Goal: Task Accomplishment & Management: Complete application form

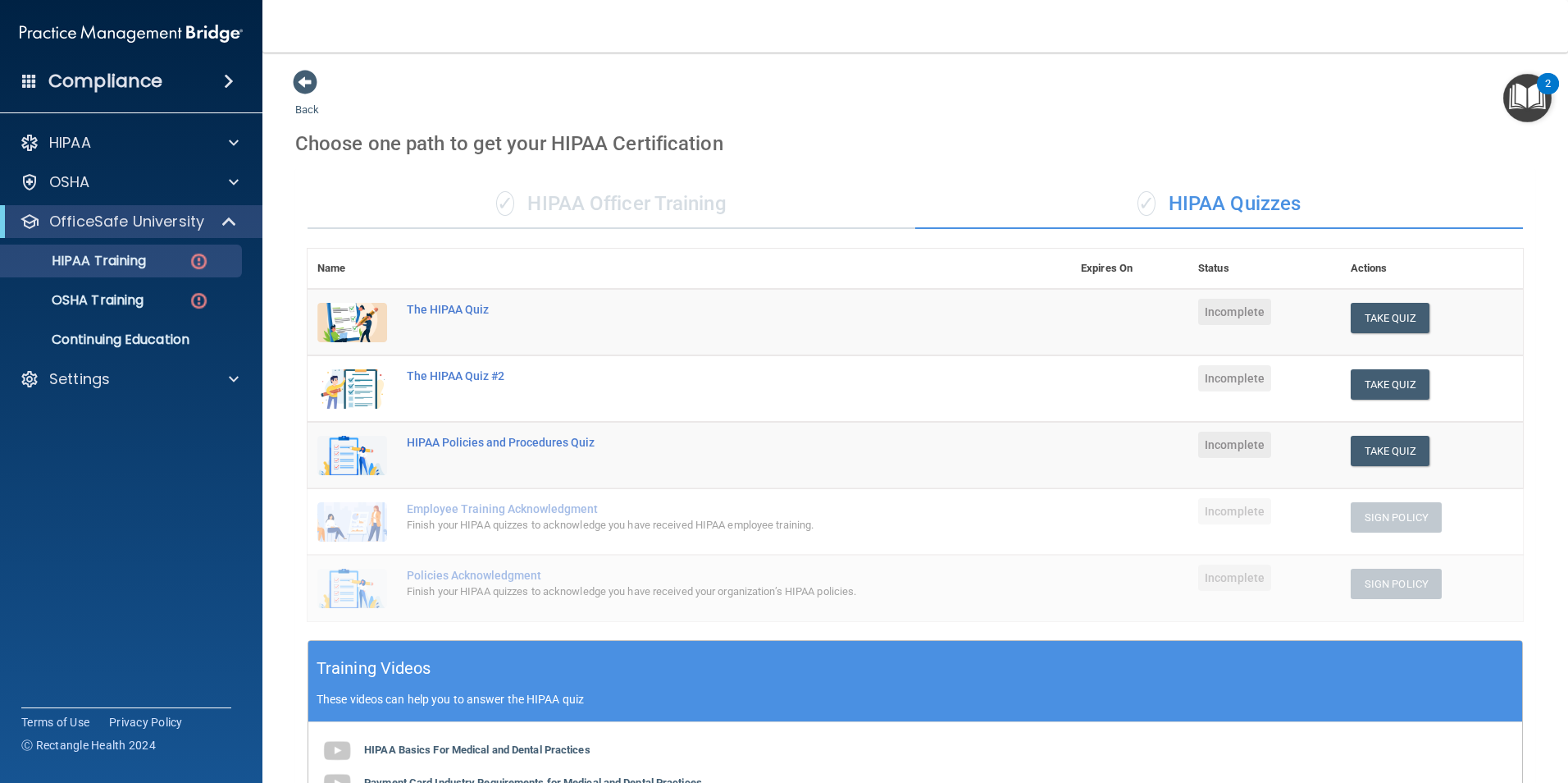
scroll to position [203, 0]
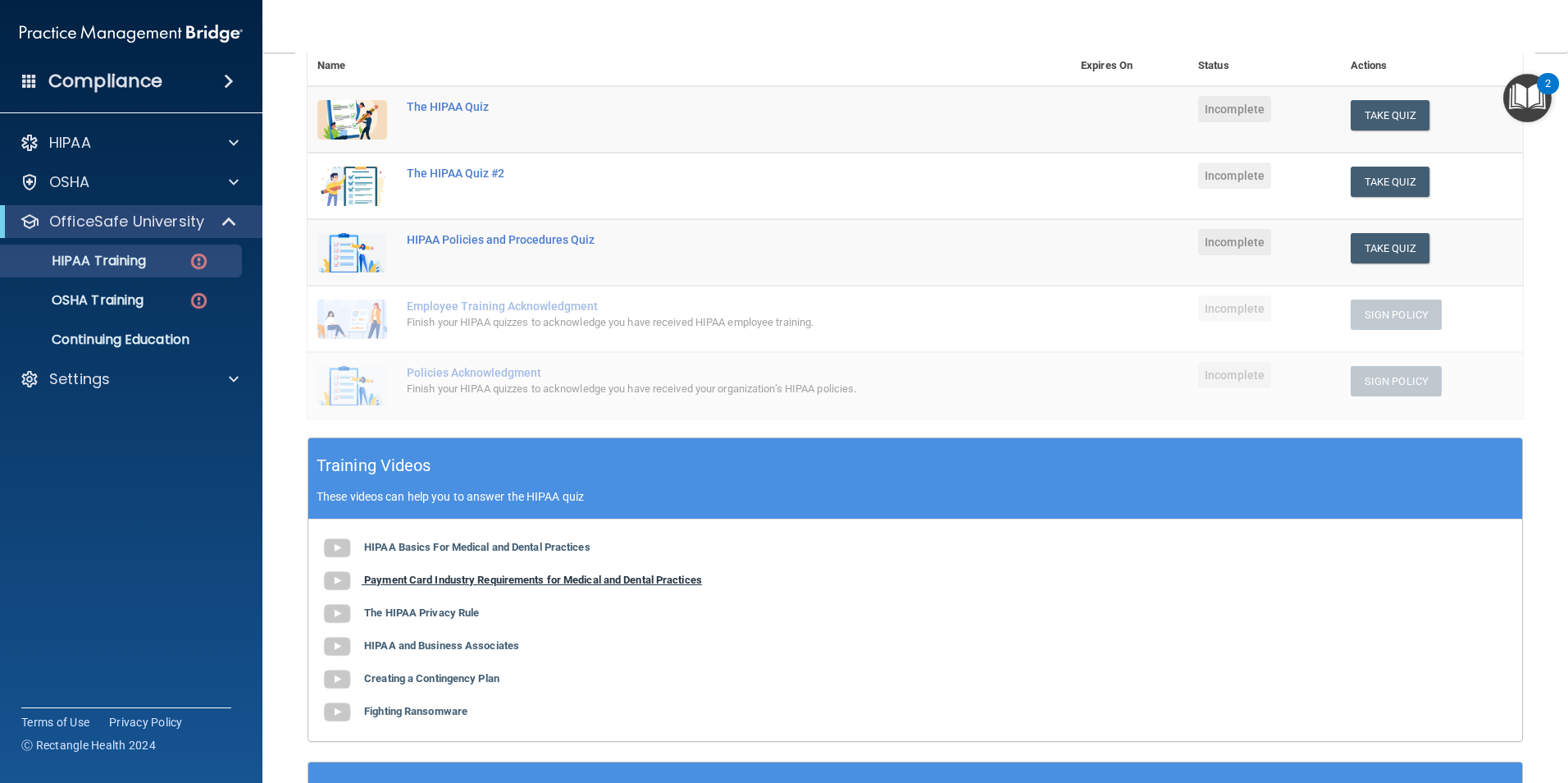
click at [344, 573] on img at bounding box center [337, 580] width 32 height 32
click at [365, 615] on b "The HIPAA Privacy Rule" at bounding box center [421, 613] width 115 height 12
click at [366, 649] on b "HIPAA and Business Associates" at bounding box center [441, 645] width 155 height 12
click at [349, 680] on img at bounding box center [337, 679] width 32 height 32
click at [372, 714] on b "Fighting Ransomware" at bounding box center [415, 711] width 103 height 12
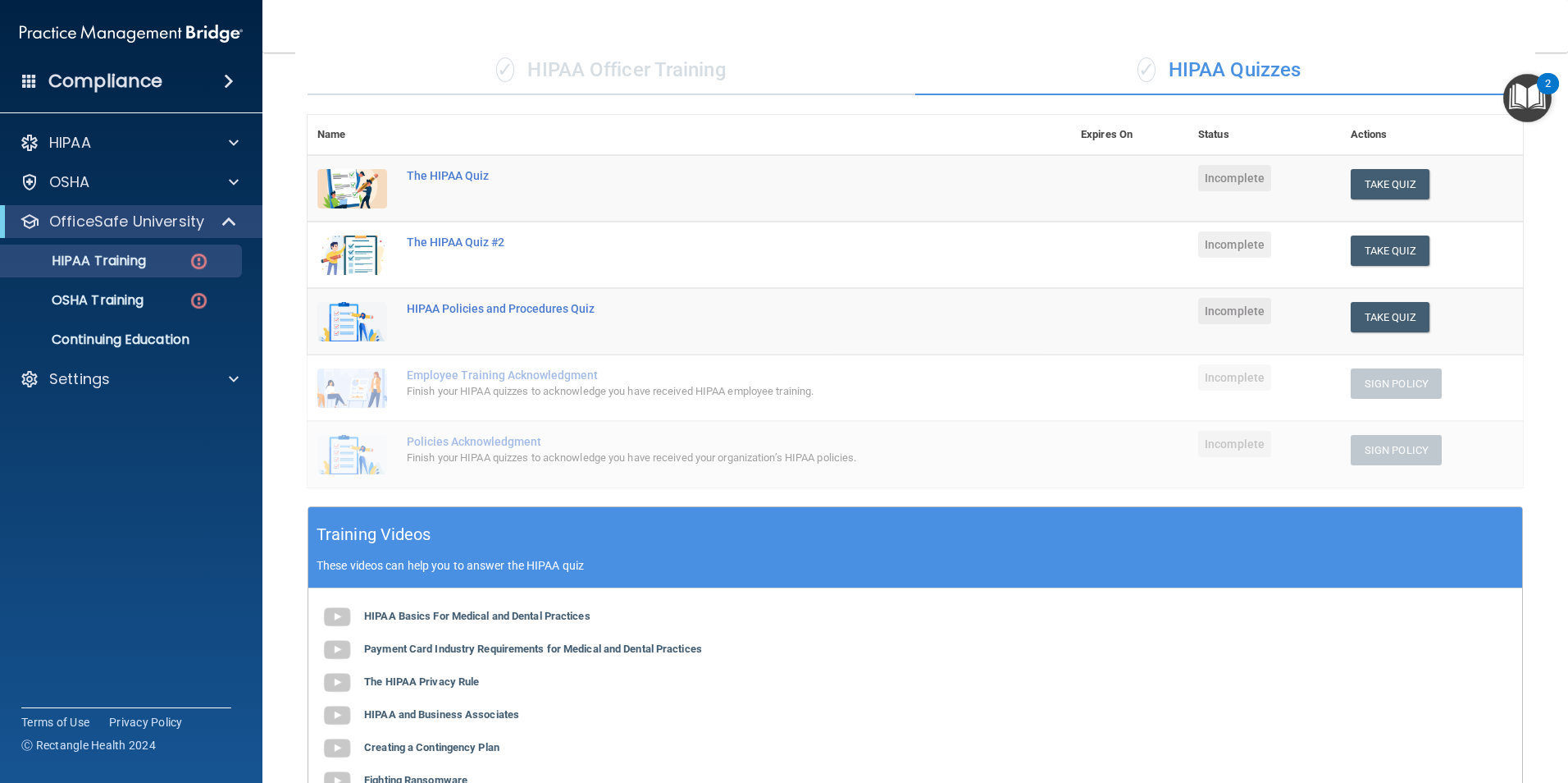
scroll to position [39, 0]
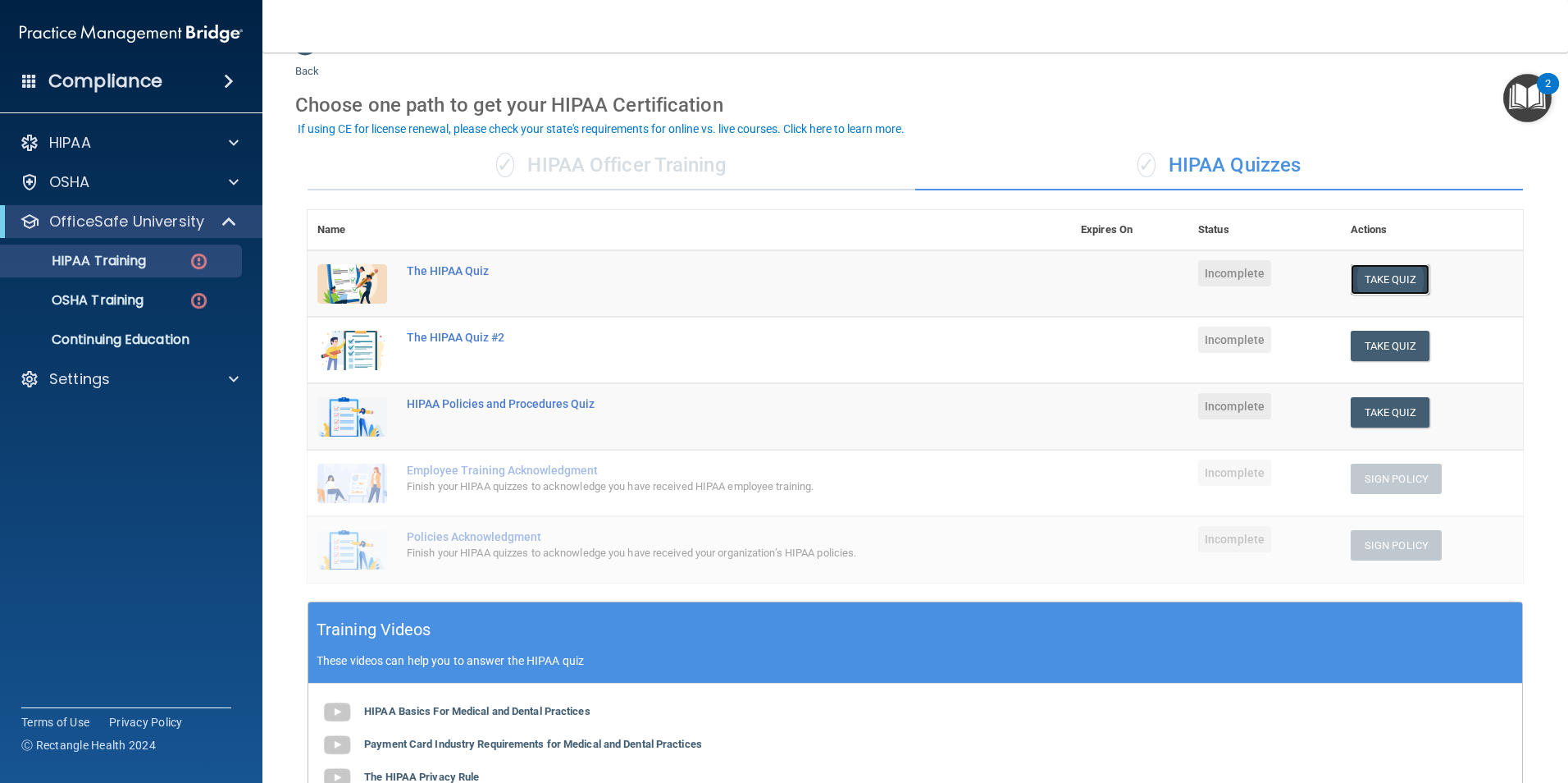
click at [1389, 281] on button "Take Quiz" at bounding box center [1390, 279] width 79 height 31
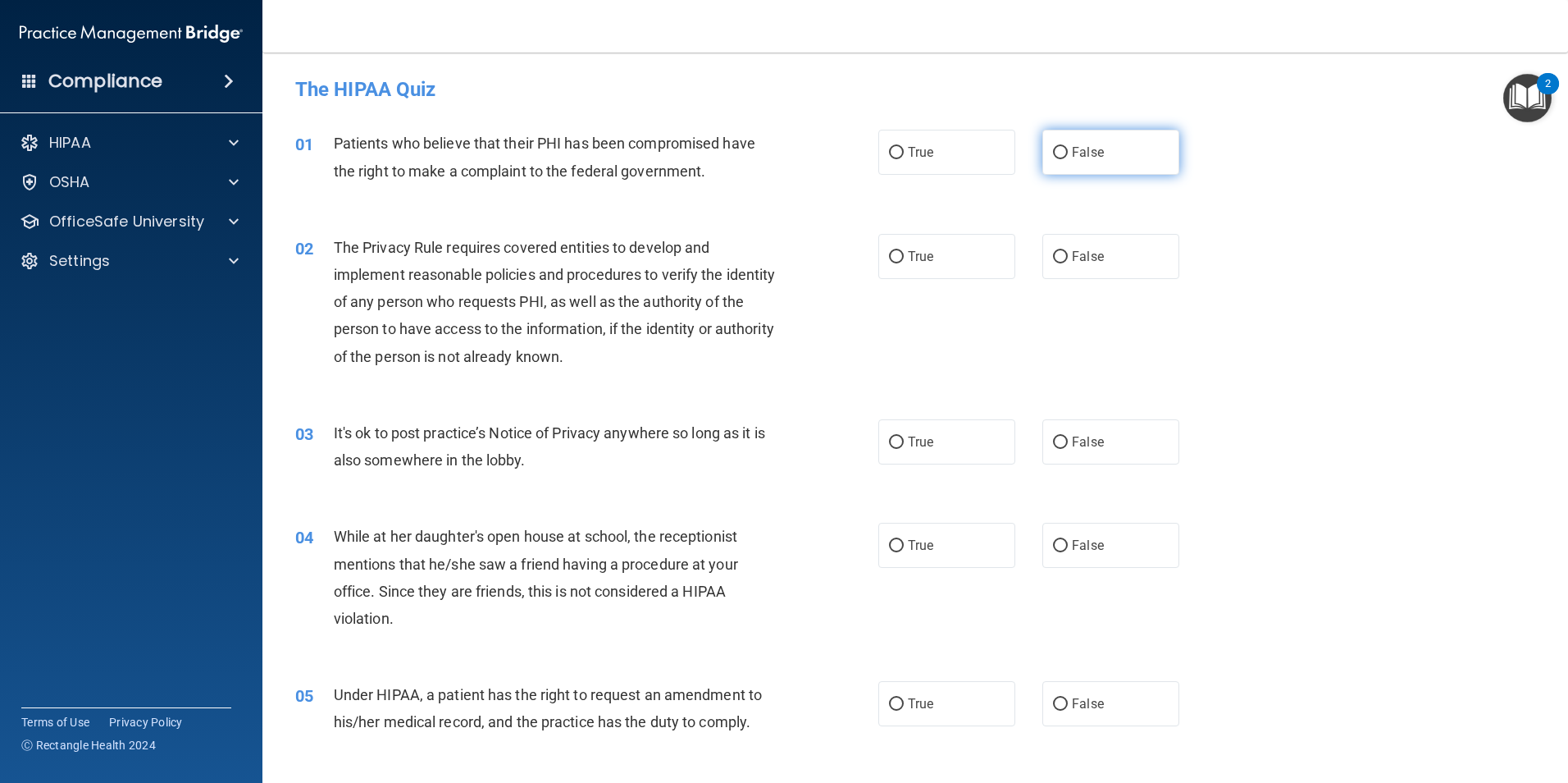
click at [1054, 150] on input "False" at bounding box center [1061, 153] width 15 height 12
radio input "true"
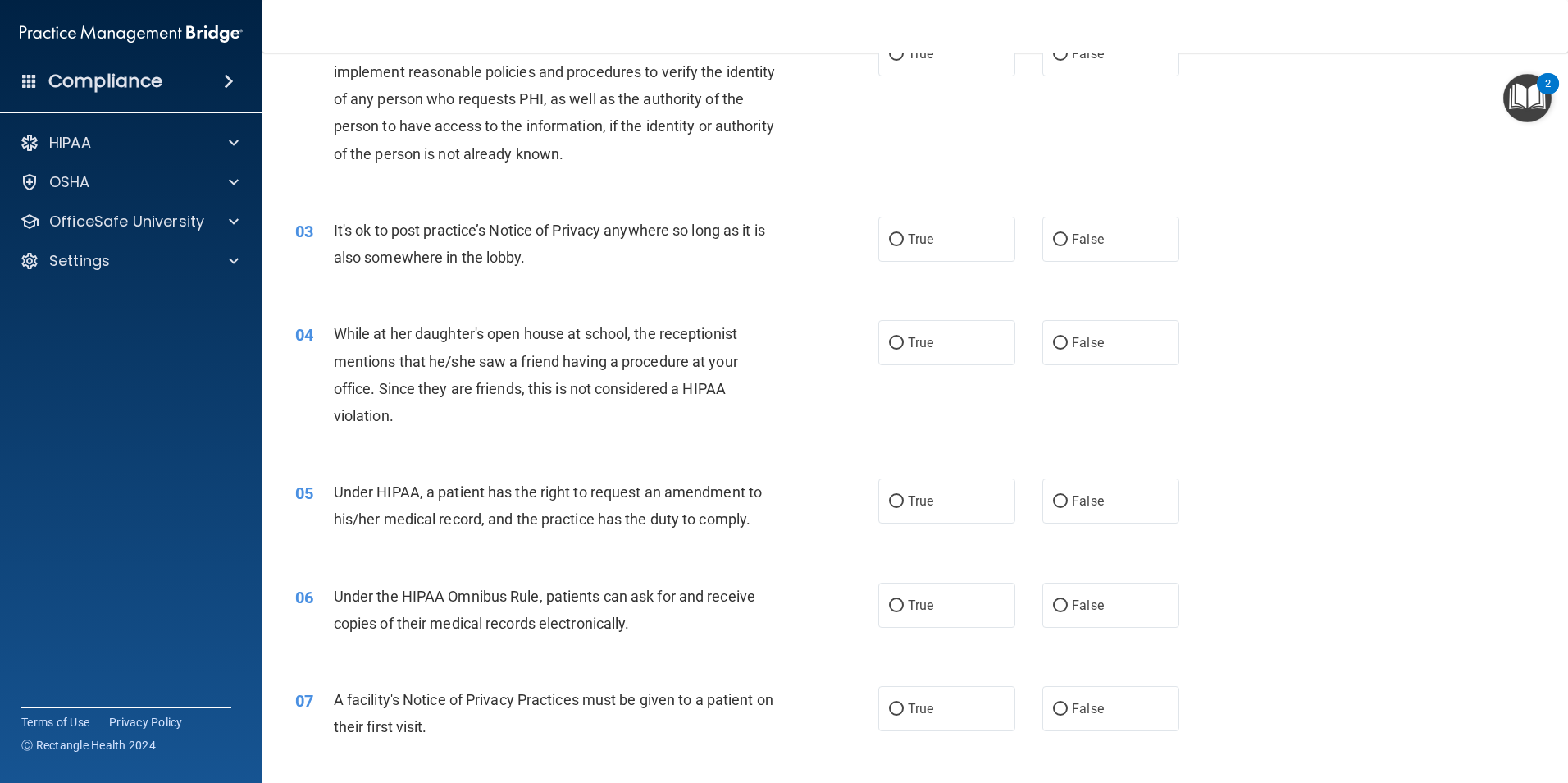
scroll to position [246, 0]
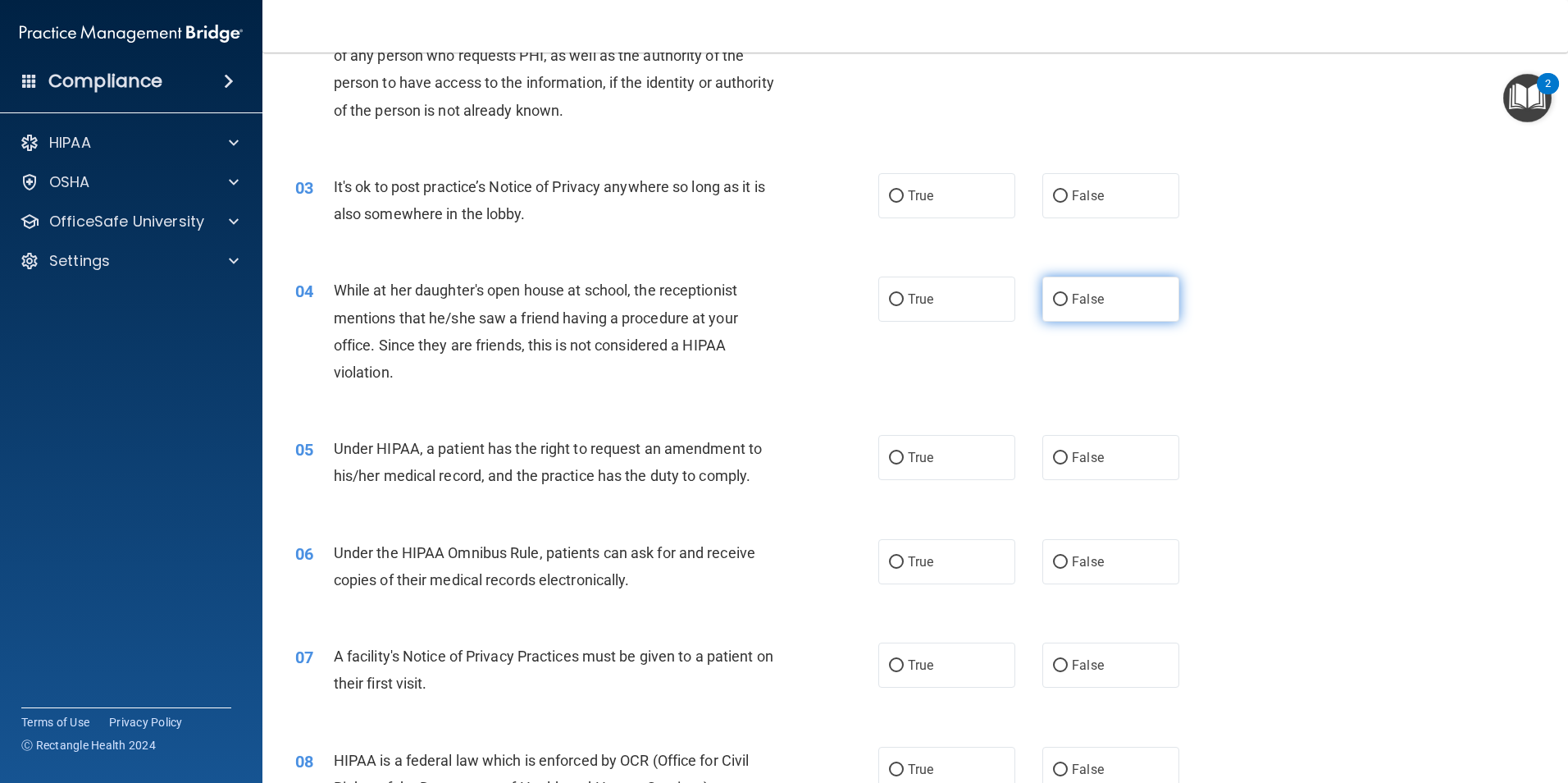
click at [1054, 303] on input "False" at bounding box center [1061, 300] width 15 height 12
radio input "true"
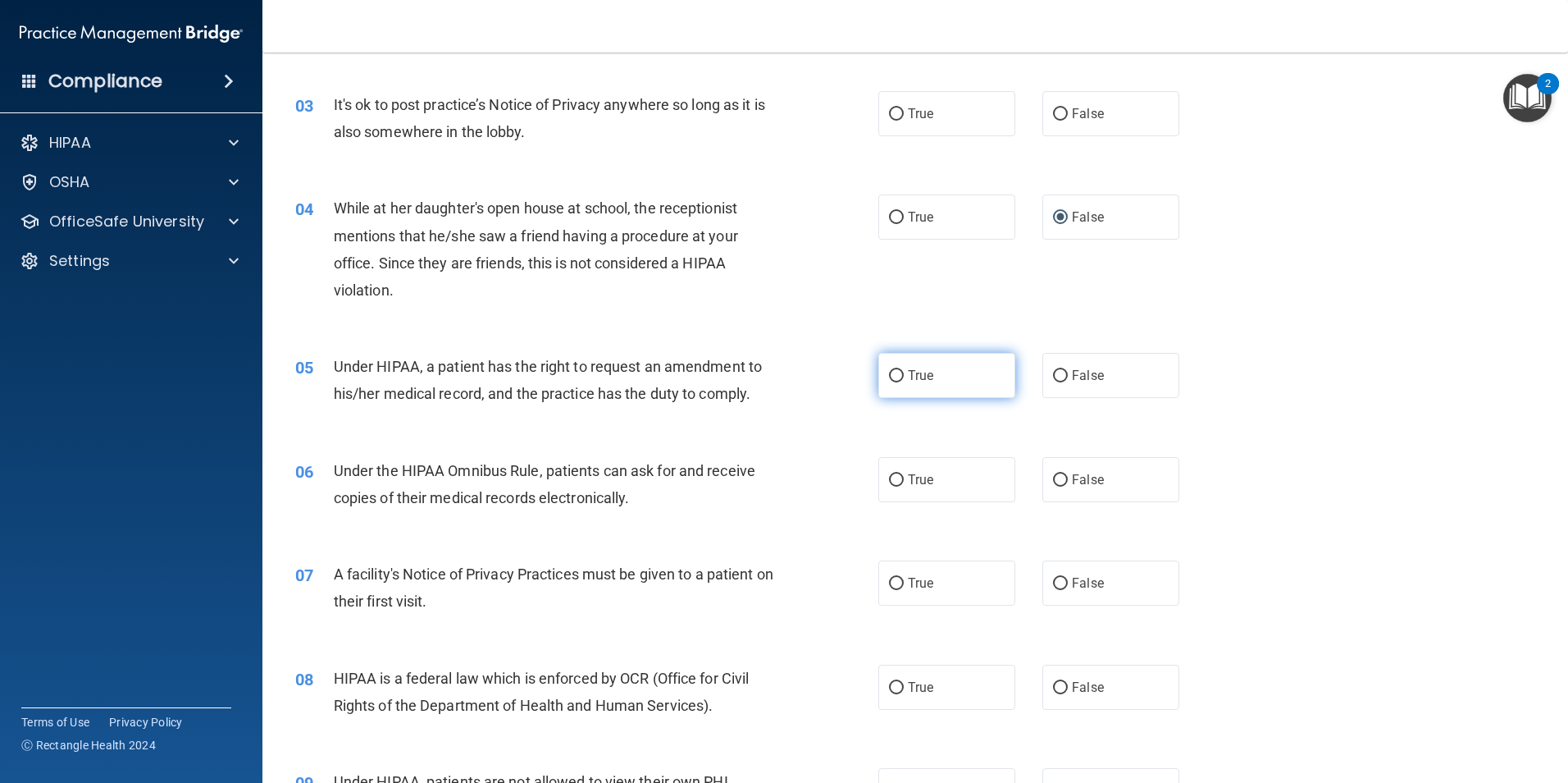
click at [889, 374] on input "True" at bounding box center [896, 376] width 15 height 12
radio input "true"
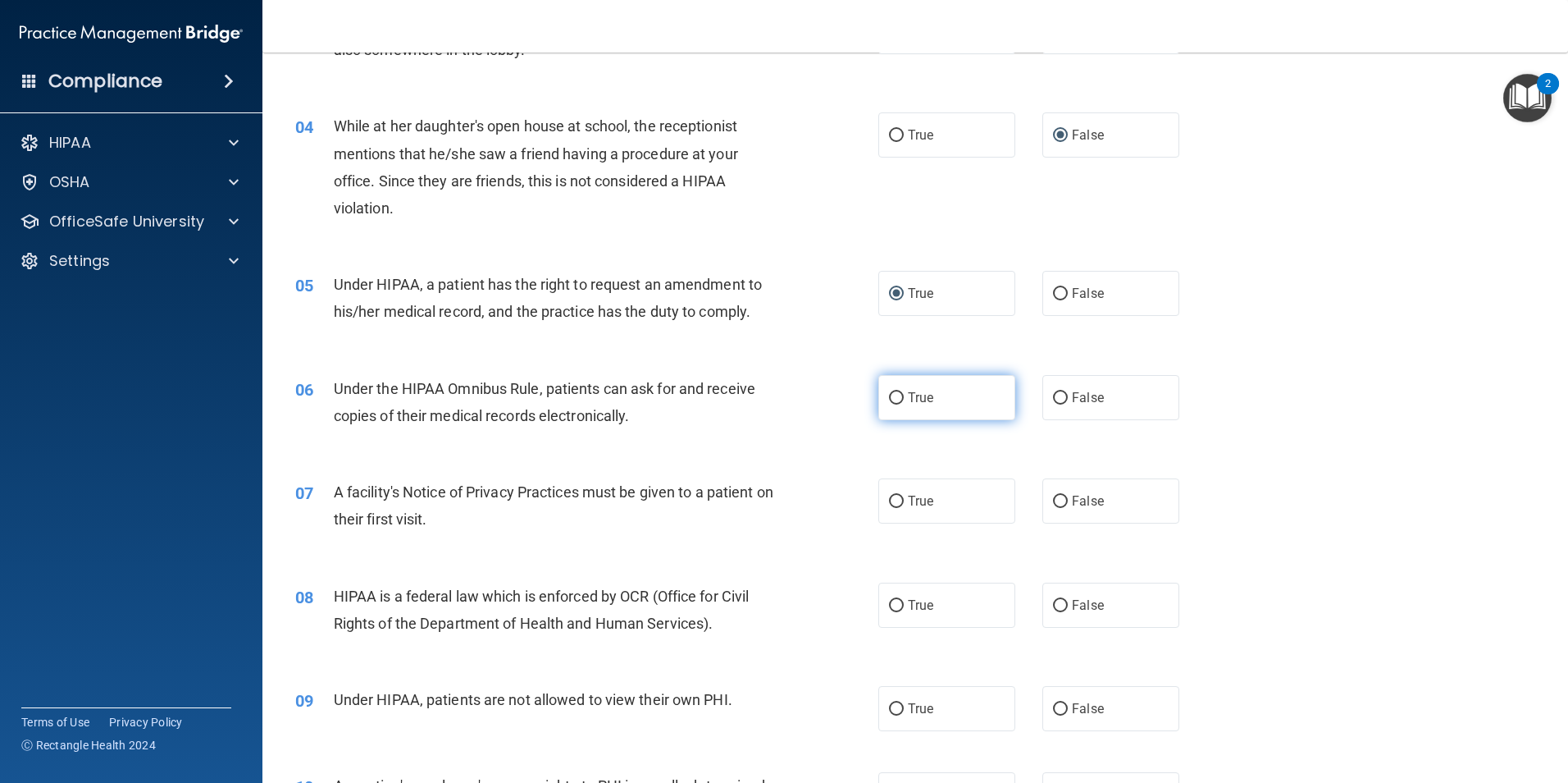
click at [892, 400] on input "True" at bounding box center [896, 398] width 15 height 12
radio input "true"
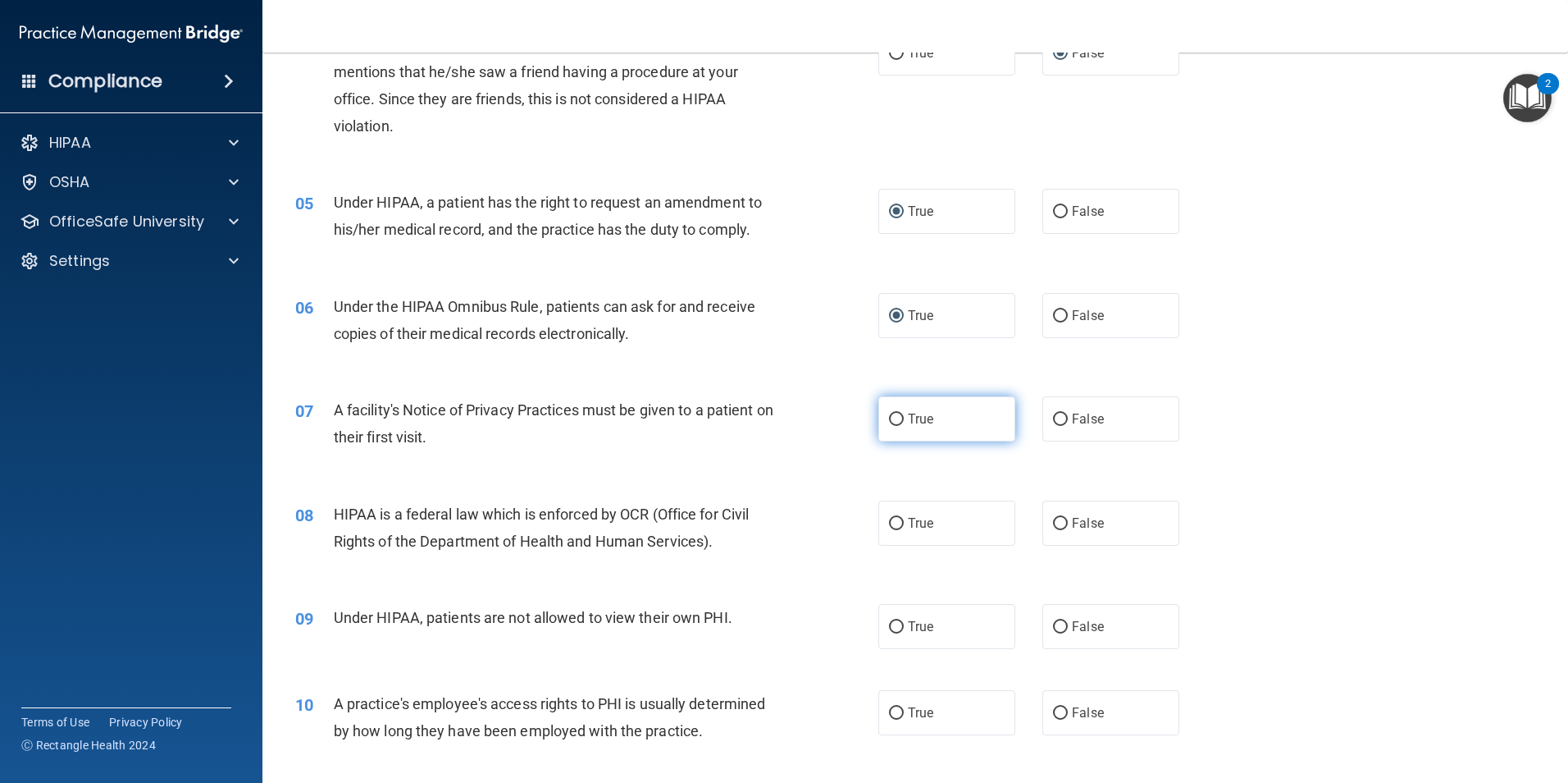
click at [889, 416] on input "True" at bounding box center [896, 420] width 15 height 12
radio input "true"
click at [893, 524] on input "True" at bounding box center [896, 523] width 15 height 12
radio input "true"
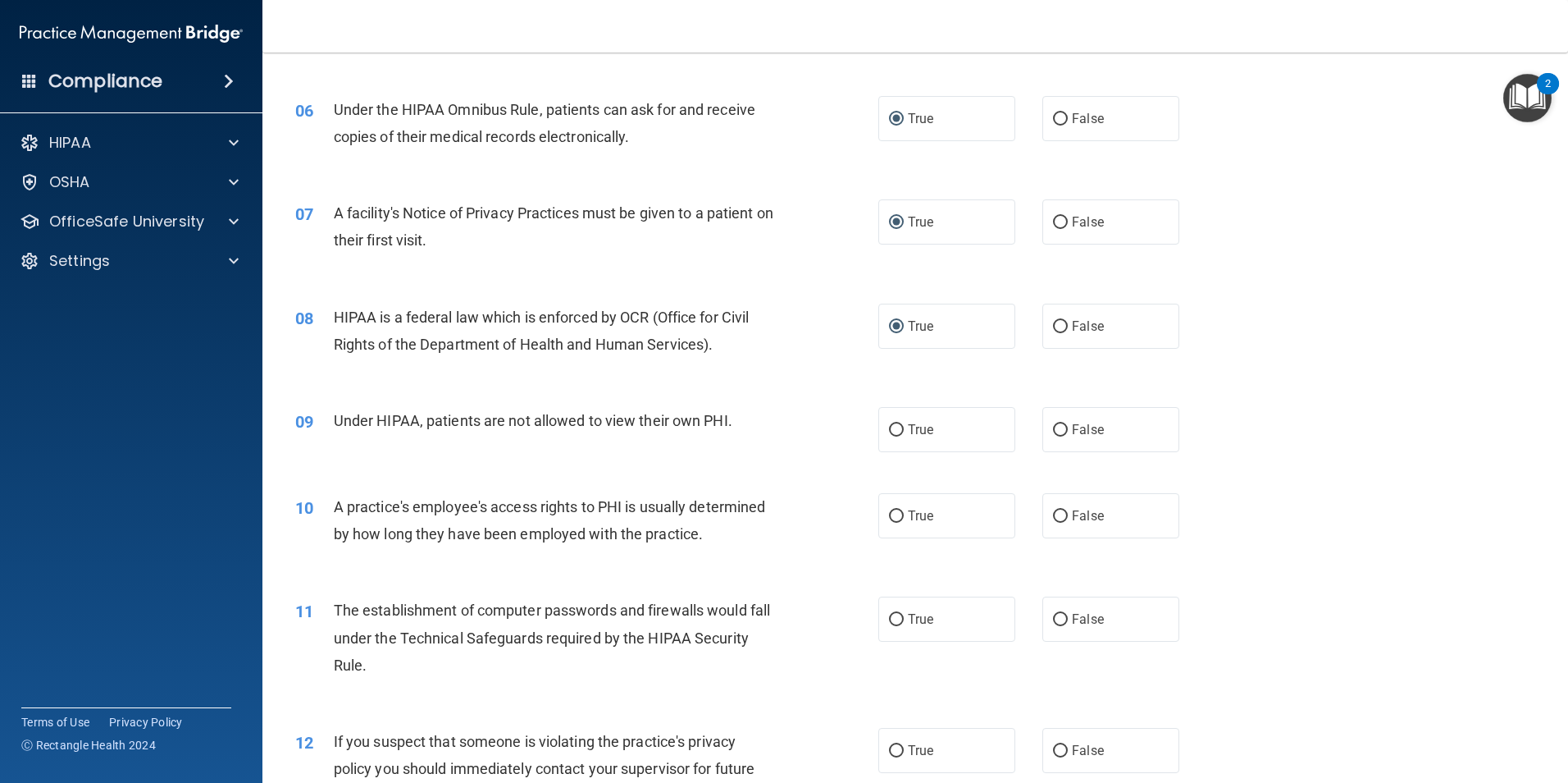
scroll to position [738, 0]
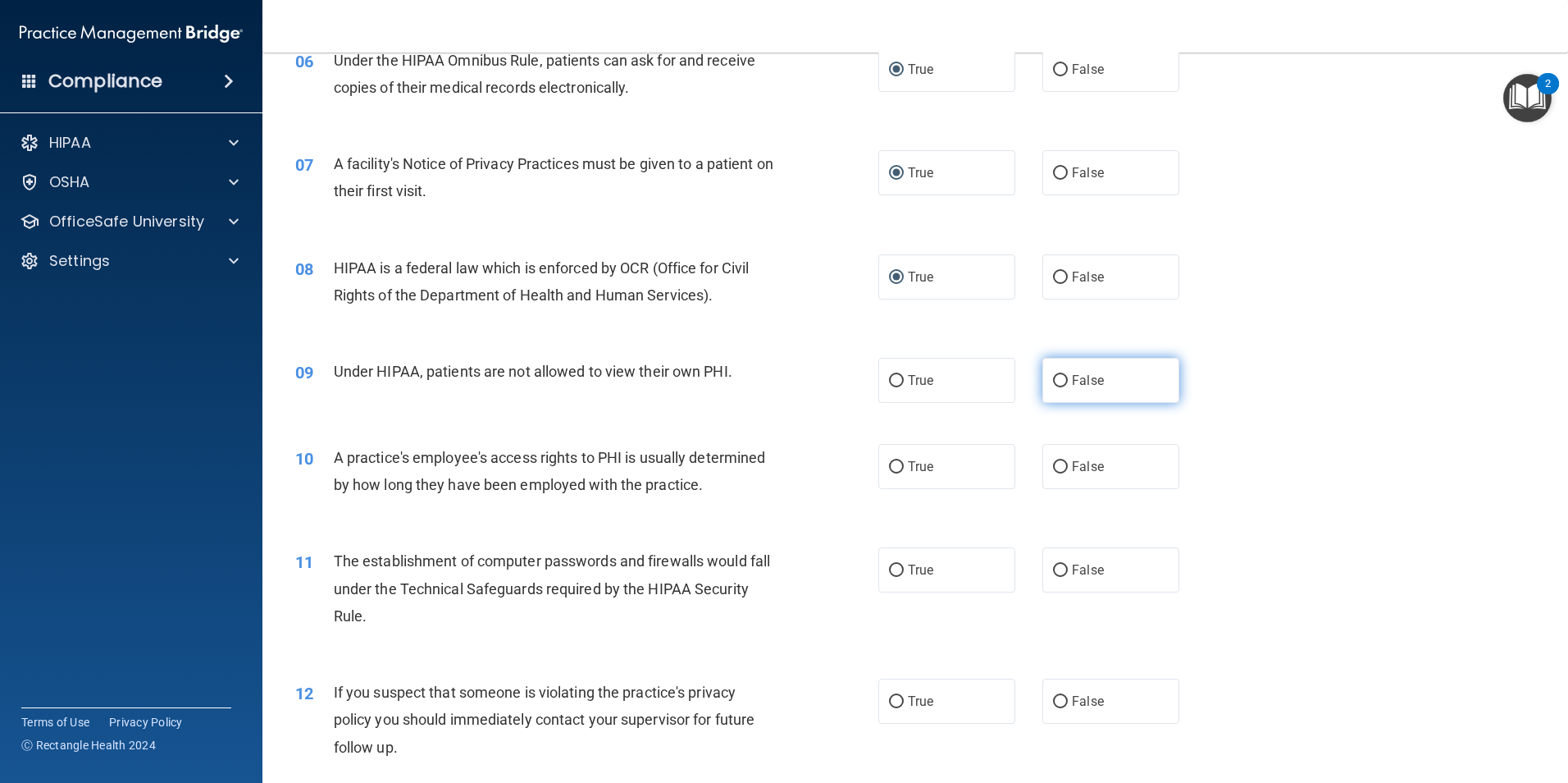
click at [1054, 382] on input "False" at bounding box center [1061, 381] width 15 height 12
radio input "true"
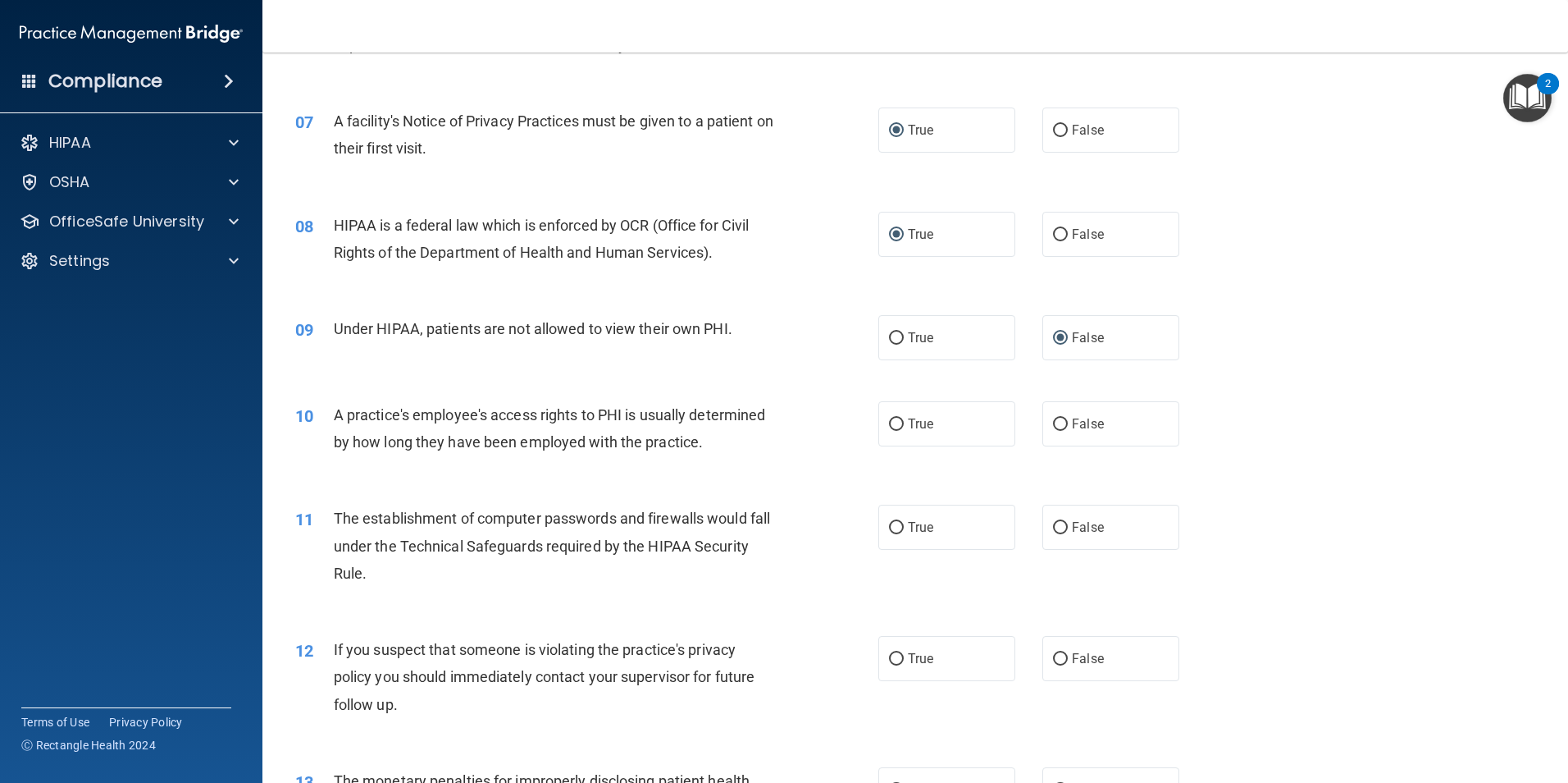
scroll to position [821, 0]
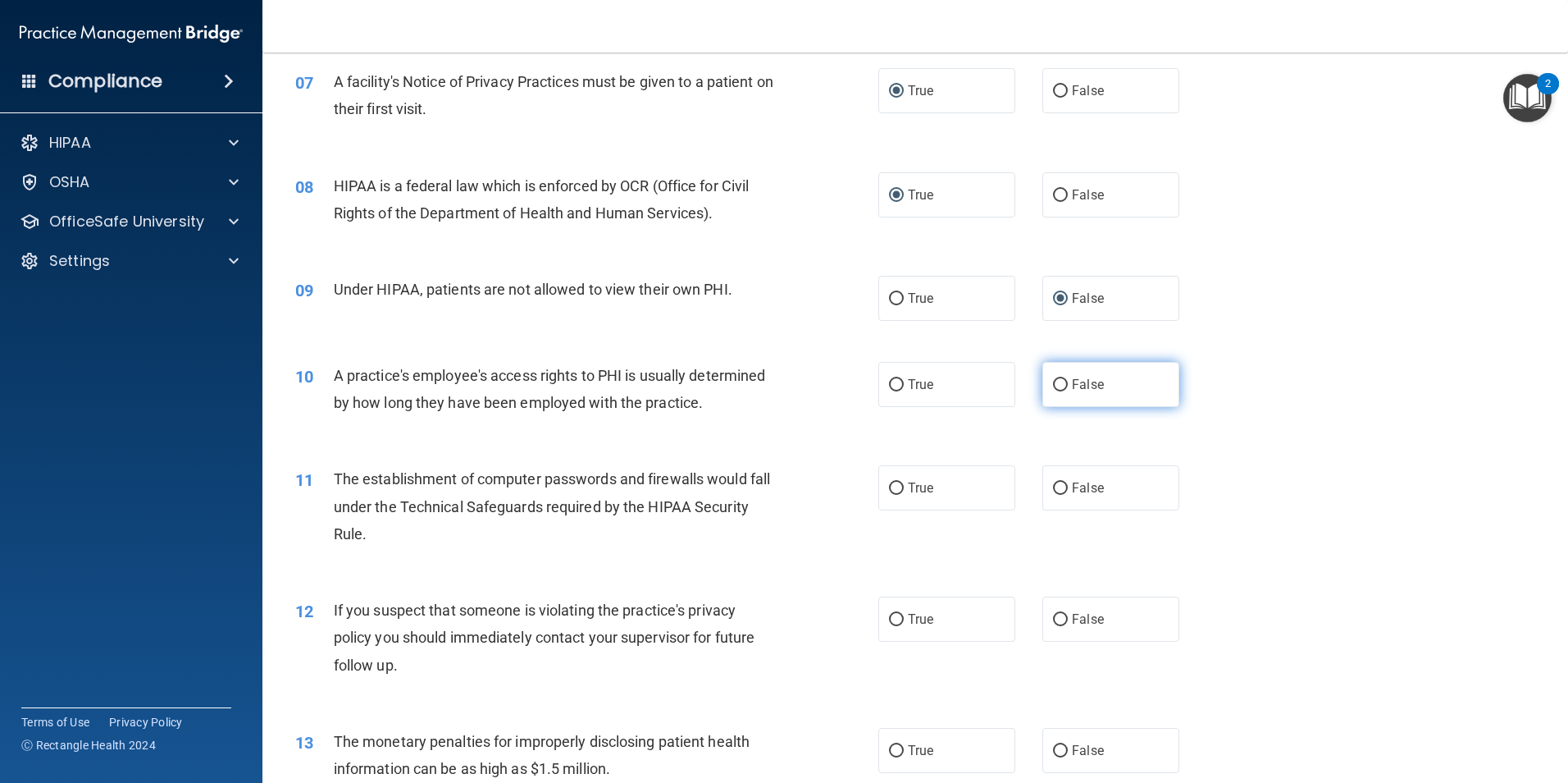
click at [1057, 381] on input "False" at bounding box center [1061, 385] width 15 height 12
radio input "true"
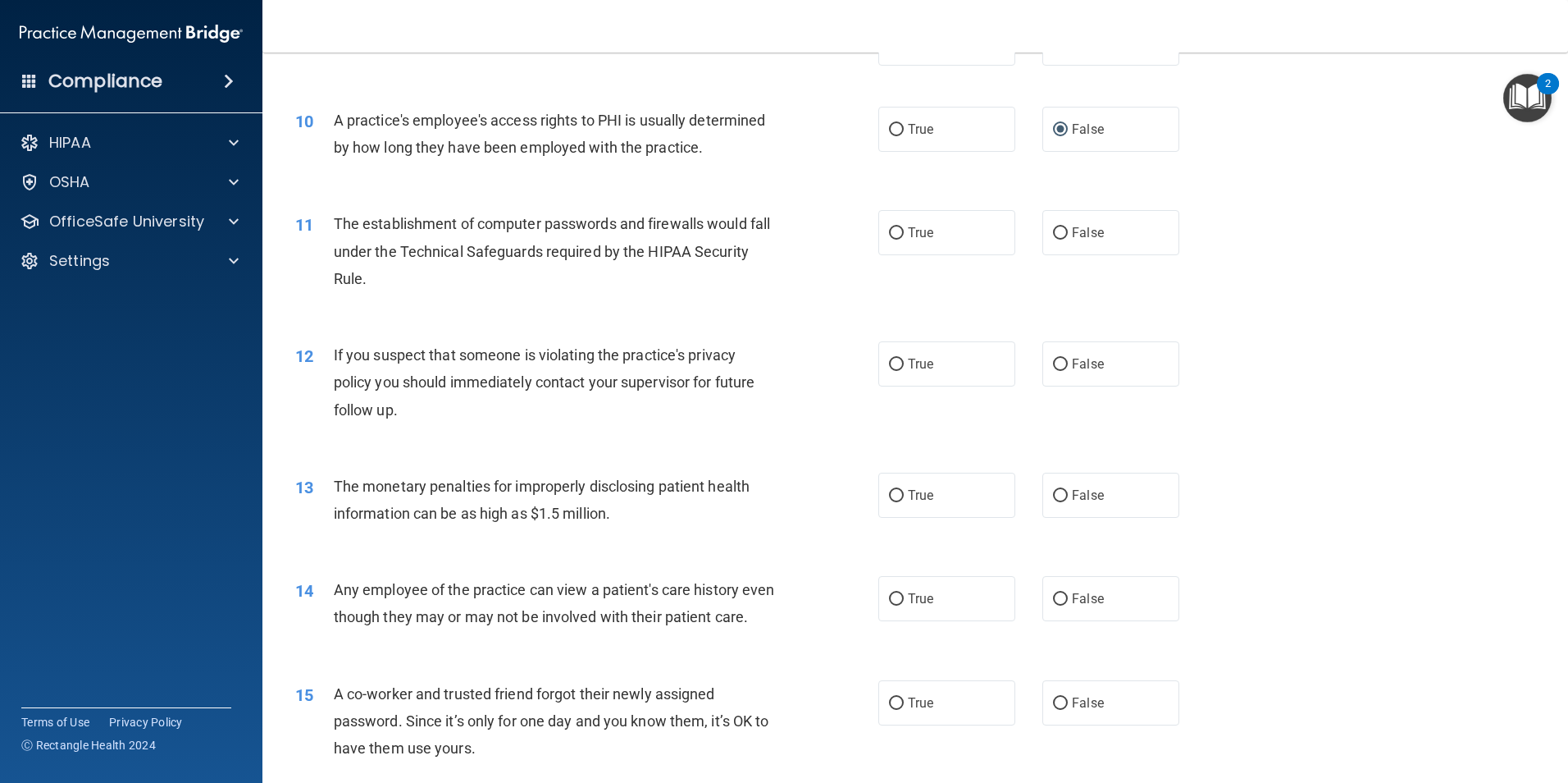
scroll to position [1077, 0]
click at [897, 235] on input "True" at bounding box center [896, 232] width 15 height 12
radio input "true"
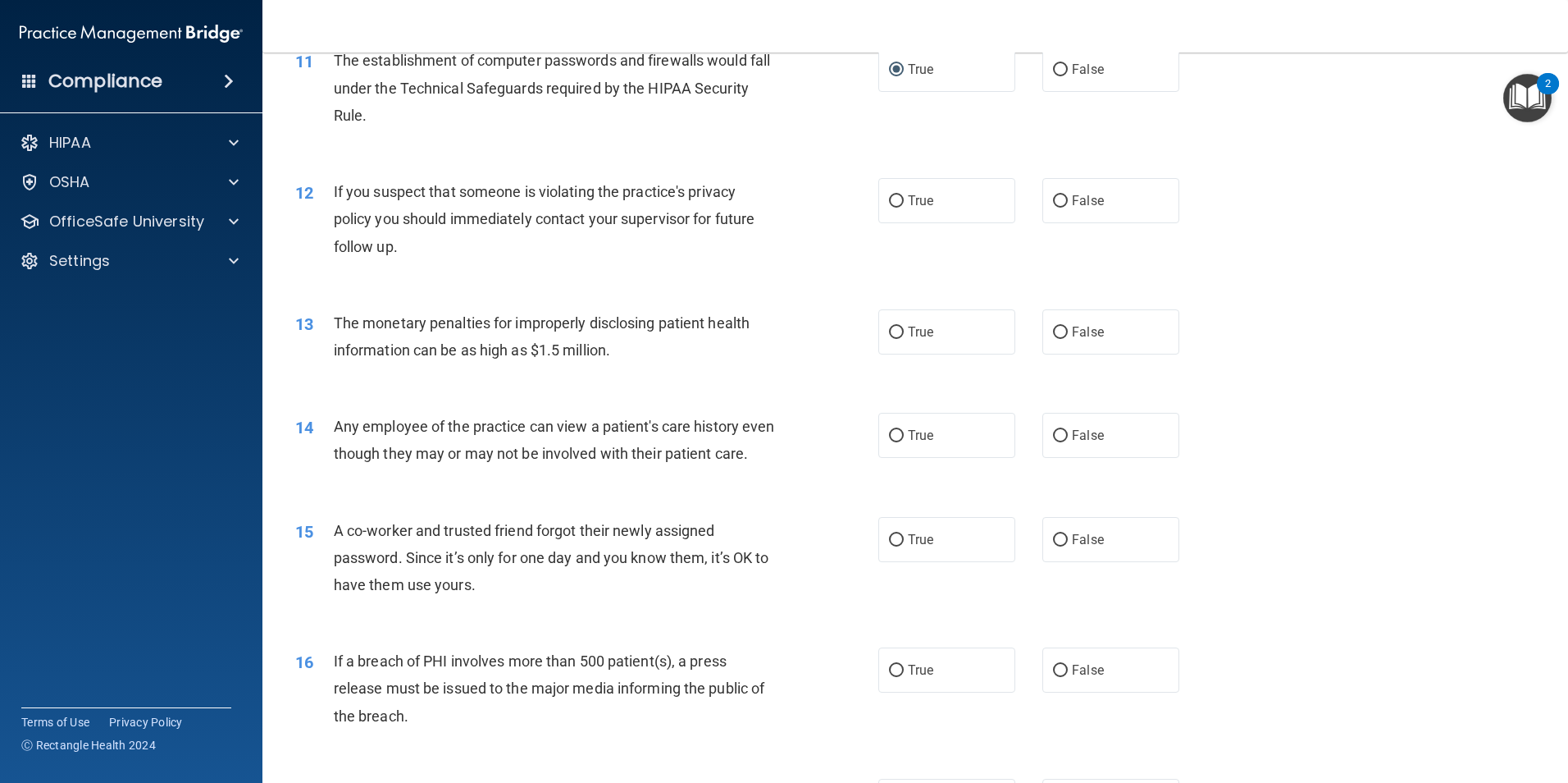
scroll to position [1241, 0]
click at [896, 195] on input "True" at bounding box center [896, 200] width 15 height 12
radio input "true"
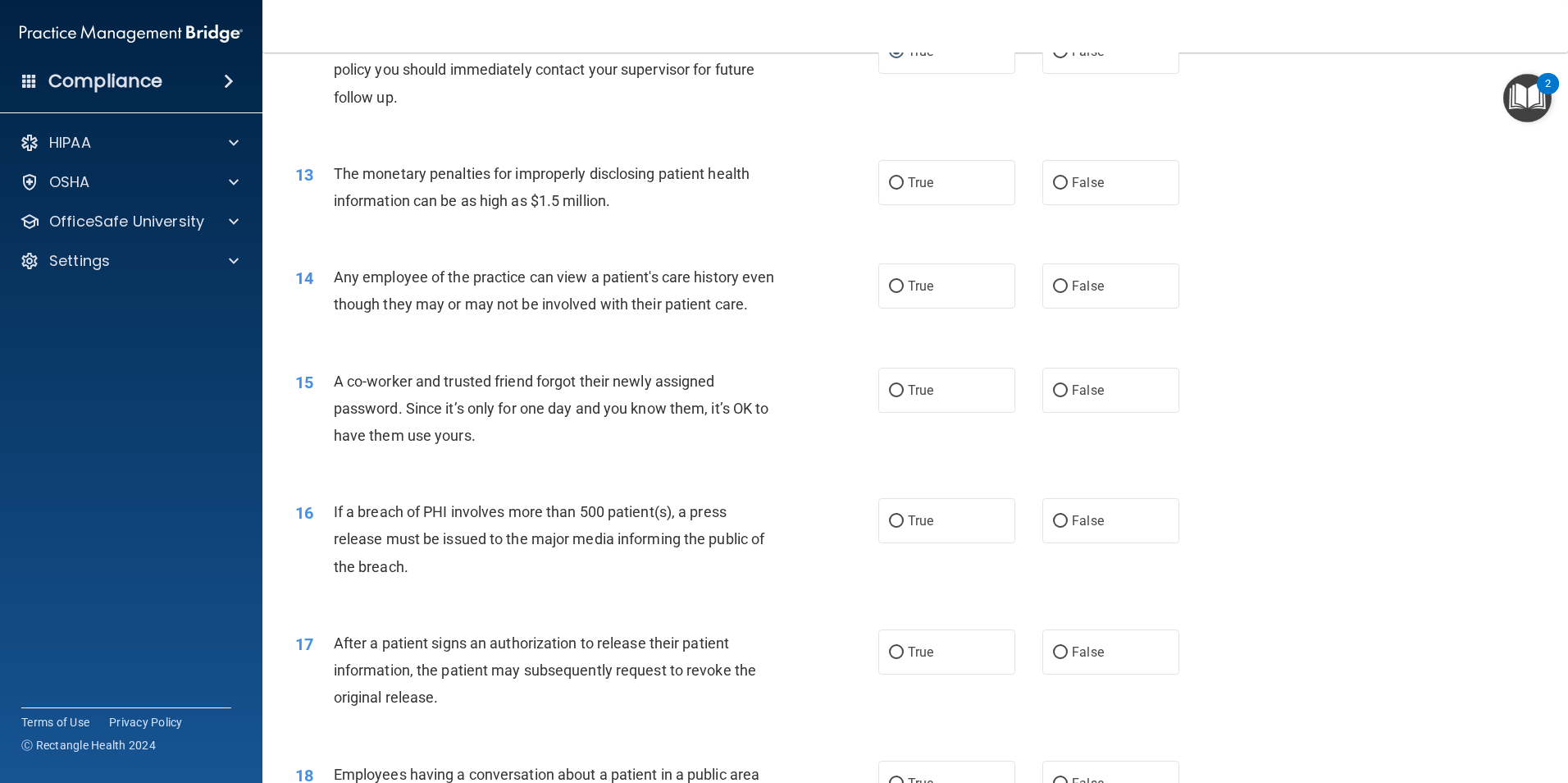
scroll to position [1405, 0]
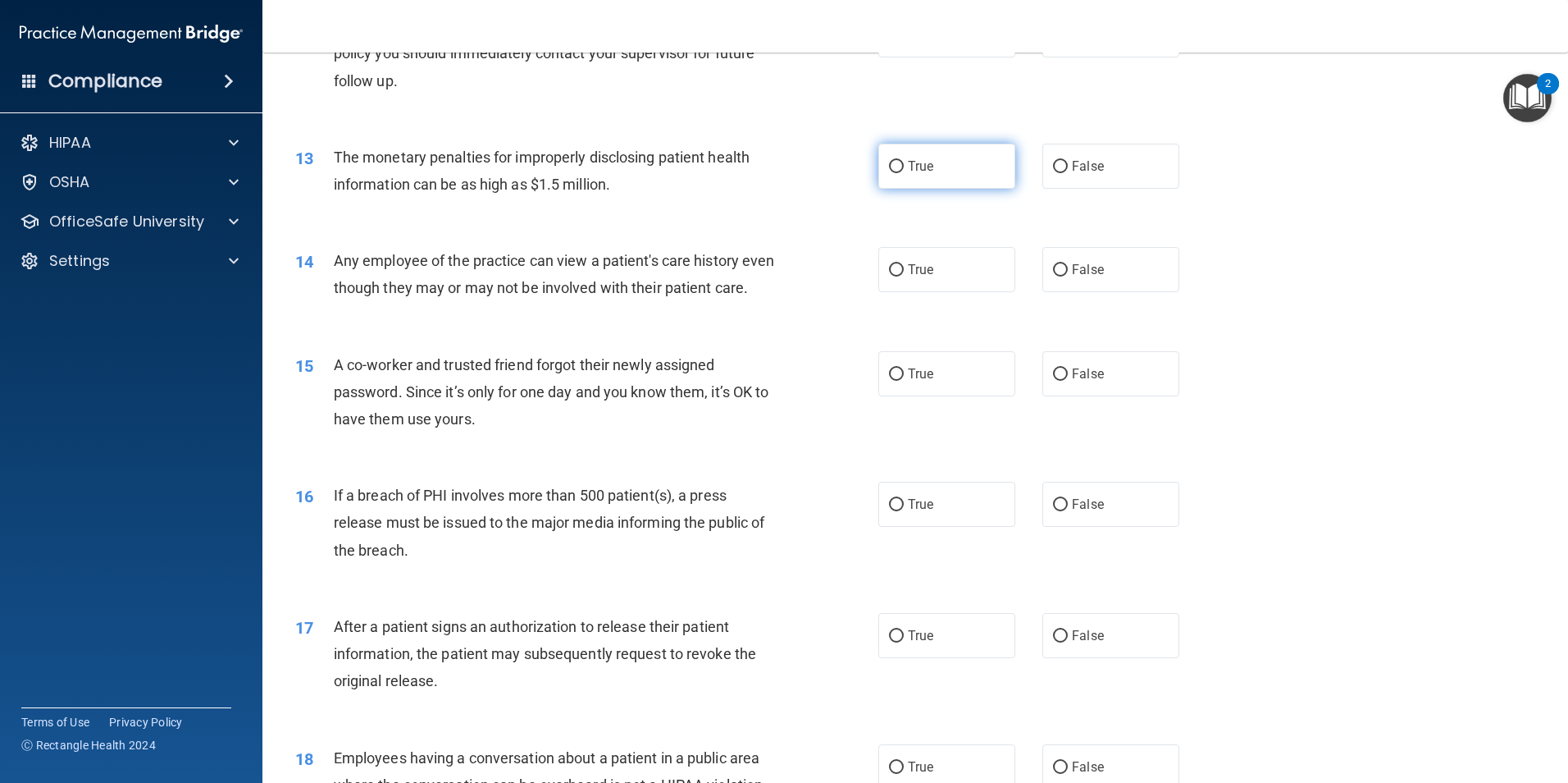
click at [891, 171] on input "True" at bounding box center [896, 167] width 15 height 12
radio input "true"
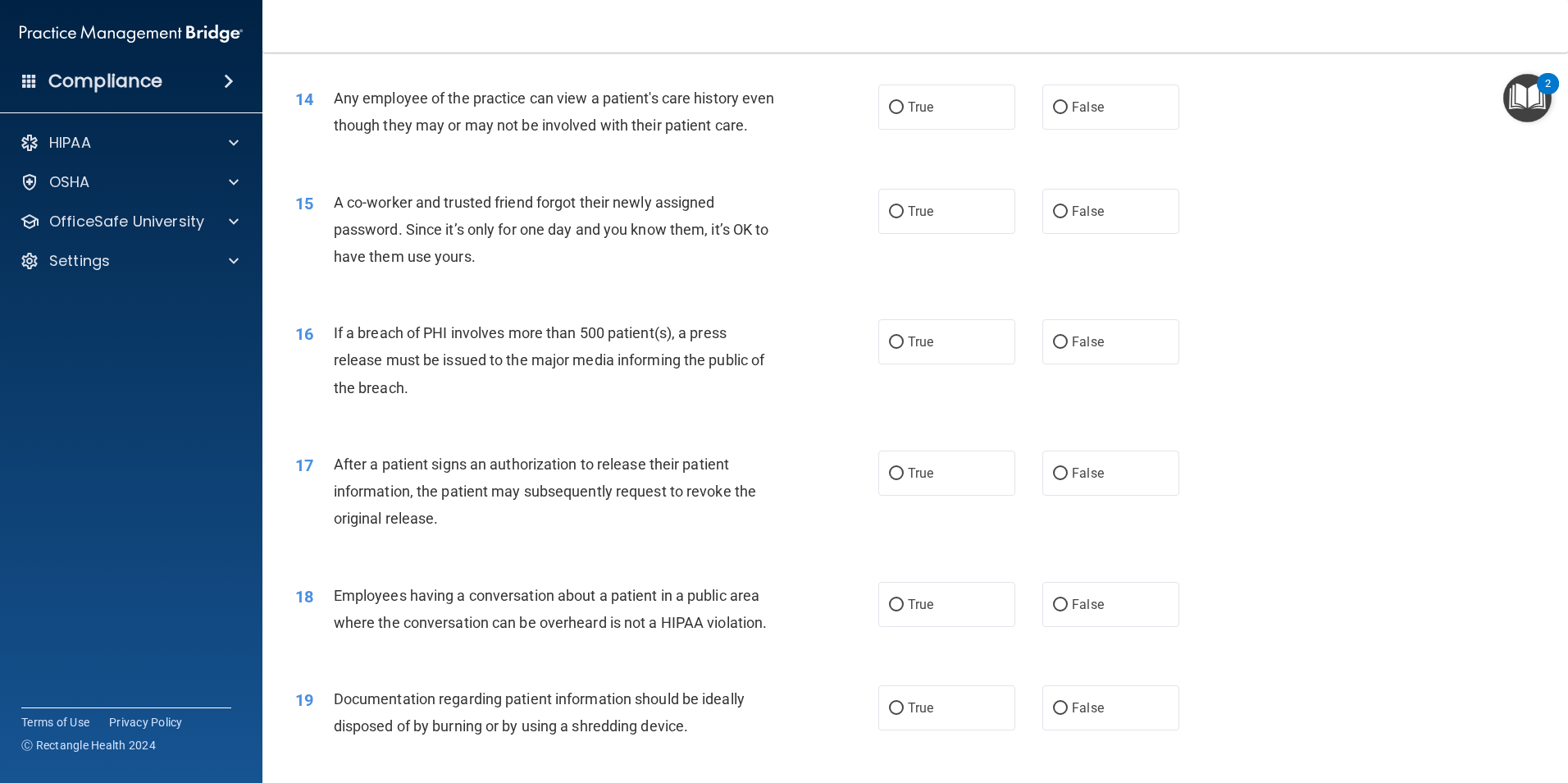
scroll to position [1569, 0]
click at [1054, 109] on input "False" at bounding box center [1061, 106] width 15 height 12
radio input "true"
click at [1057, 217] on input "False" at bounding box center [1061, 210] width 15 height 12
radio input "true"
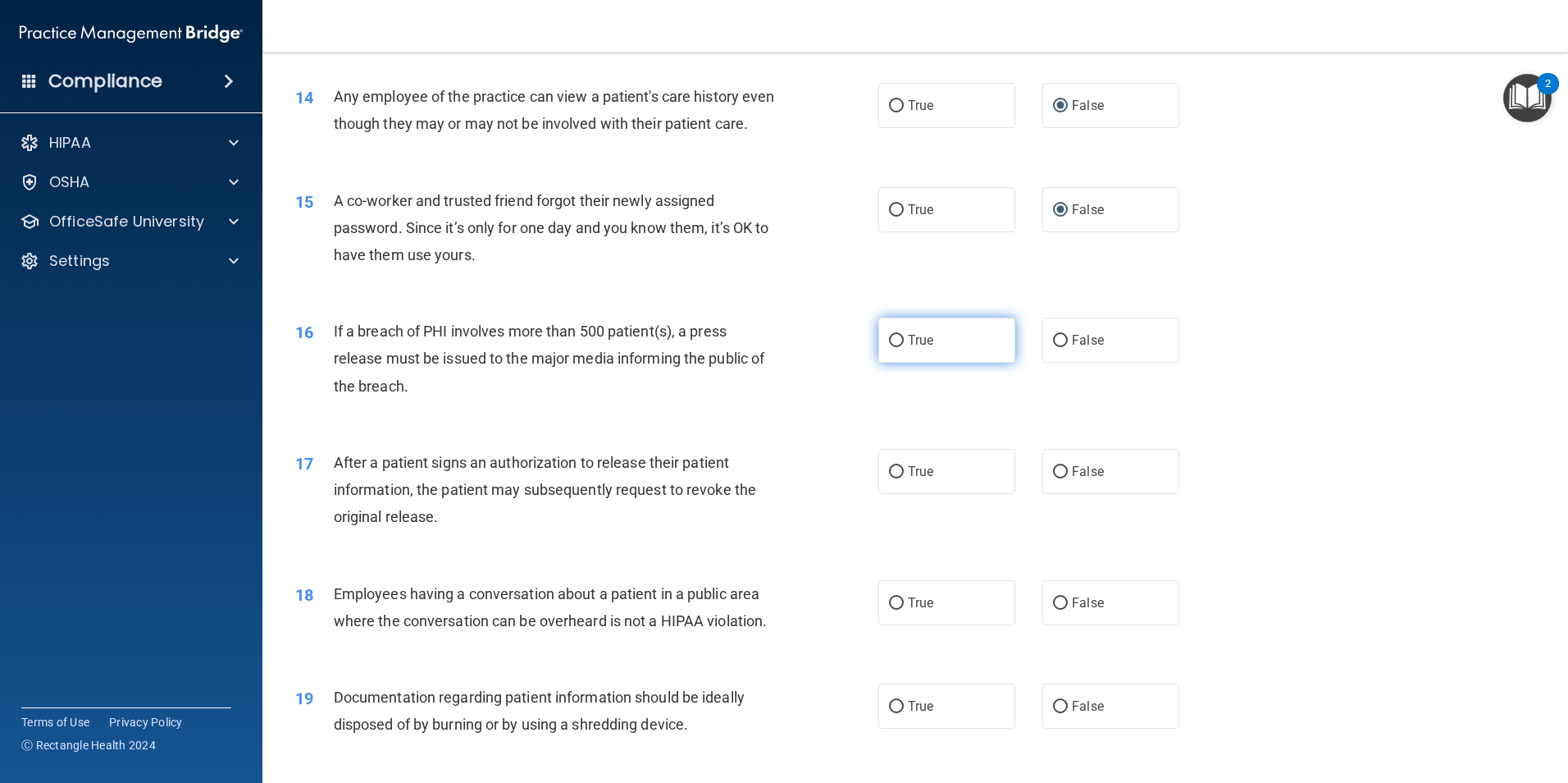
click at [892, 347] on input "True" at bounding box center [896, 341] width 15 height 12
radio input "true"
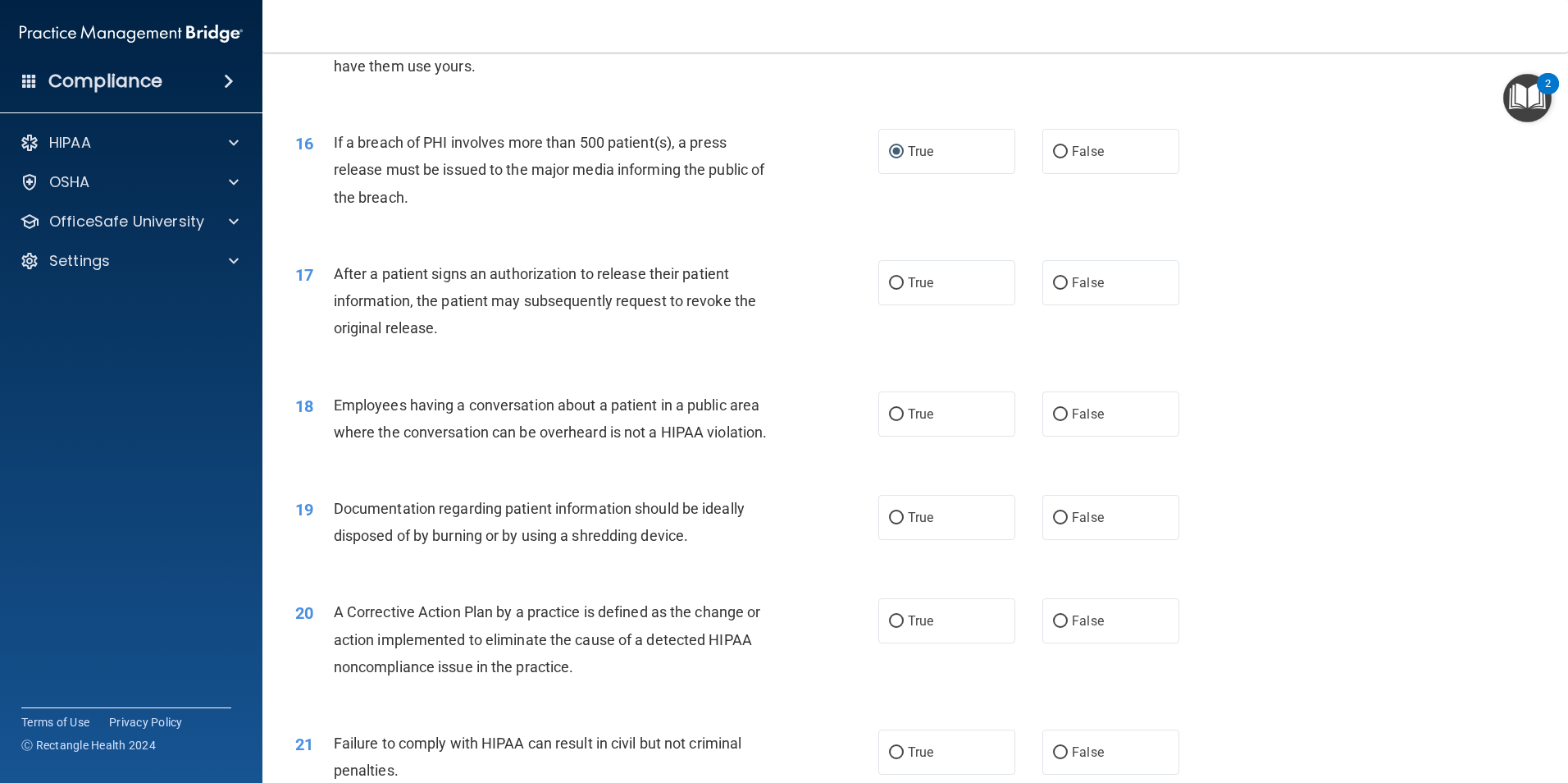
scroll to position [1815, 0]
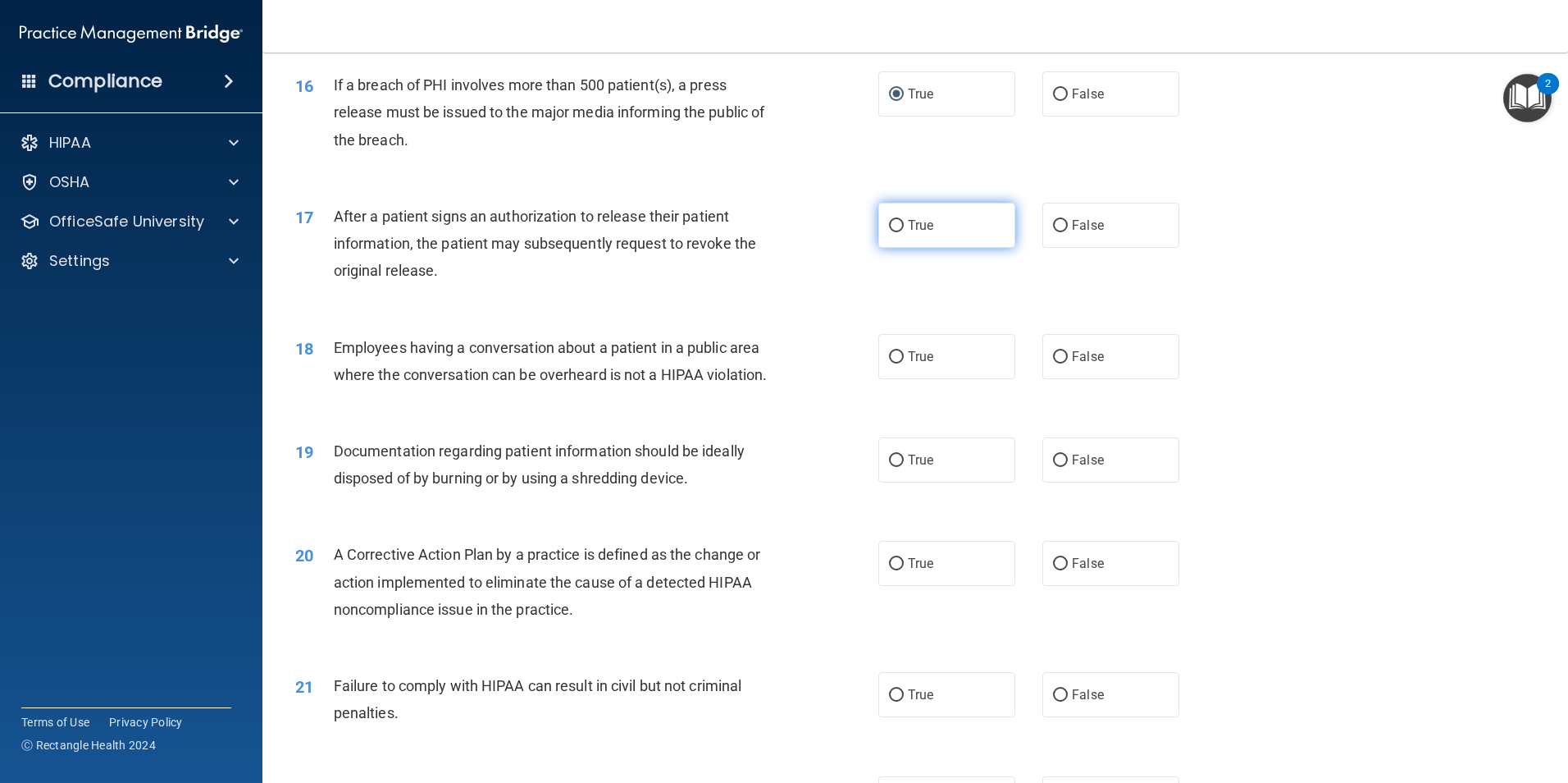
click at [889, 232] on input "True" at bounding box center [896, 226] width 15 height 12
radio input "true"
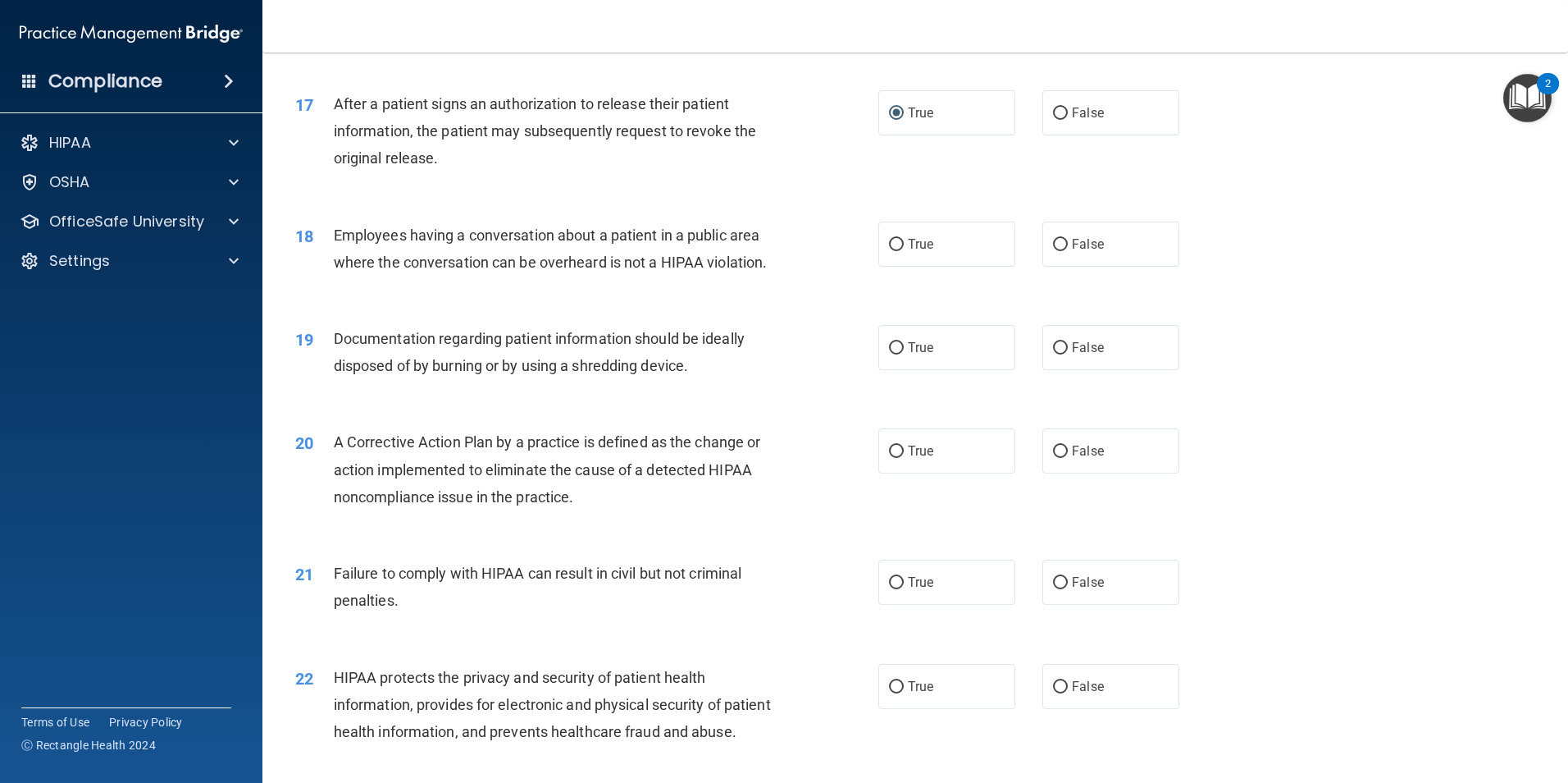
scroll to position [1979, 0]
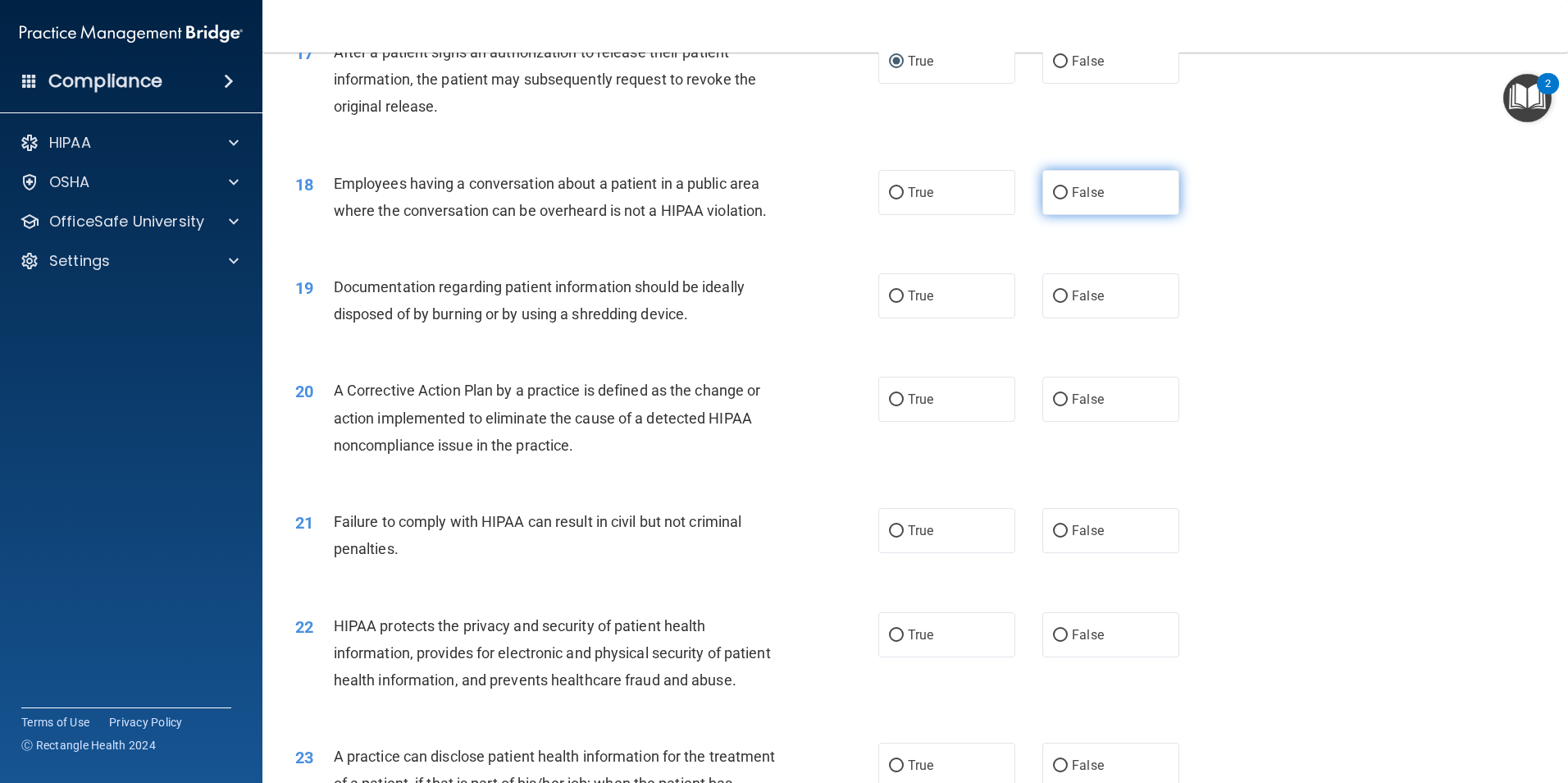
click at [1056, 199] on input "False" at bounding box center [1061, 193] width 15 height 12
radio input "true"
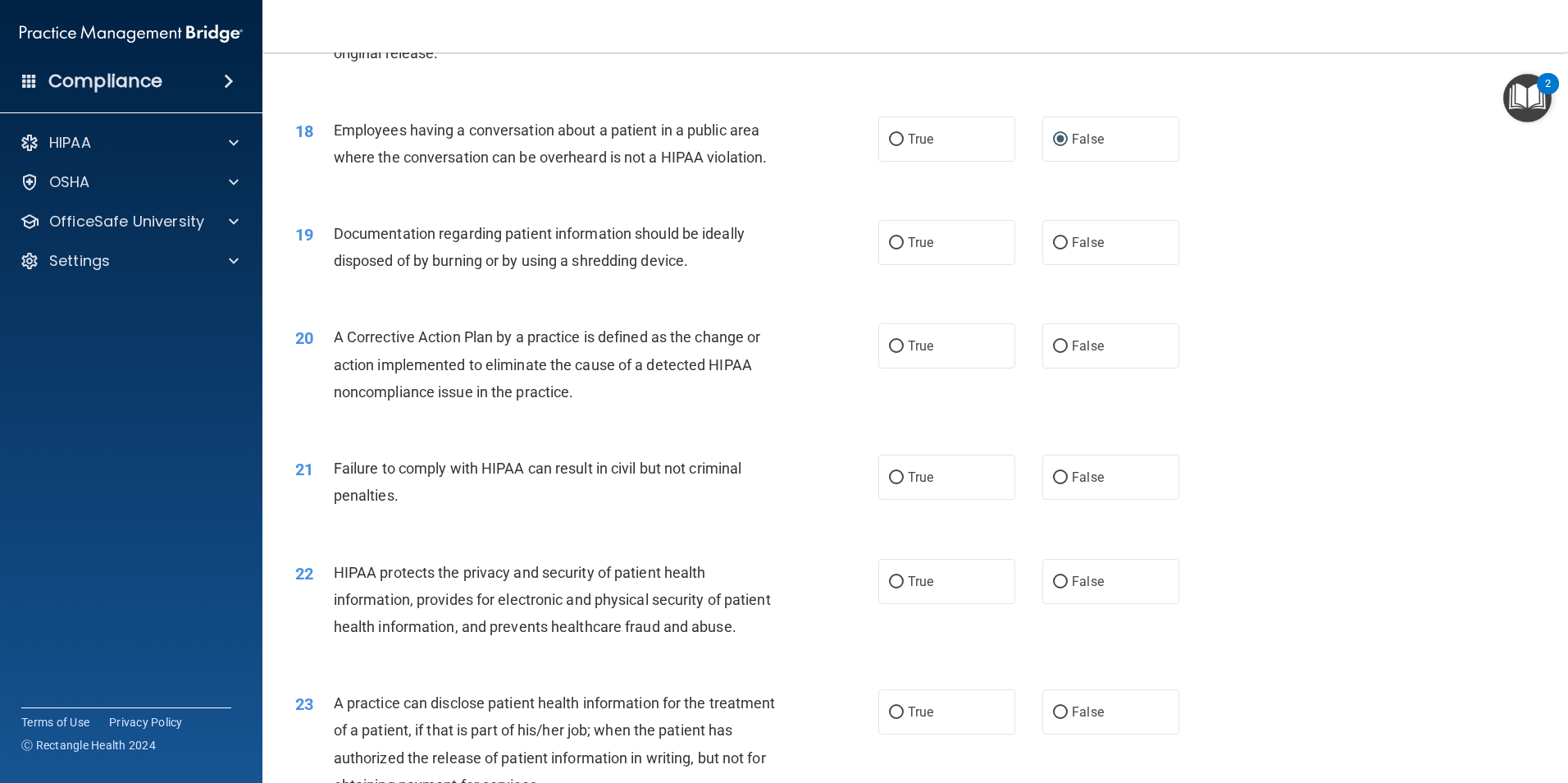
scroll to position [2061, 0]
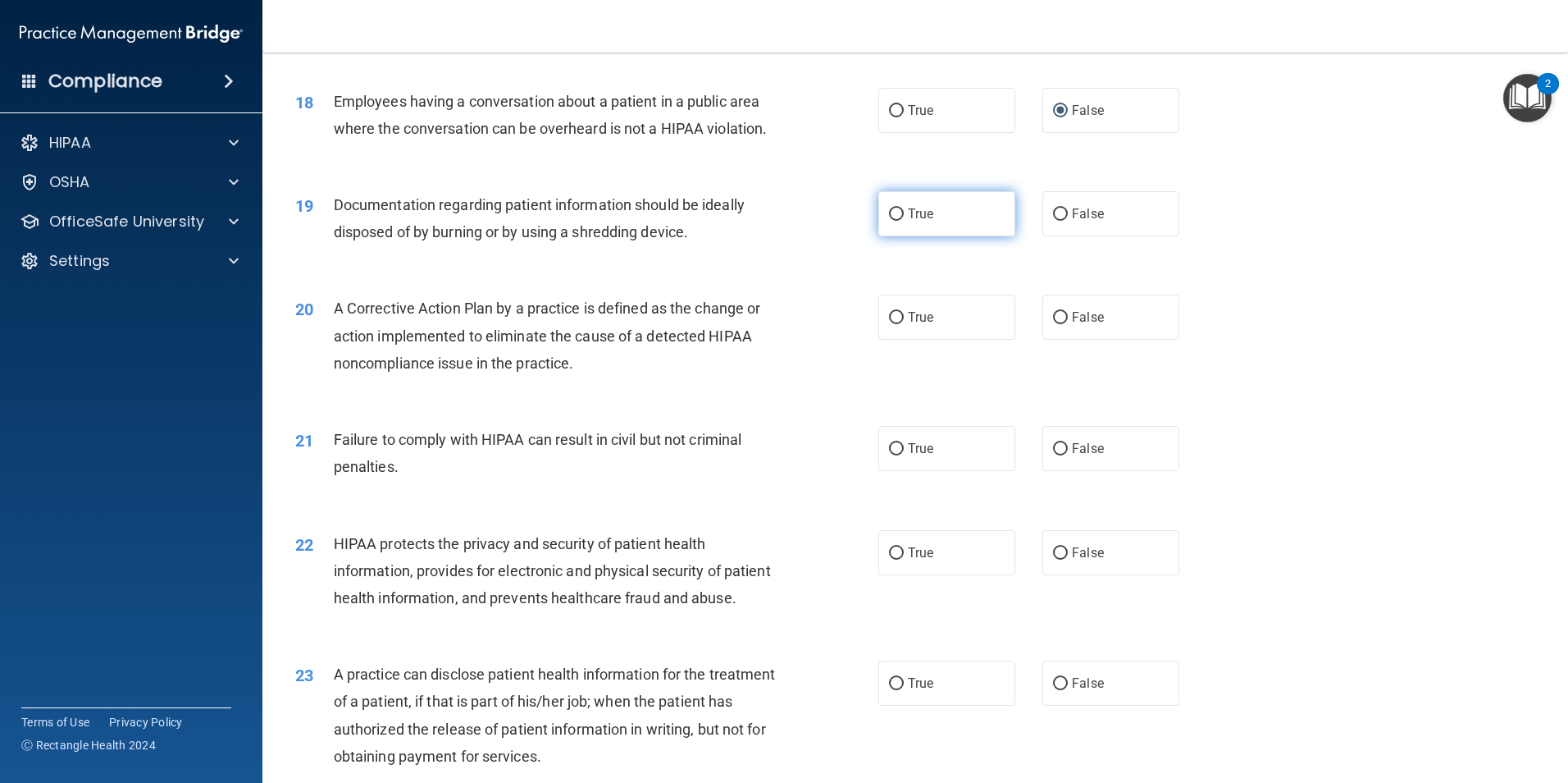
click at [890, 221] on input "True" at bounding box center [896, 215] width 15 height 12
radio input "true"
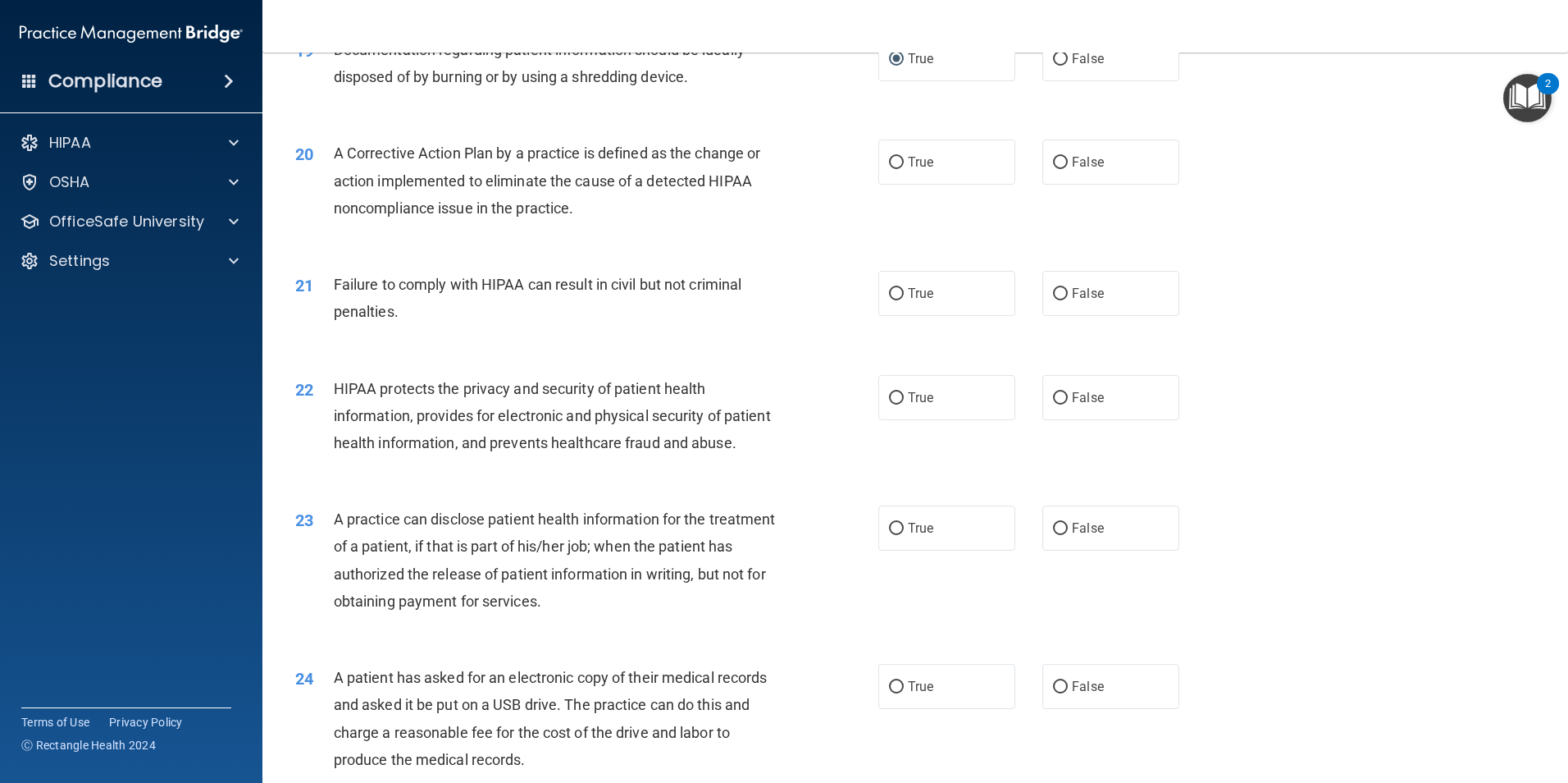
scroll to position [2225, 0]
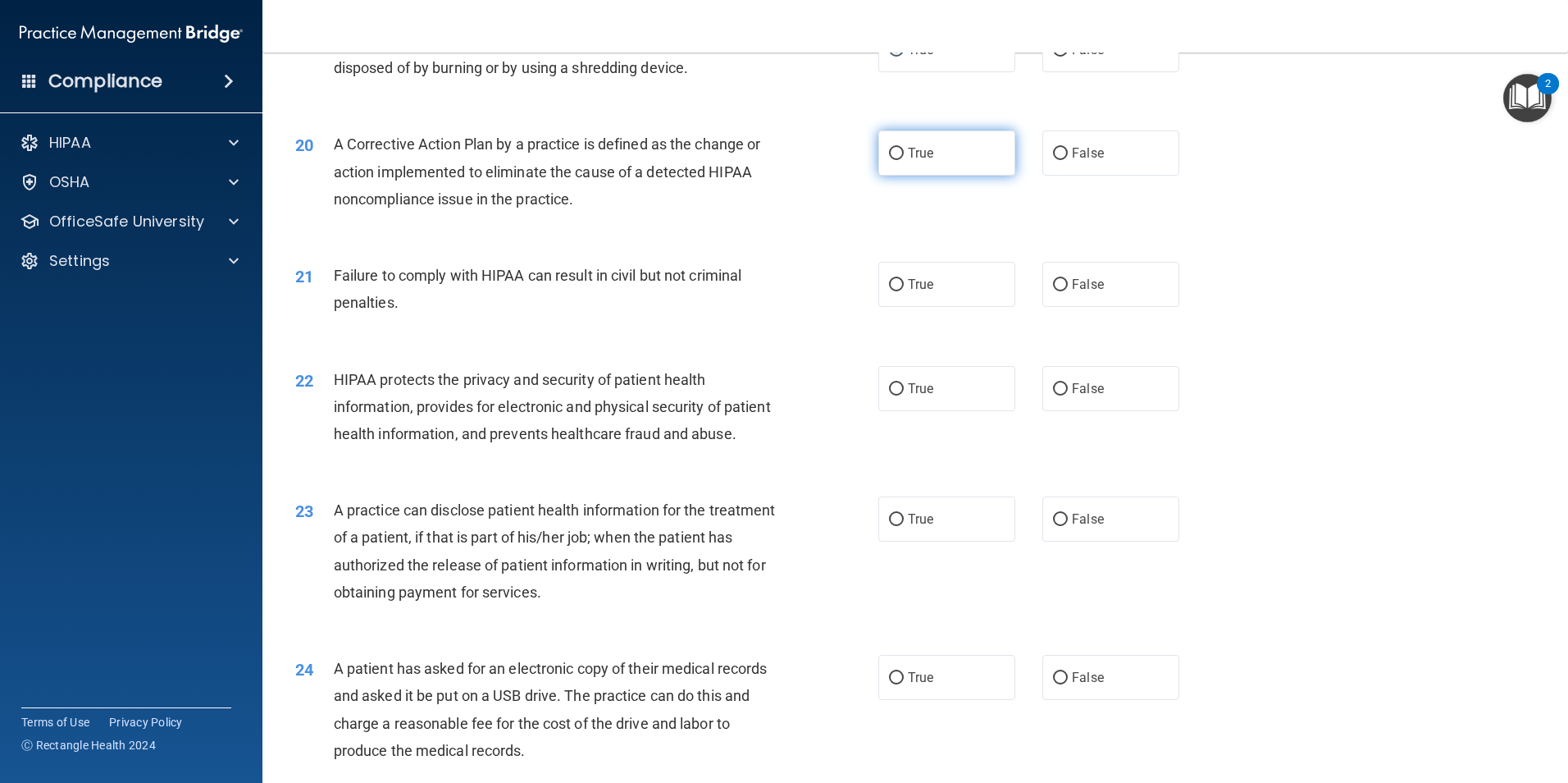
click at [892, 160] on input "True" at bounding box center [896, 153] width 15 height 12
radio input "true"
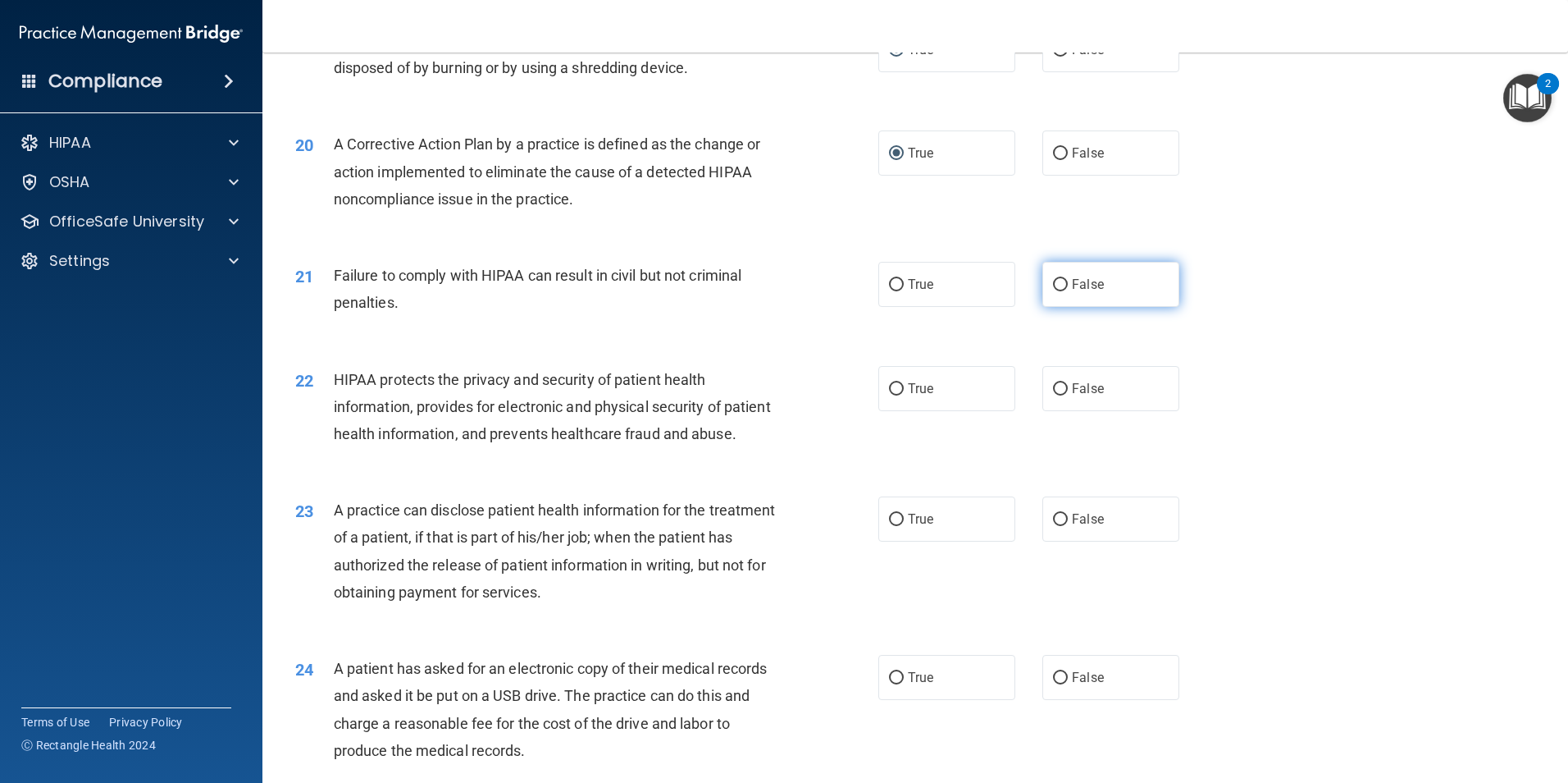
click at [1054, 291] on input "False" at bounding box center [1061, 285] width 15 height 12
radio input "true"
click at [890, 395] on input "True" at bounding box center [896, 389] width 15 height 12
radio input "true"
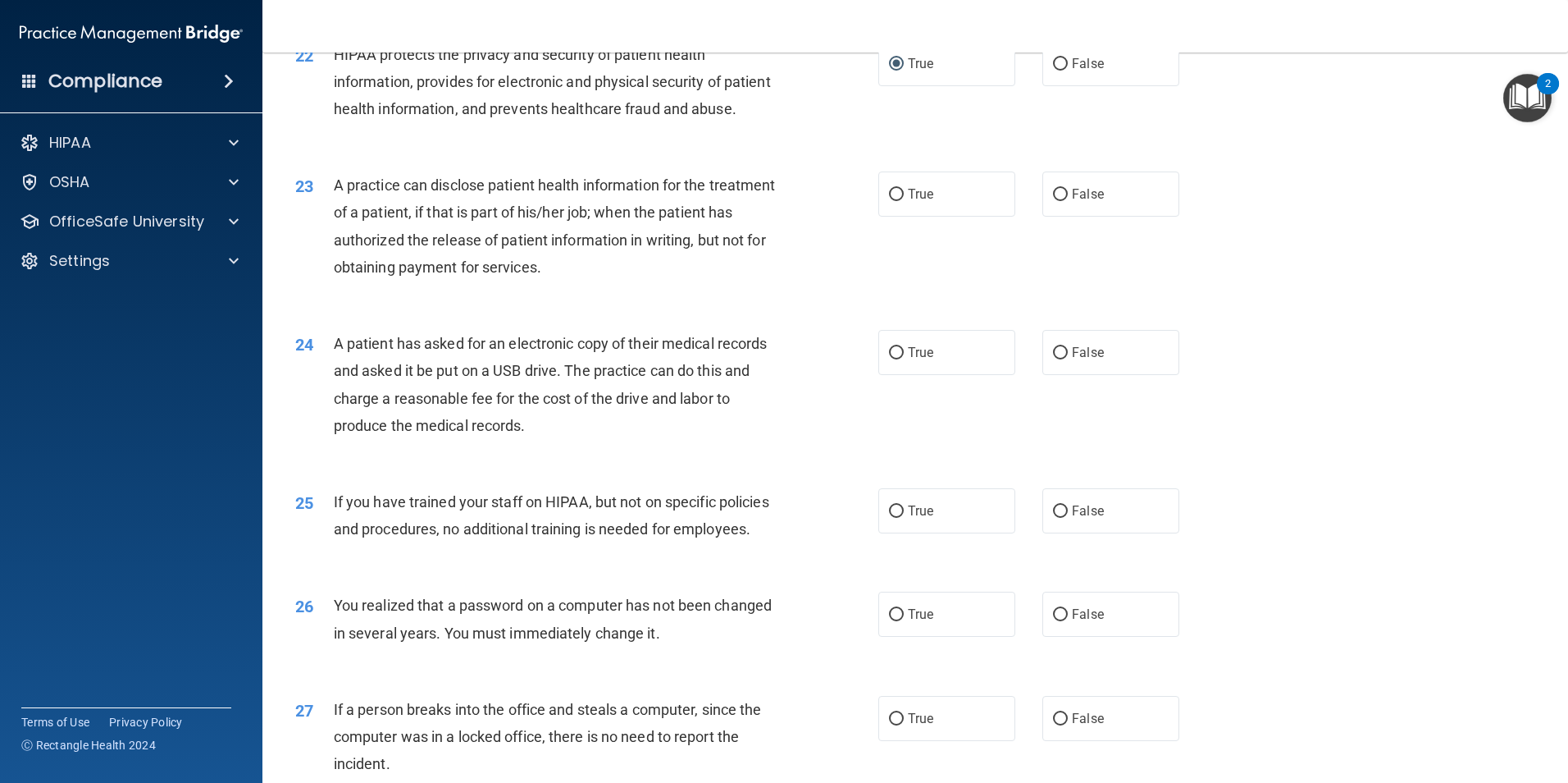
scroll to position [2553, 0]
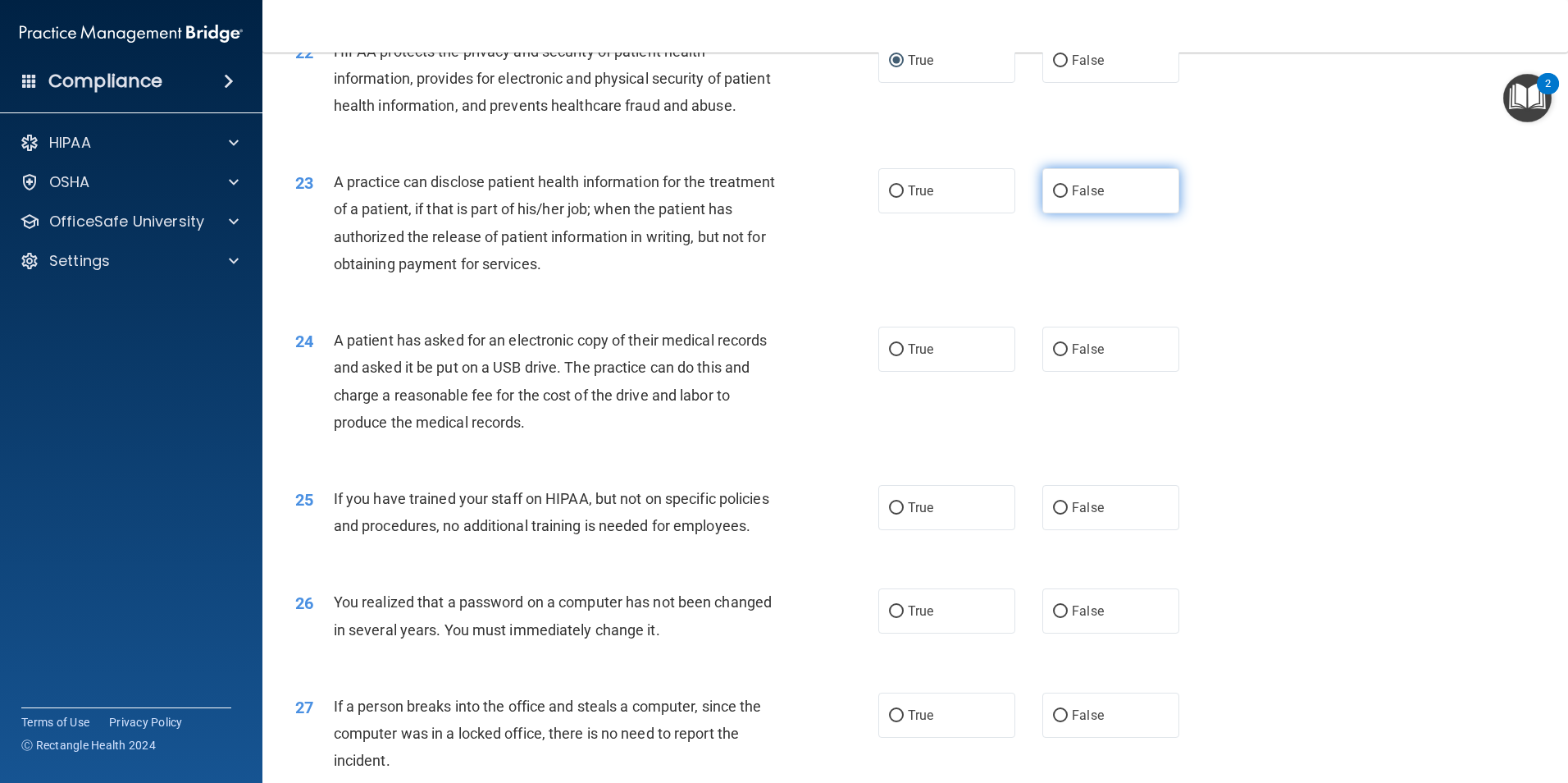
click at [1057, 198] on input "False" at bounding box center [1061, 191] width 15 height 12
radio input "true"
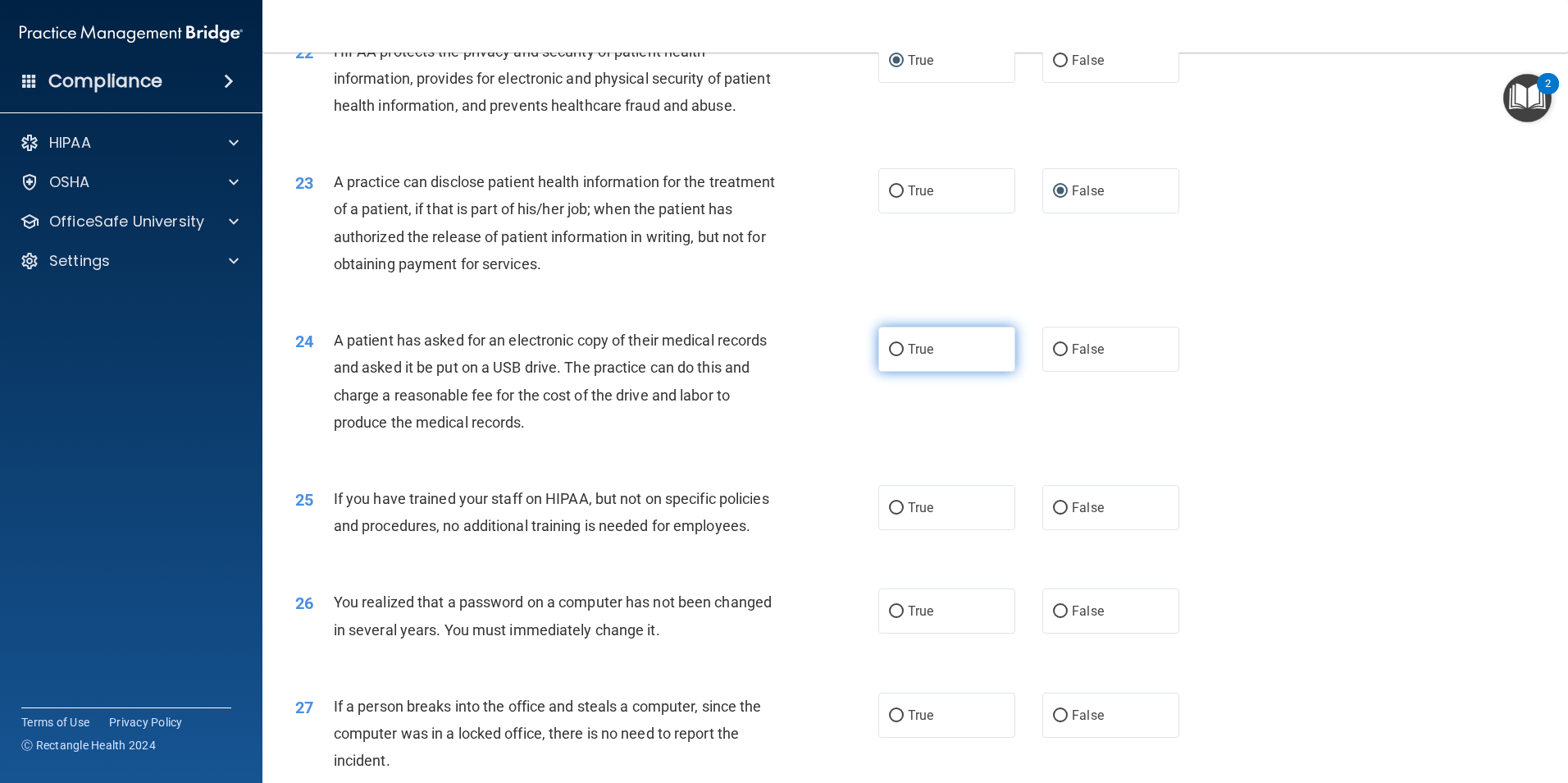
click at [895, 356] on input "True" at bounding box center [896, 350] width 15 height 12
radio input "true"
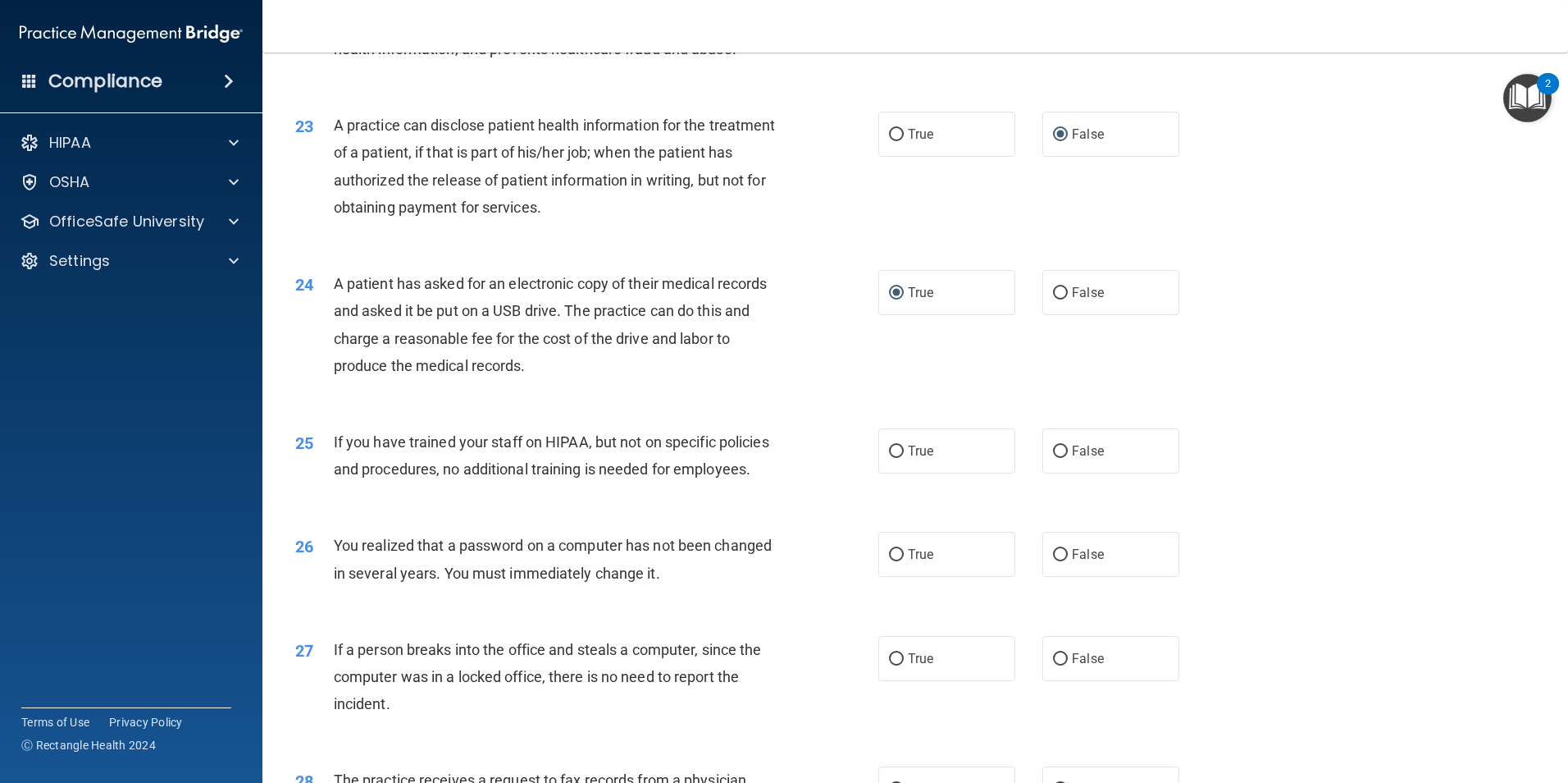
scroll to position [2717, 0]
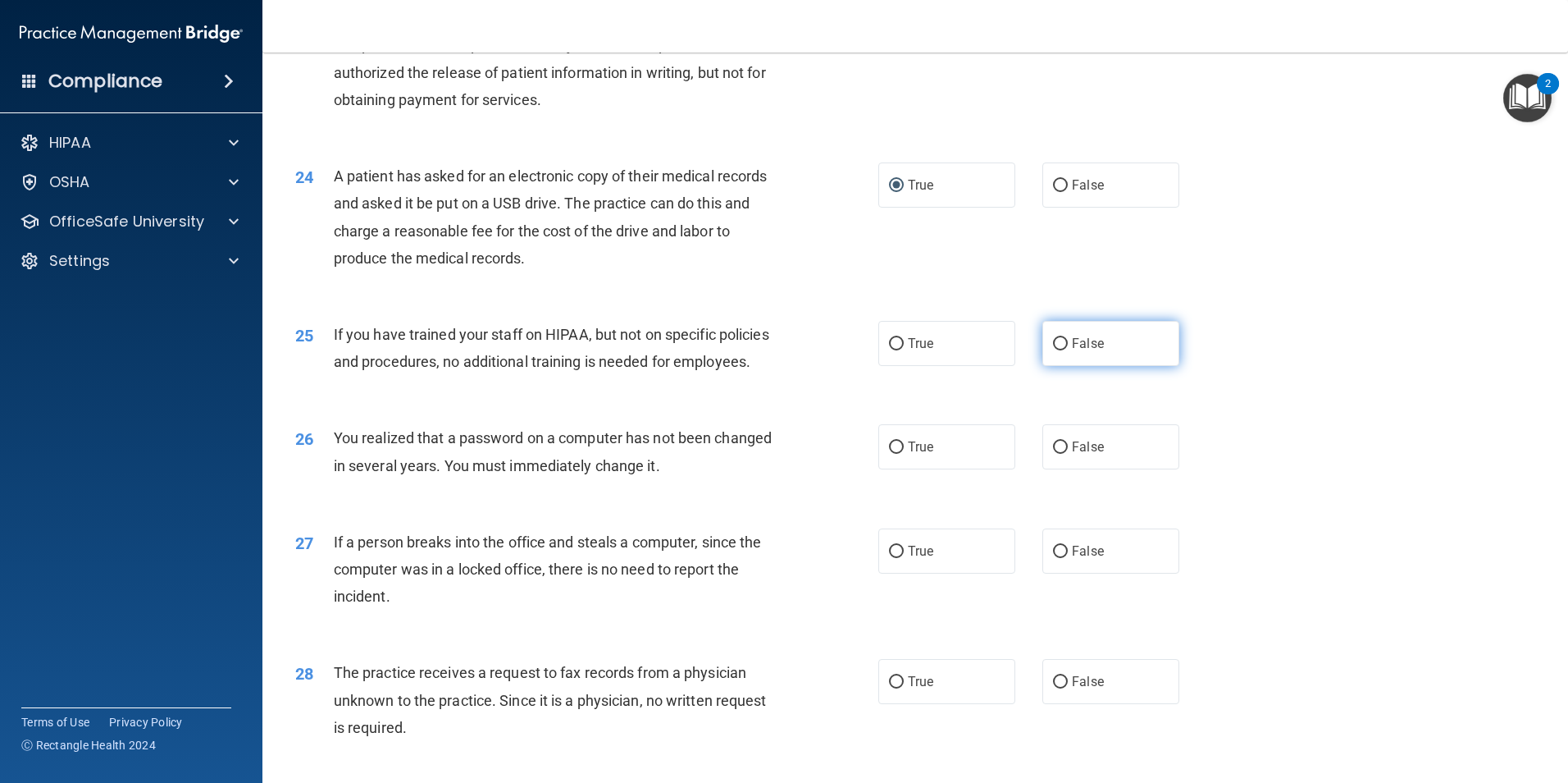
click at [1054, 351] on input "False" at bounding box center [1061, 345] width 15 height 12
radio input "true"
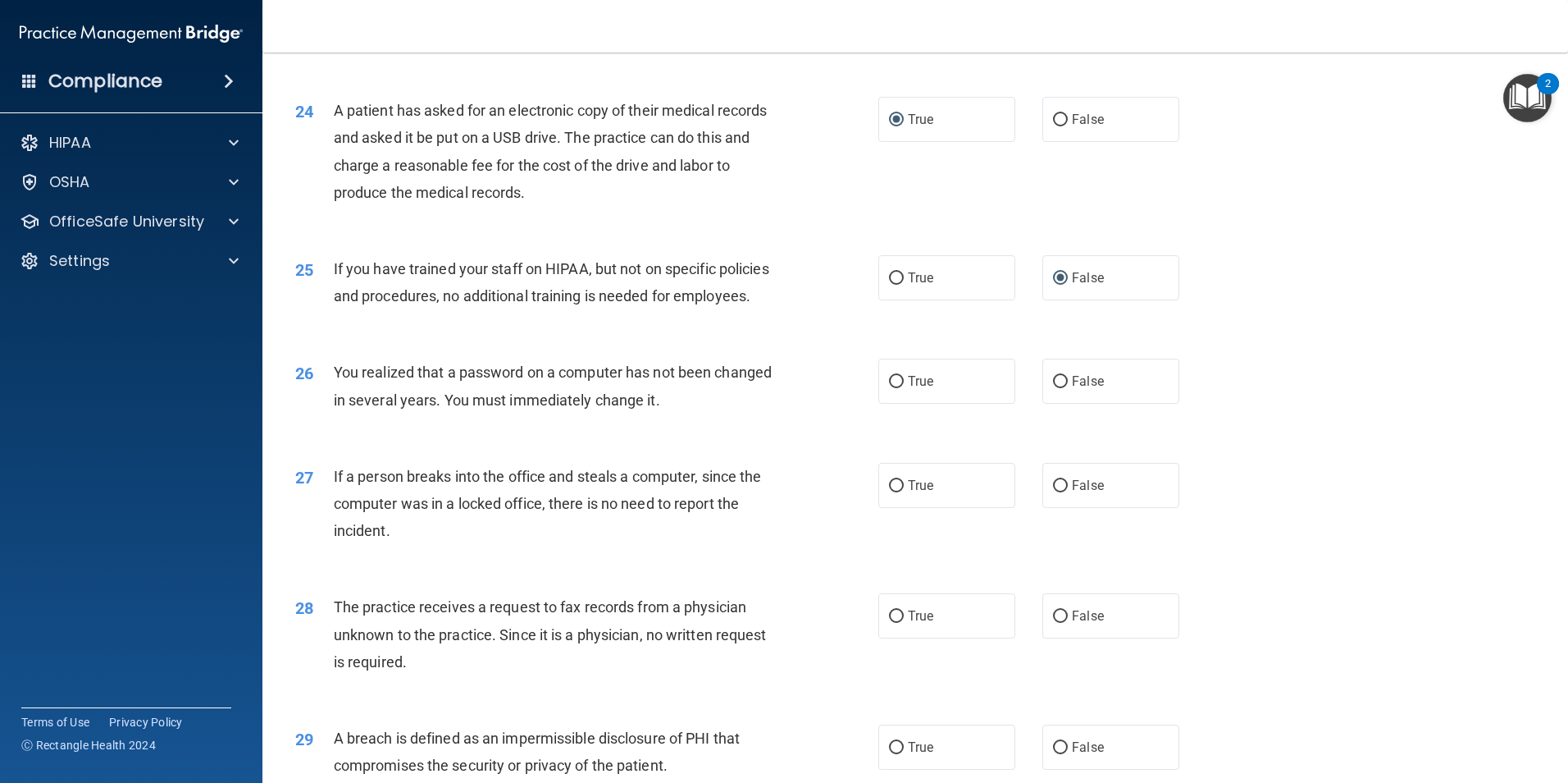
scroll to position [2881, 0]
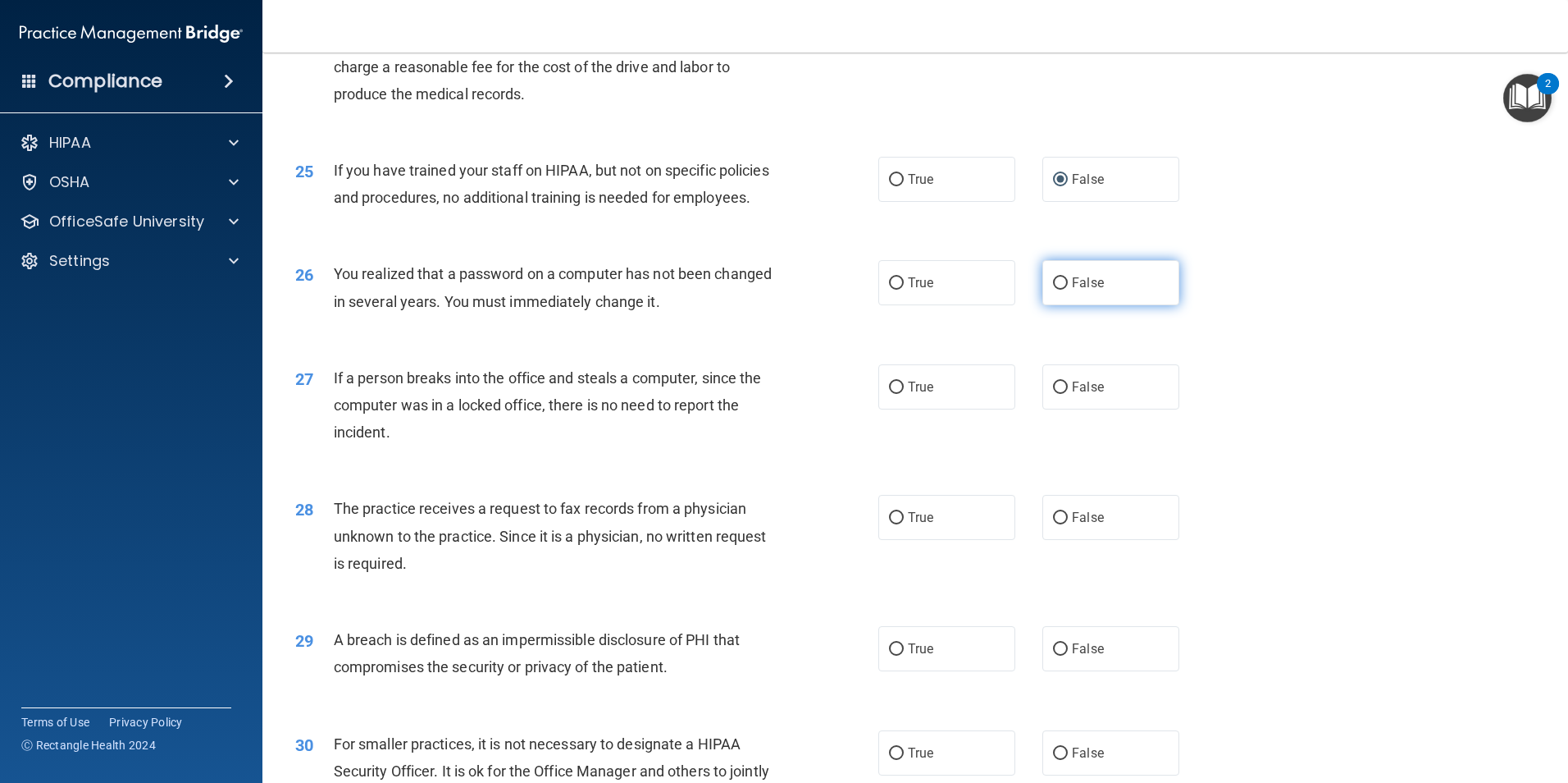
click at [1057, 289] on input "False" at bounding box center [1061, 283] width 15 height 12
radio input "true"
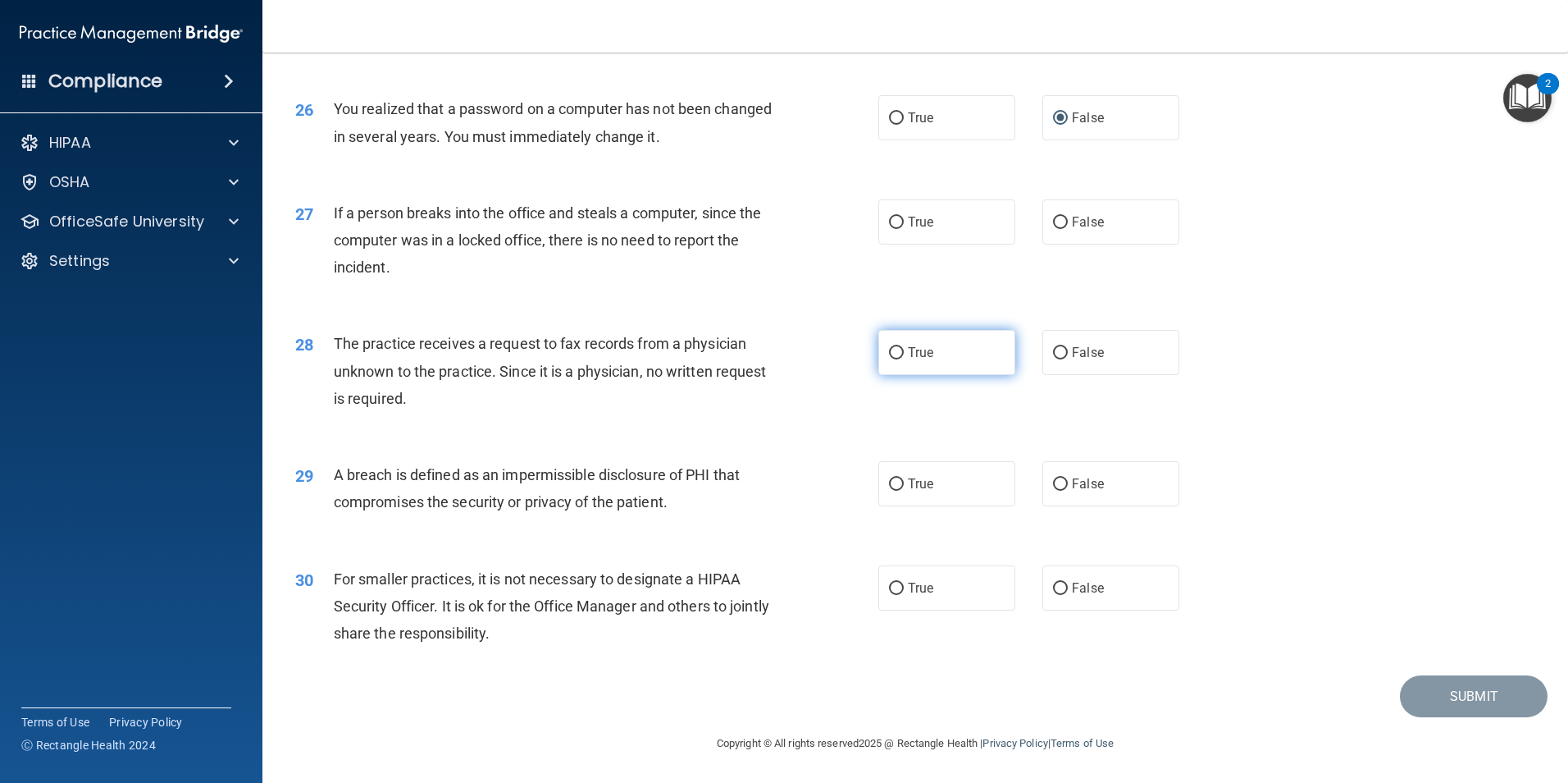
scroll to position [3128, 0]
click at [1054, 220] on input "False" at bounding box center [1061, 223] width 15 height 12
radio input "true"
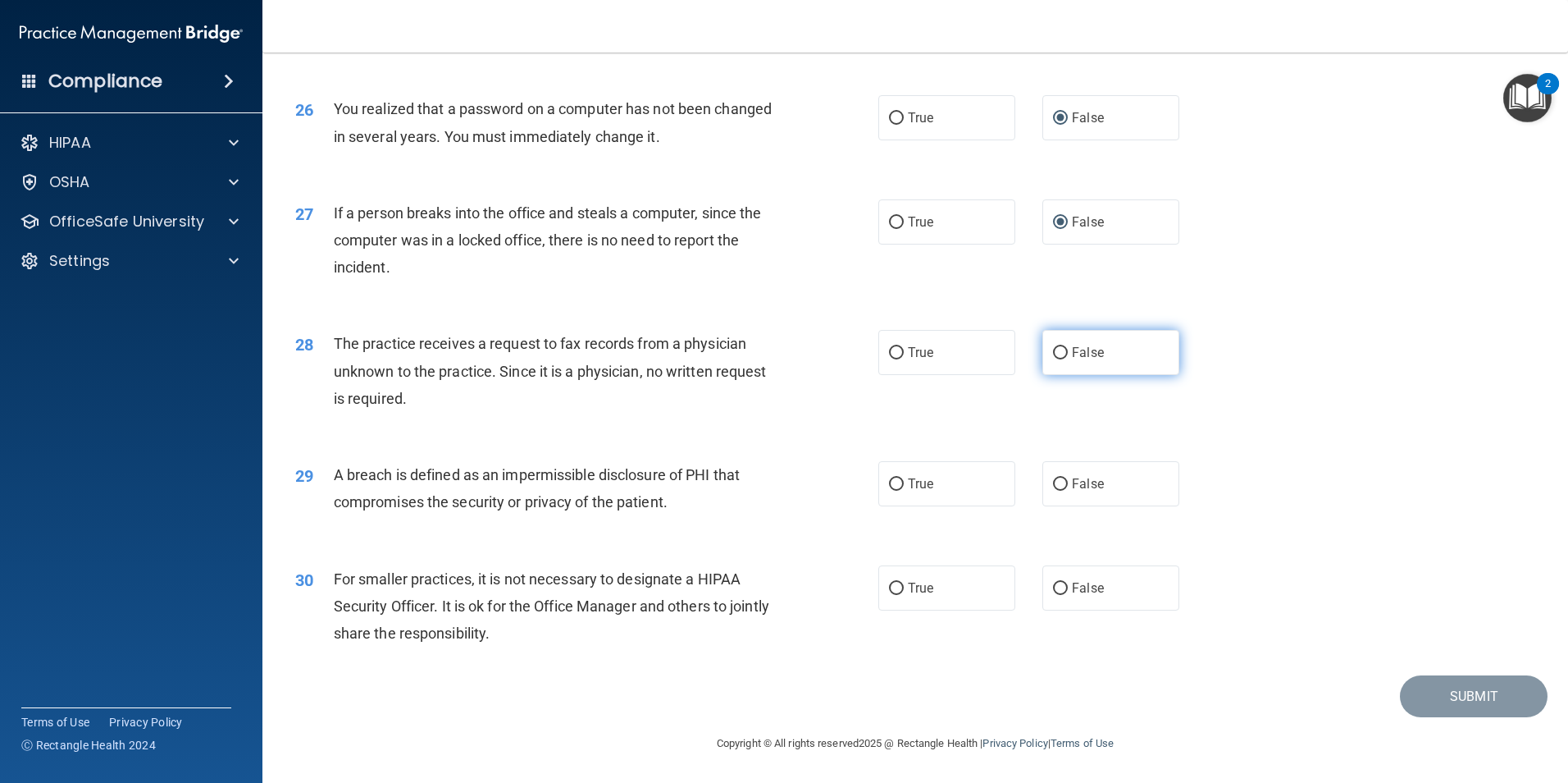
click at [1062, 357] on label "False" at bounding box center [1110, 352] width 137 height 45
click at [1062, 357] on input "False" at bounding box center [1061, 353] width 15 height 12
radio input "true"
click at [1059, 492] on label "False" at bounding box center [1110, 483] width 137 height 45
click at [1059, 491] on input "False" at bounding box center [1061, 485] width 15 height 12
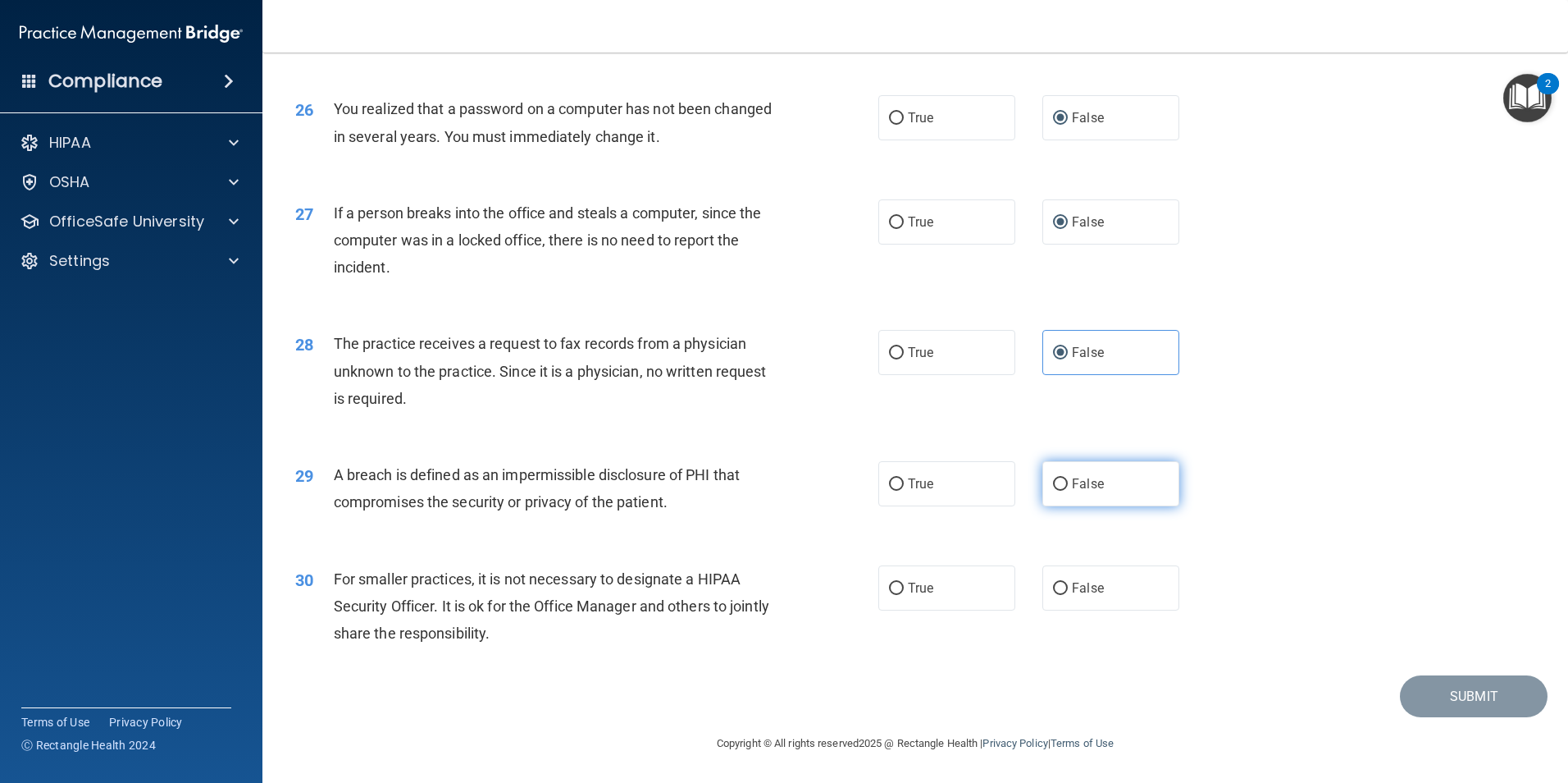
radio input "true"
click at [1059, 587] on input "False" at bounding box center [1061, 588] width 15 height 12
radio input "true"
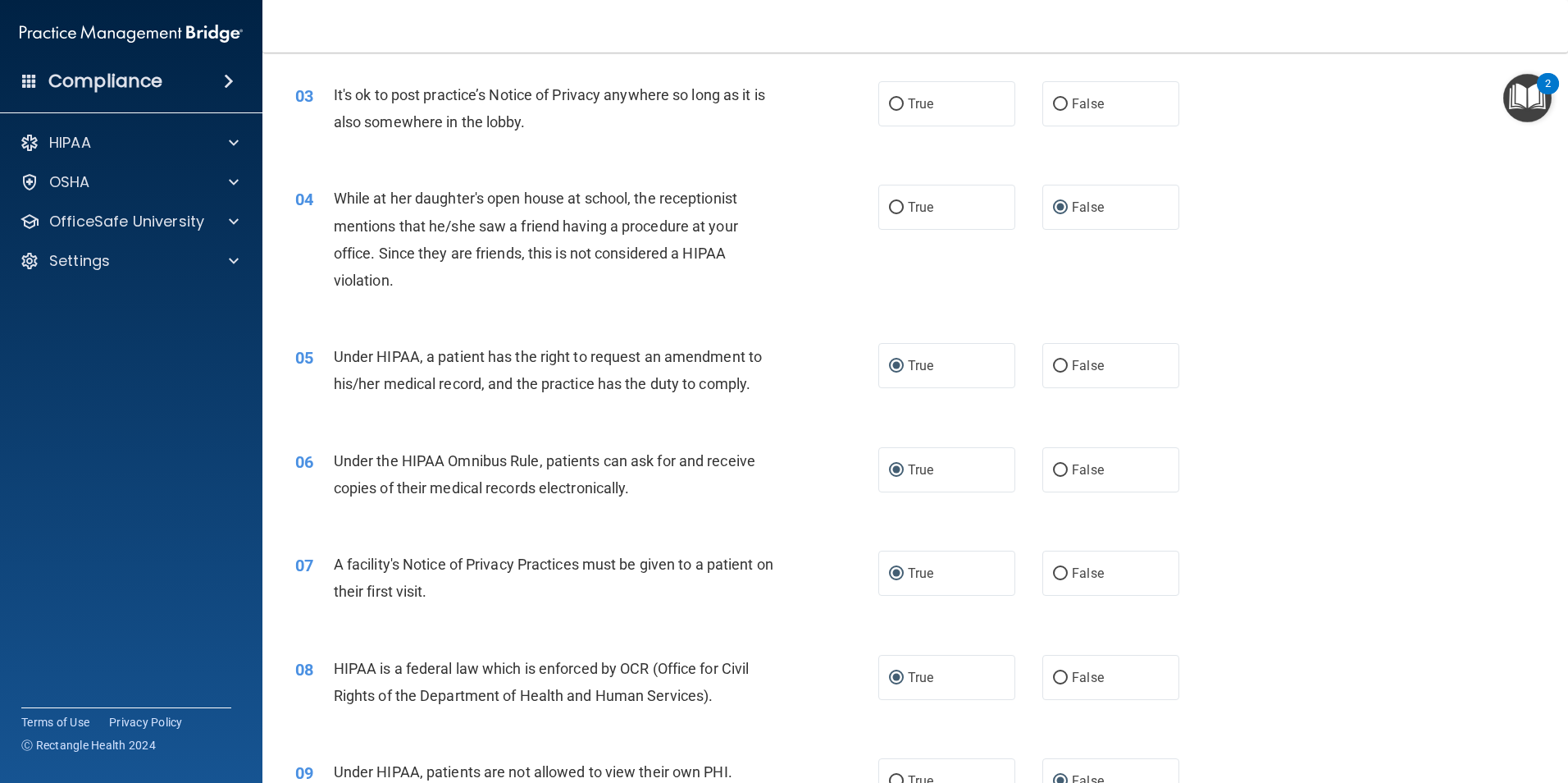
scroll to position [0, 0]
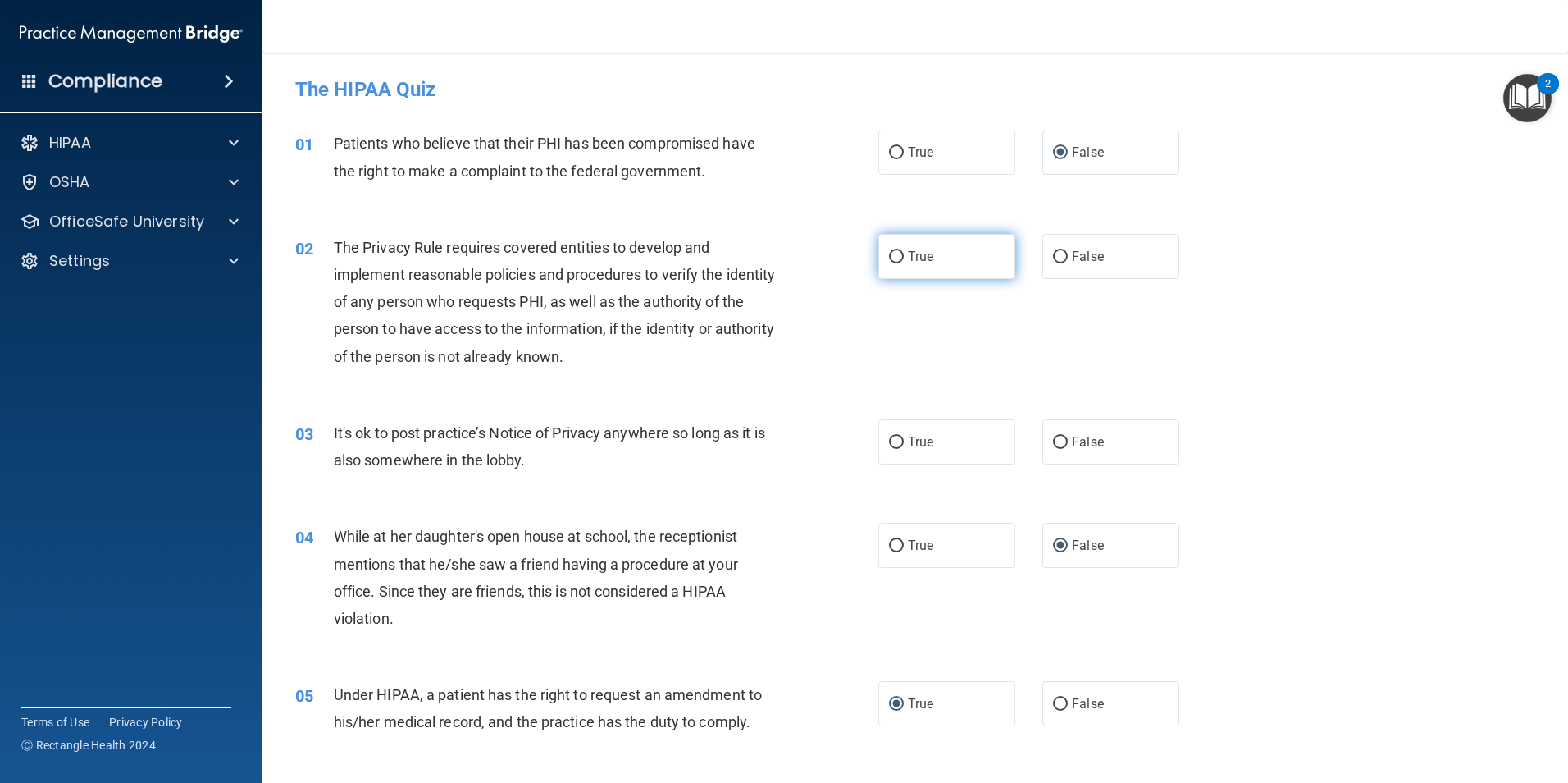
click at [891, 253] on input "True" at bounding box center [896, 257] width 15 height 12
radio input "true"
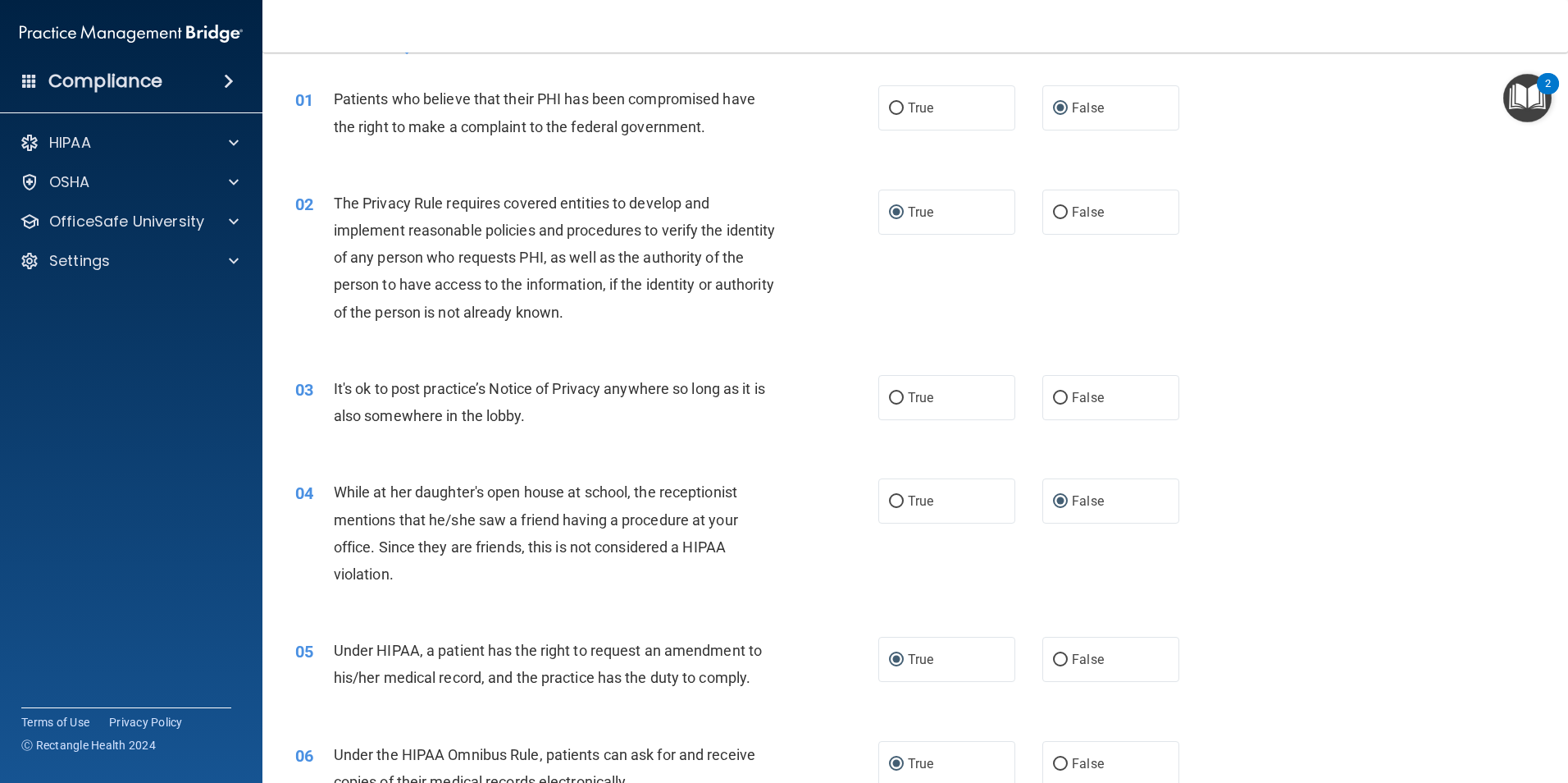
scroll to position [164, 0]
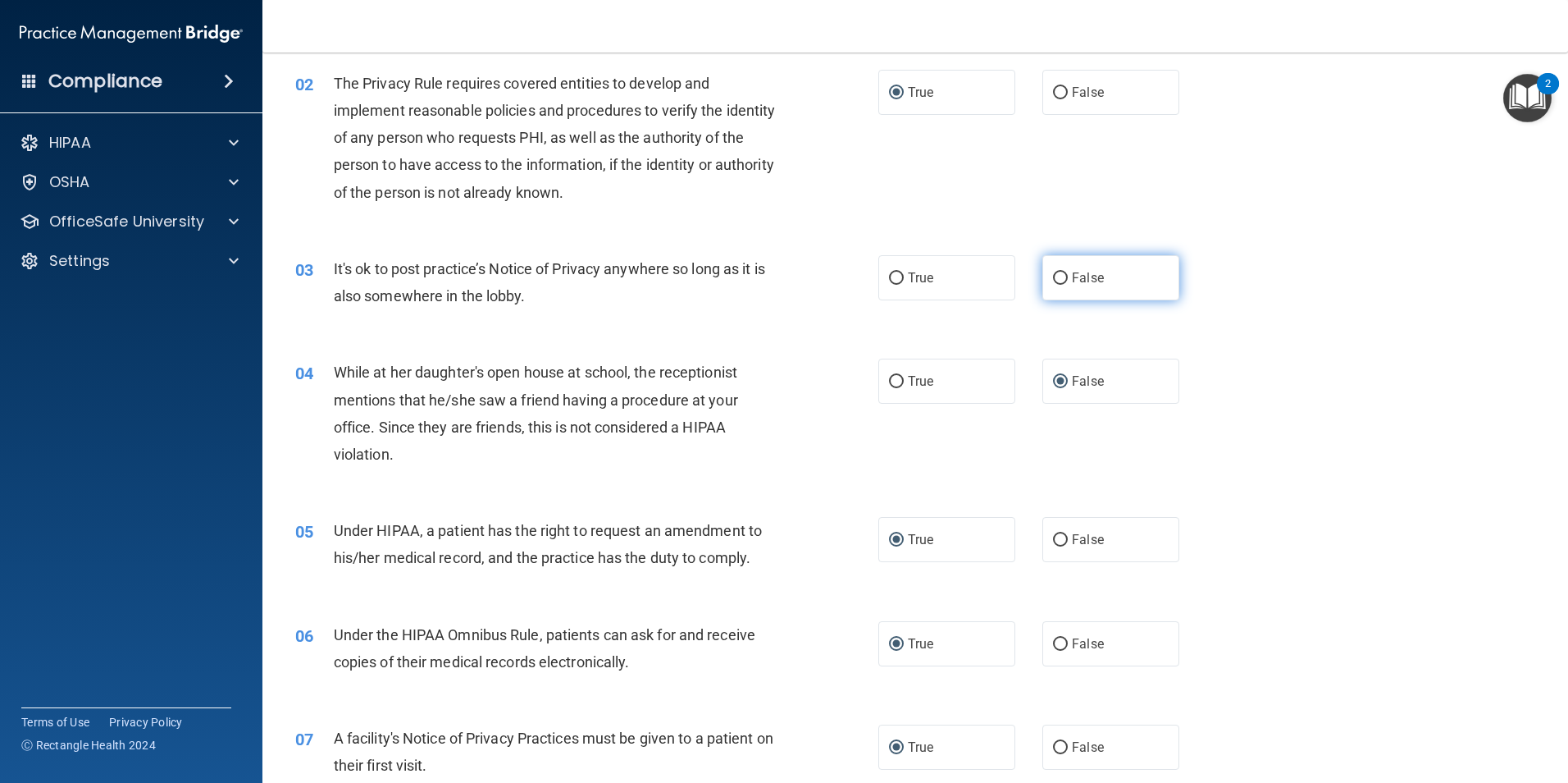
click at [1057, 275] on input "False" at bounding box center [1061, 279] width 15 height 12
radio input "true"
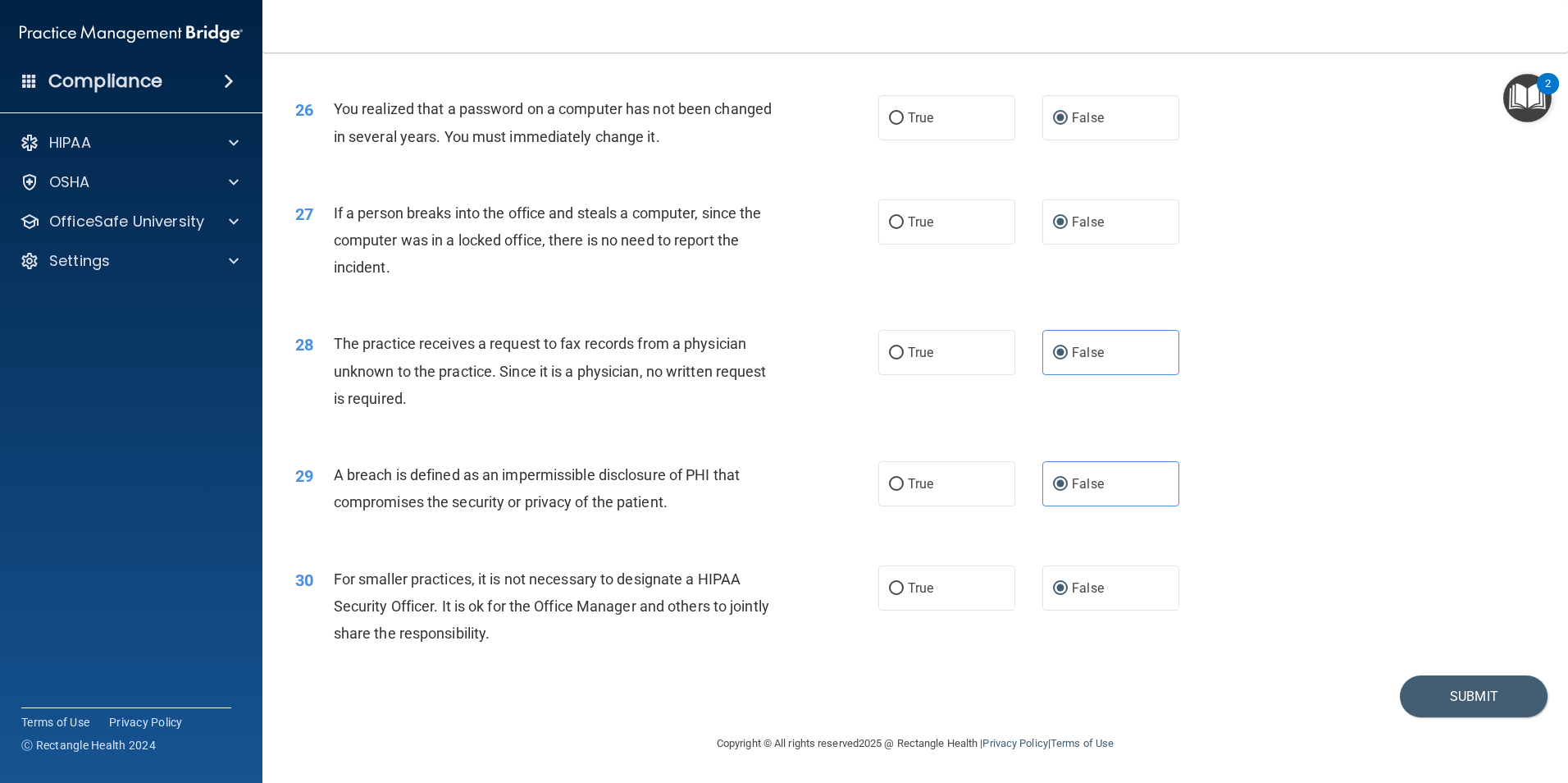
scroll to position [3128, 0]
click at [1446, 703] on button "Submit" at bounding box center [1473, 696] width 147 height 42
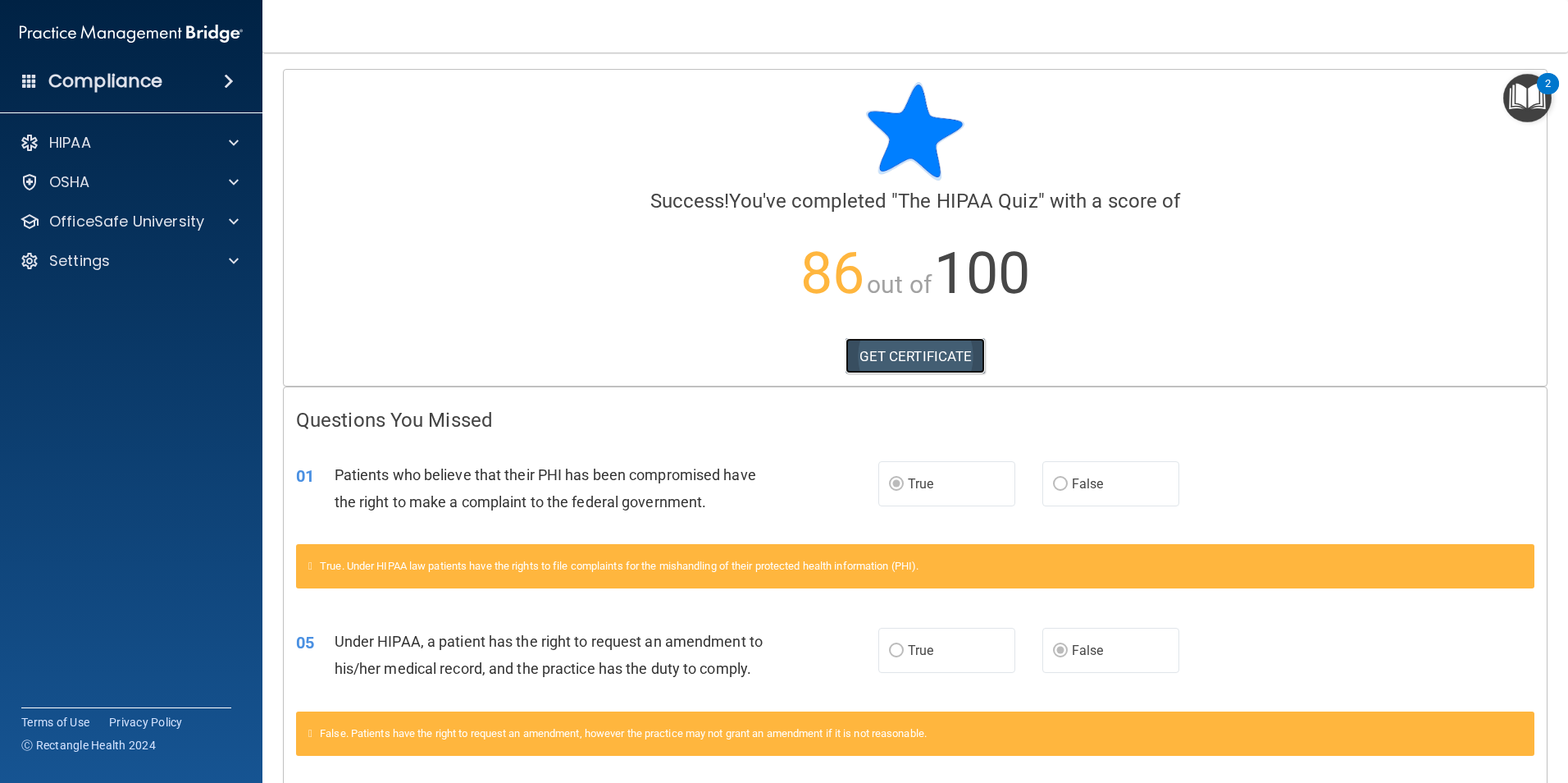
click at [916, 360] on link "GET CERTIFICATE" at bounding box center [916, 356] width 140 height 36
click at [236, 189] on span at bounding box center [233, 182] width 10 height 19
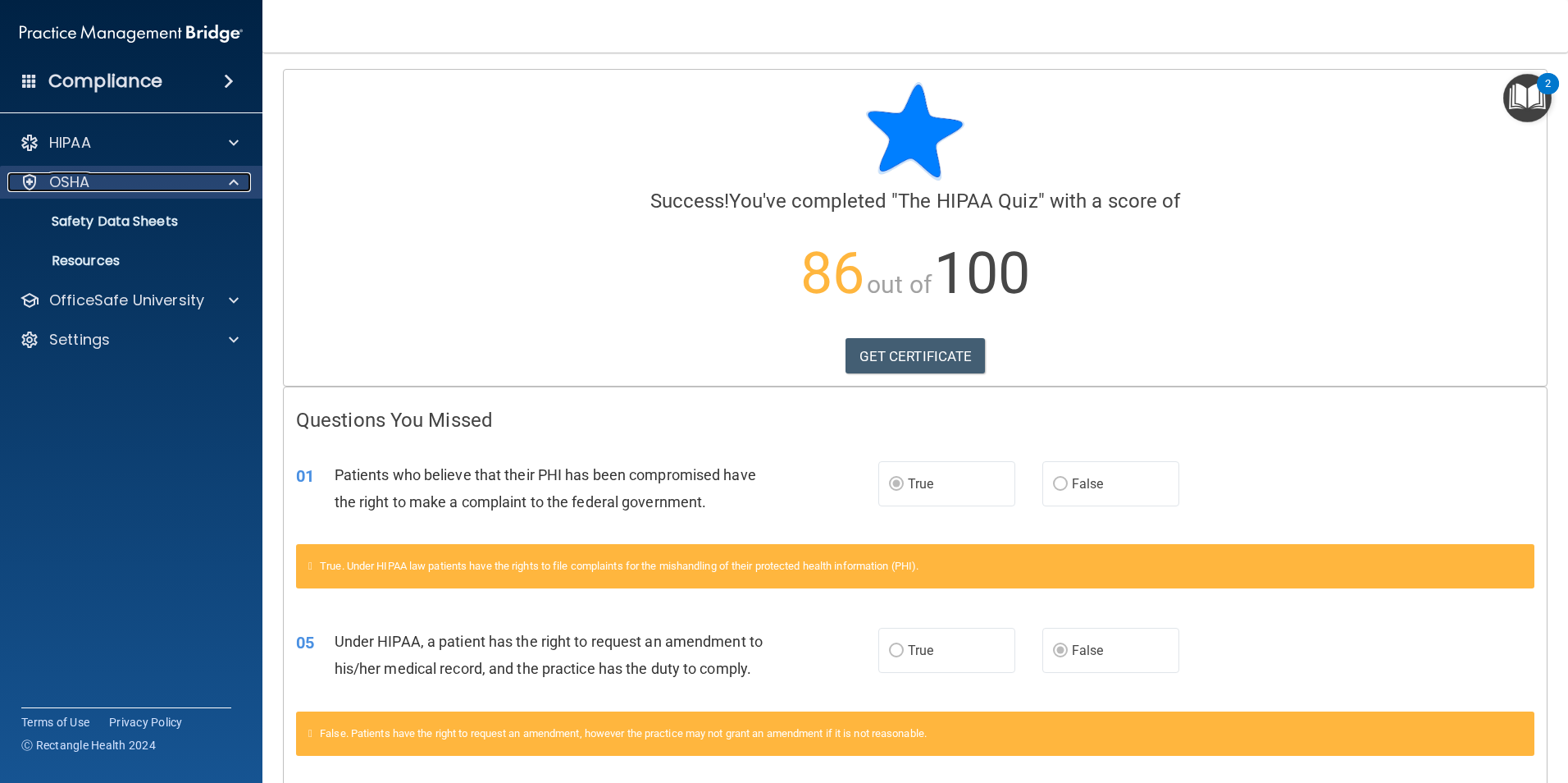
click at [236, 189] on span at bounding box center [233, 182] width 10 height 19
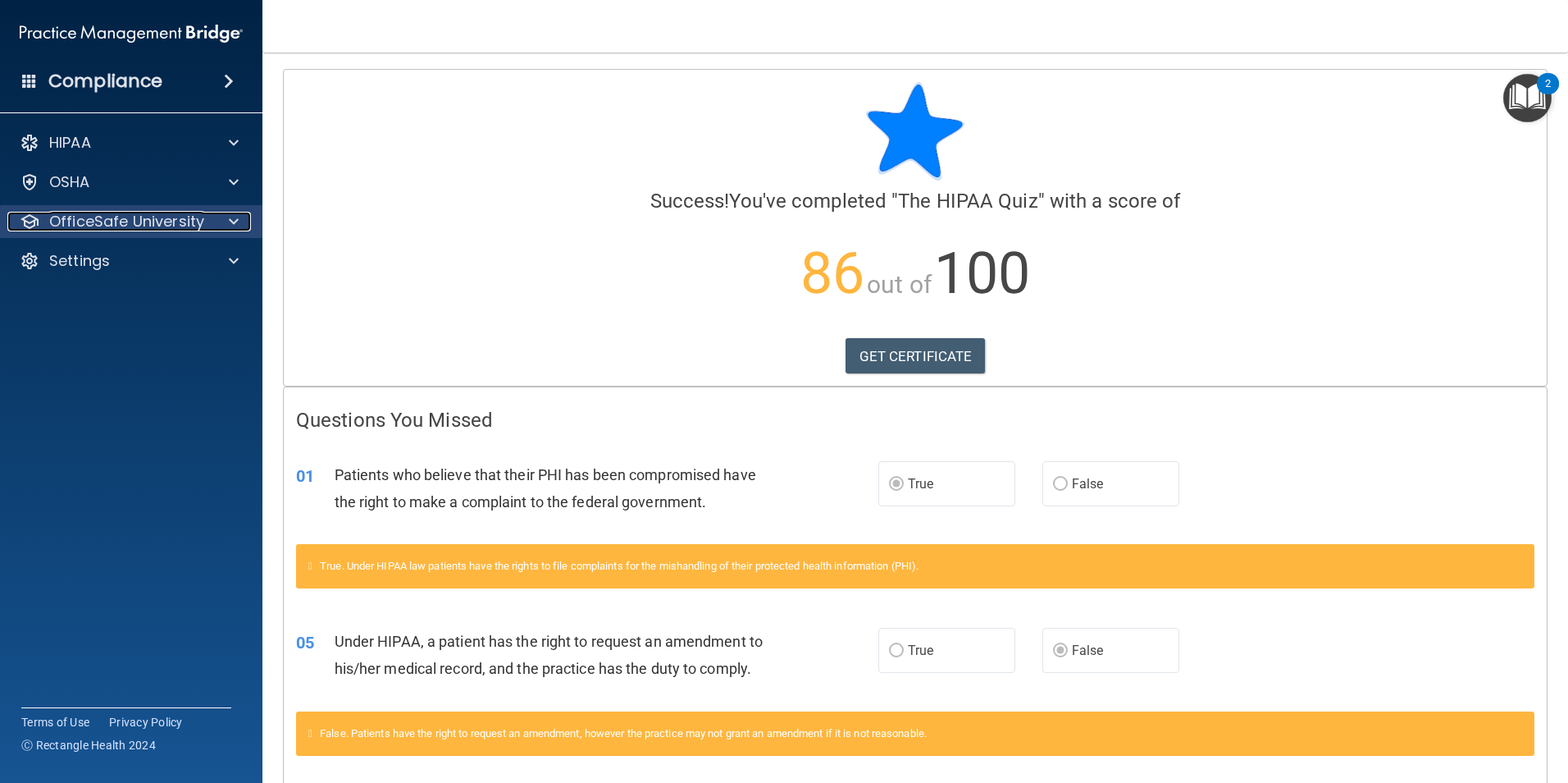
click at [233, 220] on span at bounding box center [233, 221] width 10 height 19
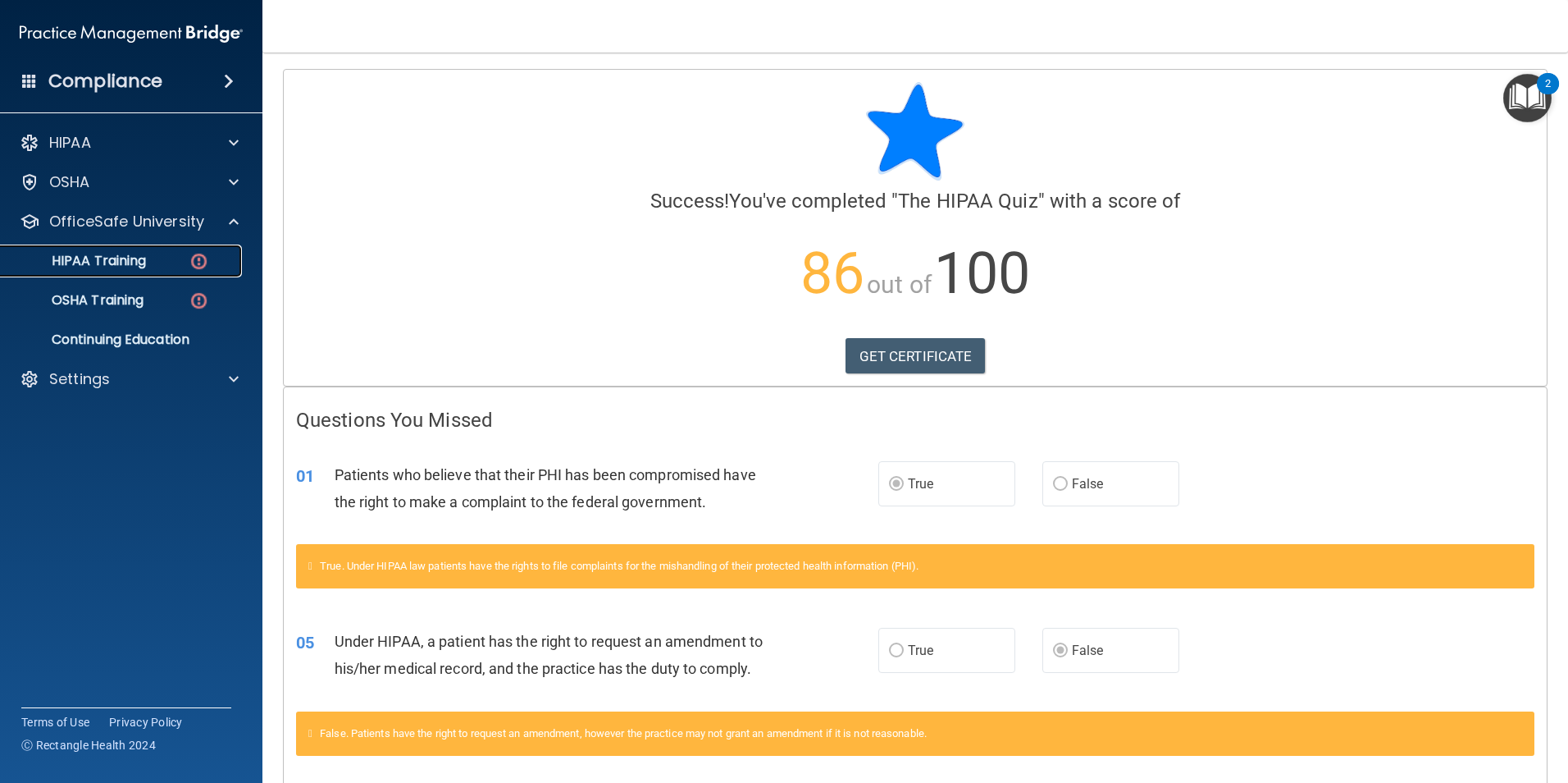
click at [183, 258] on div "HIPAA Training" at bounding box center [122, 260] width 223 height 17
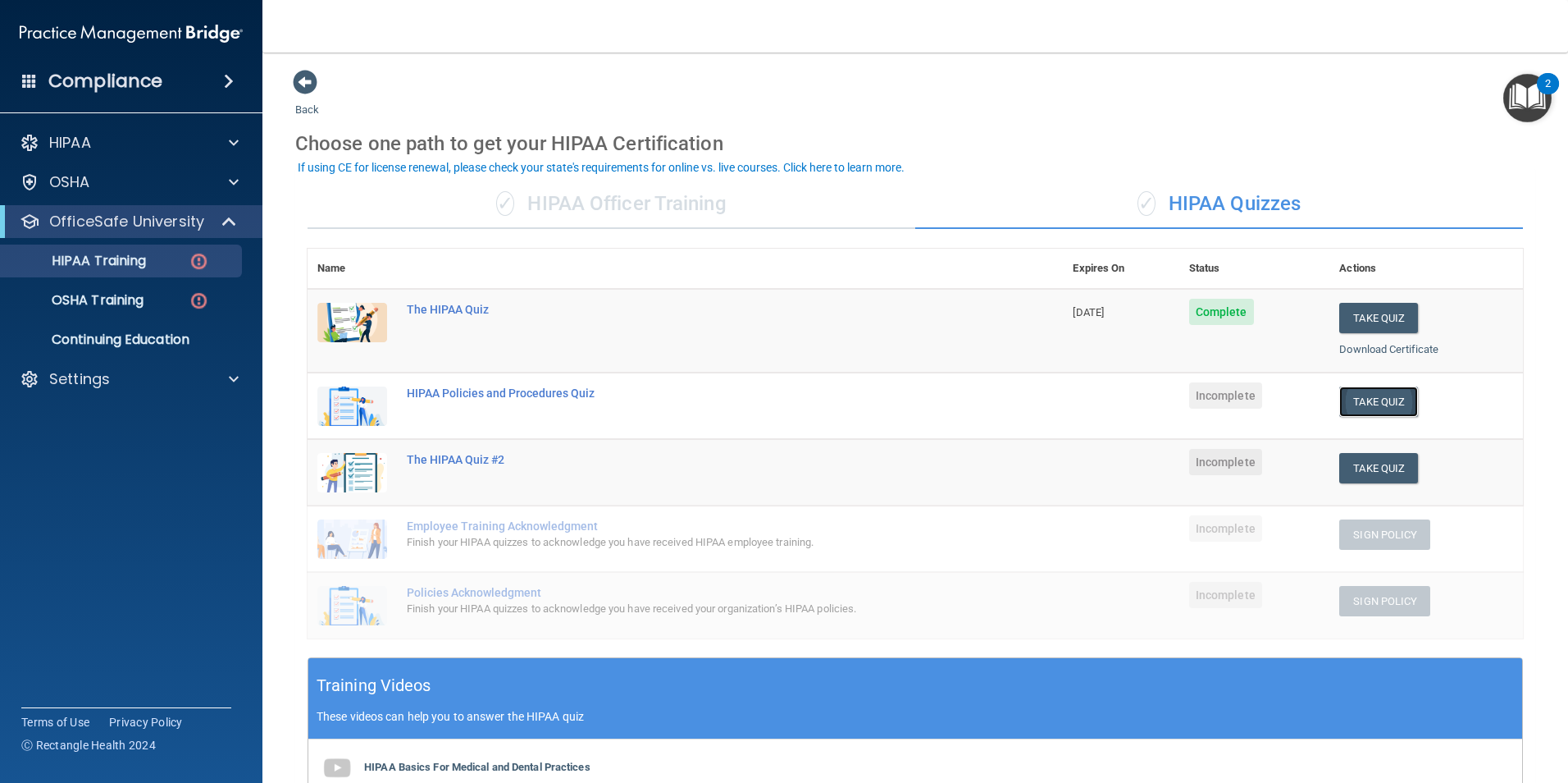
click at [1363, 401] on button "Take Quiz" at bounding box center [1379, 402] width 79 height 31
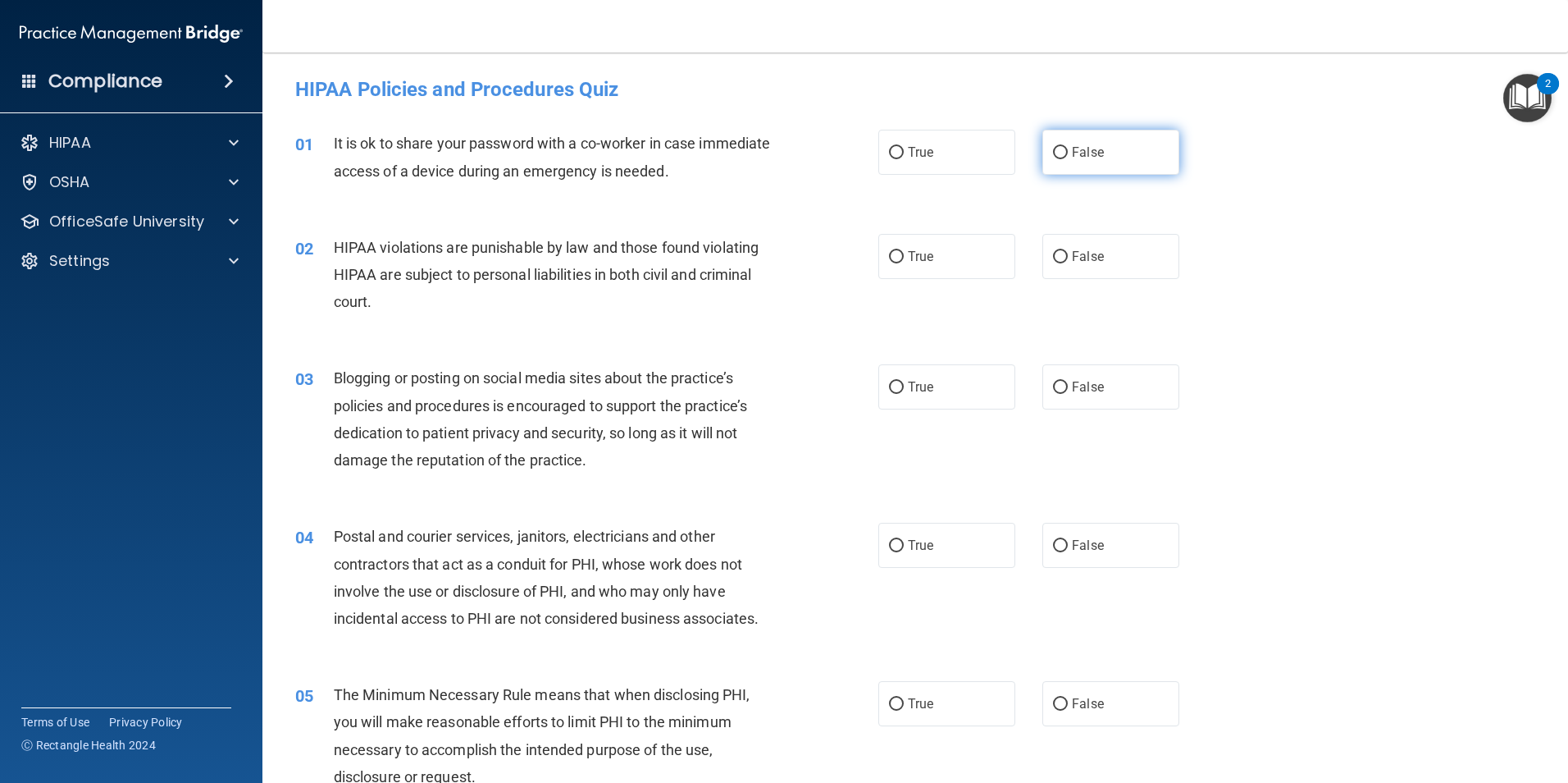
click at [1059, 153] on input "False" at bounding box center [1061, 153] width 15 height 12
radio input "true"
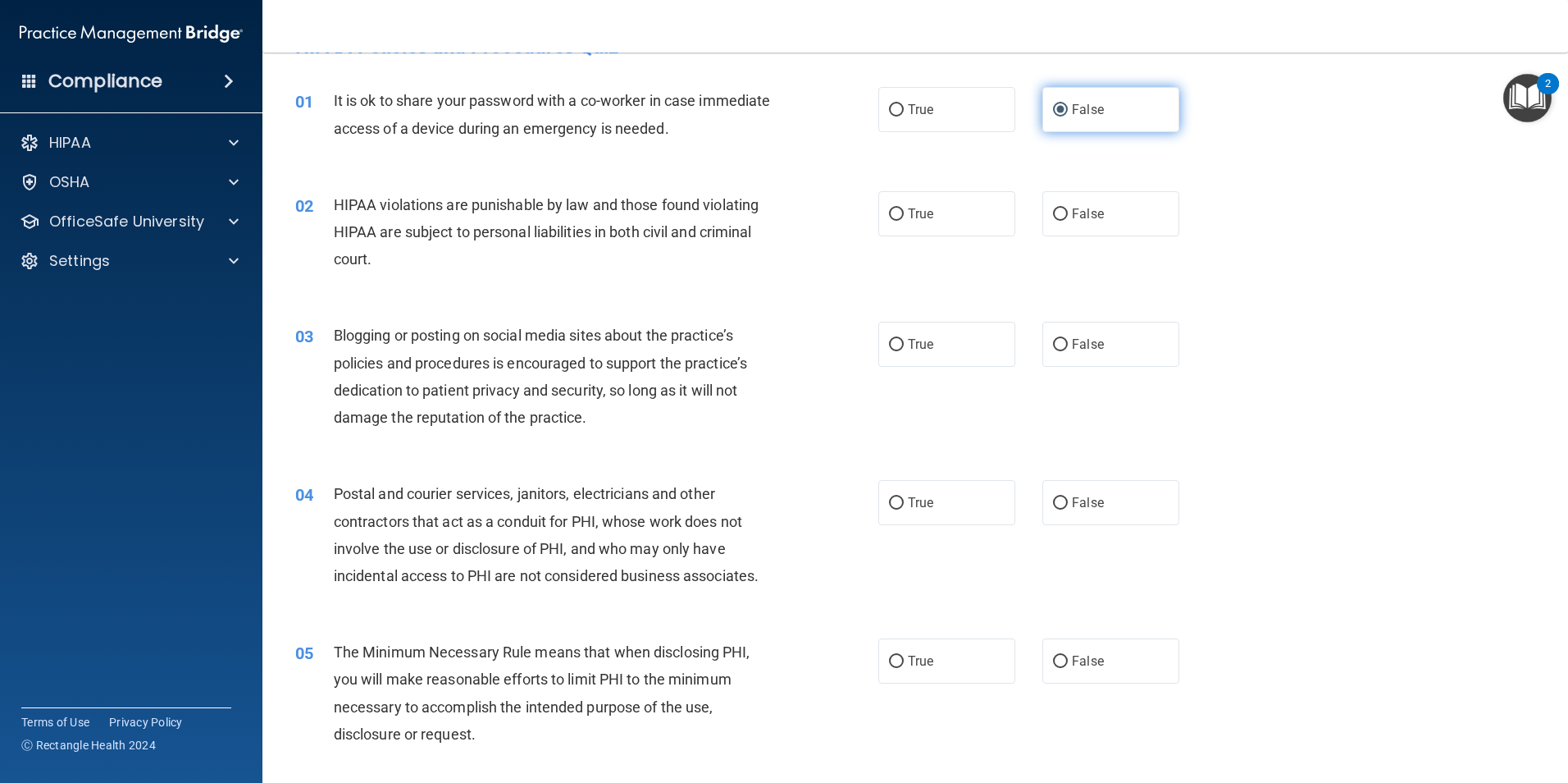
scroll to position [82, 0]
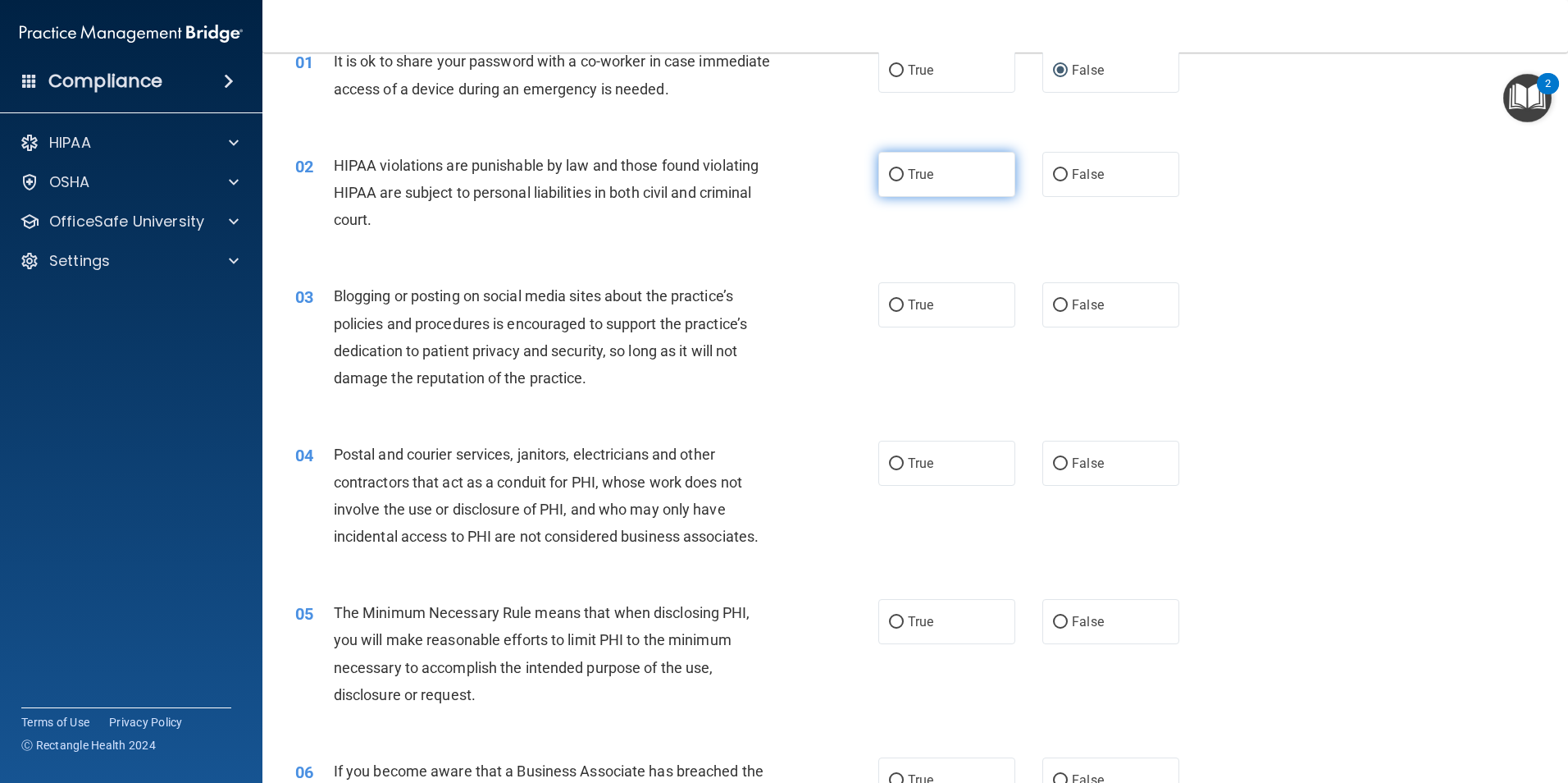
click at [894, 175] on input "True" at bounding box center [896, 175] width 15 height 12
radio input "true"
click at [1054, 307] on input "False" at bounding box center [1061, 306] width 15 height 12
radio input "true"
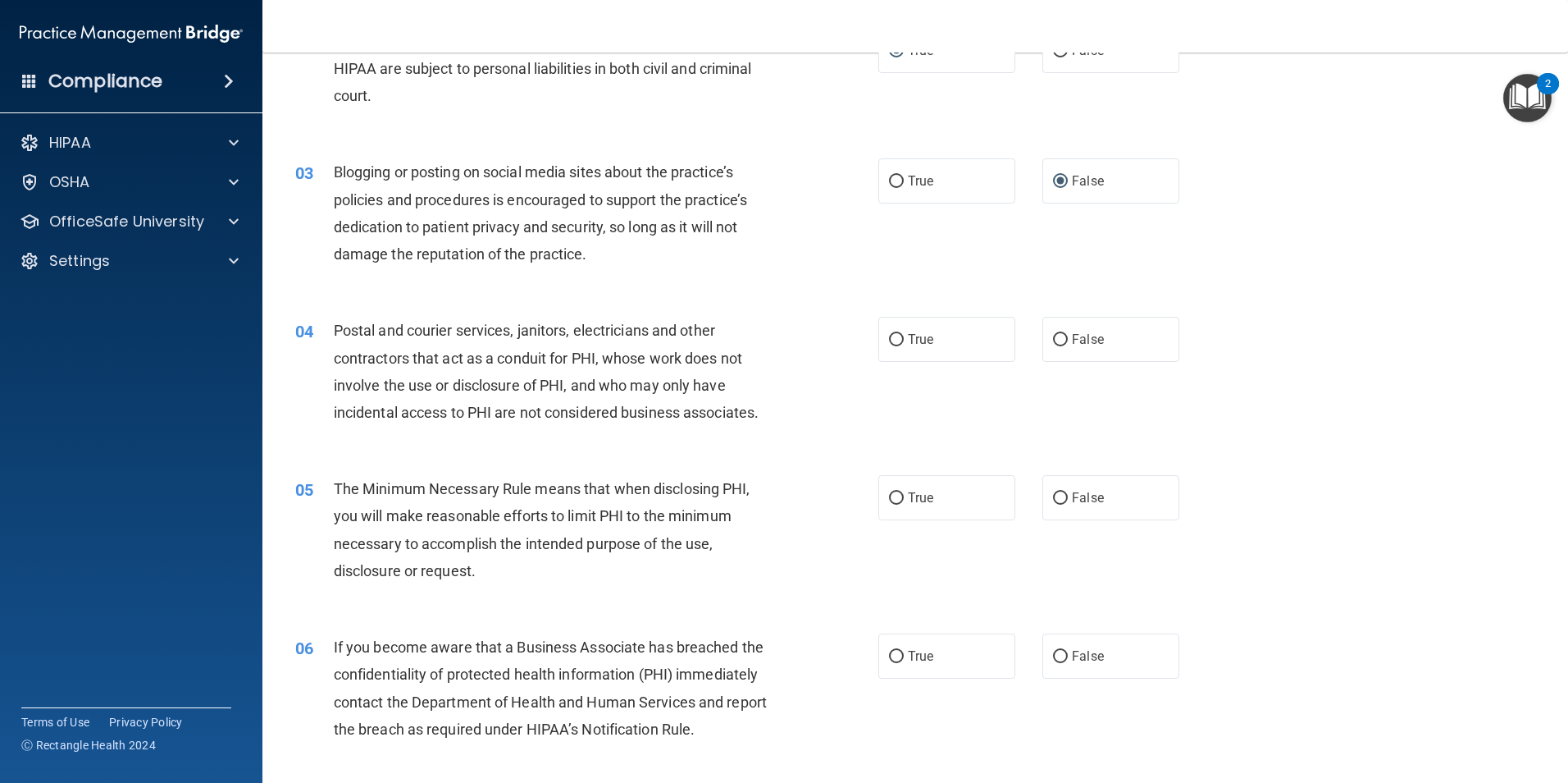
scroll to position [246, 0]
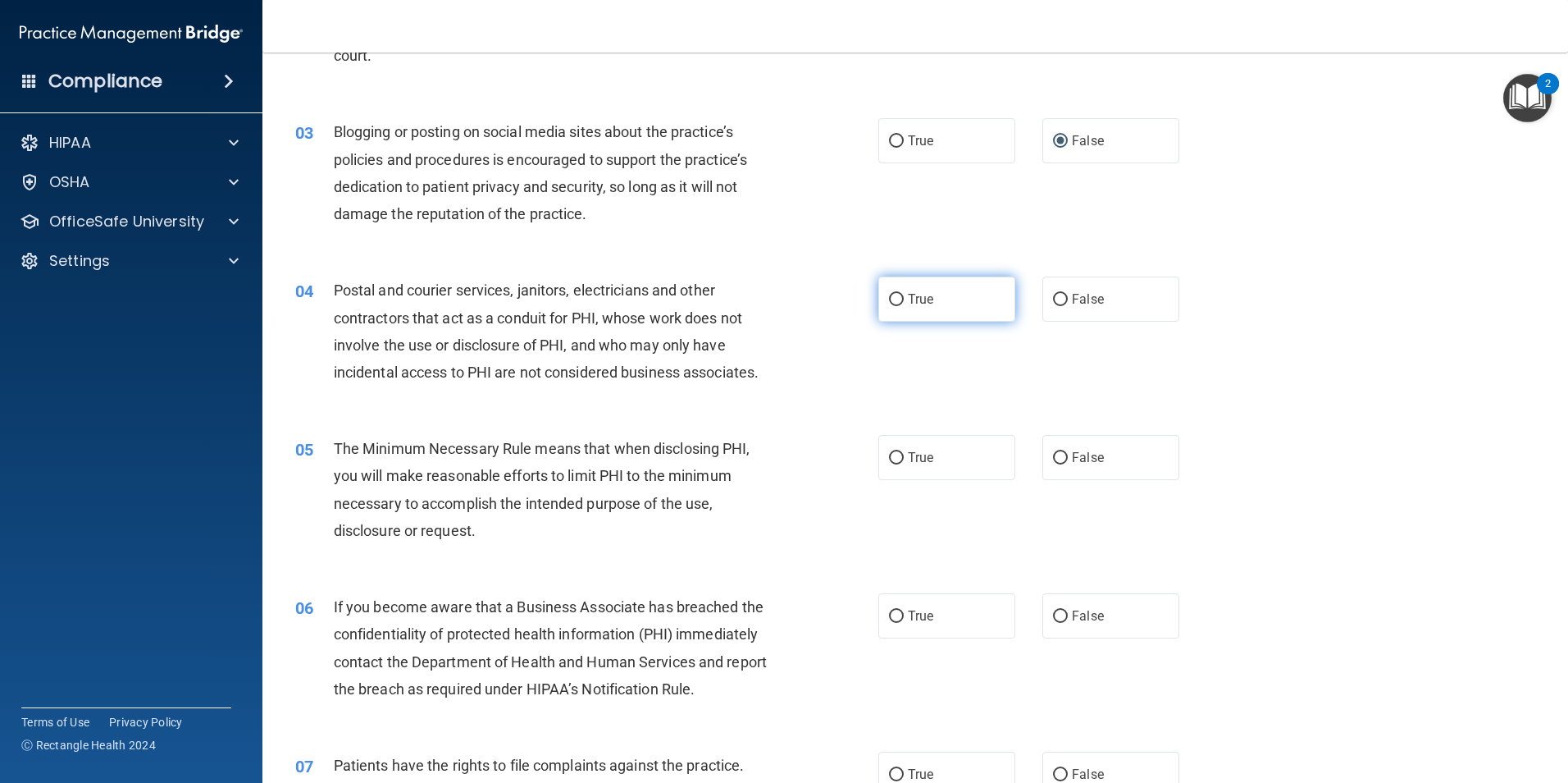
click at [889, 303] on input "True" at bounding box center [896, 300] width 15 height 12
radio input "true"
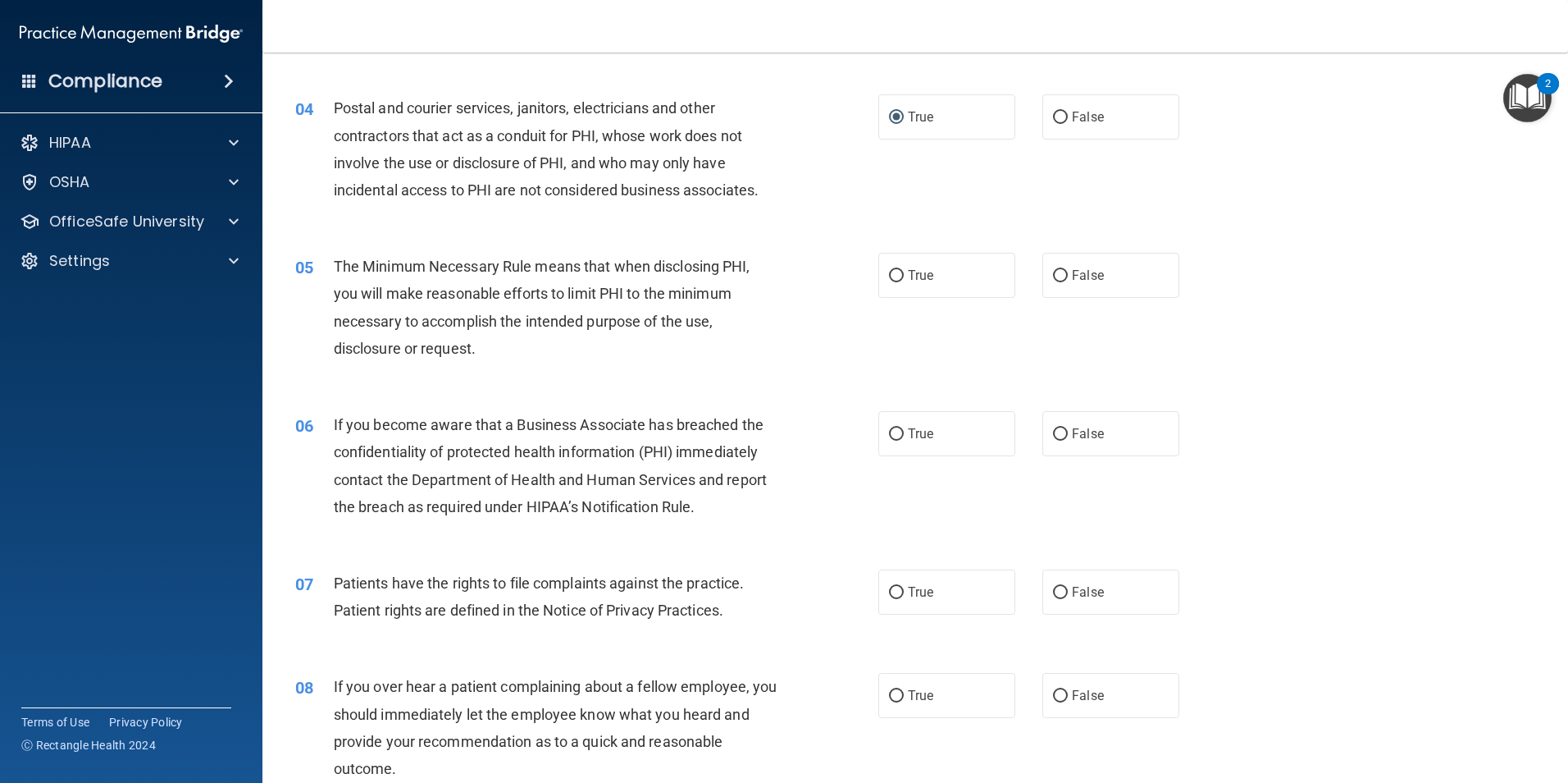
scroll to position [492, 0]
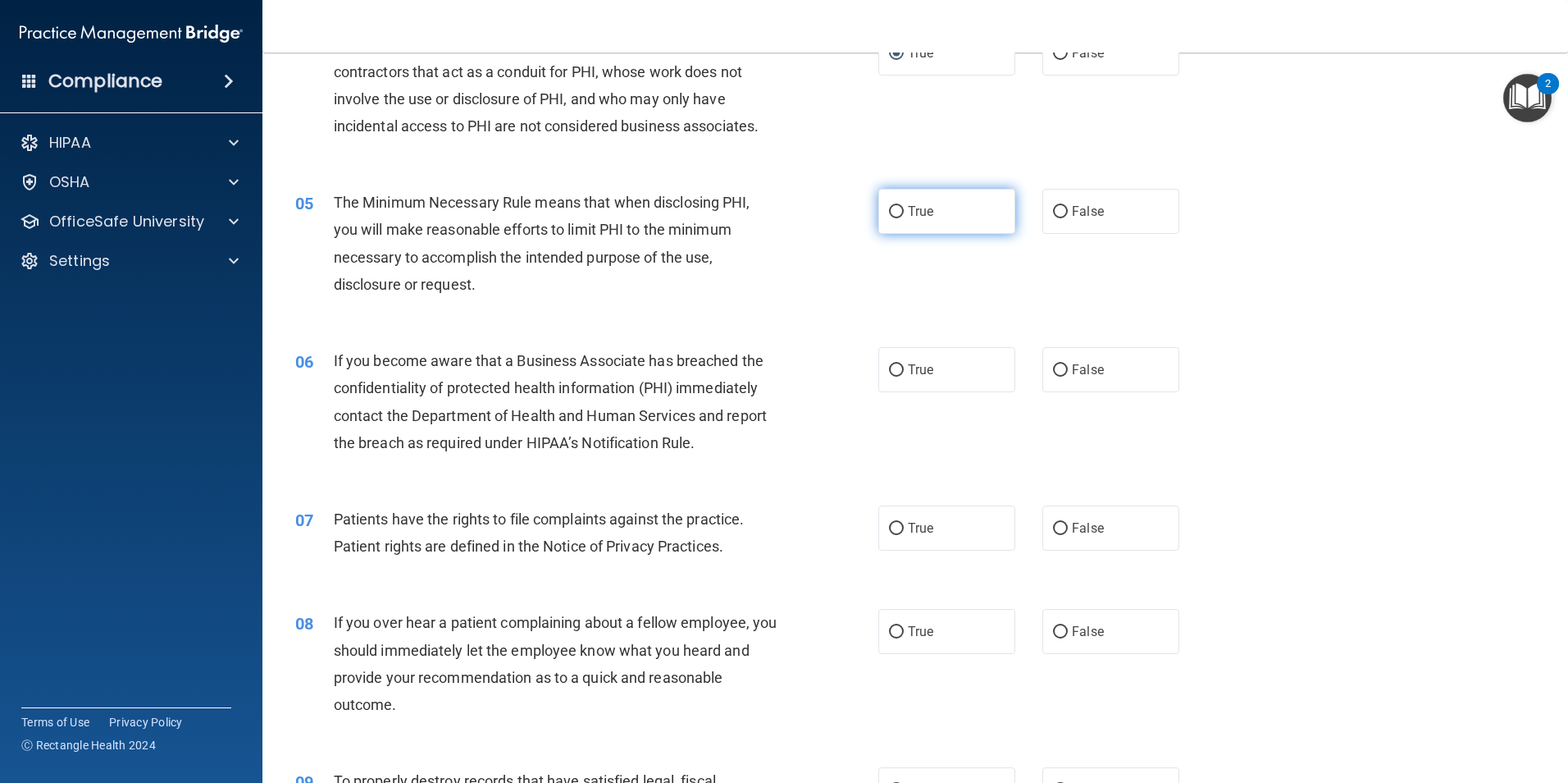
click at [895, 210] on input "True" at bounding box center [896, 212] width 15 height 12
radio input "true"
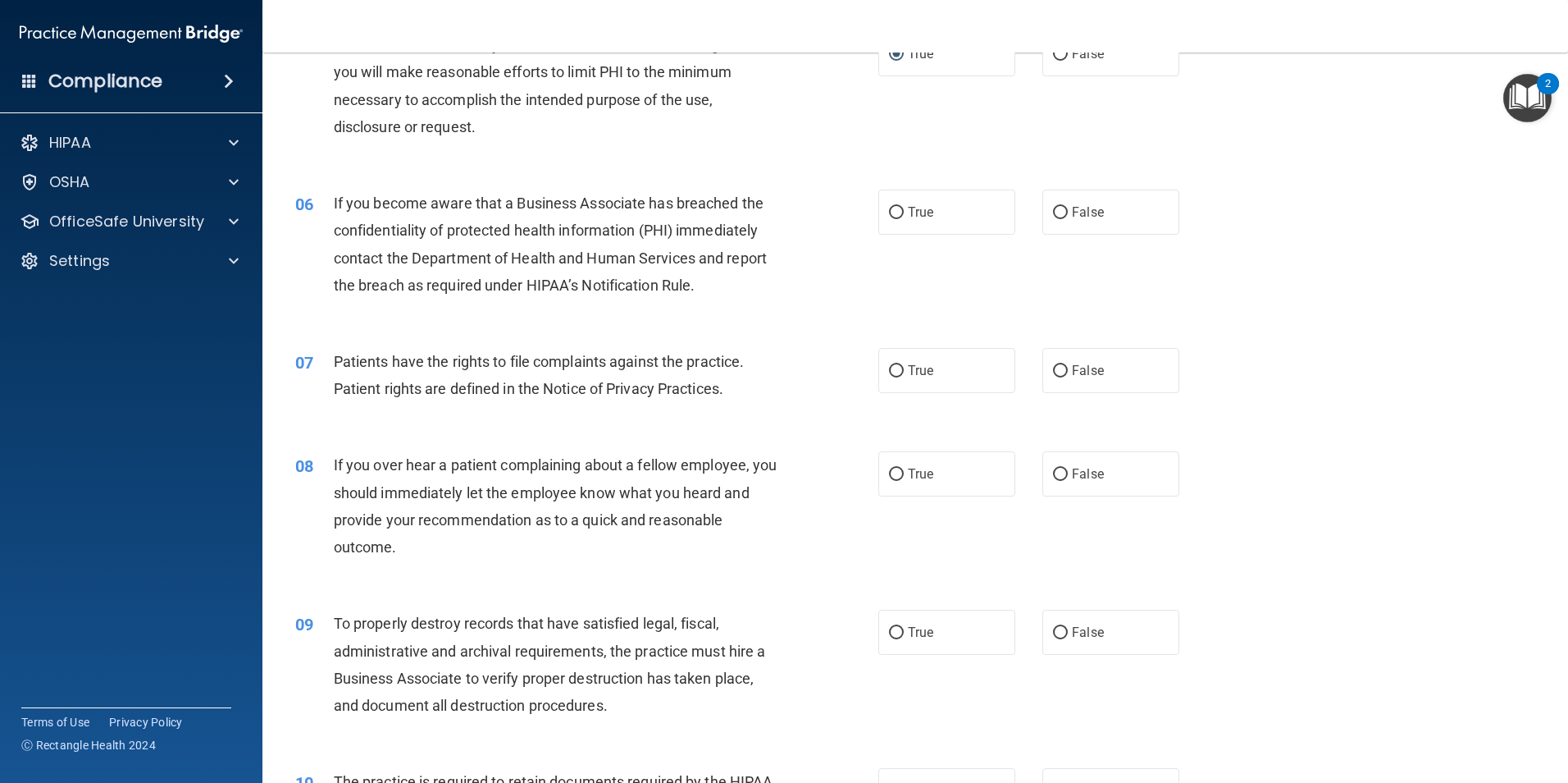
scroll to position [657, 0]
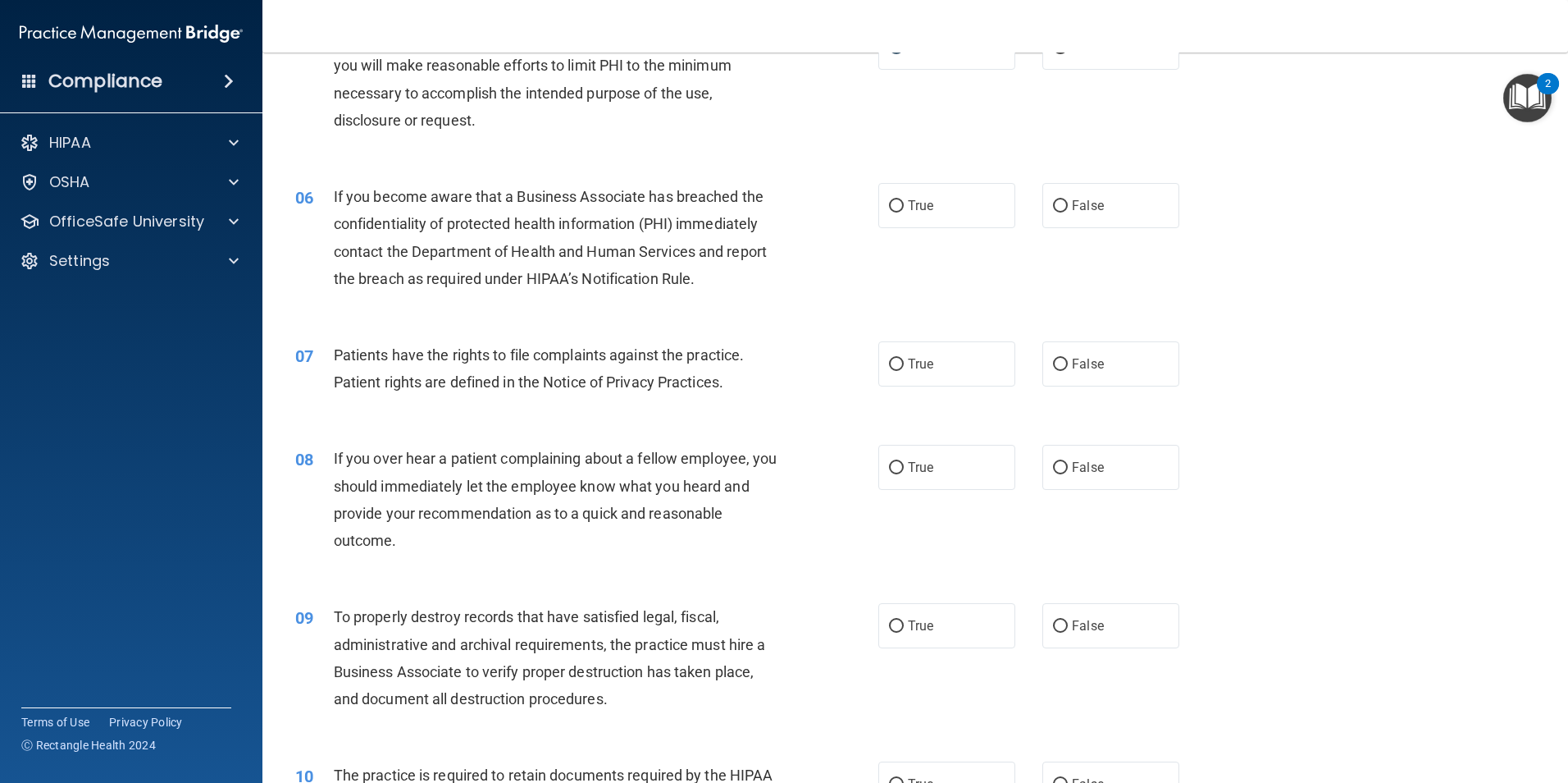
click at [896, 213] on label "True" at bounding box center [947, 205] width 137 height 45
click at [896, 212] on input "True" at bounding box center [896, 206] width 15 height 12
radio input "true"
click at [1054, 204] on input "False" at bounding box center [1061, 206] width 15 height 12
radio input "true"
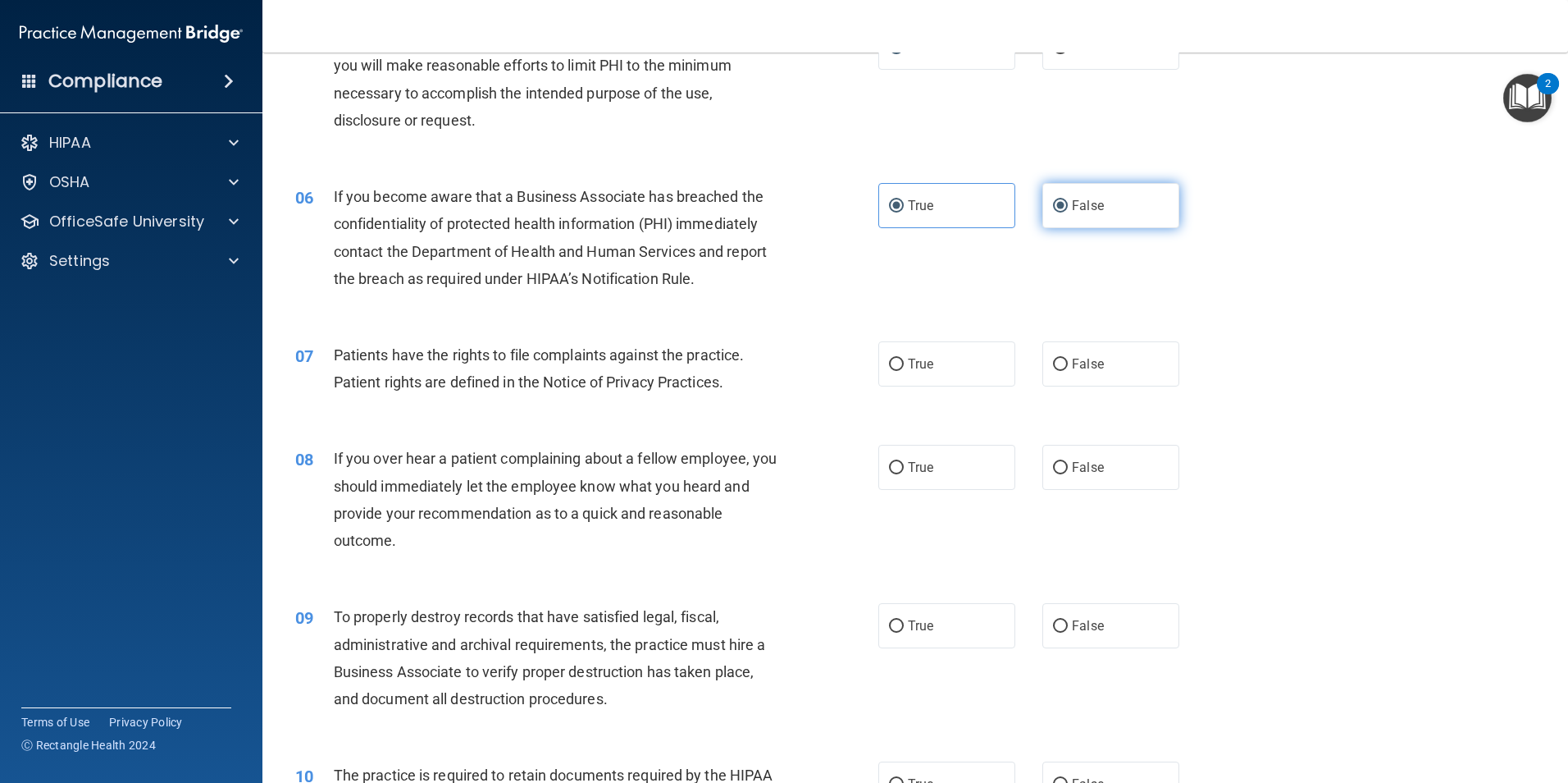
radio input "false"
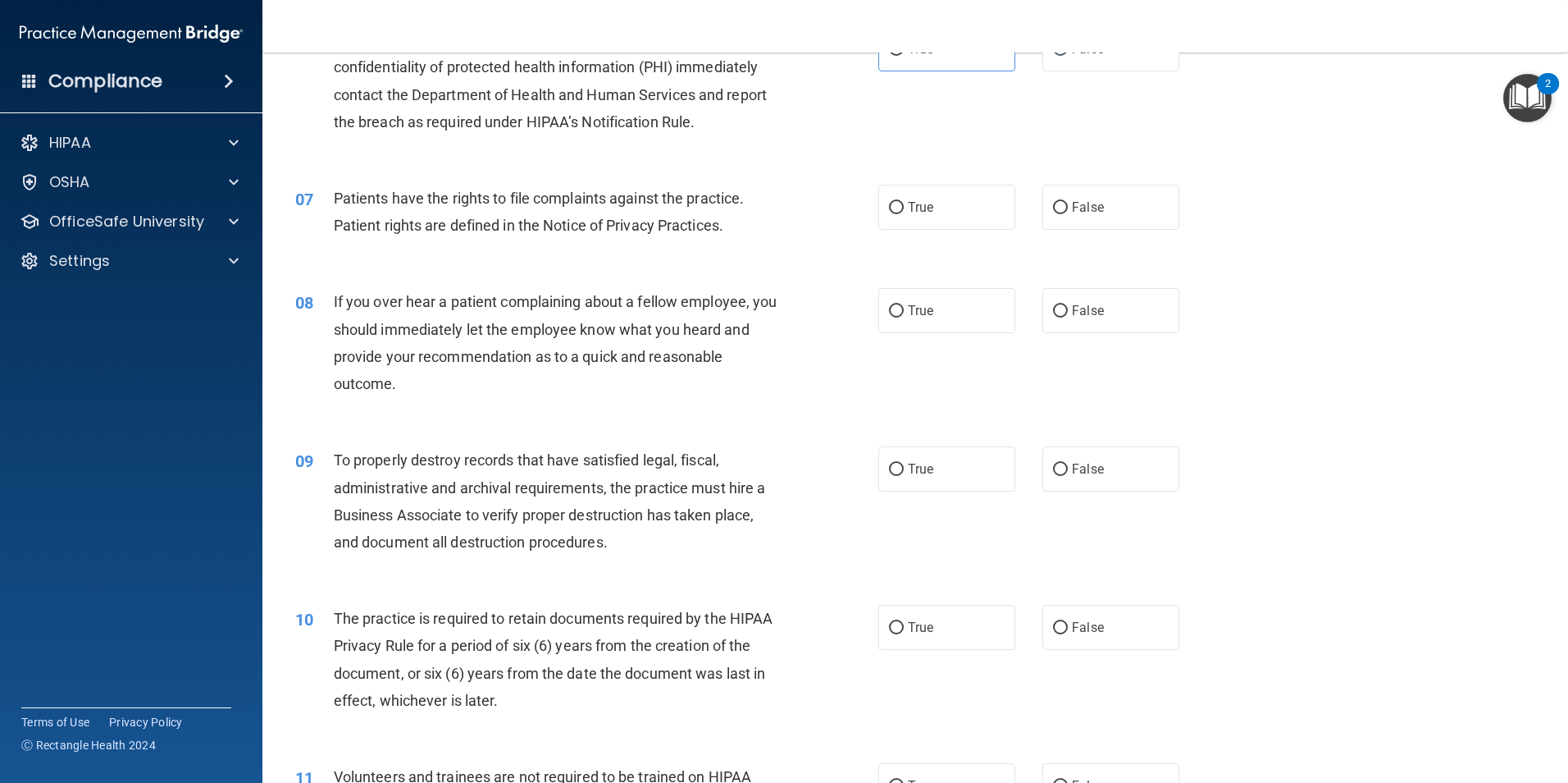
scroll to position [821, 0]
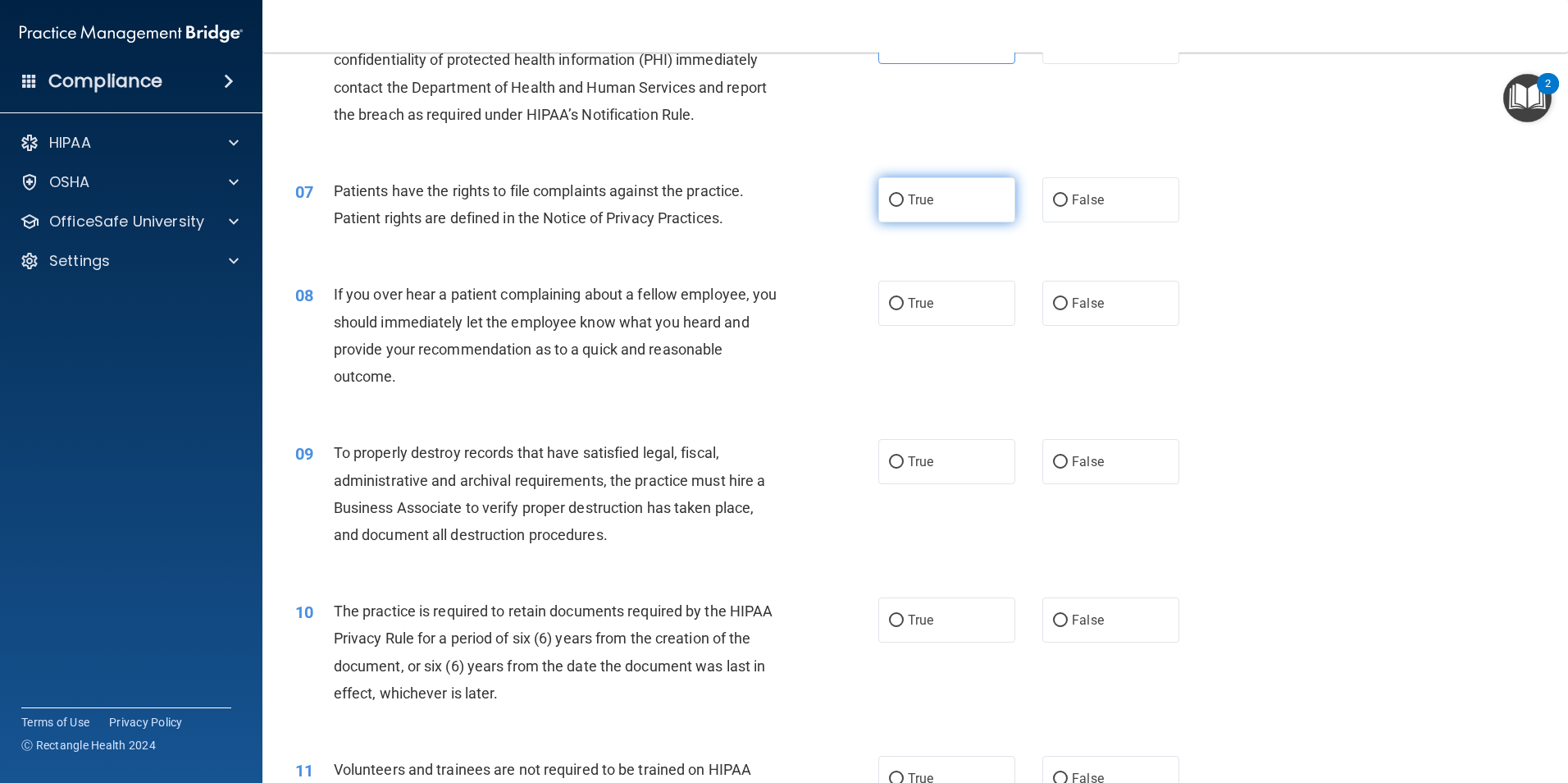
click at [892, 198] on input "True" at bounding box center [896, 201] width 15 height 12
radio input "true"
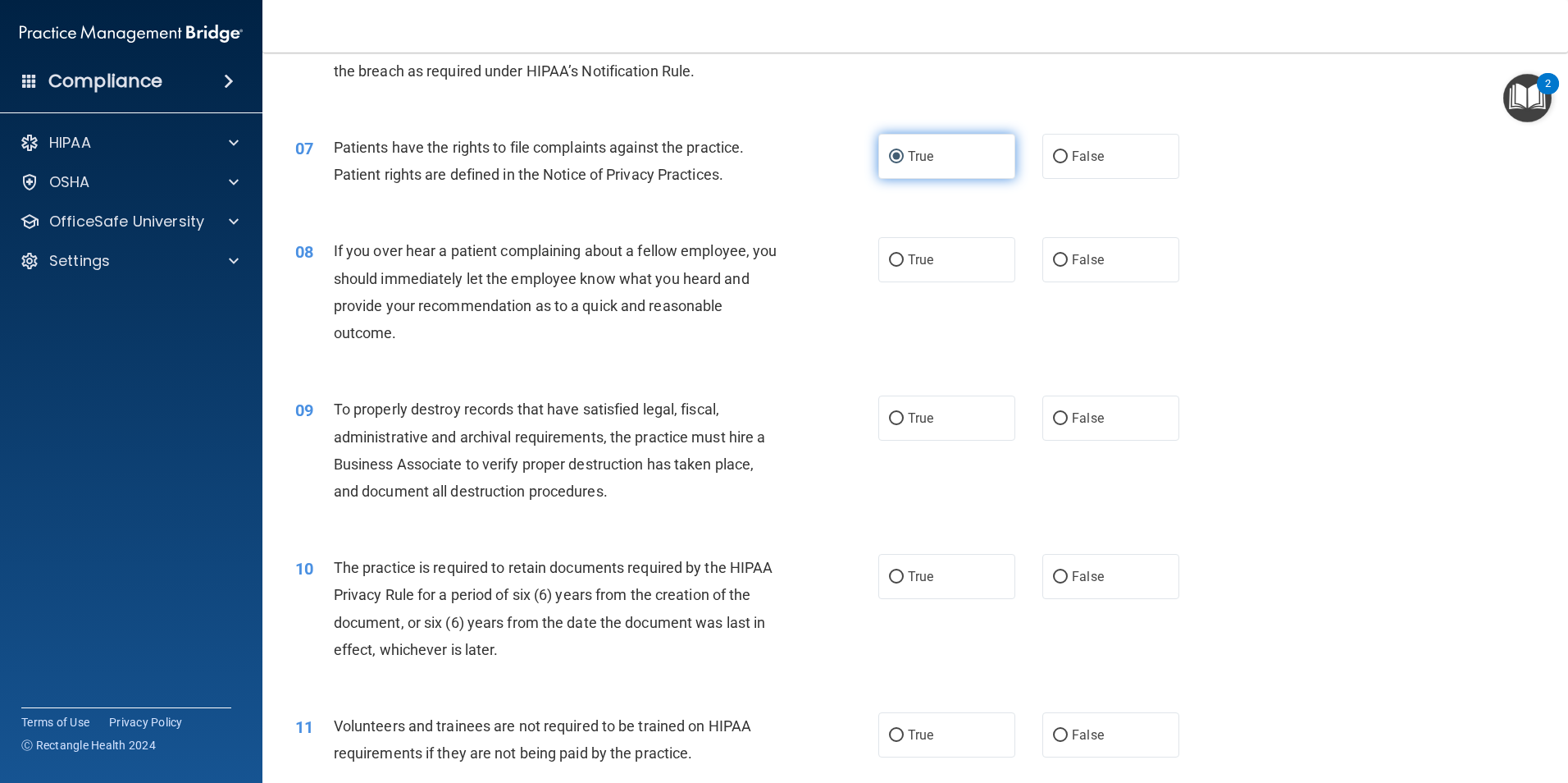
scroll to position [902, 0]
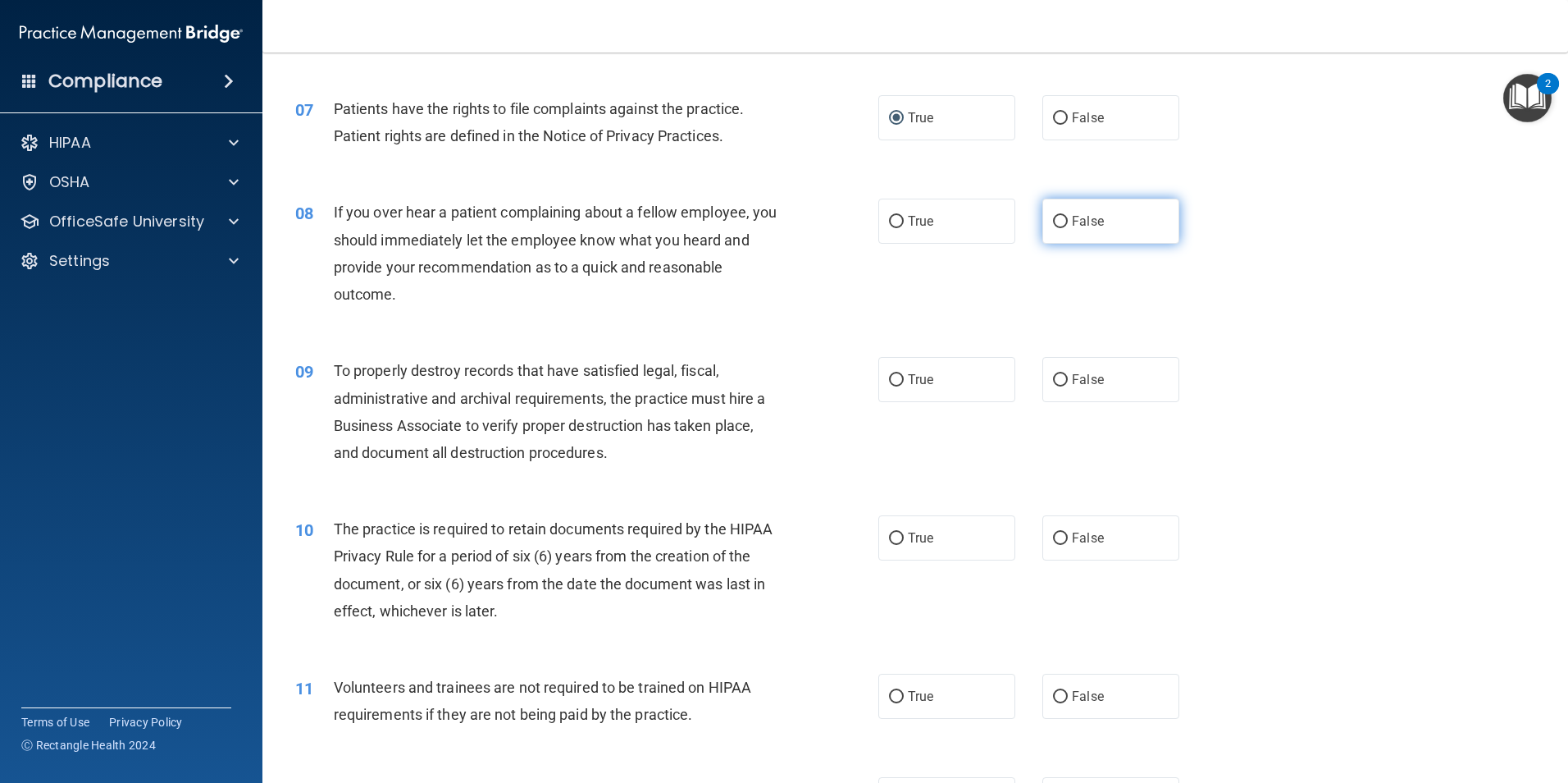
click at [1054, 224] on input "False" at bounding box center [1061, 222] width 15 height 12
radio input "true"
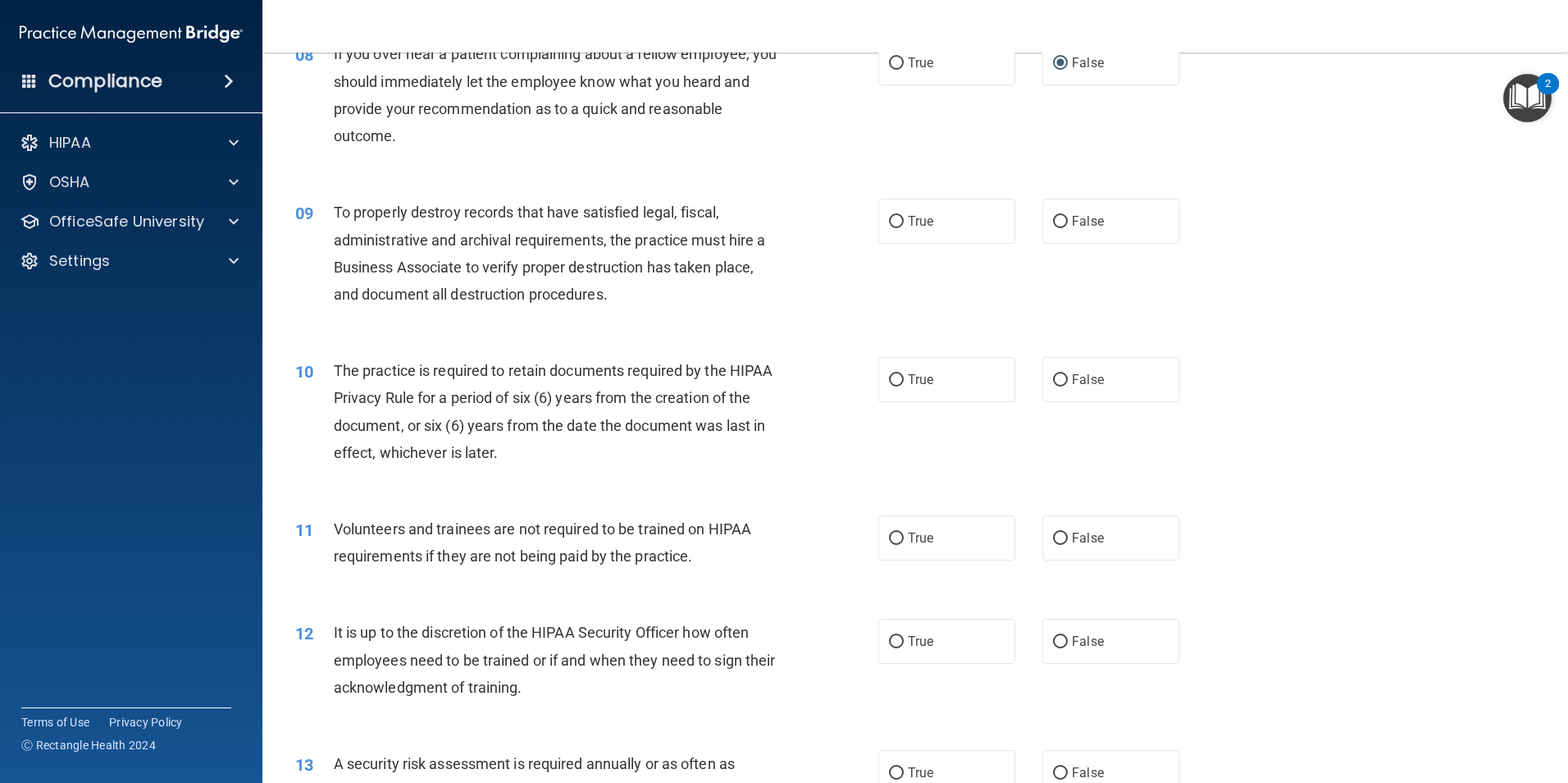
scroll to position [1066, 0]
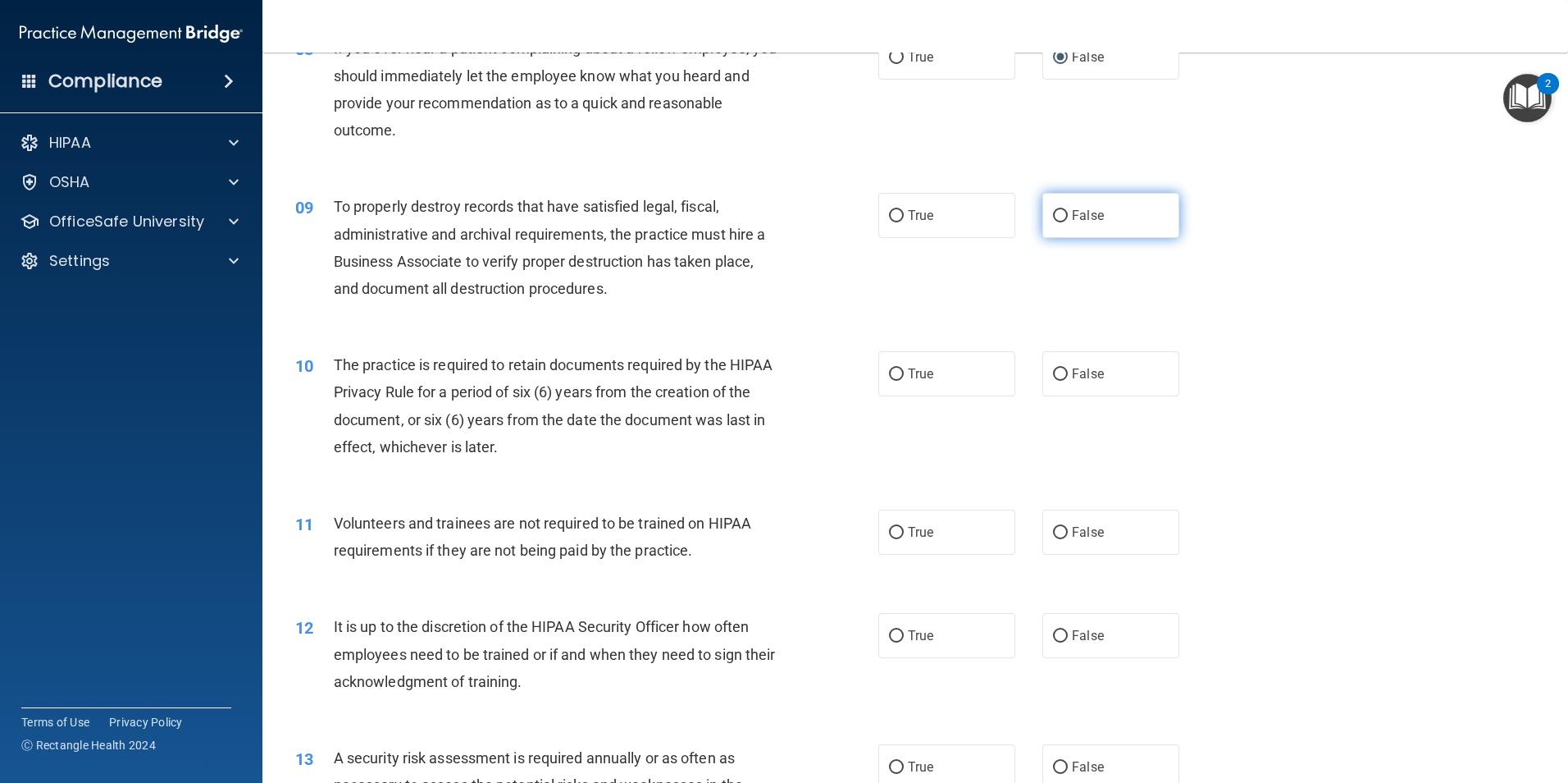
click at [1054, 215] on input "False" at bounding box center [1061, 217] width 15 height 12
radio input "true"
click at [890, 377] on input "True" at bounding box center [896, 374] width 15 height 12
radio input "true"
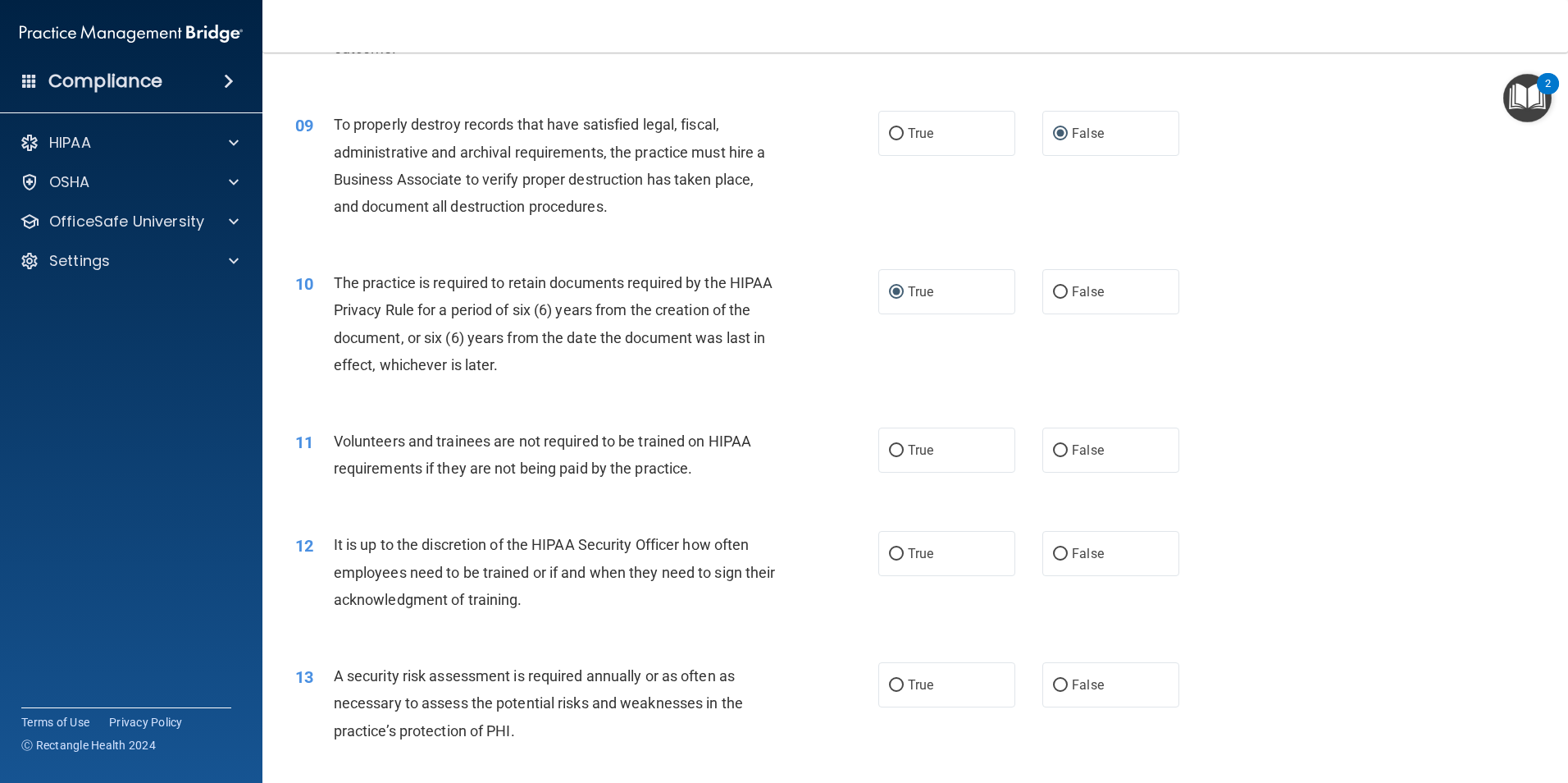
scroll to position [1231, 0]
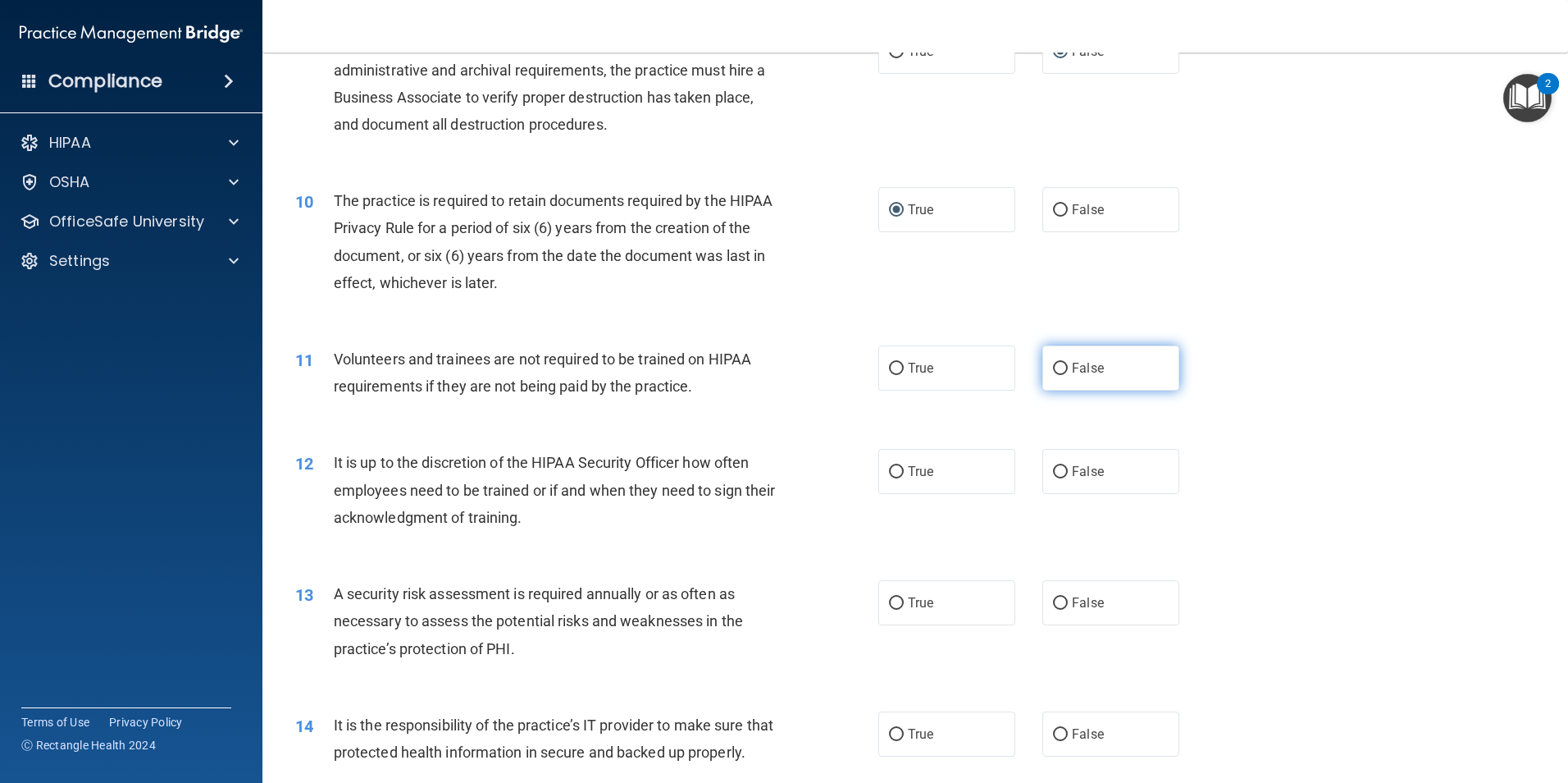
click at [1054, 364] on input "False" at bounding box center [1061, 369] width 15 height 12
radio input "true"
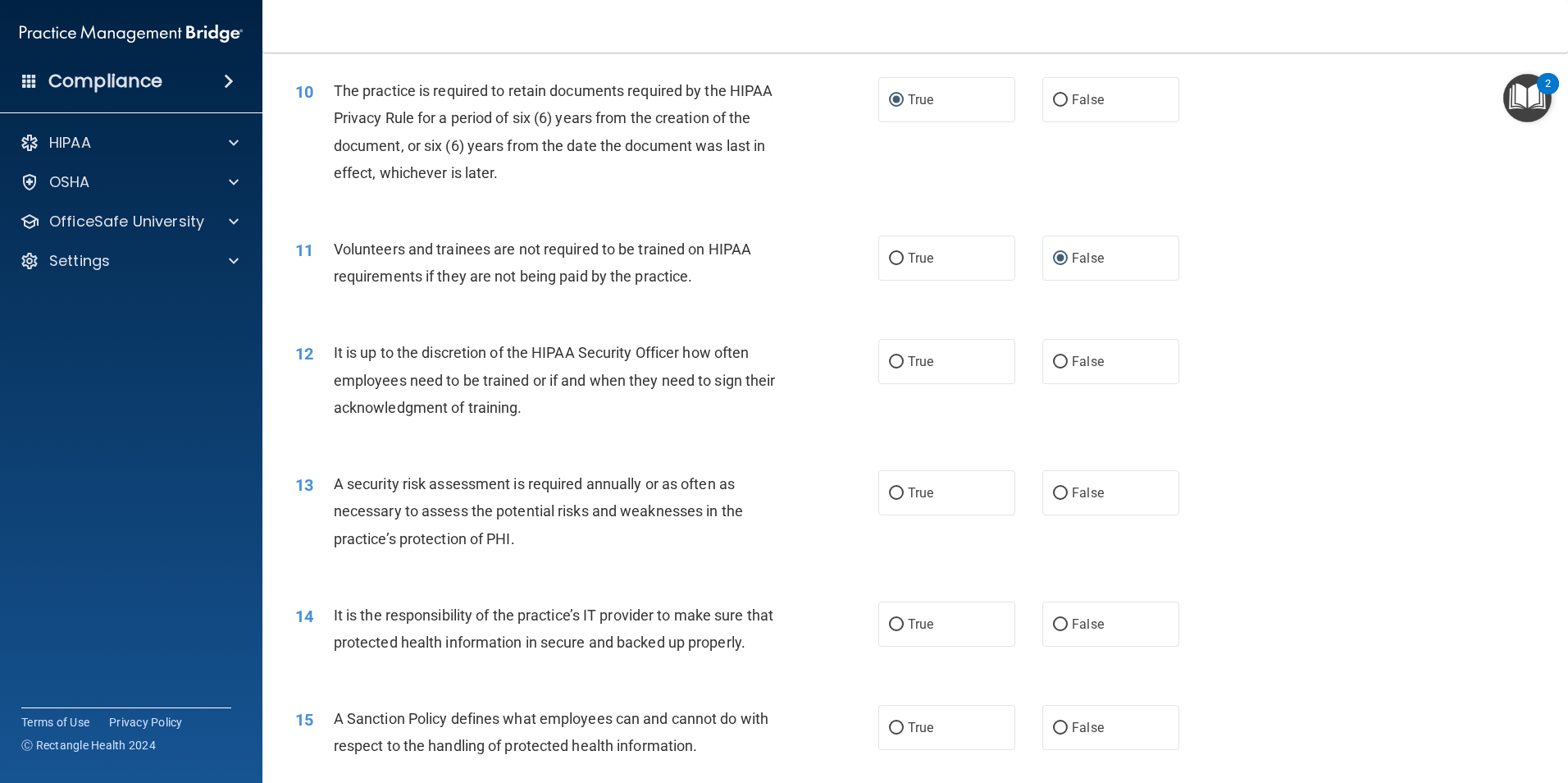
scroll to position [1395, 0]
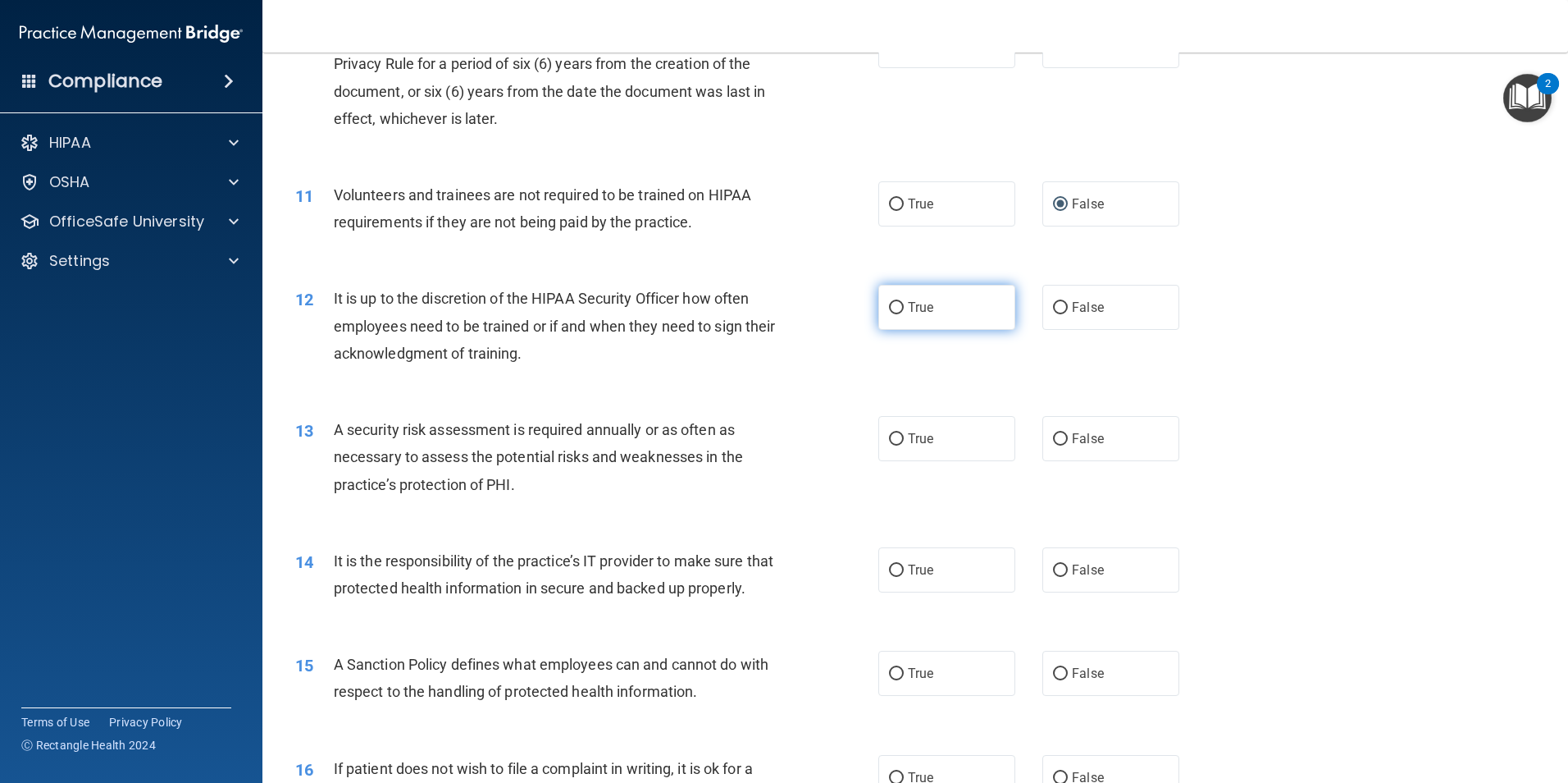
click at [889, 311] on input "True" at bounding box center [896, 308] width 15 height 12
radio input "true"
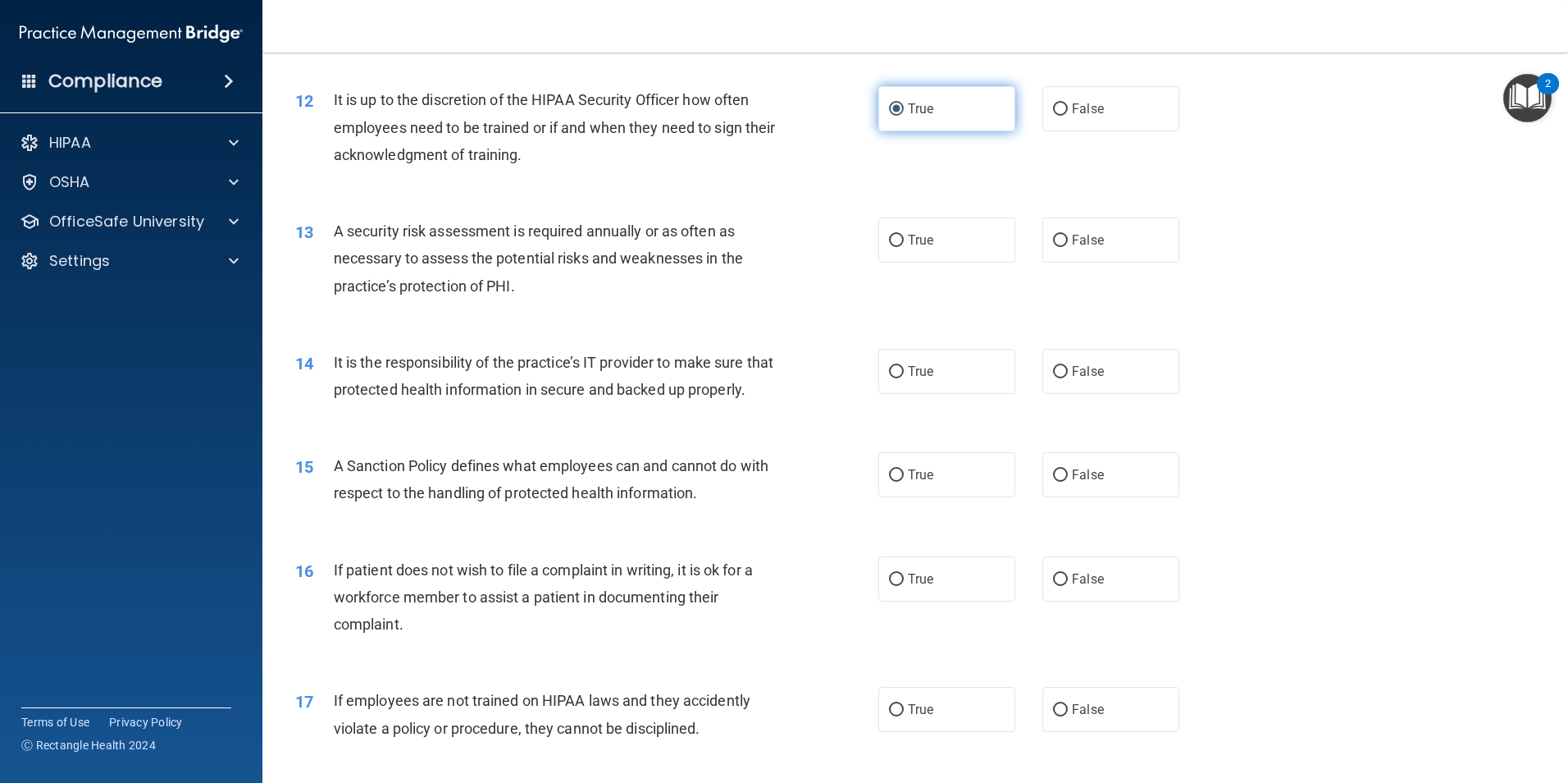
scroll to position [1641, 0]
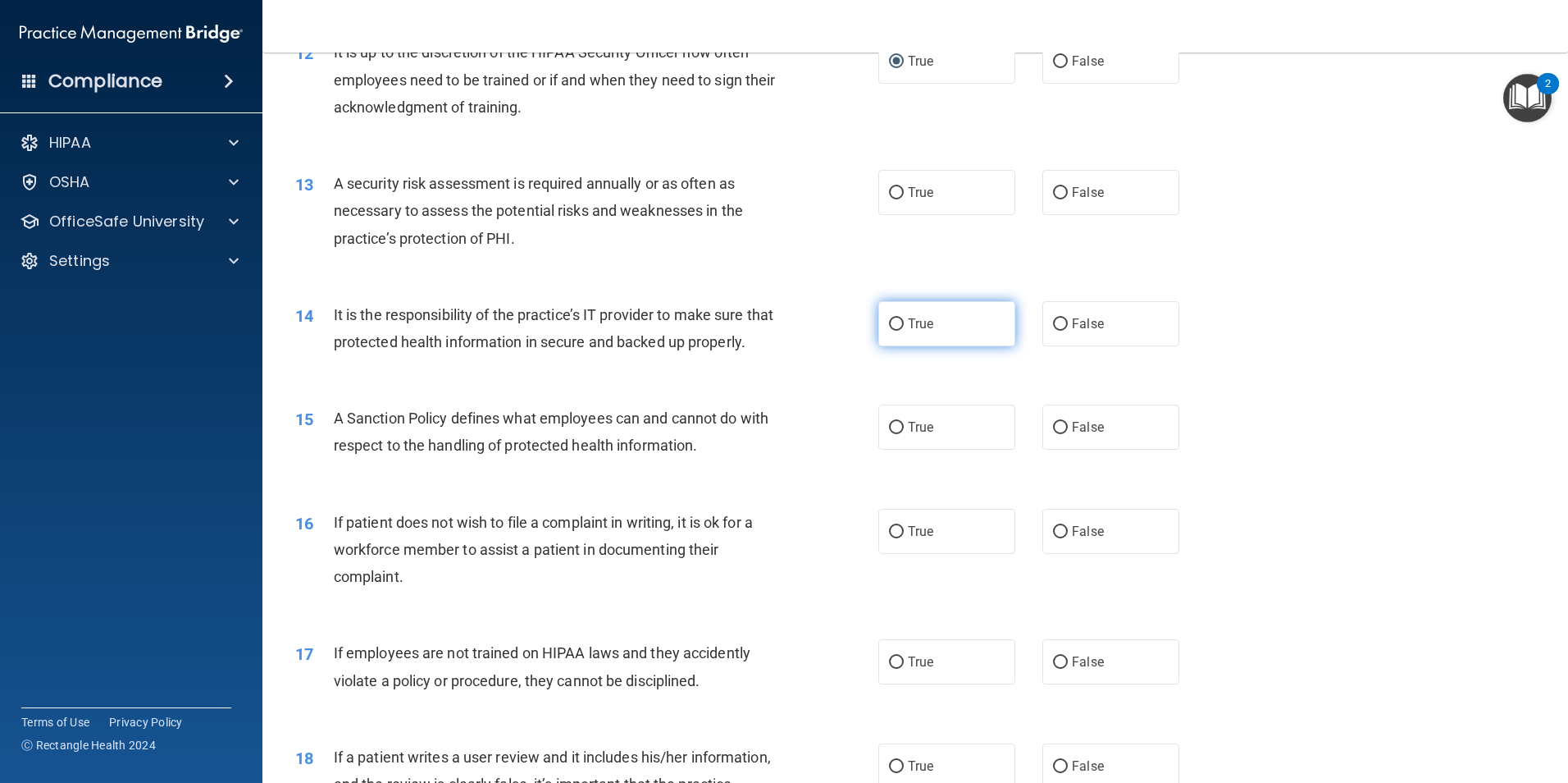
click at [893, 326] on input "True" at bounding box center [896, 324] width 15 height 12
radio input "true"
click at [894, 193] on input "True" at bounding box center [896, 193] width 15 height 12
radio input "true"
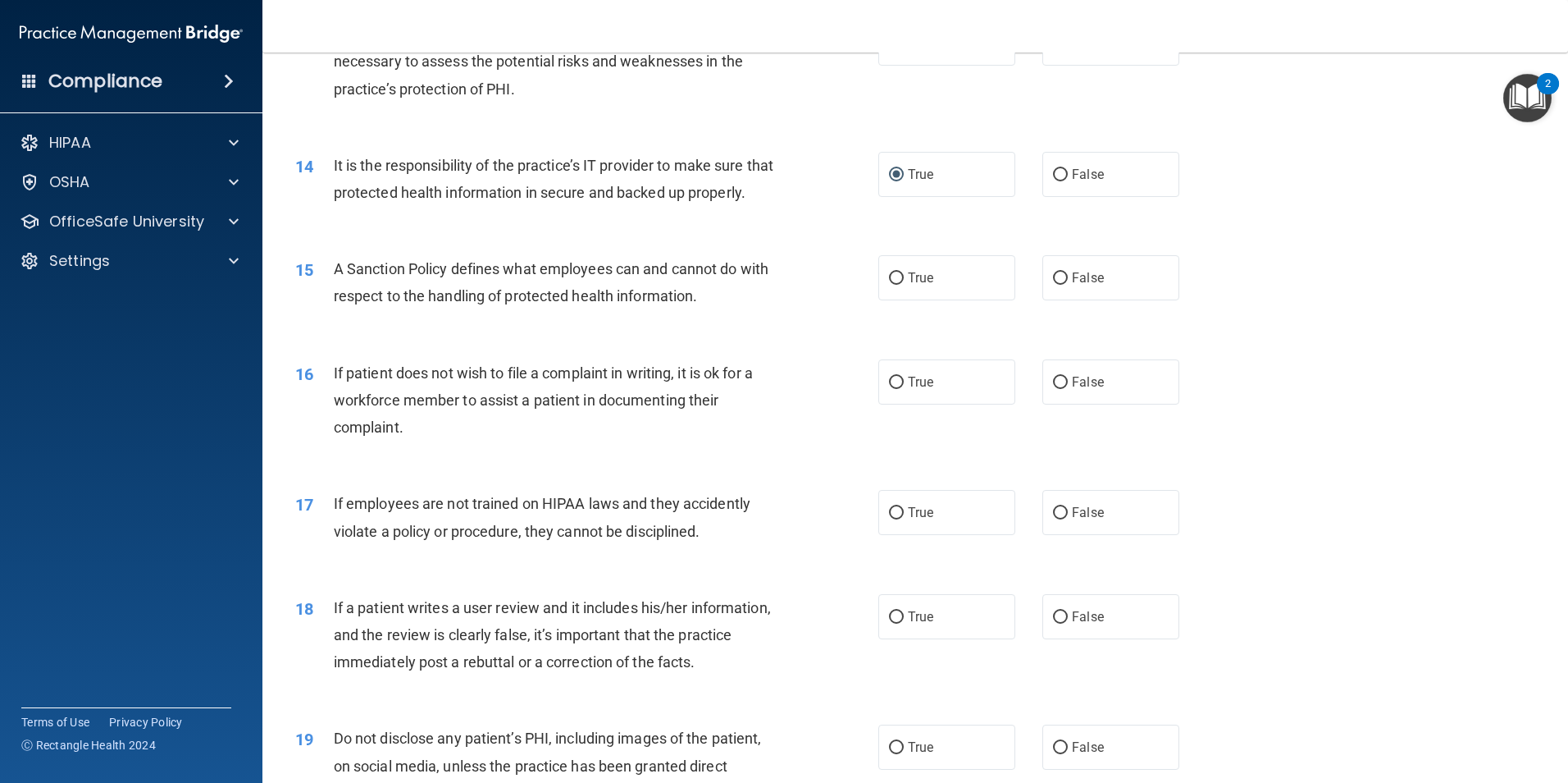
scroll to position [1805, 0]
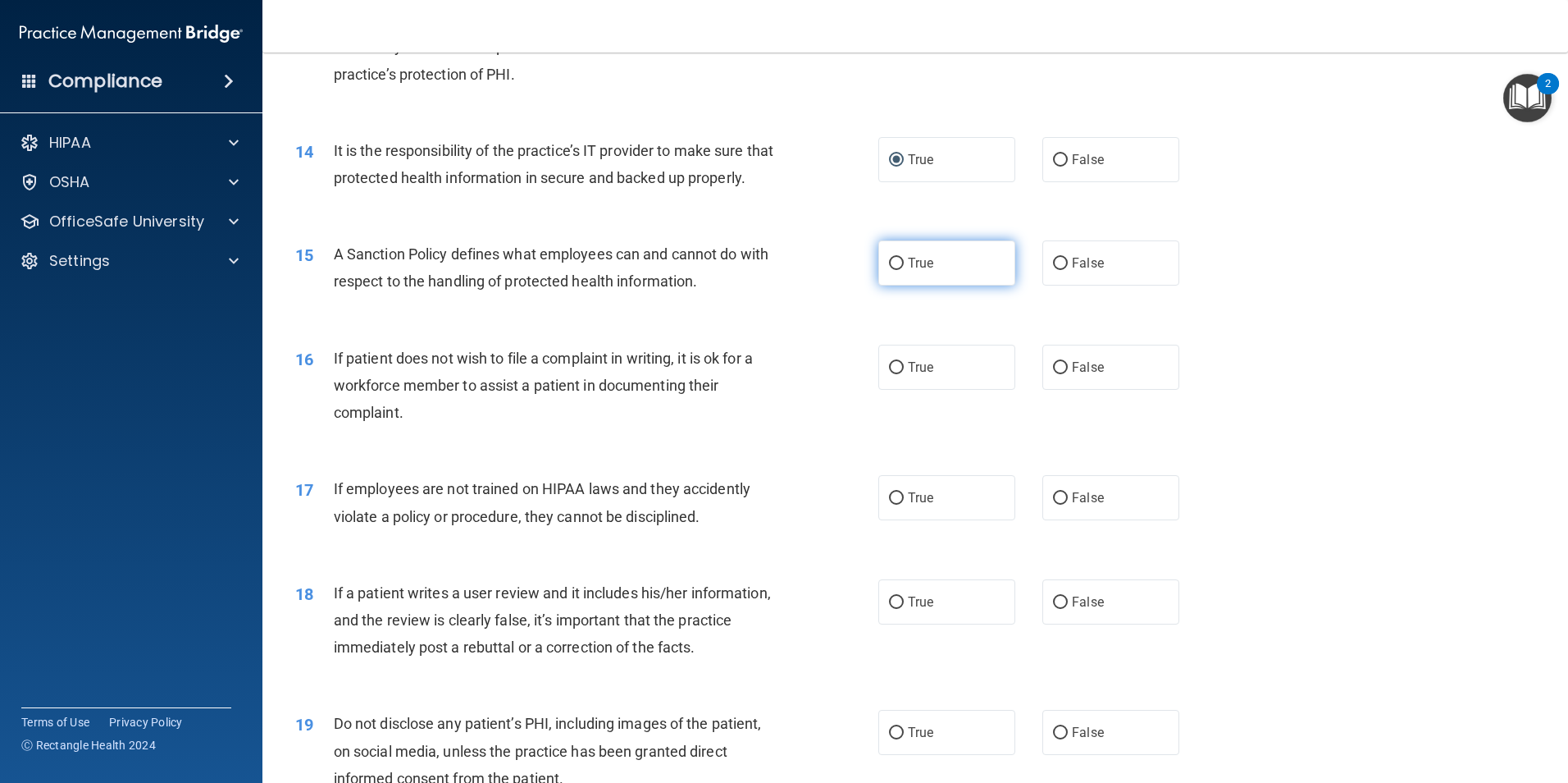
click at [895, 270] on input "True" at bounding box center [896, 264] width 15 height 12
radio input "true"
click at [897, 374] on input "True" at bounding box center [896, 368] width 15 height 12
radio input "true"
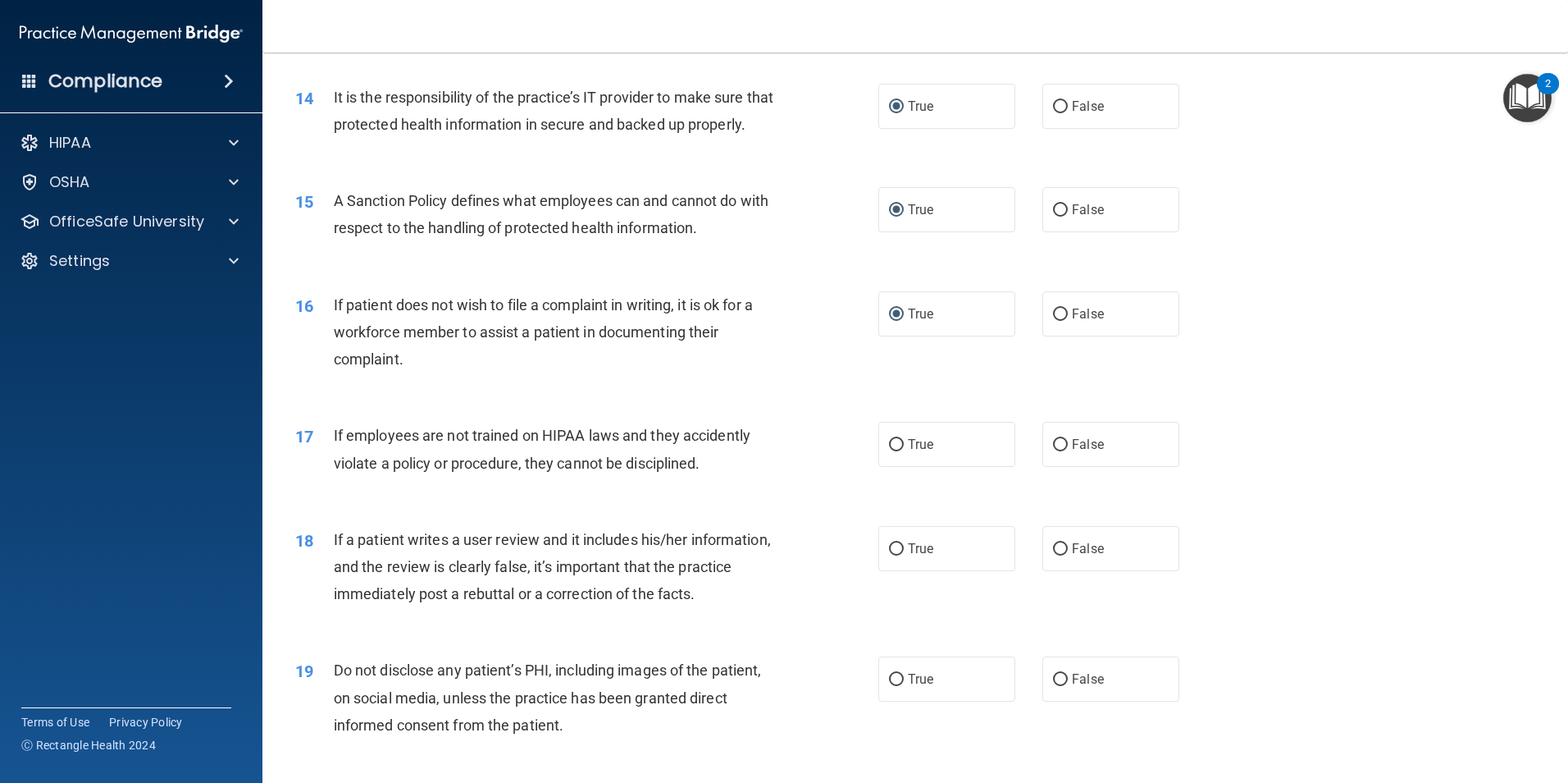
scroll to position [1887, 0]
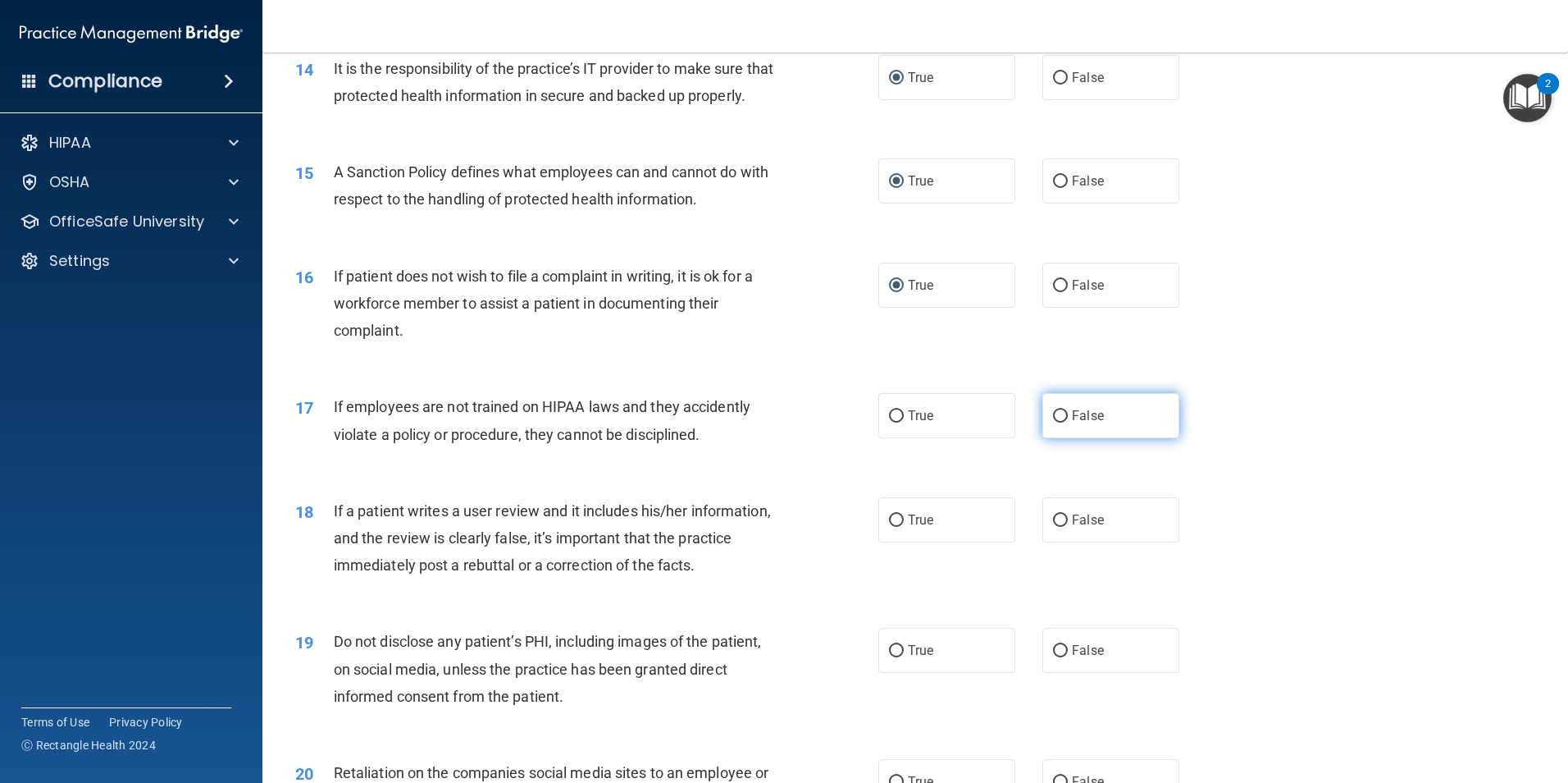
click at [1054, 423] on input "False" at bounding box center [1061, 416] width 15 height 12
radio input "true"
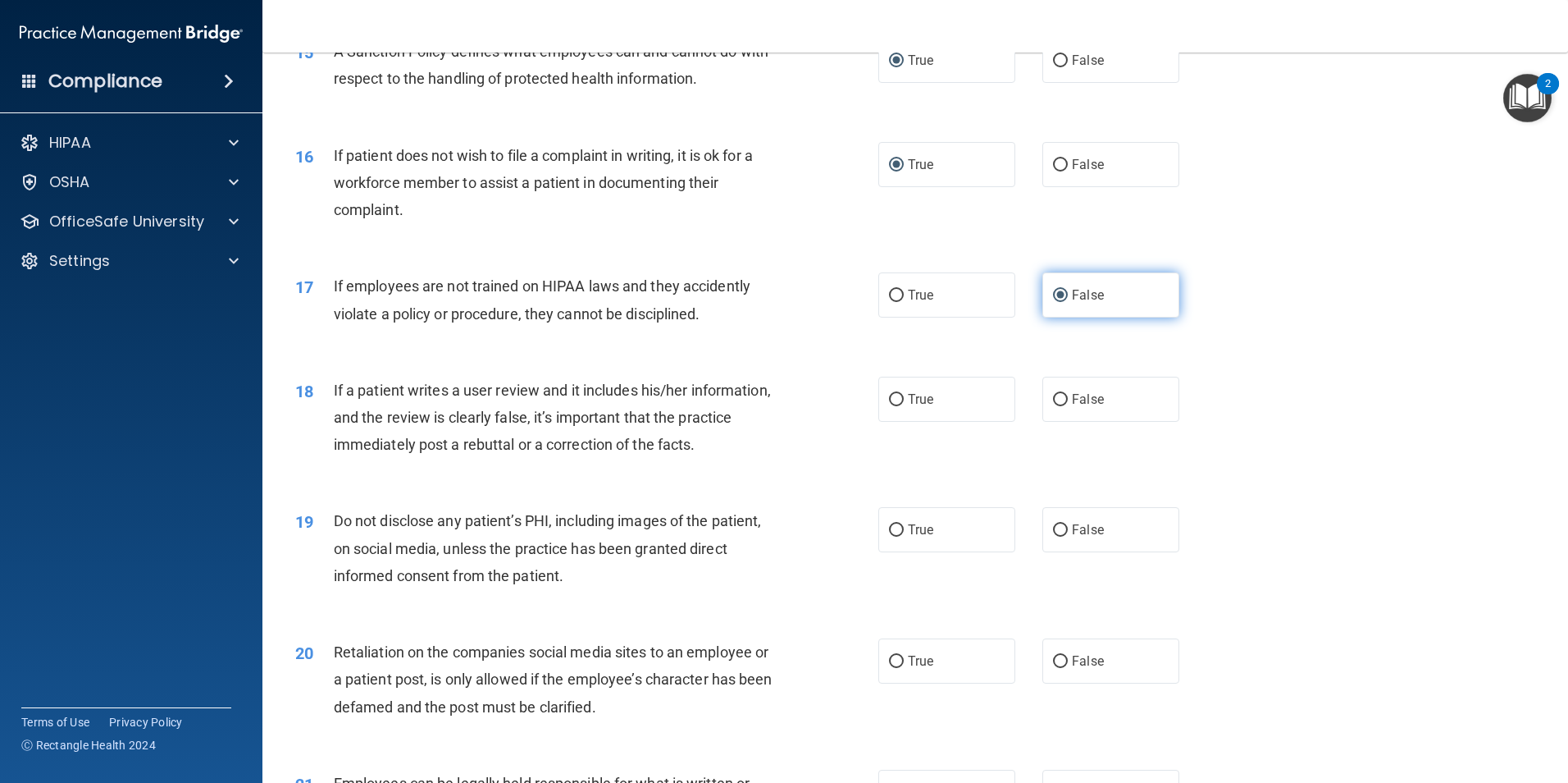
scroll to position [2133, 0]
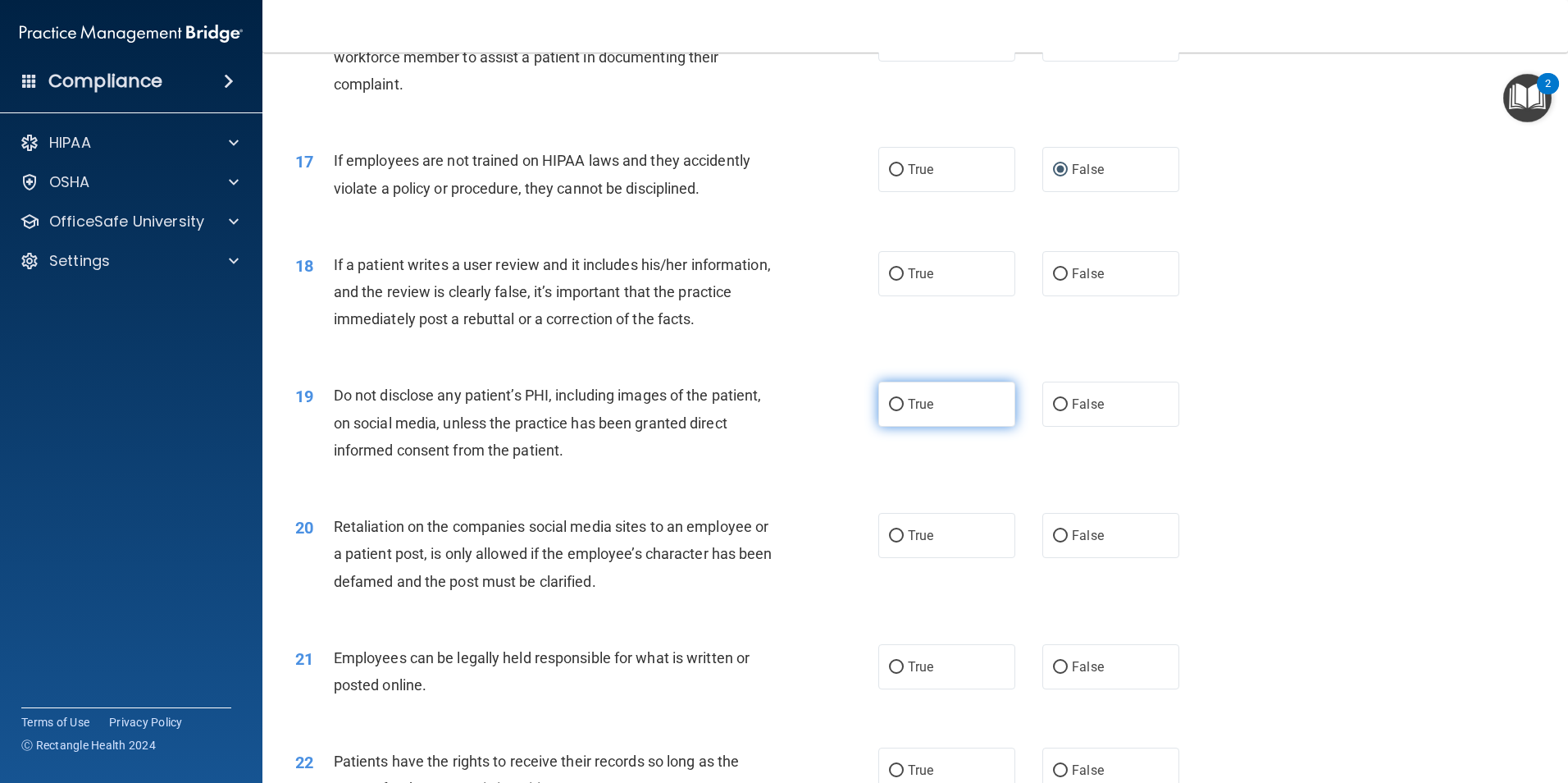
click at [890, 411] on input "True" at bounding box center [896, 405] width 15 height 12
radio input "true"
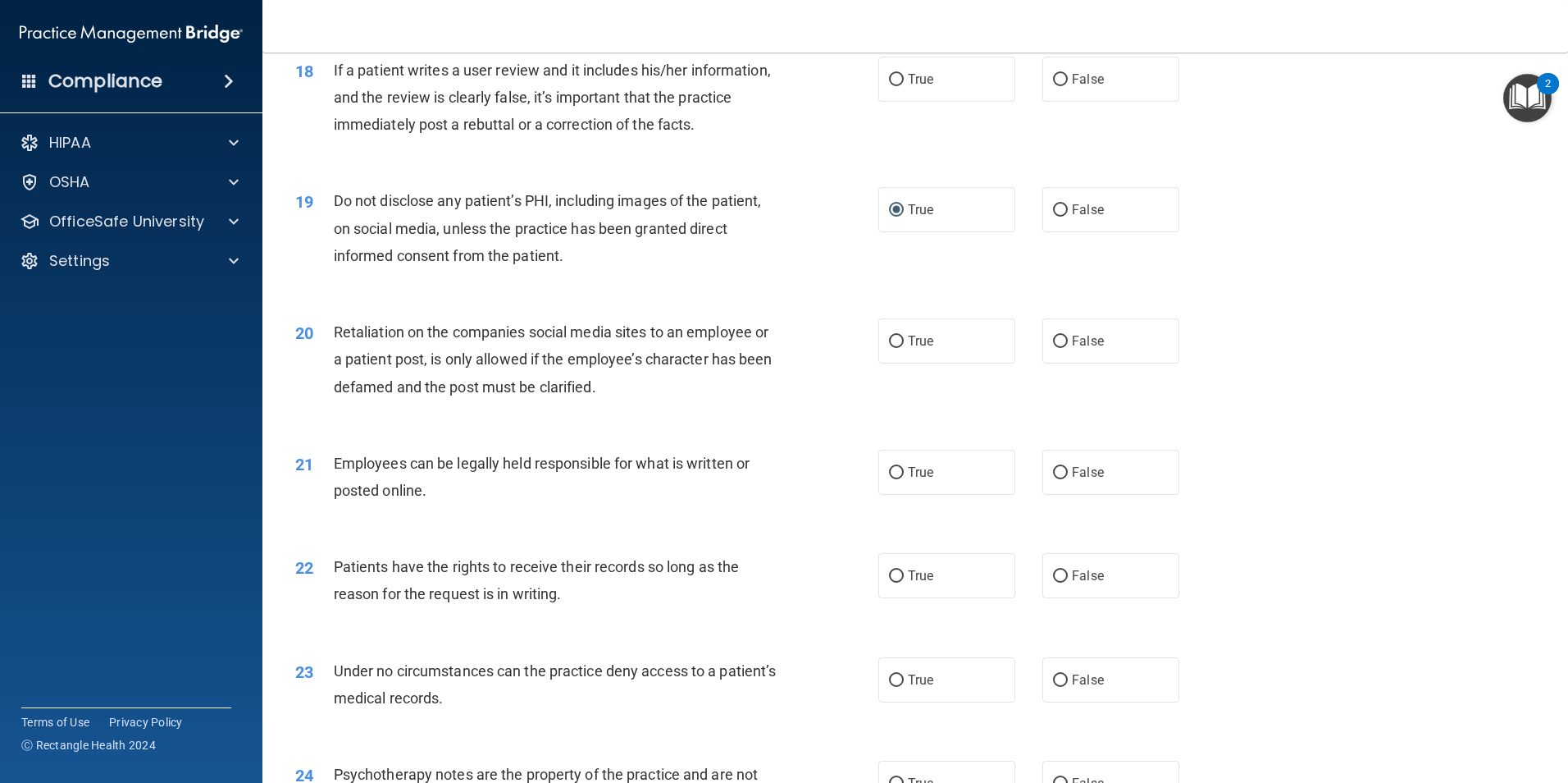
scroll to position [2380, 0]
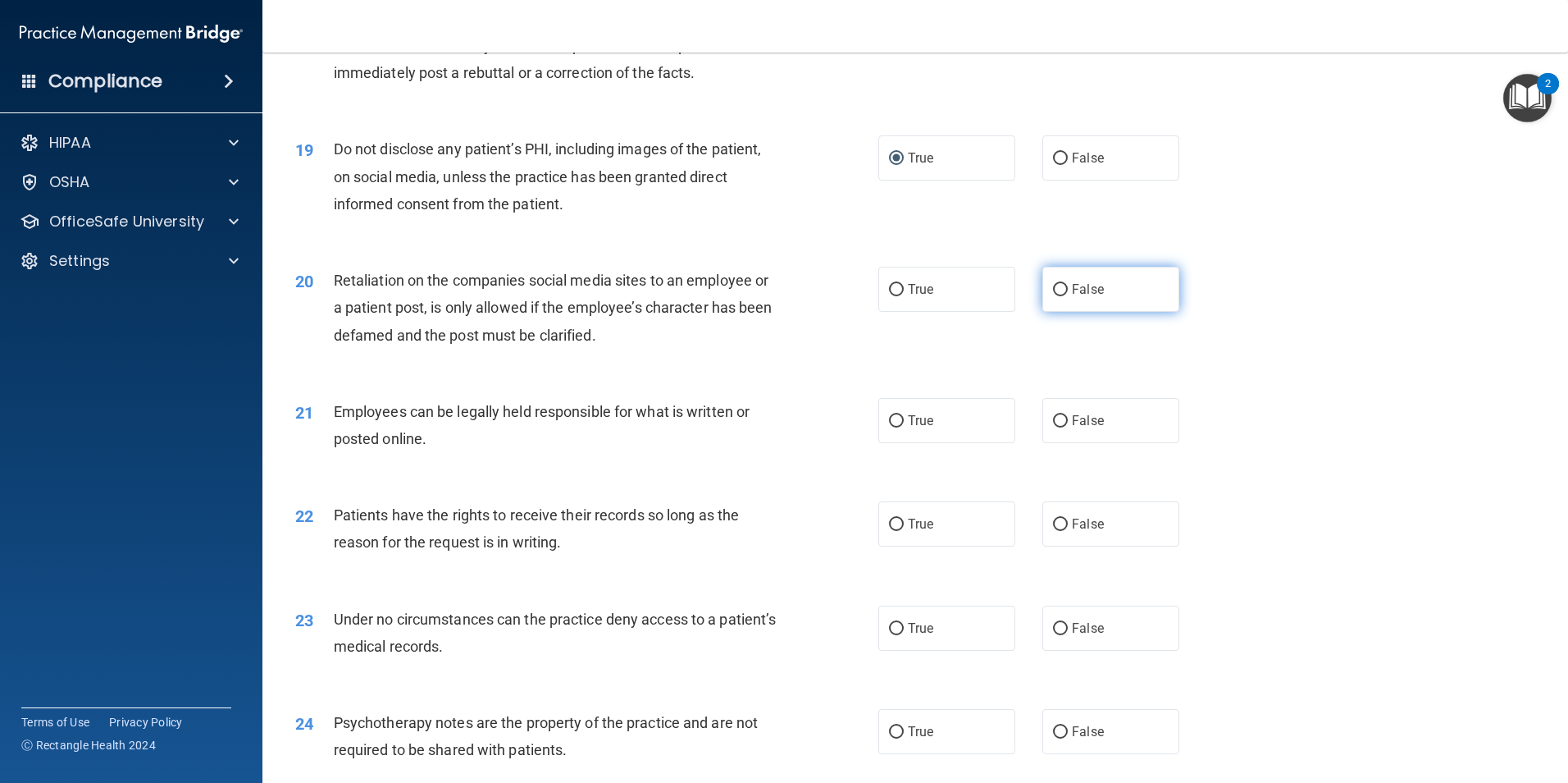
click at [1057, 296] on input "False" at bounding box center [1061, 290] width 15 height 12
radio input "true"
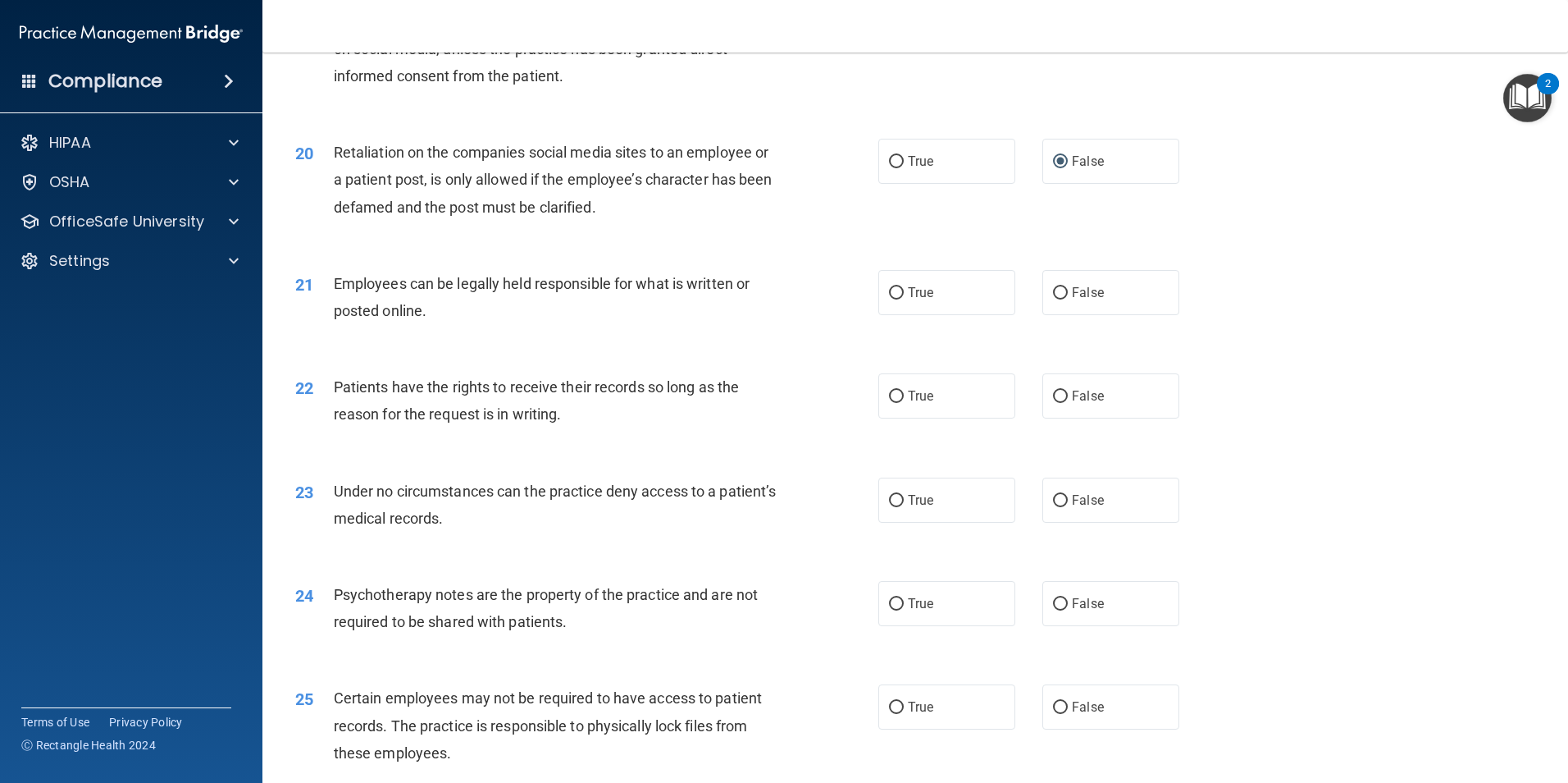
scroll to position [2544, 0]
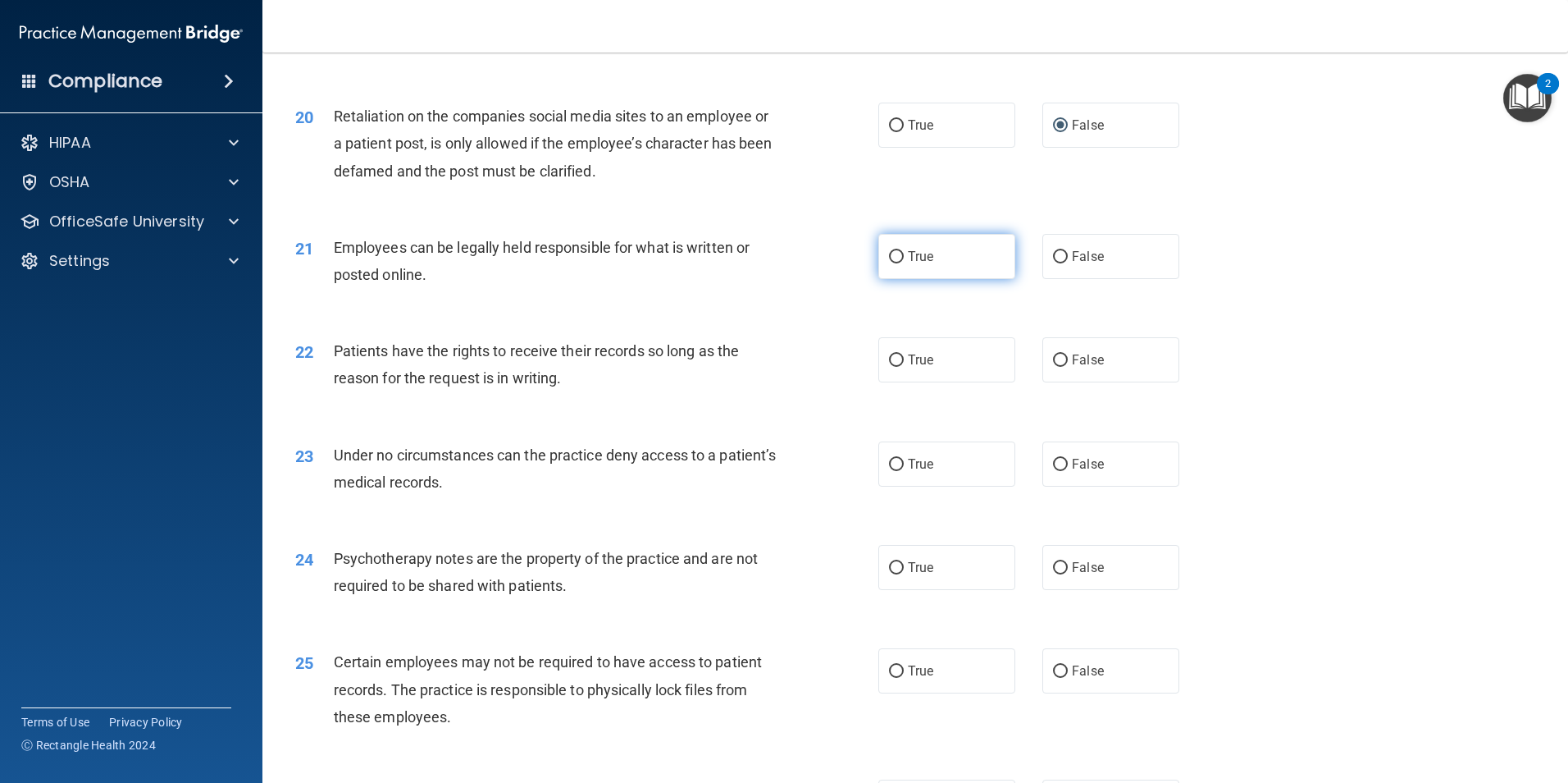
click at [896, 263] on input "True" at bounding box center [896, 257] width 15 height 12
radio input "true"
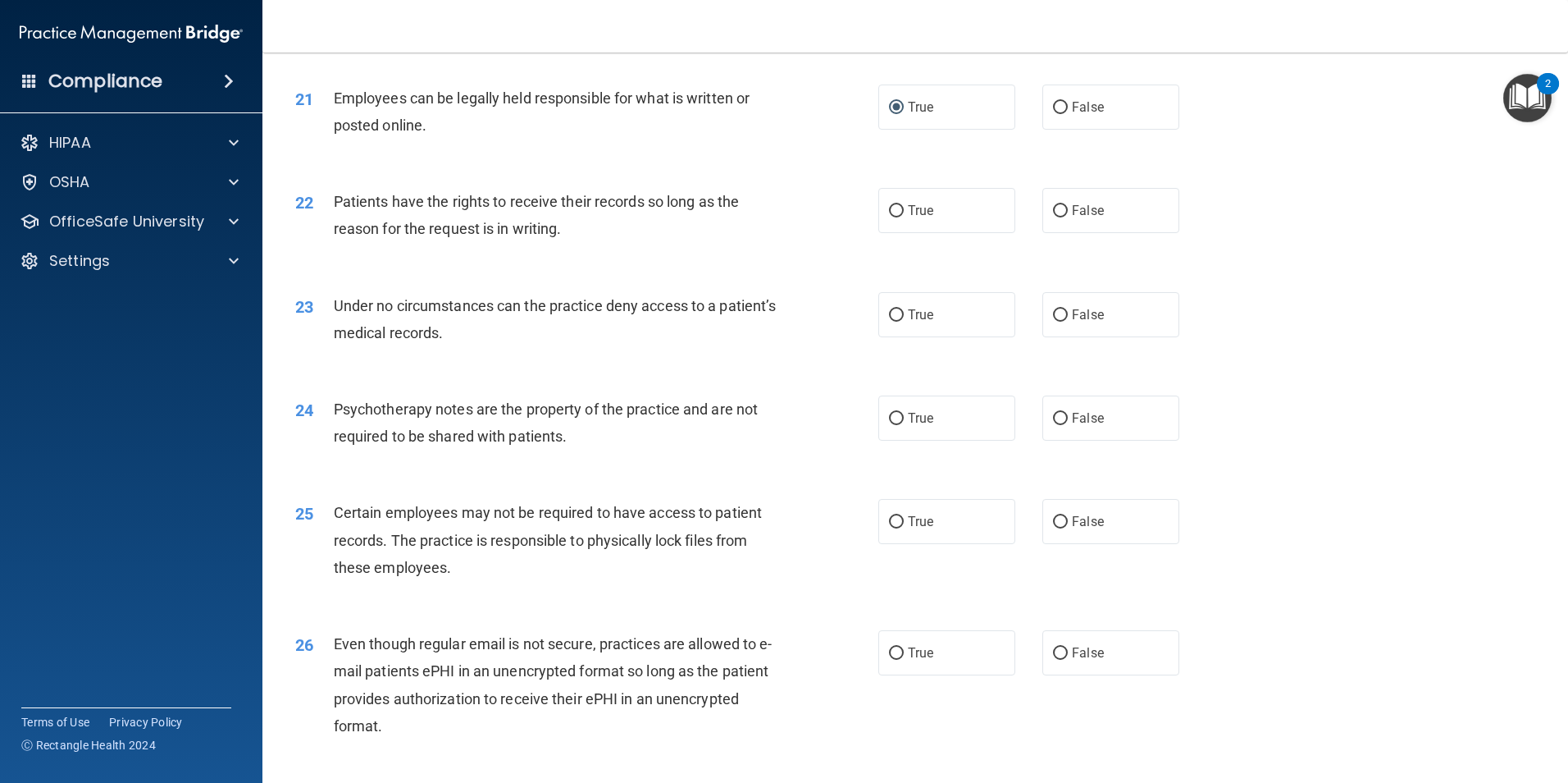
scroll to position [2708, 0]
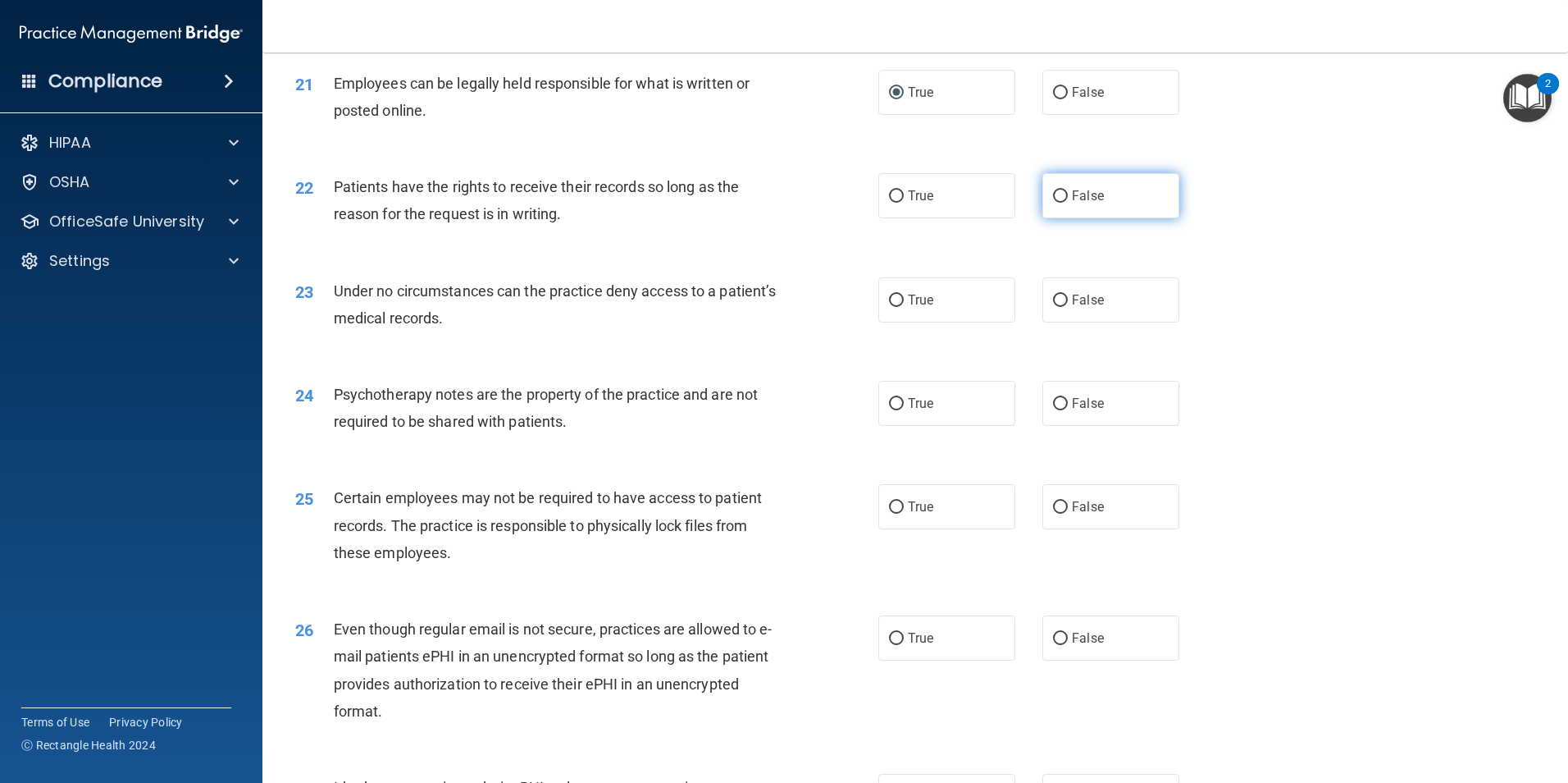
click at [1054, 203] on input "False" at bounding box center [1061, 196] width 15 height 12
radio input "true"
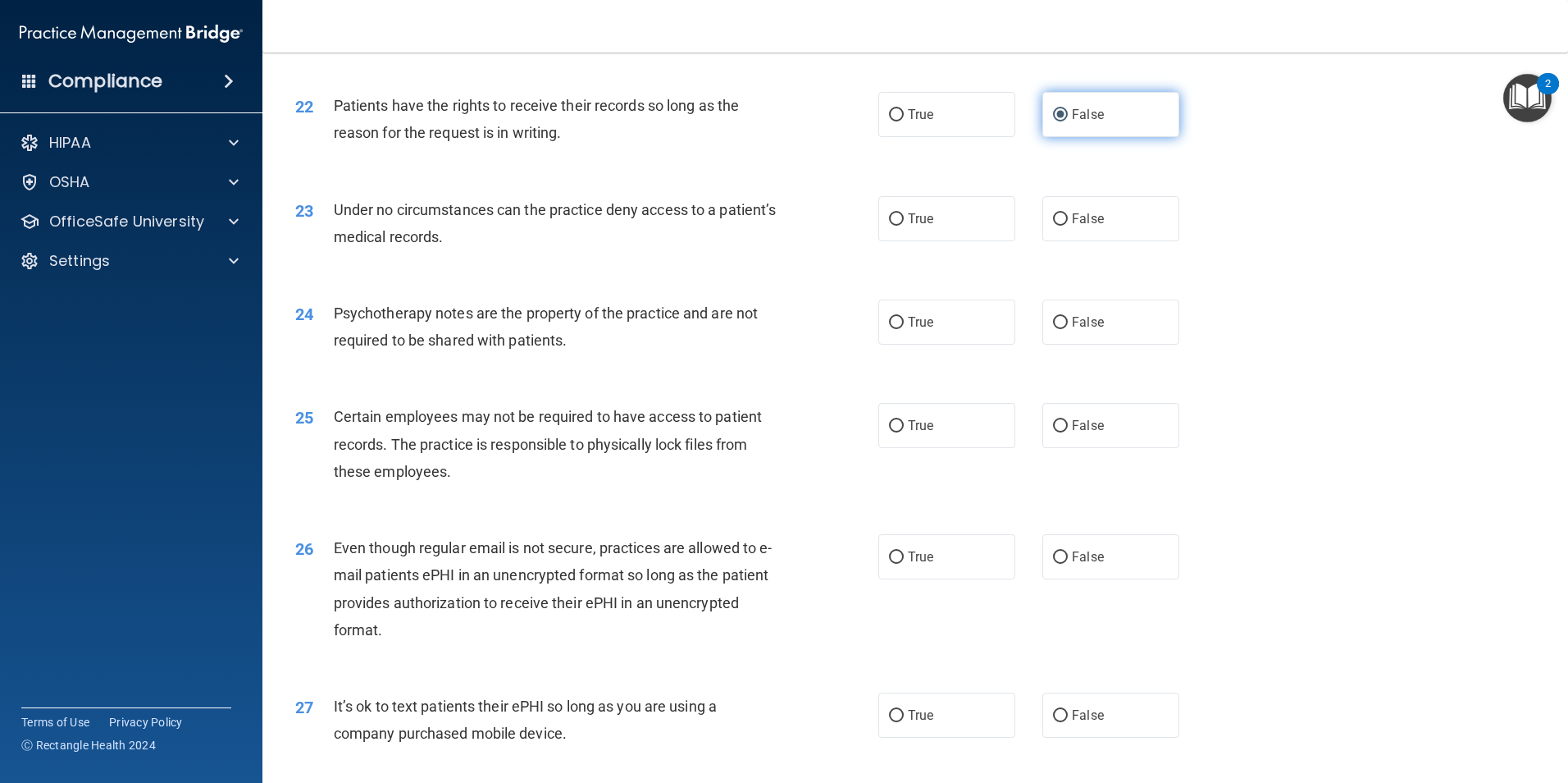
scroll to position [2790, 0]
click at [1055, 224] on input "False" at bounding box center [1061, 218] width 15 height 12
radio input "true"
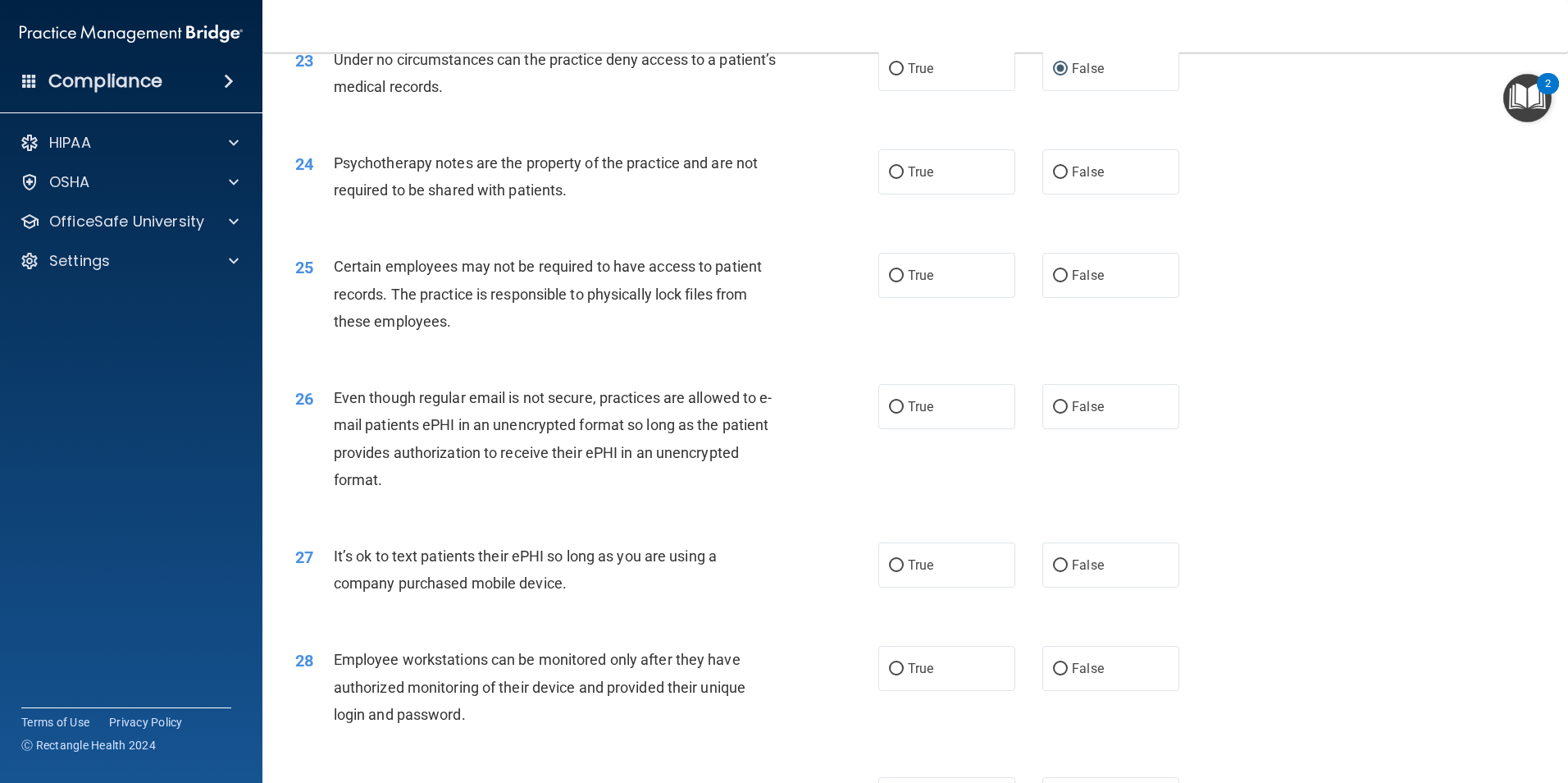
scroll to position [2954, 0]
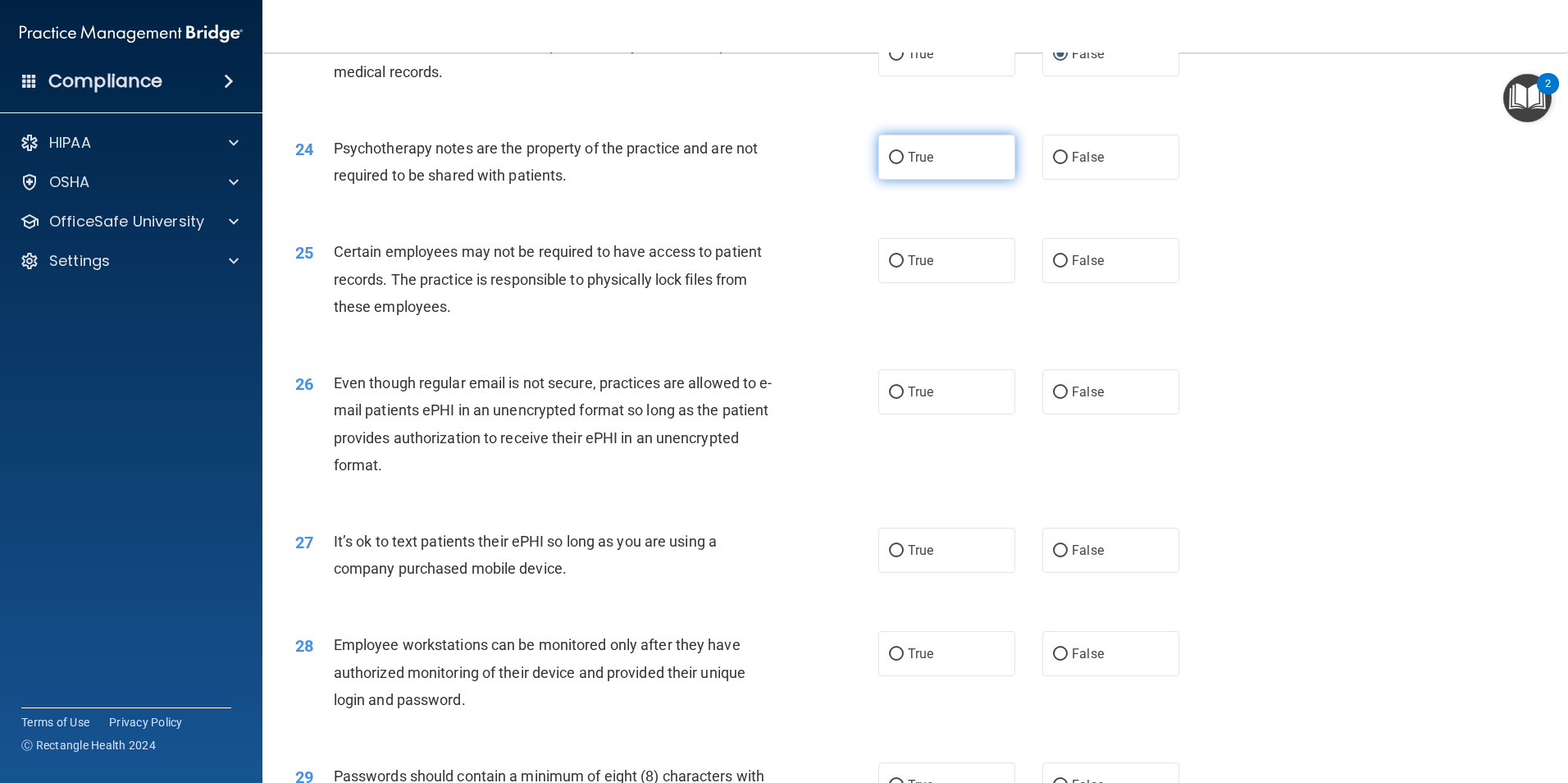
click at [895, 164] on input "True" at bounding box center [896, 158] width 15 height 12
radio input "true"
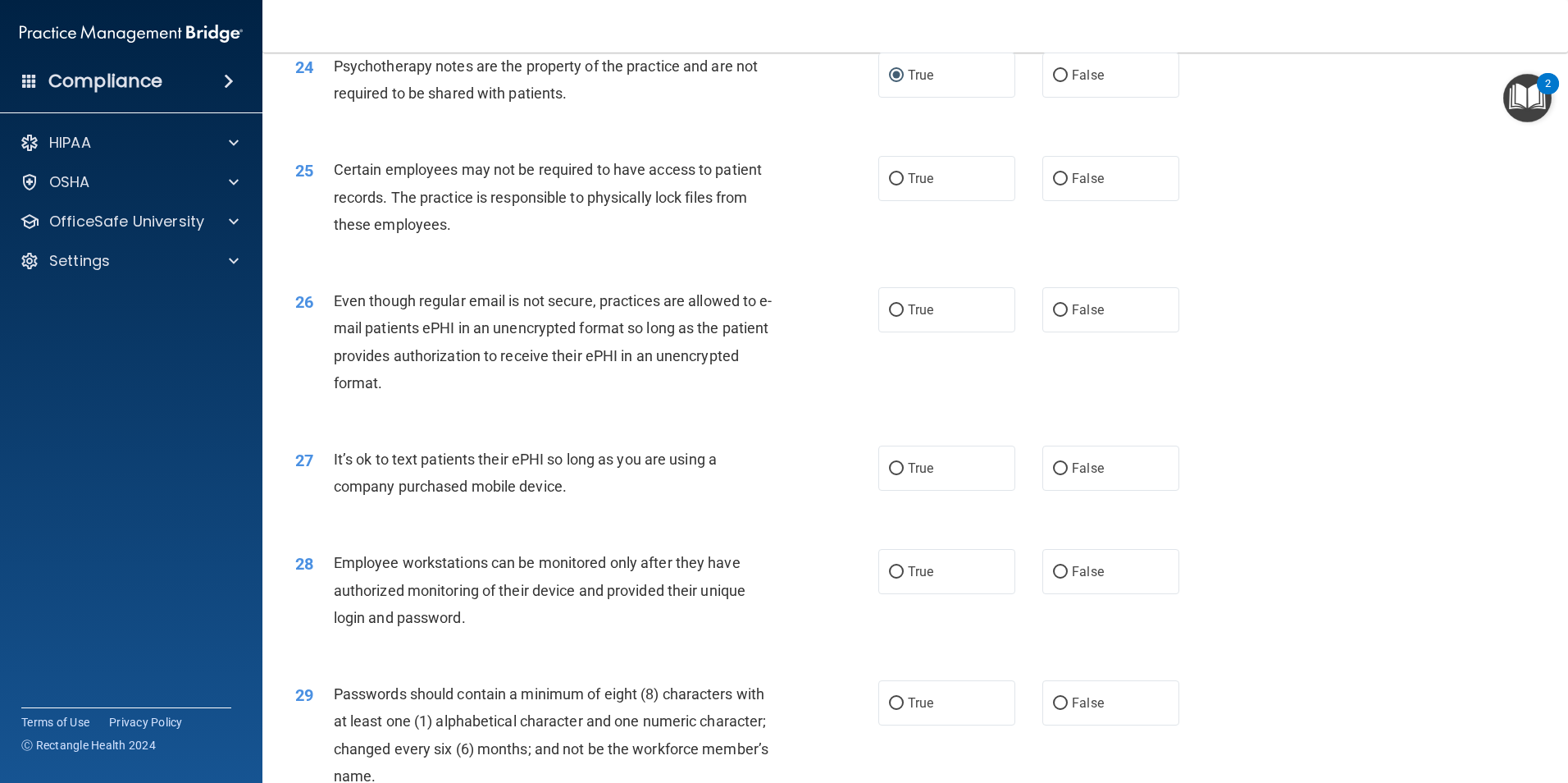
scroll to position [3118, 0]
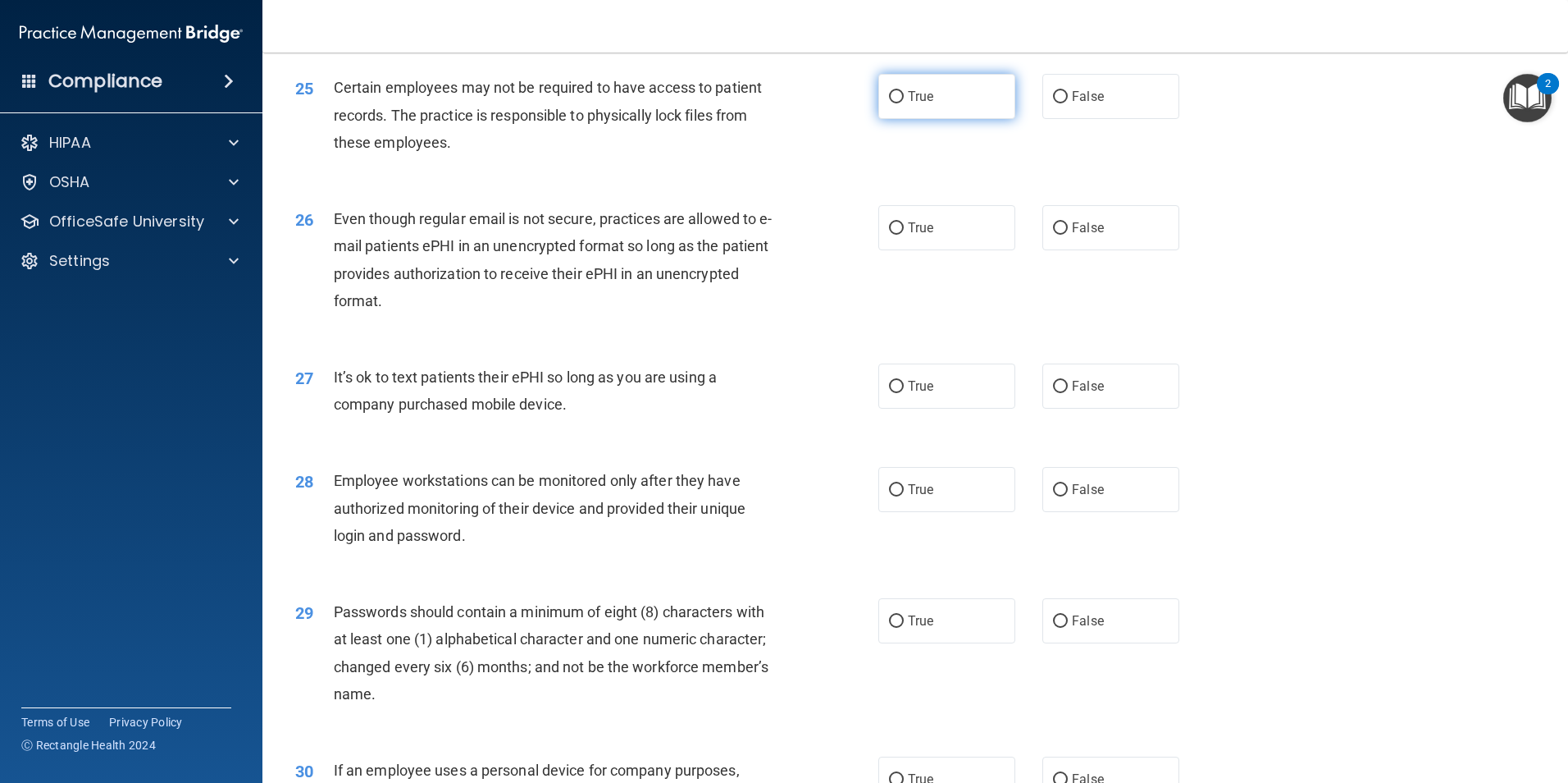
click at [891, 103] on input "True" at bounding box center [896, 97] width 15 height 12
radio input "true"
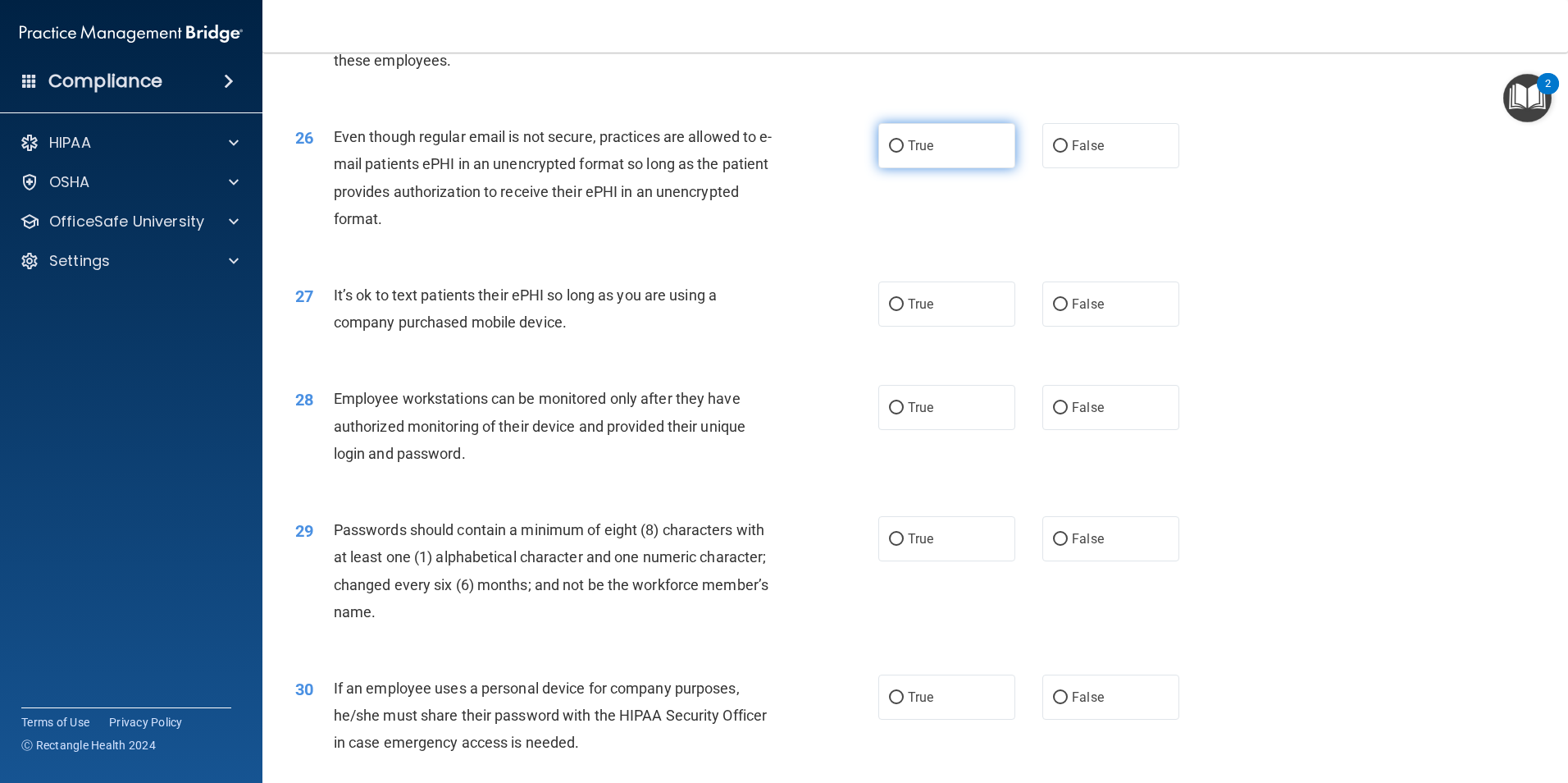
click at [889, 153] on input "True" at bounding box center [896, 146] width 15 height 12
radio input "true"
click at [1054, 311] on input "False" at bounding box center [1061, 305] width 15 height 12
radio input "true"
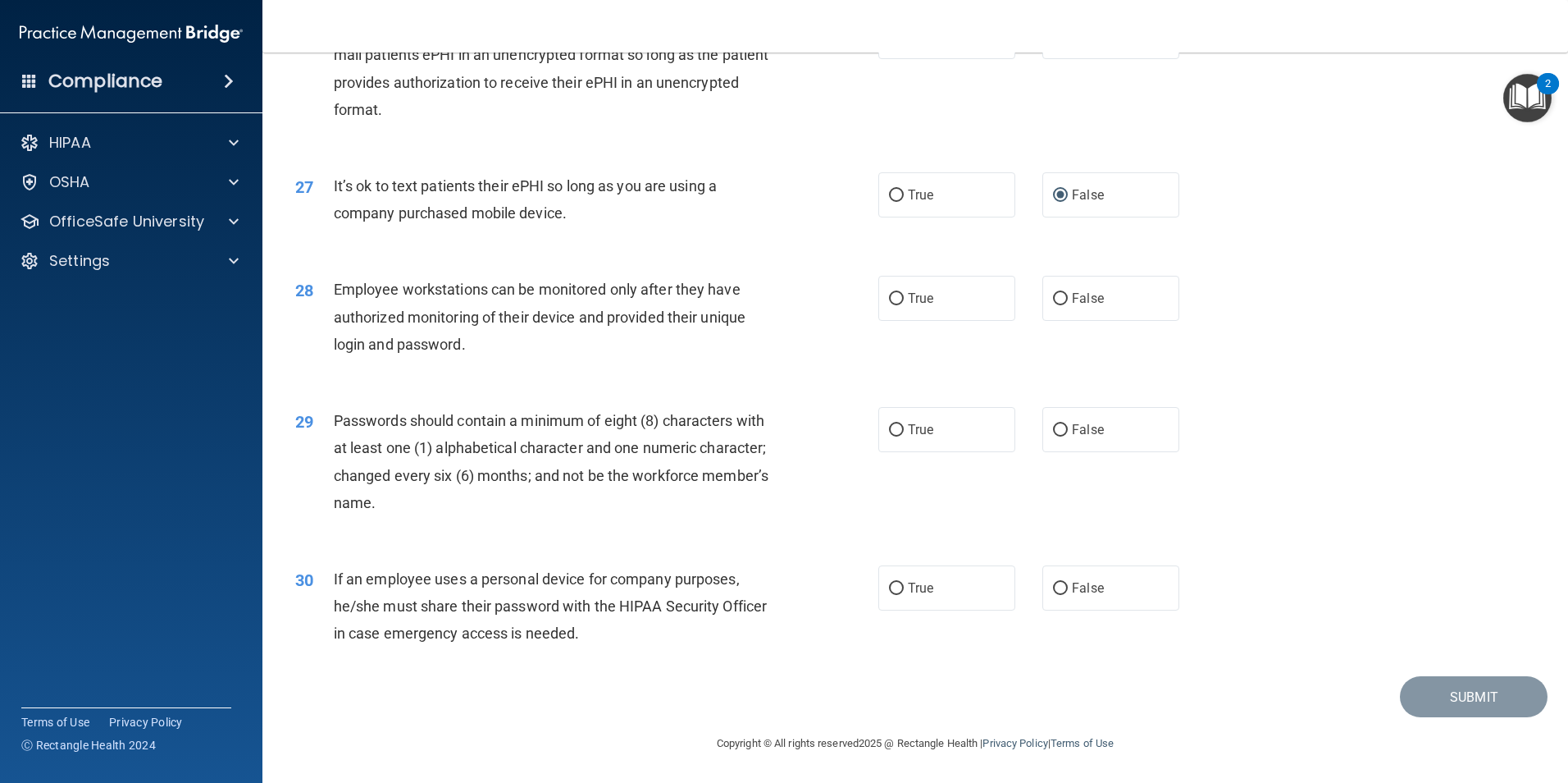
scroll to position [3336, 0]
click at [1054, 296] on input "False" at bounding box center [1061, 299] width 15 height 12
radio input "true"
click at [895, 431] on input "True" at bounding box center [896, 431] width 15 height 12
radio input "true"
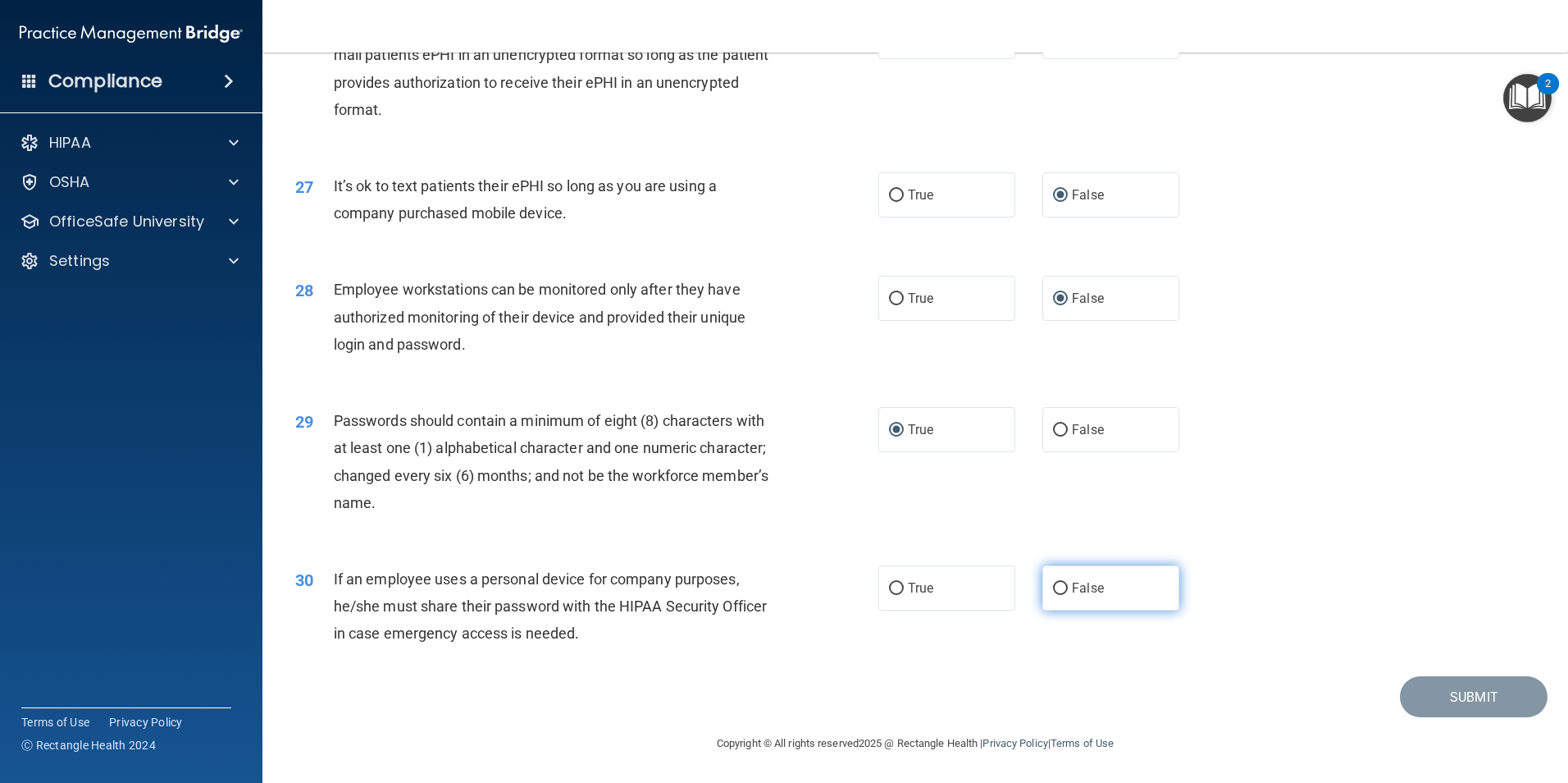
click at [1054, 591] on input "False" at bounding box center [1061, 588] width 15 height 12
radio input "true"
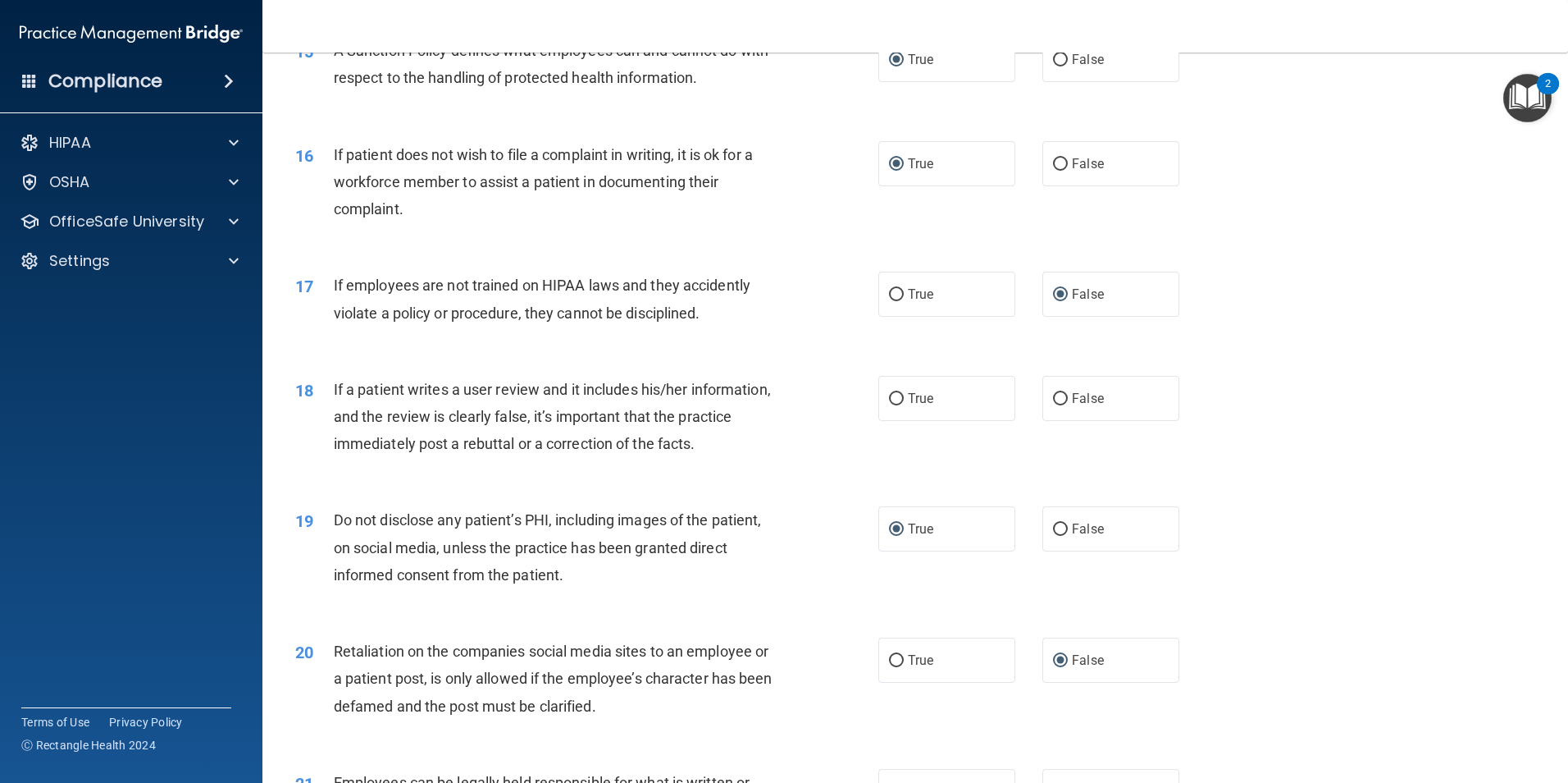
scroll to position [2024, 0]
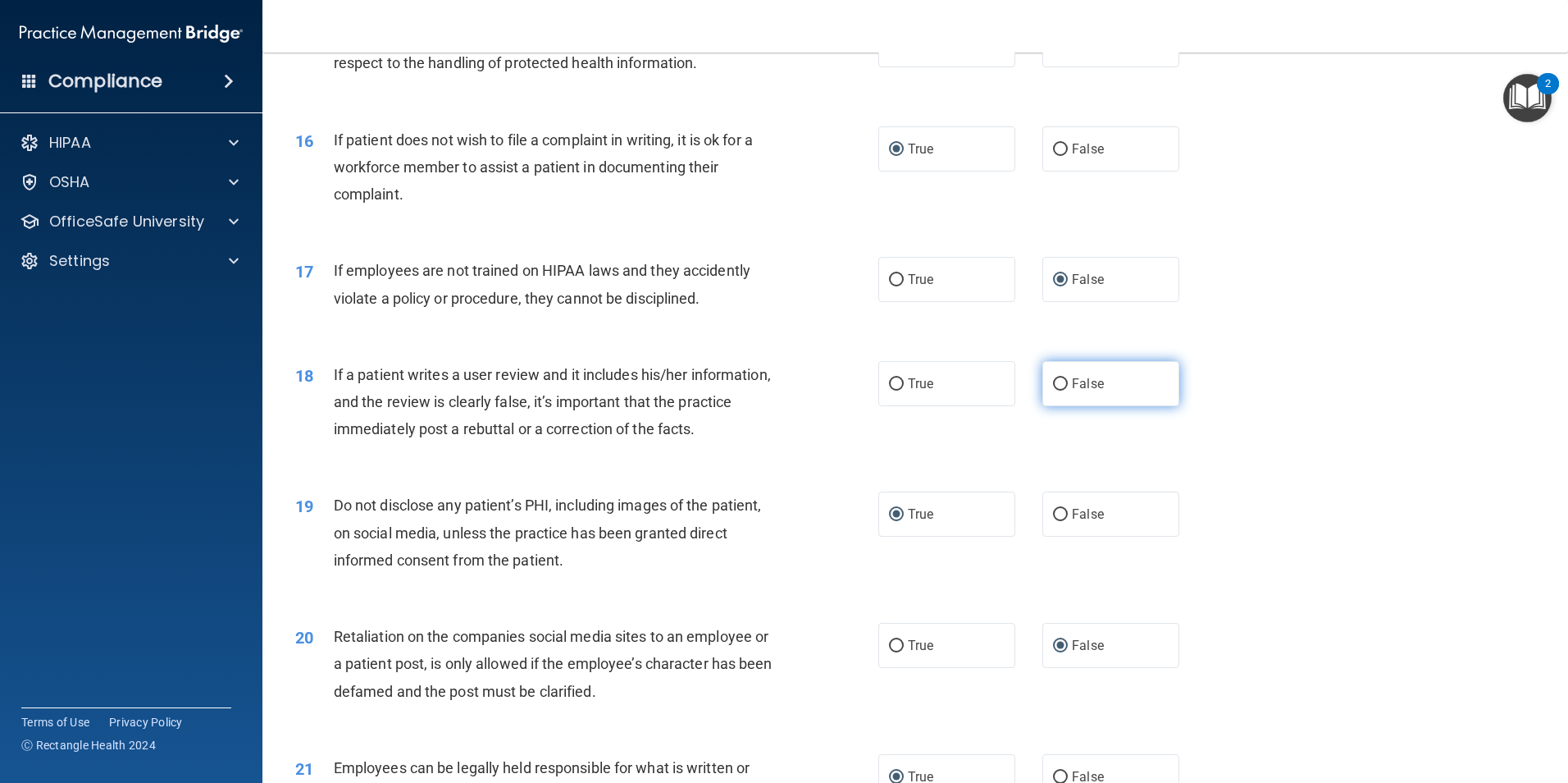
click at [1057, 390] on input "False" at bounding box center [1061, 384] width 15 height 12
radio input "true"
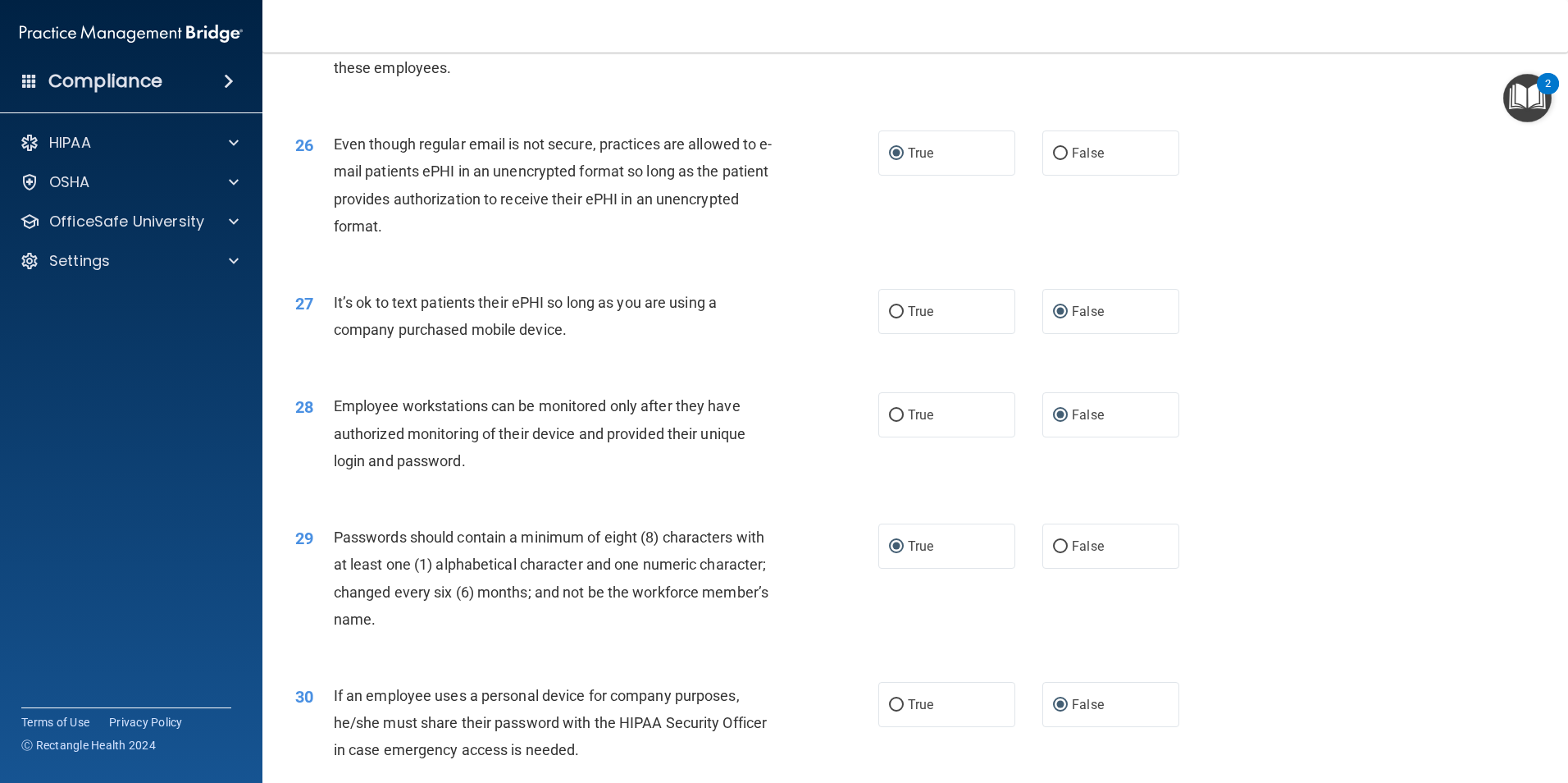
scroll to position [3336, 0]
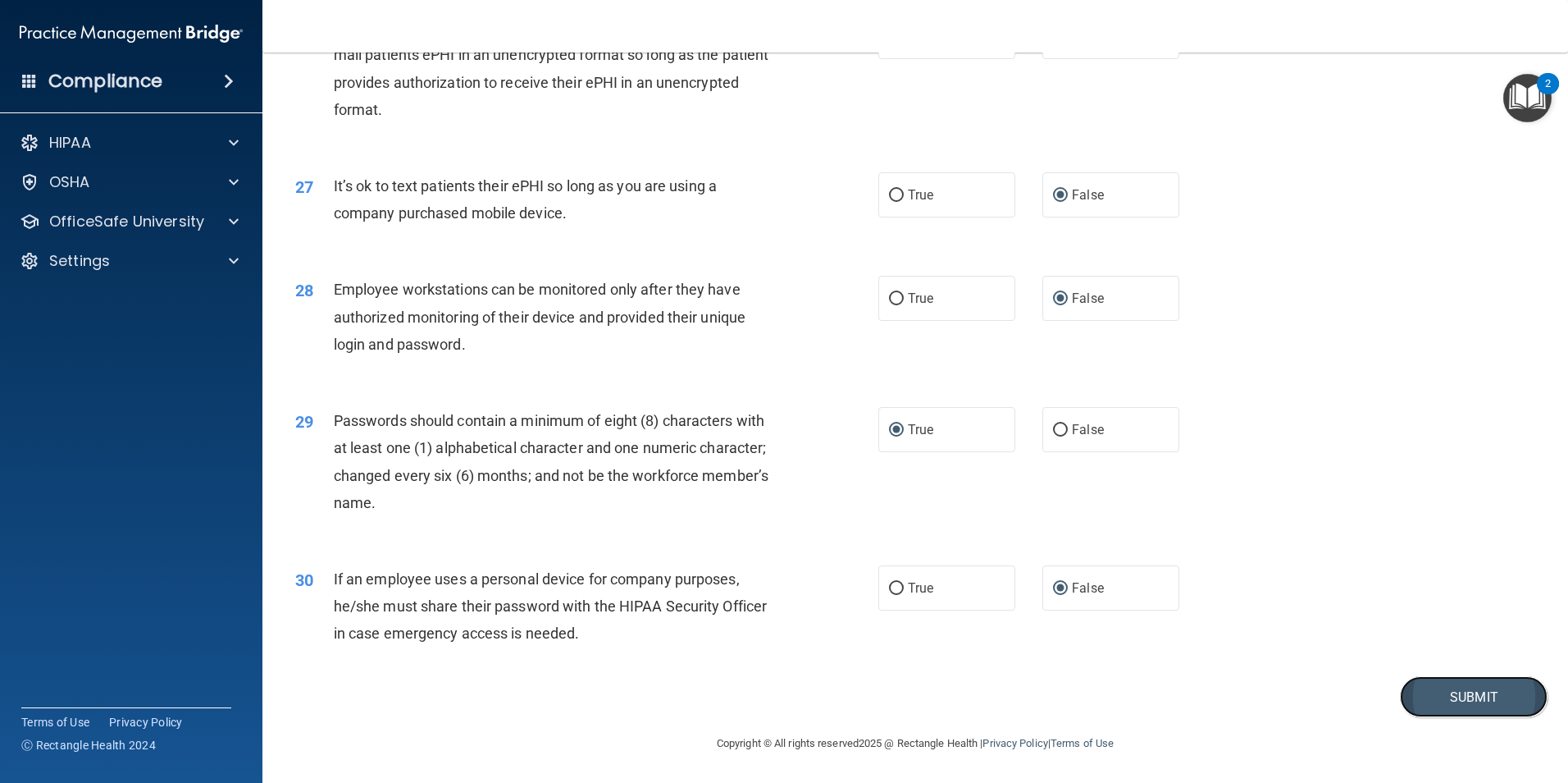
click at [1413, 699] on button "Submit" at bounding box center [1473, 697] width 147 height 42
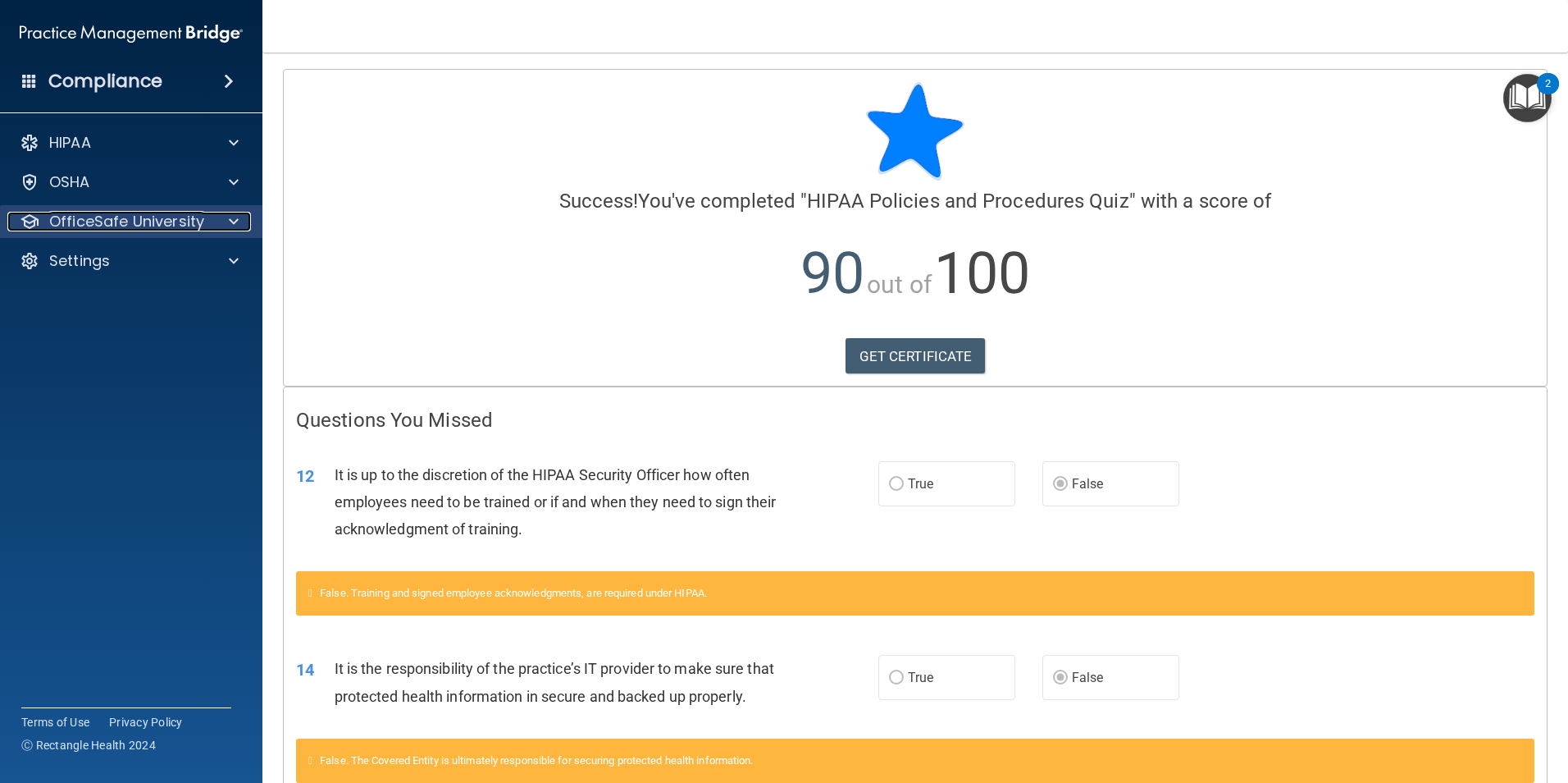
click at [237, 223] on span at bounding box center [233, 221] width 10 height 19
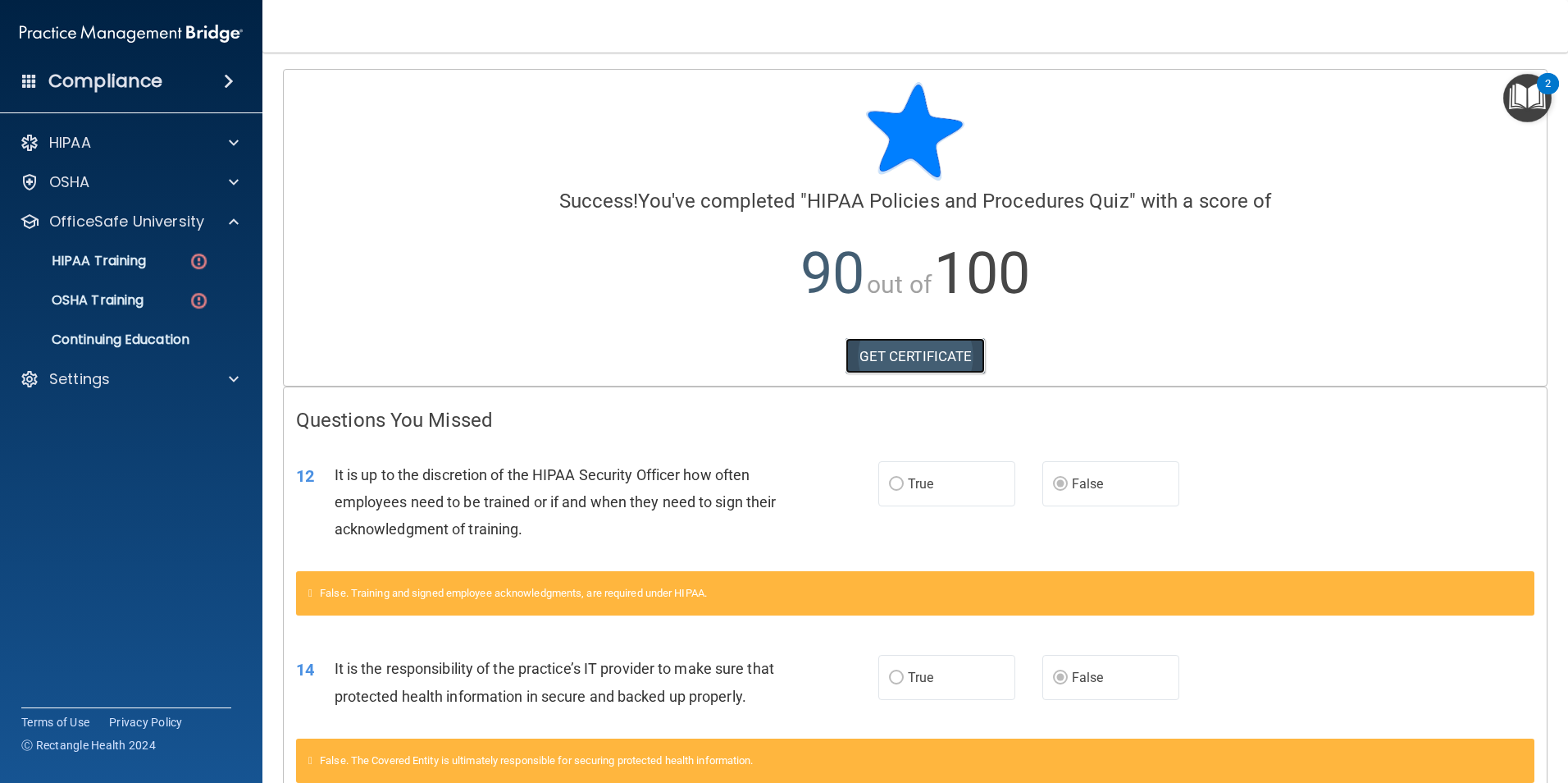
click at [884, 352] on link "GET CERTIFICATE" at bounding box center [916, 356] width 140 height 36
click at [191, 258] on img at bounding box center [198, 260] width 20 height 20
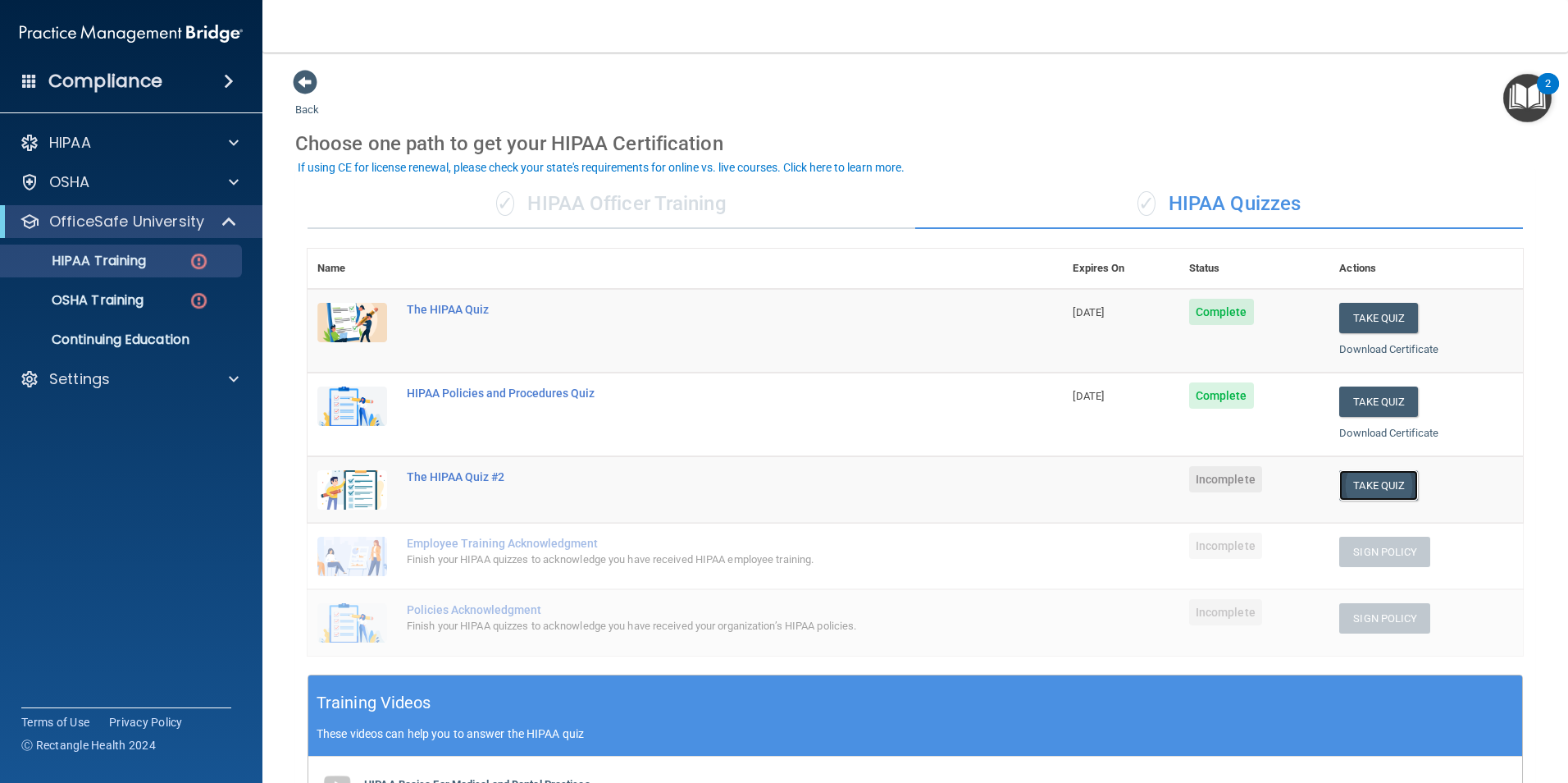
click at [1356, 492] on button "Take Quiz" at bounding box center [1379, 485] width 79 height 31
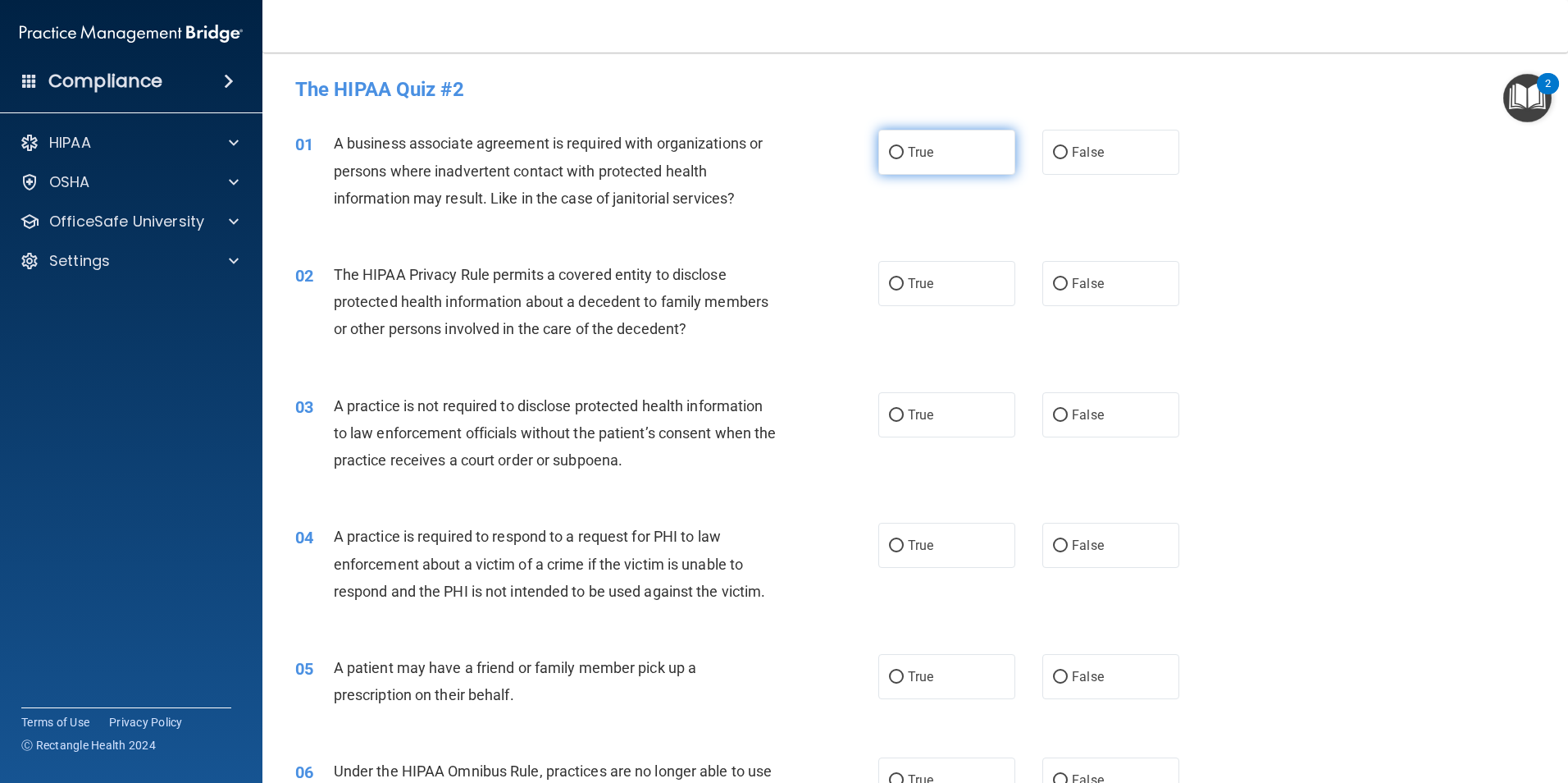
click at [889, 146] on input "True" at bounding box center [896, 153] width 15 height 12
radio input "true"
click at [889, 284] on input "True" at bounding box center [896, 284] width 15 height 12
radio input "true"
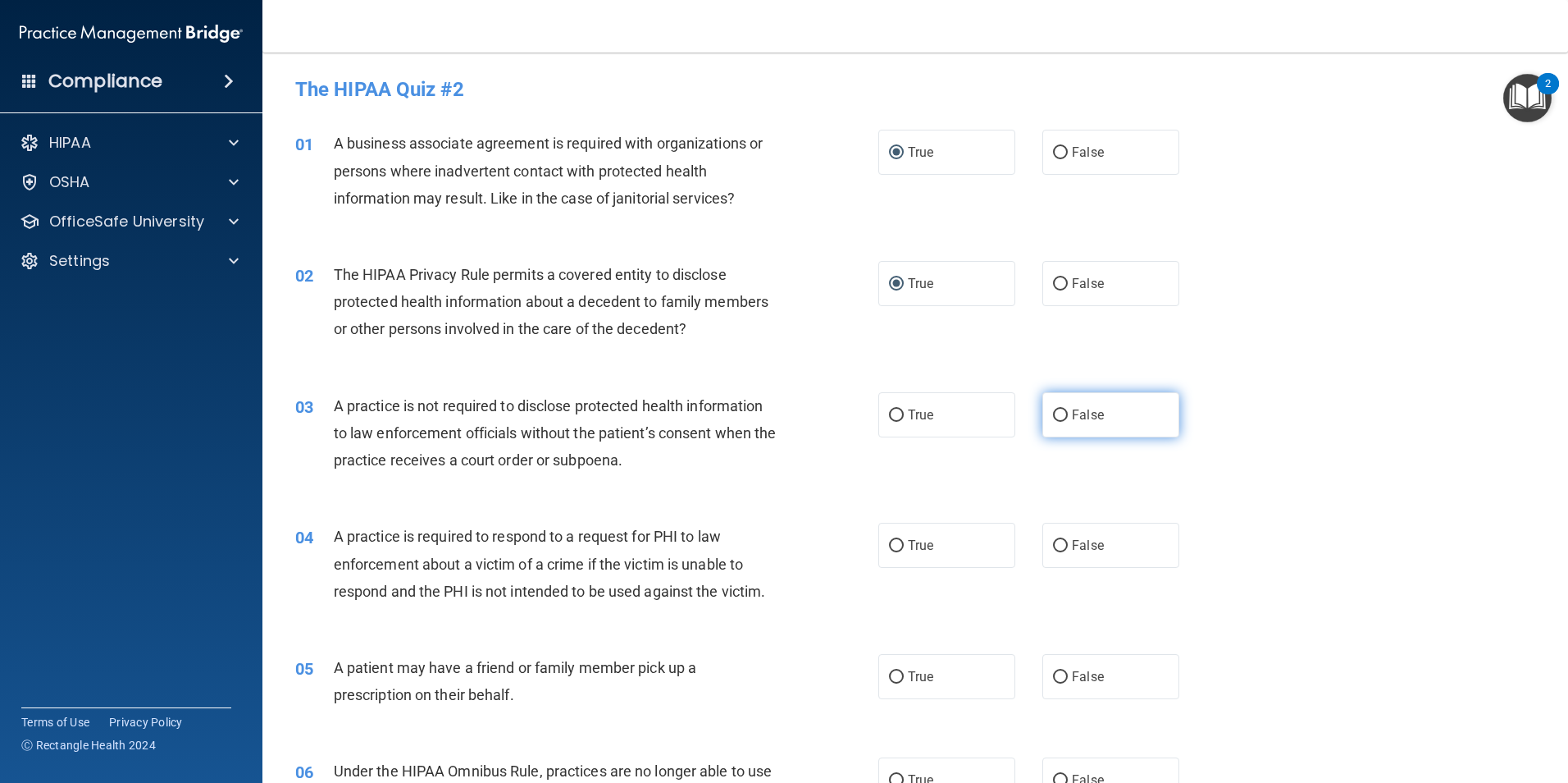
click at [1061, 414] on label "False" at bounding box center [1110, 414] width 137 height 45
click at [1061, 414] on input "False" at bounding box center [1061, 416] width 15 height 12
radio input "true"
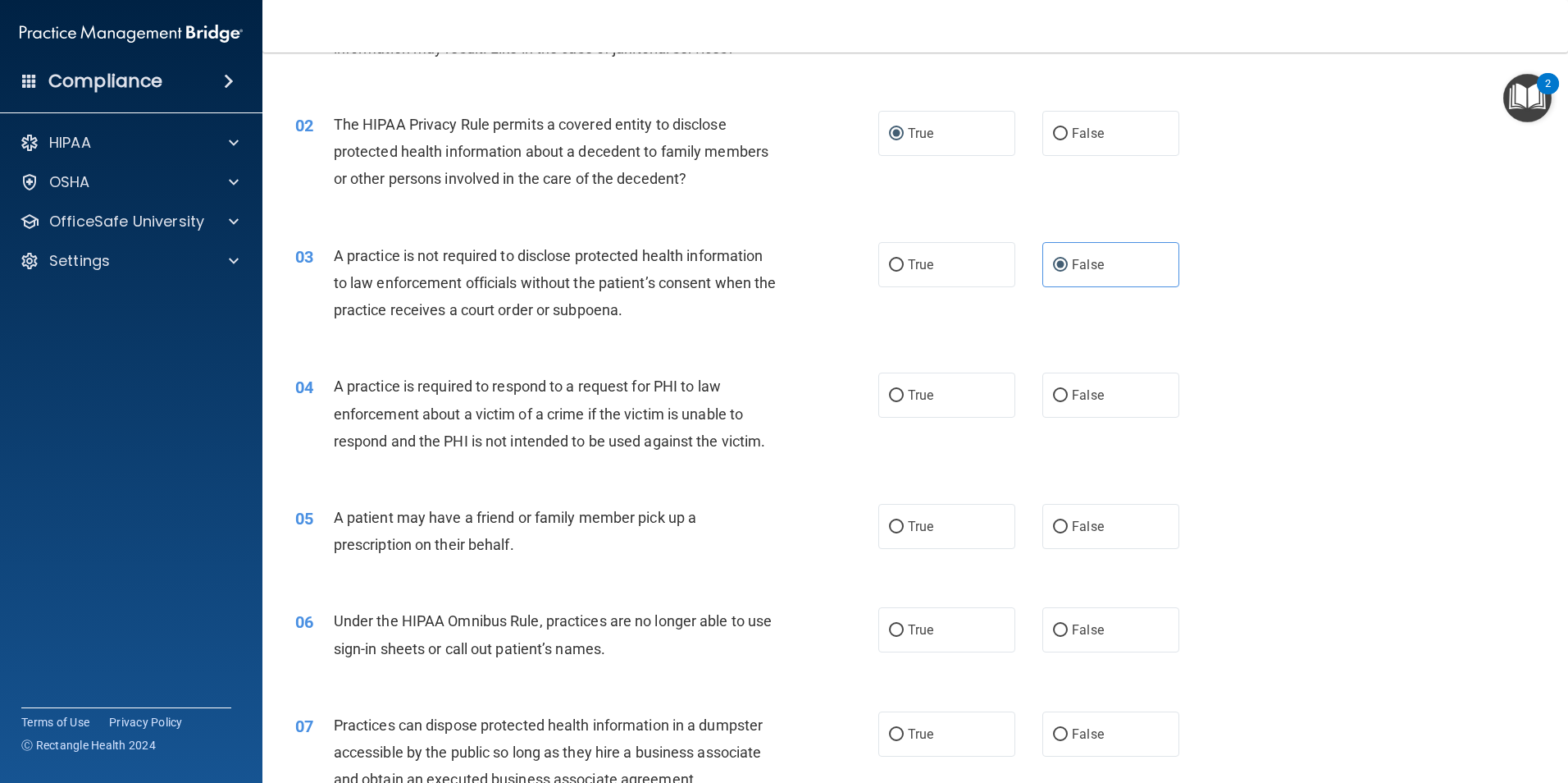
scroll to position [164, 0]
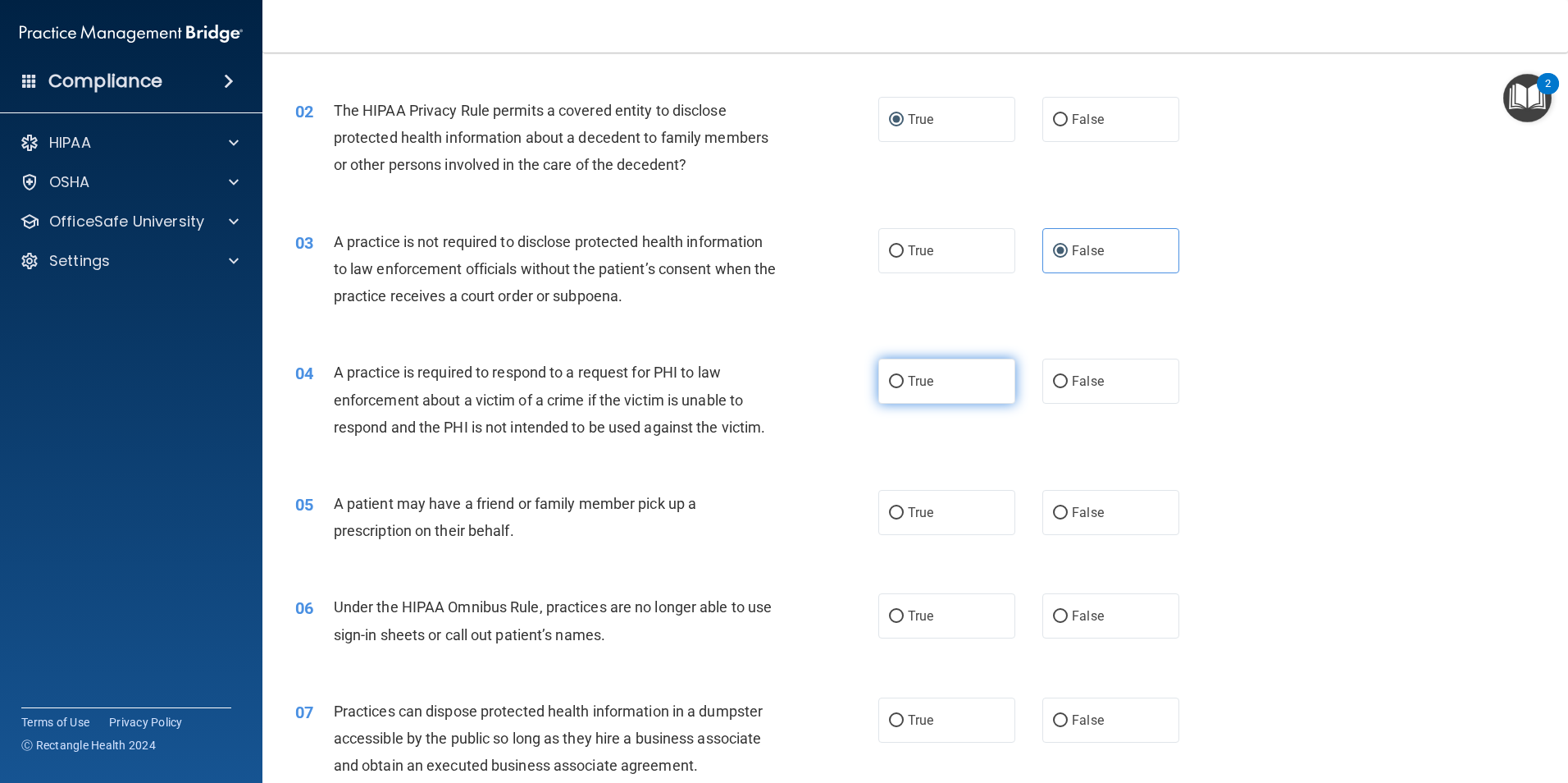
click at [890, 389] on label "True" at bounding box center [947, 381] width 137 height 45
click at [890, 388] on input "True" at bounding box center [896, 382] width 15 height 12
radio input "true"
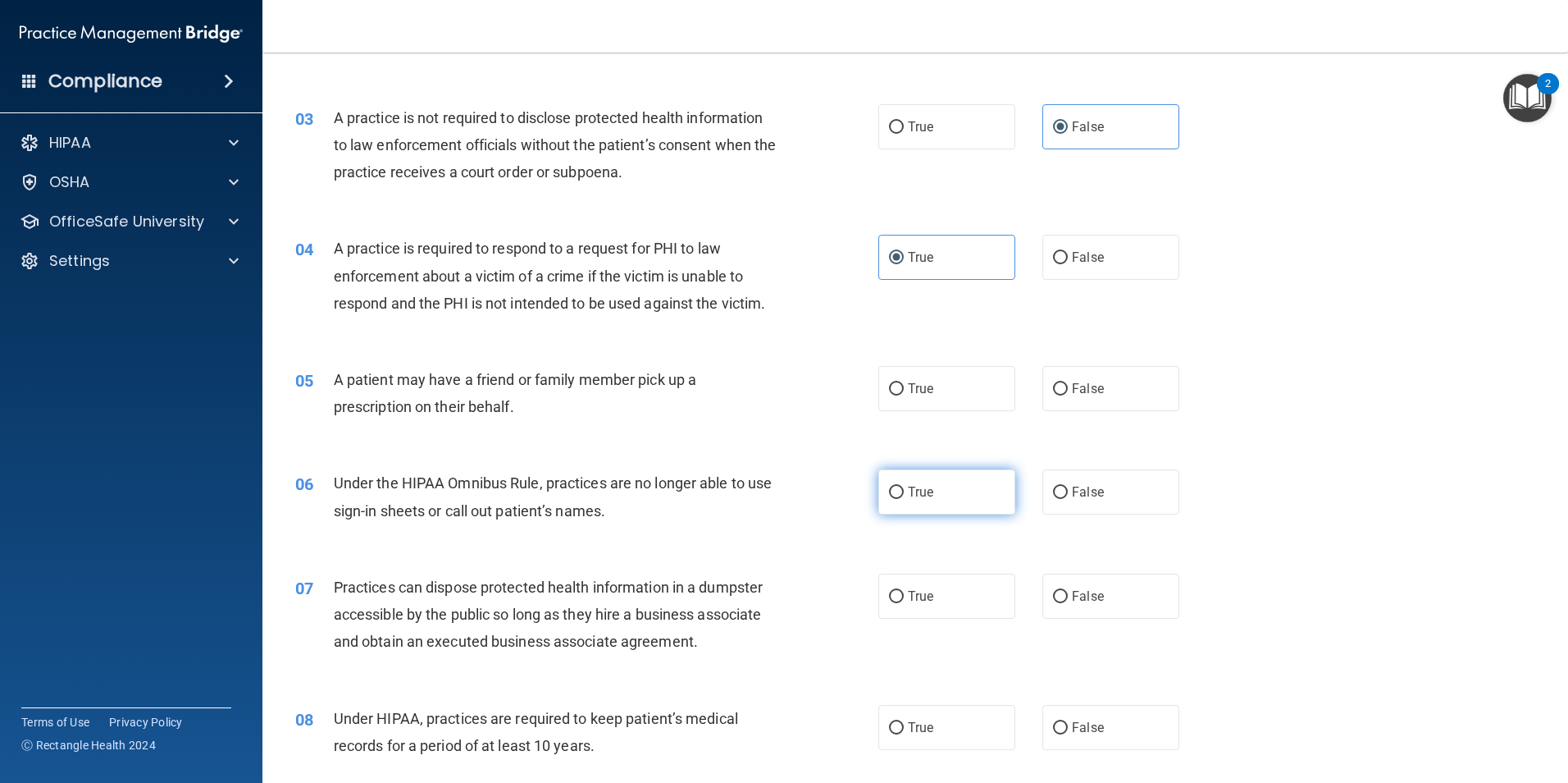
scroll to position [328, 0]
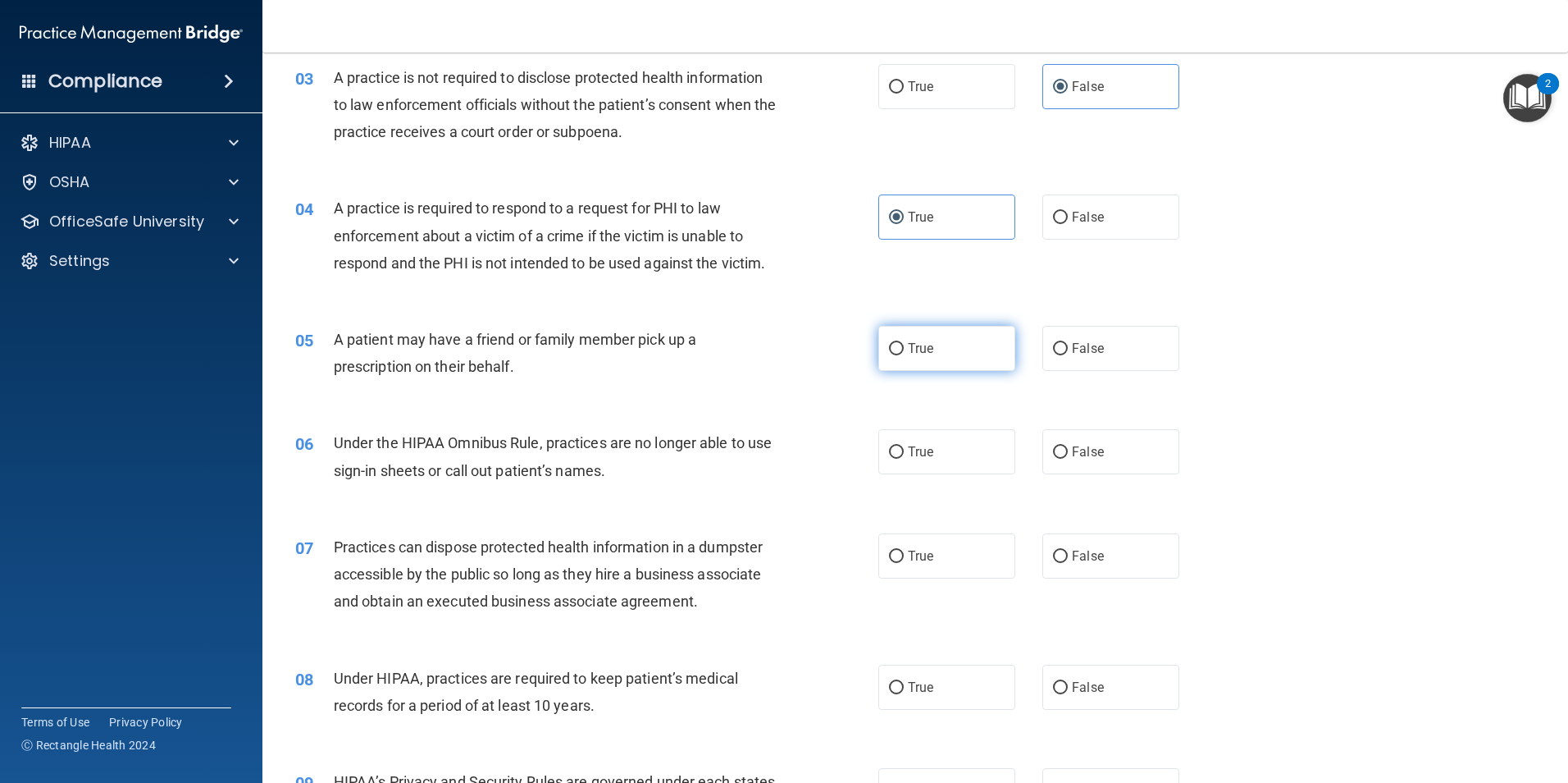
click at [893, 351] on input "True" at bounding box center [896, 349] width 15 height 12
radio input "true"
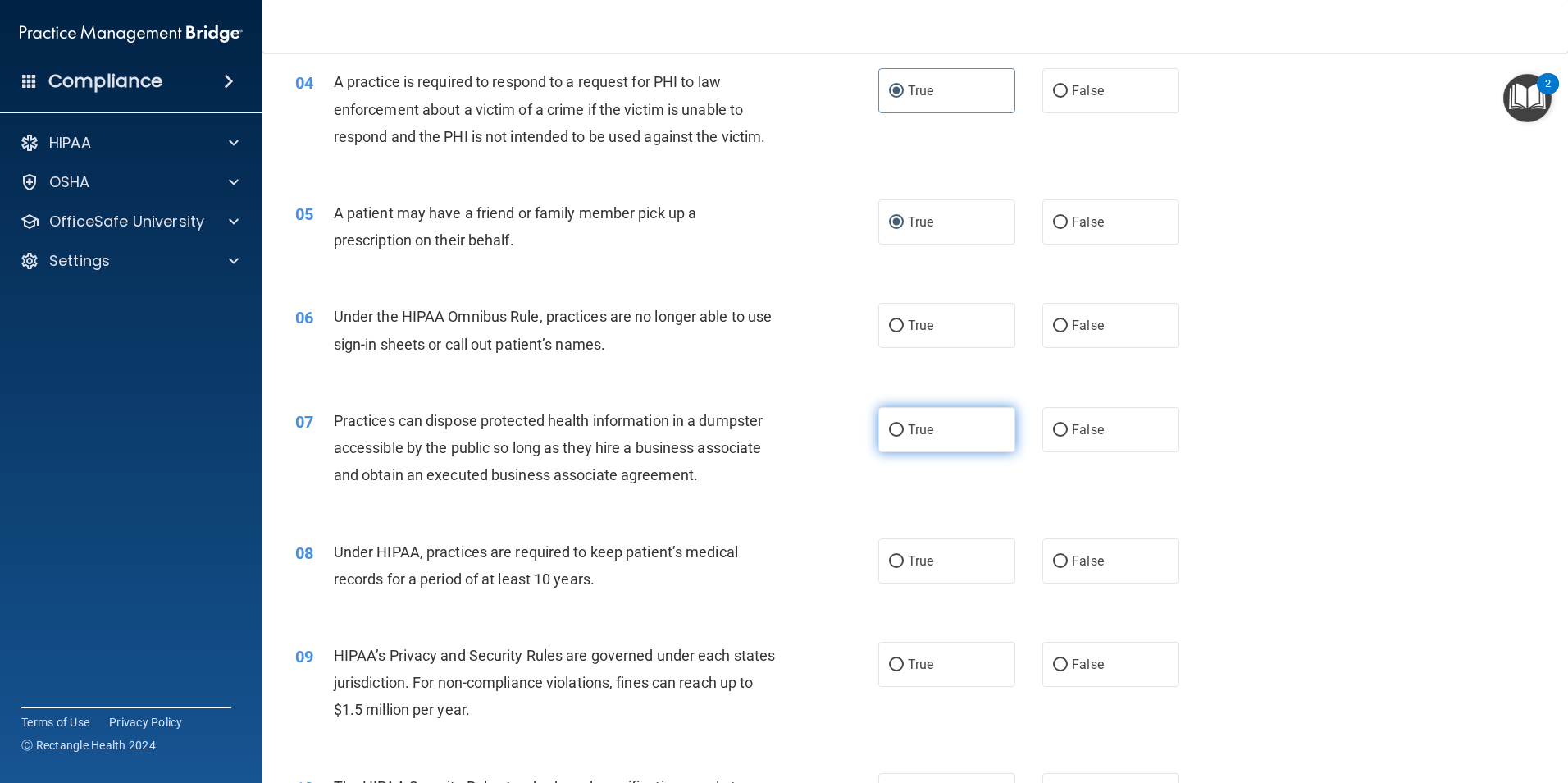
scroll to position [492, 0]
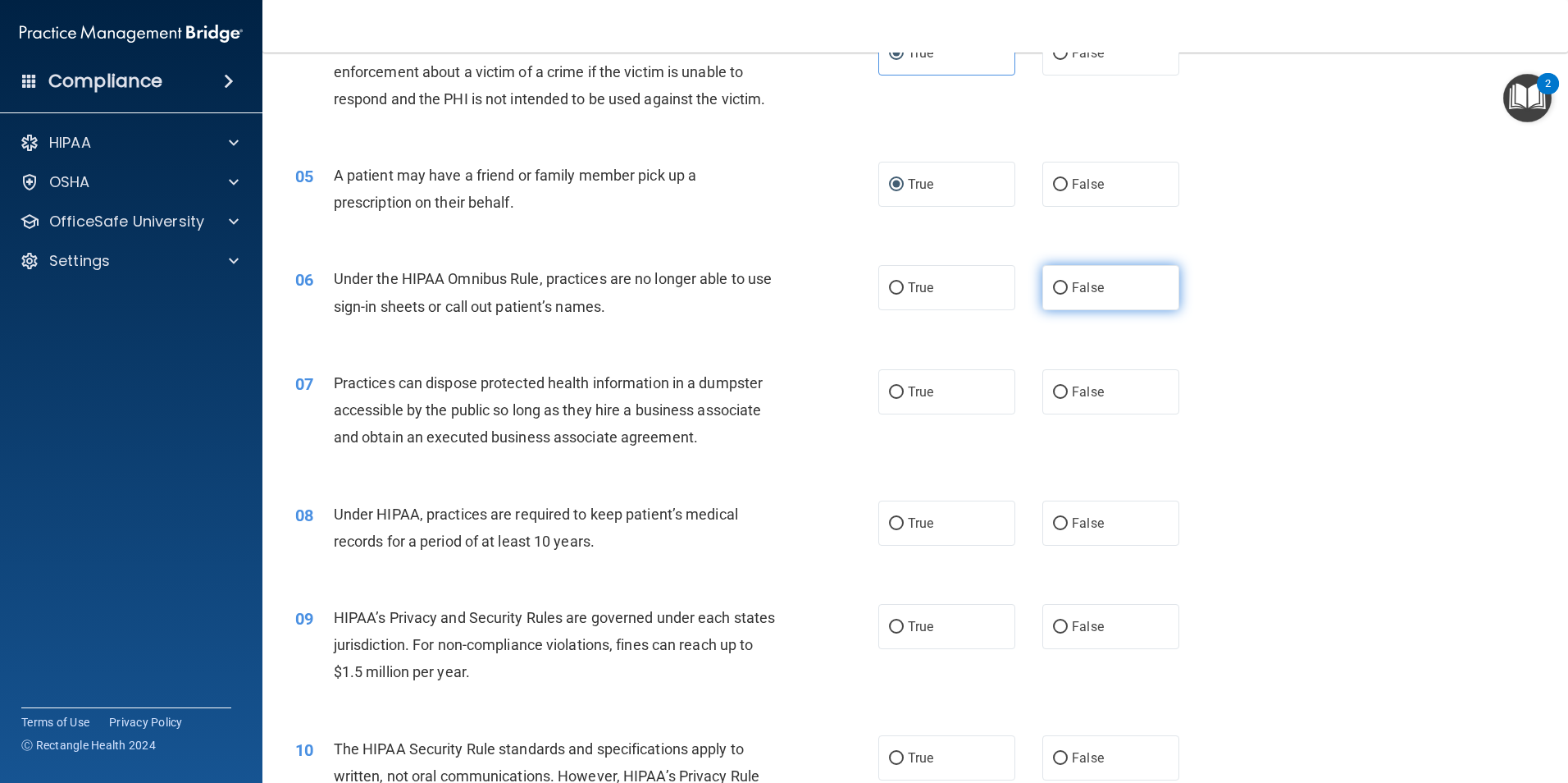
click at [1054, 285] on input "False" at bounding box center [1061, 288] width 15 height 12
radio input "true"
click at [1054, 396] on input "False" at bounding box center [1061, 393] width 15 height 12
radio input "true"
click at [1055, 523] on input "False" at bounding box center [1061, 523] width 15 height 12
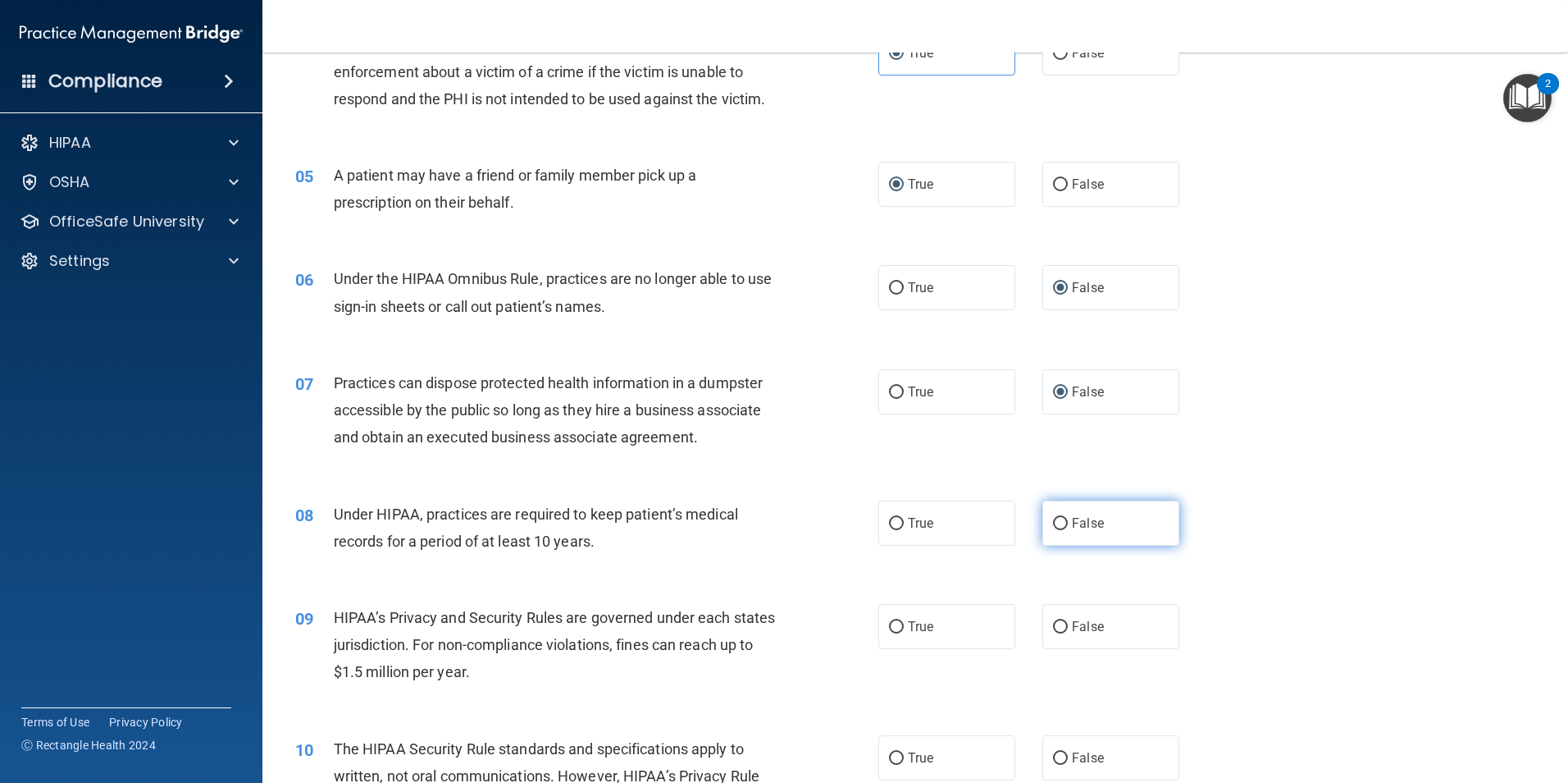
radio input "true"
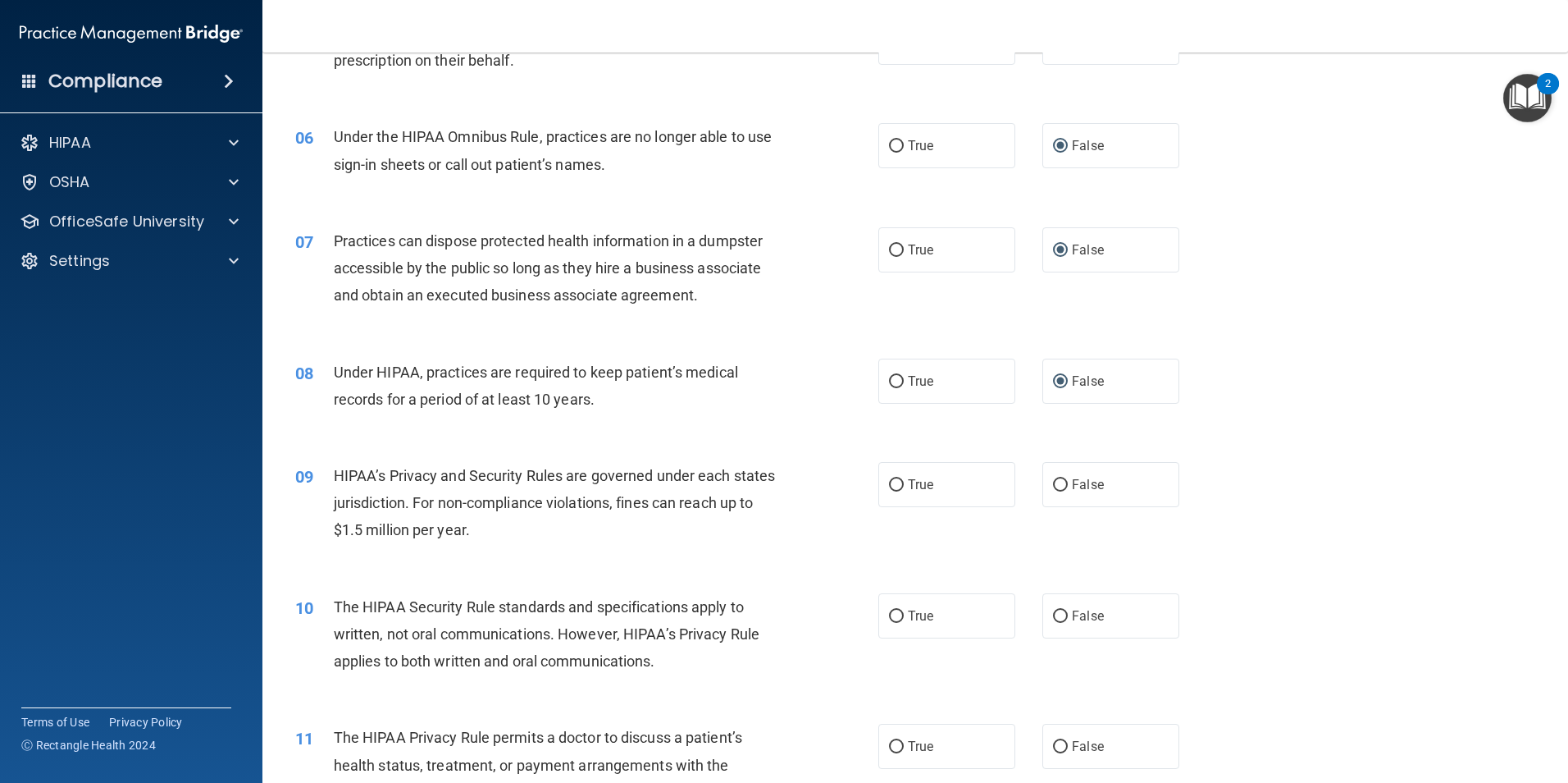
scroll to position [657, 0]
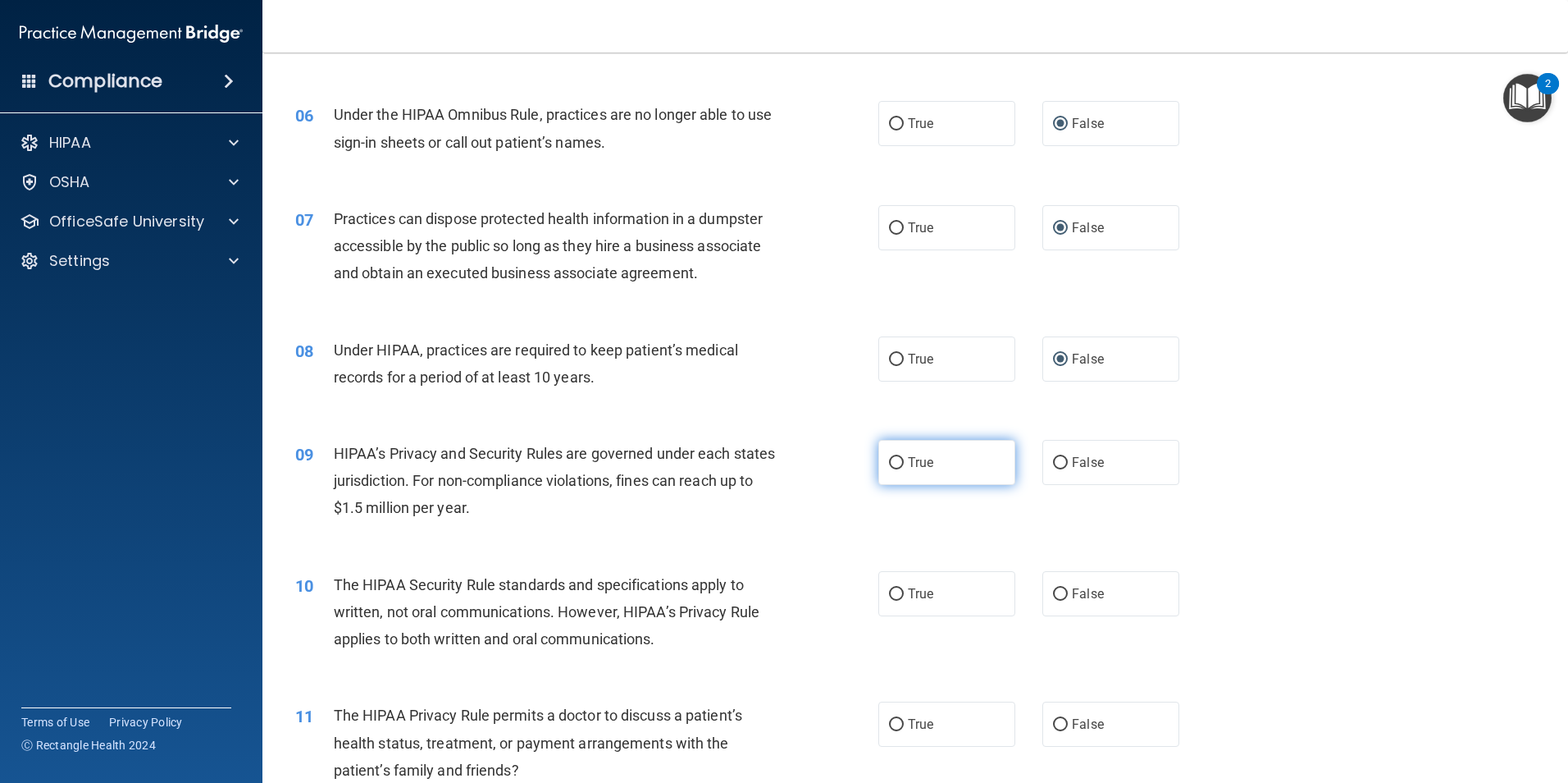
click at [889, 458] on input "True" at bounding box center [896, 463] width 15 height 12
radio input "true"
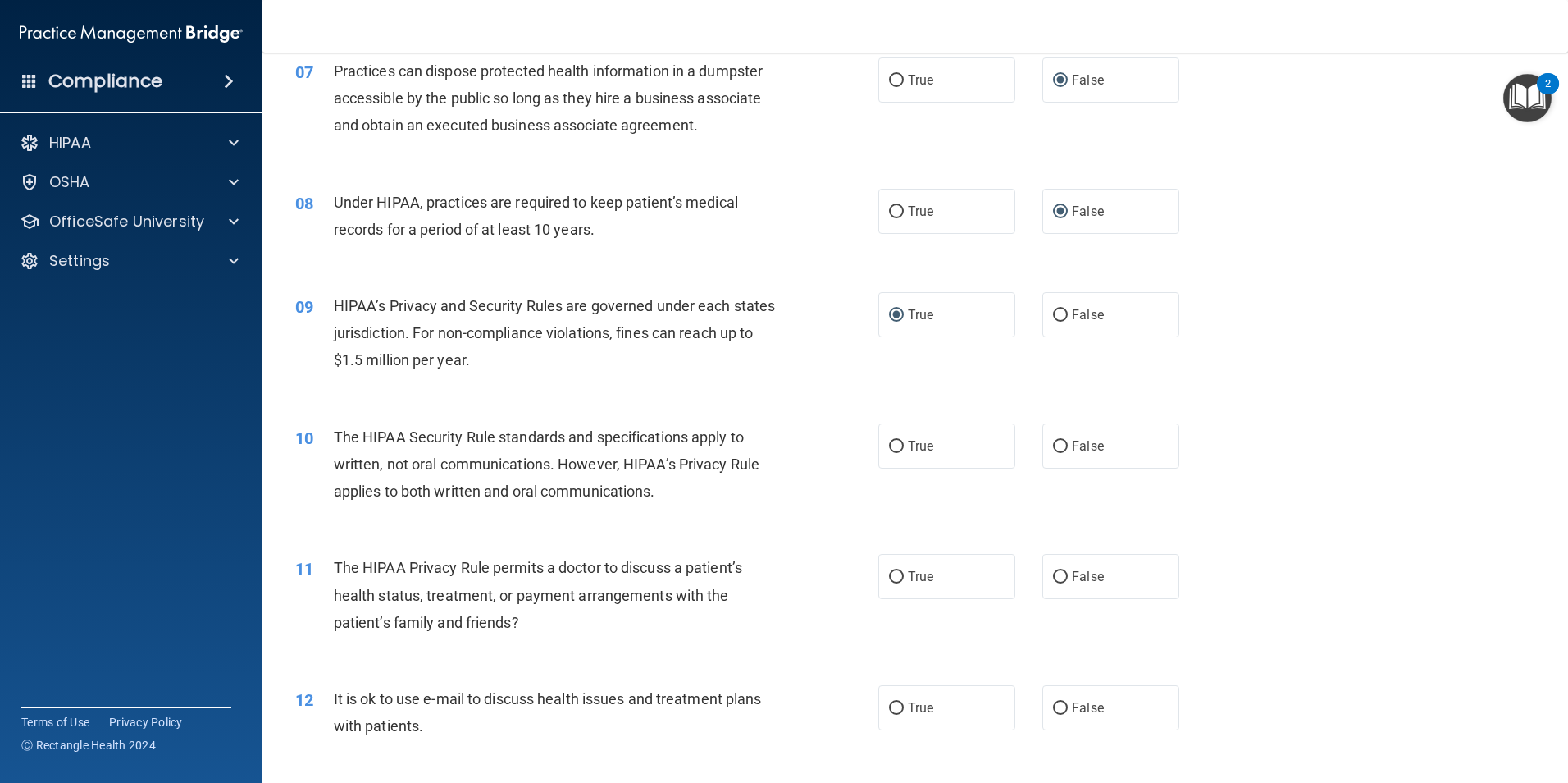
scroll to position [821, 0]
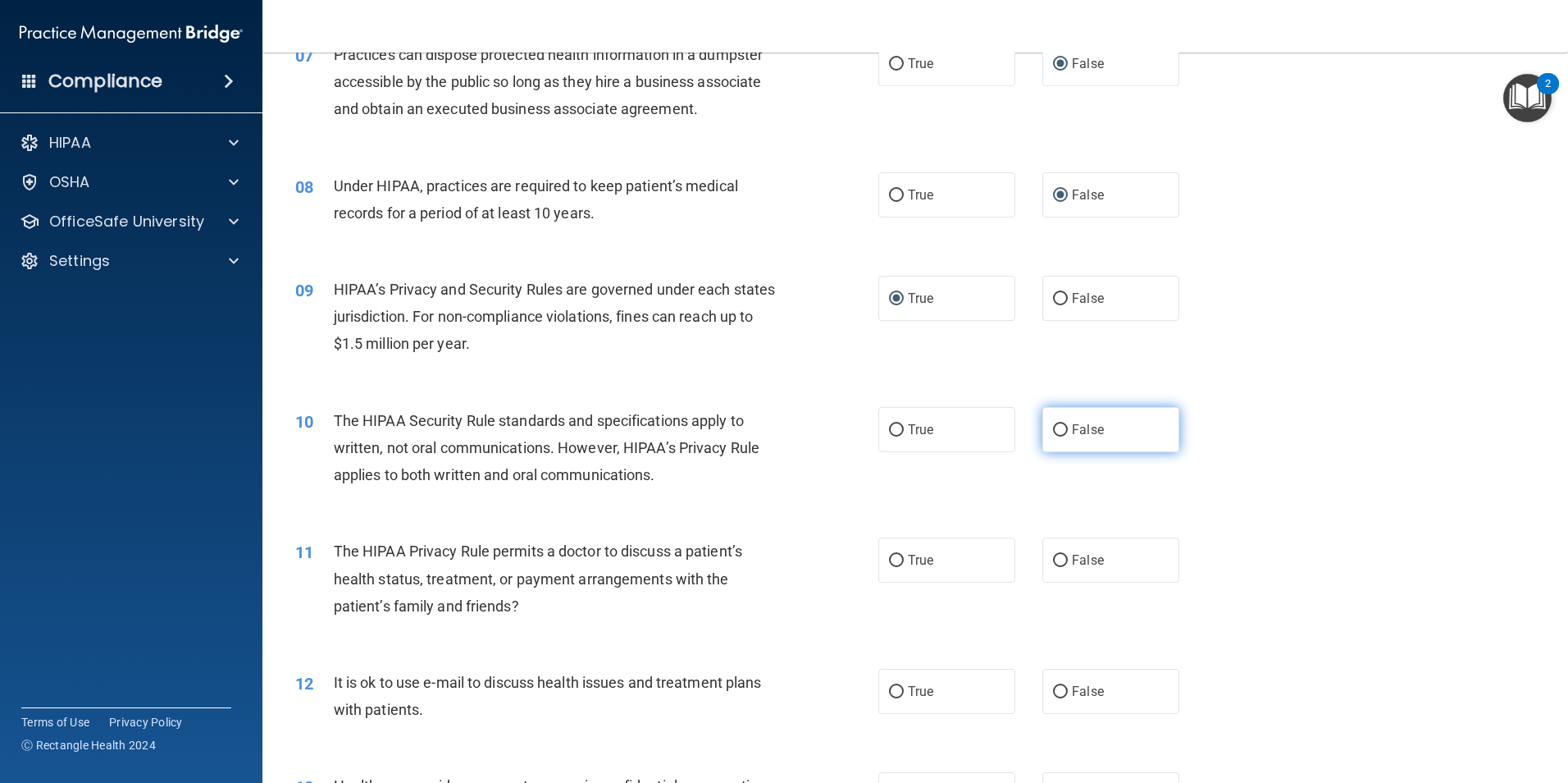
click at [1054, 429] on input "False" at bounding box center [1061, 431] width 15 height 12
radio input "true"
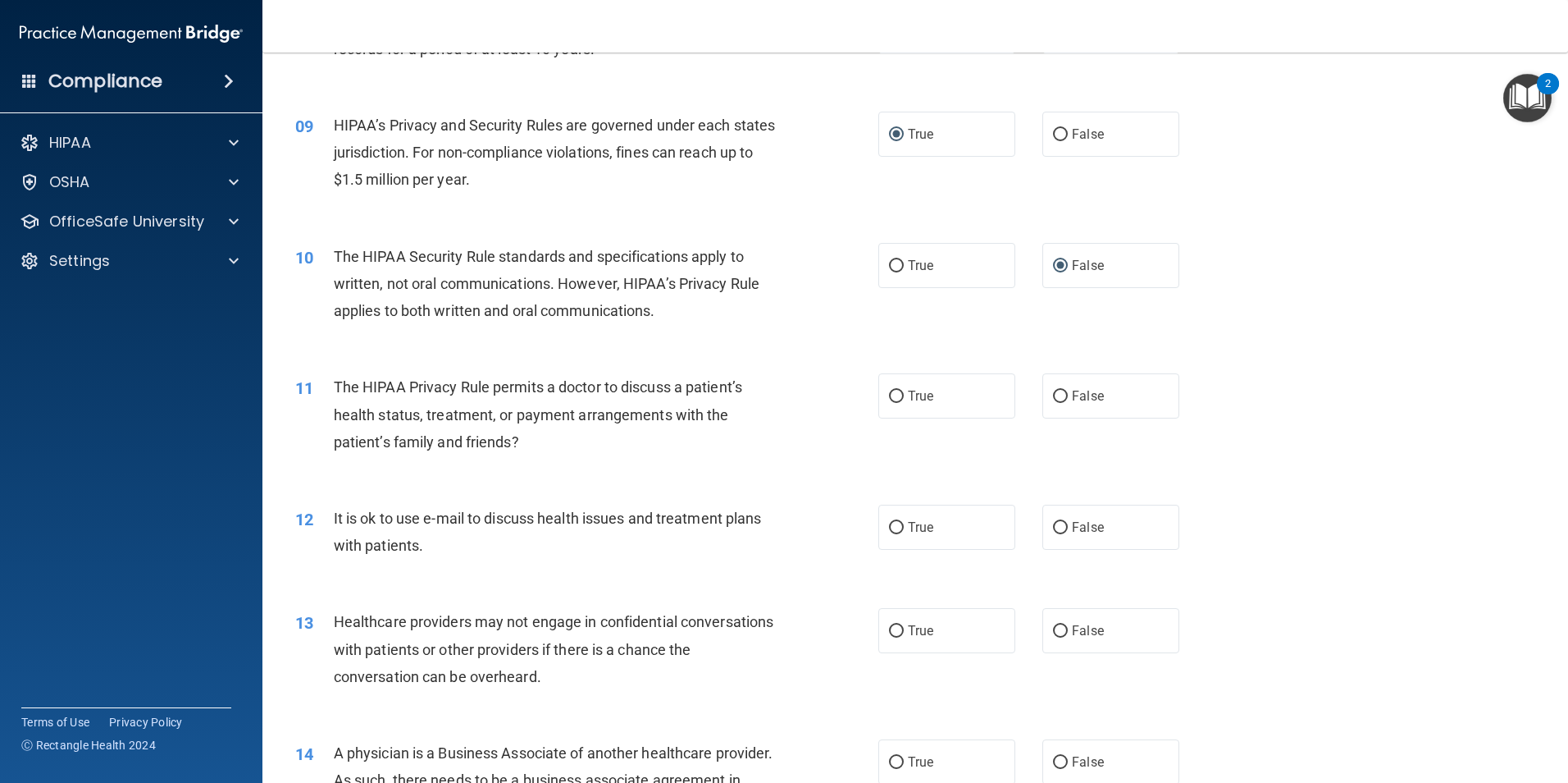
scroll to position [1066, 0]
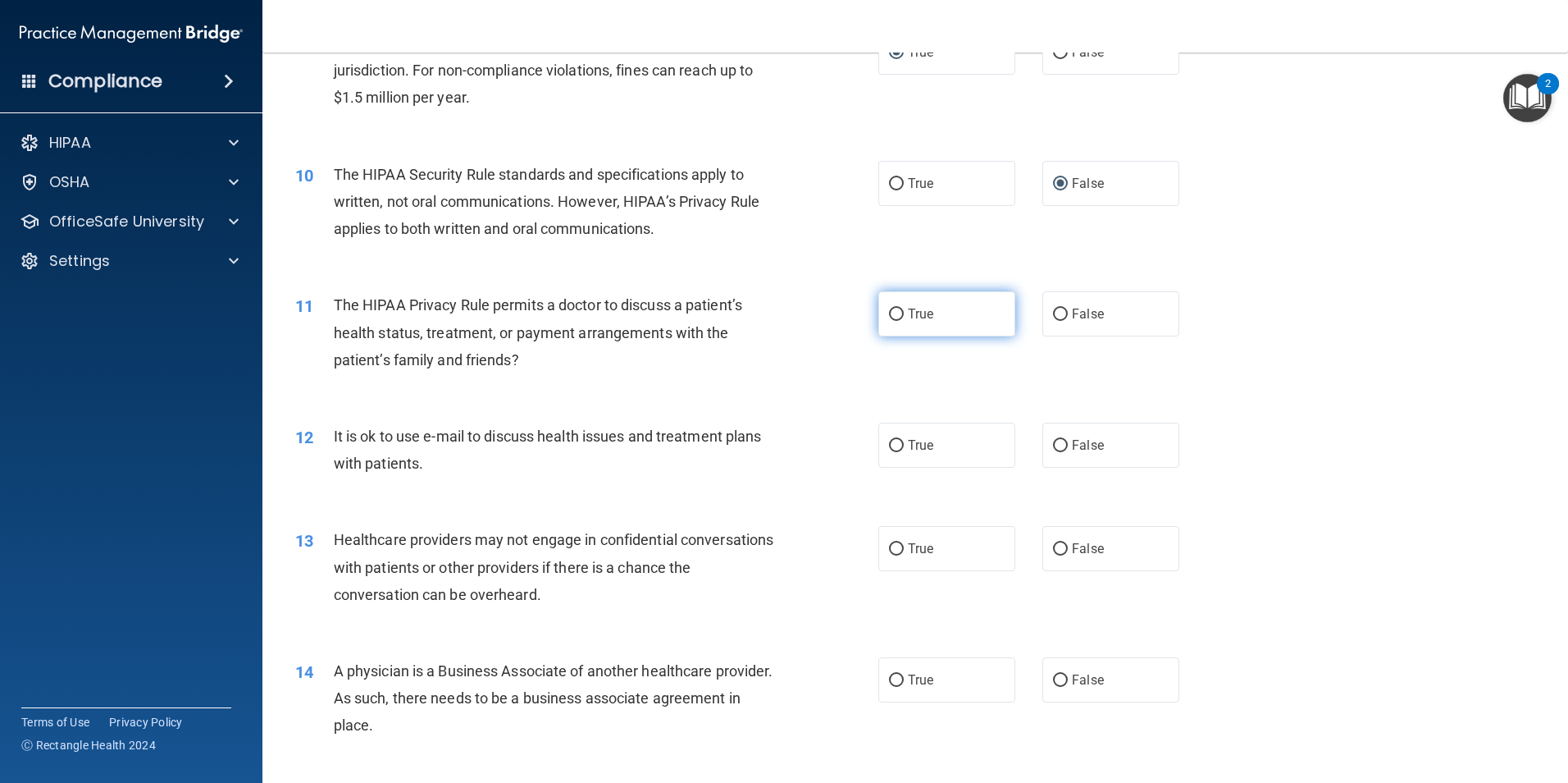
click at [895, 312] on input "True" at bounding box center [896, 315] width 15 height 12
radio input "true"
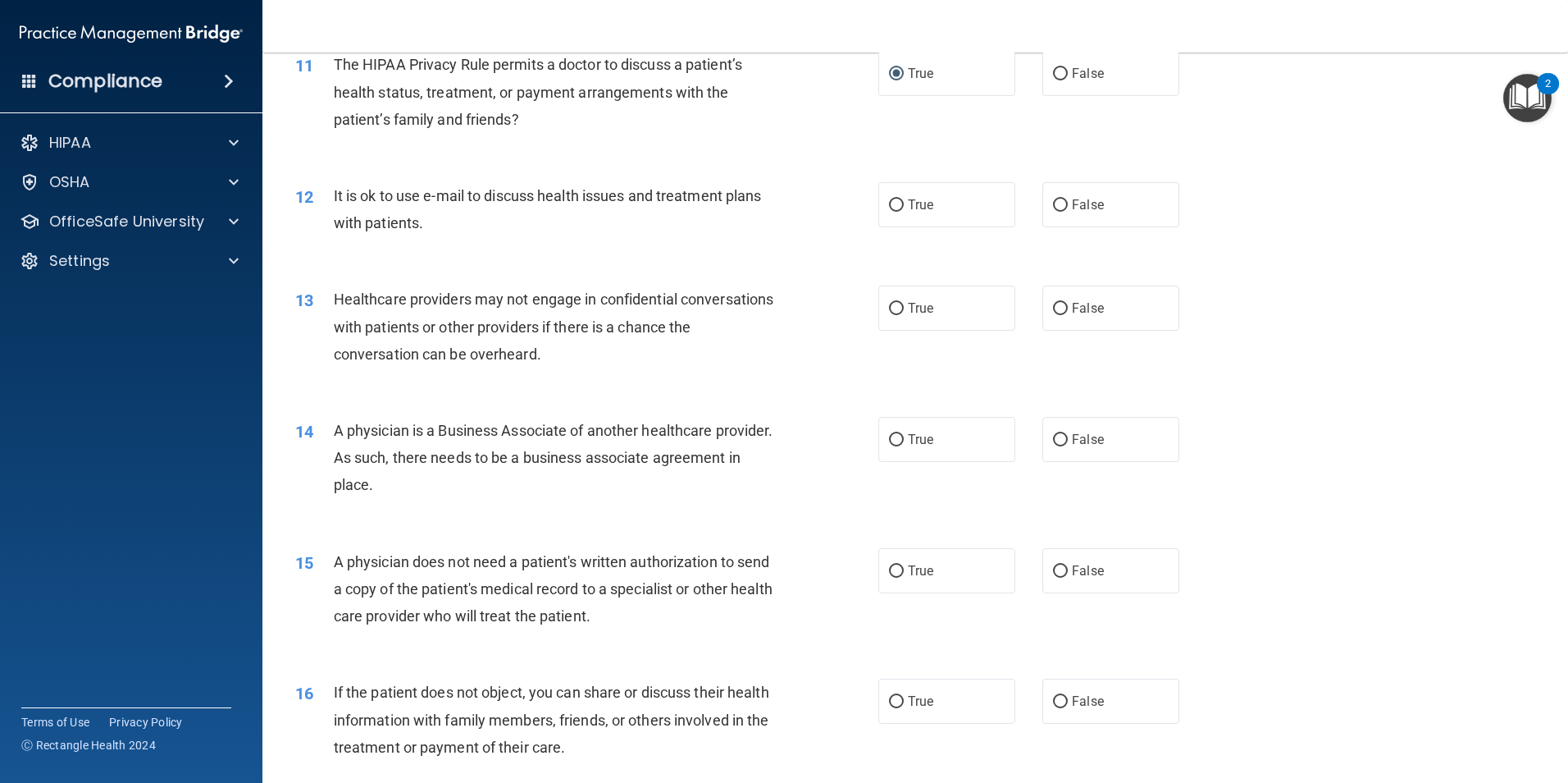
scroll to position [1313, 0]
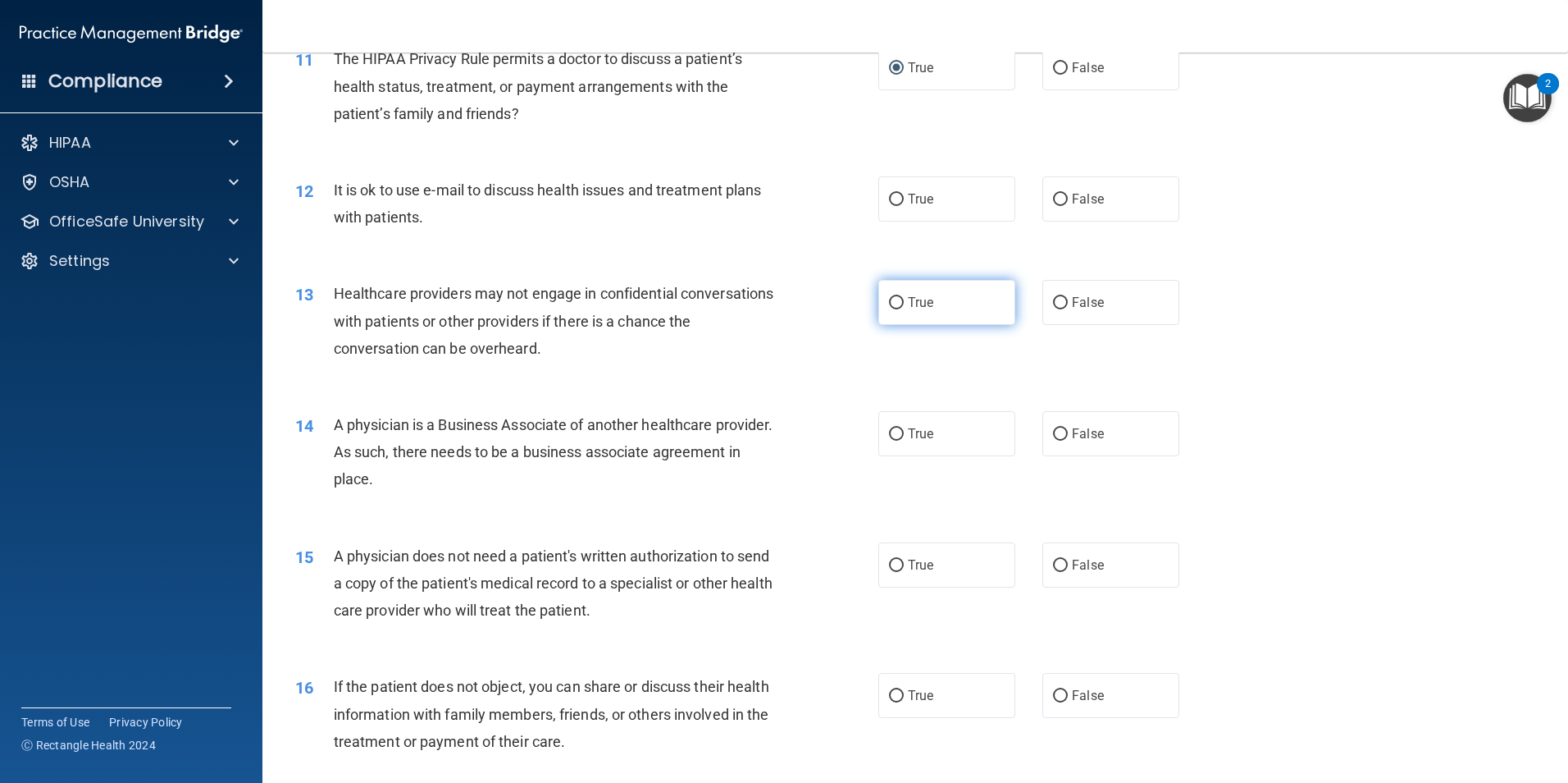
click at [890, 311] on label "True" at bounding box center [947, 302] width 137 height 45
click at [890, 310] on input "True" at bounding box center [896, 303] width 15 height 12
radio input "true"
click at [889, 198] on input "True" at bounding box center [896, 200] width 15 height 12
radio input "true"
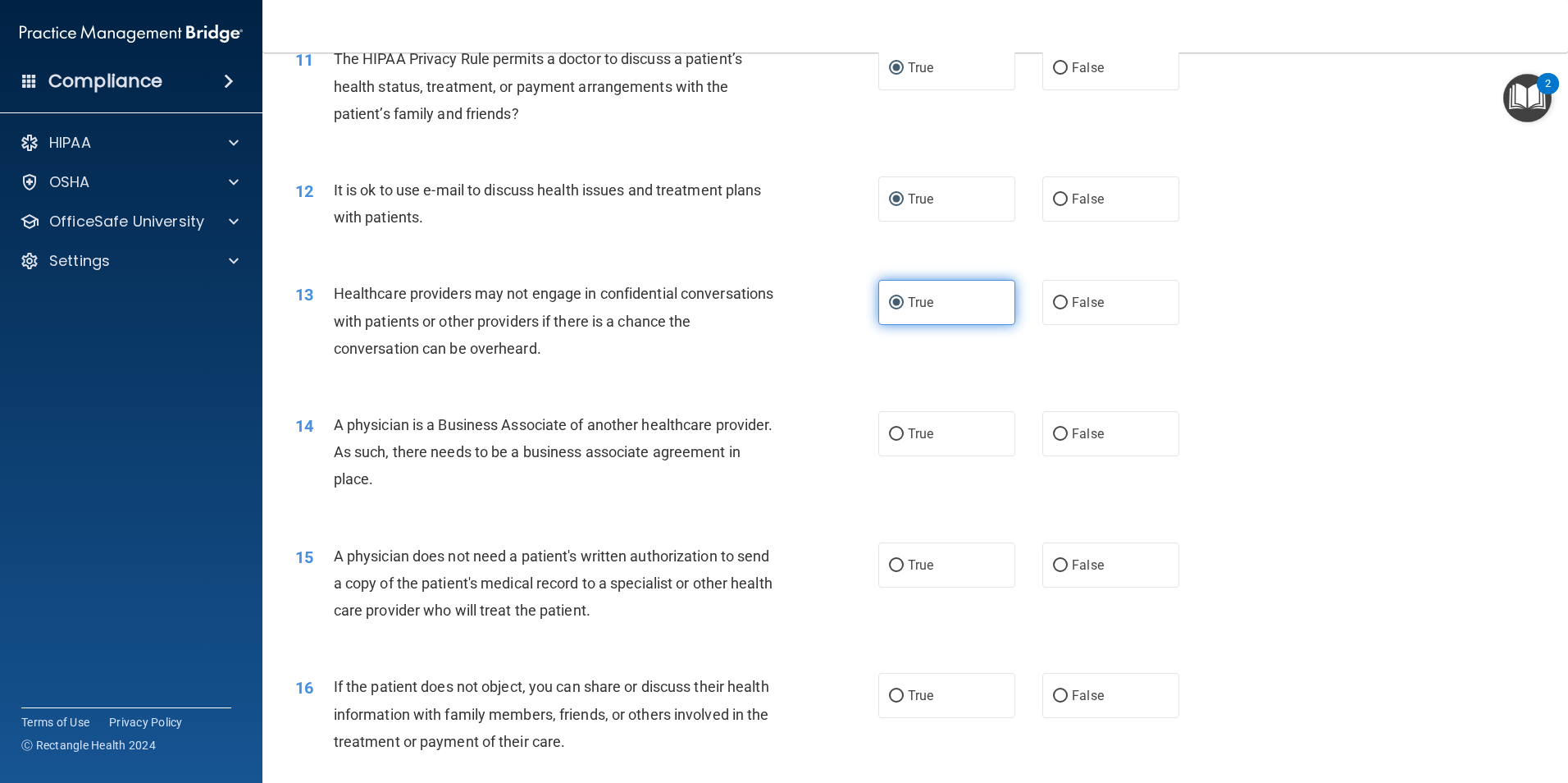
click at [900, 307] on label "True" at bounding box center [947, 302] width 137 height 45
click at [900, 307] on input "True" at bounding box center [896, 303] width 15 height 12
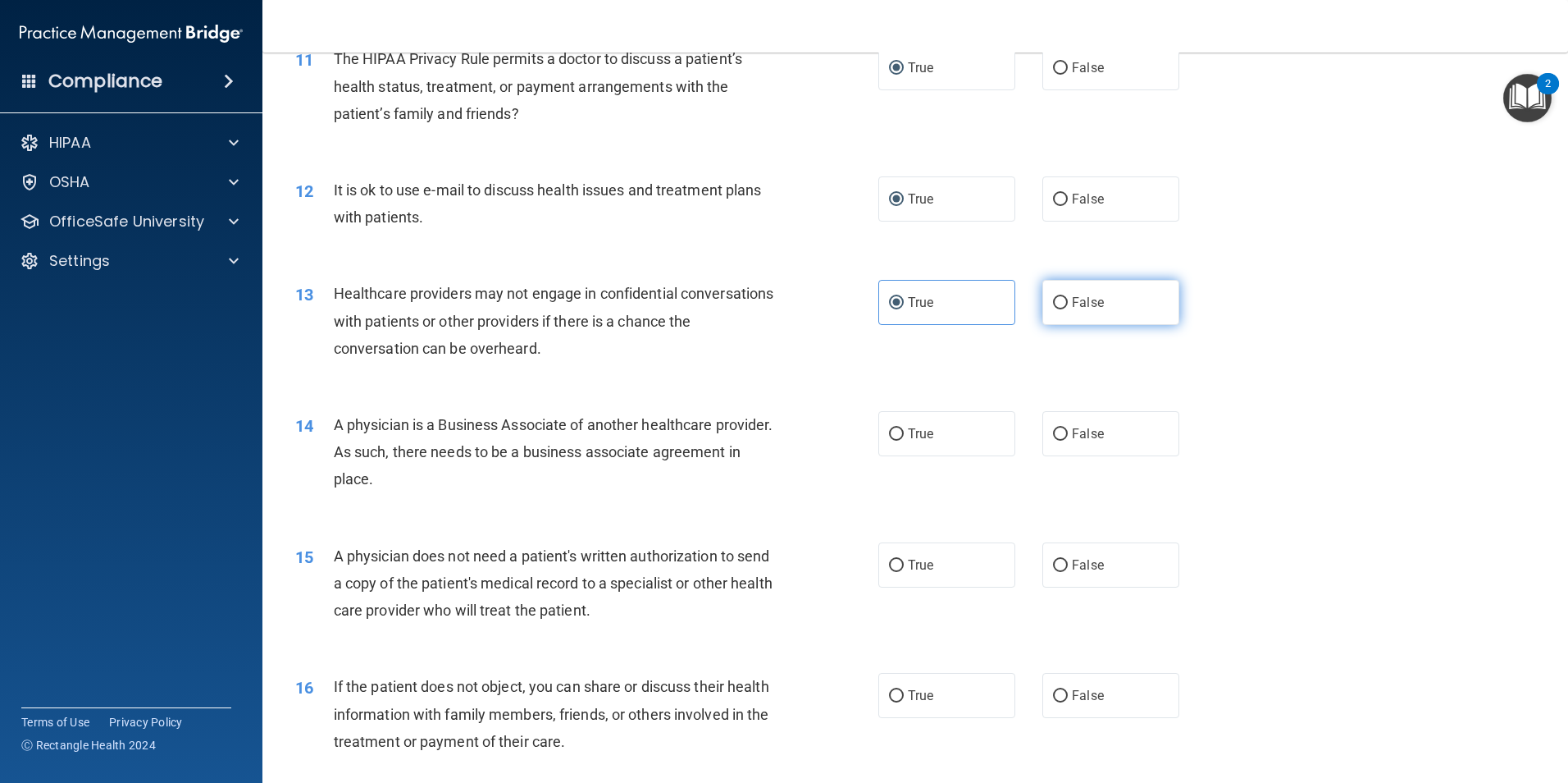
click at [1054, 309] on input "False" at bounding box center [1061, 303] width 15 height 12
radio input "true"
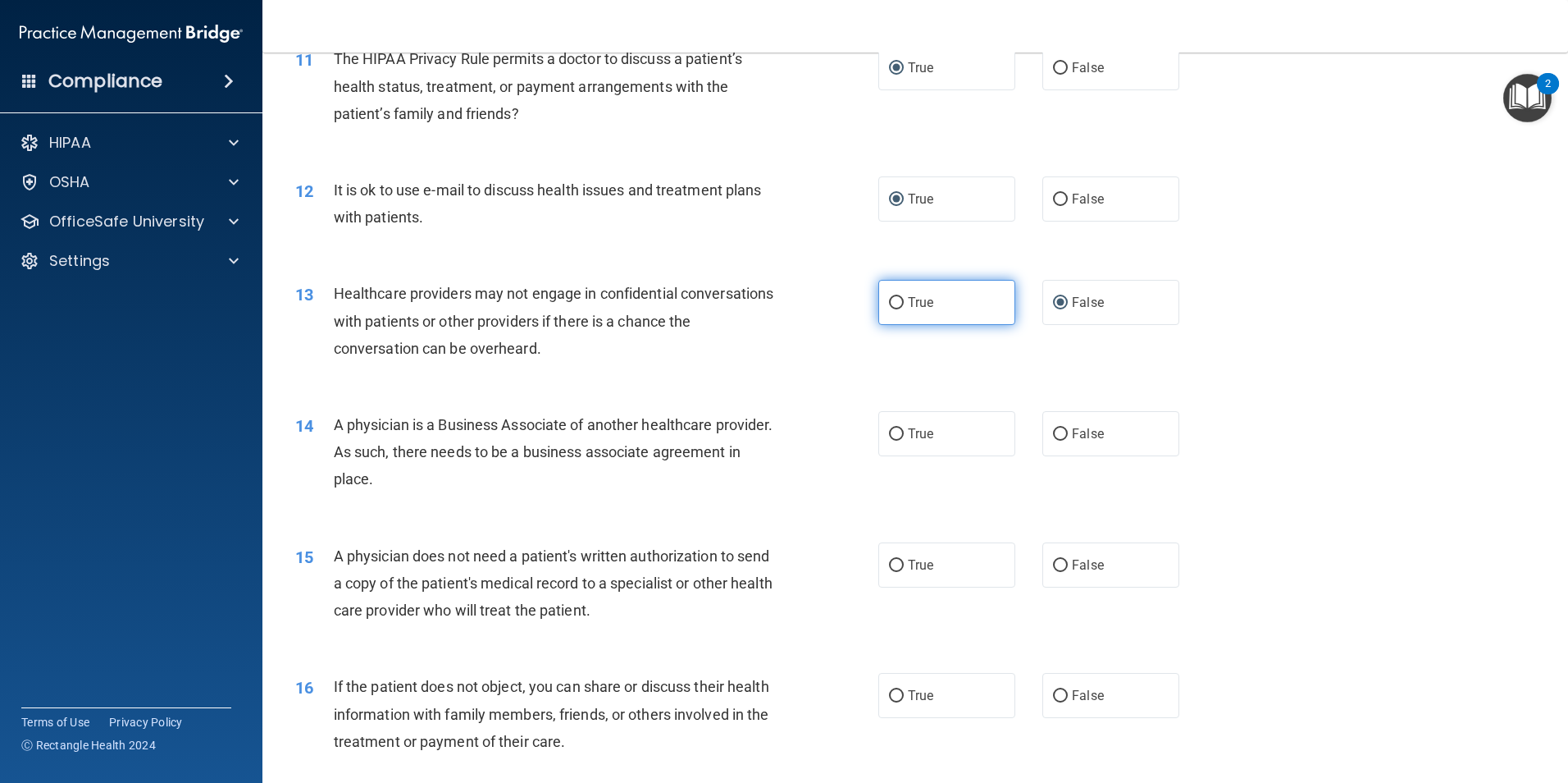
click at [889, 300] on input "True" at bounding box center [896, 303] width 15 height 12
radio input "true"
radio input "false"
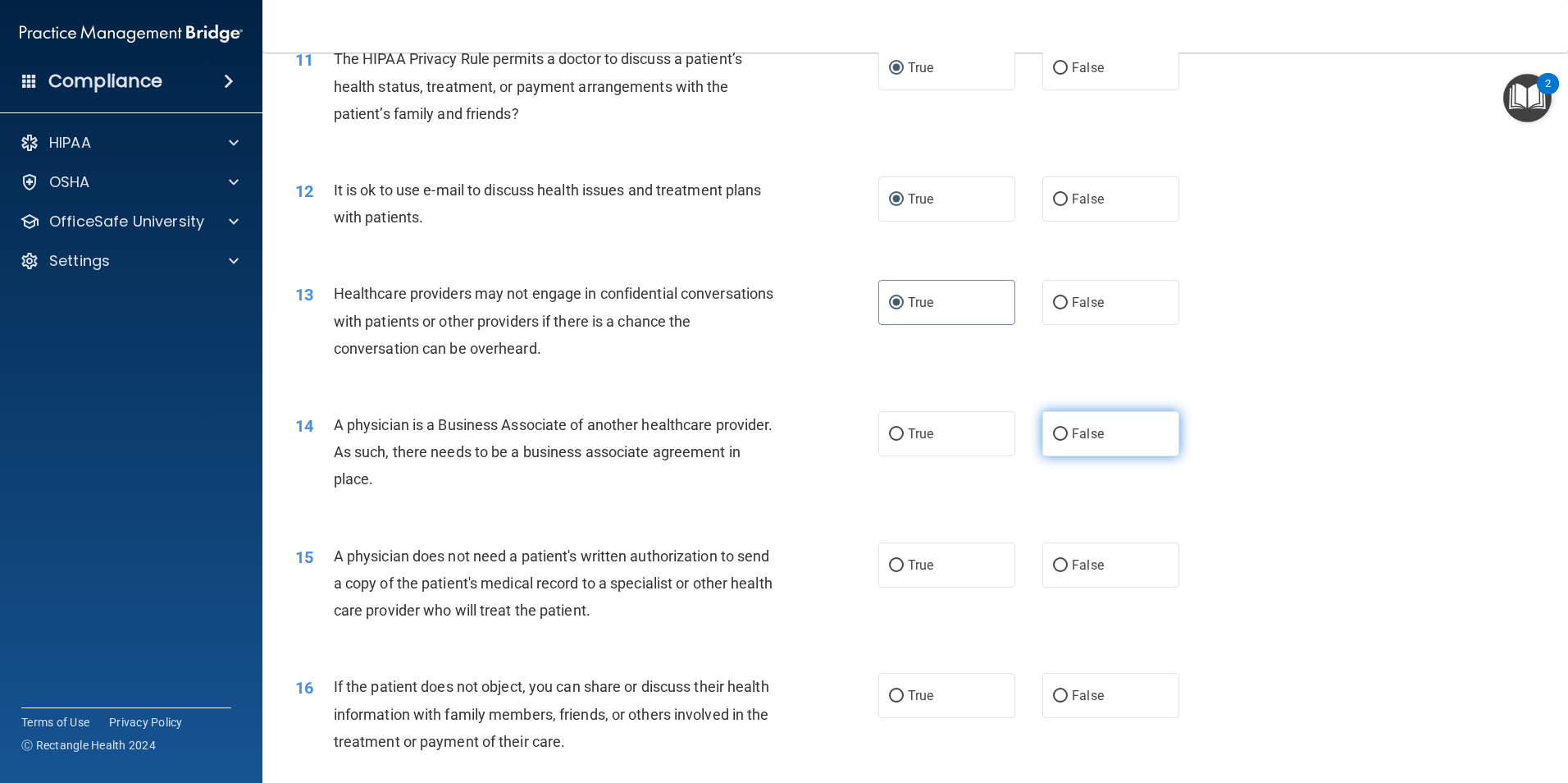
click at [1056, 431] on input "False" at bounding box center [1061, 434] width 15 height 12
radio input "true"
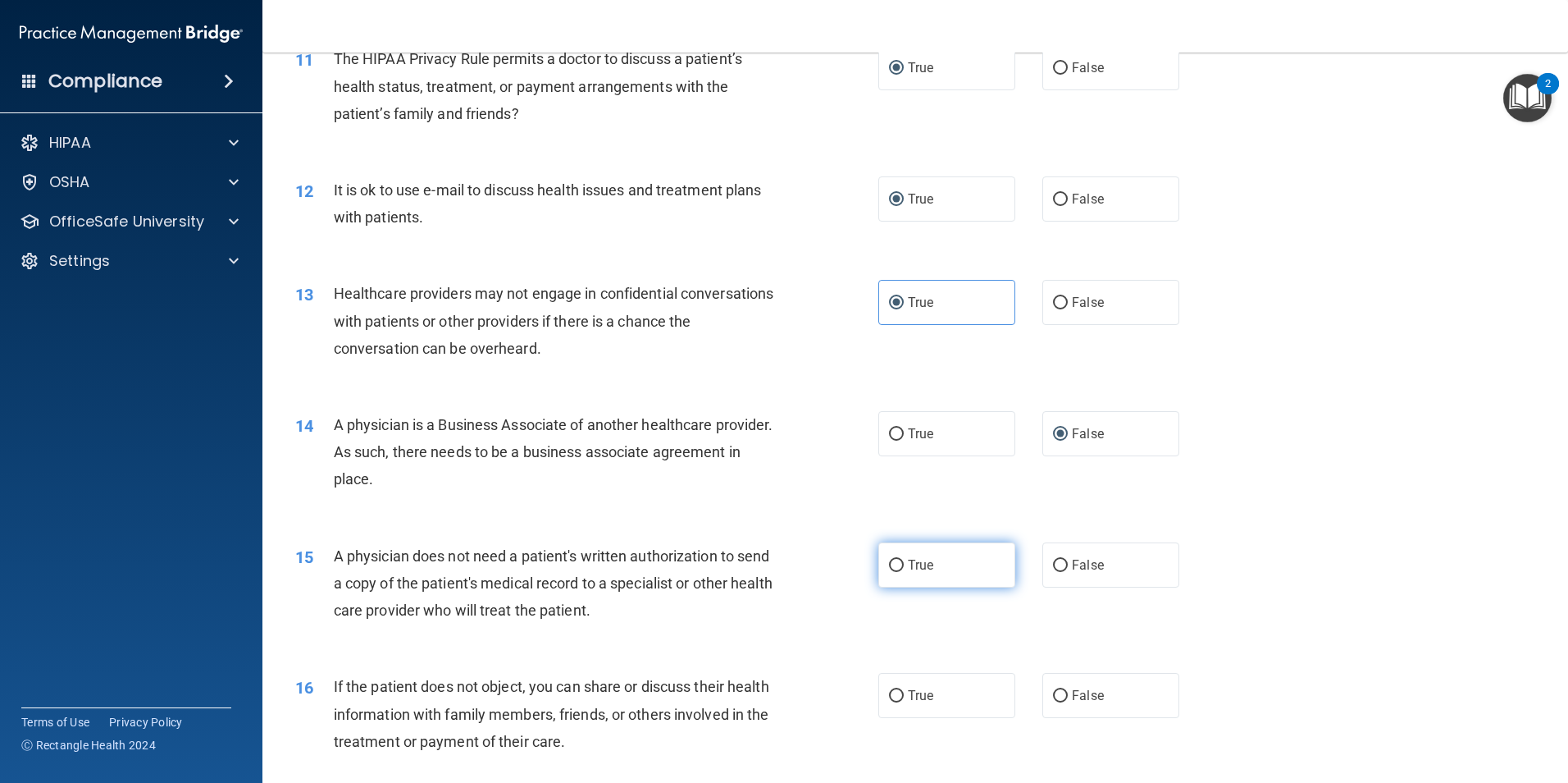
click at [889, 566] on input "True" at bounding box center [896, 566] width 15 height 12
radio input "true"
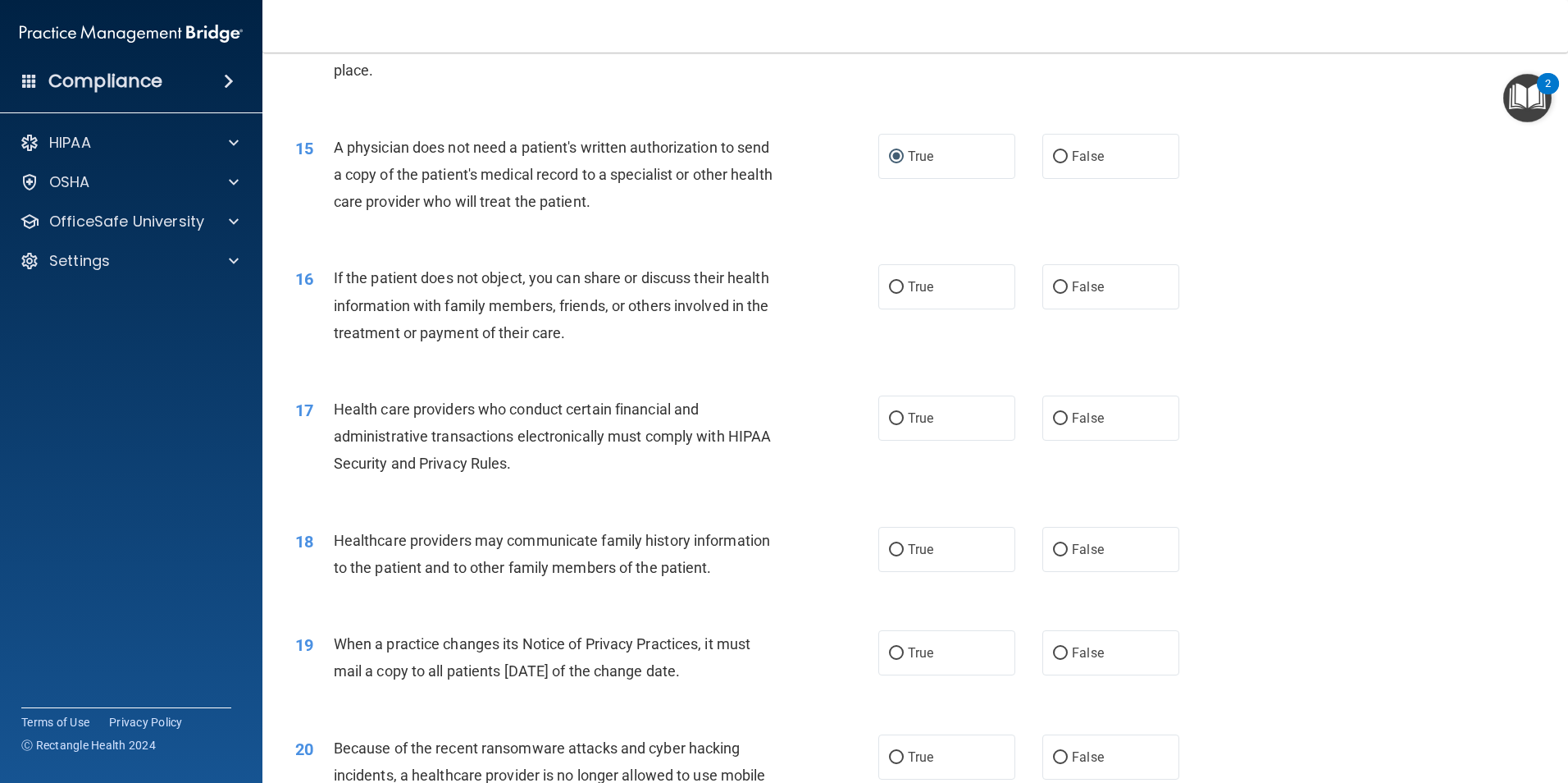
scroll to position [1723, 0]
click at [889, 292] on input "True" at bounding box center [896, 286] width 15 height 12
radio input "true"
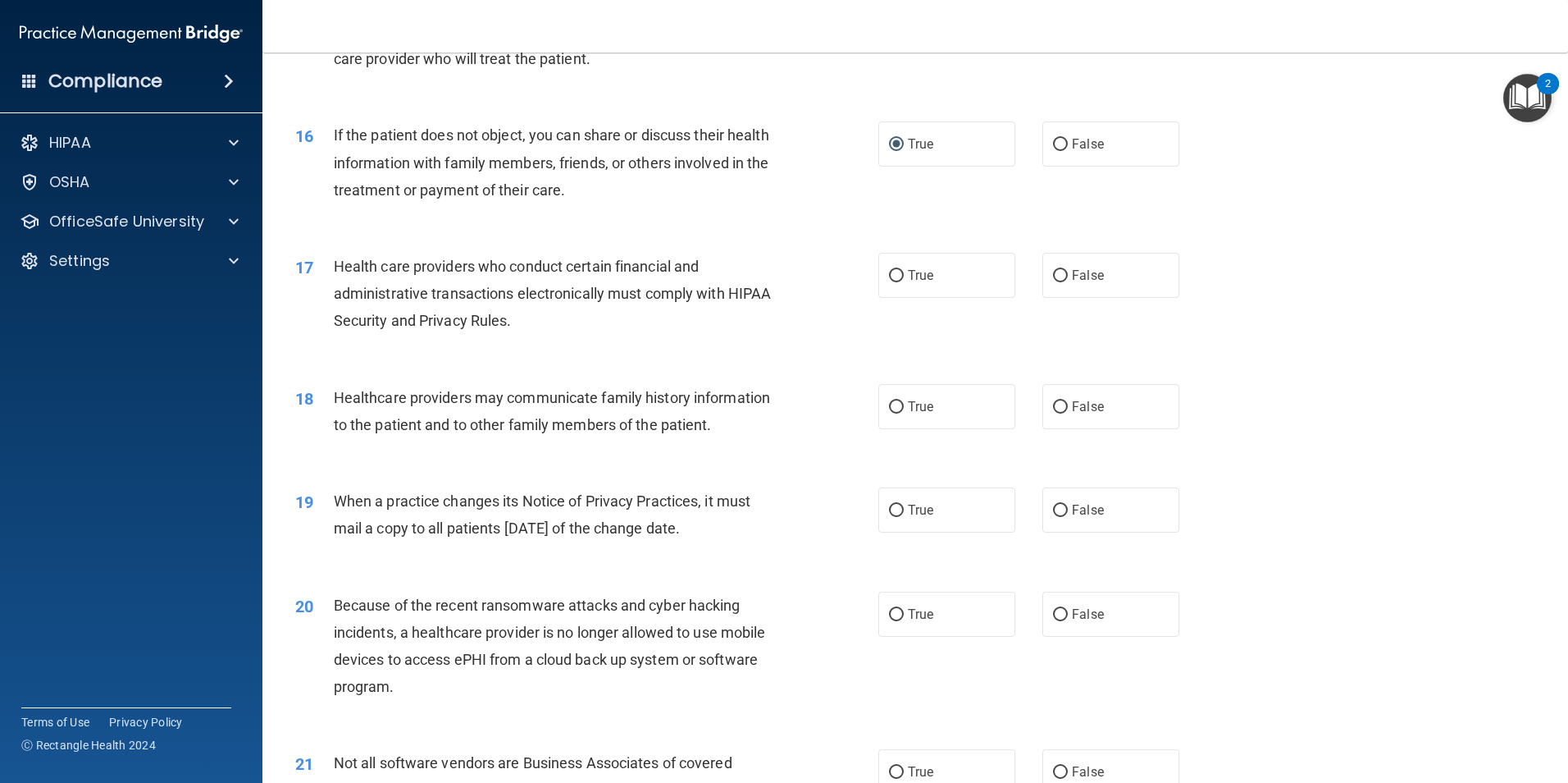
scroll to position [1887, 0]
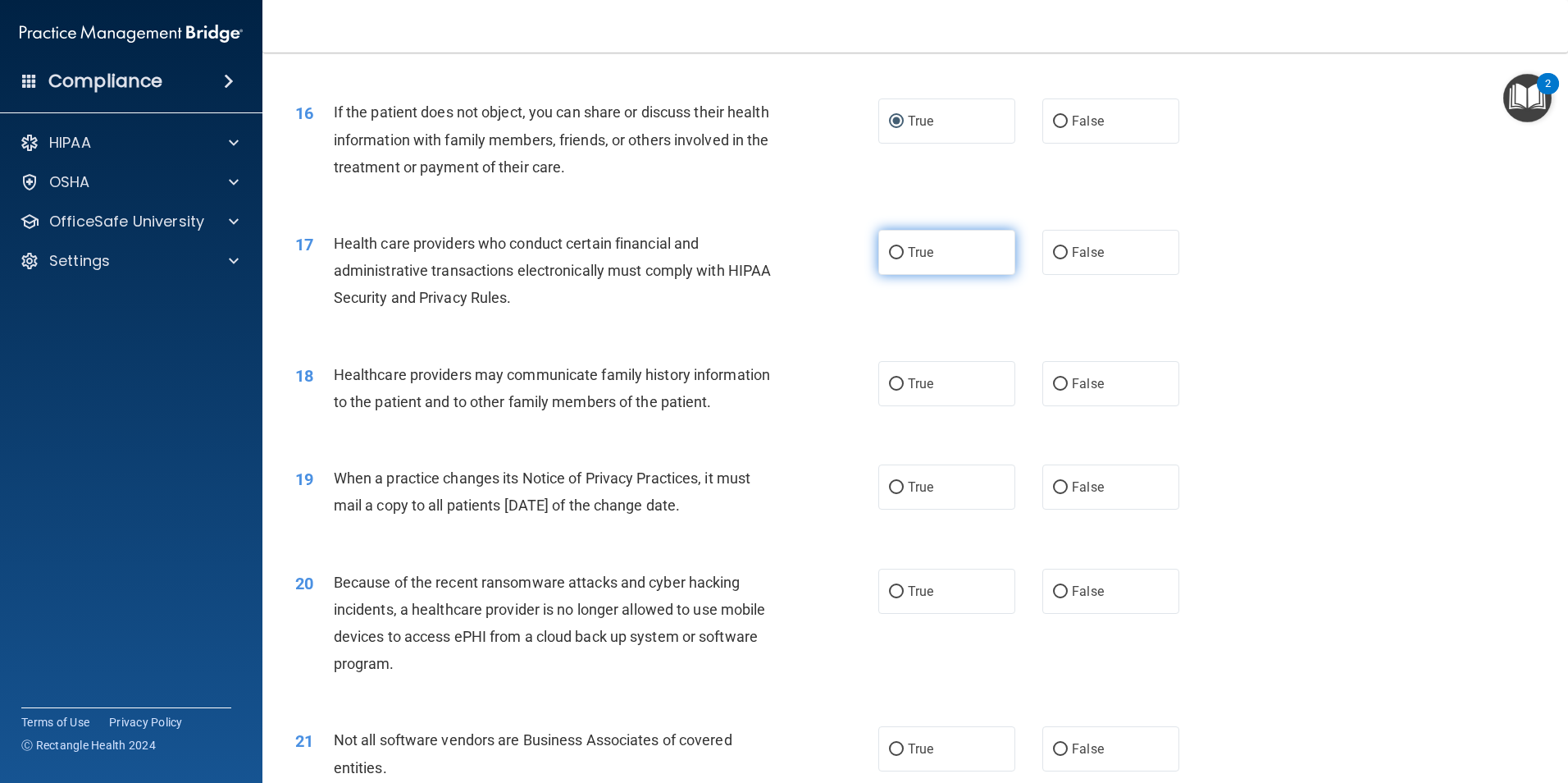
click at [889, 249] on input "True" at bounding box center [896, 253] width 15 height 12
radio input "true"
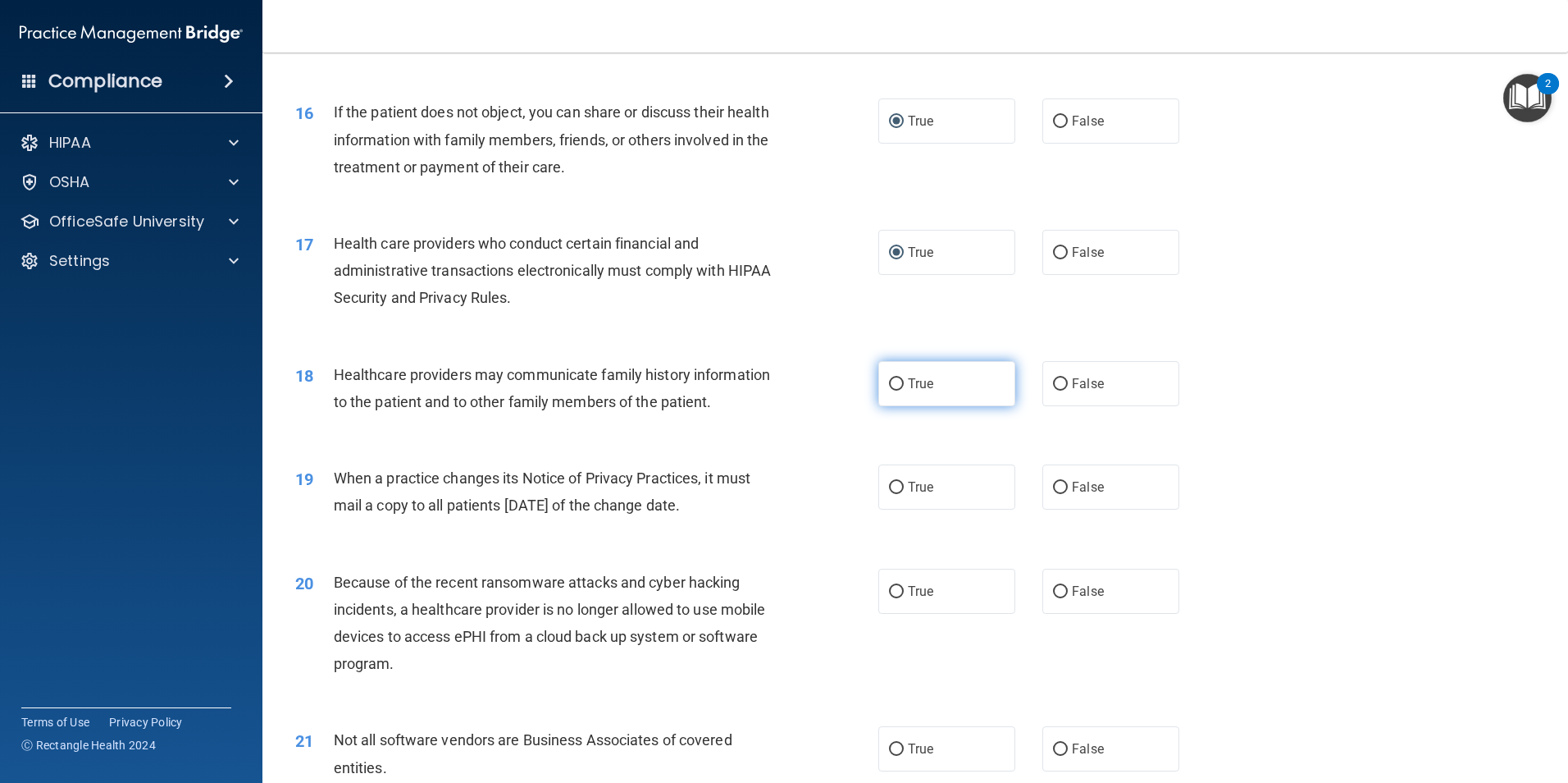
click at [892, 384] on input "True" at bounding box center [896, 384] width 15 height 12
radio input "true"
click at [1054, 488] on input "False" at bounding box center [1061, 488] width 15 height 12
radio input "true"
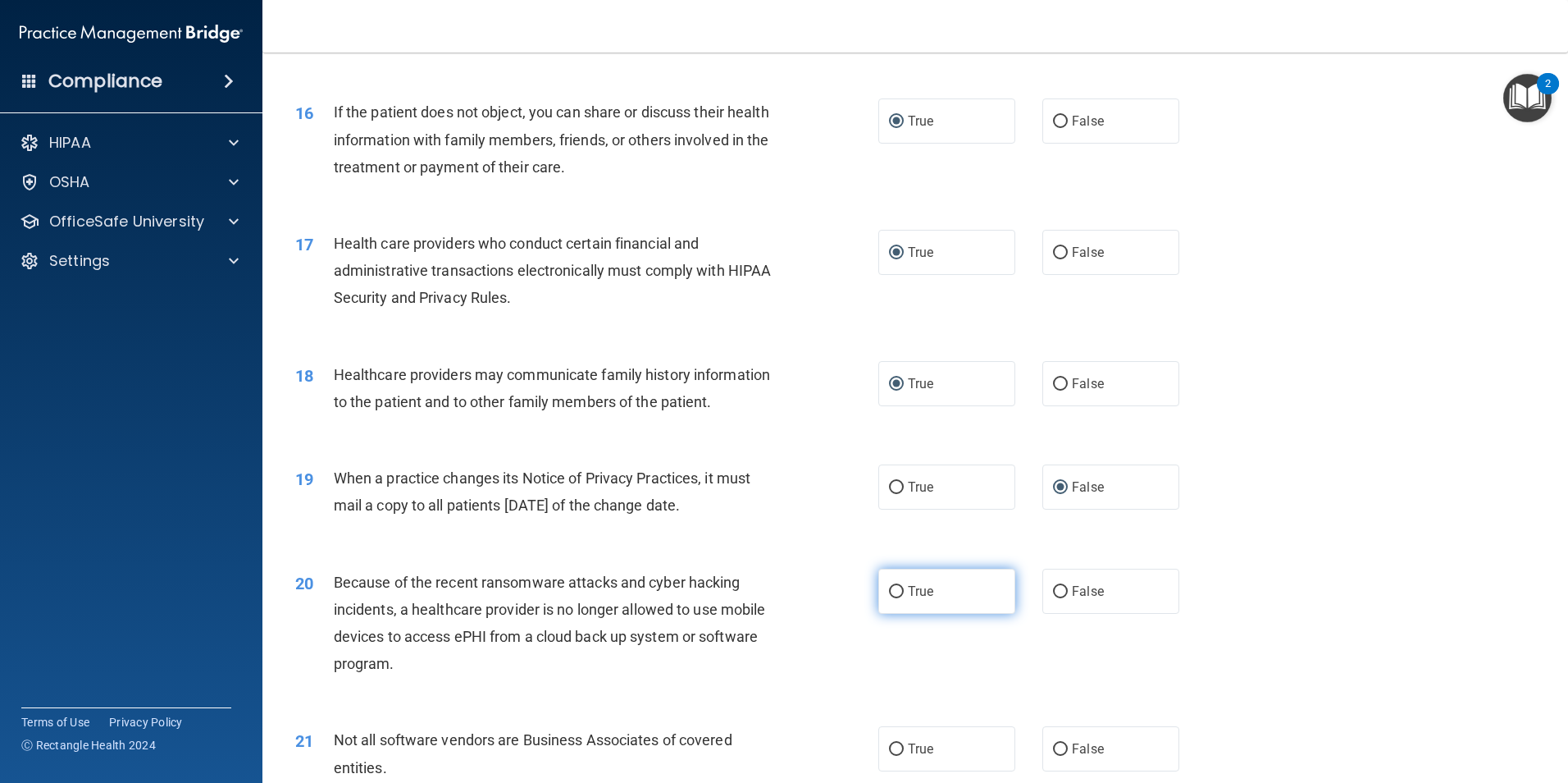
click at [894, 594] on input "True" at bounding box center [896, 592] width 15 height 12
radio input "true"
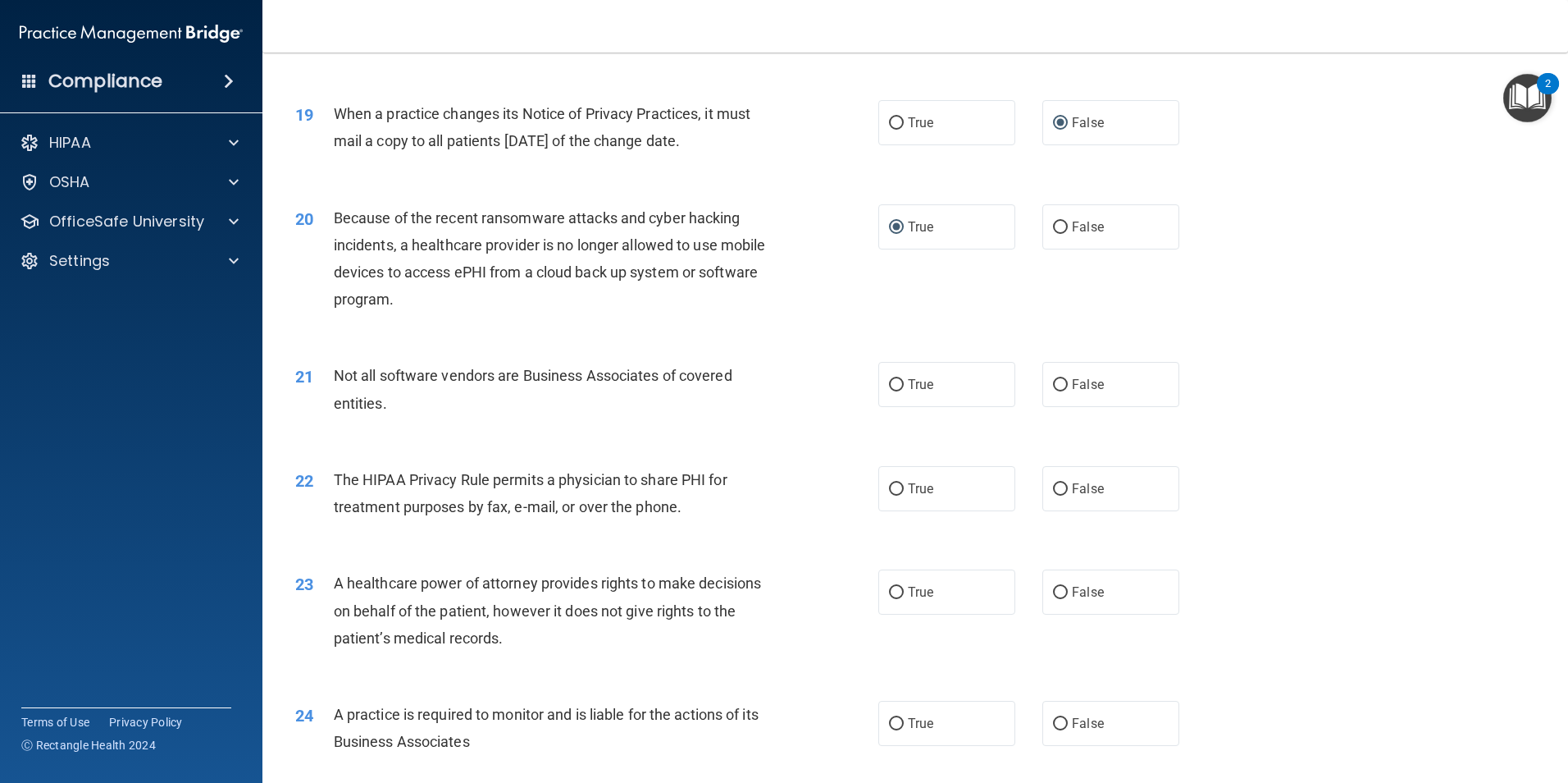
scroll to position [2297, 0]
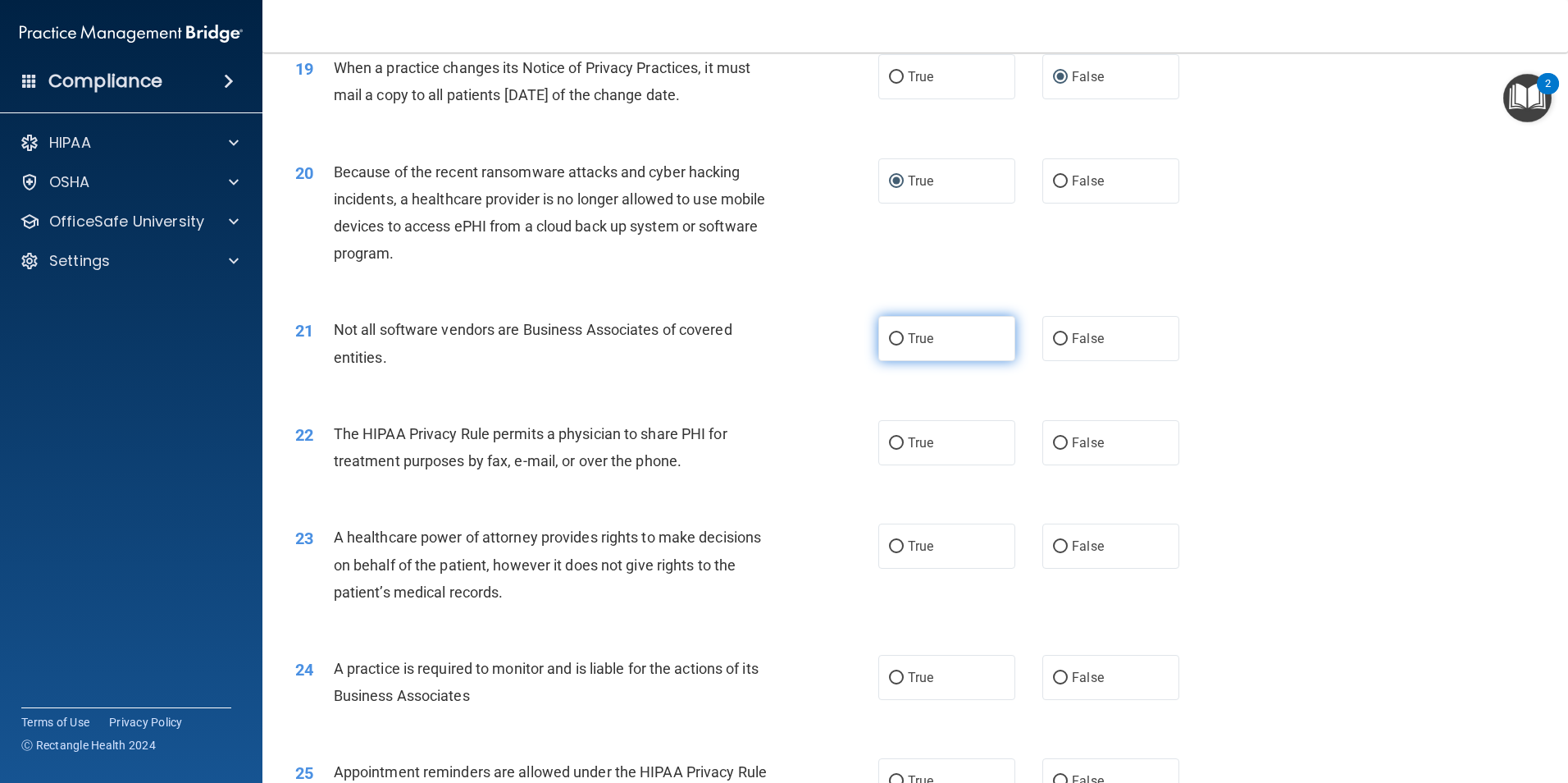
click at [891, 338] on input "True" at bounding box center [896, 339] width 15 height 12
radio input "true"
click at [890, 445] on input "True" at bounding box center [896, 444] width 15 height 12
radio input "true"
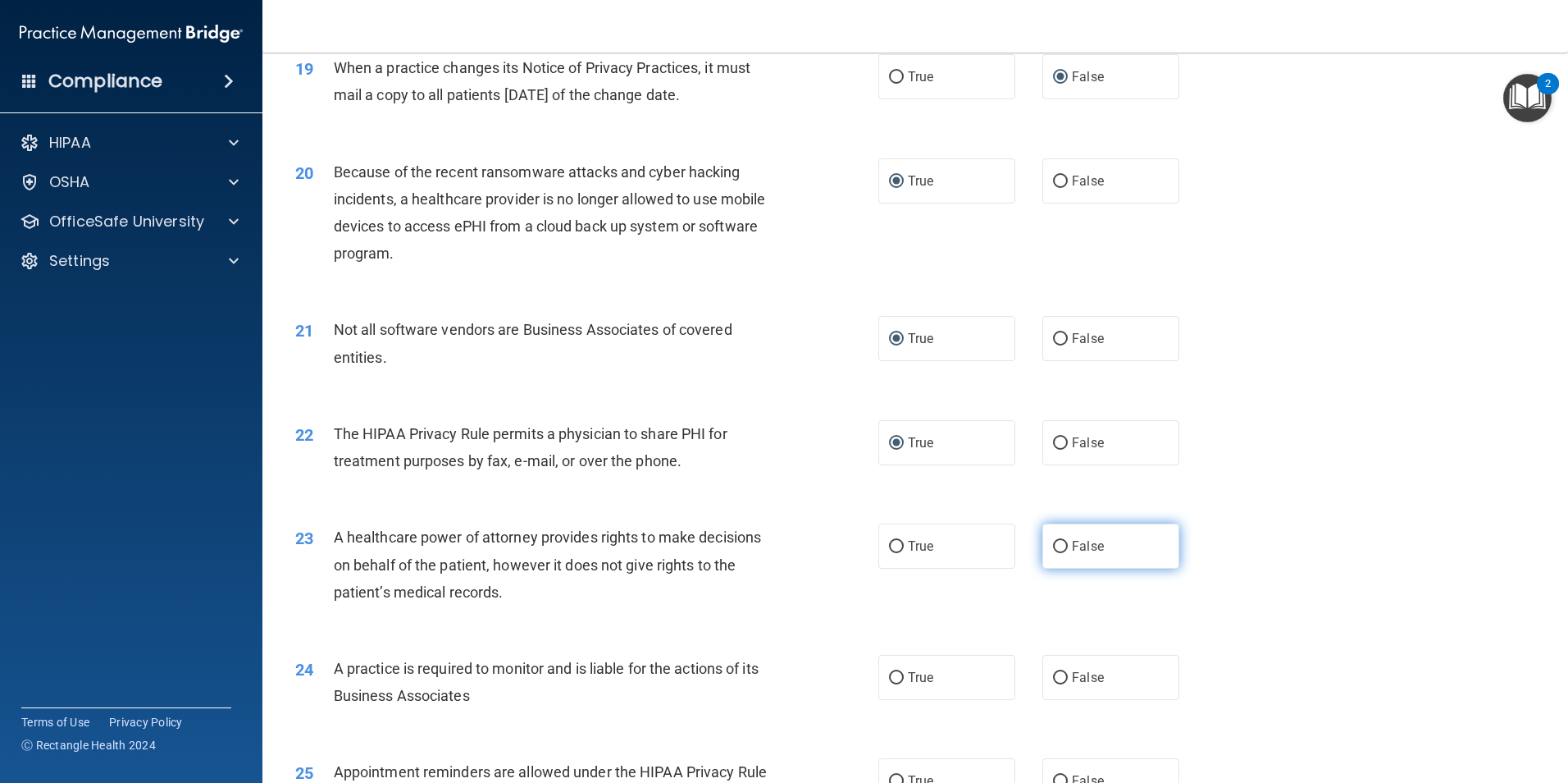
click at [1060, 544] on input "False" at bounding box center [1061, 547] width 15 height 12
radio input "true"
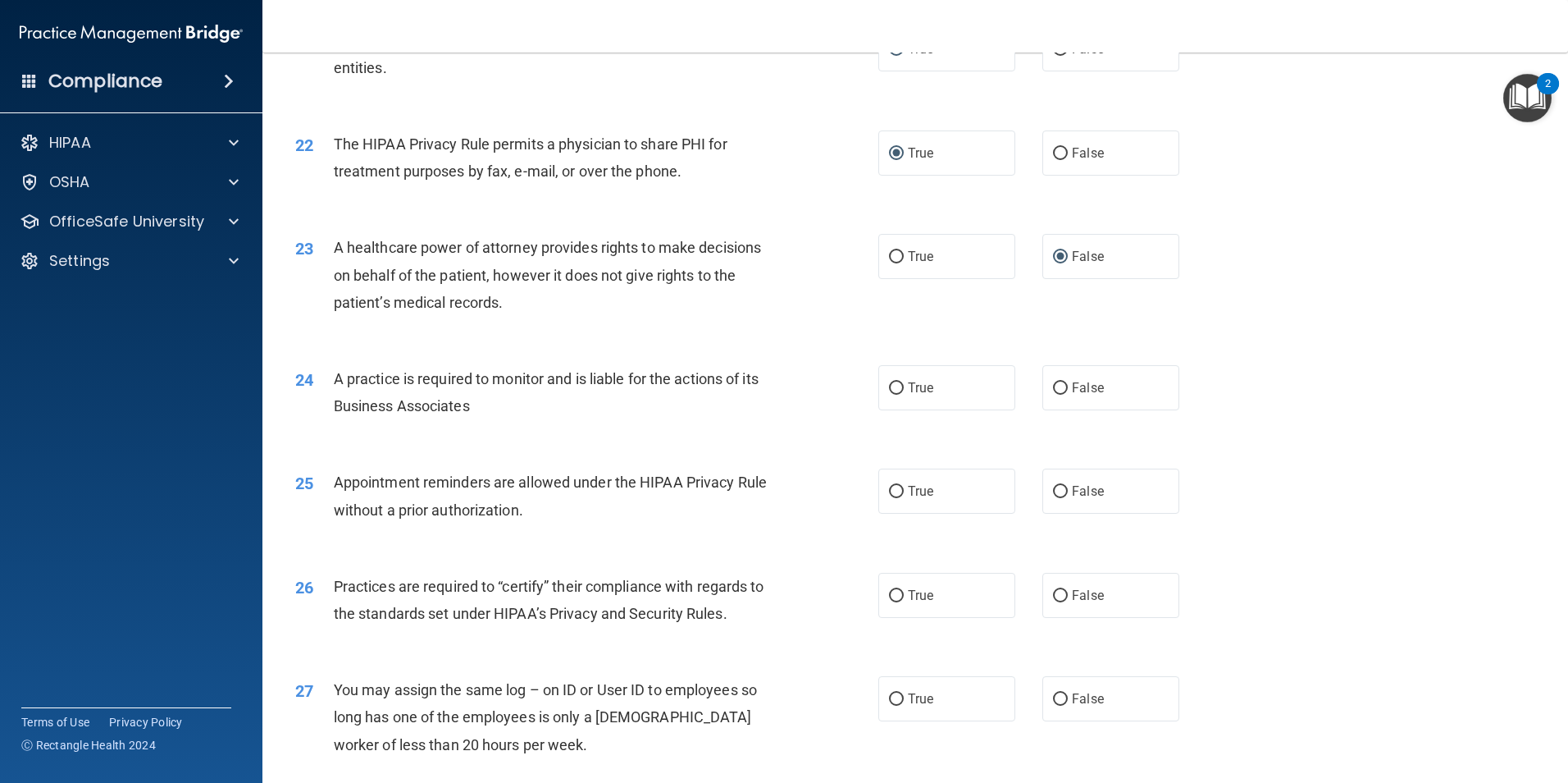
scroll to position [2625, 0]
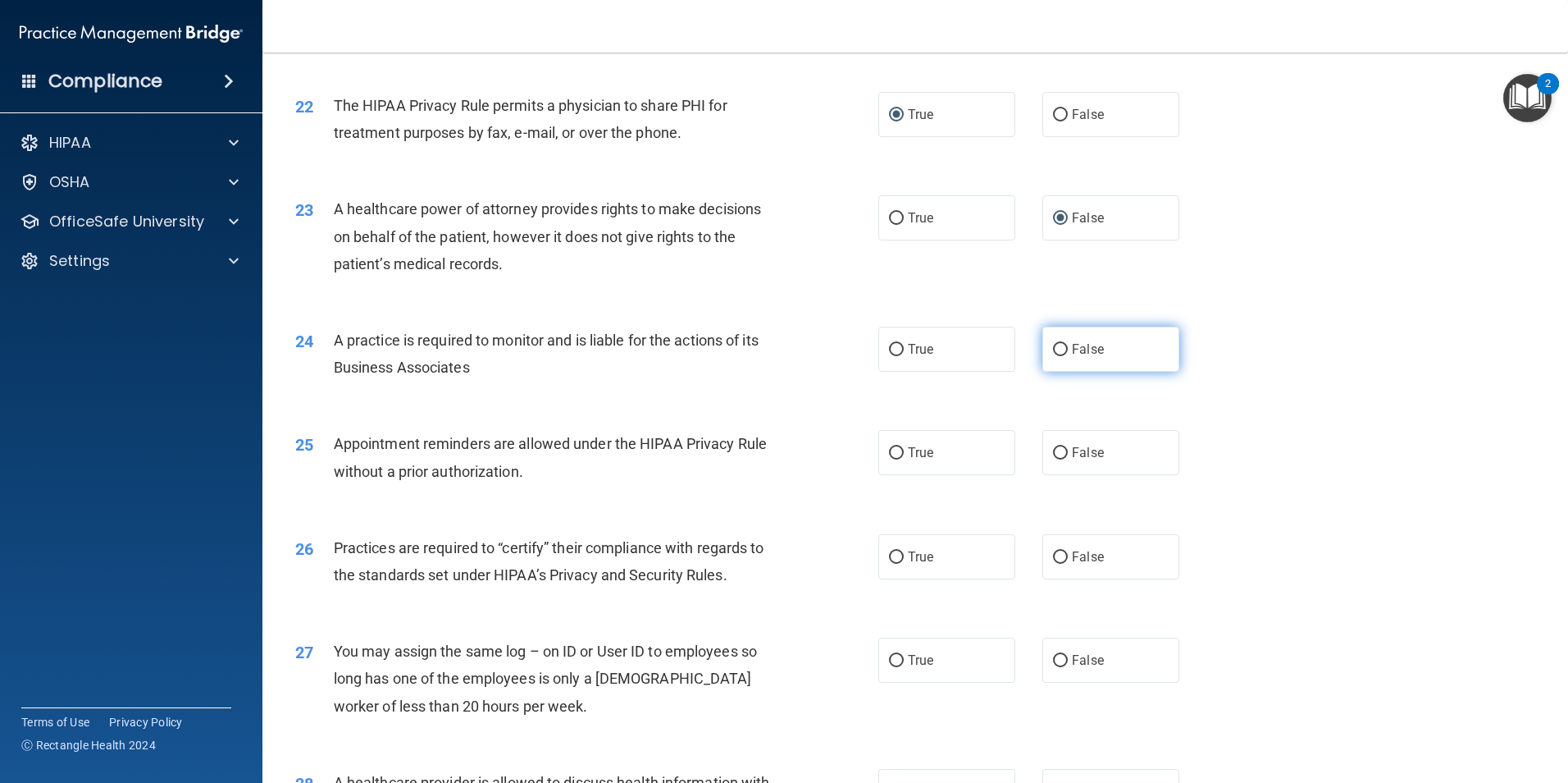
click at [1054, 347] on input "False" at bounding box center [1061, 350] width 15 height 12
radio input "true"
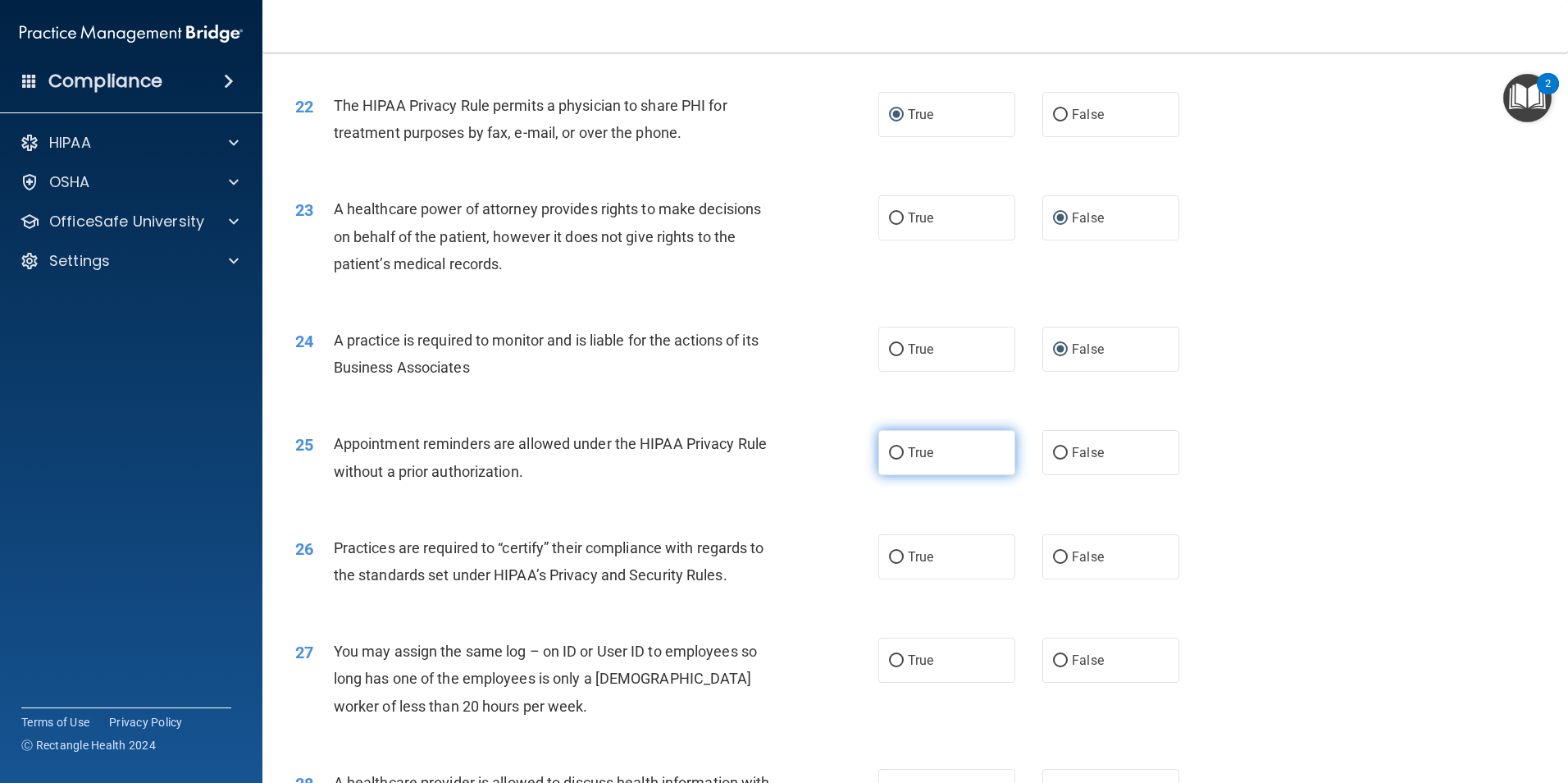
click at [889, 452] on input "True" at bounding box center [896, 453] width 15 height 12
radio input "true"
click at [1054, 560] on input "False" at bounding box center [1061, 558] width 15 height 12
radio input "true"
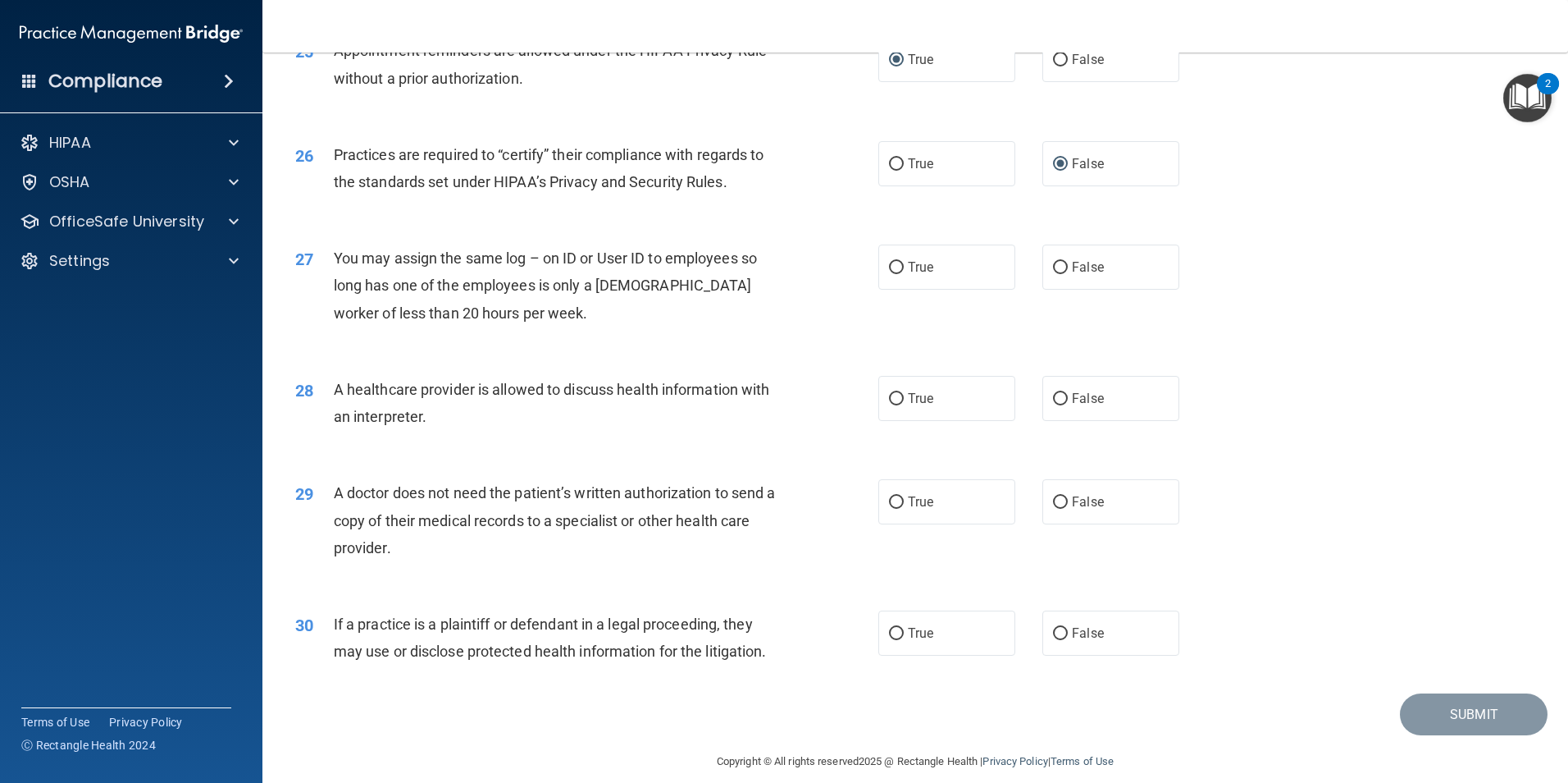
scroll to position [3036, 0]
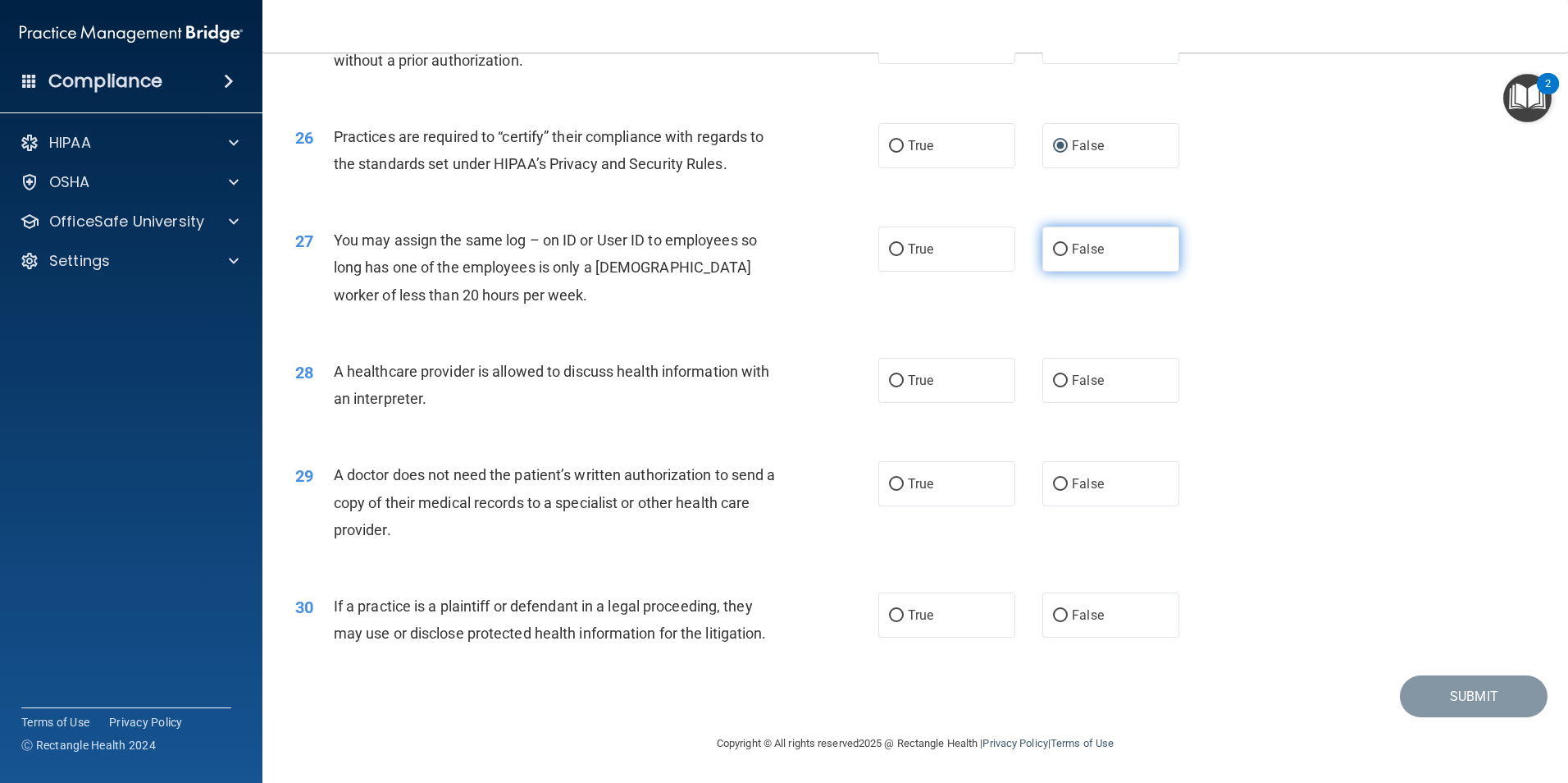
click at [1054, 248] on input "False" at bounding box center [1061, 250] width 15 height 12
radio input "true"
click at [890, 381] on input "True" at bounding box center [896, 381] width 15 height 12
radio input "true"
click at [1054, 486] on input "False" at bounding box center [1061, 485] width 15 height 12
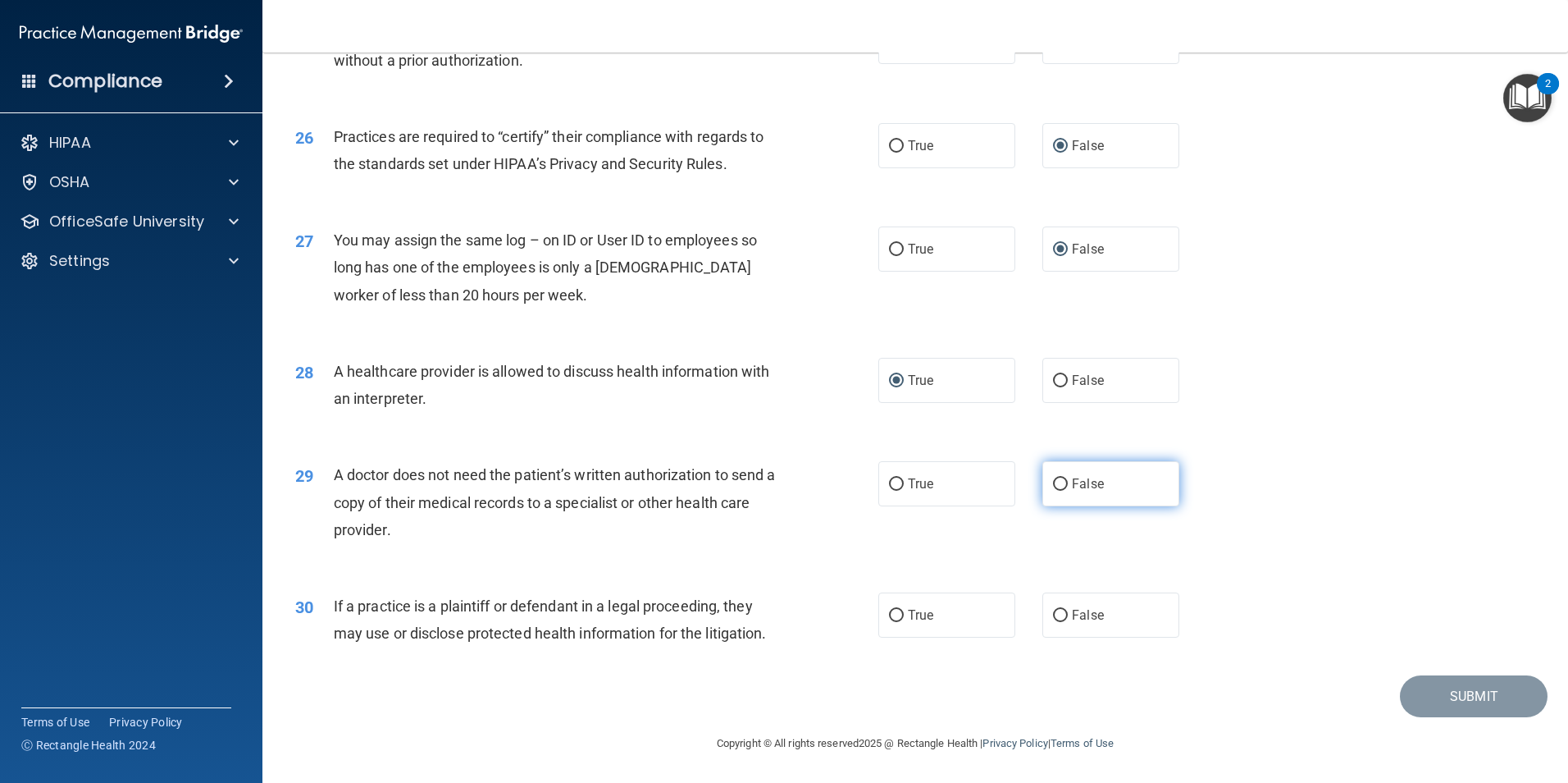
radio input "true"
click at [889, 614] on input "True" at bounding box center [896, 616] width 15 height 12
radio input "true"
click at [1438, 704] on button "Submit" at bounding box center [1473, 696] width 147 height 42
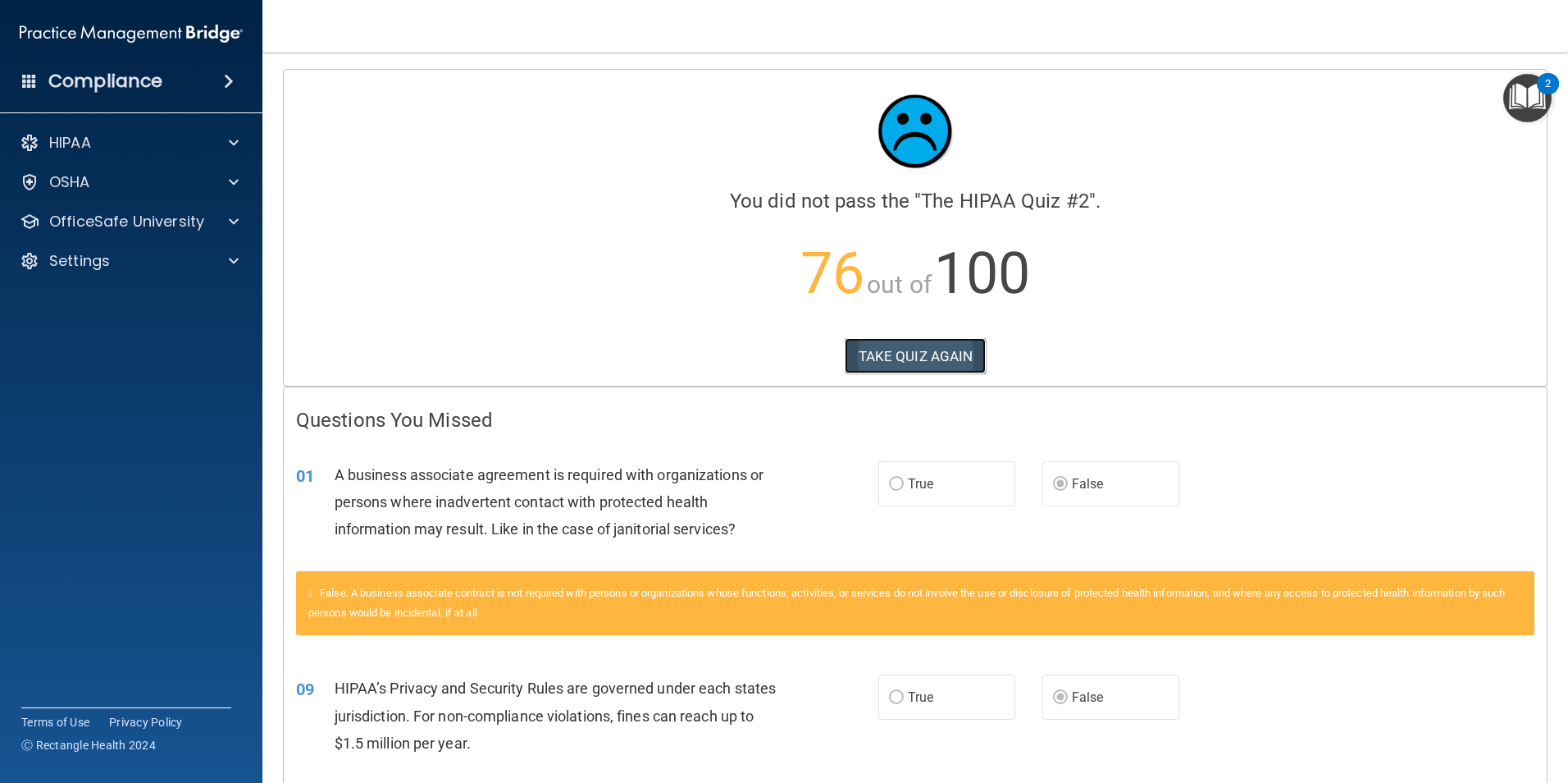
click at [913, 359] on button "TAKE QUIZ AGAIN" at bounding box center [916, 356] width 142 height 36
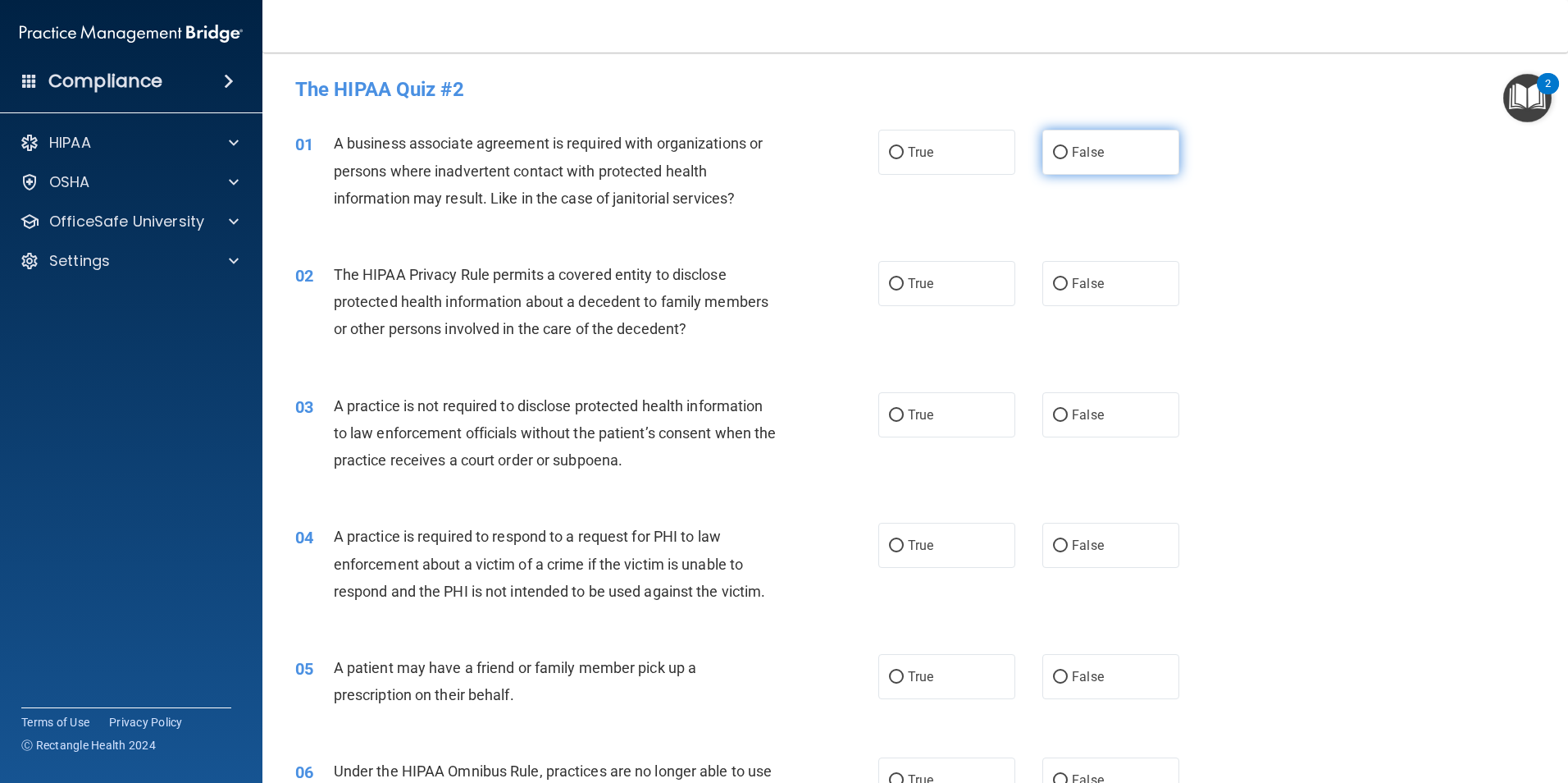
click at [1057, 153] on input "False" at bounding box center [1061, 153] width 15 height 12
radio input "true"
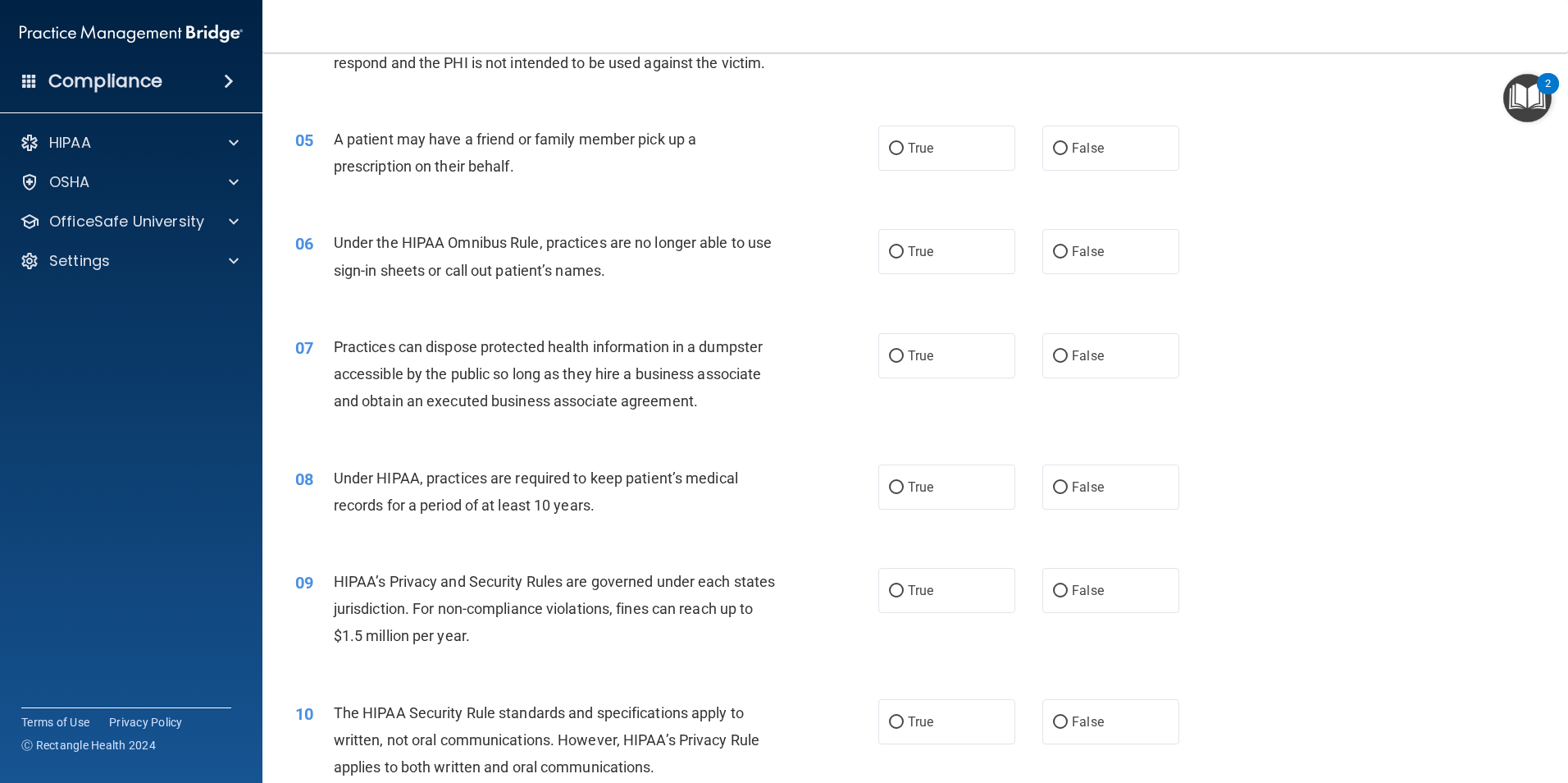
scroll to position [574, 0]
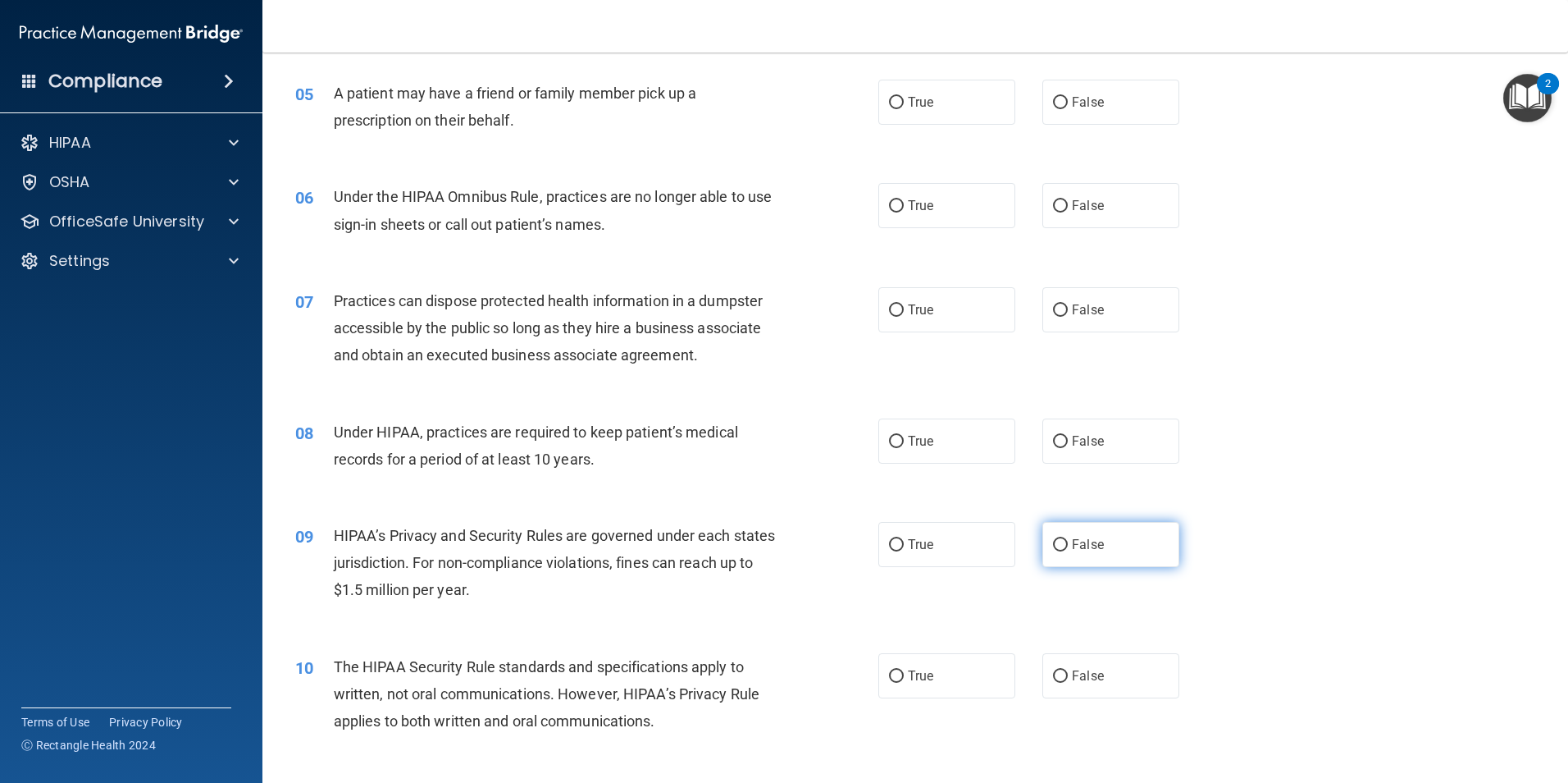
click at [1056, 544] on input "False" at bounding box center [1061, 545] width 15 height 12
radio input "true"
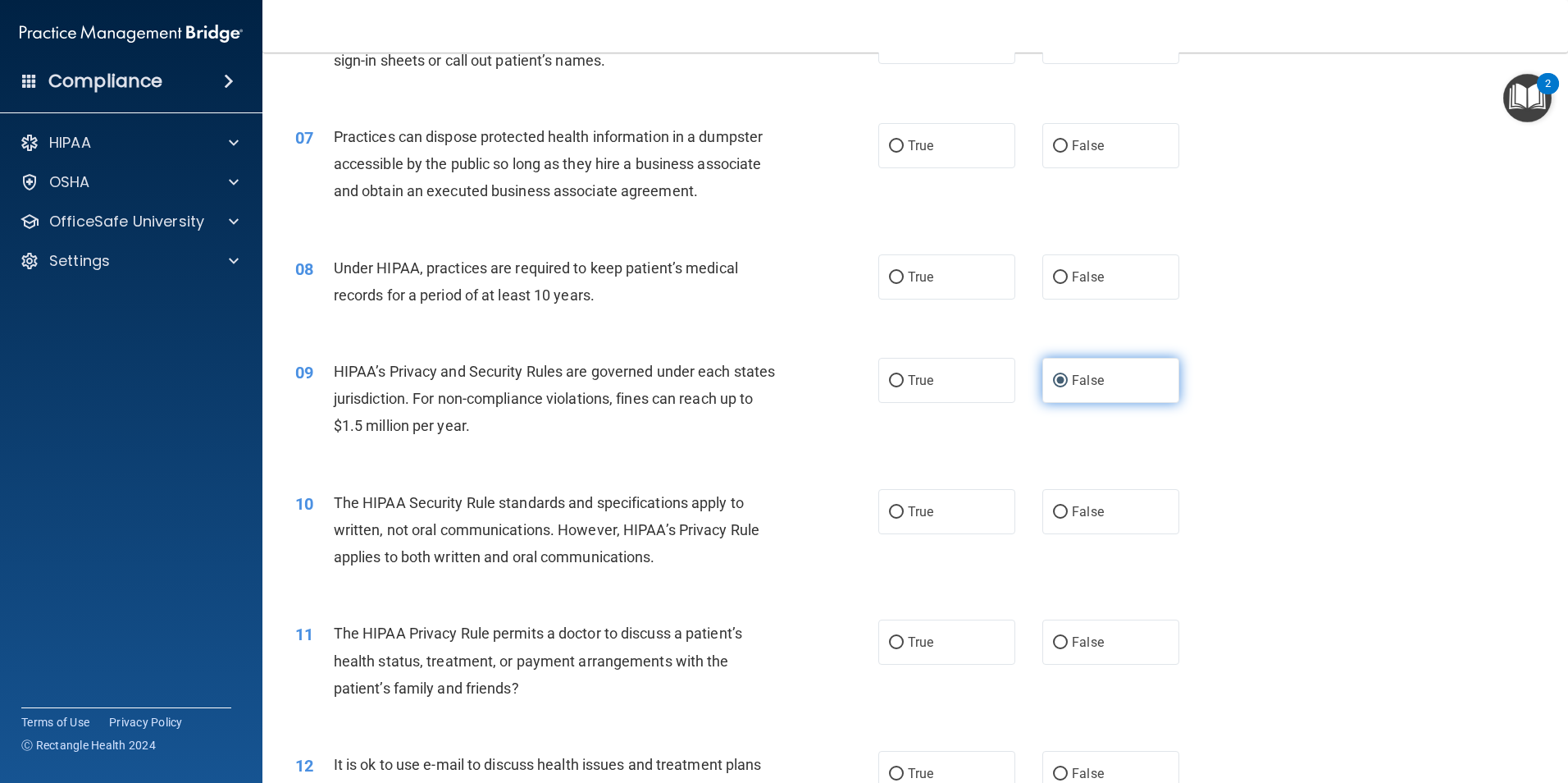
scroll to position [657, 0]
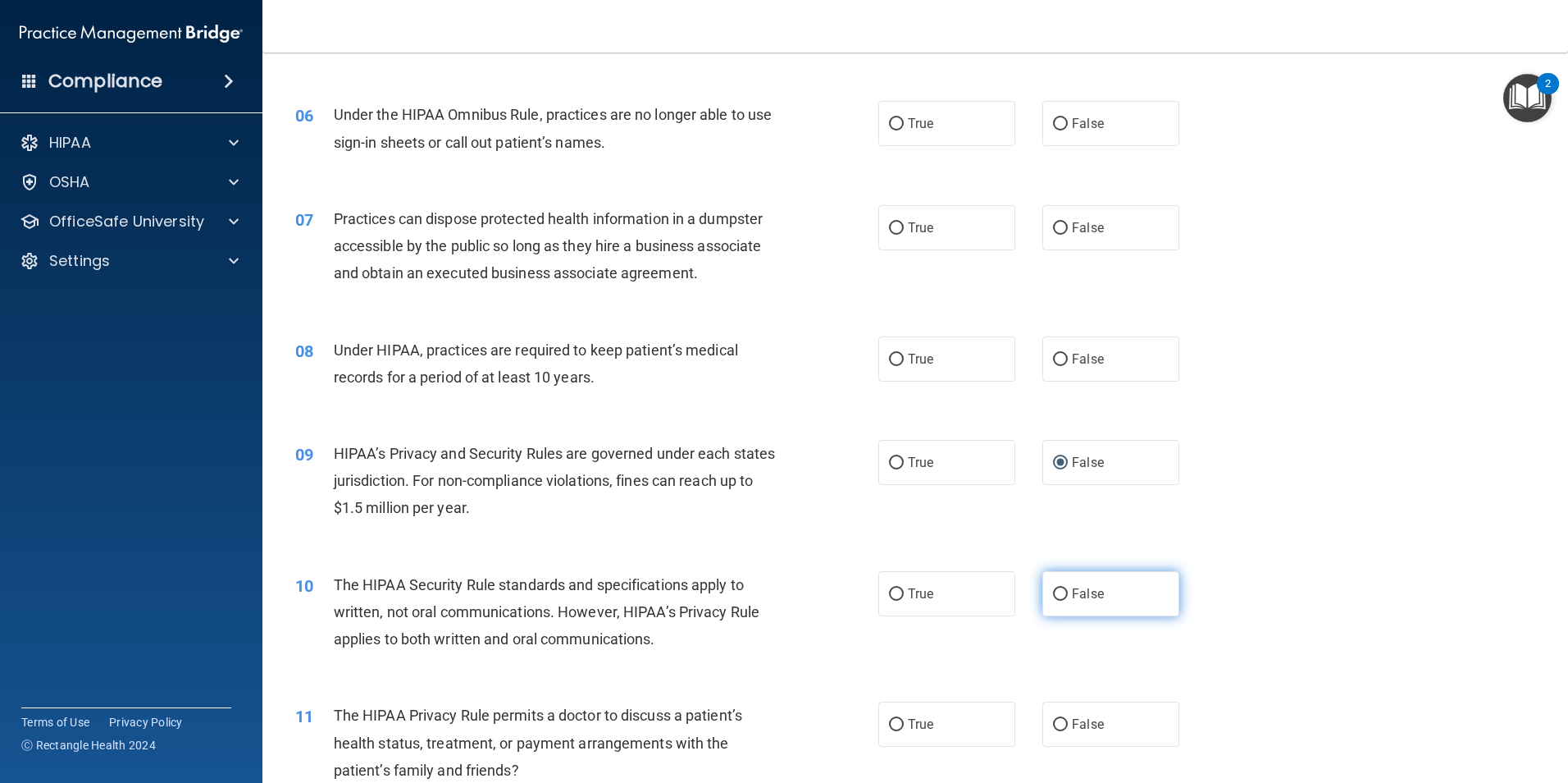
click at [1054, 595] on input "False" at bounding box center [1061, 594] width 15 height 12
radio input "true"
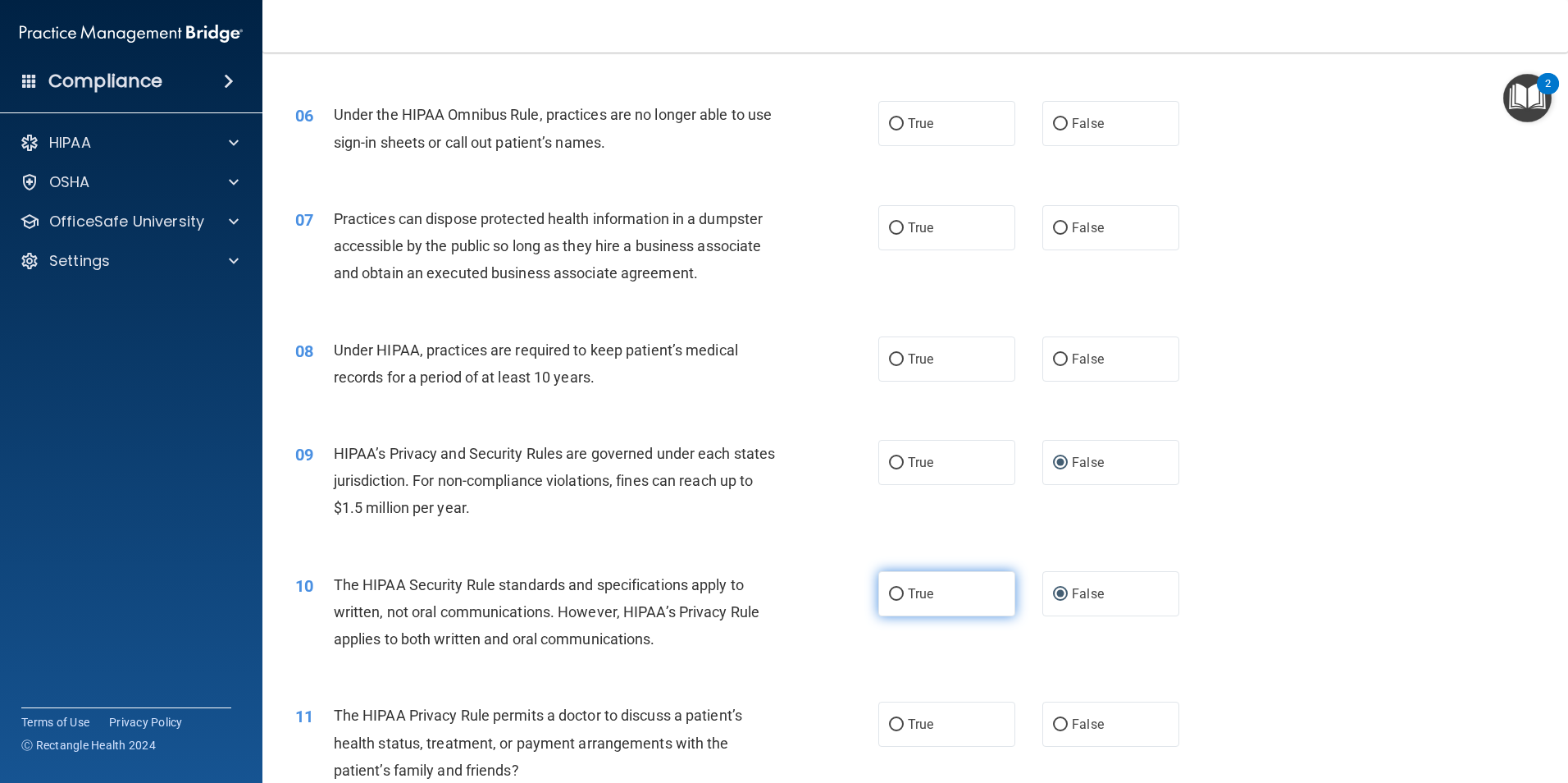
click at [889, 593] on input "True" at bounding box center [896, 594] width 15 height 12
radio input "true"
radio input "false"
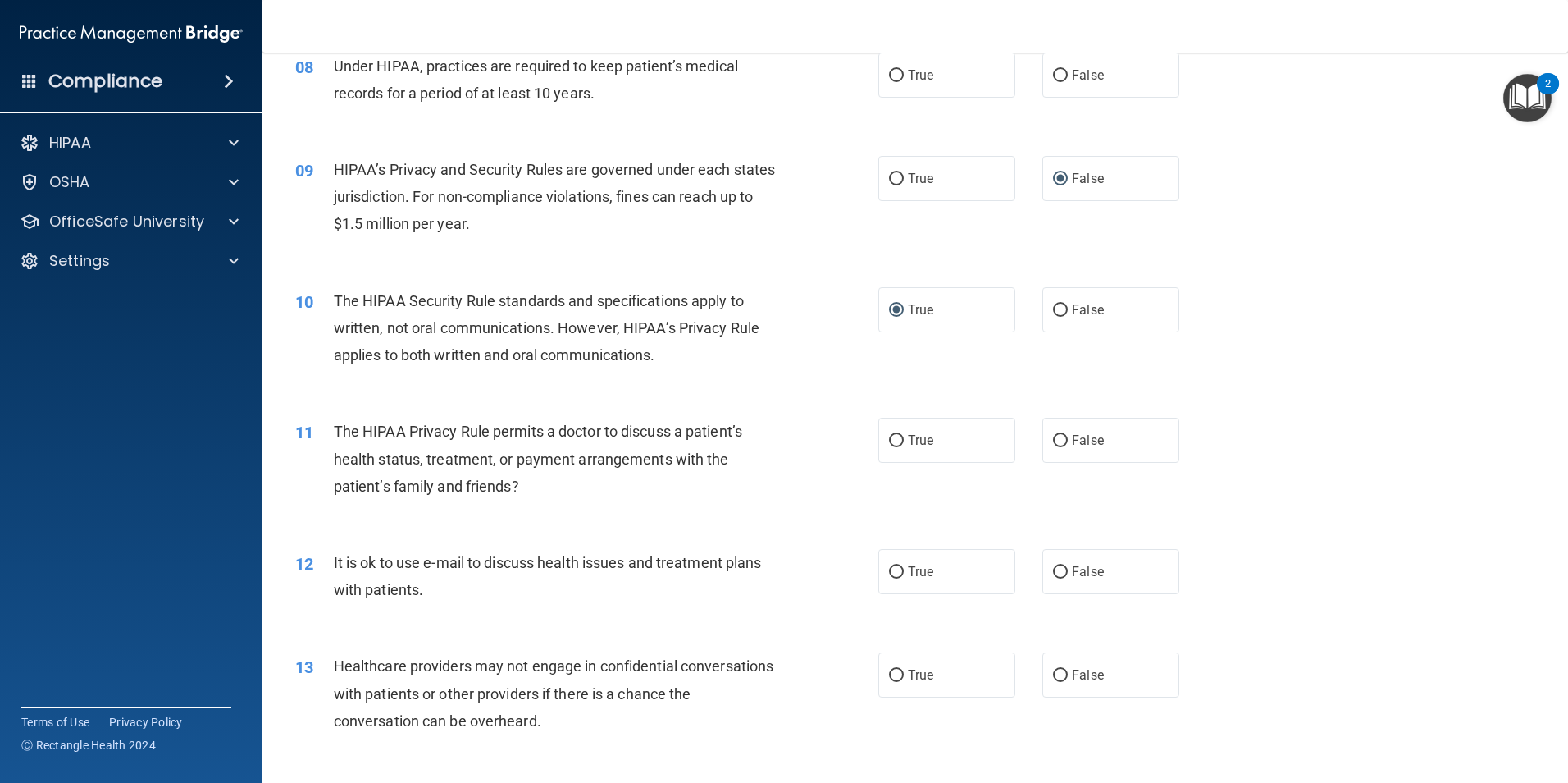
scroll to position [985, 0]
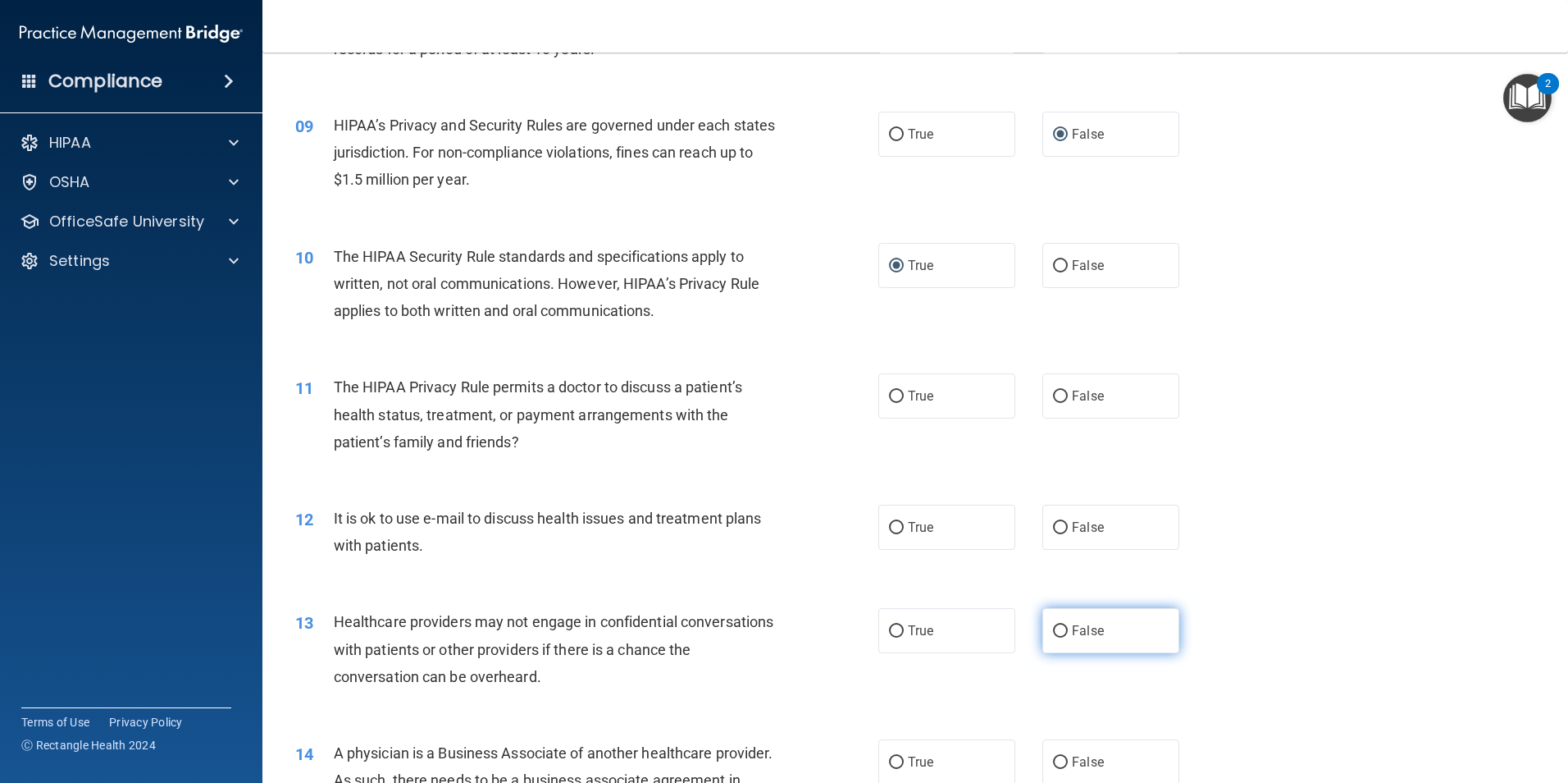
click at [1054, 632] on input "False" at bounding box center [1061, 631] width 15 height 12
radio input "true"
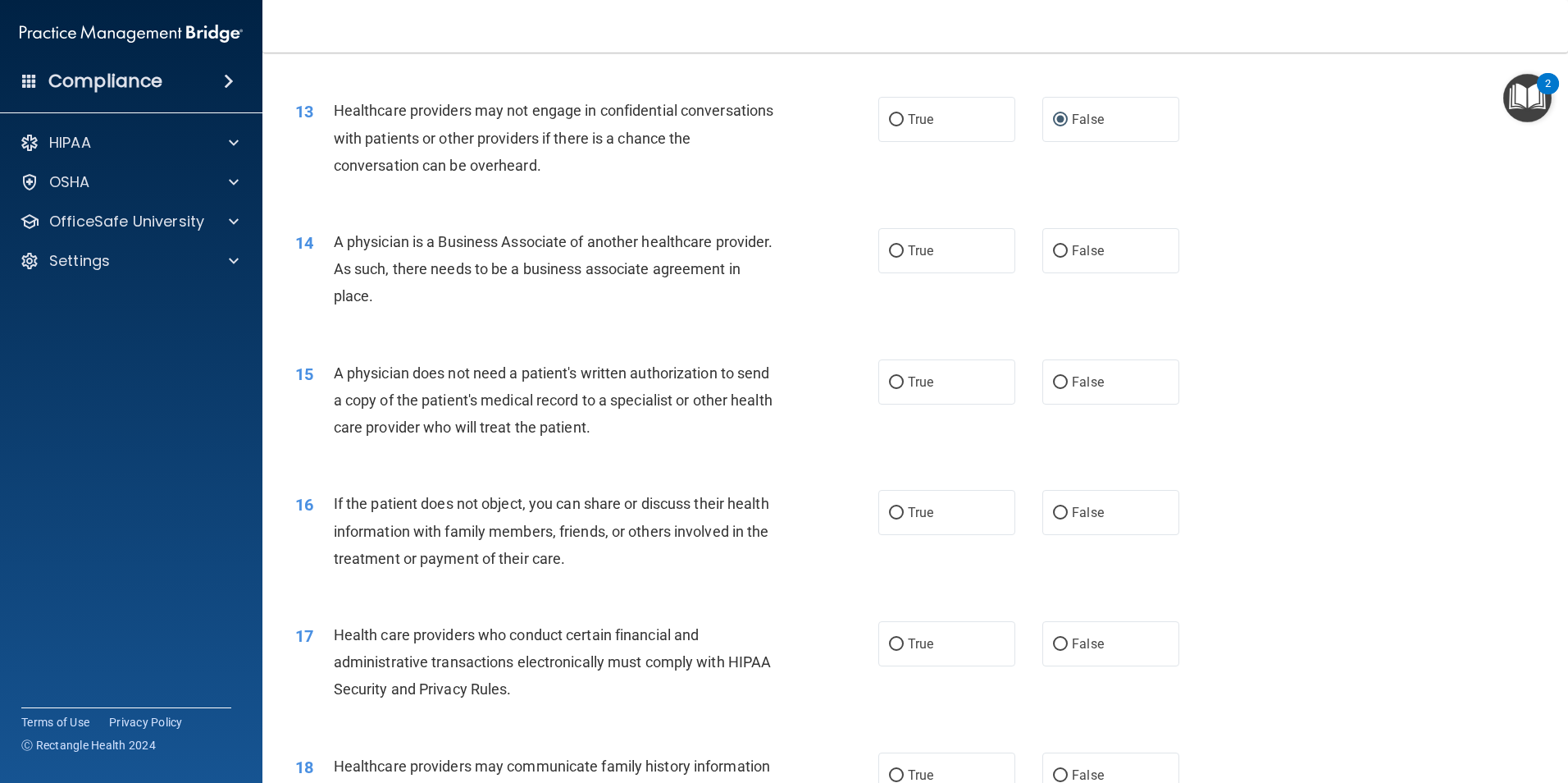
scroll to position [1559, 0]
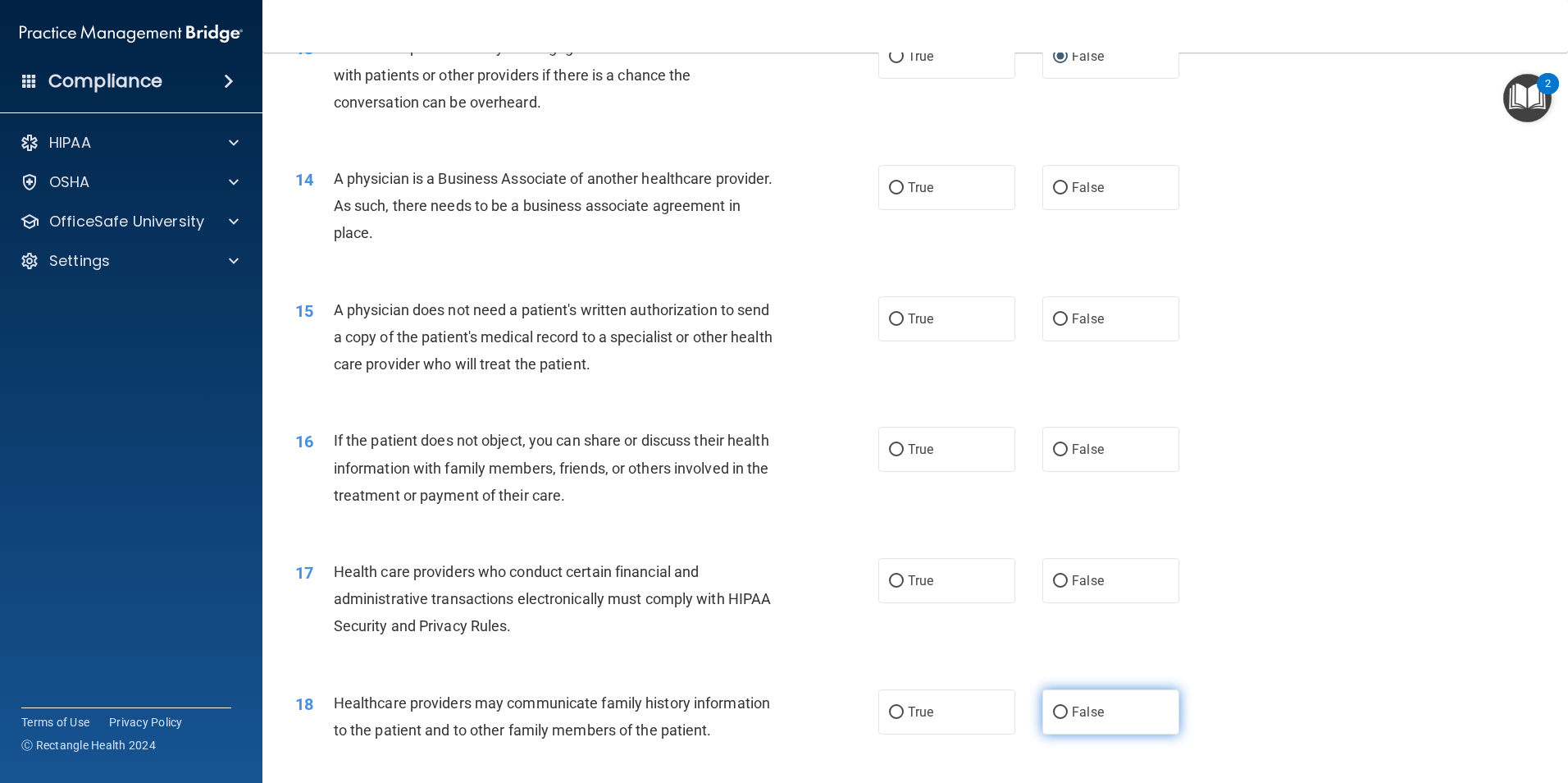
click at [1054, 711] on input "False" at bounding box center [1061, 713] width 15 height 12
radio input "true"
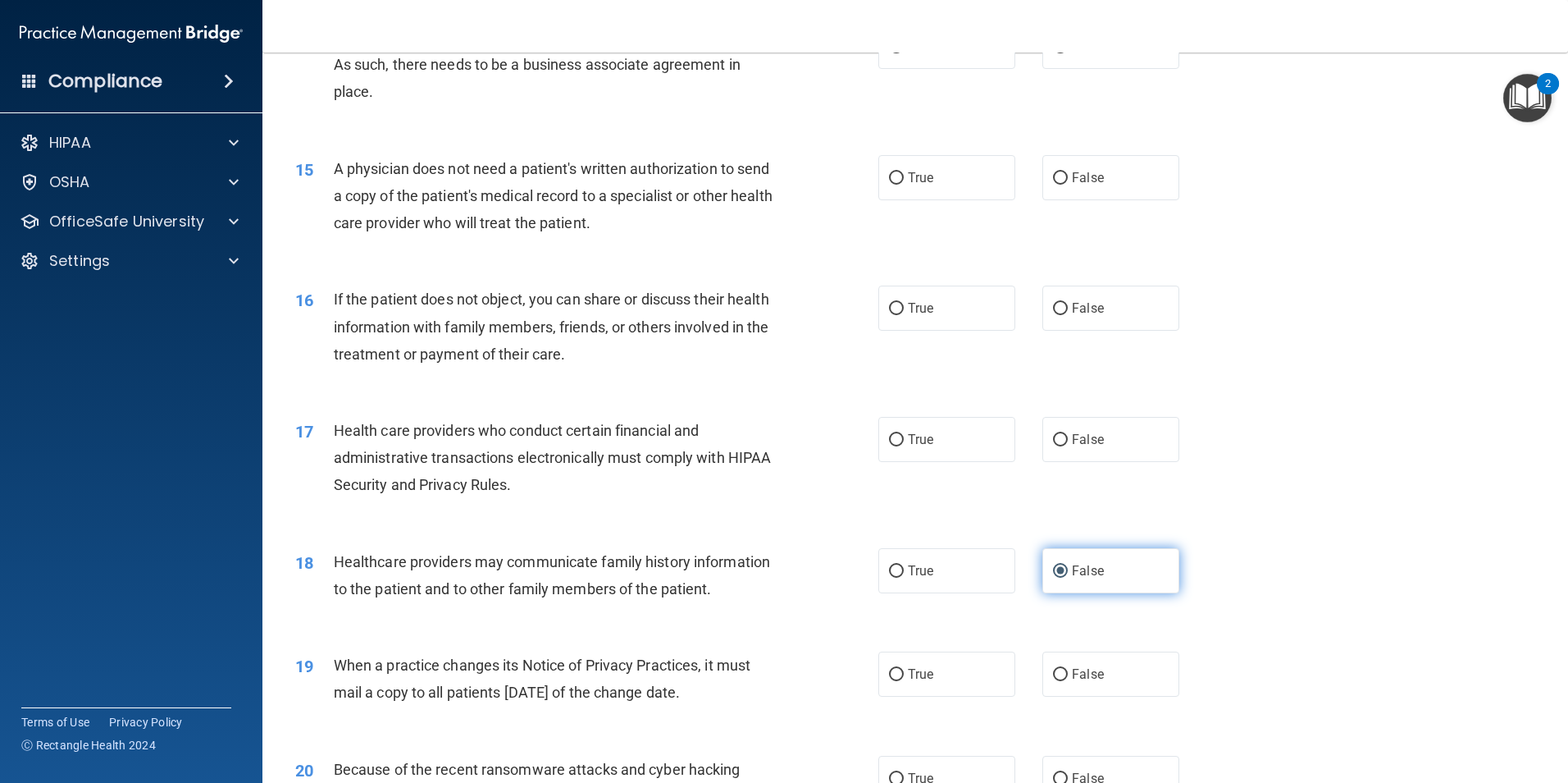
scroll to position [1805, 0]
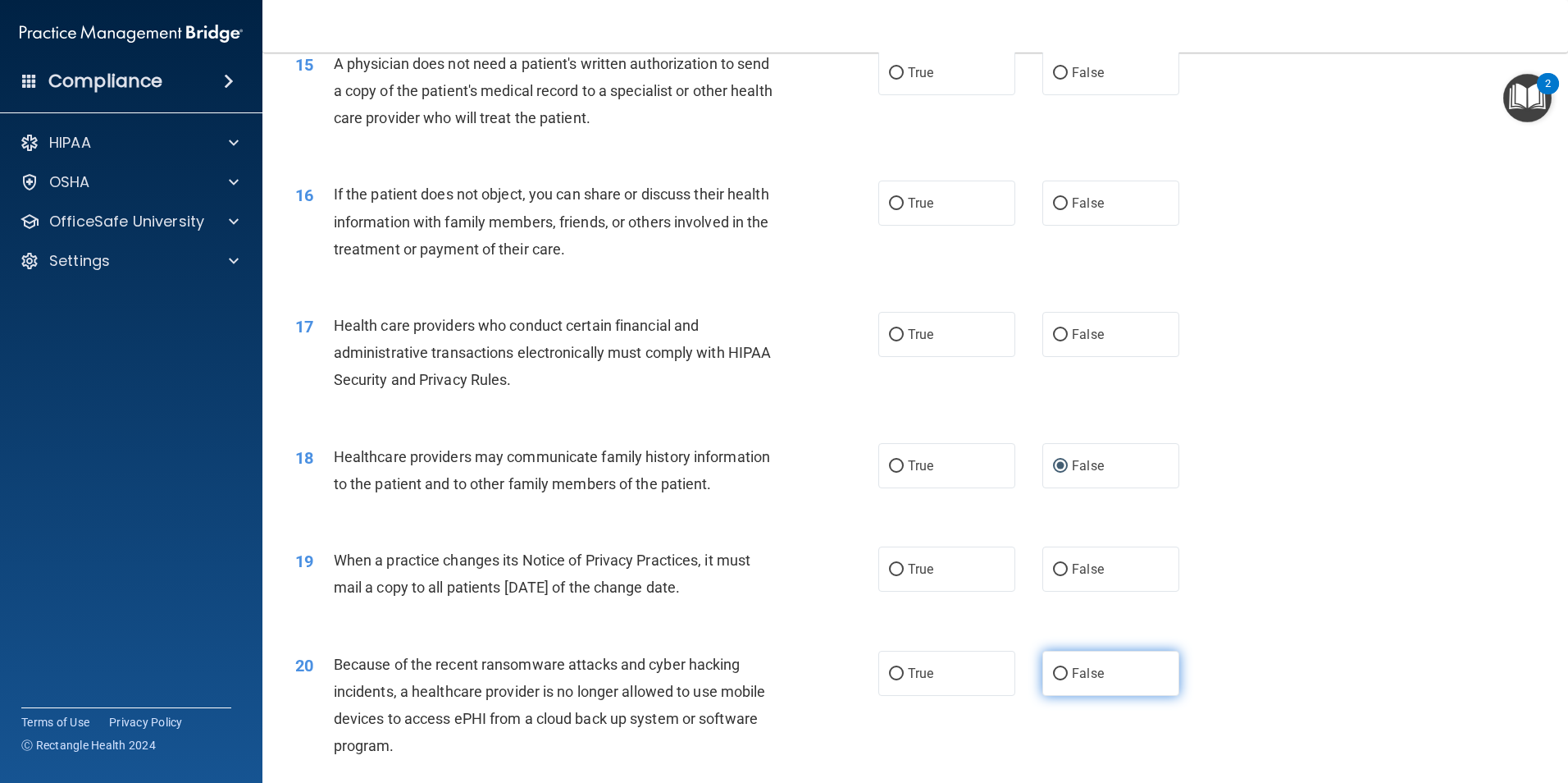
click at [1054, 678] on input "False" at bounding box center [1061, 674] width 15 height 12
radio input "true"
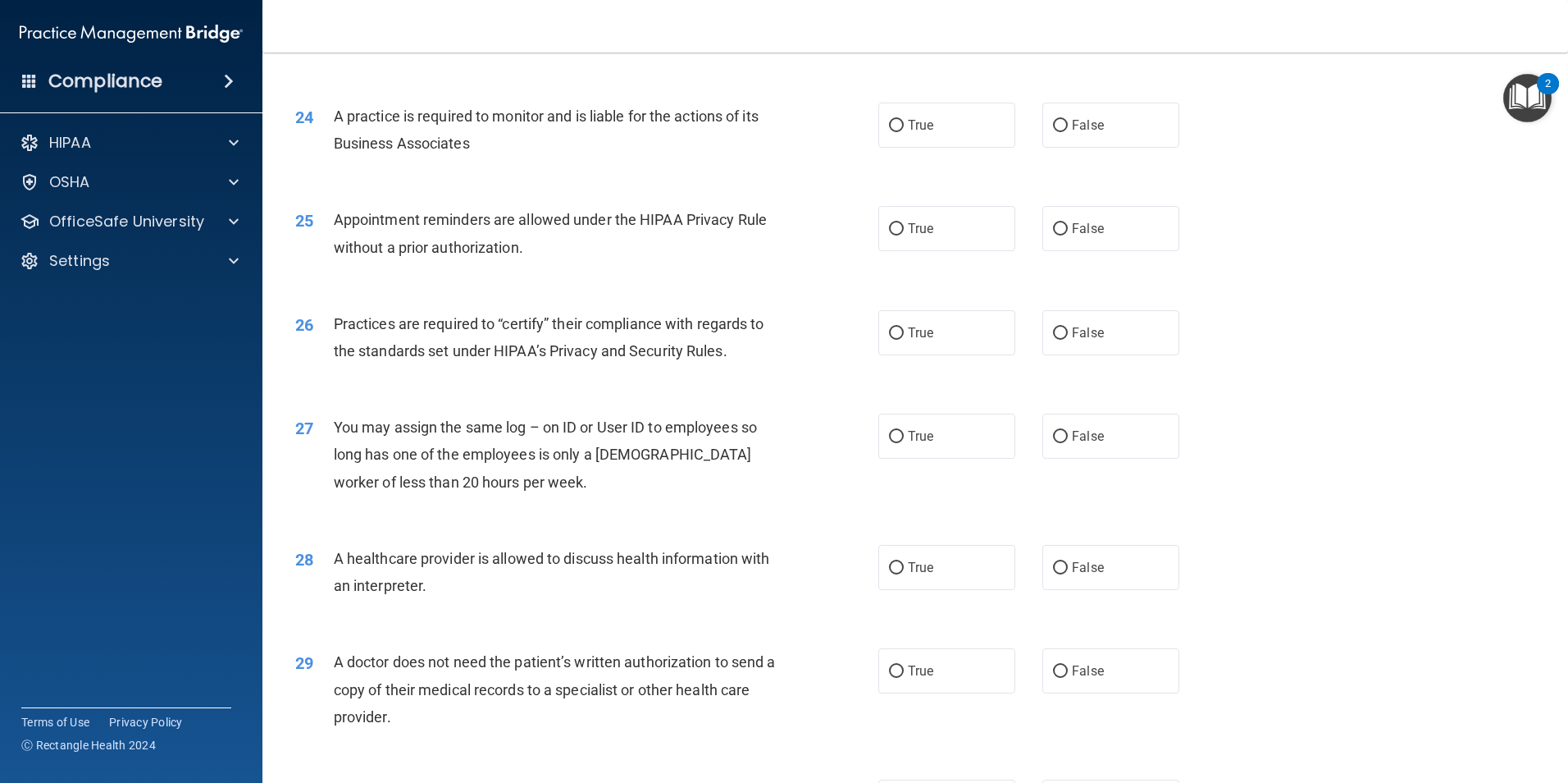
scroll to position [2872, 0]
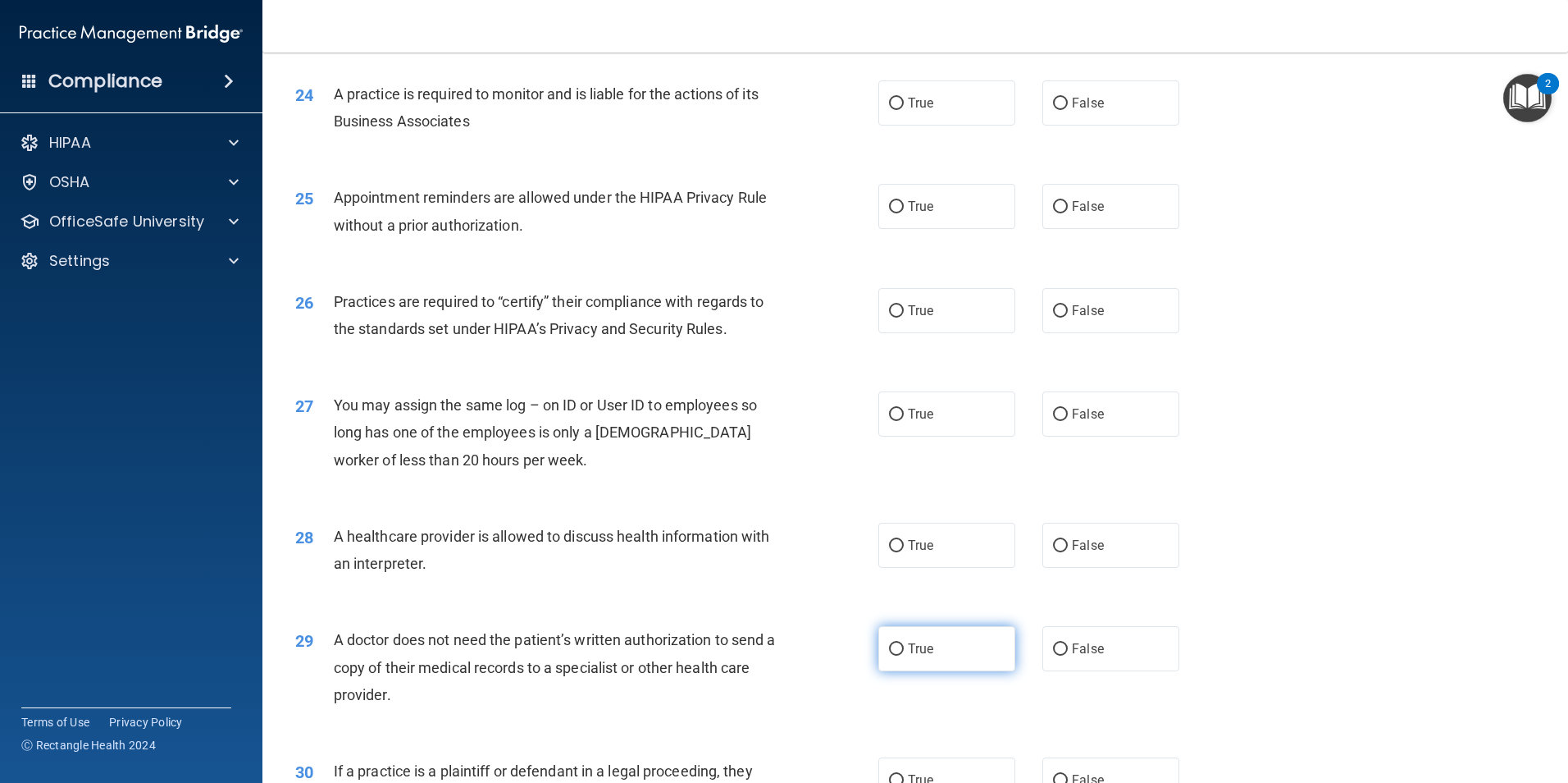
click at [890, 649] on input "True" at bounding box center [896, 650] width 15 height 12
radio input "true"
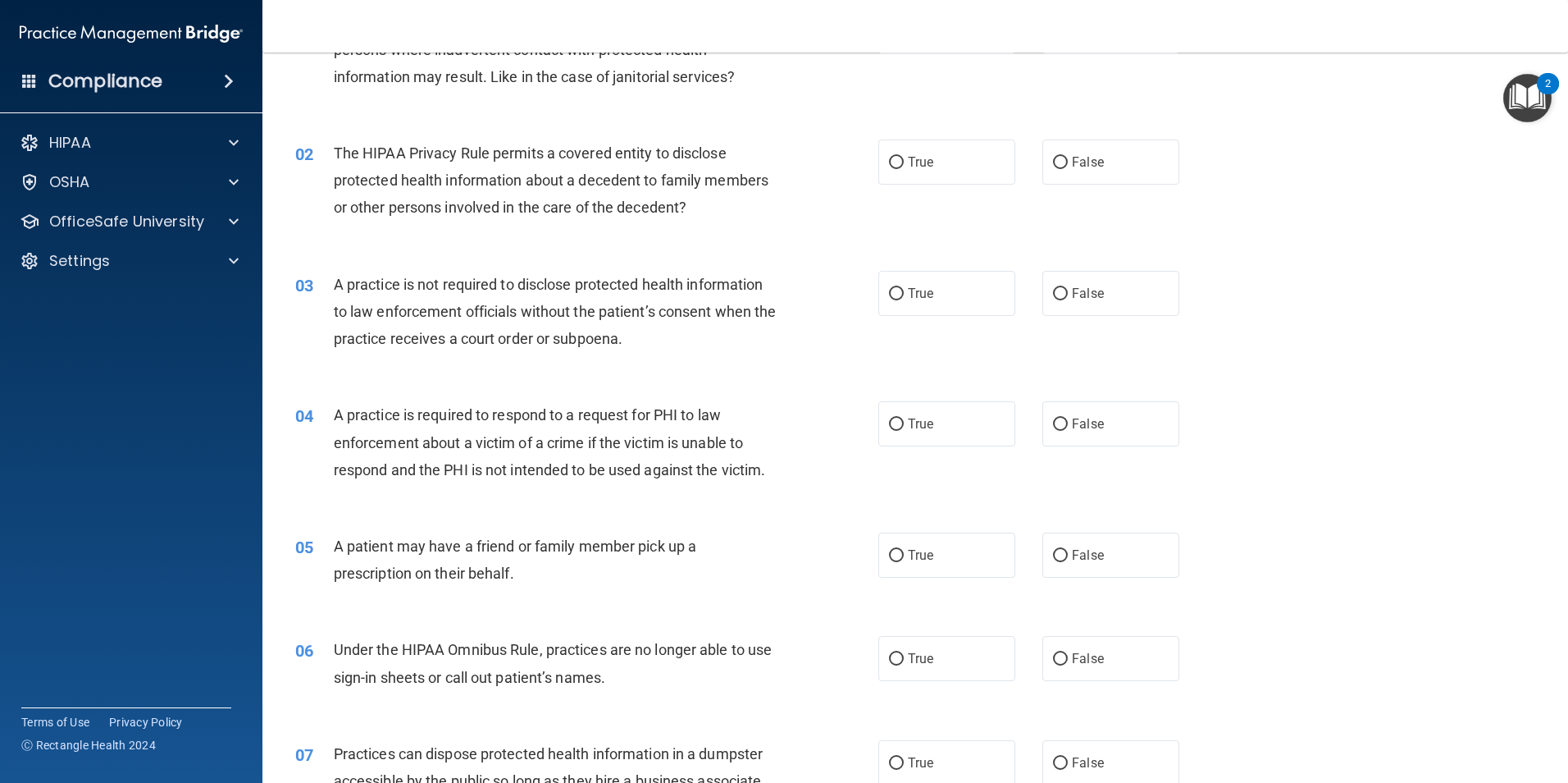
scroll to position [0, 0]
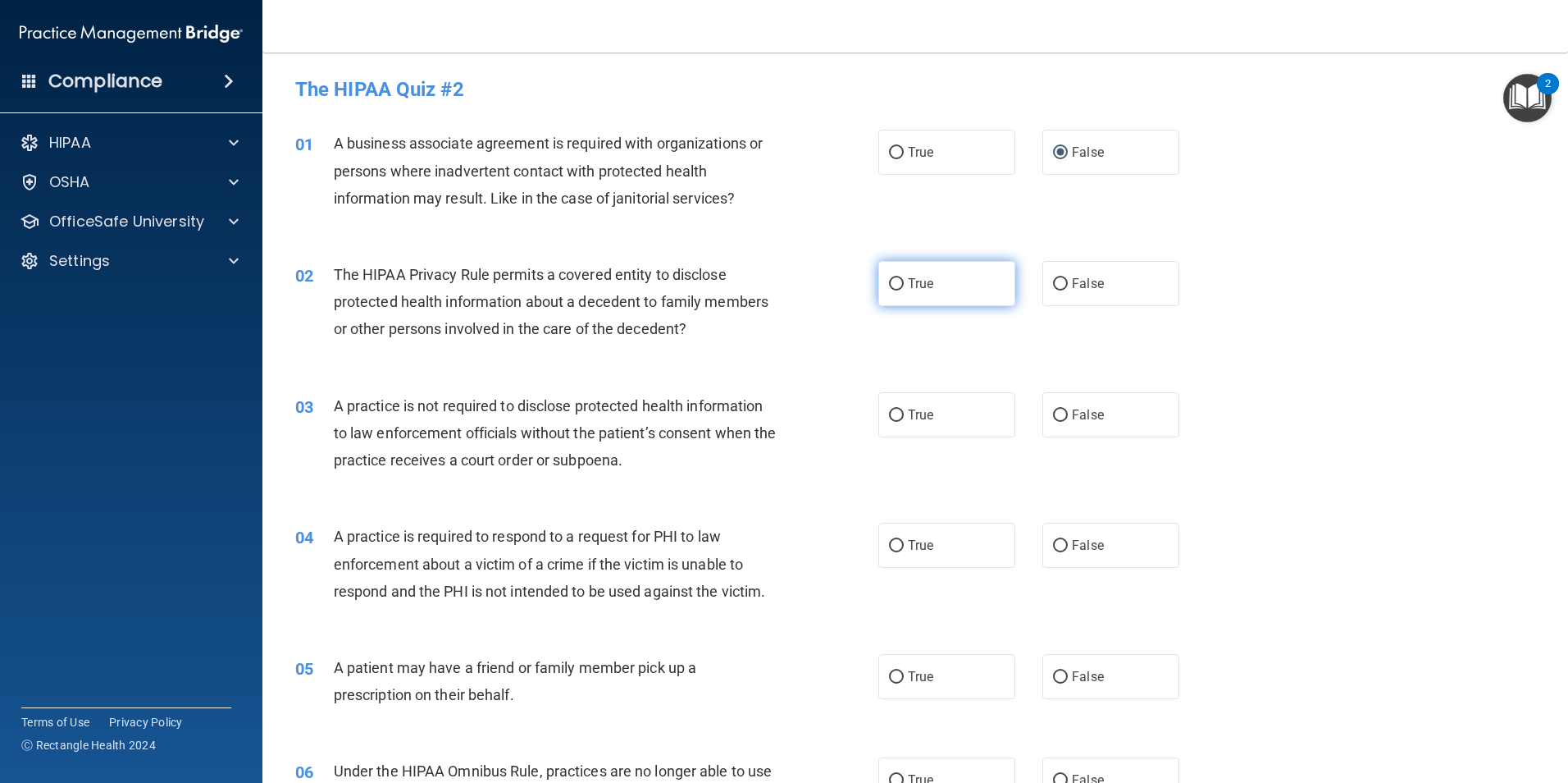
click at [890, 286] on input "True" at bounding box center [896, 284] width 15 height 12
radio input "true"
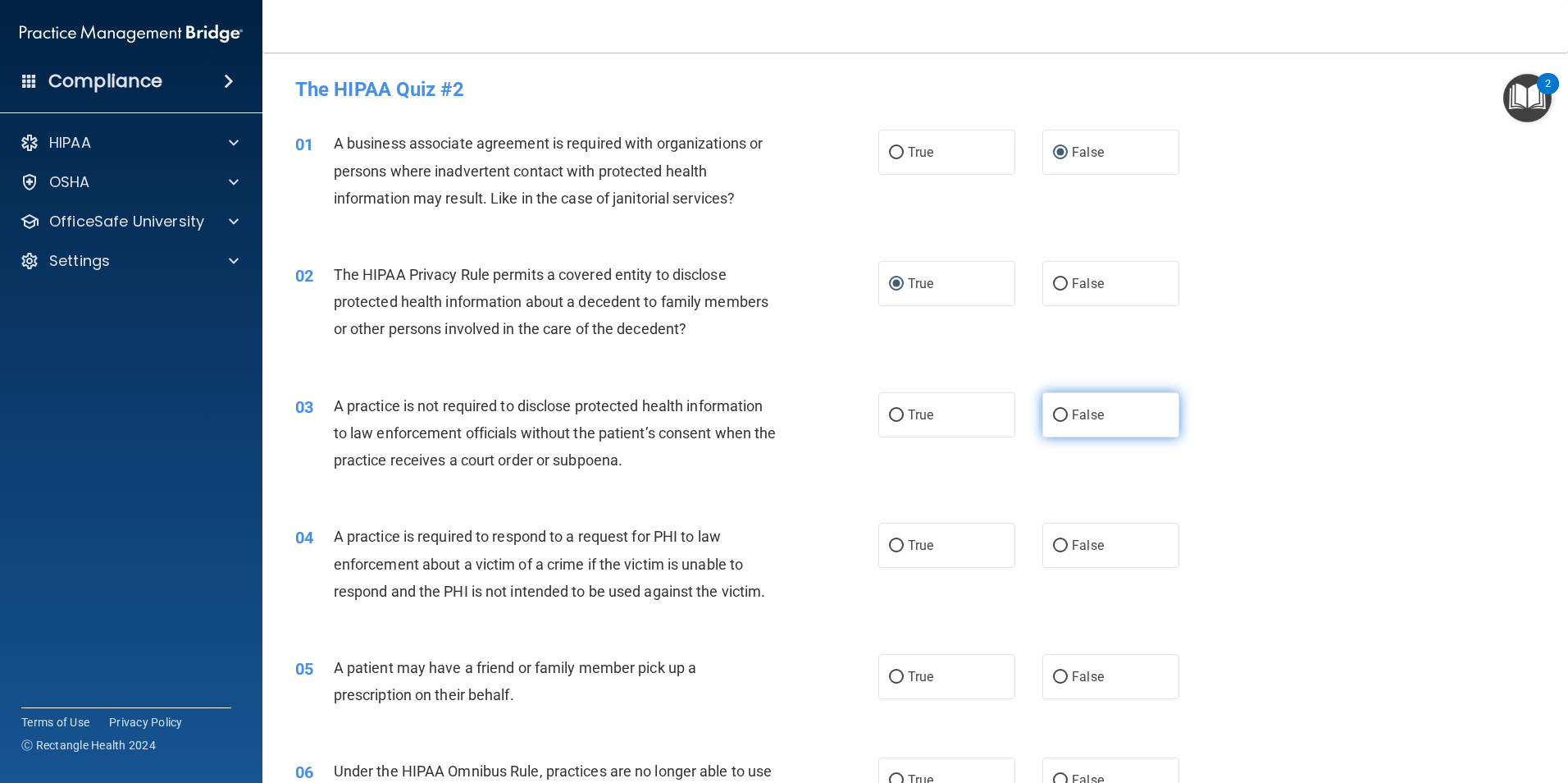
click at [1054, 416] on input "False" at bounding box center [1061, 416] width 15 height 12
radio input "true"
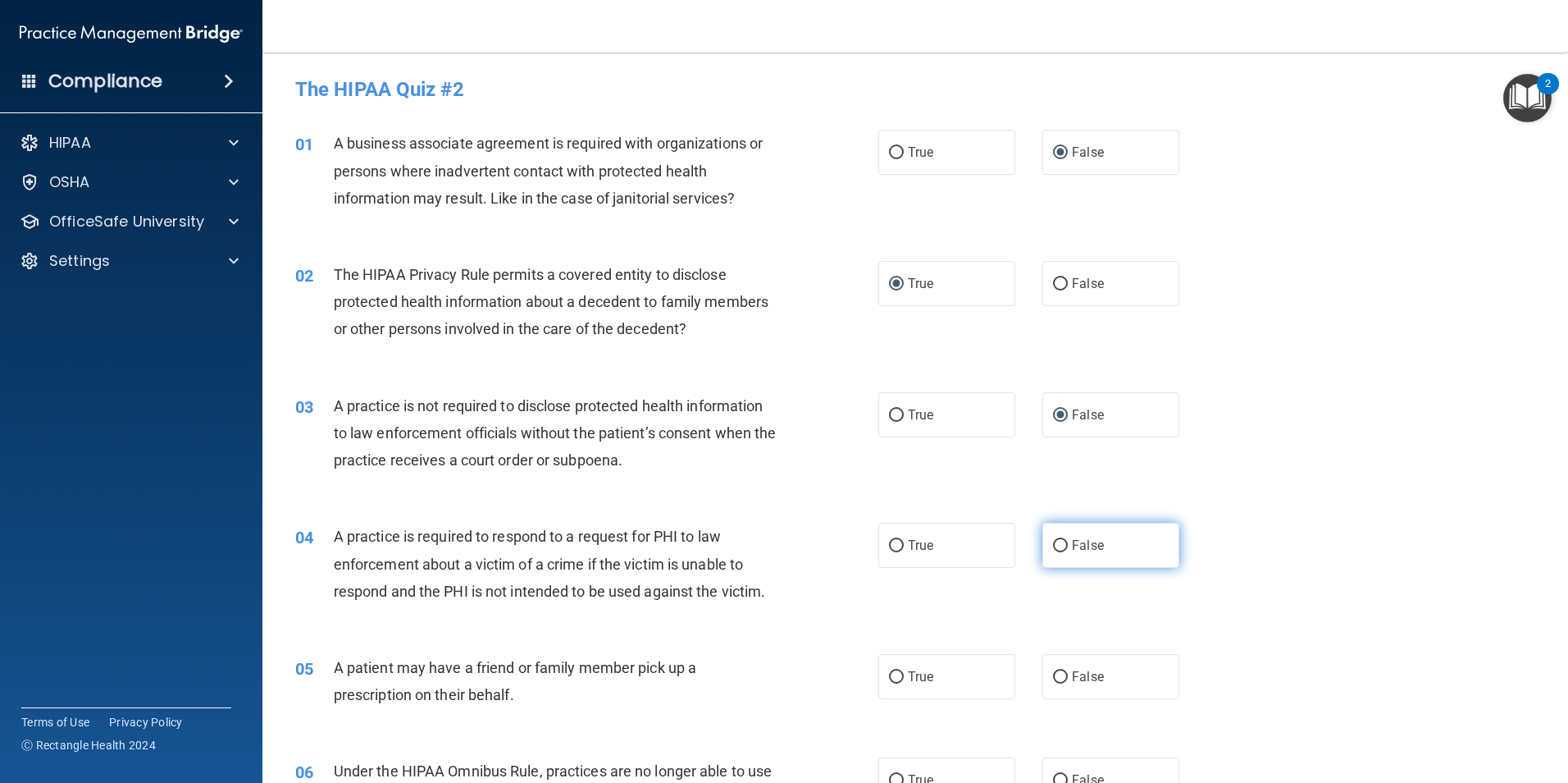
click at [1059, 543] on input "False" at bounding box center [1061, 546] width 15 height 12
radio input "true"
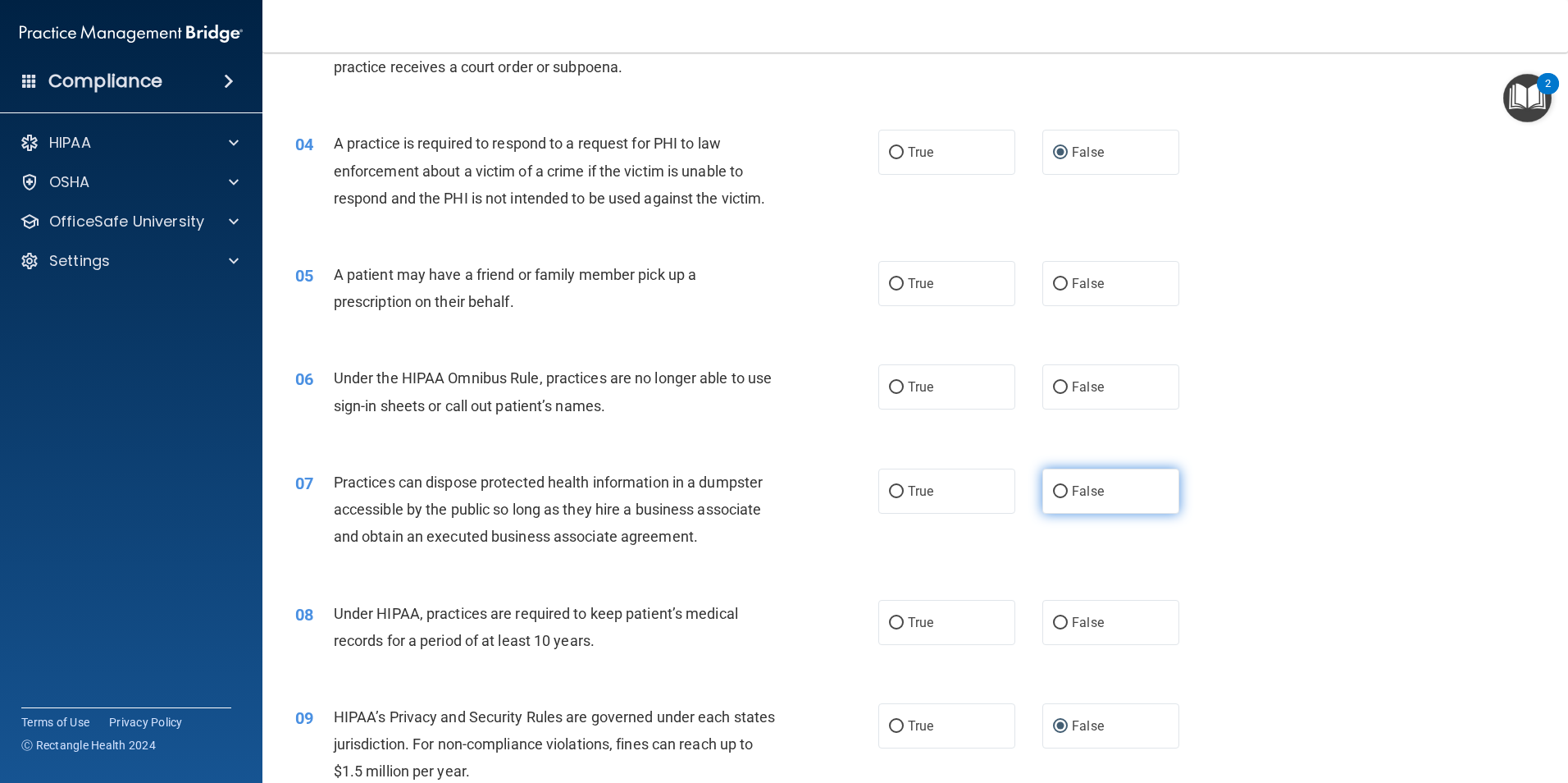
scroll to position [410, 0]
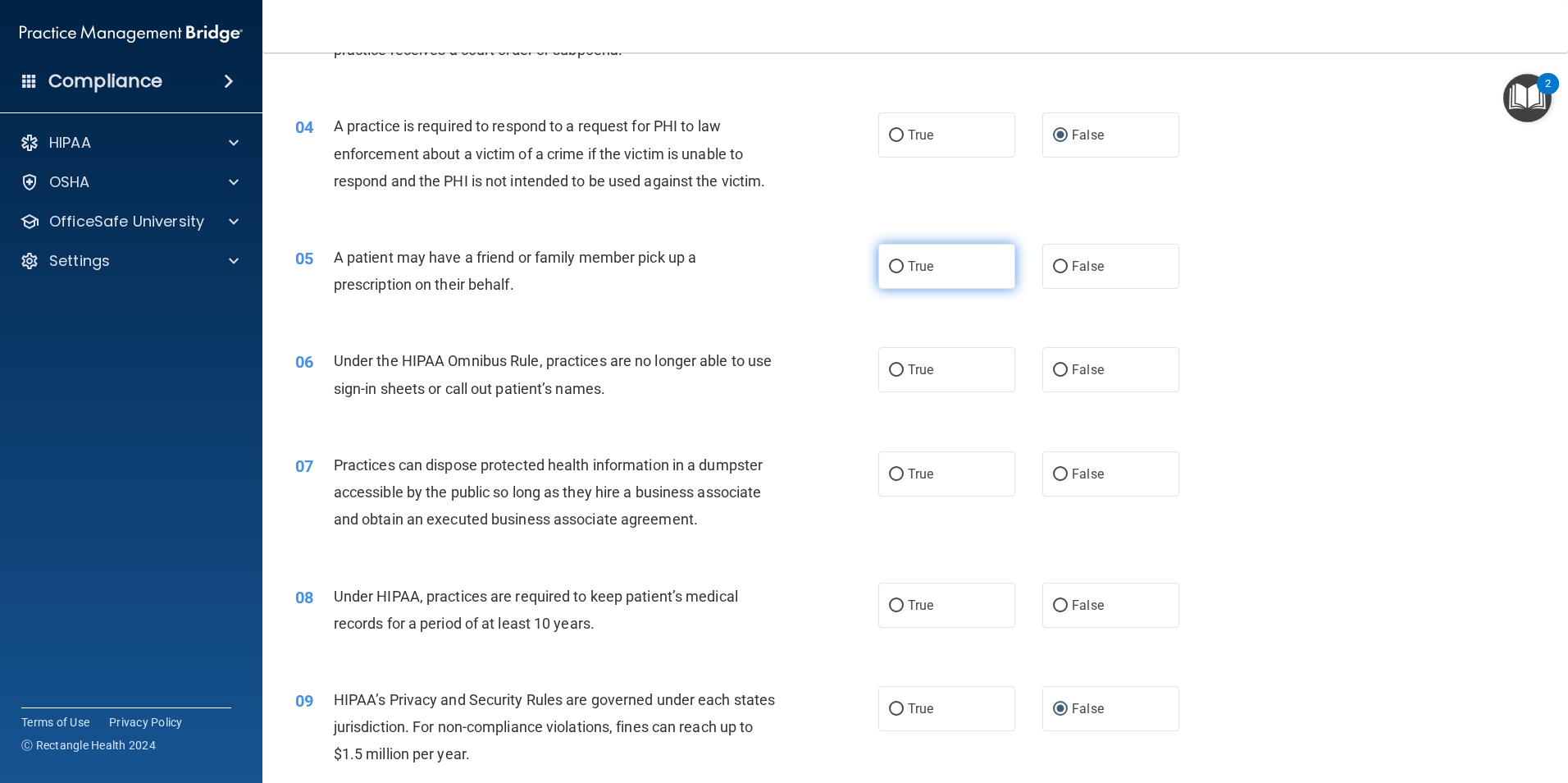
click at [890, 267] on input "True" at bounding box center [896, 267] width 15 height 12
radio input "true"
click at [1054, 374] on input "False" at bounding box center [1061, 370] width 15 height 12
radio input "true"
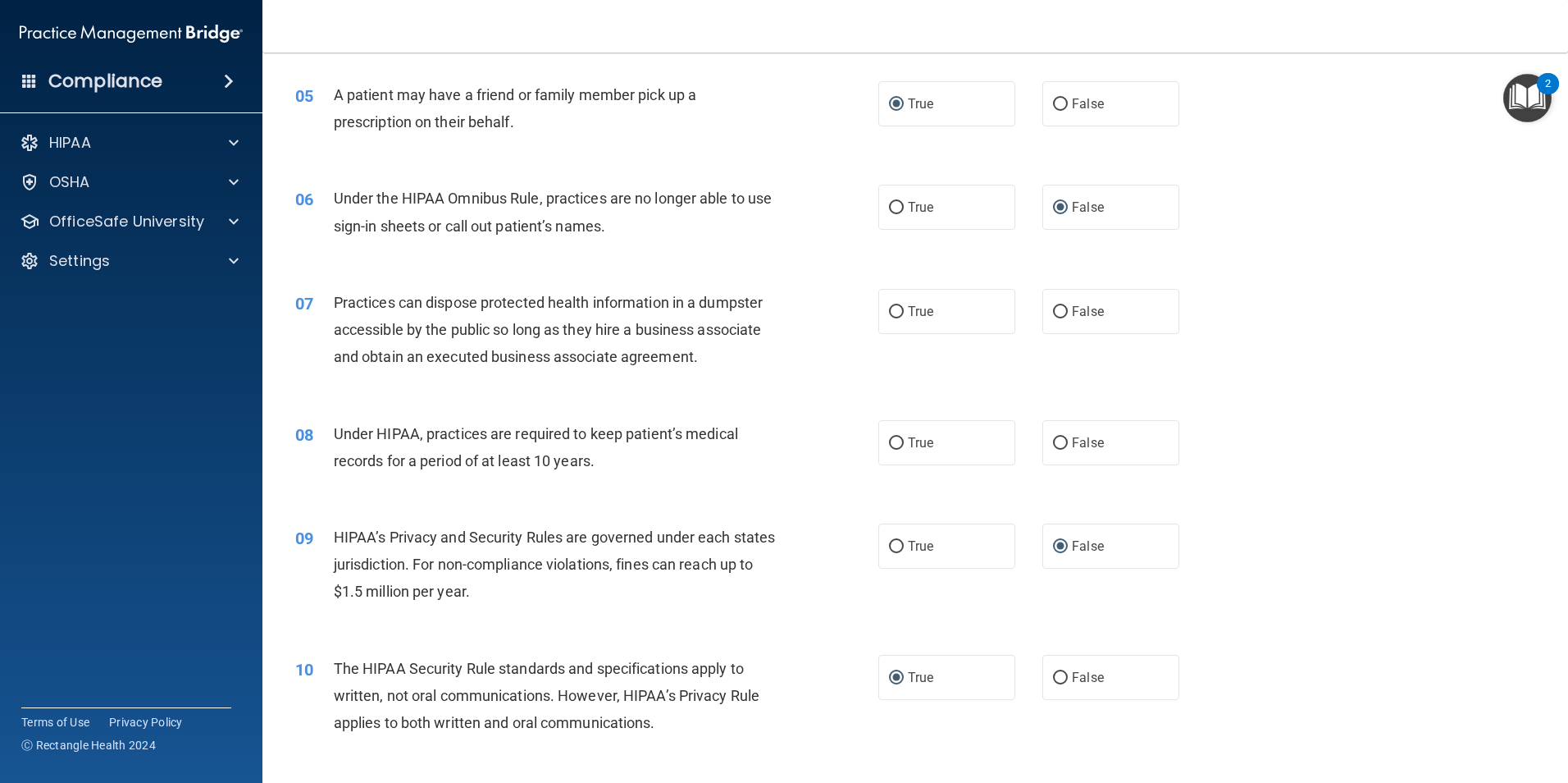
scroll to position [574, 0]
click at [1054, 313] on input "False" at bounding box center [1061, 310] width 15 height 12
radio input "true"
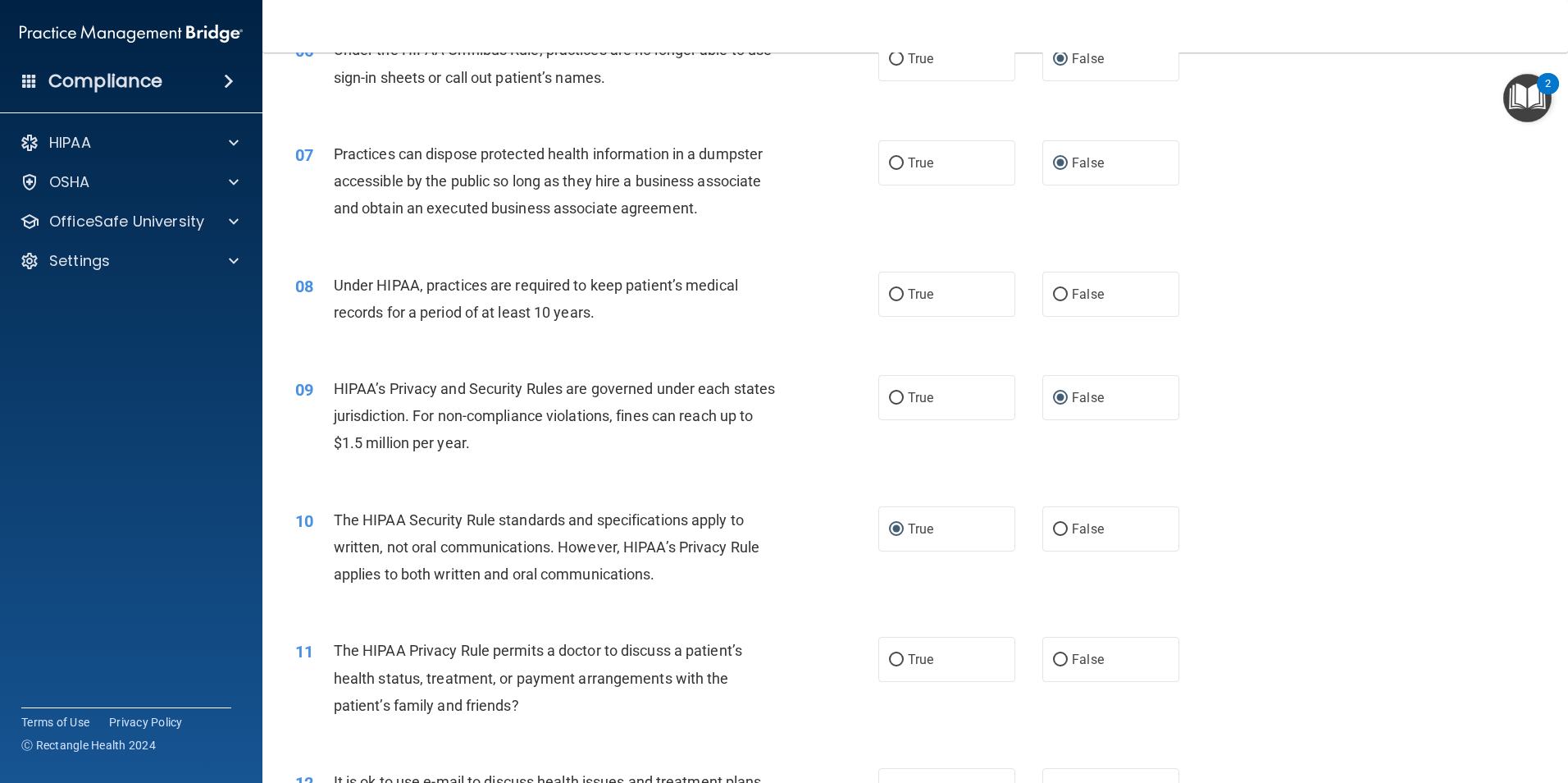
scroll to position [738, 0]
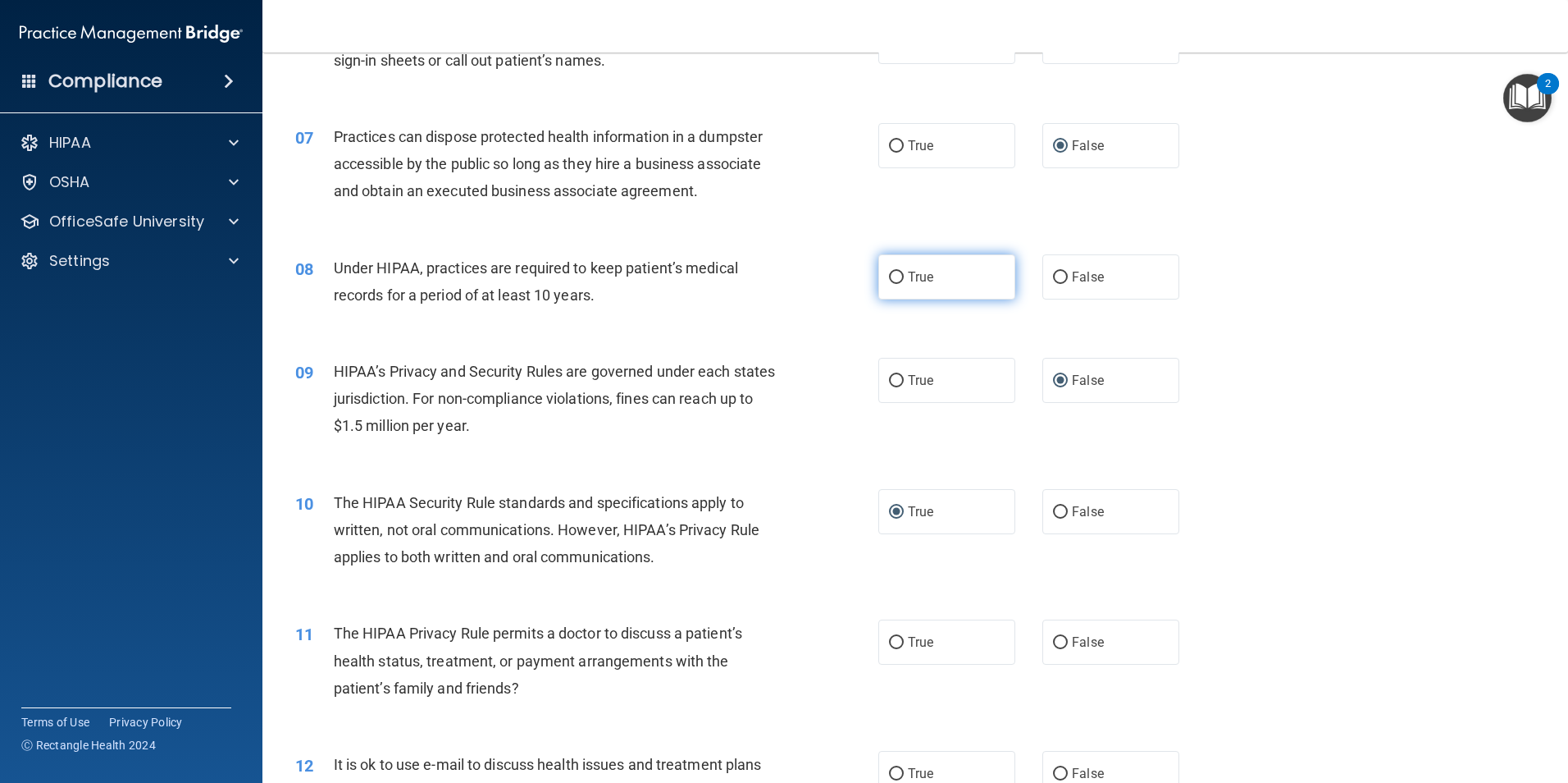
click at [895, 278] on input "True" at bounding box center [896, 278] width 15 height 12
radio input "true"
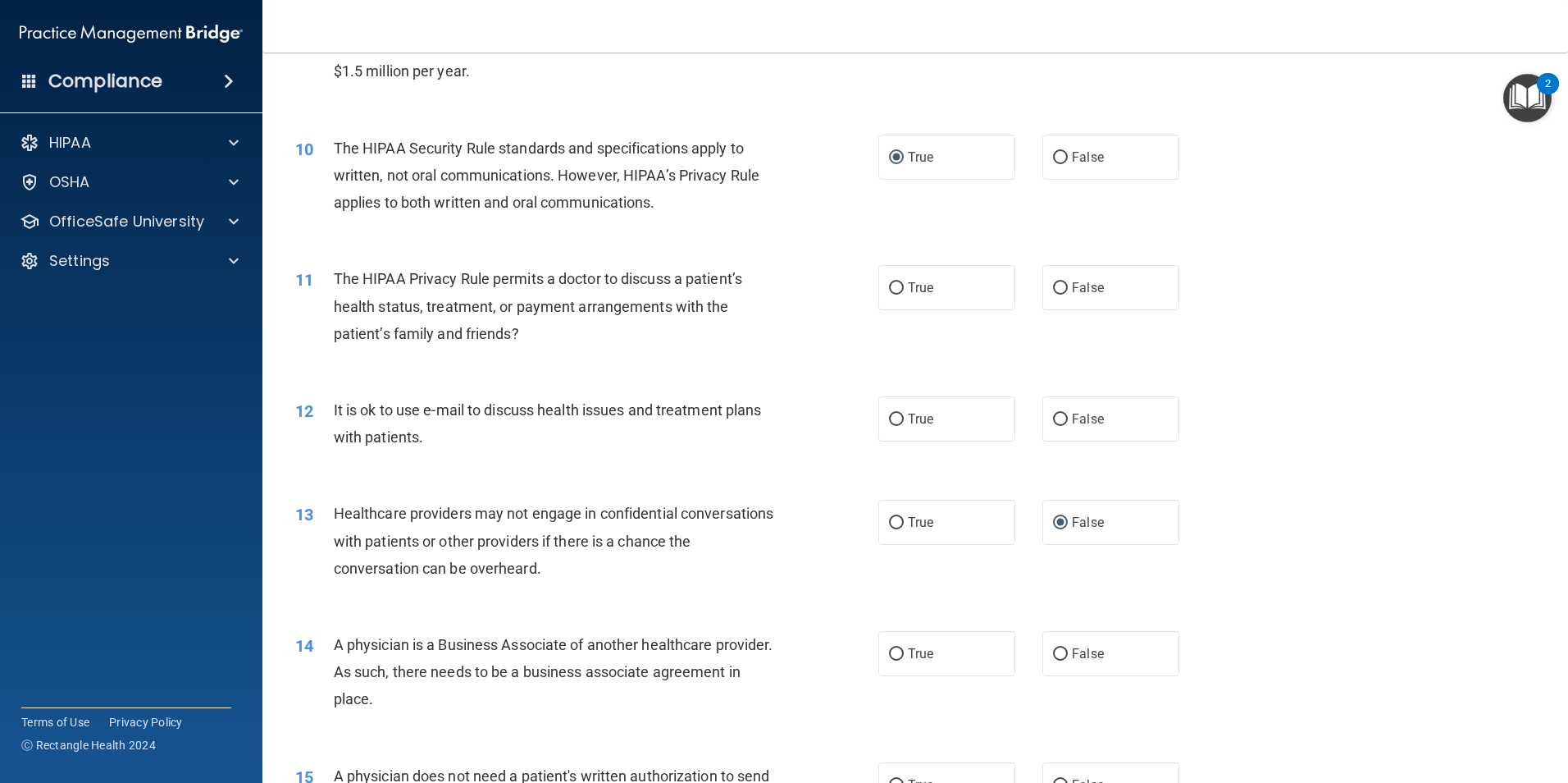
scroll to position [1149, 0]
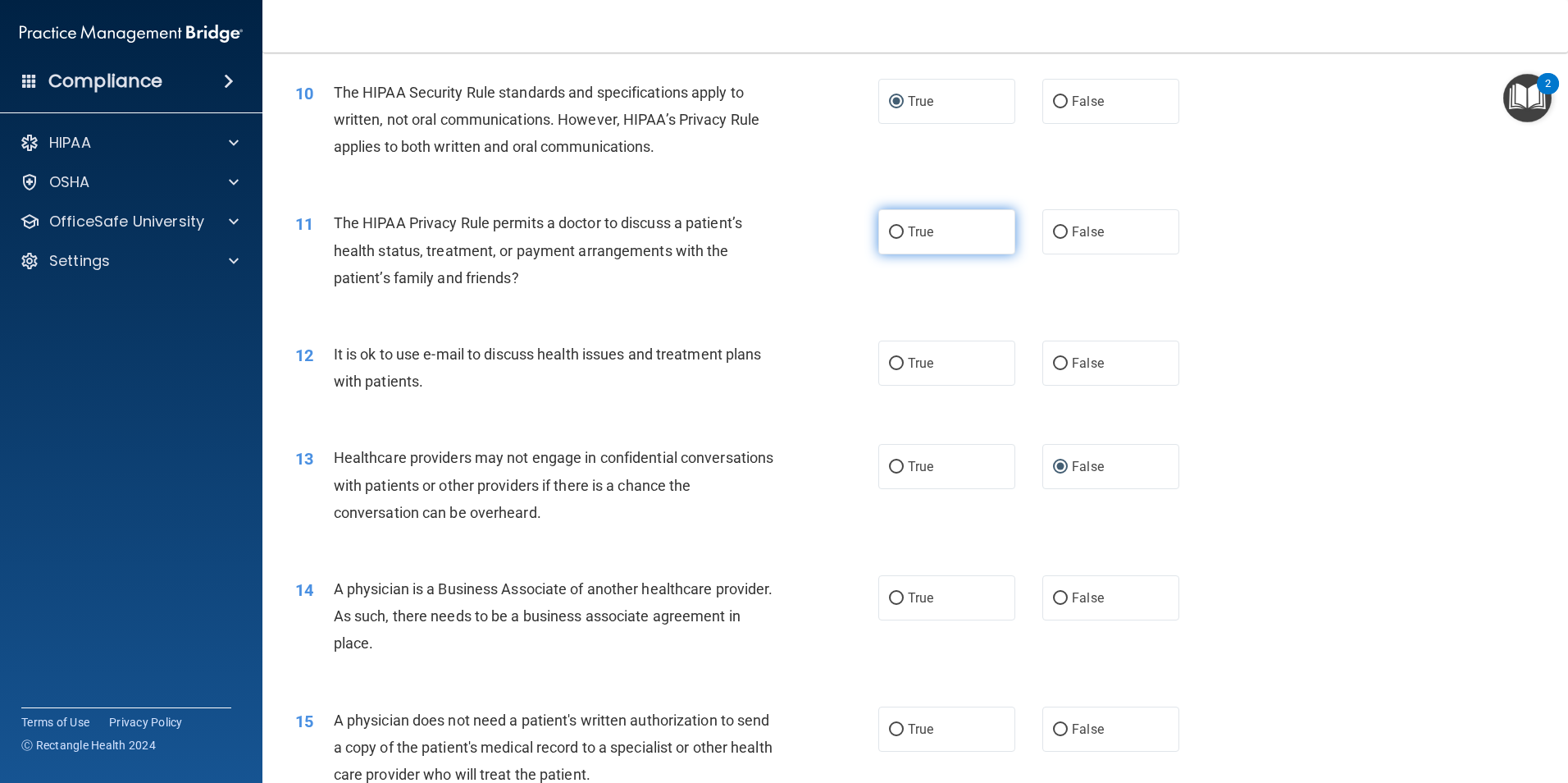
click at [890, 235] on input "True" at bounding box center [896, 232] width 15 height 12
radio input "true"
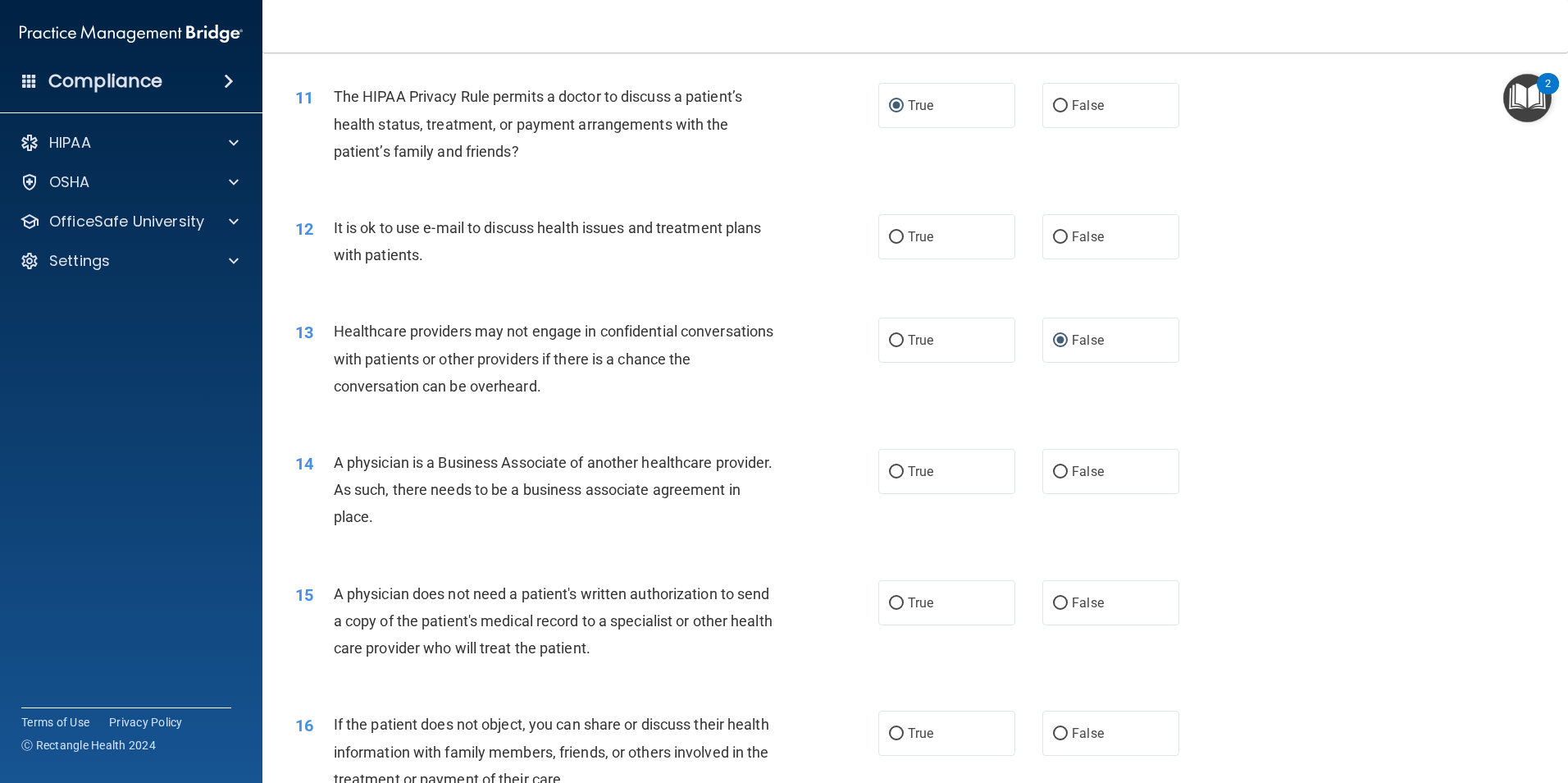
scroll to position [1313, 0]
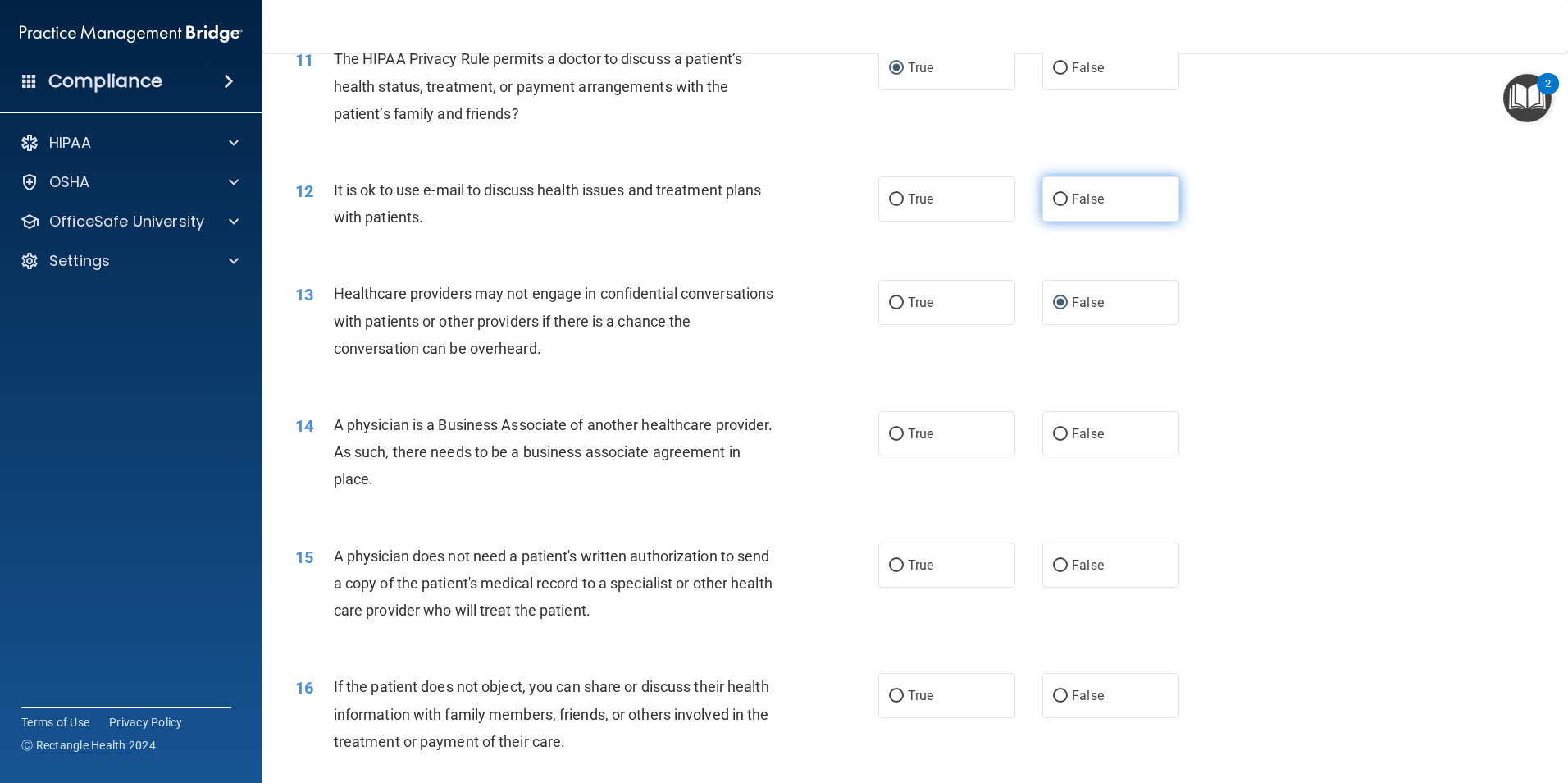
click at [1054, 202] on input "False" at bounding box center [1061, 200] width 15 height 12
radio input "true"
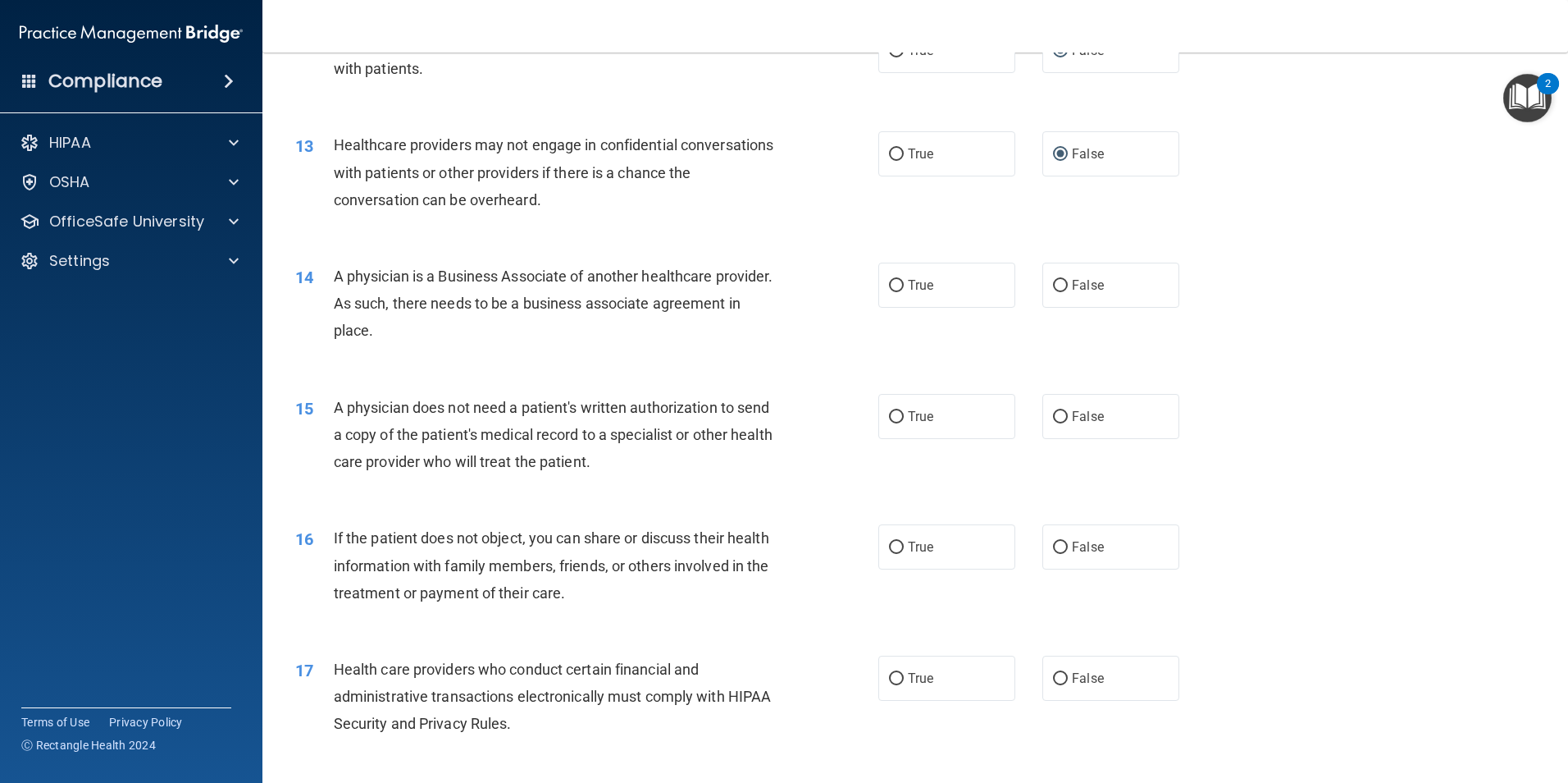
scroll to position [1477, 0]
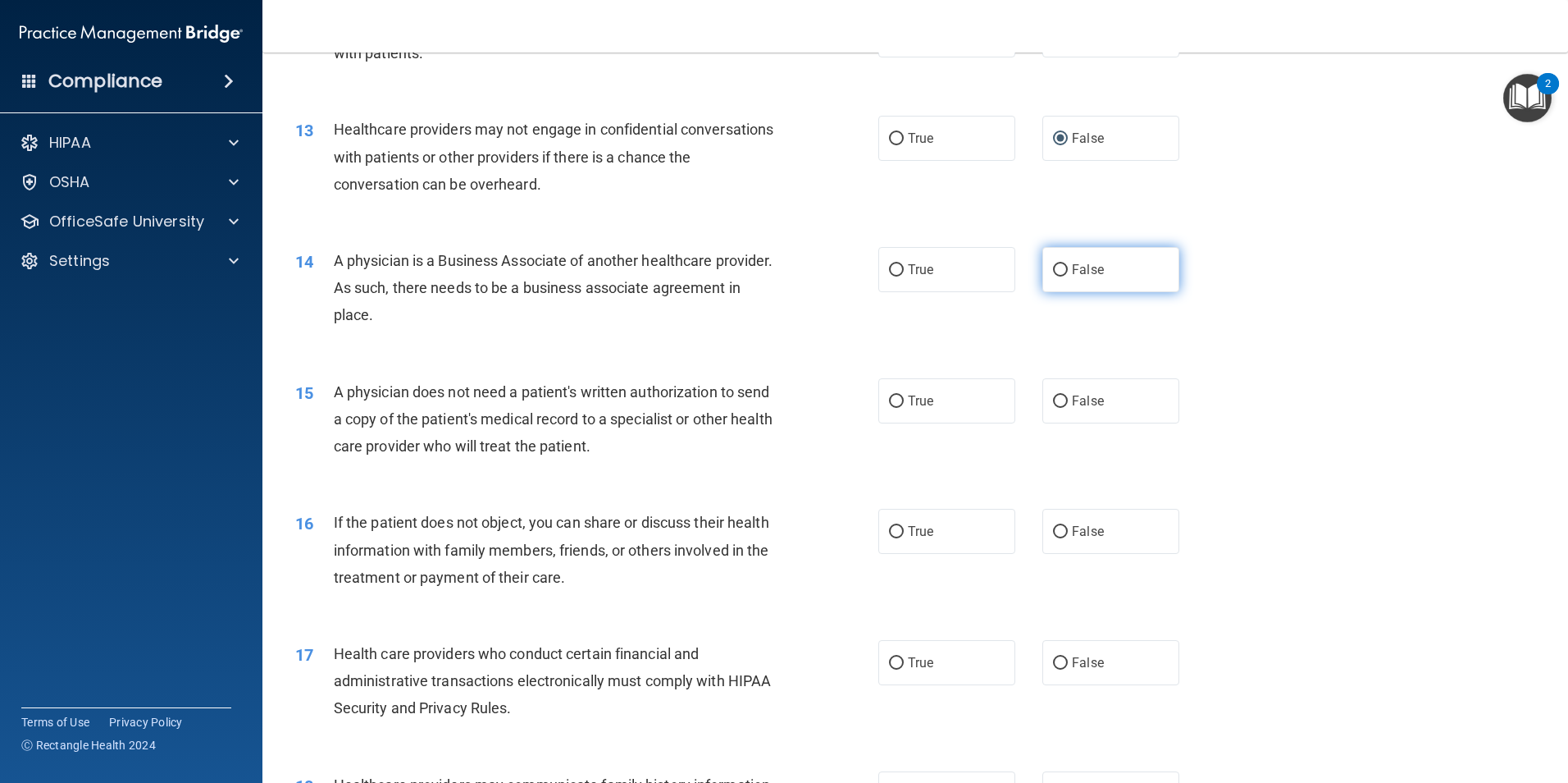
click at [1055, 271] on input "False" at bounding box center [1061, 270] width 15 height 12
radio input "true"
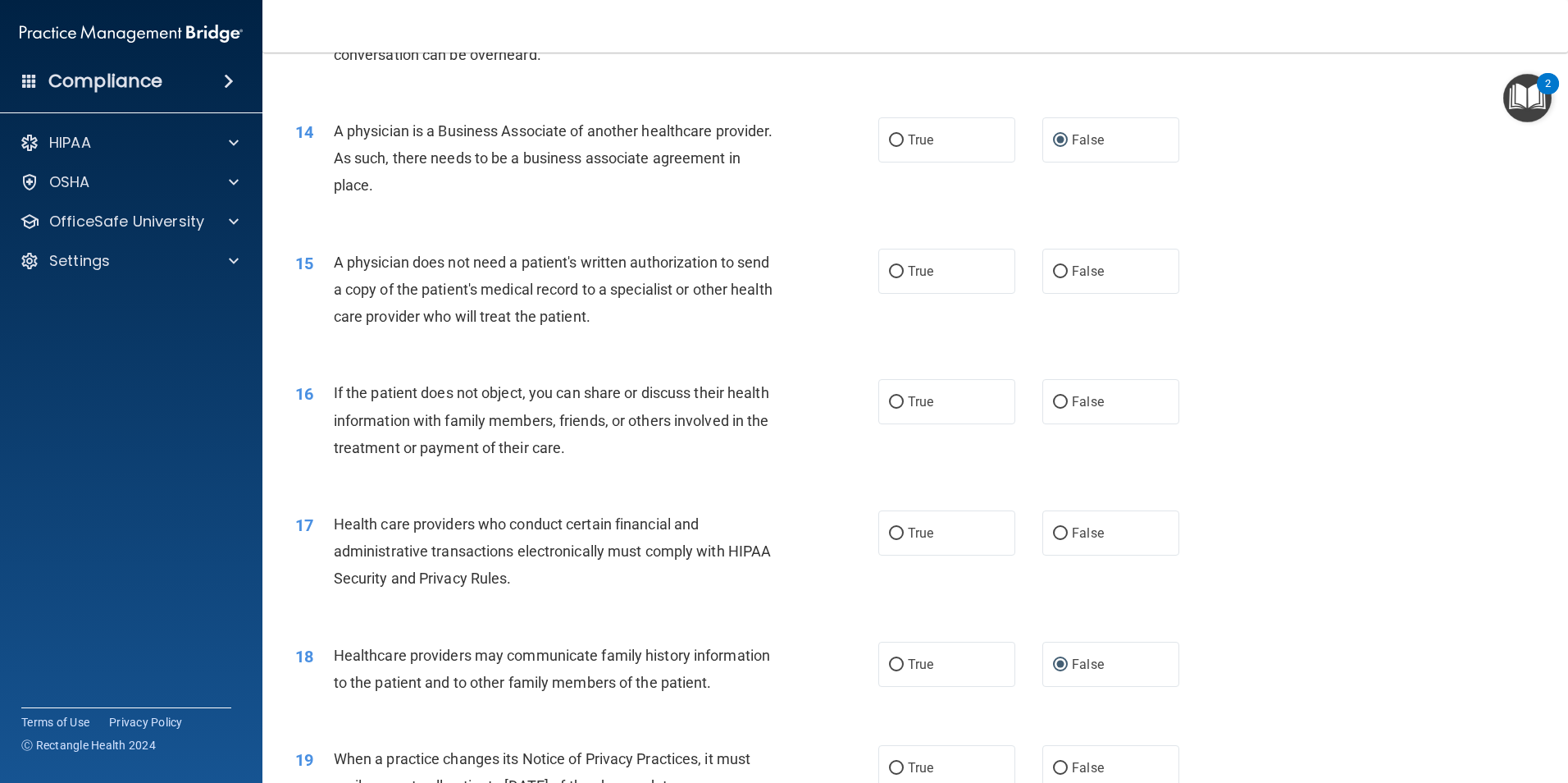
scroll to position [1641, 0]
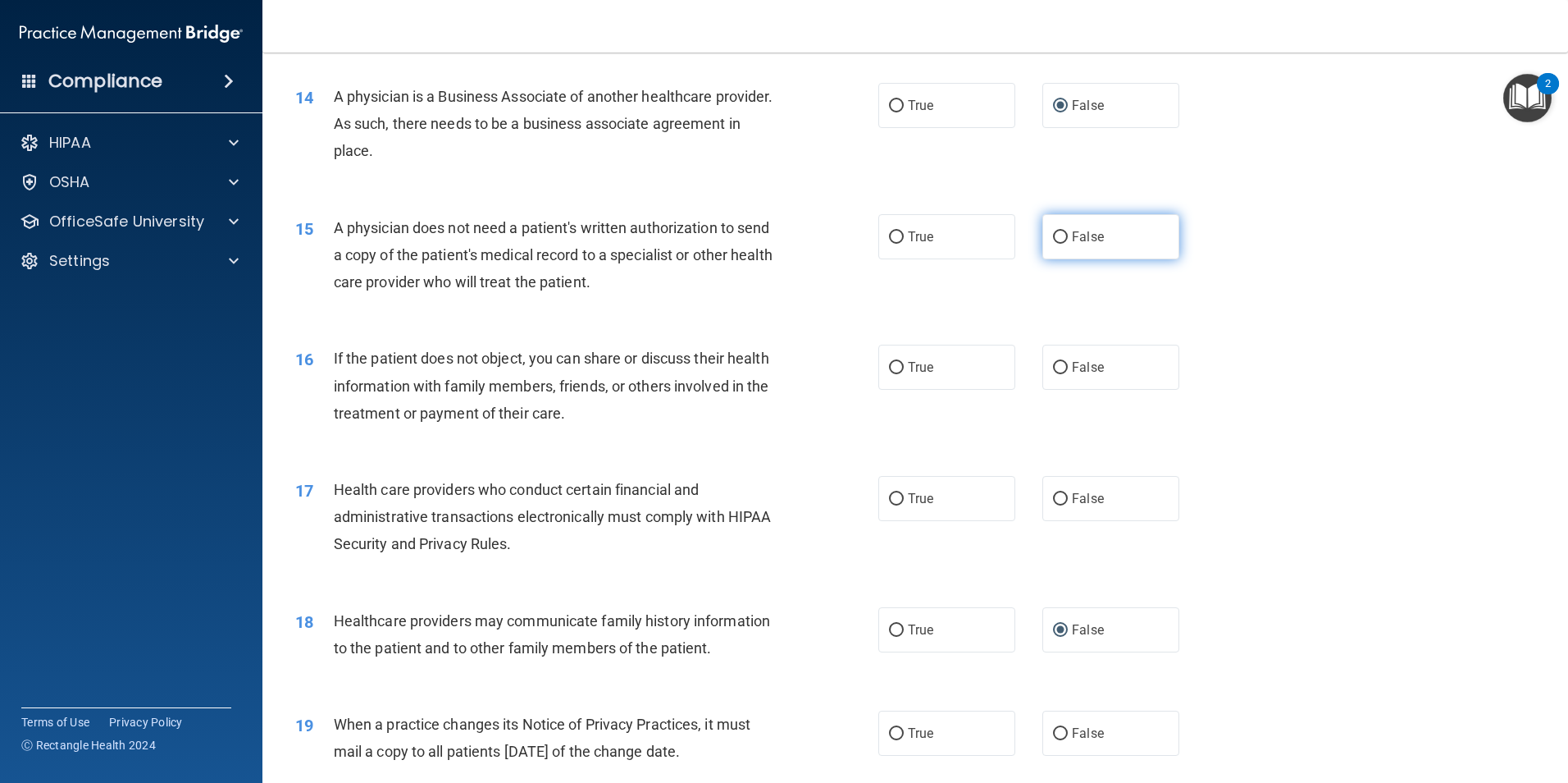
click at [1054, 238] on input "False" at bounding box center [1061, 238] width 15 height 12
radio input "true"
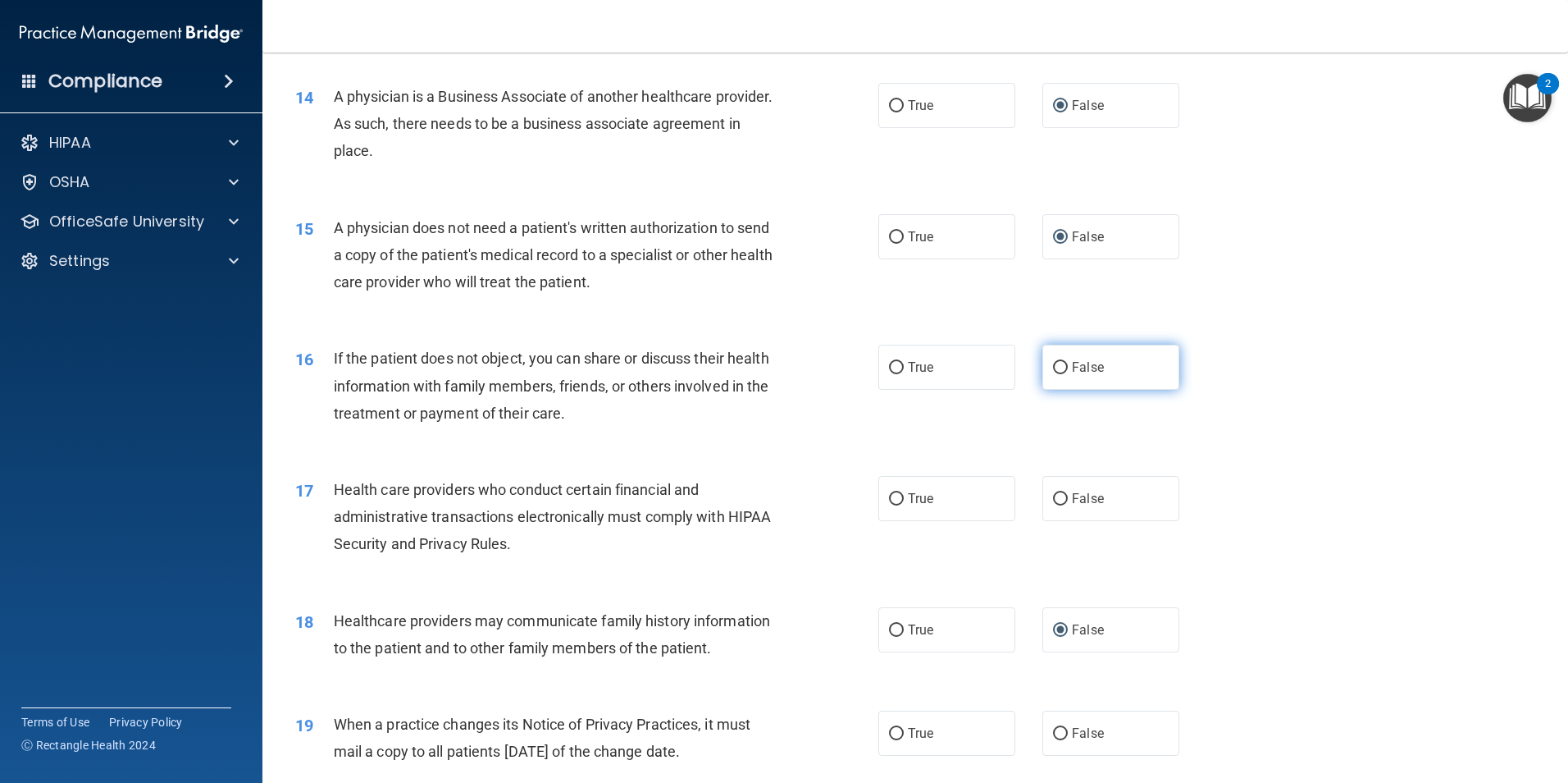
click at [1054, 370] on input "False" at bounding box center [1061, 368] width 15 height 12
radio input "true"
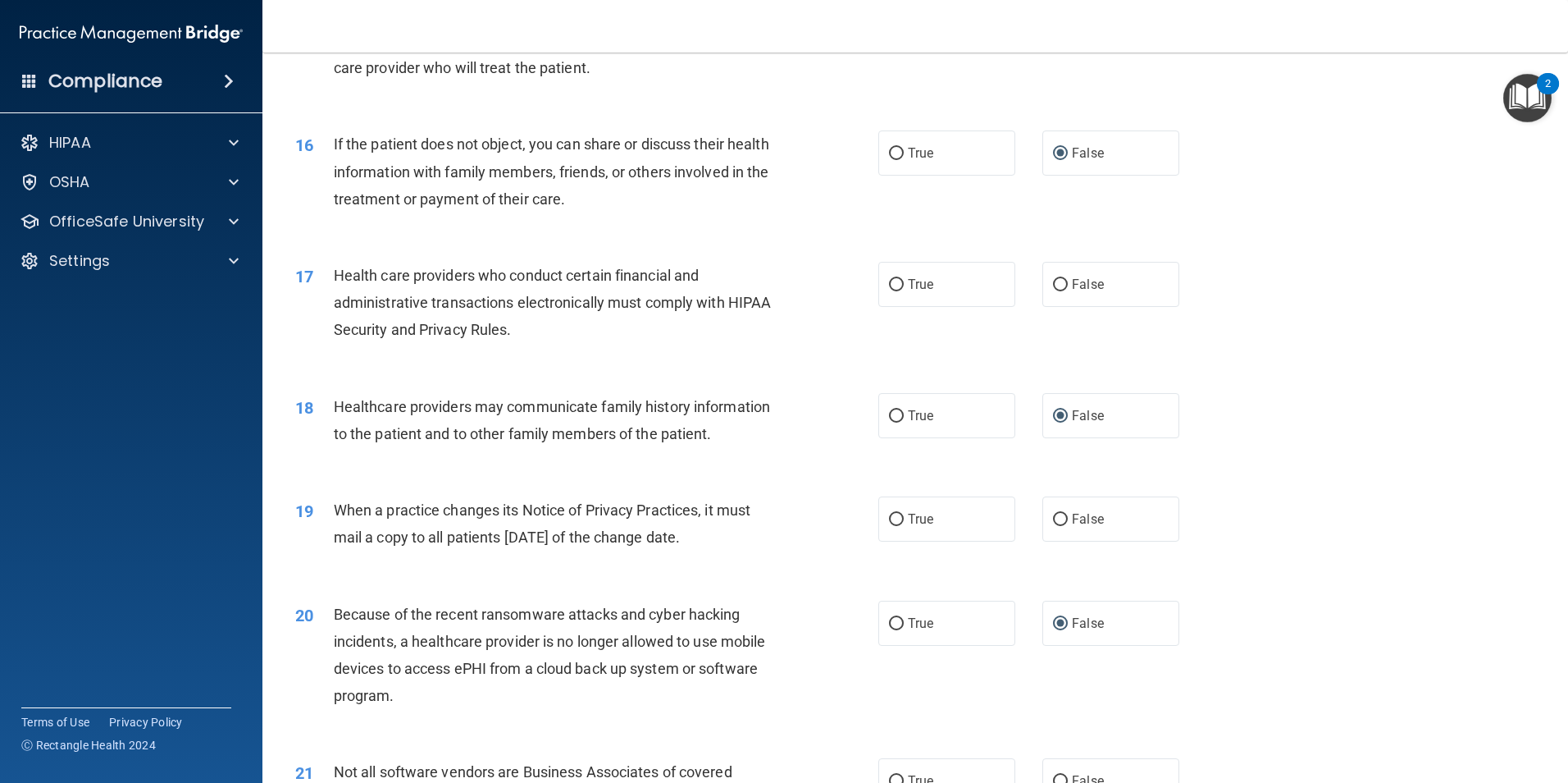
scroll to position [1887, 0]
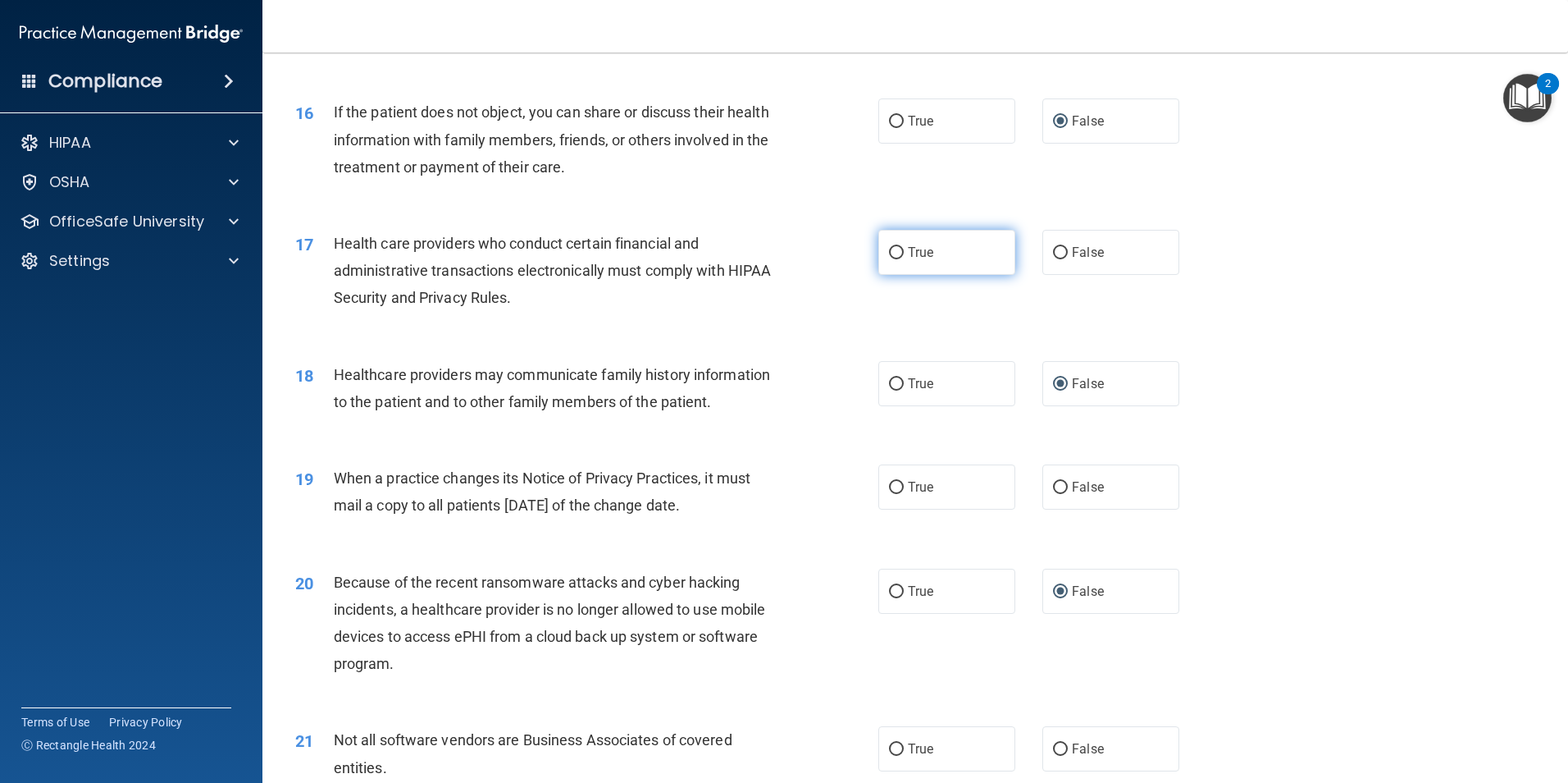
click at [890, 253] on input "True" at bounding box center [896, 253] width 15 height 12
radio input "true"
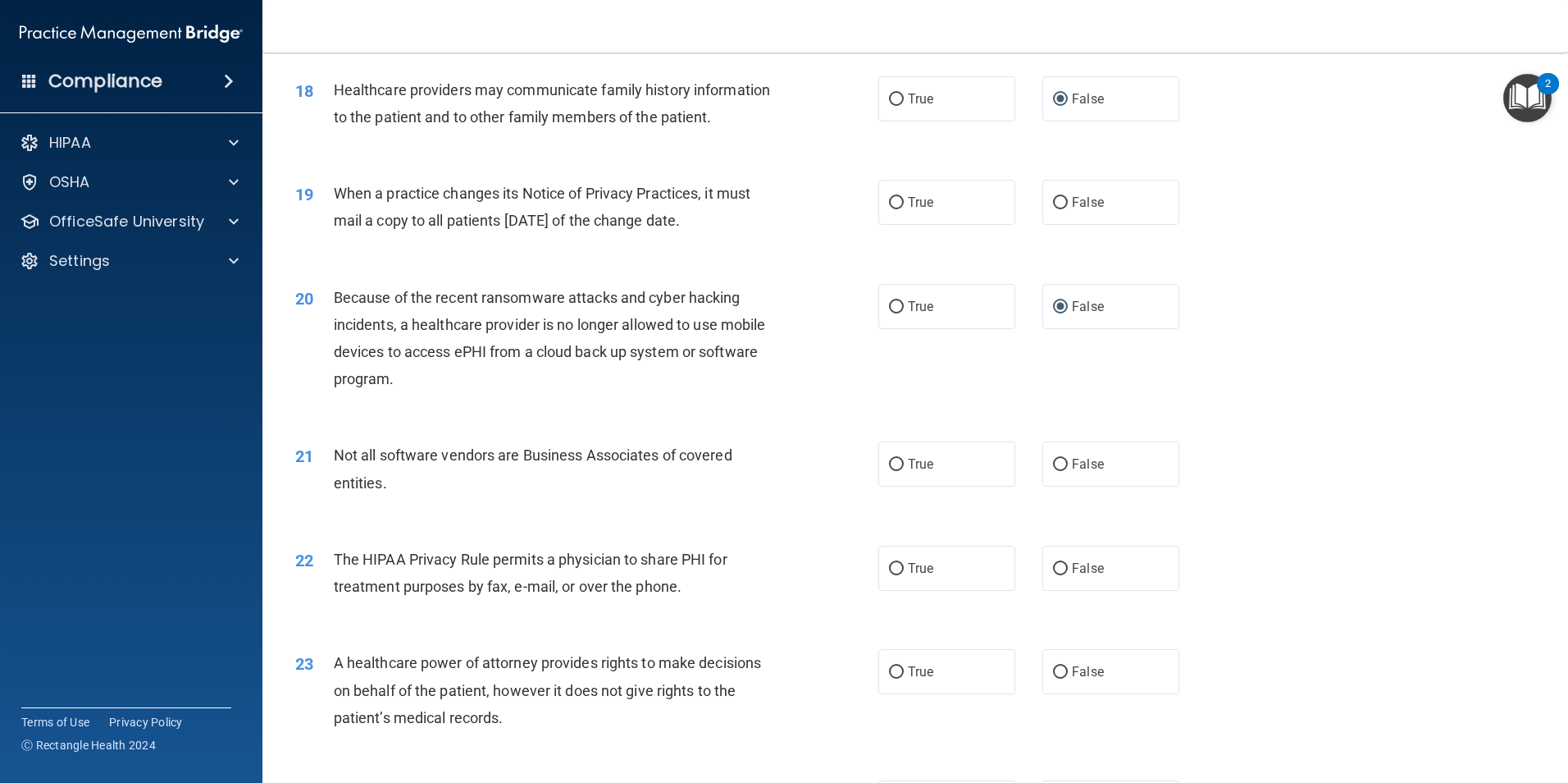
scroll to position [2133, 0]
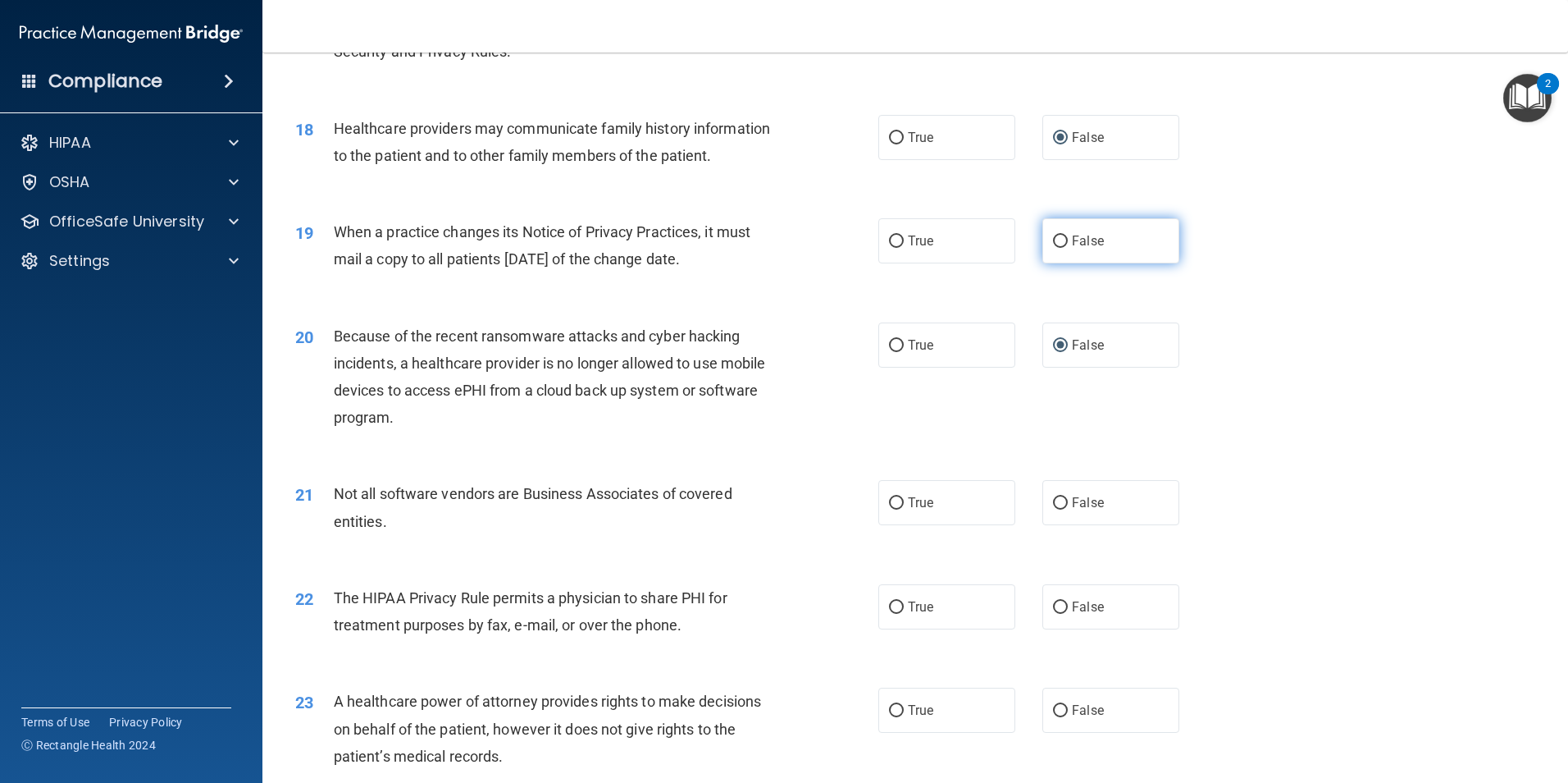
click at [1054, 242] on input "False" at bounding box center [1061, 242] width 15 height 12
radio input "true"
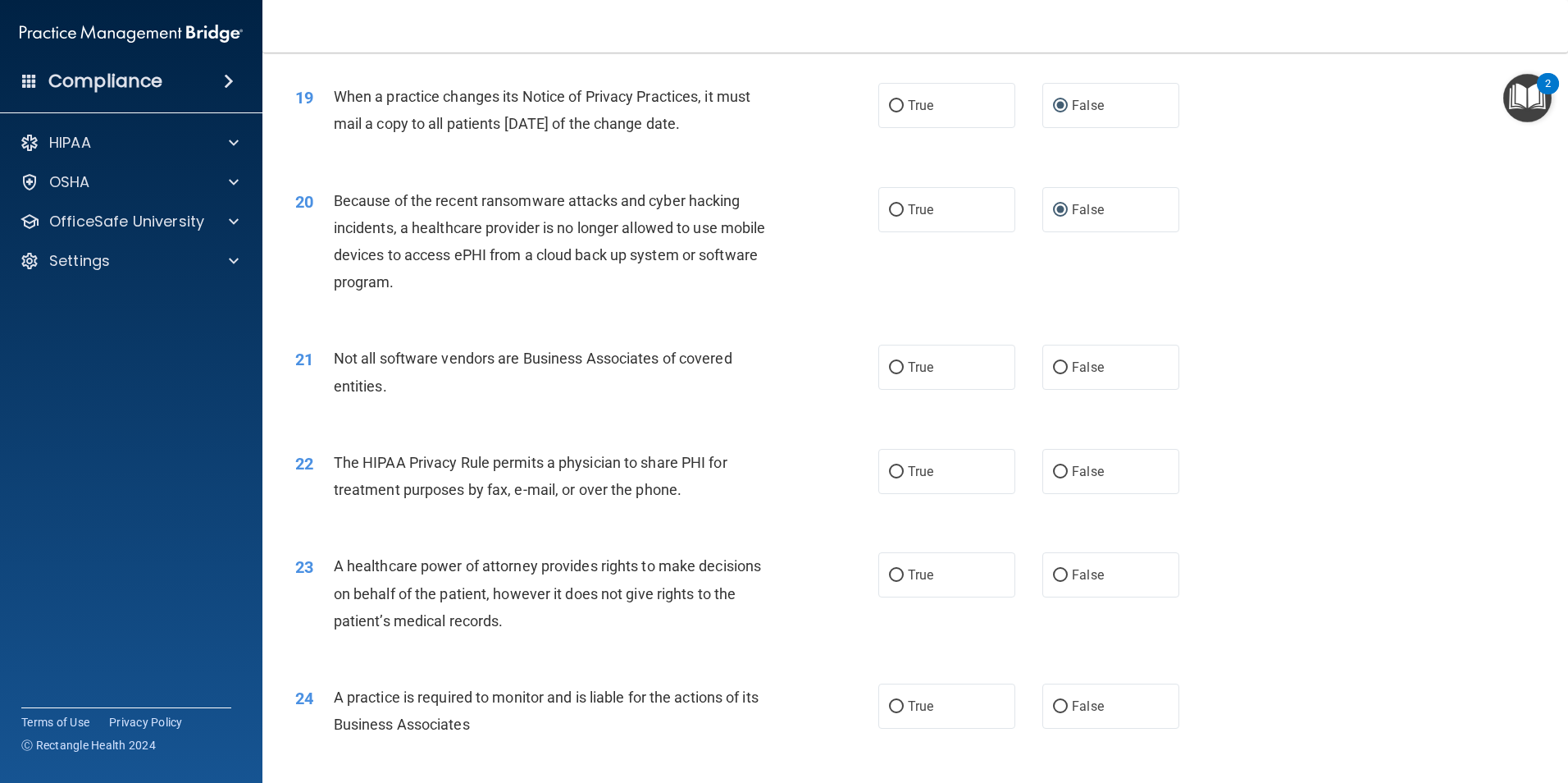
scroll to position [2297, 0]
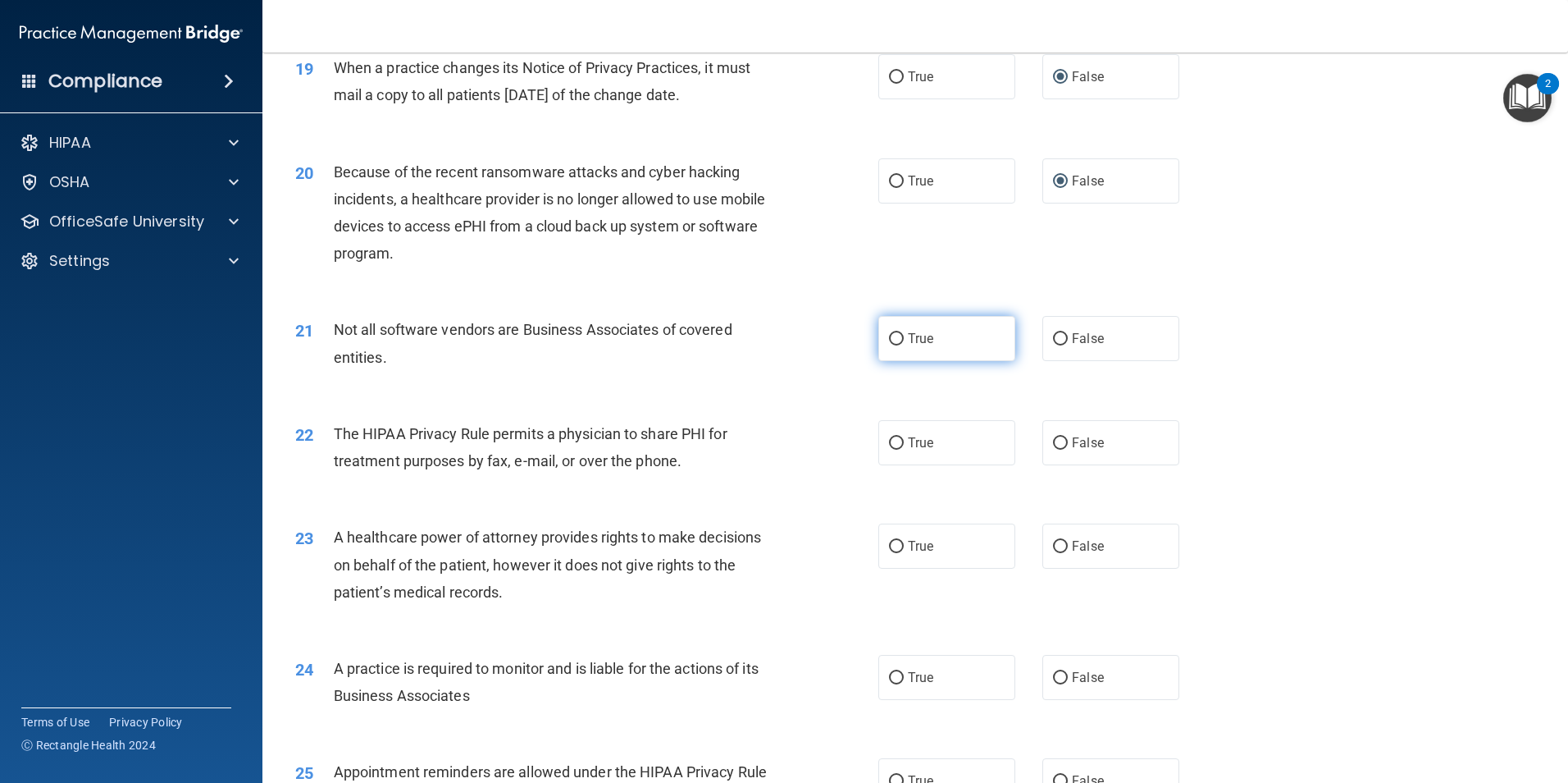
click at [889, 338] on input "True" at bounding box center [896, 339] width 15 height 12
radio input "true"
click at [889, 441] on input "True" at bounding box center [896, 444] width 15 height 12
radio input "true"
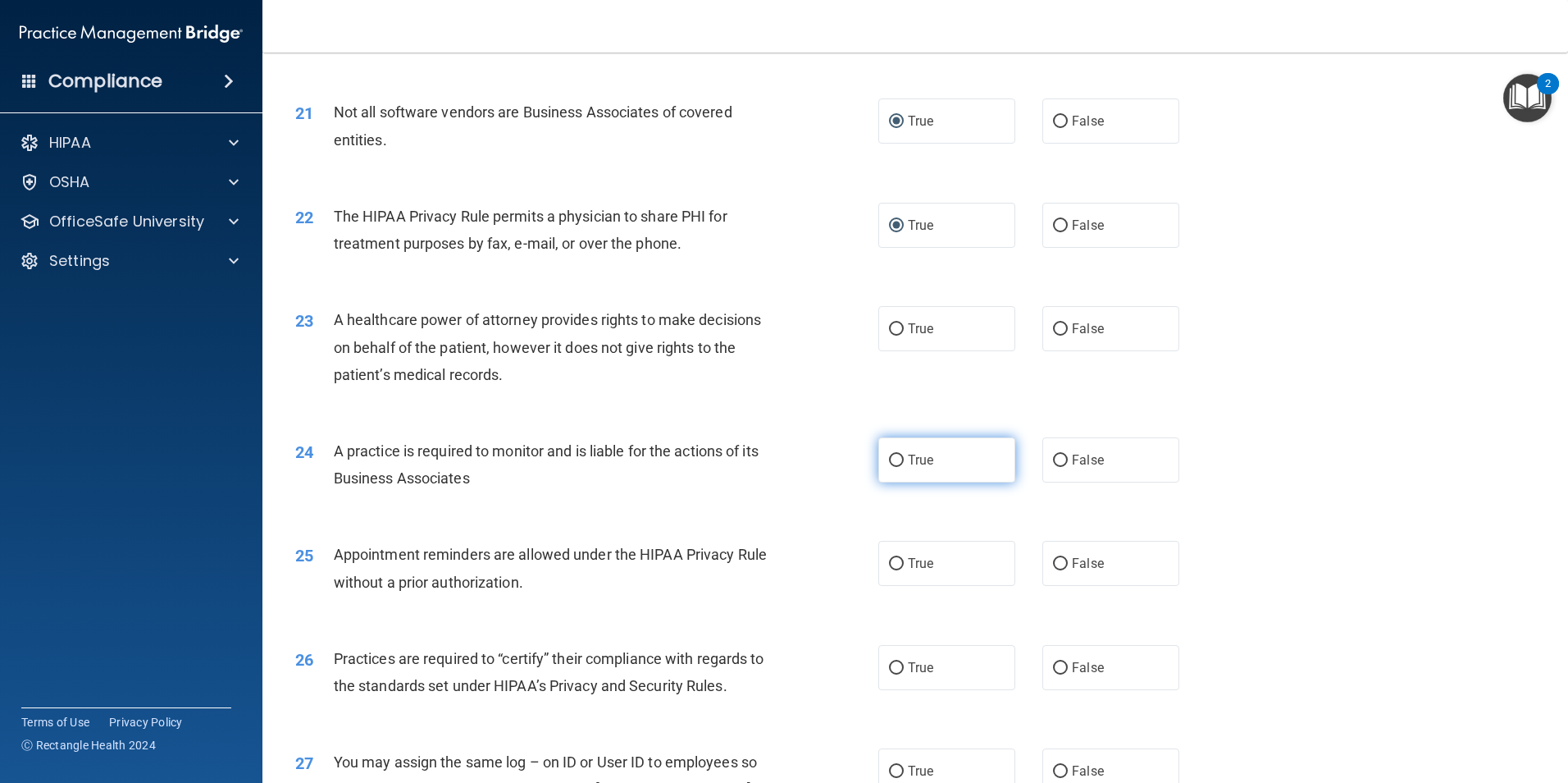
scroll to position [2544, 0]
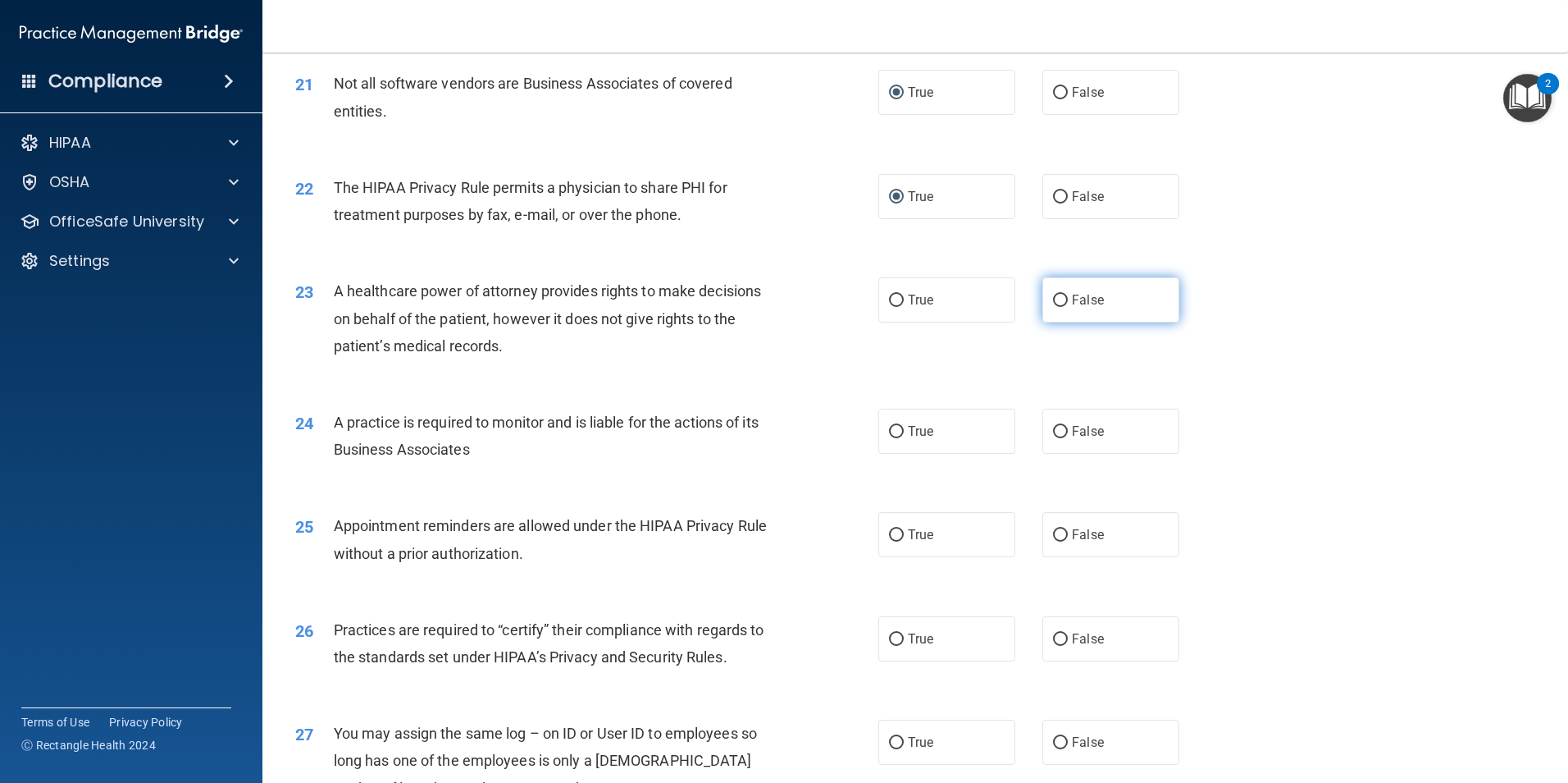
click at [1054, 295] on input "False" at bounding box center [1061, 301] width 15 height 12
radio input "true"
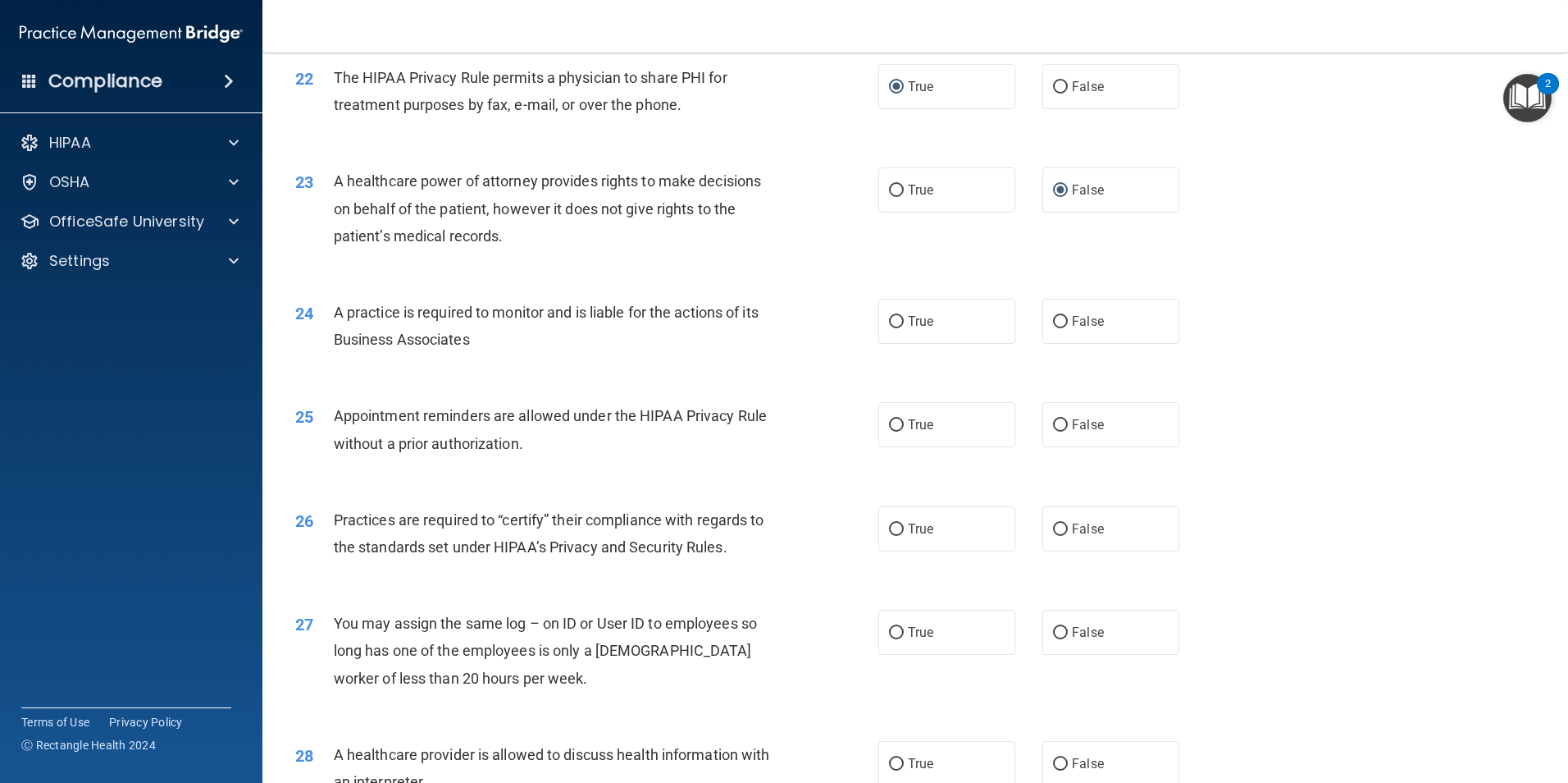
scroll to position [2708, 0]
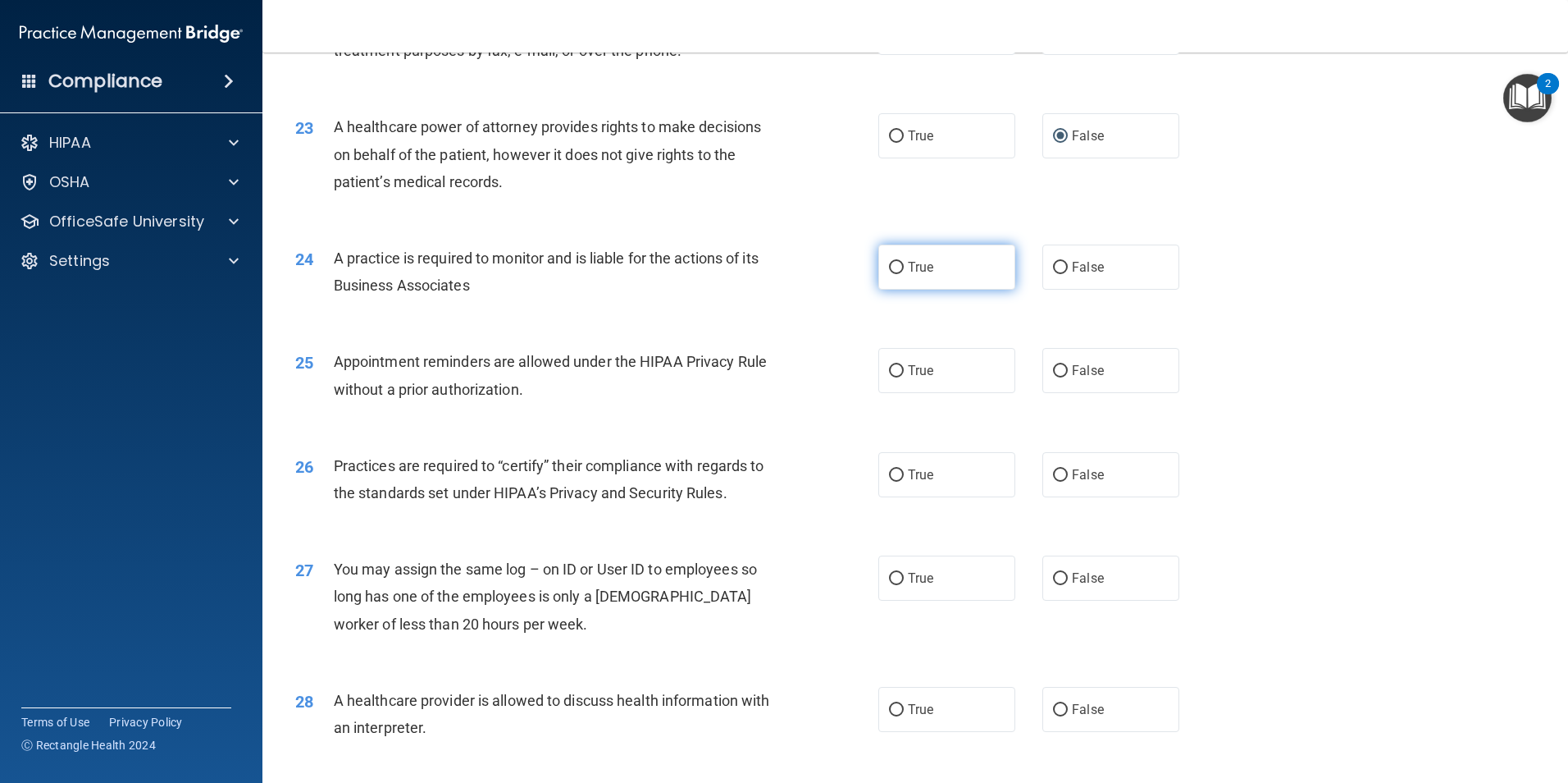
click at [893, 270] on input "True" at bounding box center [896, 268] width 15 height 12
radio input "true"
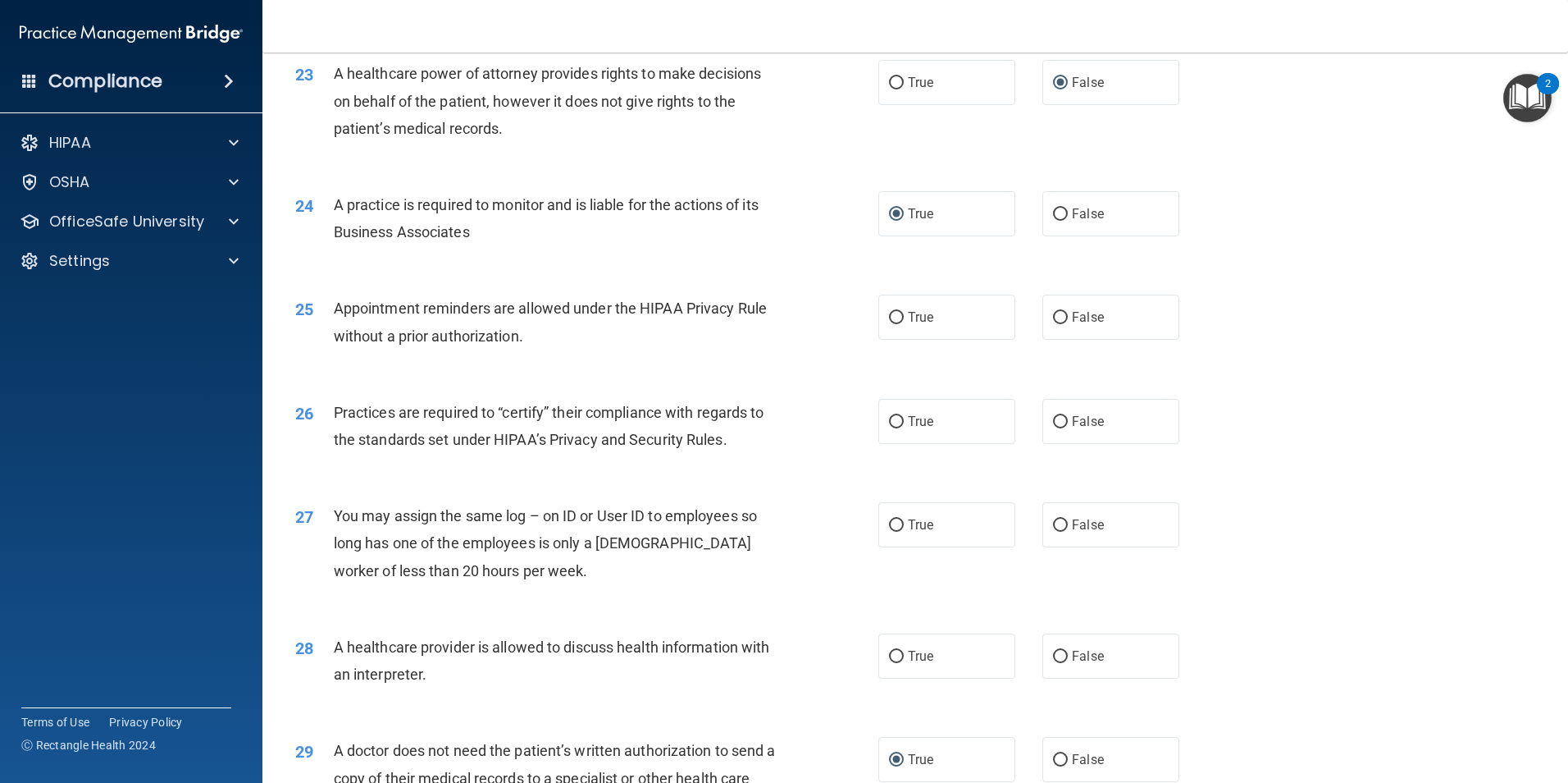
scroll to position [2872, 0]
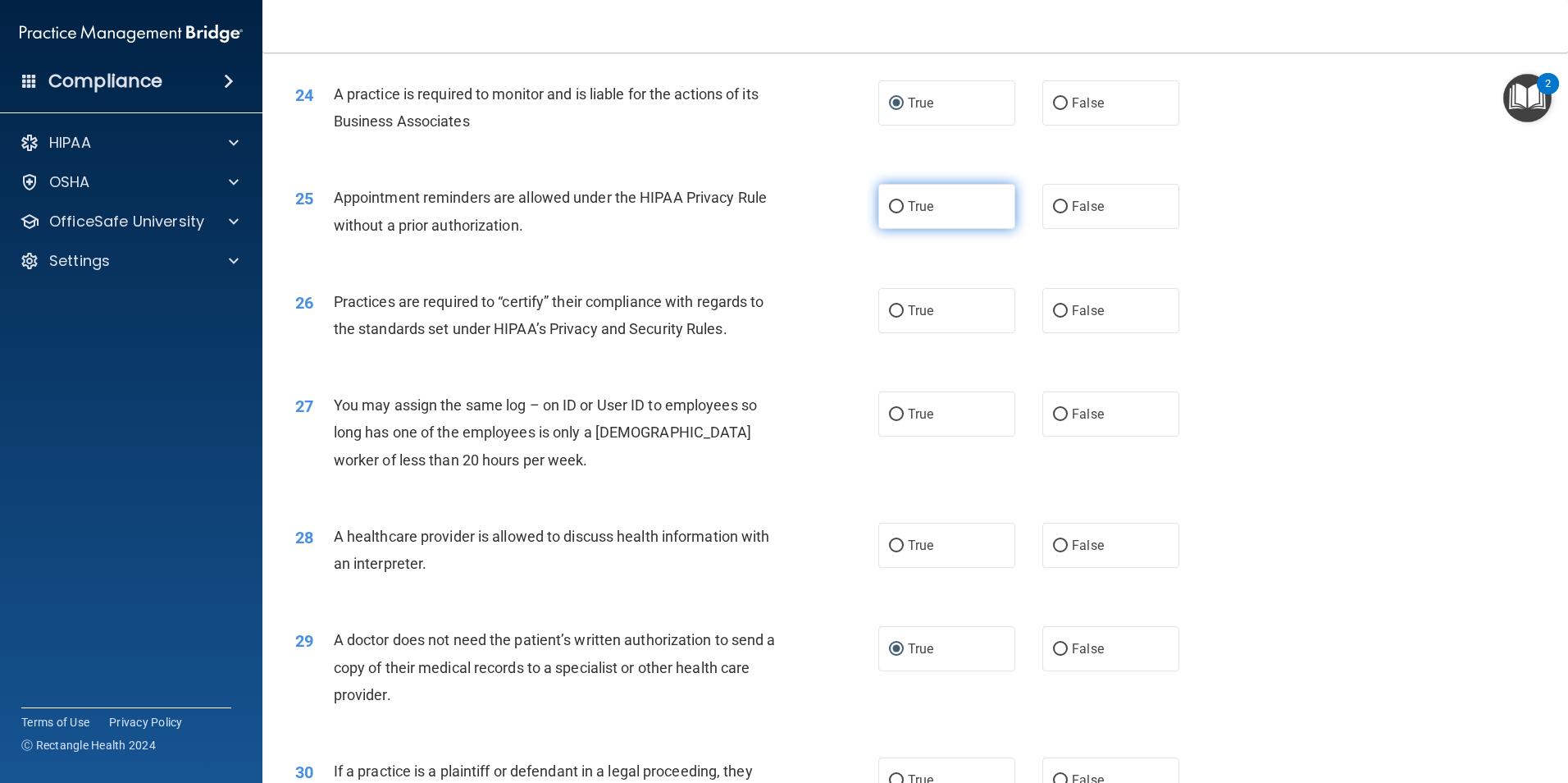
click at [889, 212] on input "True" at bounding box center [896, 207] width 15 height 12
radio input "true"
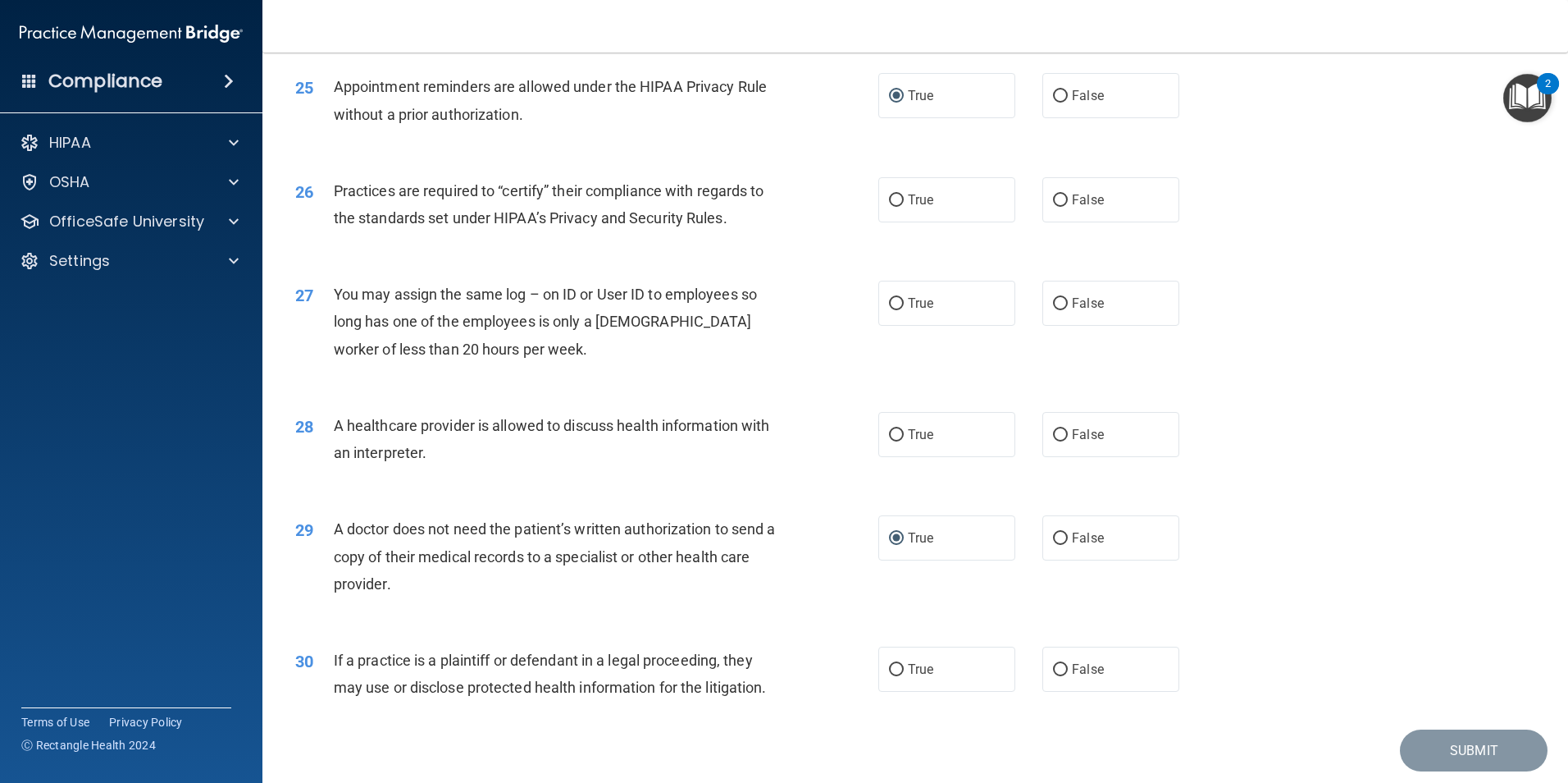
scroll to position [2954, 0]
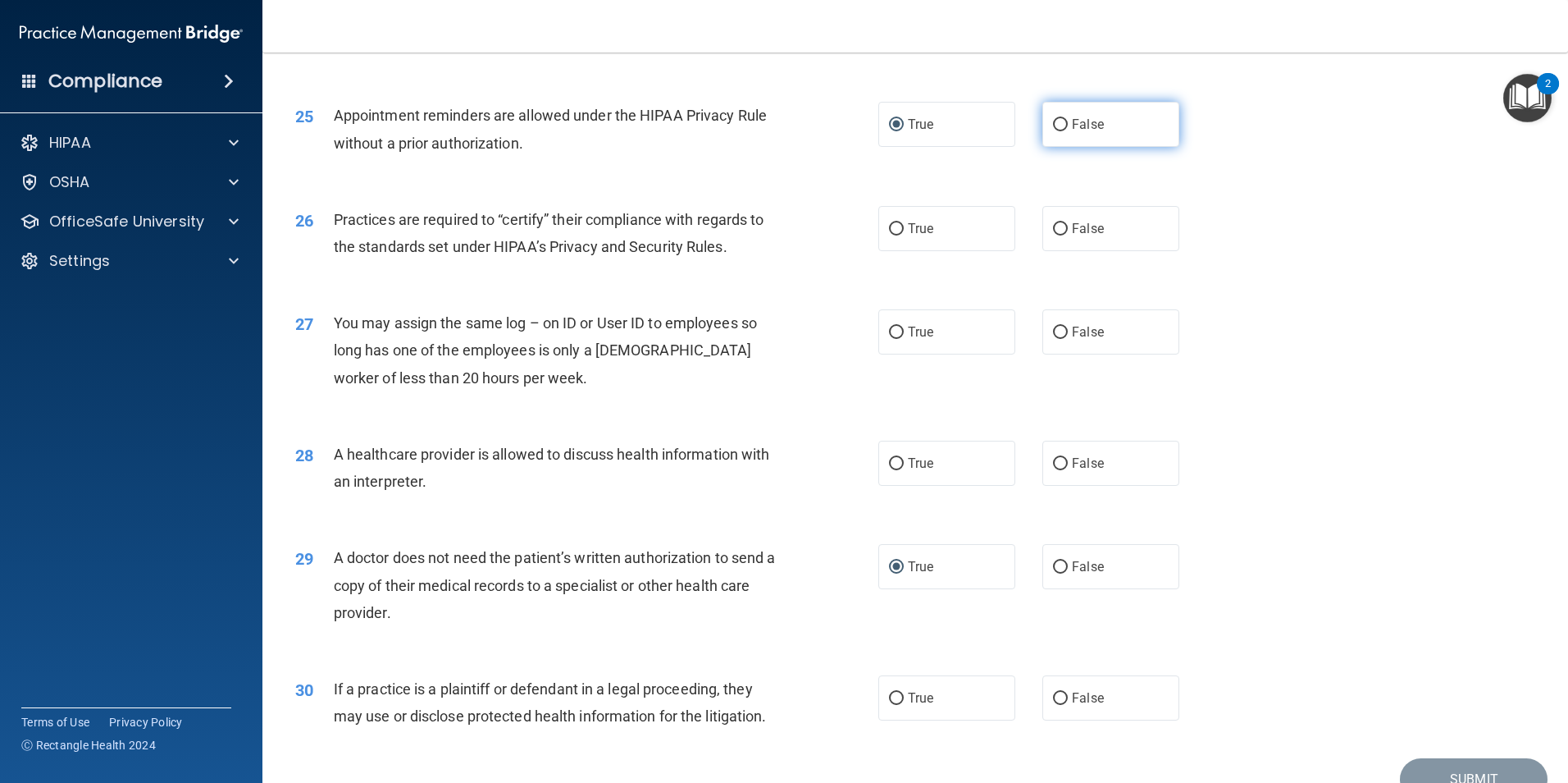
click at [1057, 124] on input "False" at bounding box center [1061, 125] width 15 height 12
radio input "true"
radio input "false"
click at [1062, 230] on label "False" at bounding box center [1110, 228] width 137 height 45
click at [1062, 230] on input "False" at bounding box center [1061, 230] width 15 height 12
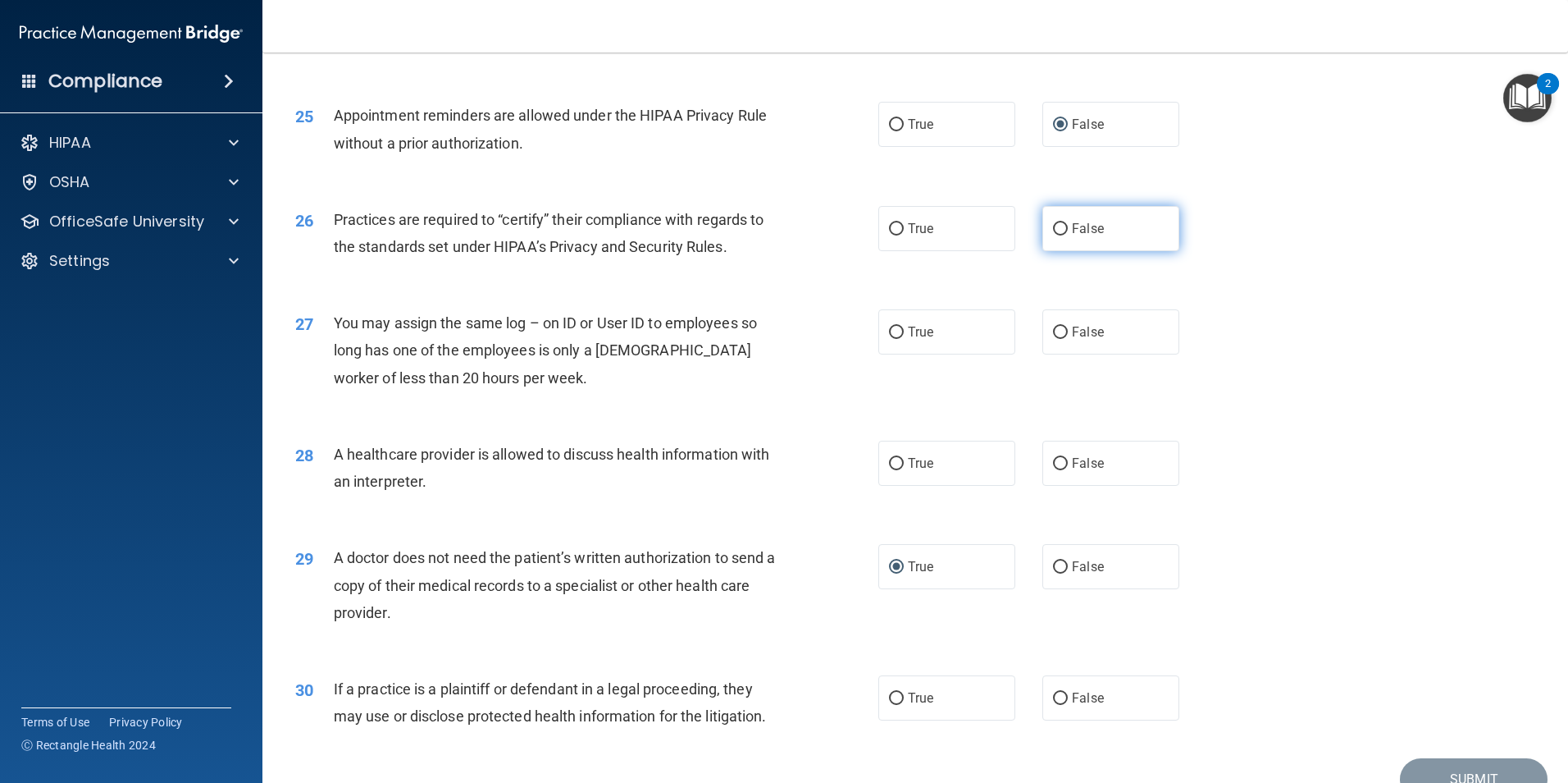
radio input "true"
click at [1055, 331] on input "False" at bounding box center [1061, 332] width 15 height 12
radio input "true"
click at [891, 463] on input "True" at bounding box center [896, 464] width 15 height 12
radio input "true"
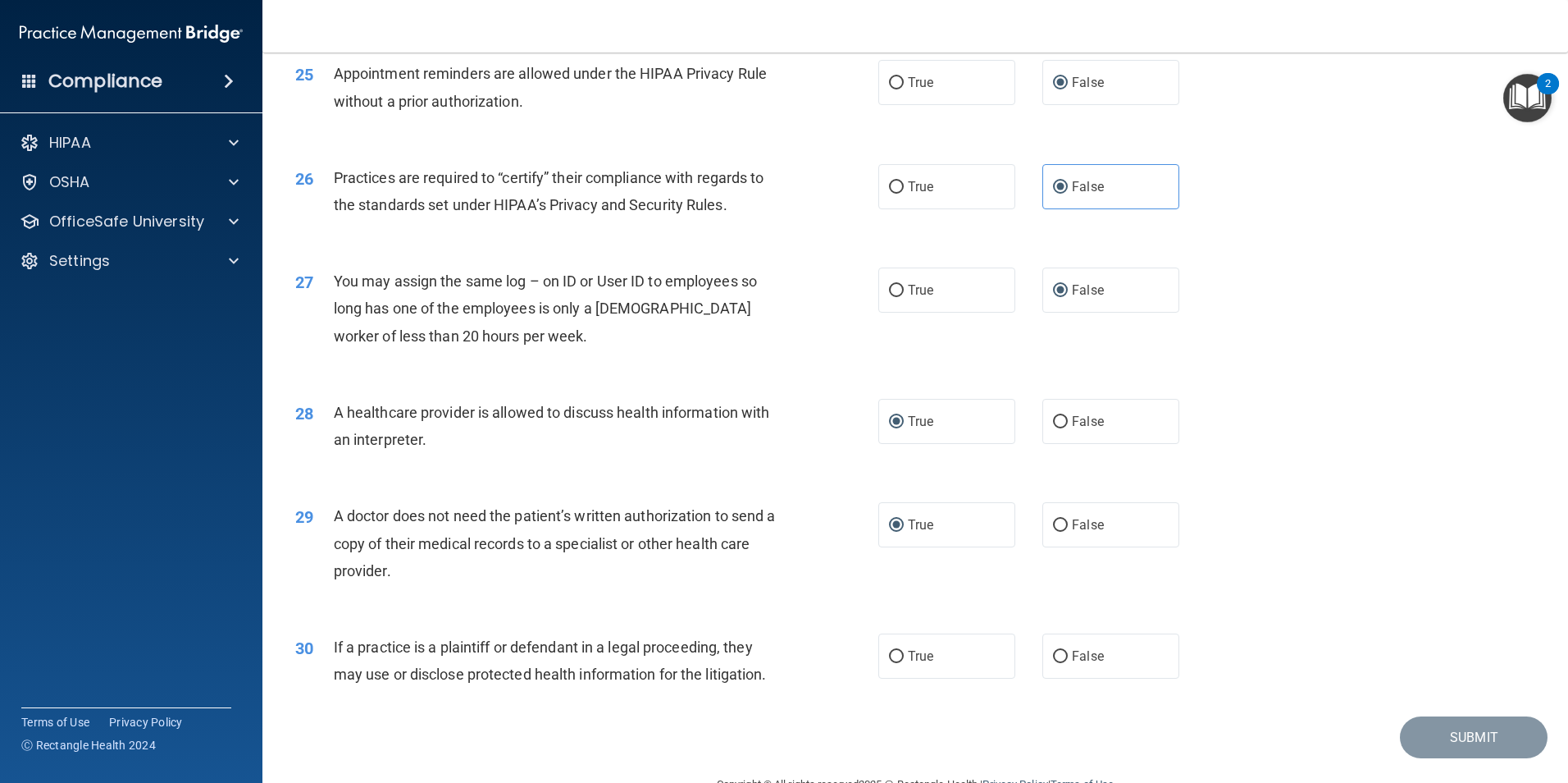
scroll to position [3036, 0]
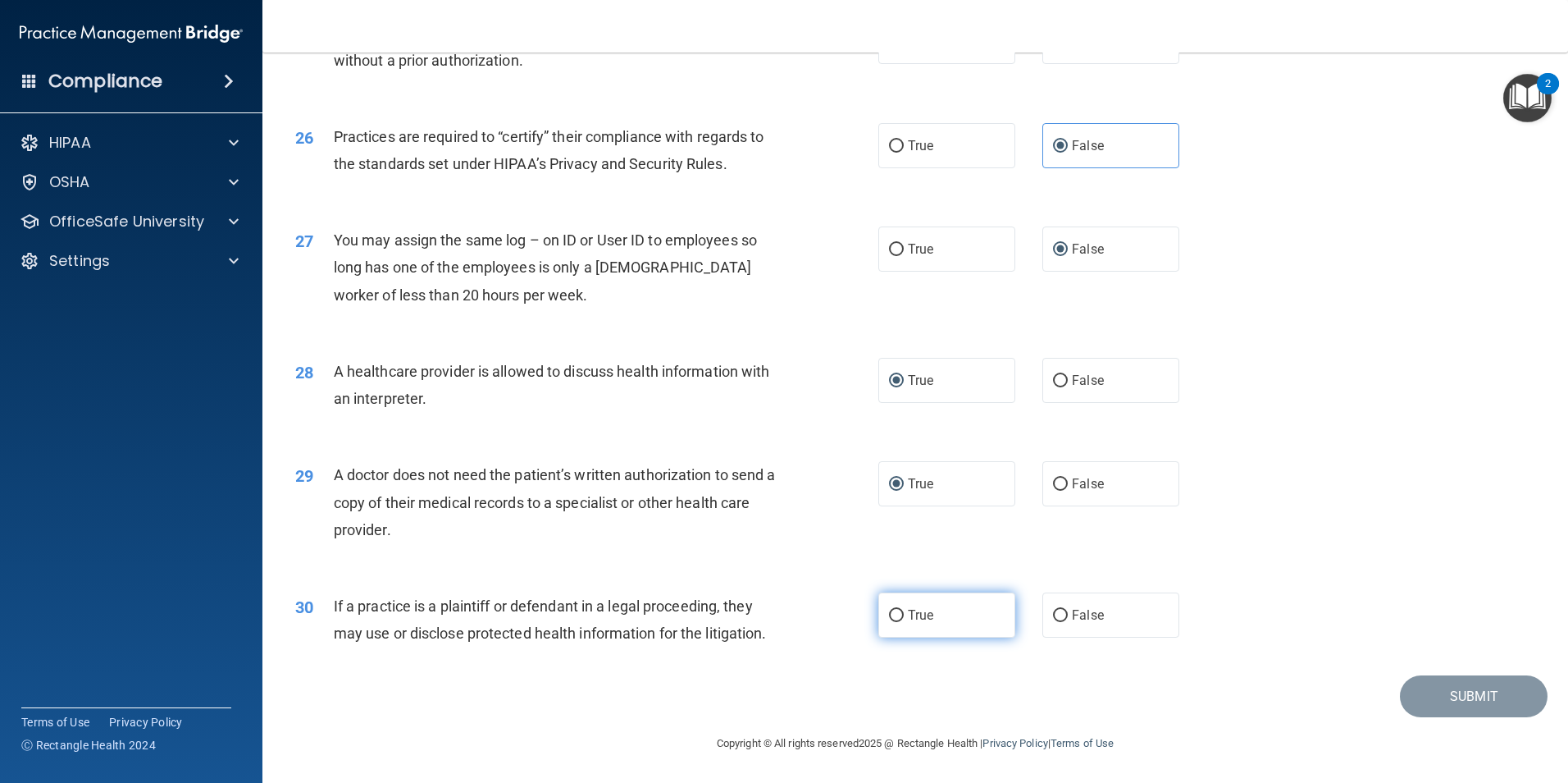
click at [890, 616] on input "True" at bounding box center [896, 616] width 15 height 12
radio input "true"
click at [1434, 689] on button "Submit" at bounding box center [1473, 696] width 147 height 42
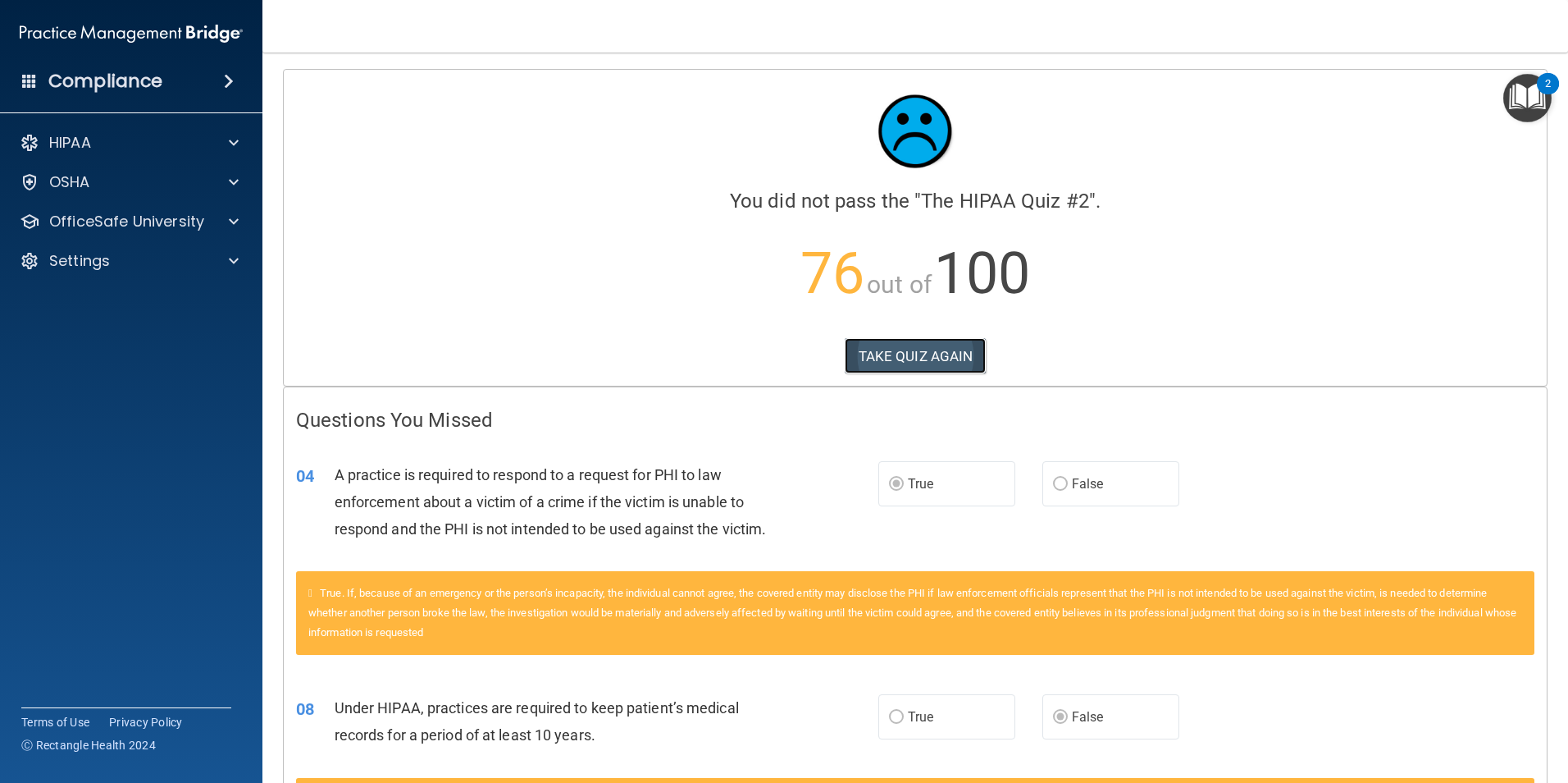
click at [895, 357] on button "TAKE QUIZ AGAIN" at bounding box center [916, 356] width 142 height 36
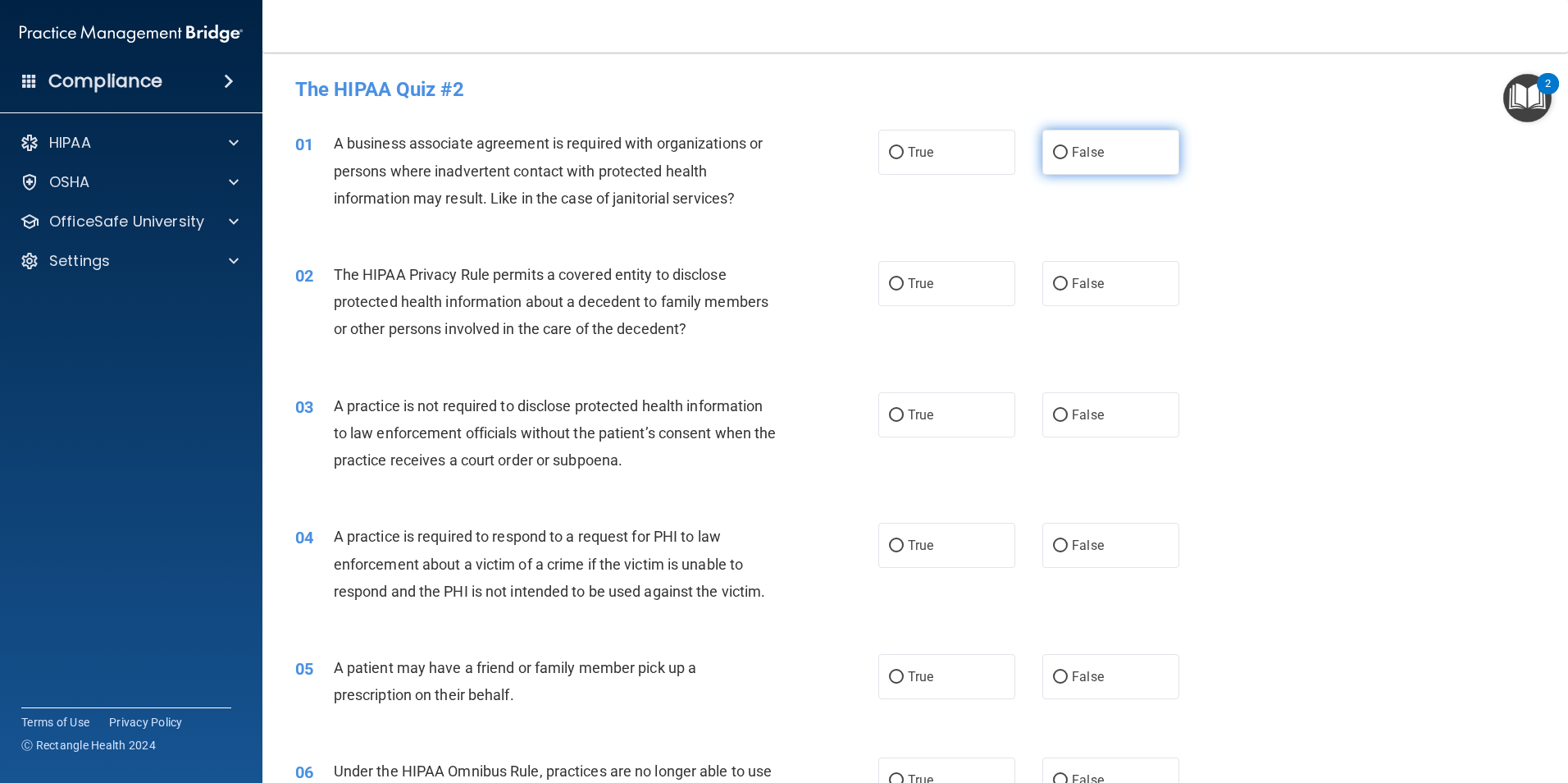
click at [1054, 155] on input "False" at bounding box center [1061, 153] width 15 height 12
radio input "true"
click at [1058, 281] on input "False" at bounding box center [1061, 284] width 15 height 12
radio input "true"
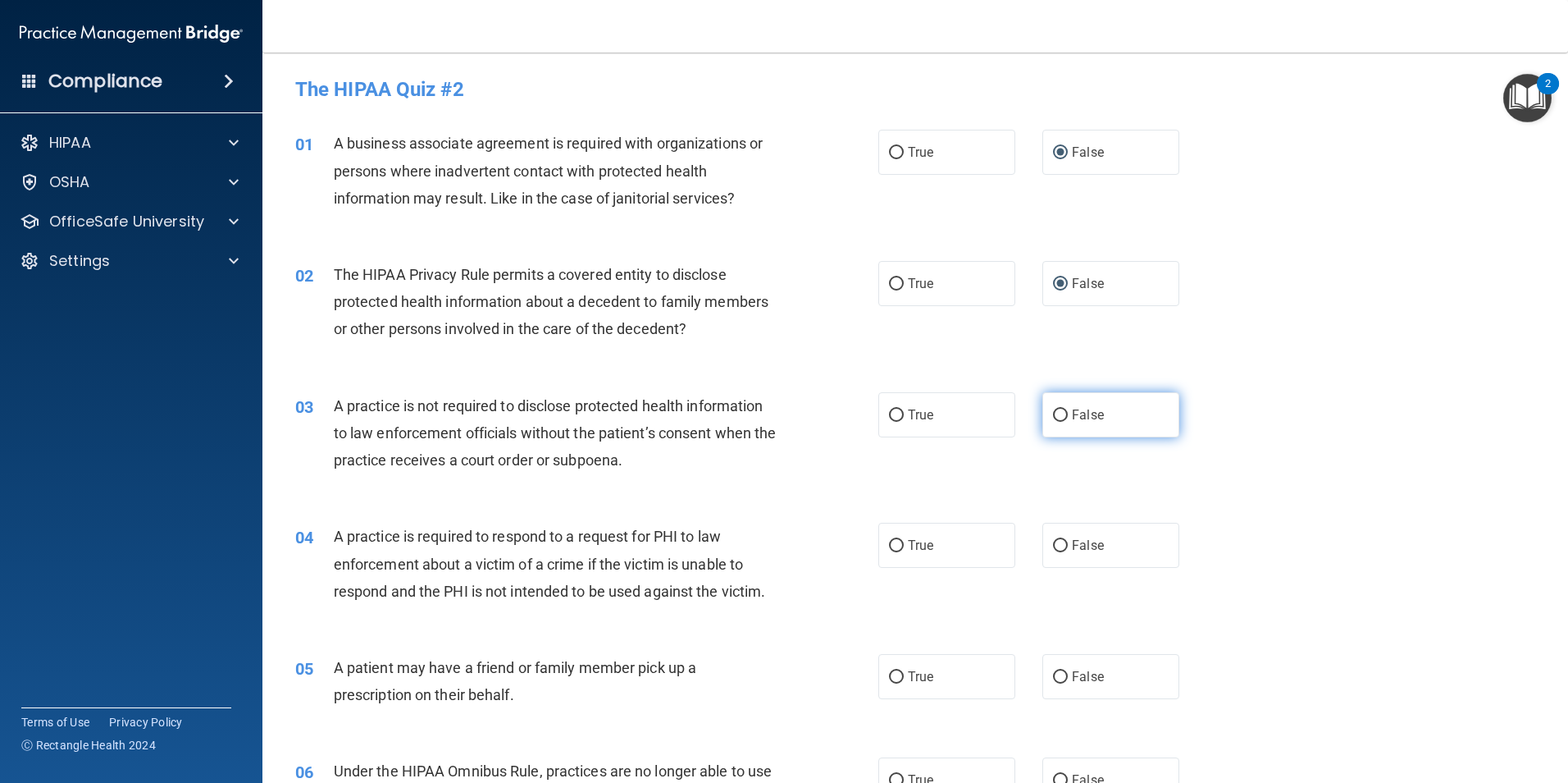
click at [1054, 409] on input "False" at bounding box center [1061, 416] width 15 height 12
radio input "true"
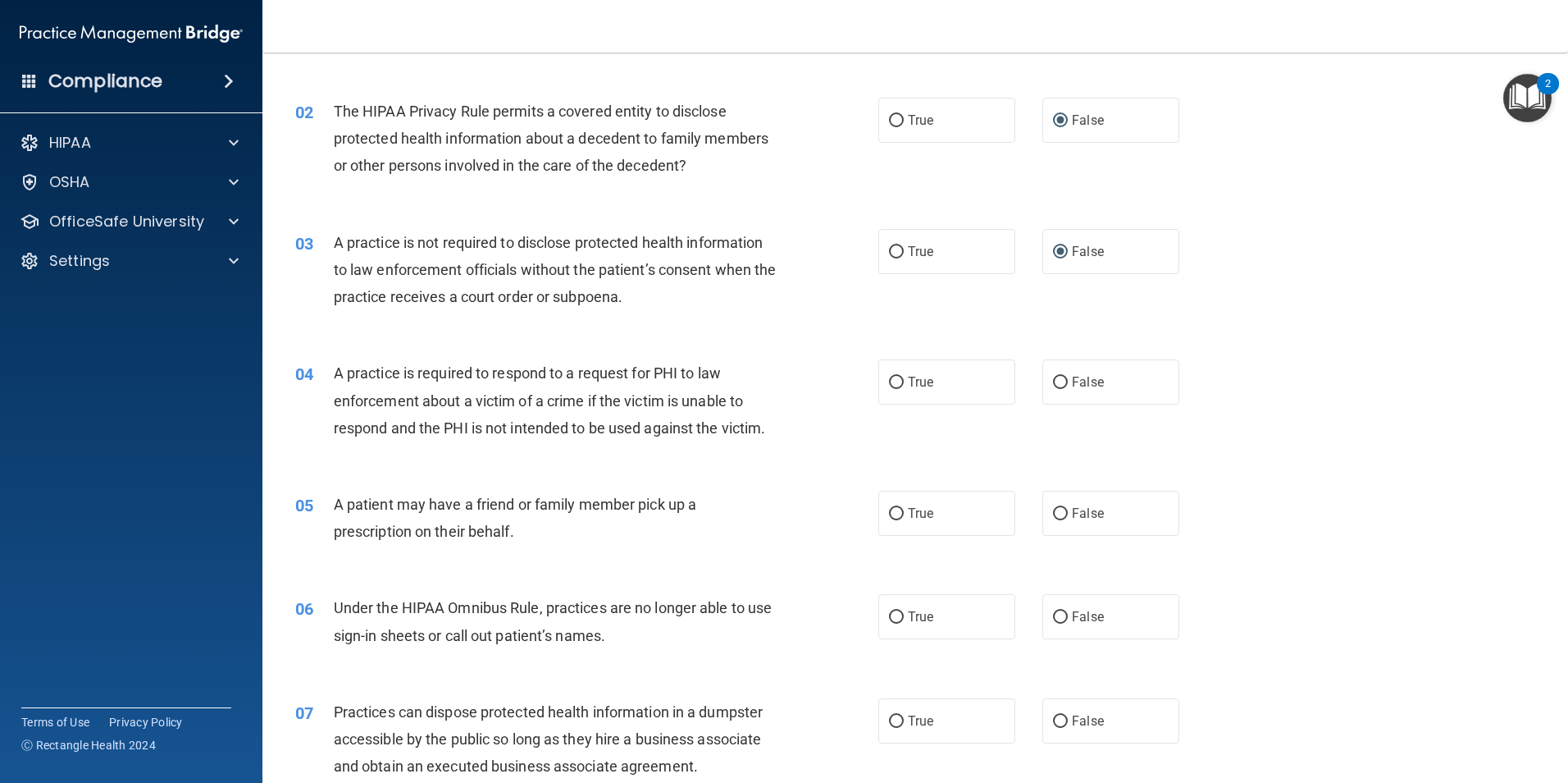
scroll to position [246, 0]
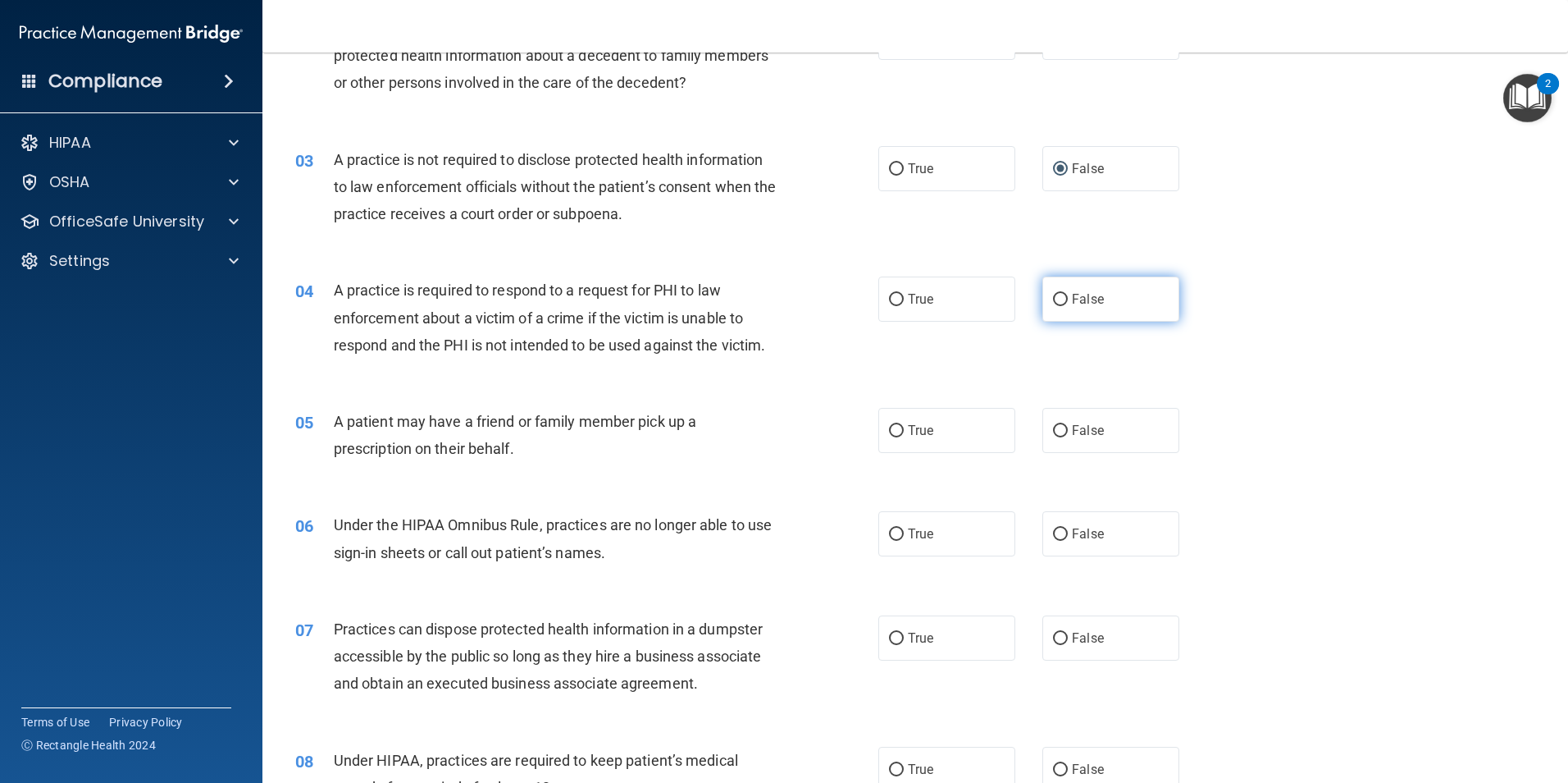
click at [1057, 300] on input "False" at bounding box center [1061, 300] width 15 height 12
radio input "true"
click at [1060, 438] on label "False" at bounding box center [1110, 430] width 137 height 45
click at [1060, 438] on input "False" at bounding box center [1061, 431] width 15 height 12
radio input "true"
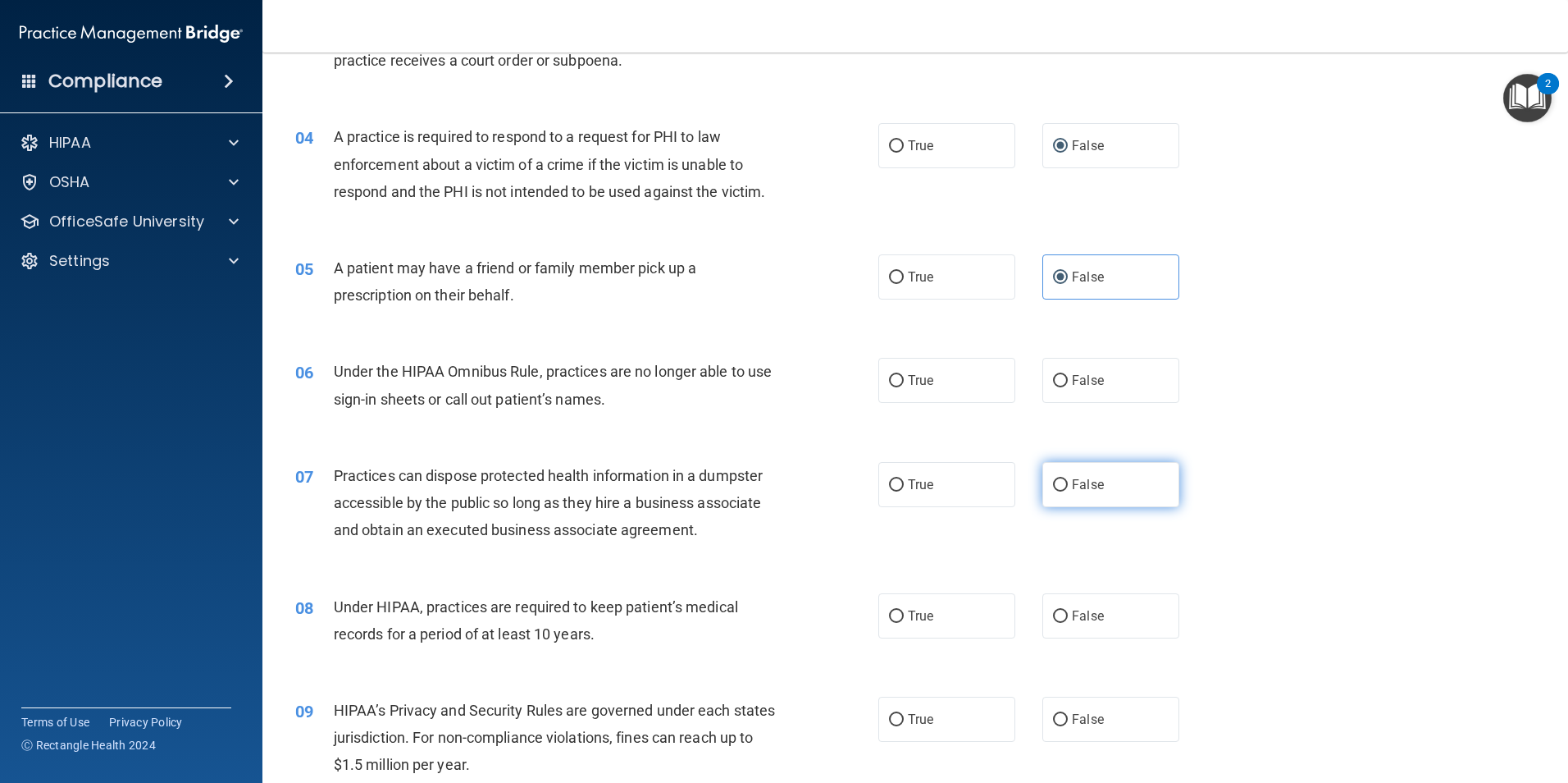
scroll to position [410, 0]
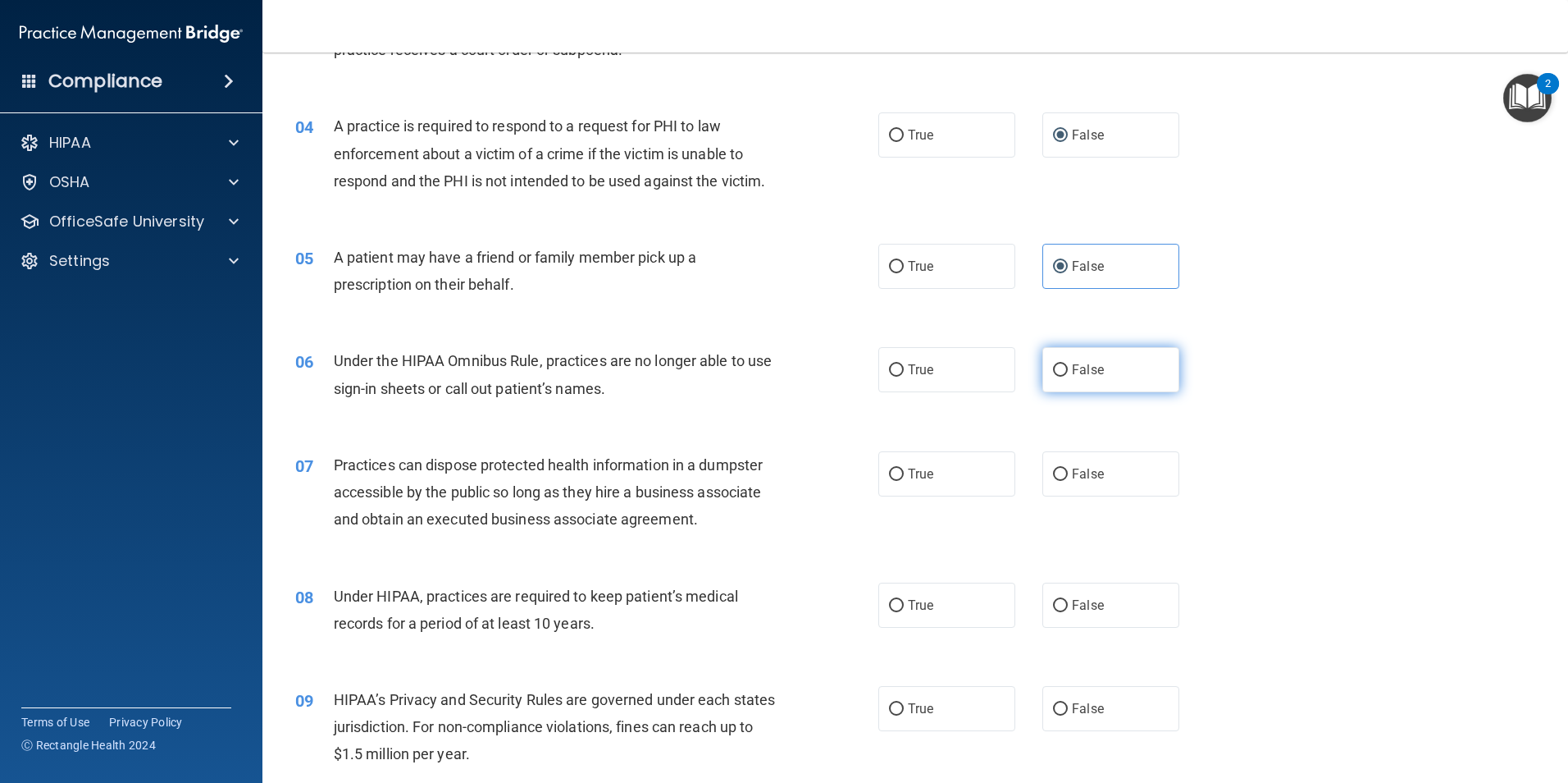
click at [1054, 376] on input "False" at bounding box center [1061, 370] width 15 height 12
radio input "true"
click at [1058, 476] on input "False" at bounding box center [1061, 474] width 15 height 12
radio input "true"
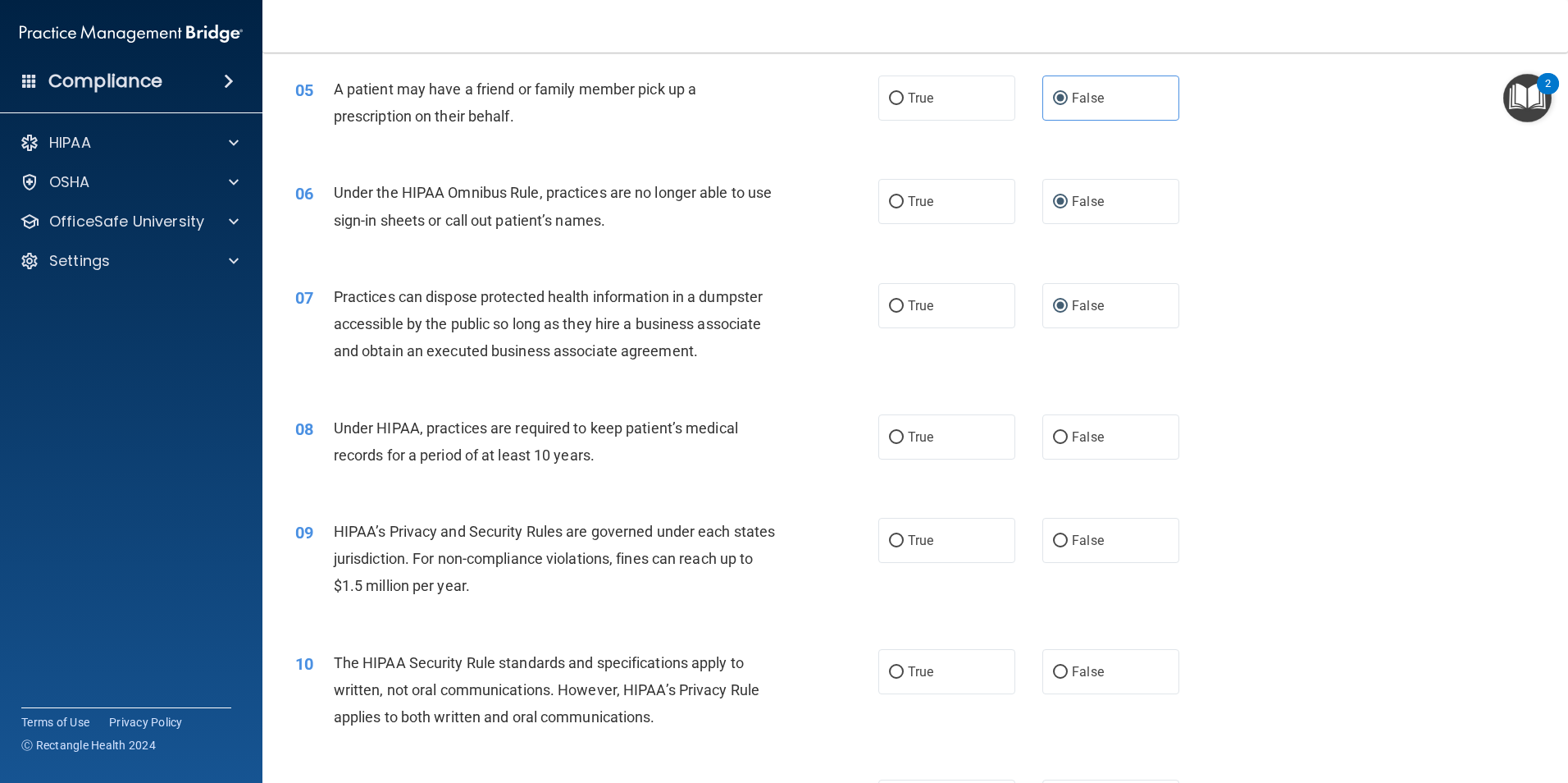
scroll to position [657, 0]
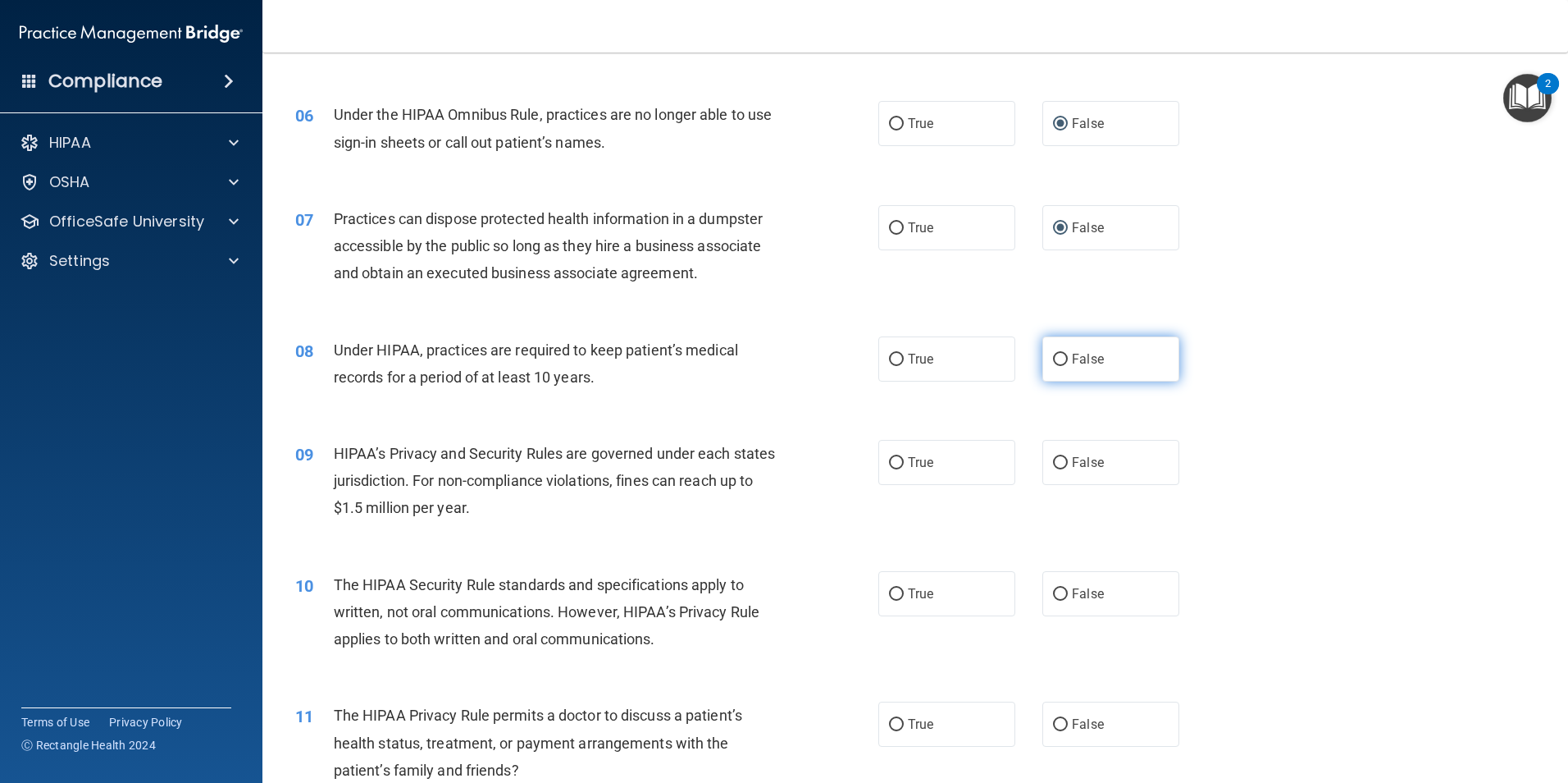
click at [1054, 363] on input "False" at bounding box center [1061, 359] width 15 height 12
radio input "true"
click at [1054, 457] on input "False" at bounding box center [1061, 463] width 15 height 12
radio input "true"
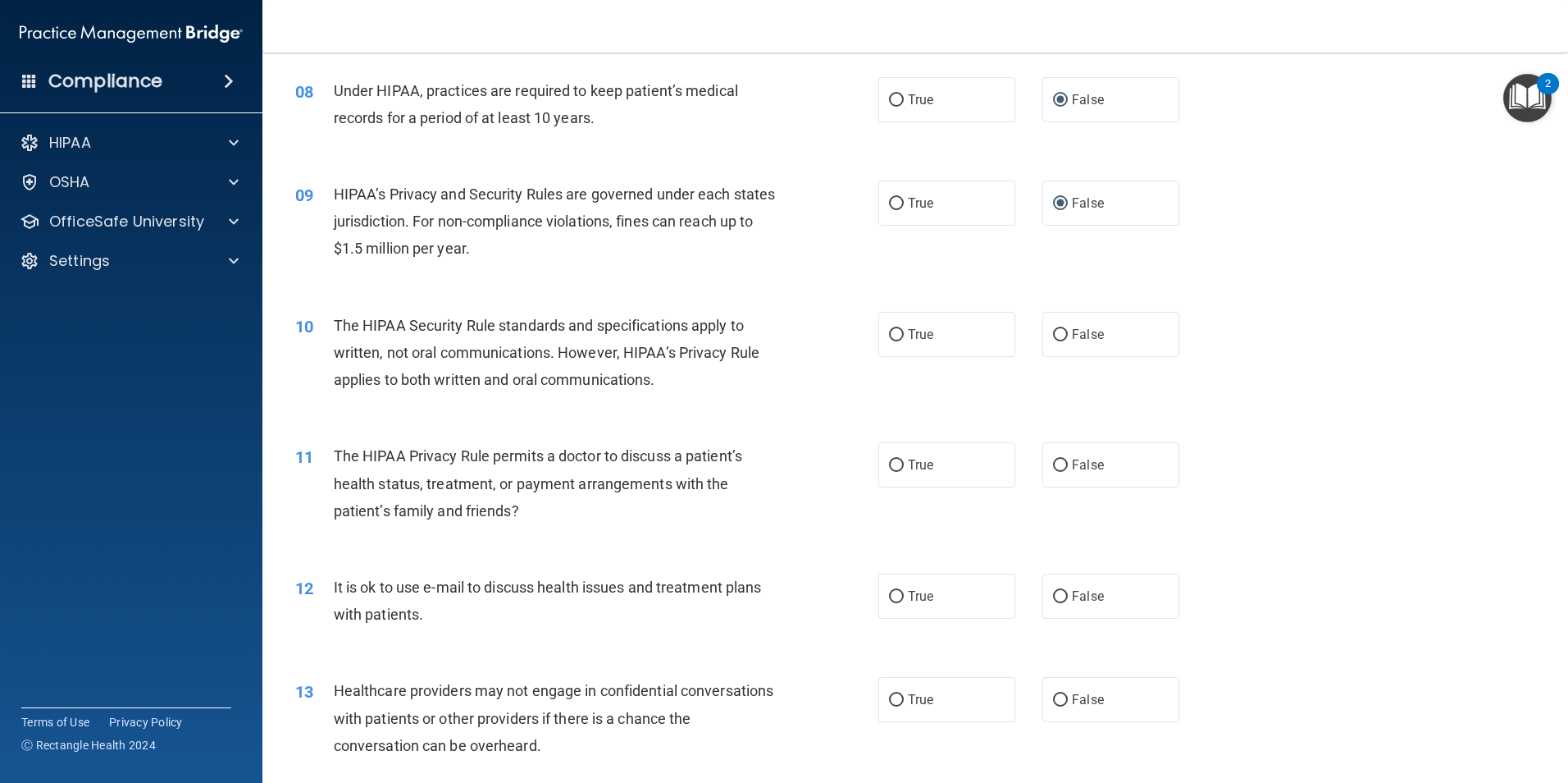
scroll to position [985, 0]
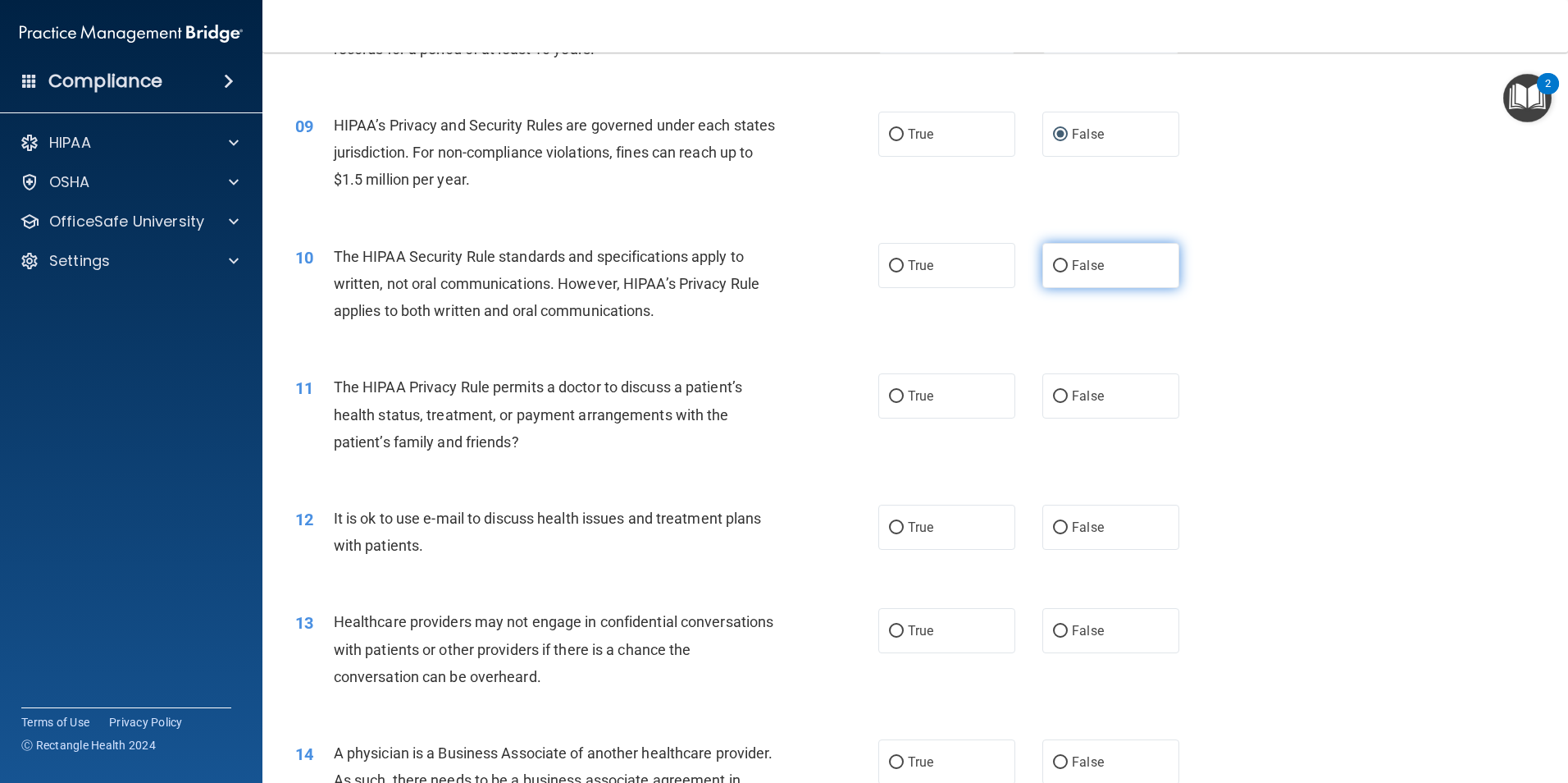
click at [1054, 271] on input "False" at bounding box center [1061, 267] width 15 height 12
radio input "true"
click at [1054, 395] on input "False" at bounding box center [1061, 396] width 15 height 12
radio input "true"
click at [1057, 528] on input "False" at bounding box center [1061, 528] width 15 height 12
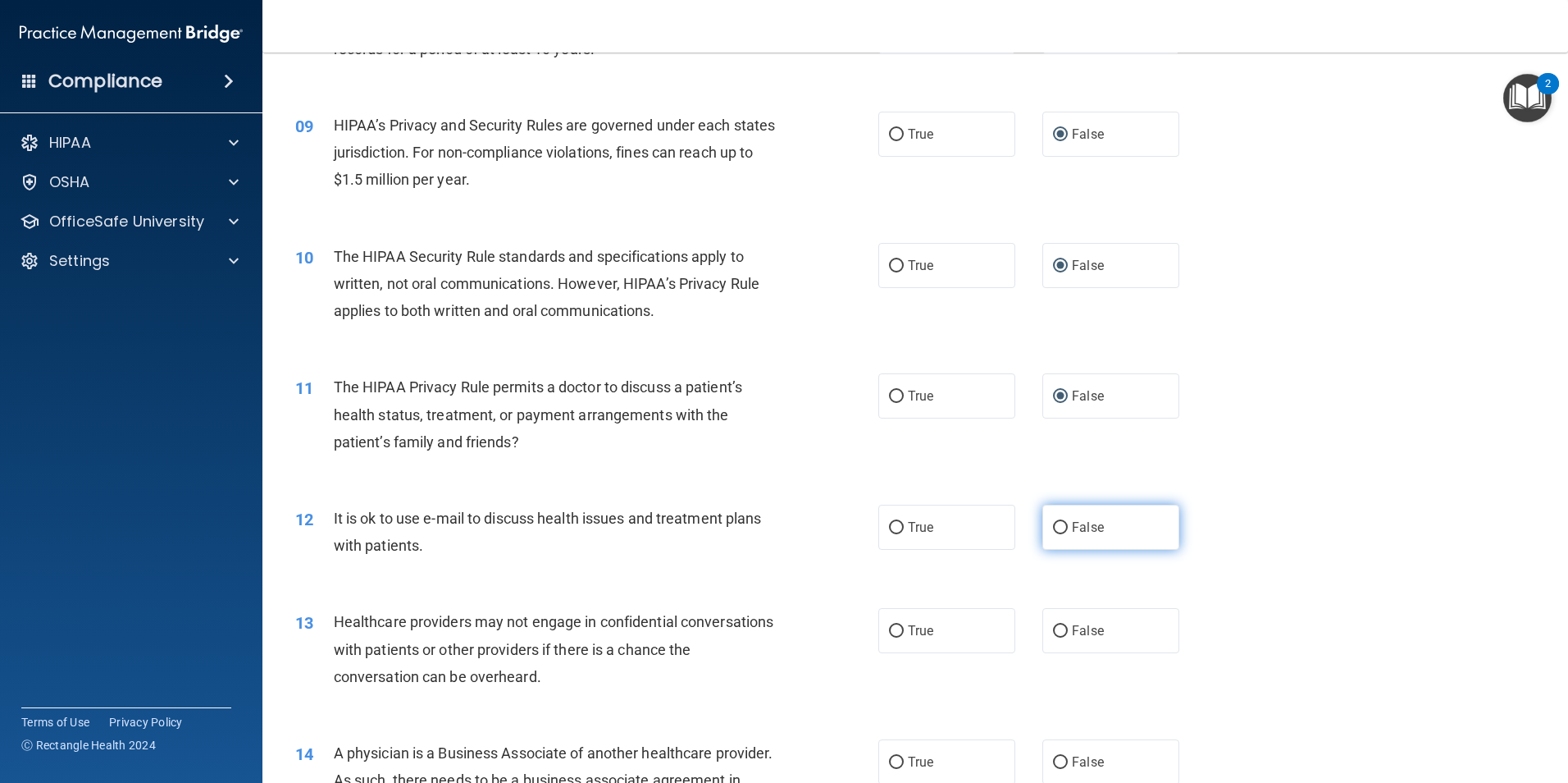
radio input "true"
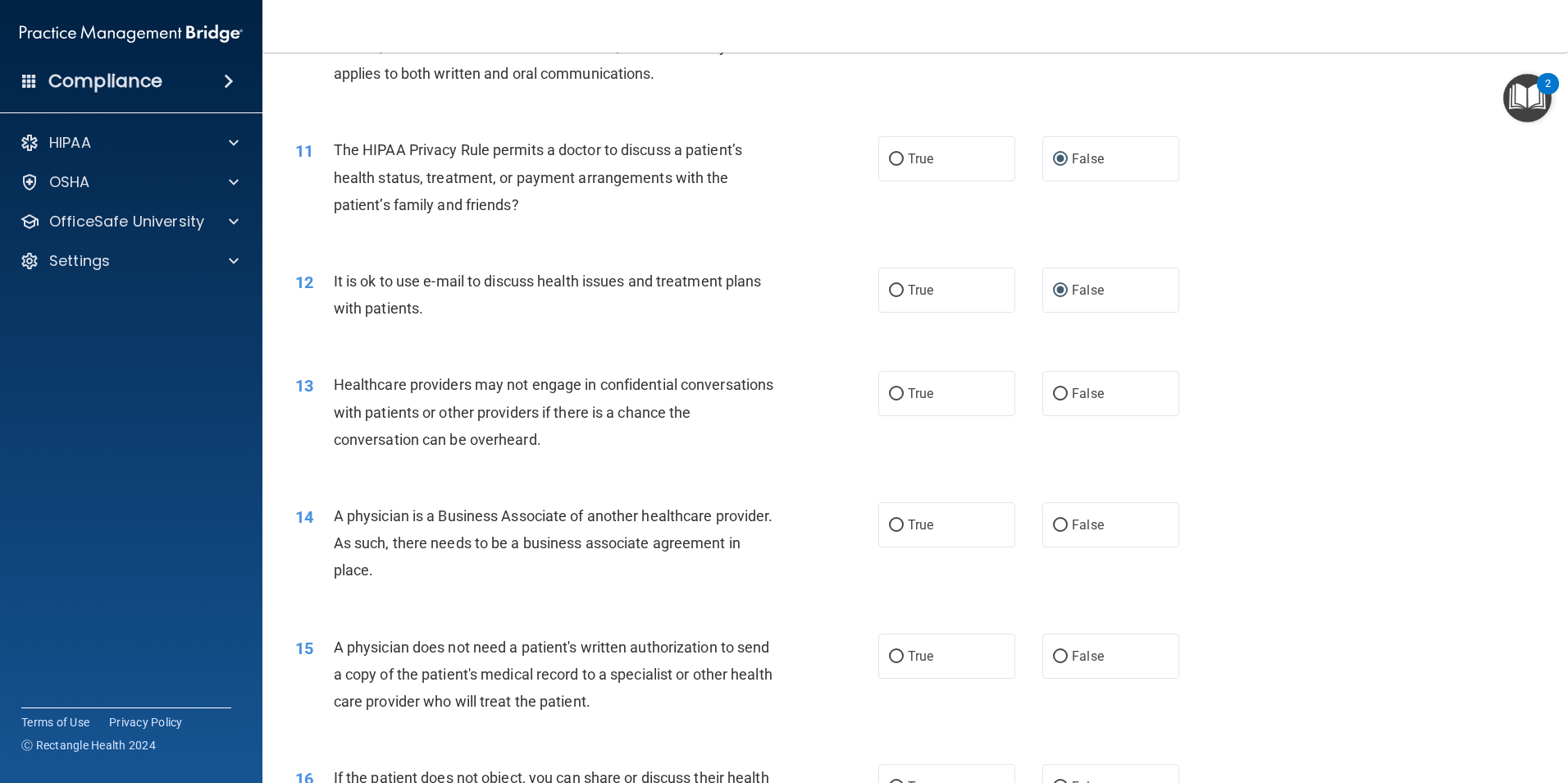
scroll to position [1231, 0]
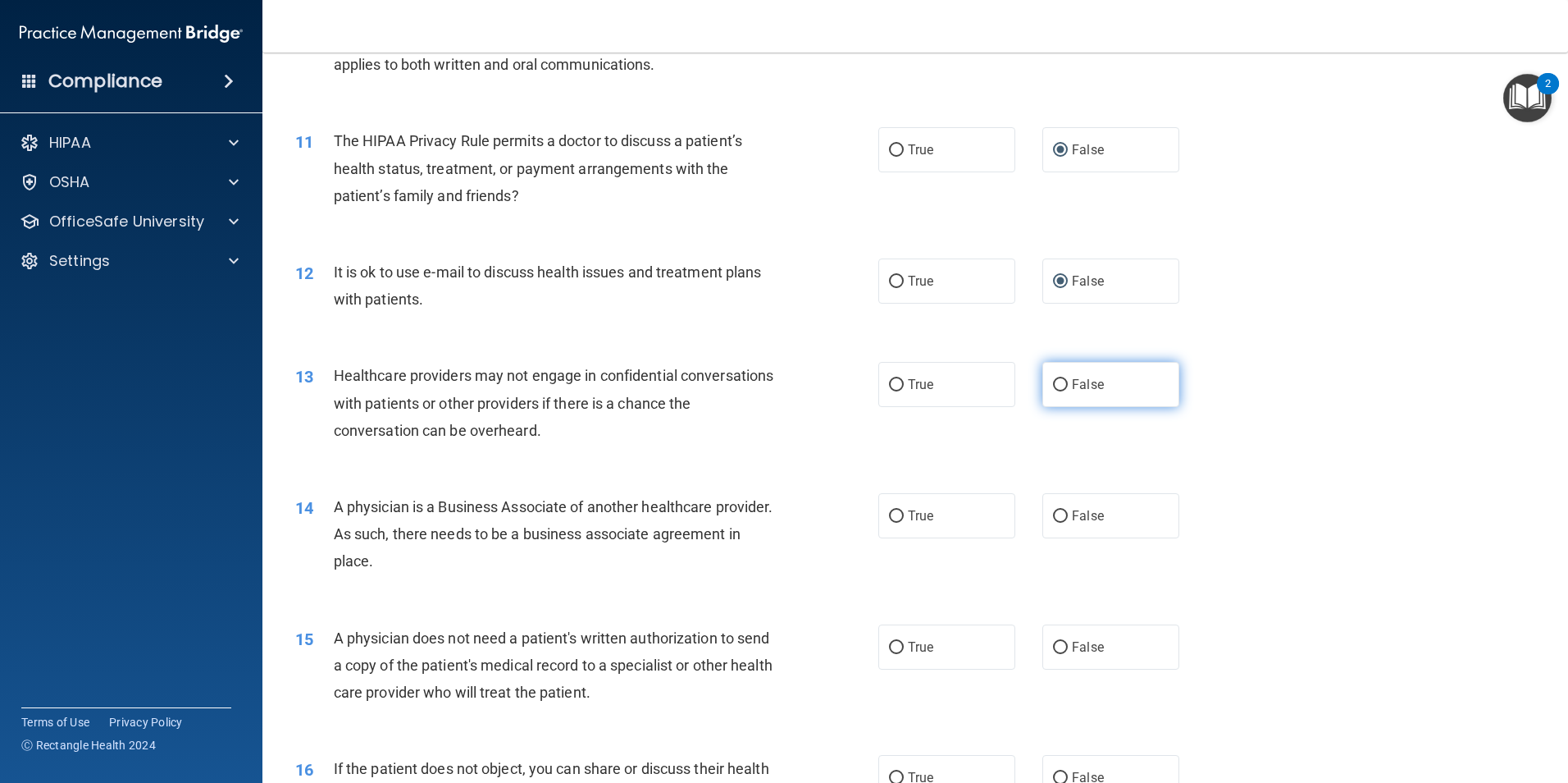
click at [1054, 388] on input "False" at bounding box center [1061, 385] width 15 height 12
radio input "true"
click at [1054, 511] on input "False" at bounding box center [1061, 516] width 15 height 12
radio input "true"
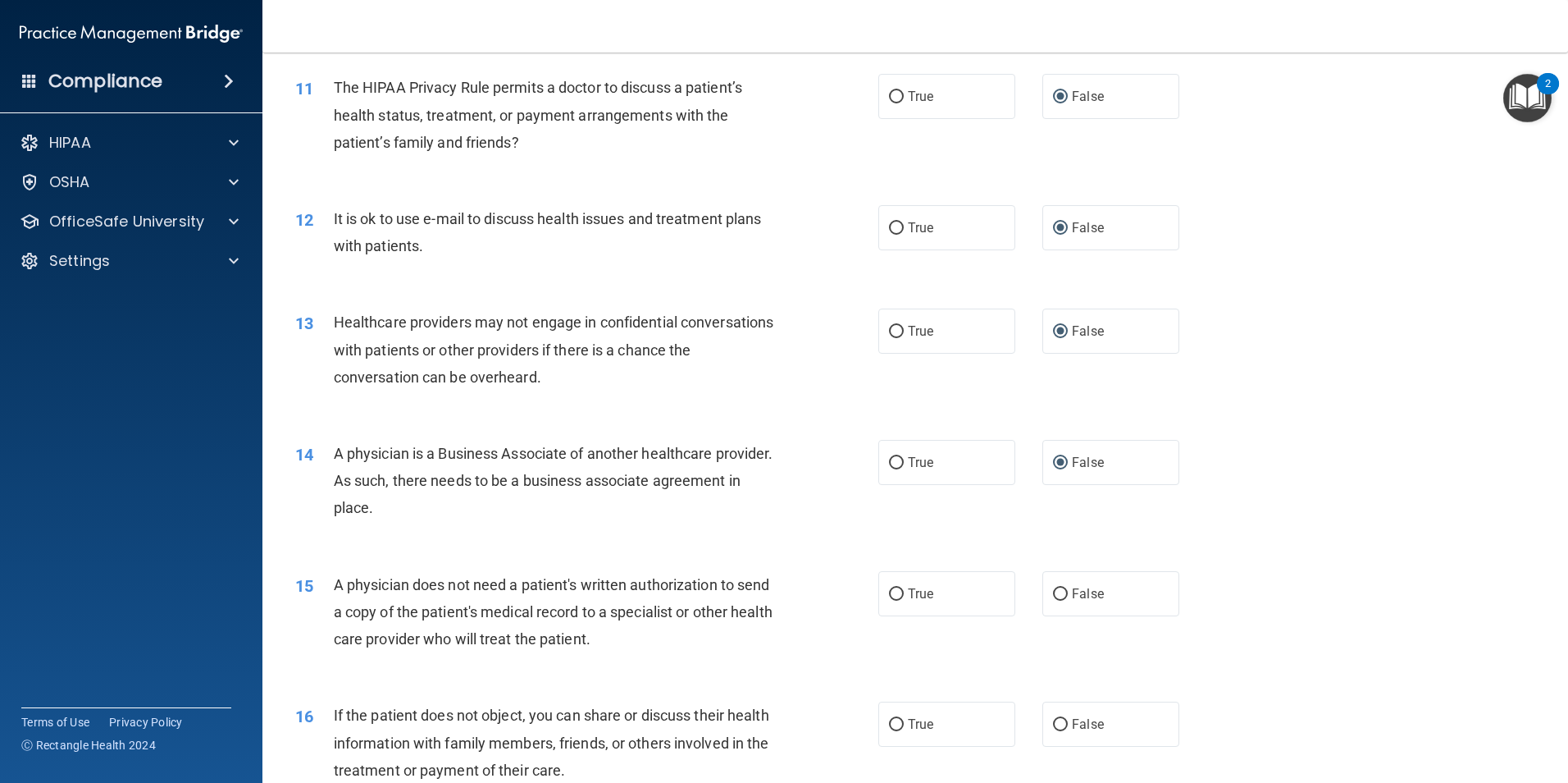
scroll to position [1477, 0]
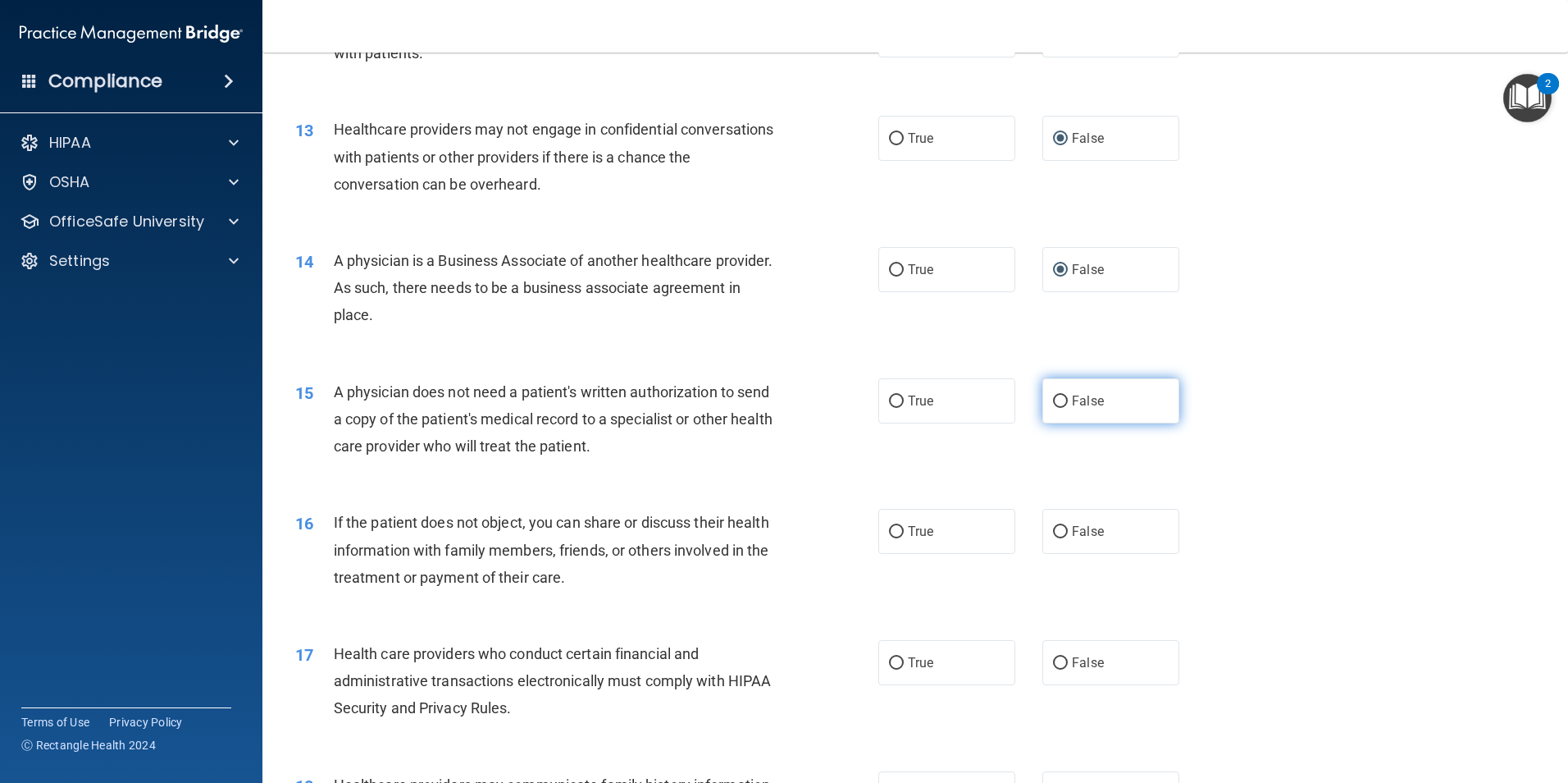
click at [1054, 402] on input "False" at bounding box center [1061, 402] width 15 height 12
radio input "true"
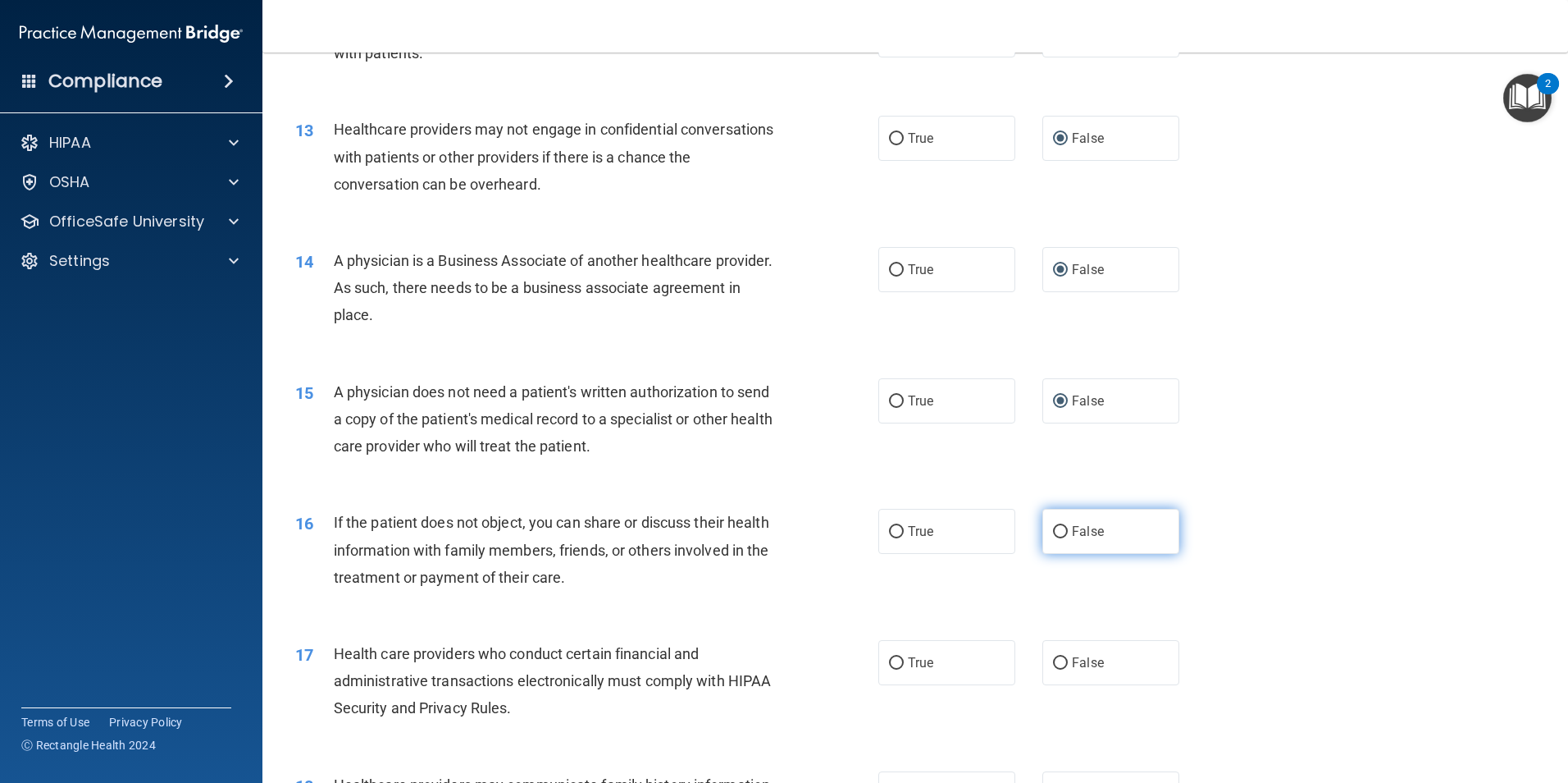
click at [1054, 538] on input "False" at bounding box center [1061, 532] width 15 height 12
radio input "true"
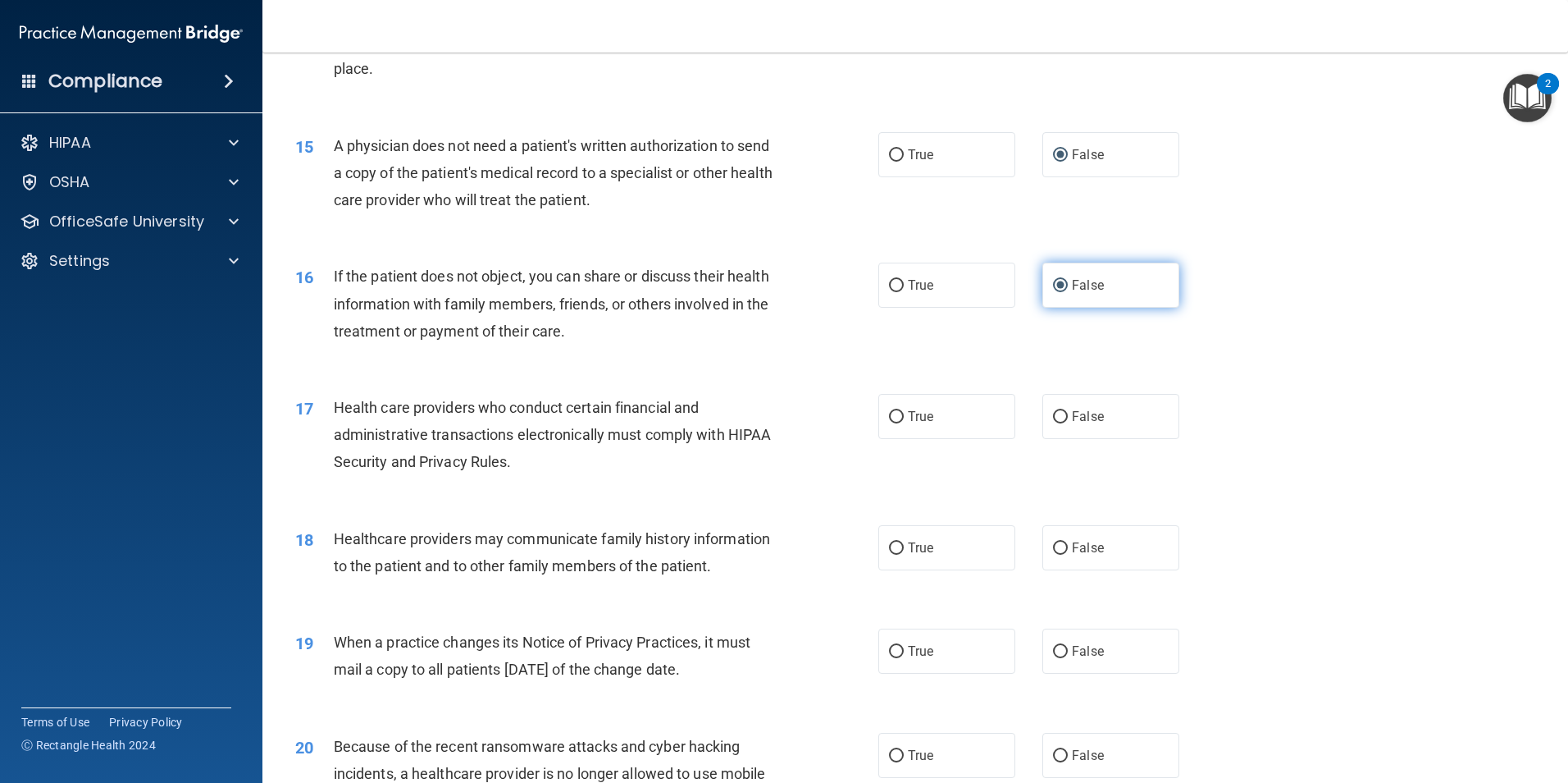
scroll to position [1805, 0]
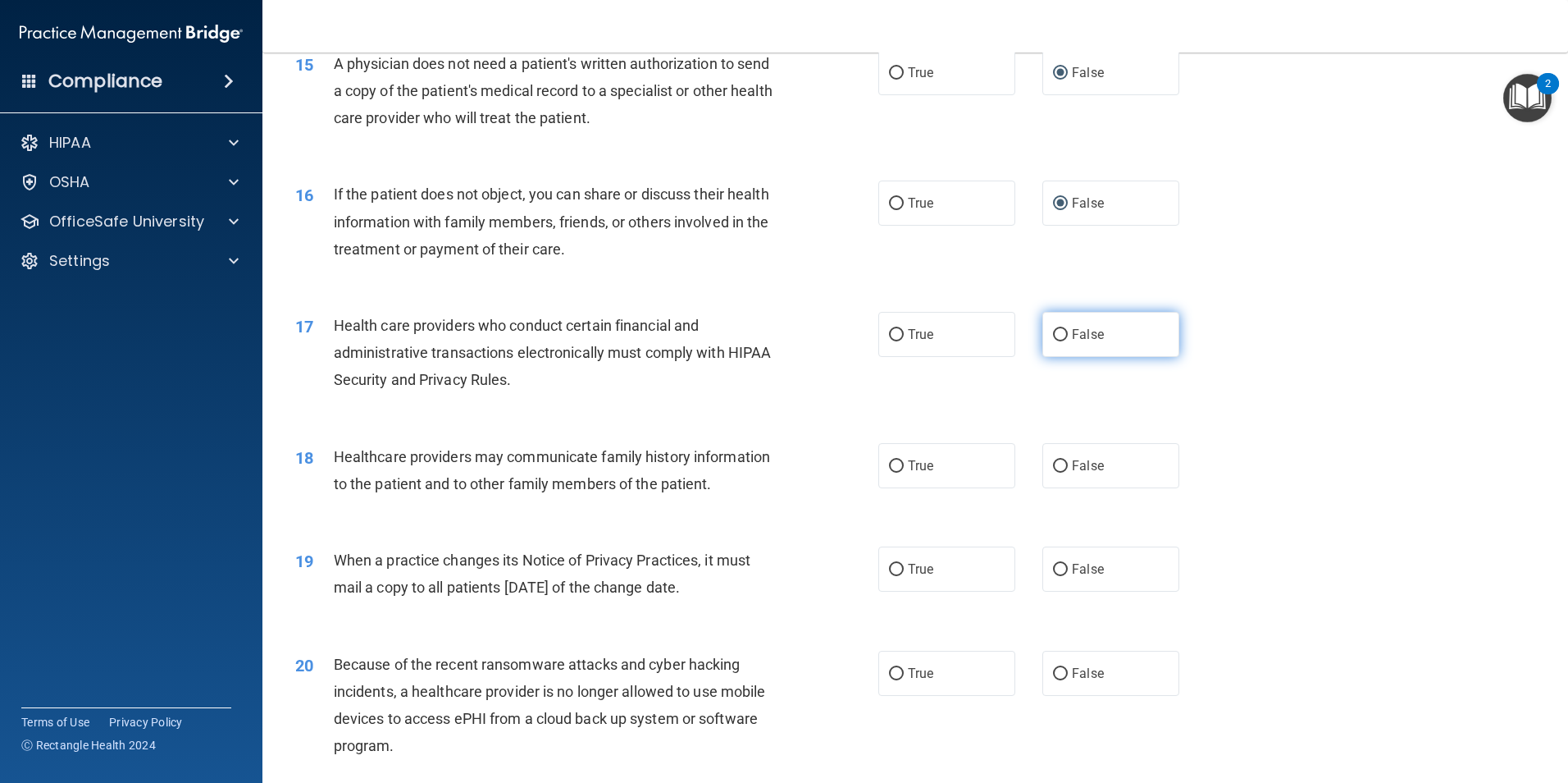
click at [1054, 336] on input "False" at bounding box center [1061, 335] width 15 height 12
radio input "true"
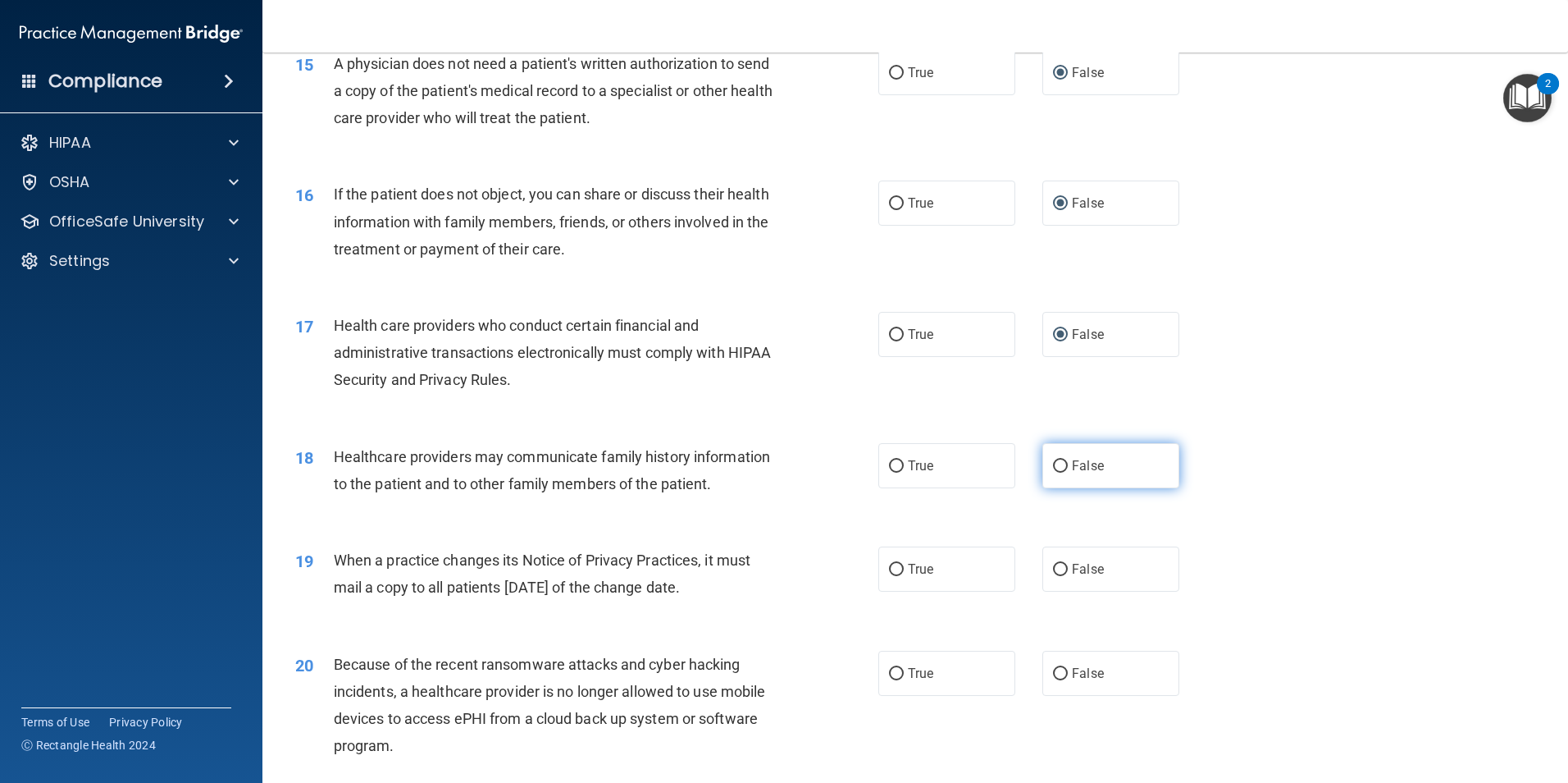
click at [1054, 466] on input "False" at bounding box center [1061, 466] width 15 height 12
radio input "true"
click at [1054, 566] on input "False" at bounding box center [1061, 570] width 15 height 12
radio input "true"
click at [1054, 672] on input "False" at bounding box center [1061, 674] width 15 height 12
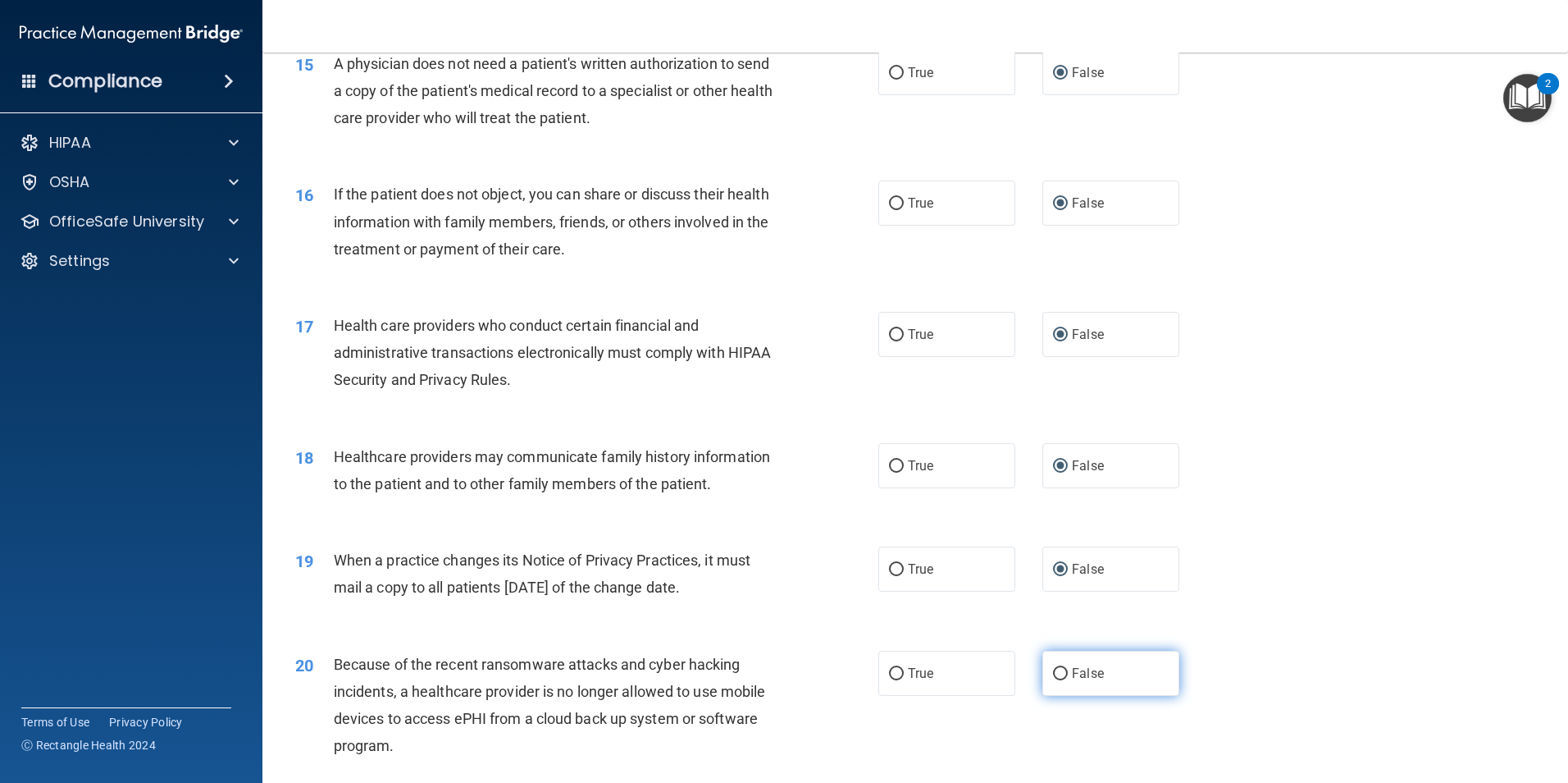
radio input "true"
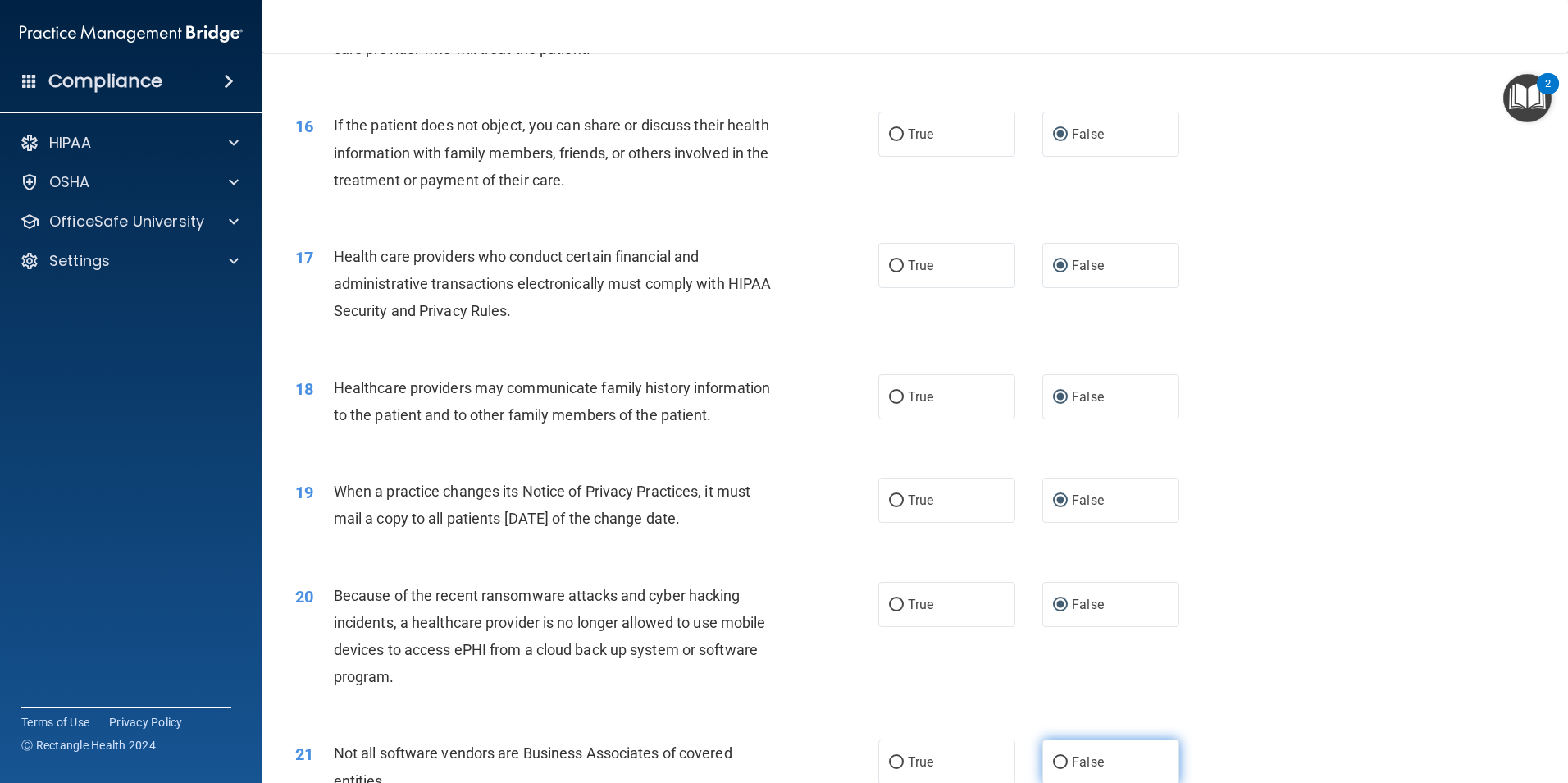
scroll to position [2051, 0]
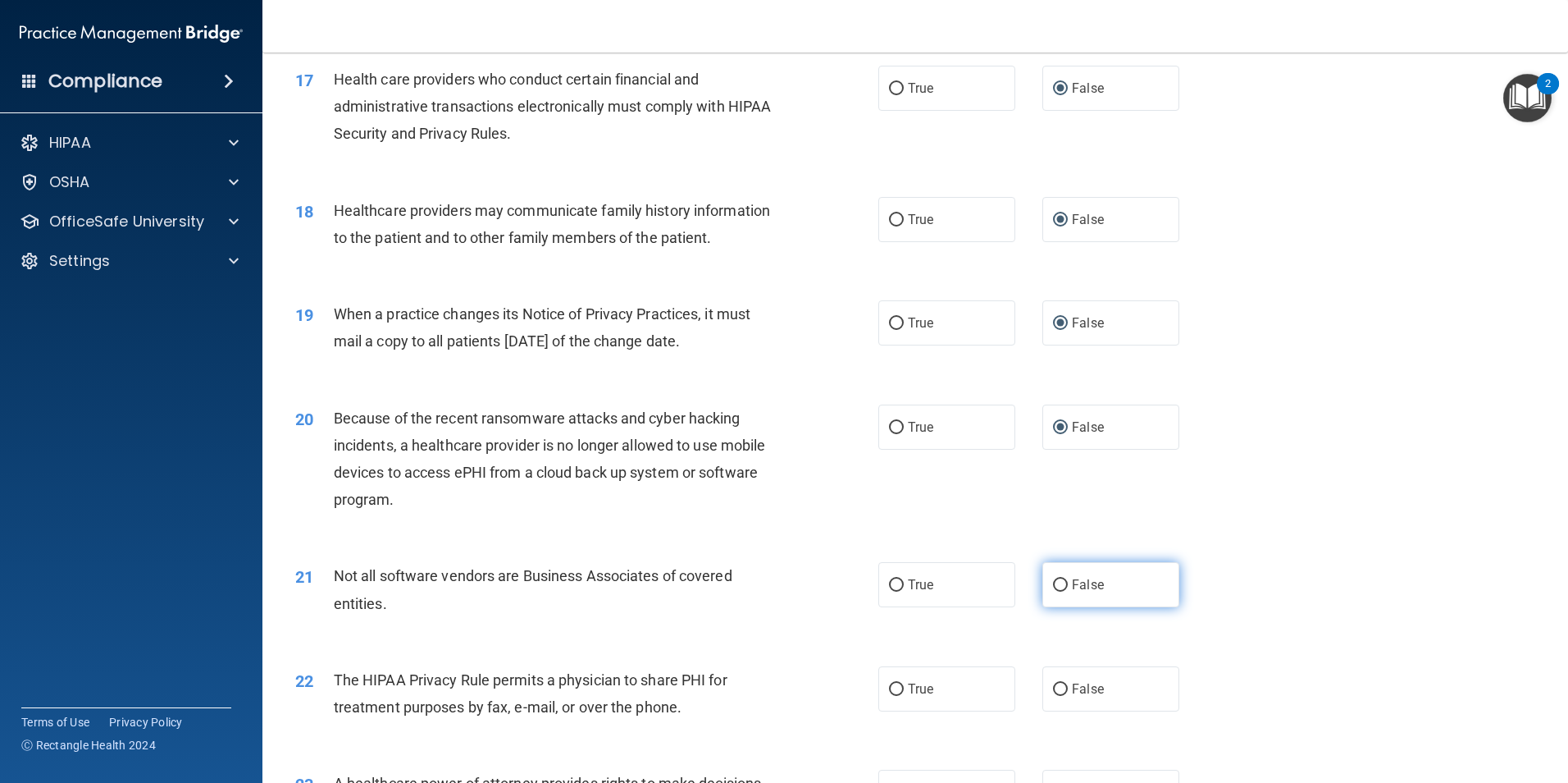
click at [1054, 587] on input "False" at bounding box center [1061, 586] width 15 height 12
radio input "true"
click at [1054, 691] on input "False" at bounding box center [1061, 689] width 15 height 12
radio input "true"
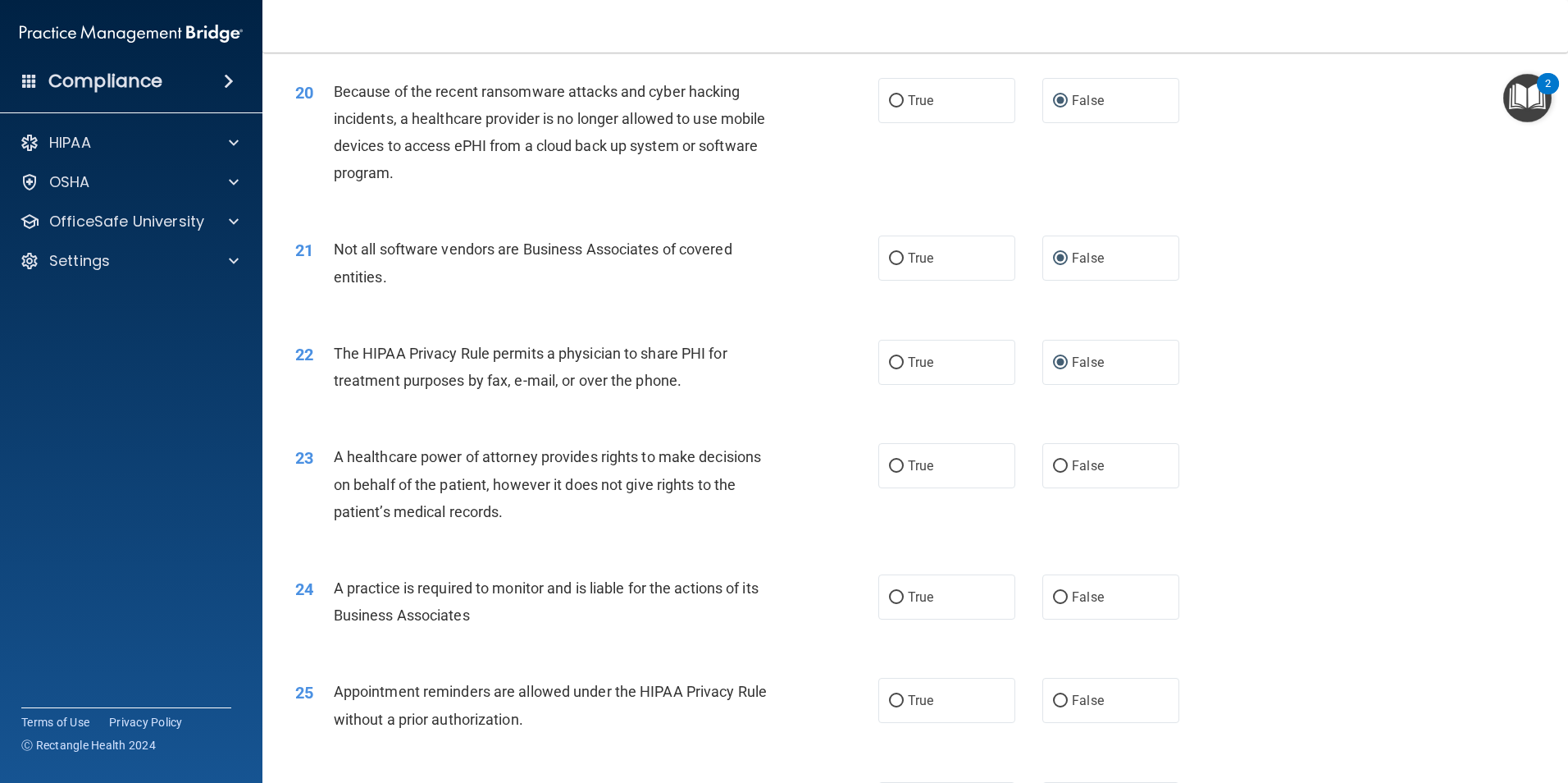
scroll to position [2380, 0]
click at [1054, 465] on input "False" at bounding box center [1061, 465] width 15 height 12
radio input "true"
click at [1054, 600] on input "False" at bounding box center [1061, 596] width 15 height 12
radio input "true"
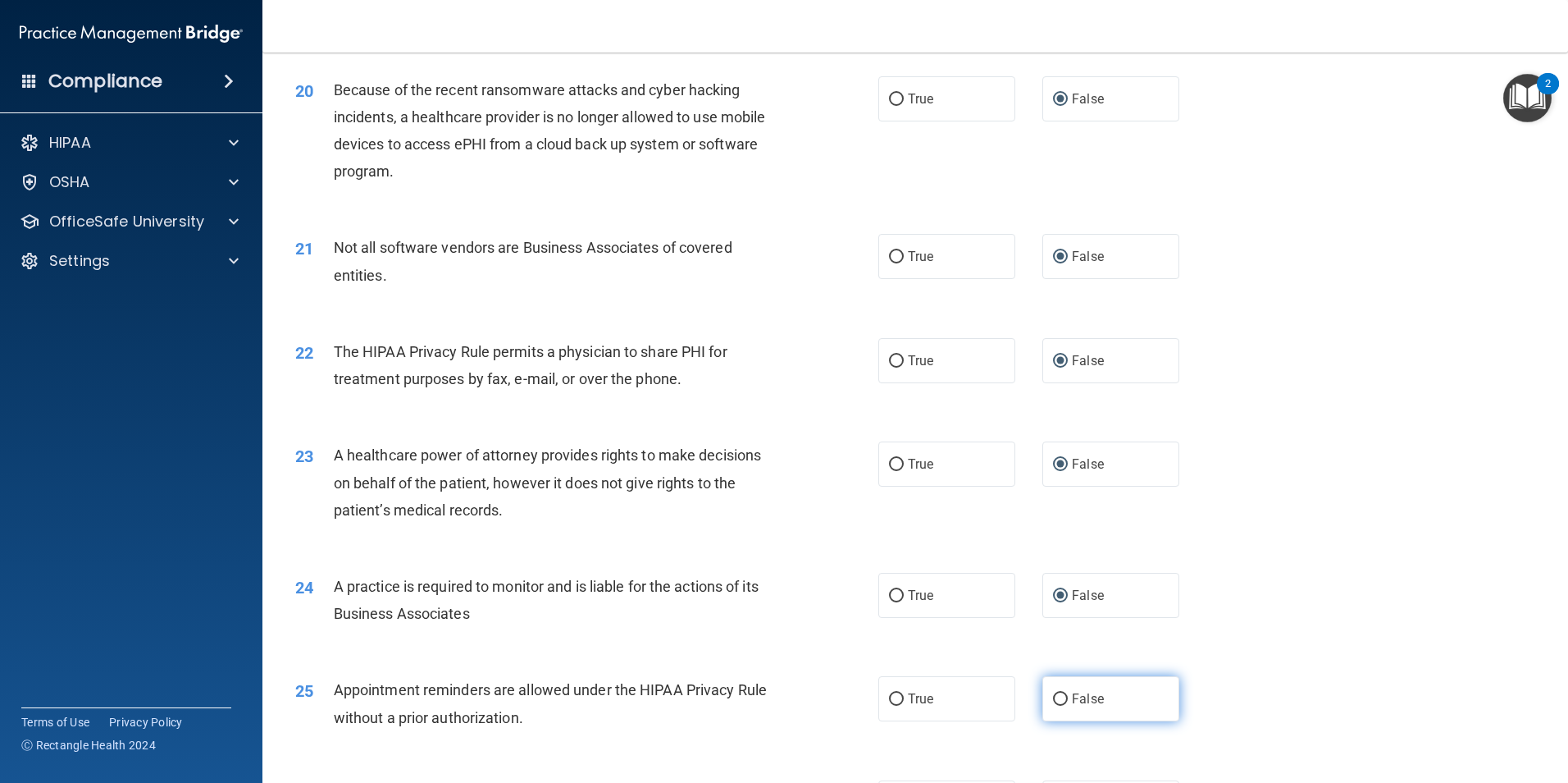
click at [1054, 699] on input "False" at bounding box center [1061, 700] width 15 height 12
radio input "true"
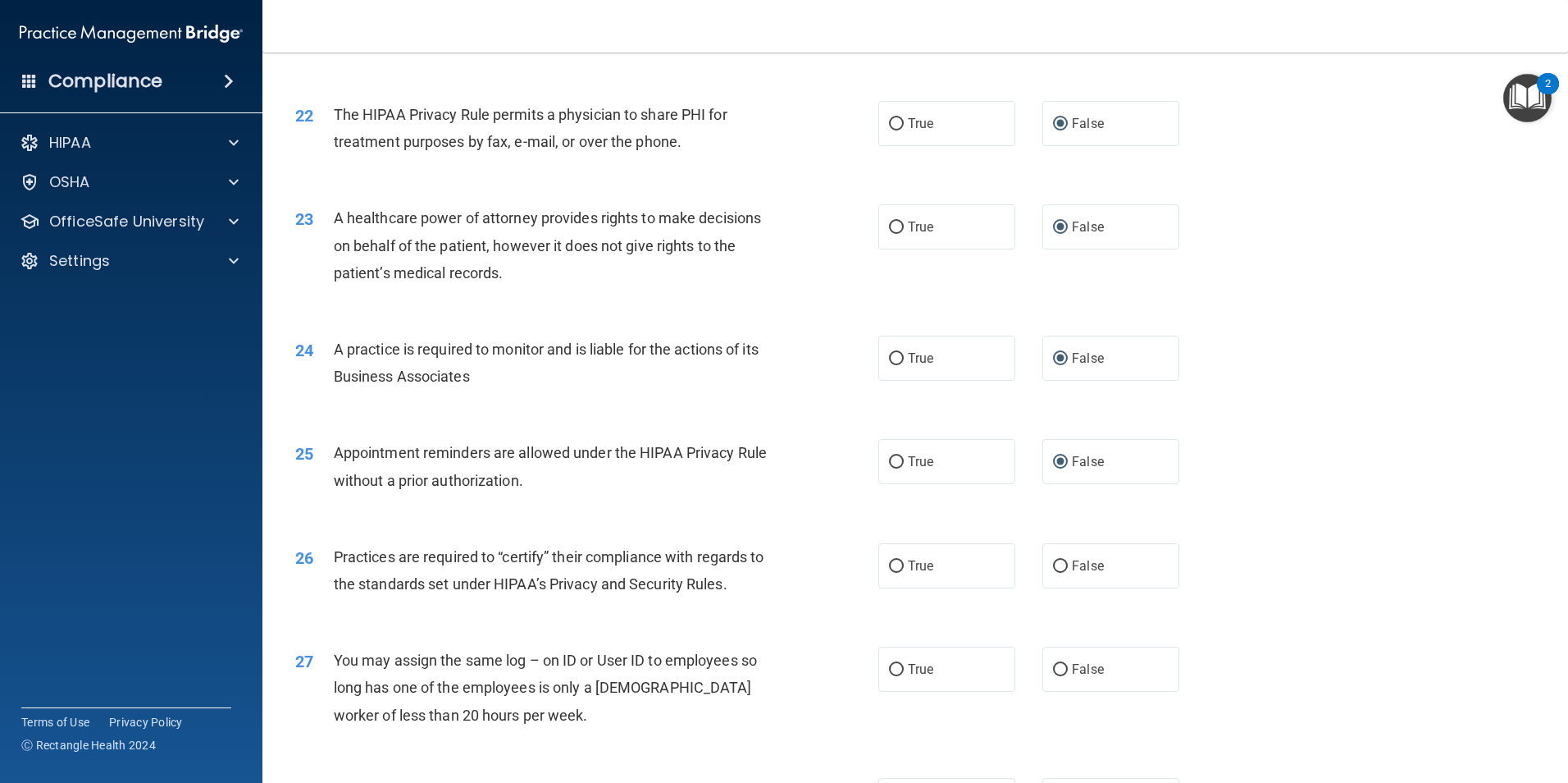
scroll to position [2625, 0]
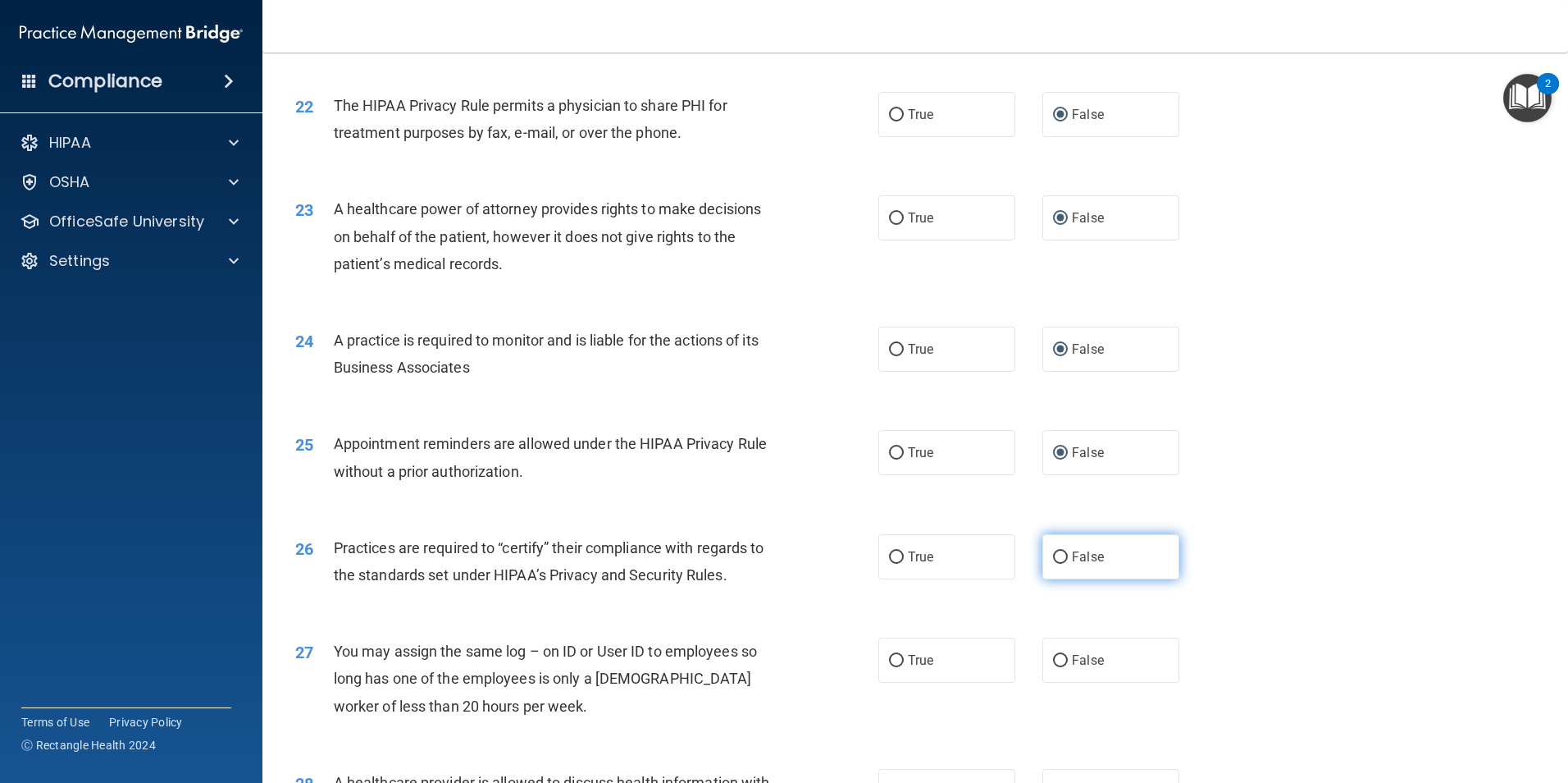
click at [1056, 557] on input "False" at bounding box center [1061, 558] width 15 height 12
radio input "true"
click at [1054, 664] on input "False" at bounding box center [1061, 661] width 15 height 12
radio input "true"
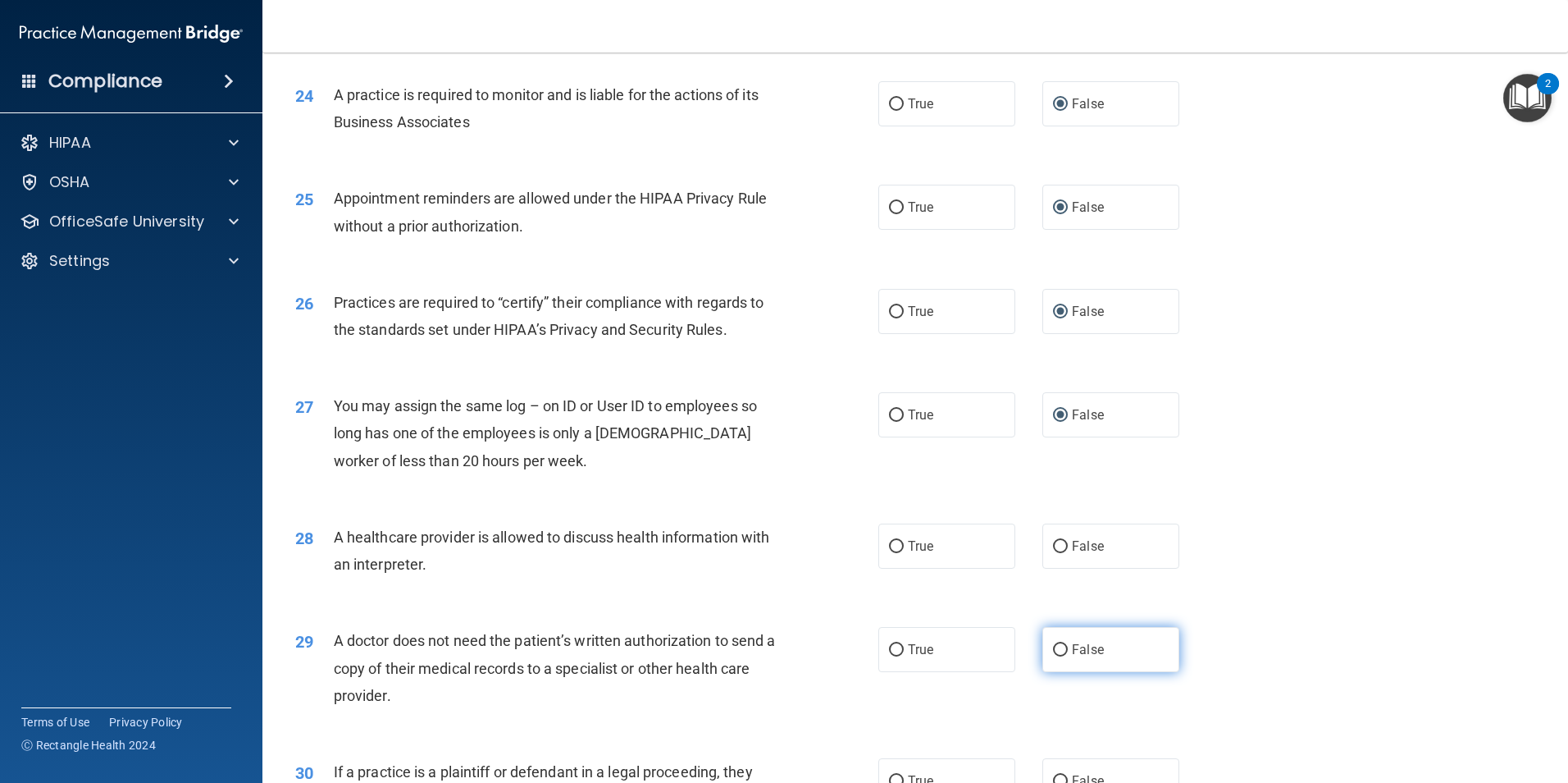
scroll to position [2872, 0]
click at [1054, 542] on input "False" at bounding box center [1061, 546] width 15 height 12
radio input "true"
click at [1054, 651] on input "False" at bounding box center [1061, 650] width 15 height 12
radio input "true"
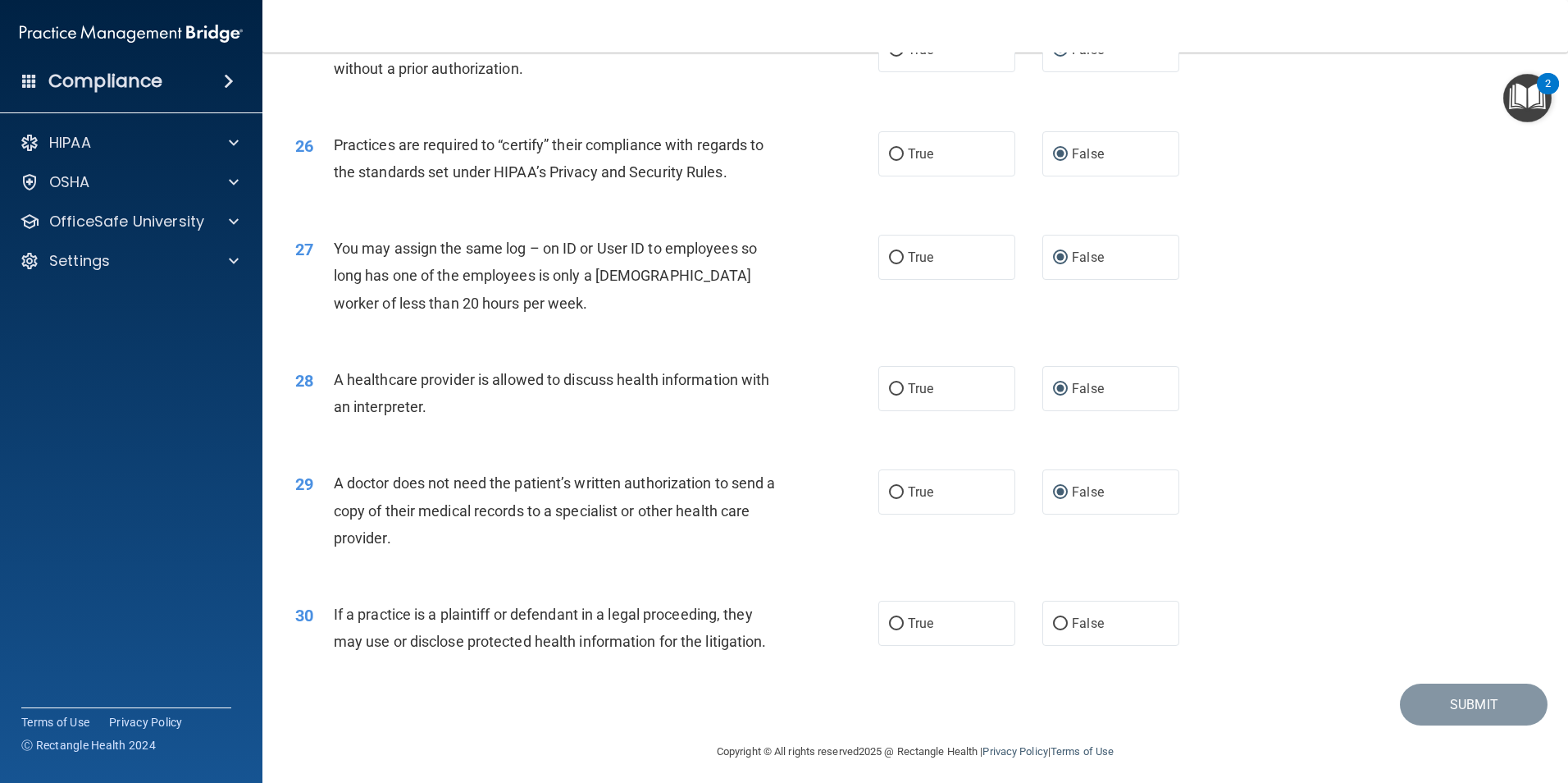
scroll to position [3036, 0]
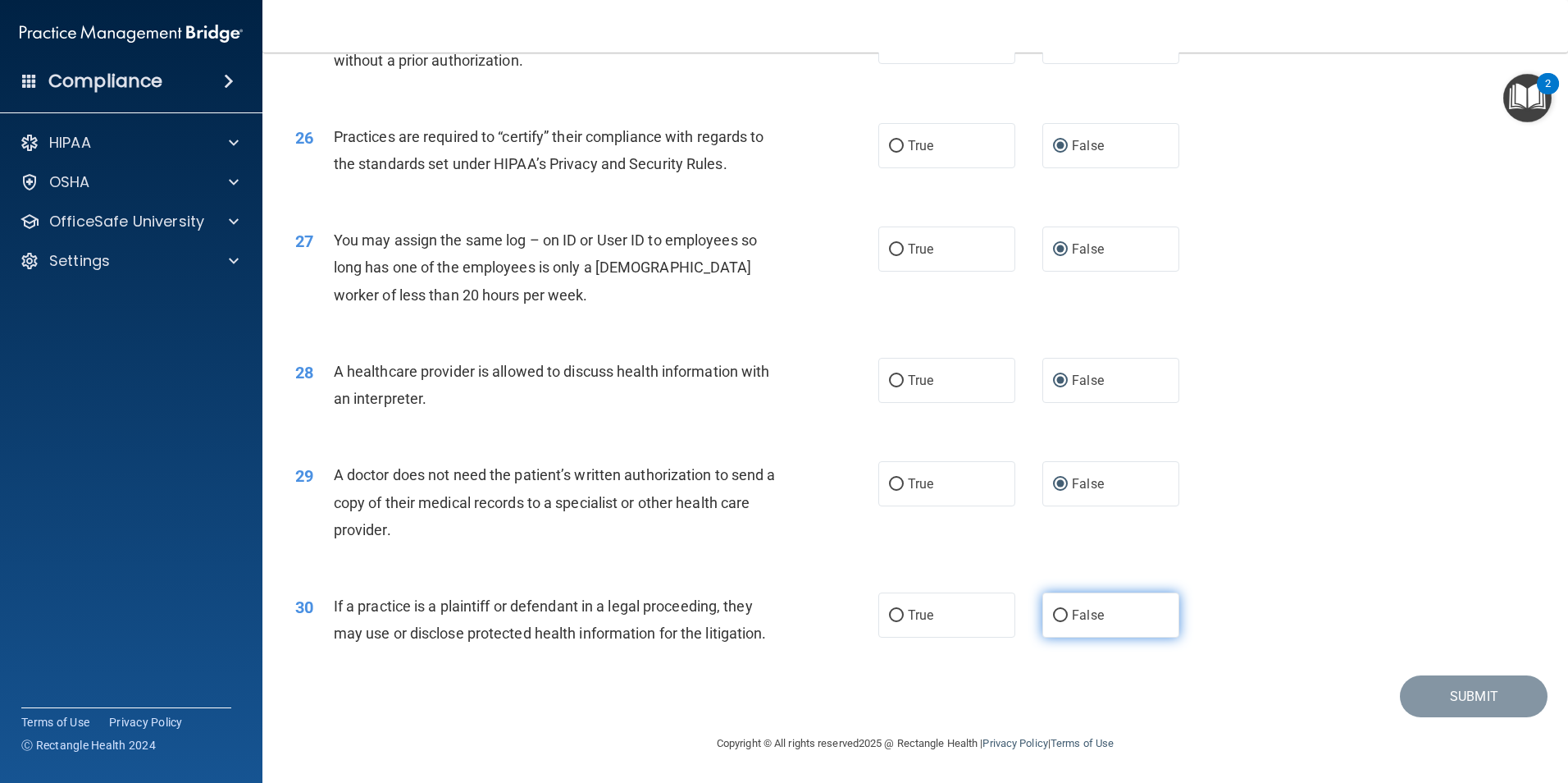
click at [1054, 622] on input "False" at bounding box center [1061, 616] width 15 height 12
radio input "true"
click at [1423, 695] on button "Submit" at bounding box center [1473, 696] width 147 height 42
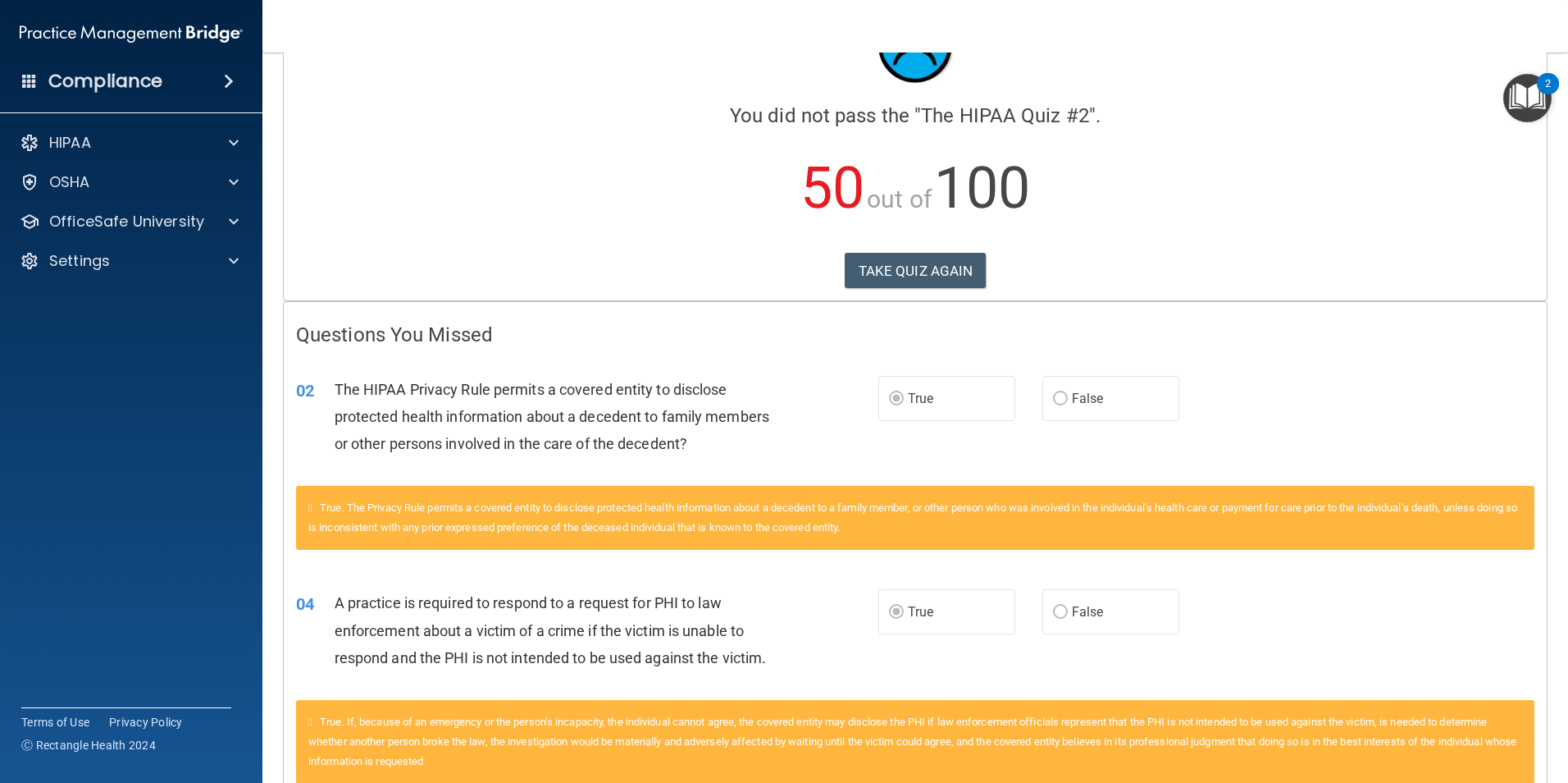
scroll to position [46, 0]
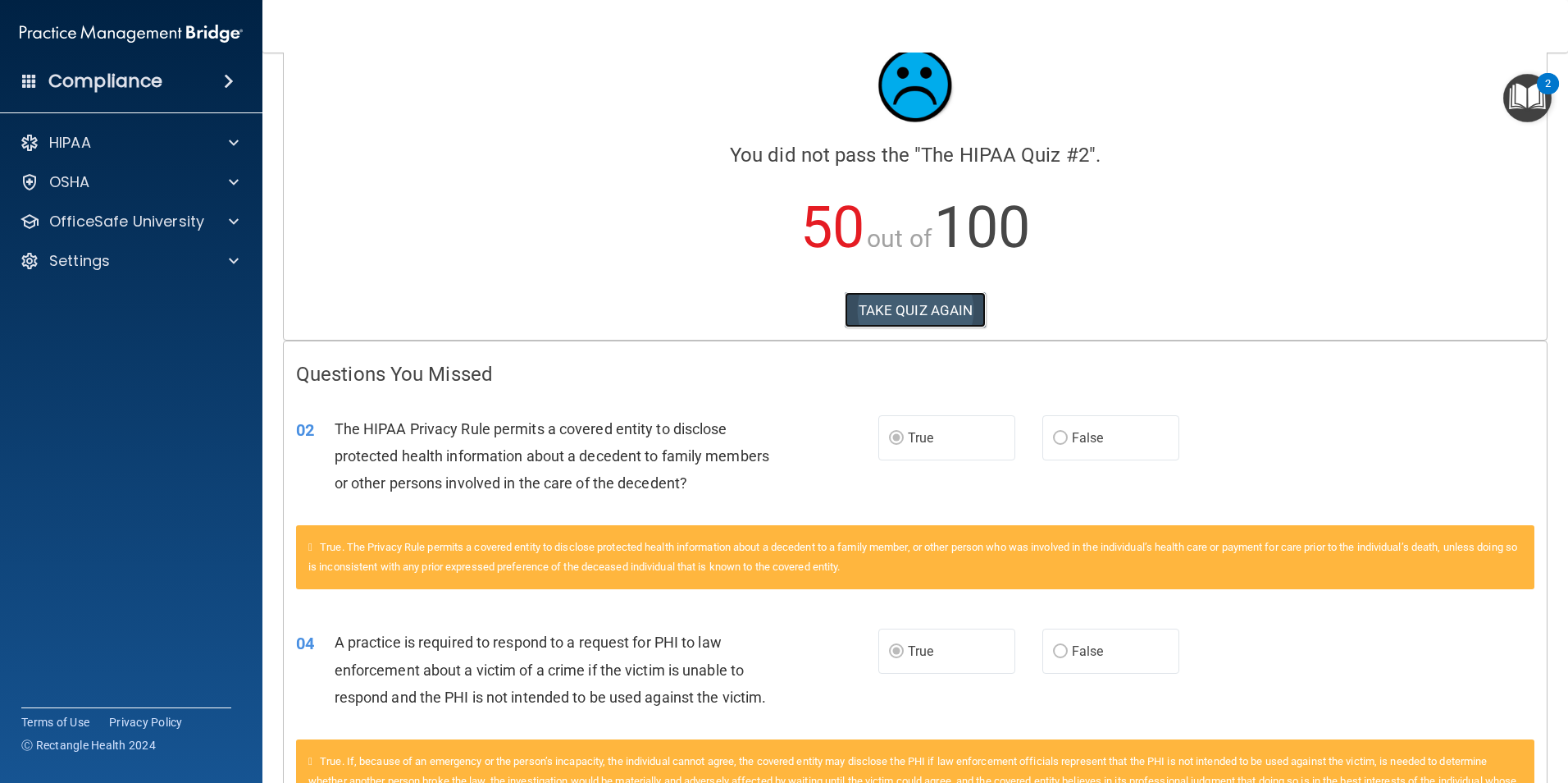
click at [953, 304] on button "TAKE QUIZ AGAIN" at bounding box center [916, 310] width 142 height 36
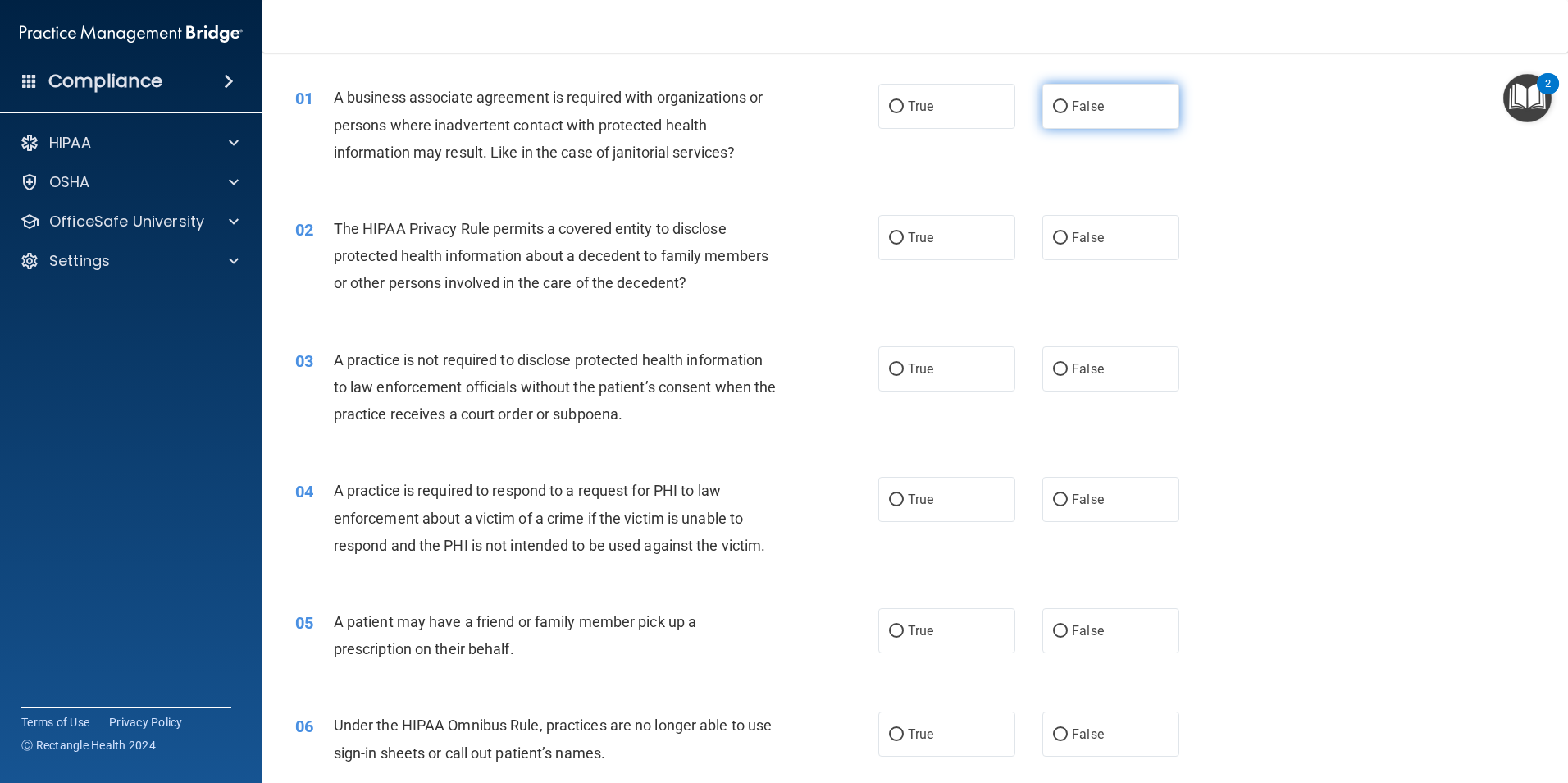
click at [1054, 109] on input "False" at bounding box center [1061, 107] width 15 height 12
radio input "true"
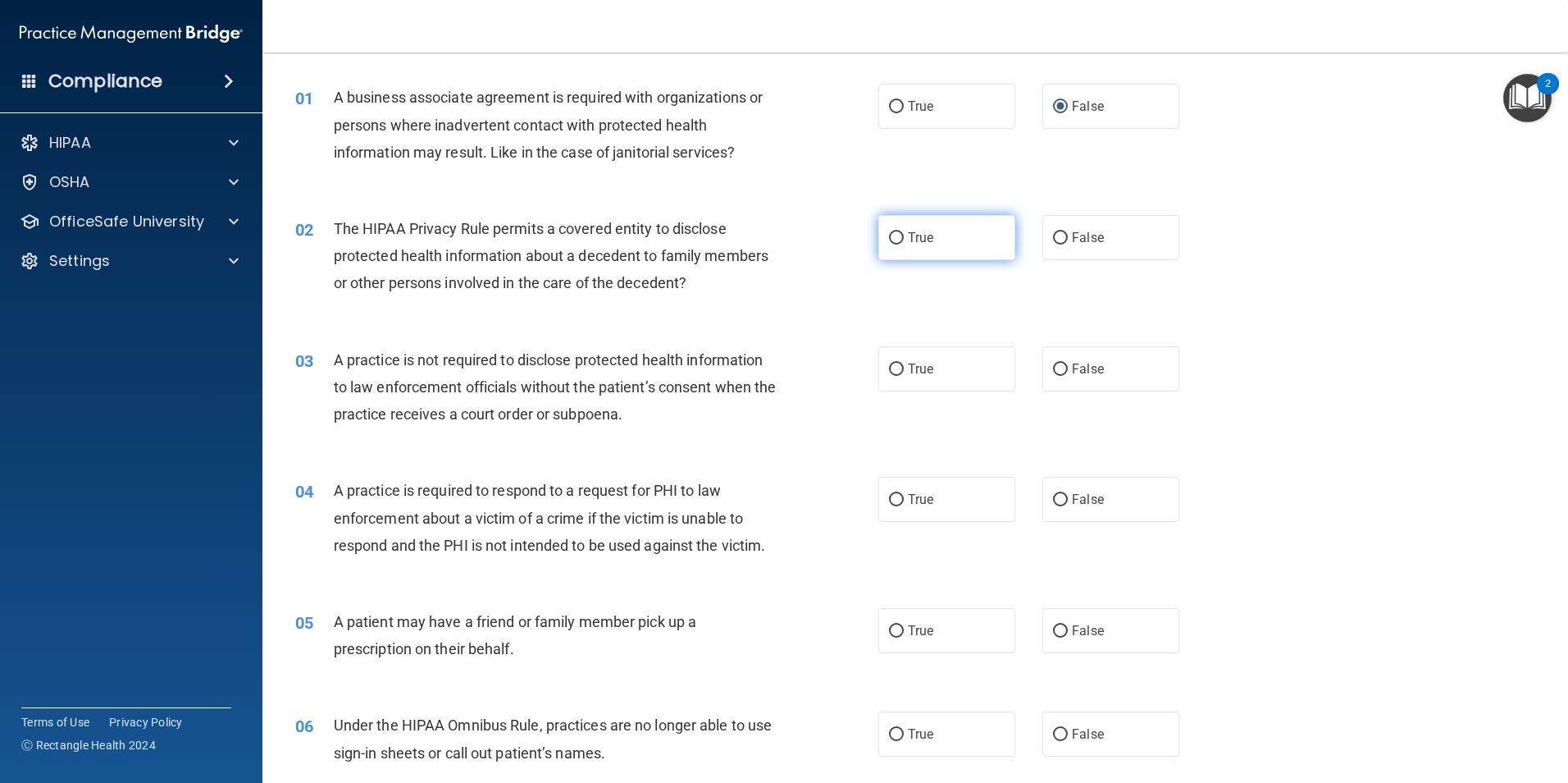
click at [890, 237] on input "True" at bounding box center [896, 238] width 15 height 12
radio input "true"
click at [1054, 371] on input "False" at bounding box center [1061, 370] width 15 height 12
radio input "true"
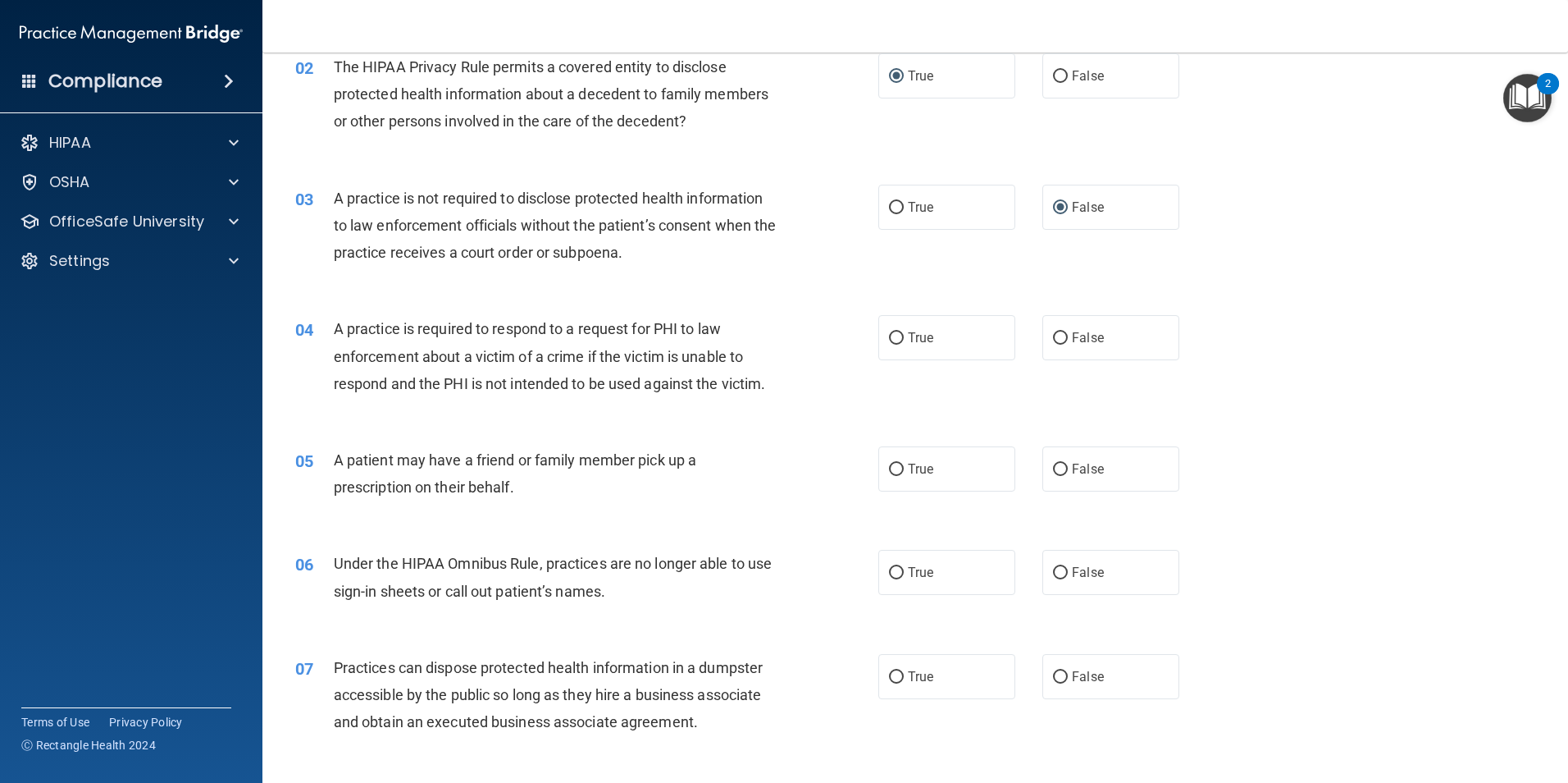
scroll to position [210, 0]
click at [889, 336] on input "True" at bounding box center [896, 336] width 15 height 12
radio input "true"
click at [890, 467] on input "True" at bounding box center [896, 467] width 15 height 12
radio input "true"
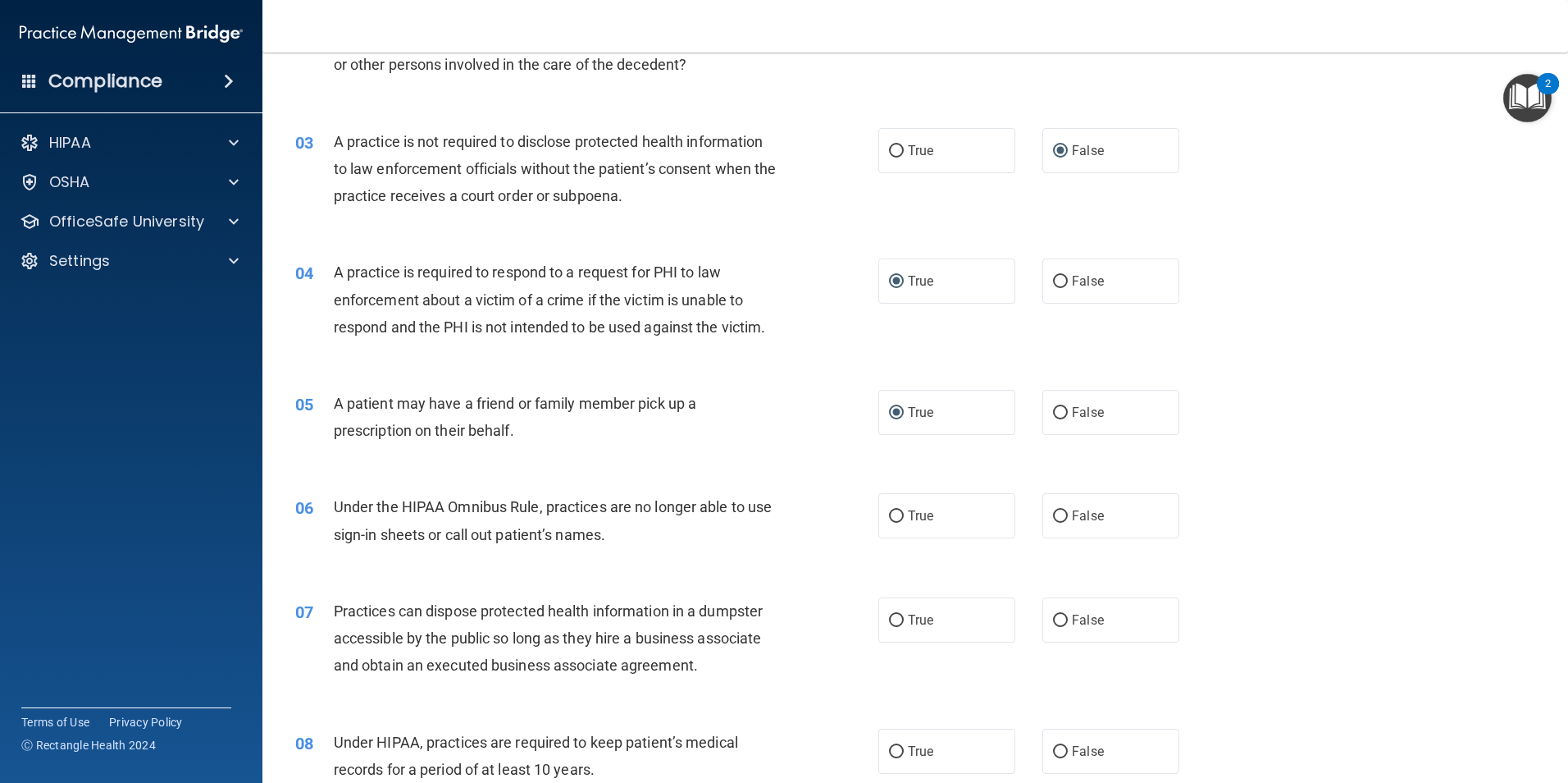
scroll to position [374, 0]
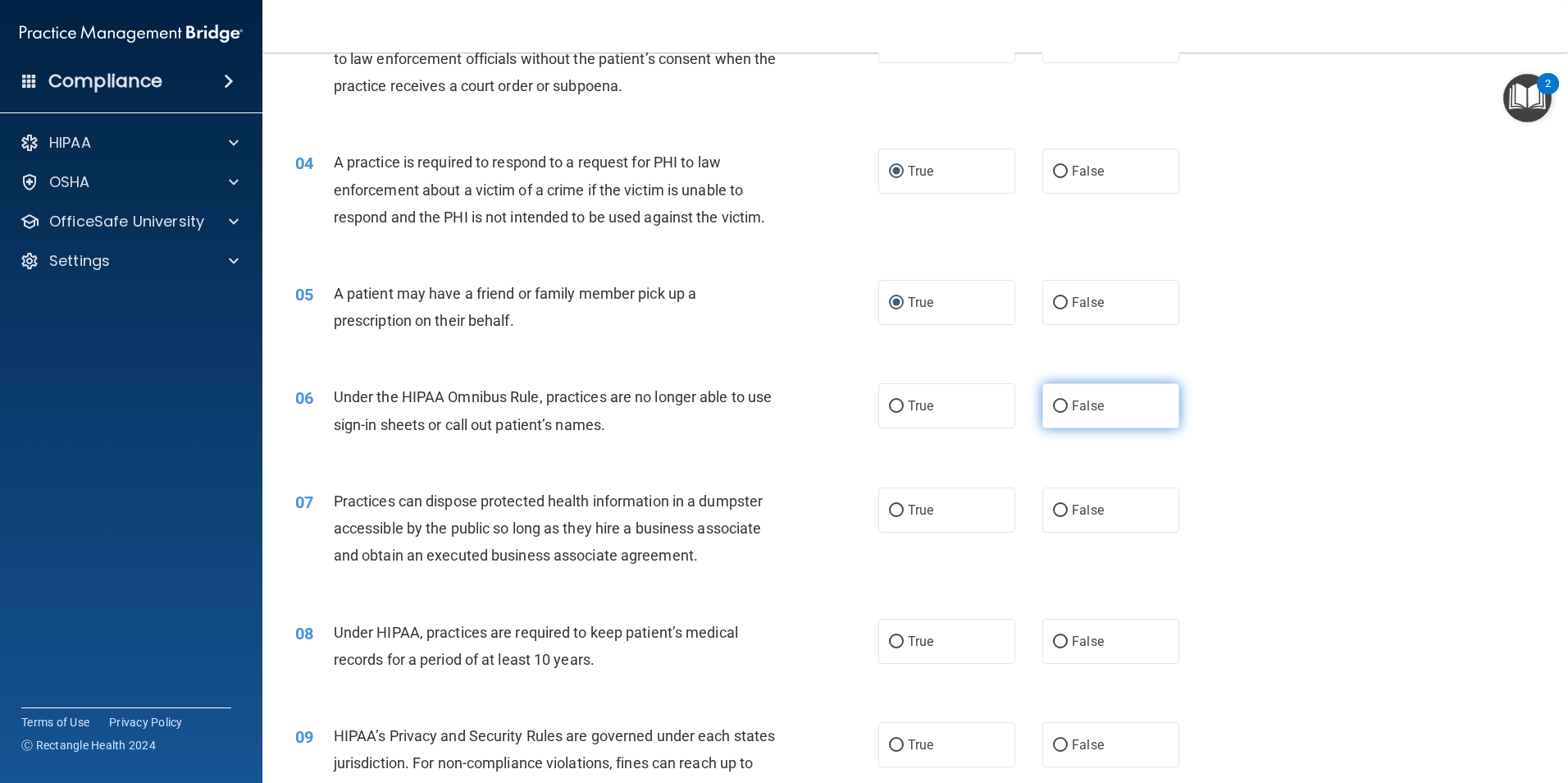
click at [1054, 408] on input "False" at bounding box center [1061, 407] width 15 height 12
radio input "true"
click at [1054, 509] on input "False" at bounding box center [1061, 510] width 15 height 12
radio input "true"
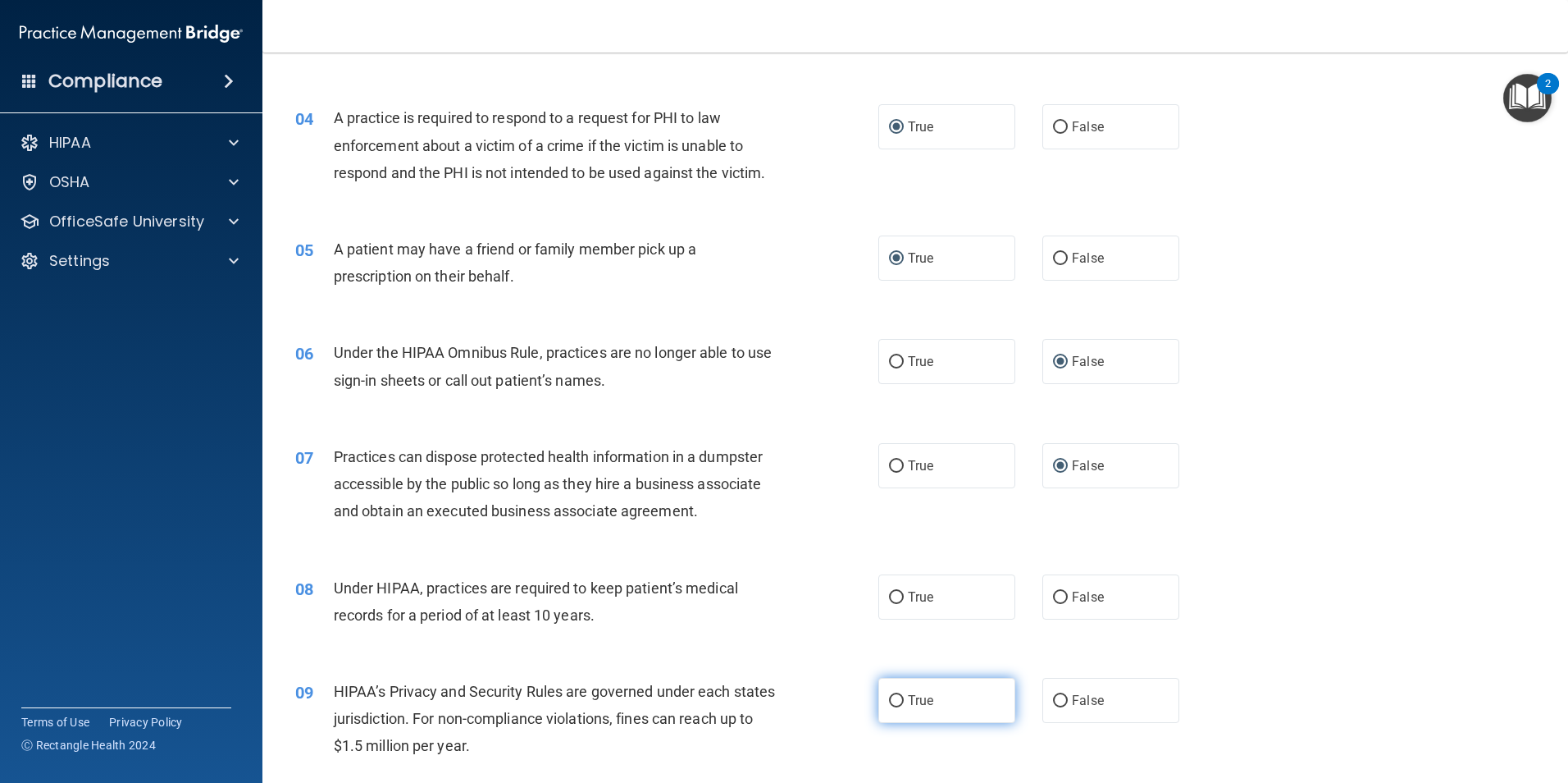
scroll to position [538, 0]
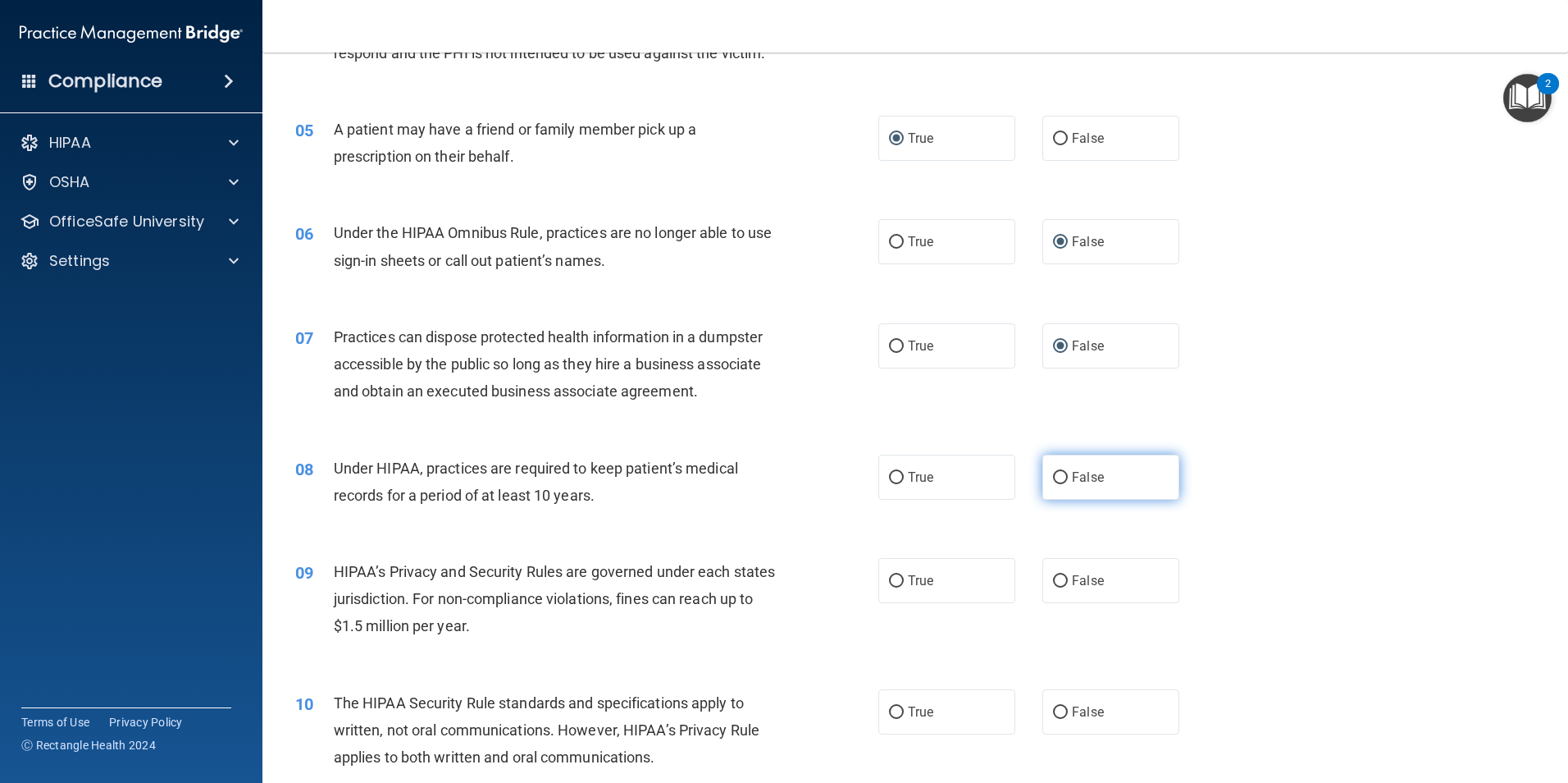
click at [1054, 478] on input "False" at bounding box center [1061, 478] width 15 height 12
radio input "true"
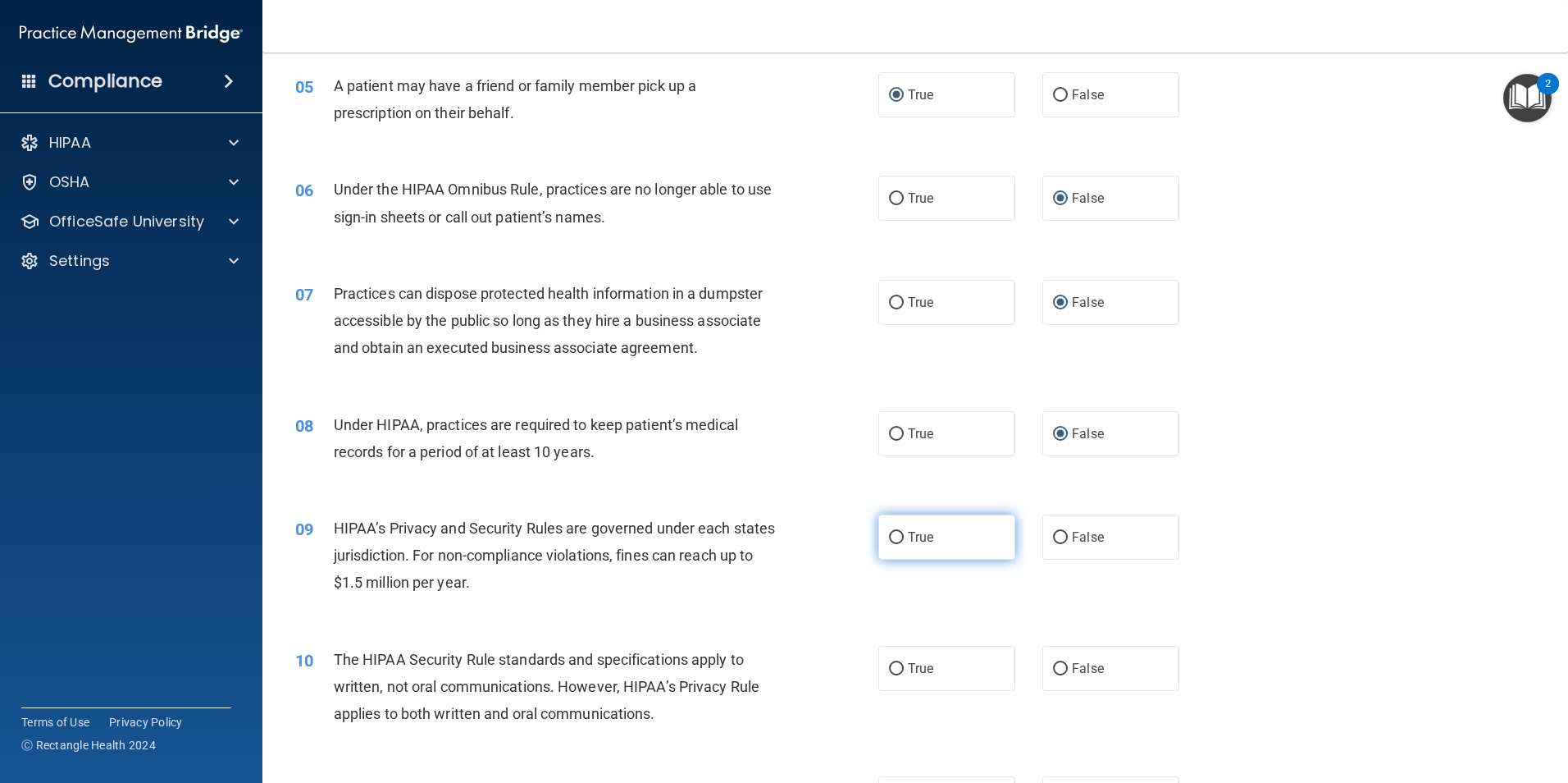
scroll to position [702, 0]
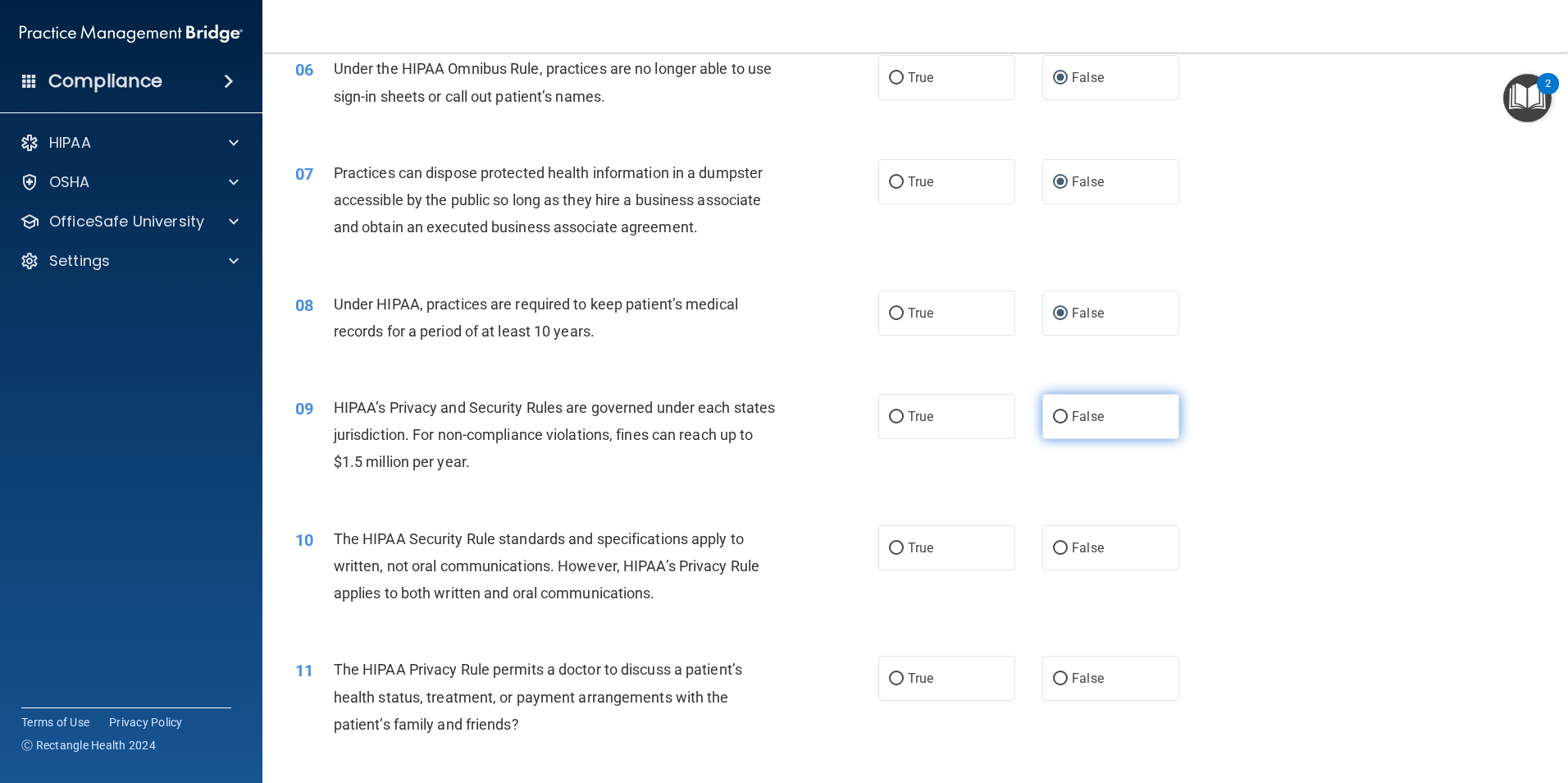
click at [1055, 417] on input "False" at bounding box center [1061, 417] width 15 height 12
radio input "true"
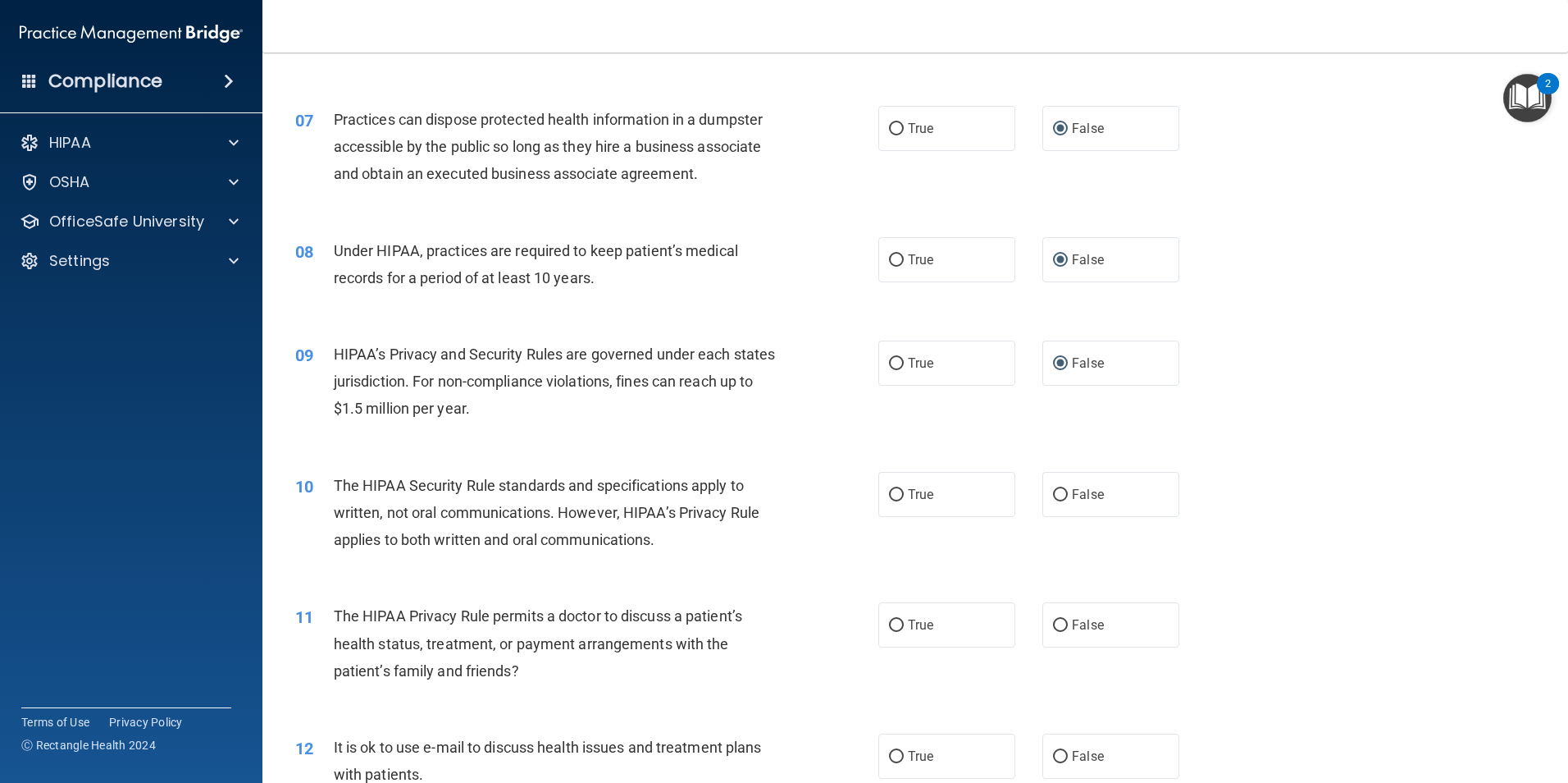
scroll to position [785, 0]
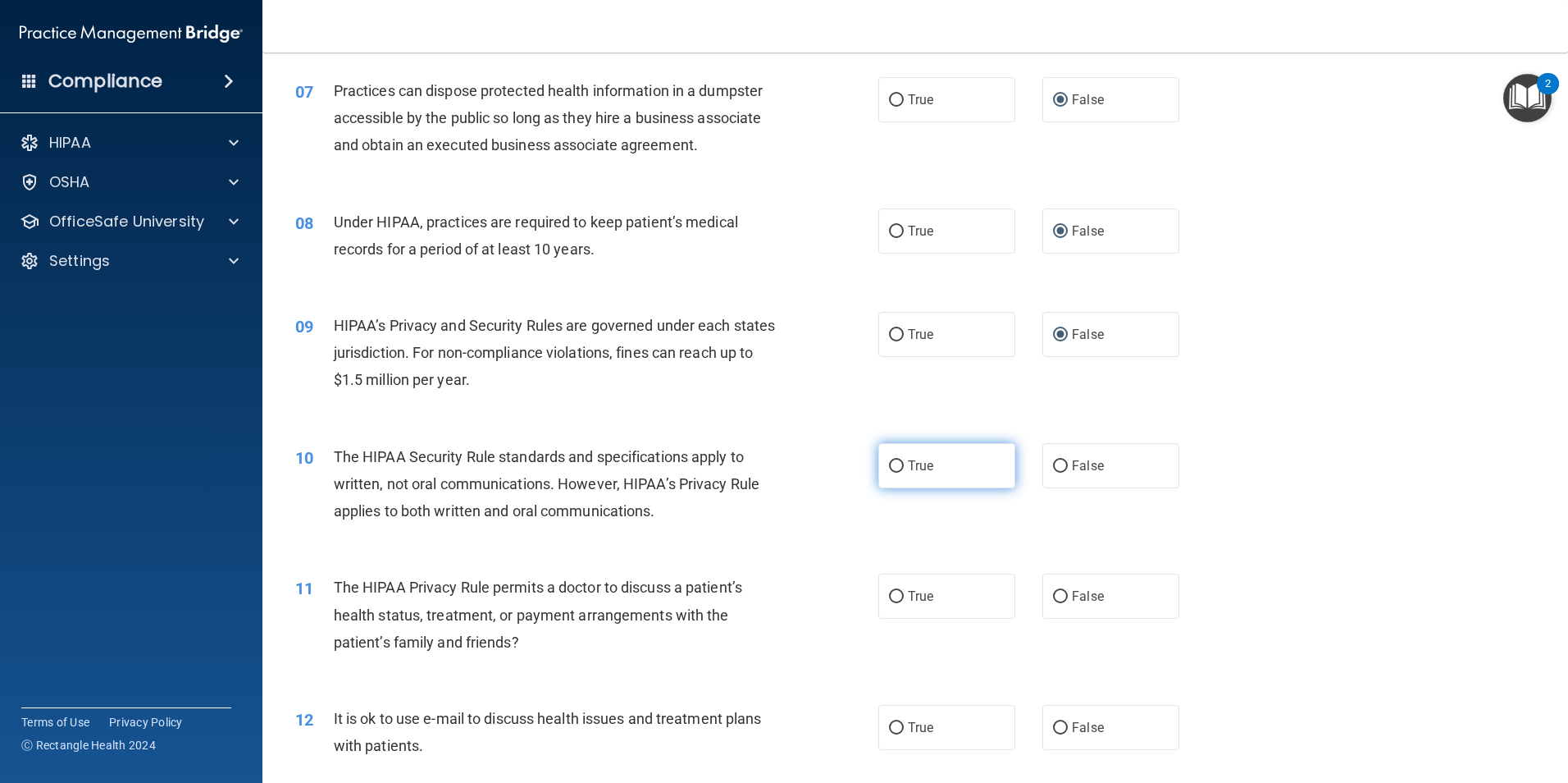
click at [894, 466] on input "True" at bounding box center [896, 466] width 15 height 12
radio input "true"
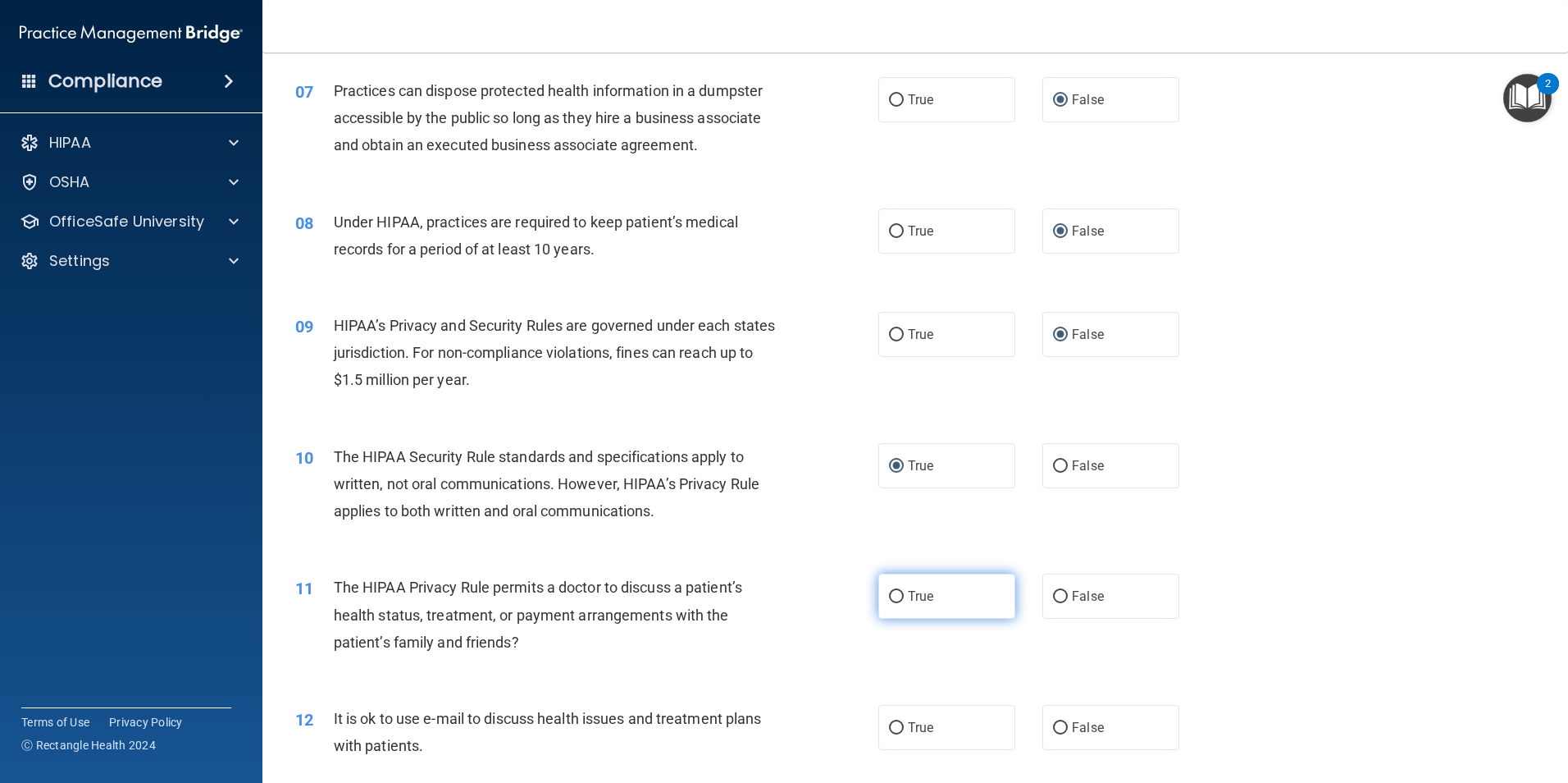
scroll to position [866, 0]
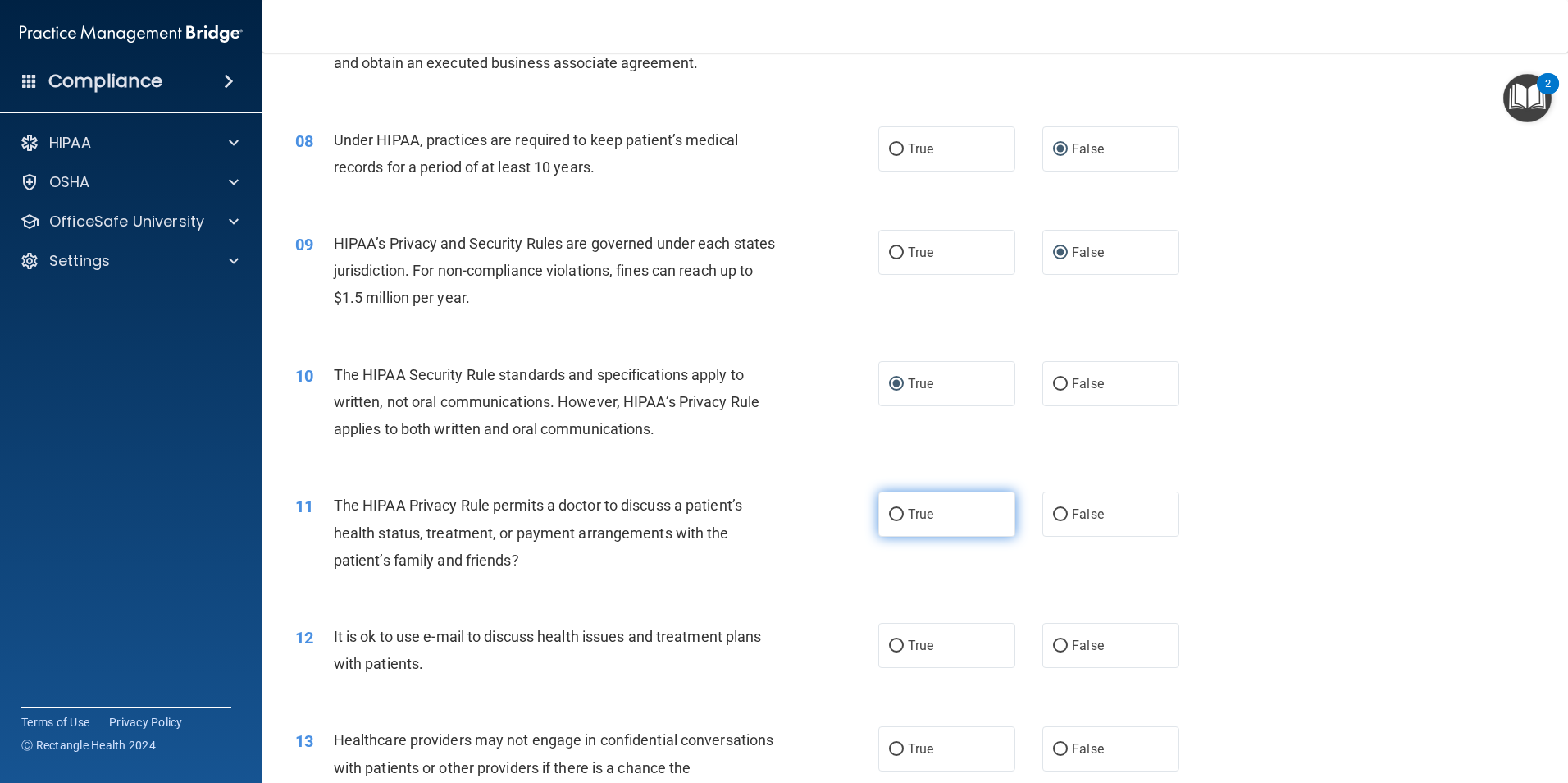
click at [892, 599] on div "11 The HIPAA Privacy Rule permits a doctor to discuss a patient’s health status…" at bounding box center [915, 537] width 1265 height 132
click at [889, 515] on input "True" at bounding box center [896, 515] width 15 height 12
radio input "true"
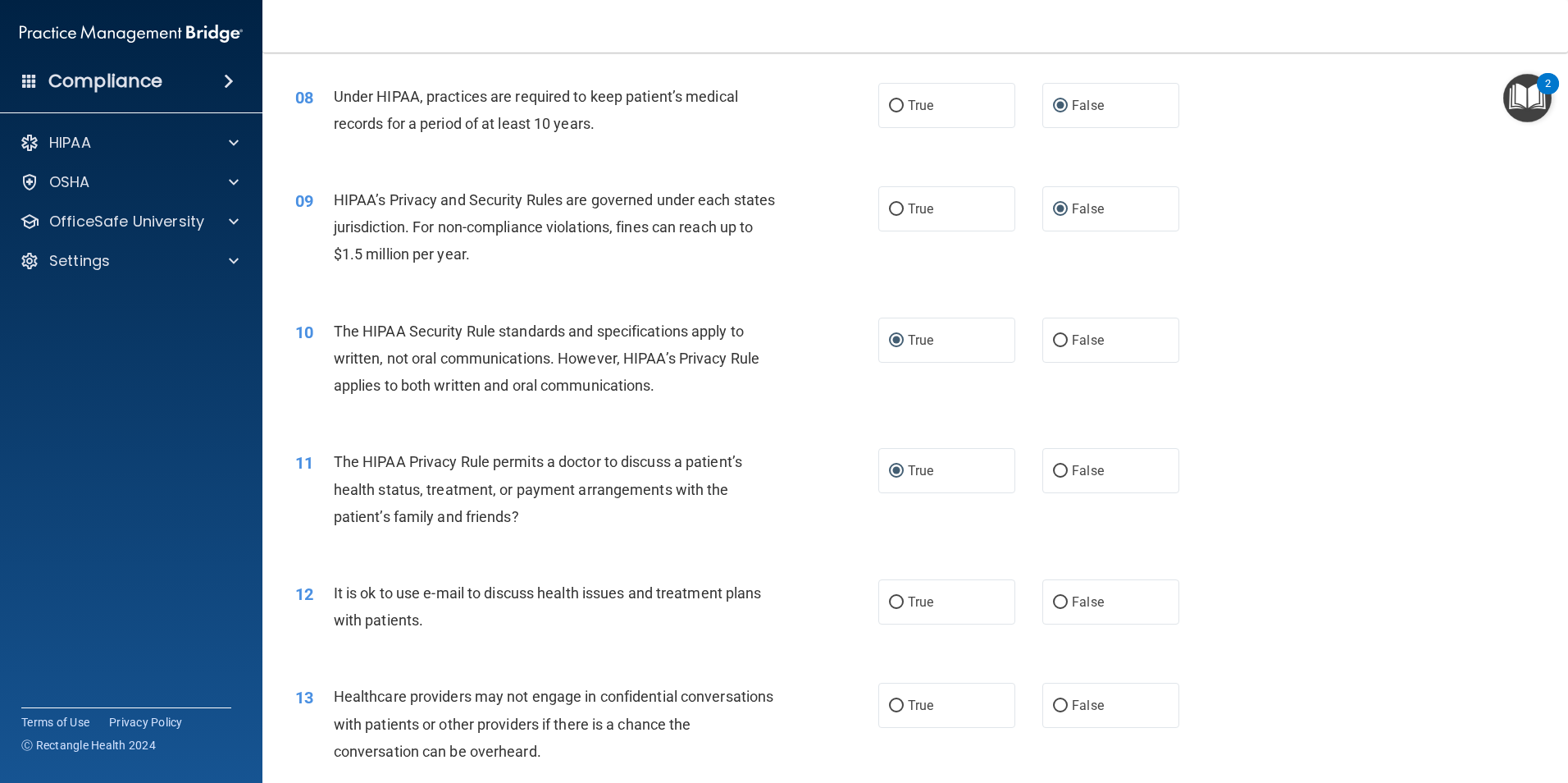
scroll to position [1030, 0]
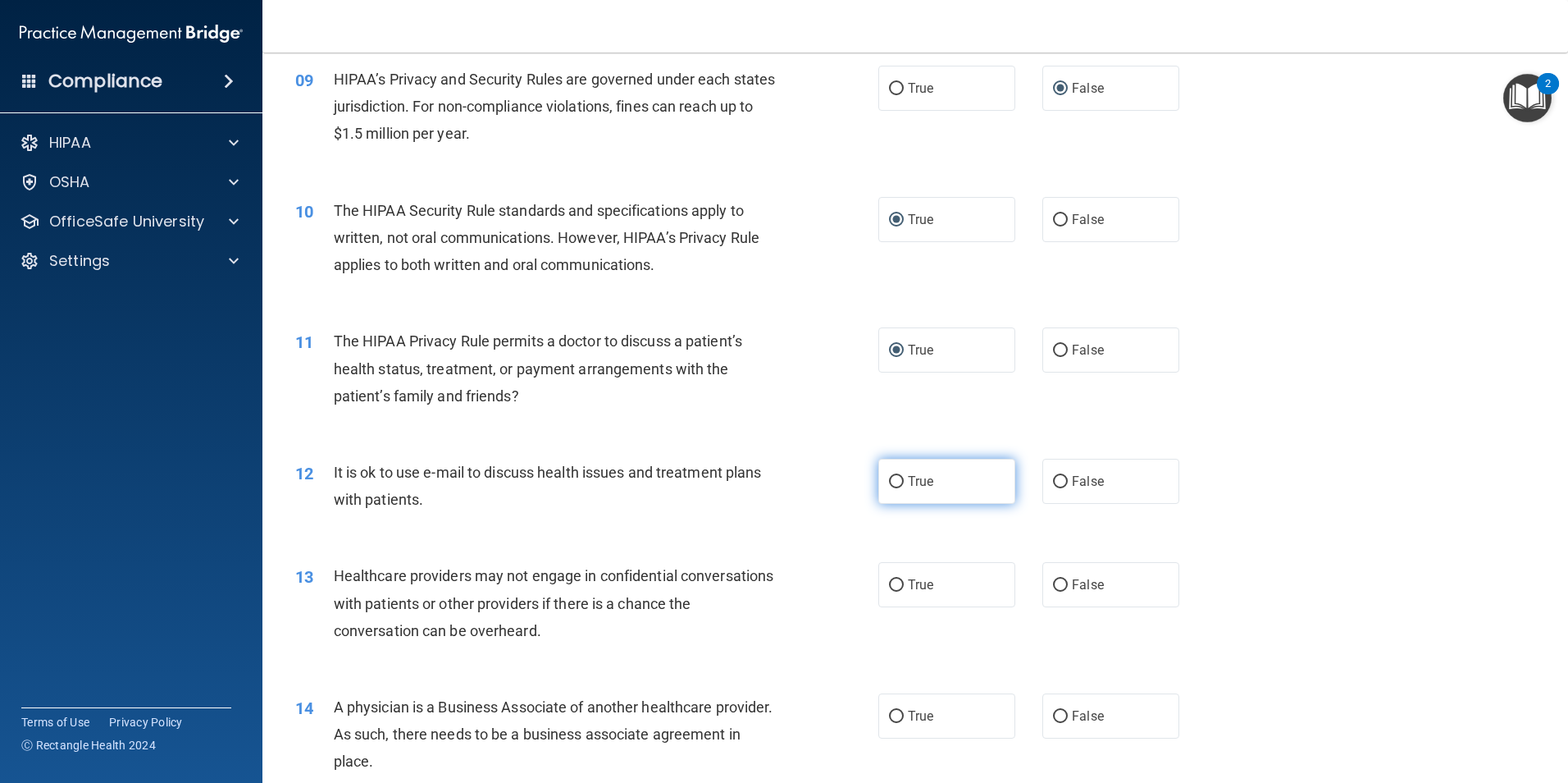
click at [889, 481] on input "True" at bounding box center [896, 482] width 15 height 12
radio input "true"
click at [1054, 585] on input "False" at bounding box center [1061, 586] width 15 height 12
radio input "true"
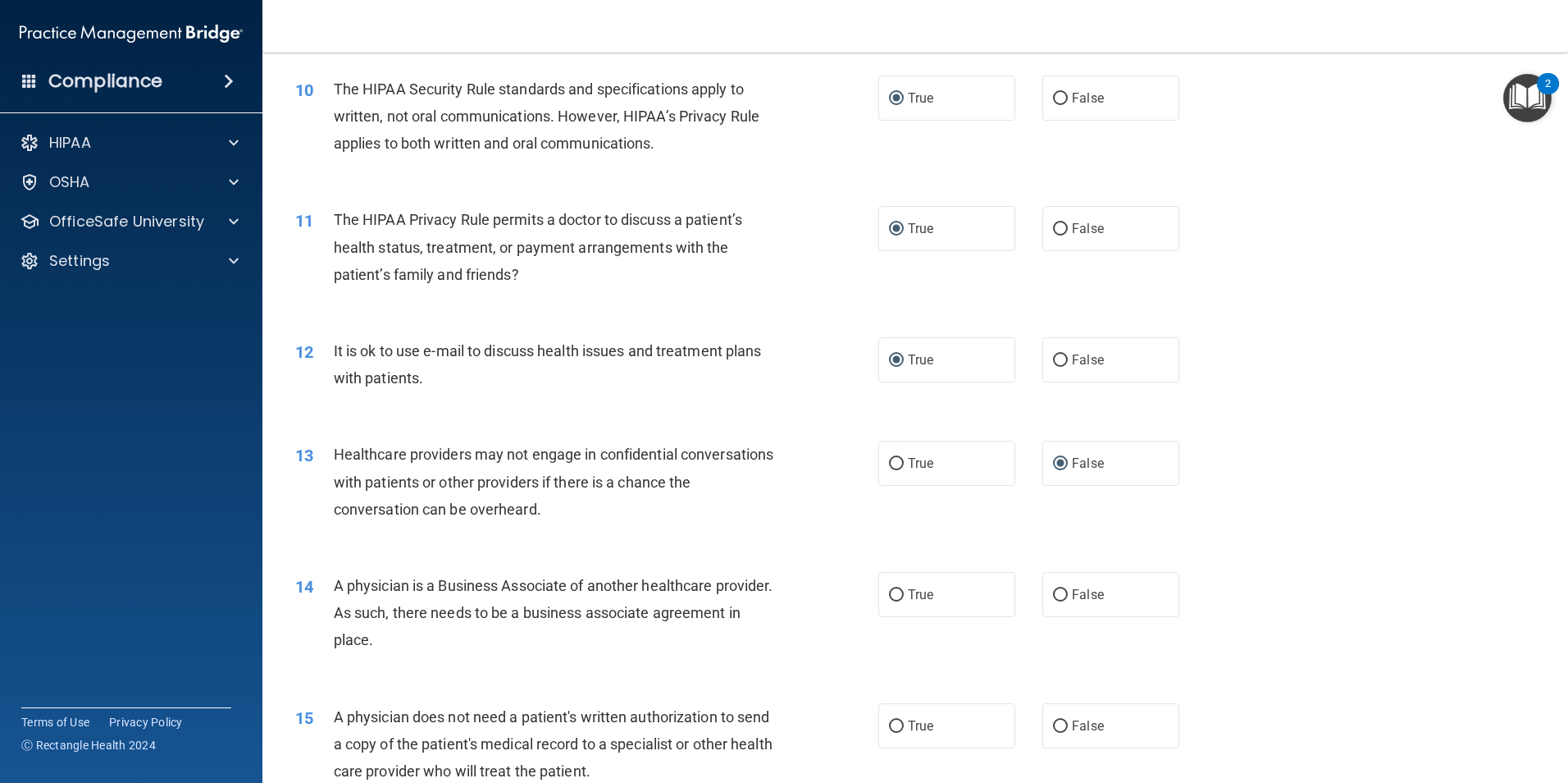
scroll to position [1194, 0]
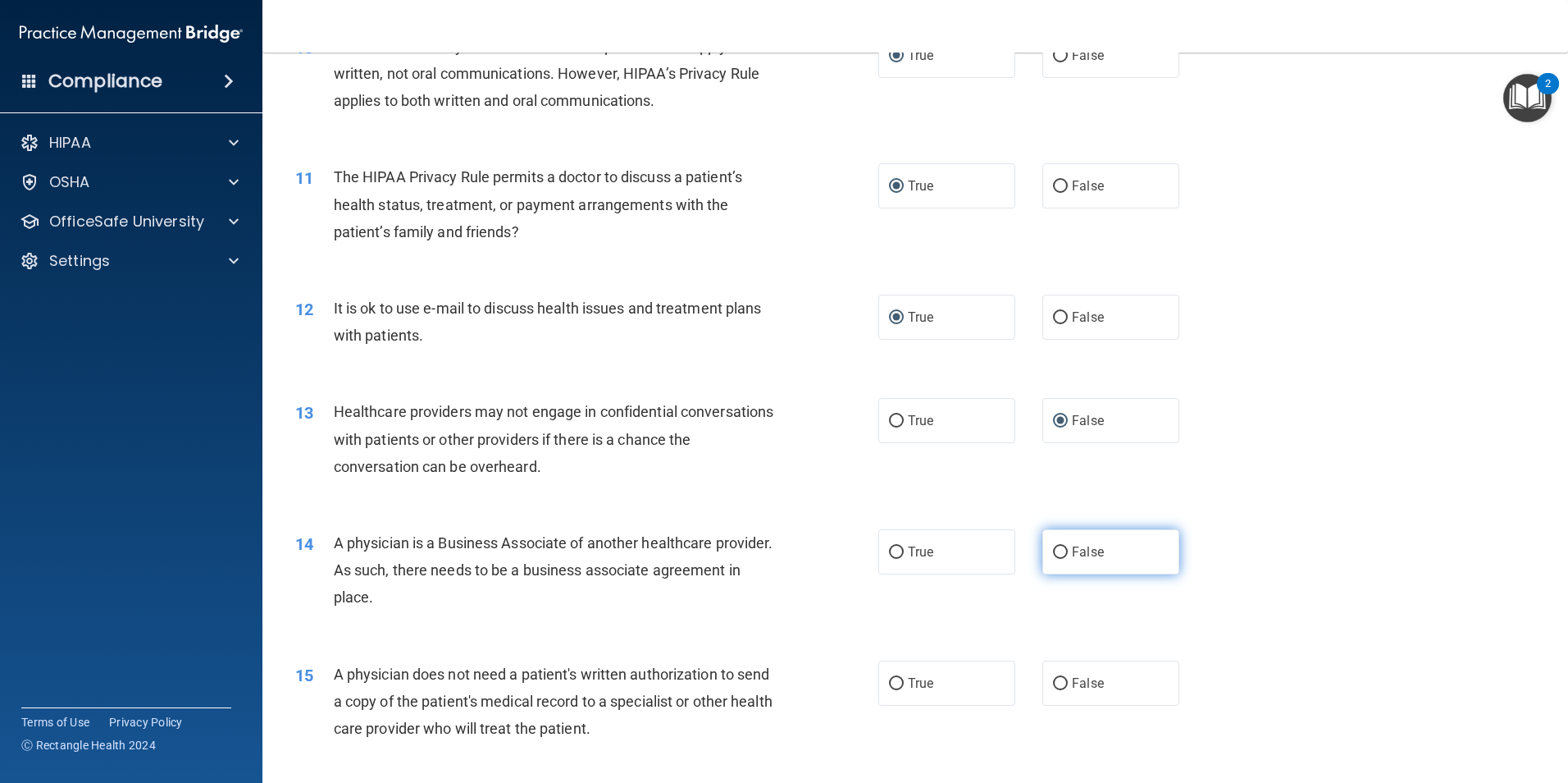
click at [1054, 552] on input "False" at bounding box center [1061, 552] width 15 height 12
radio input "true"
click at [890, 687] on input "True" at bounding box center [896, 684] width 15 height 12
radio input "true"
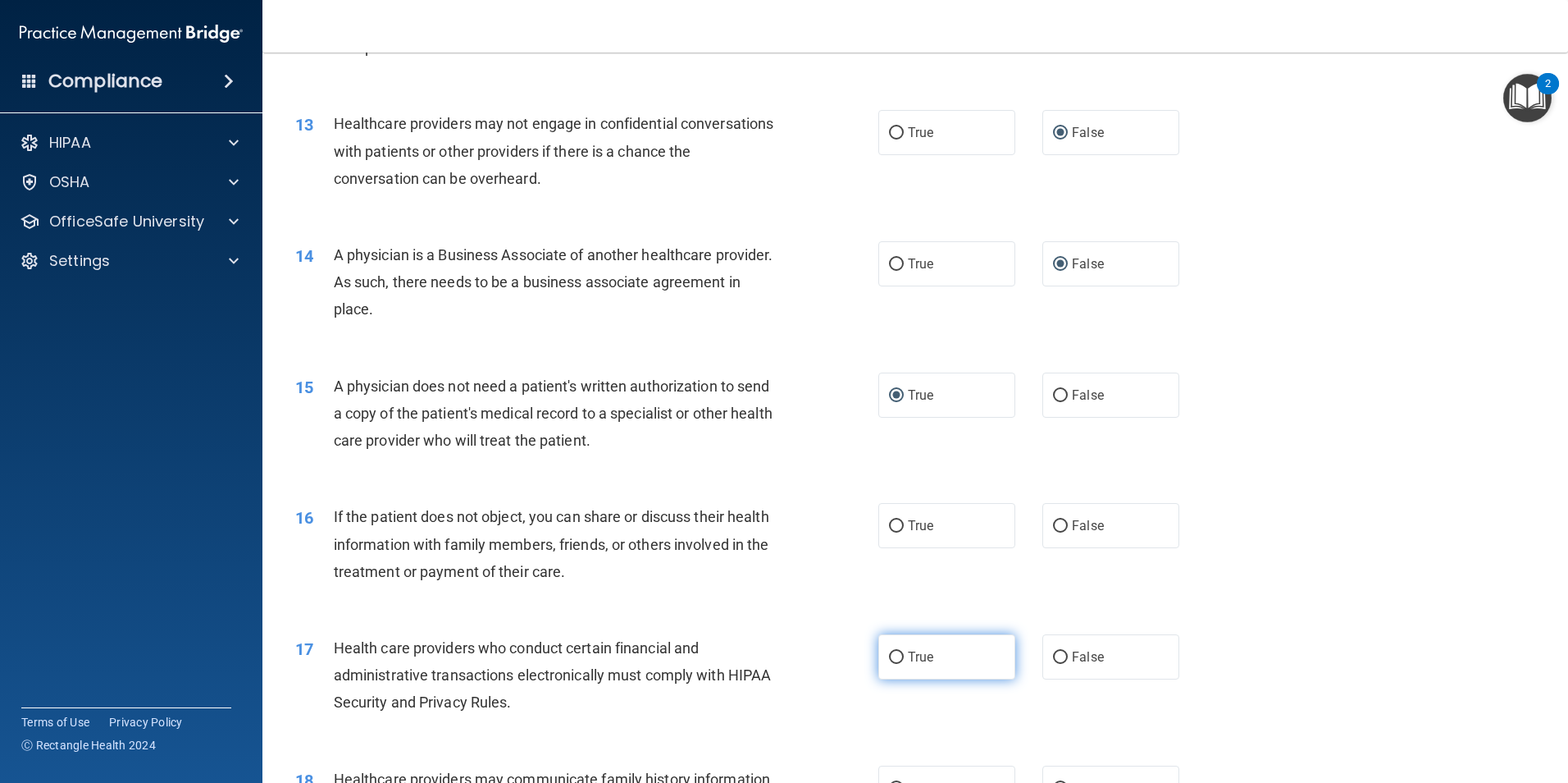
scroll to position [1523, 0]
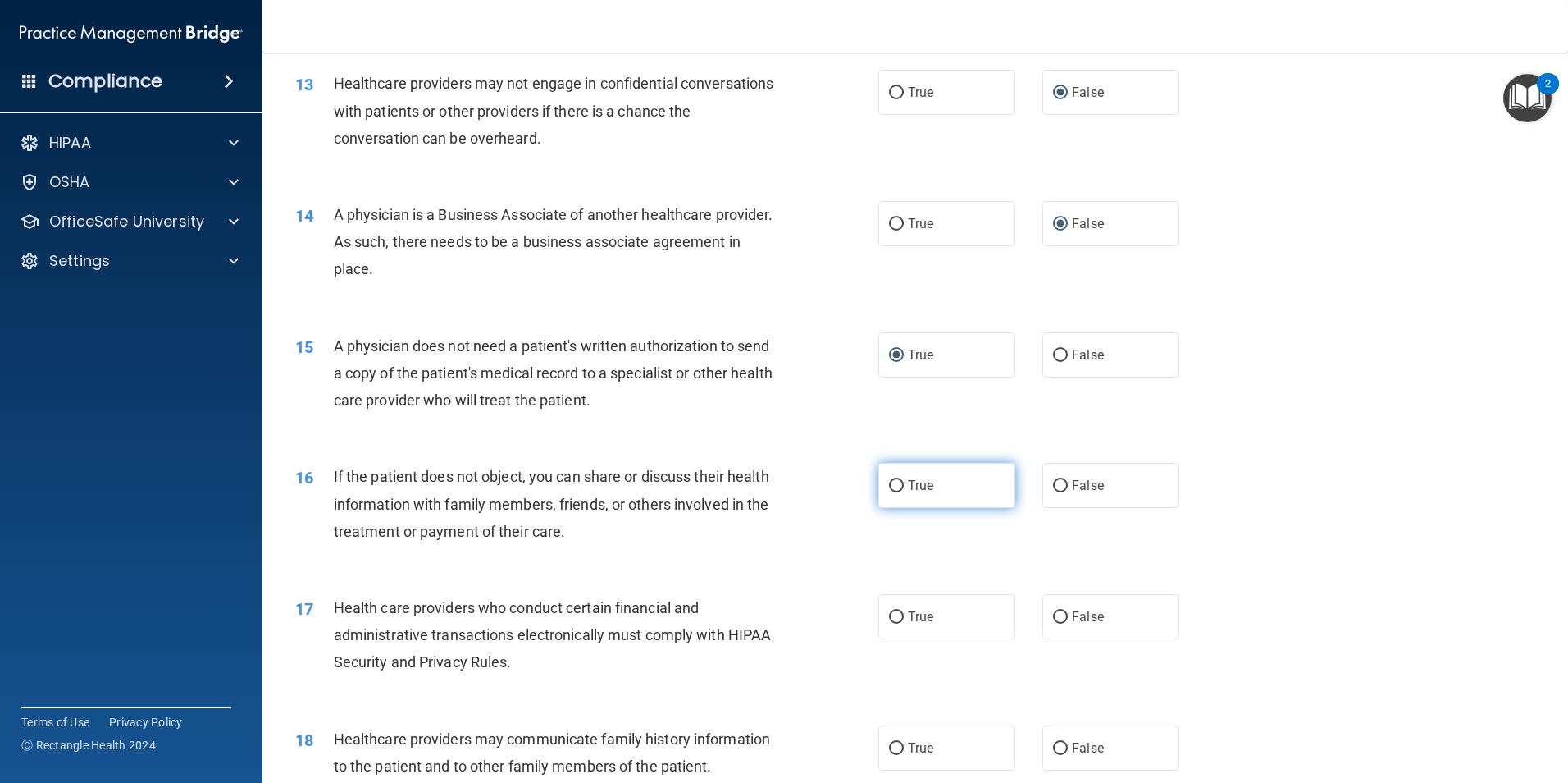
click at [890, 489] on input "True" at bounding box center [896, 486] width 15 height 12
radio input "true"
click at [892, 615] on input "True" at bounding box center [896, 617] width 15 height 12
radio input "true"
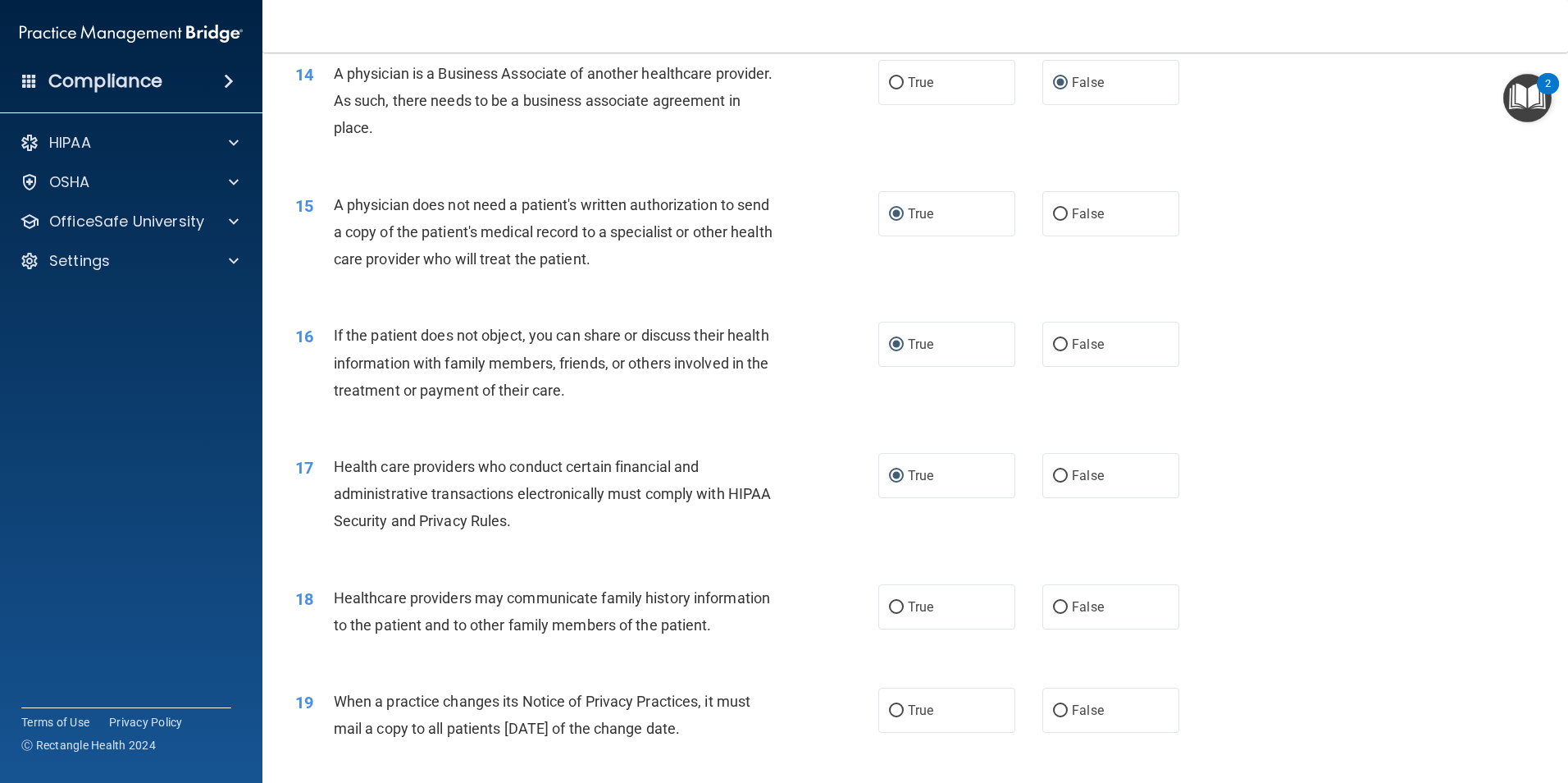
scroll to position [1687, 0]
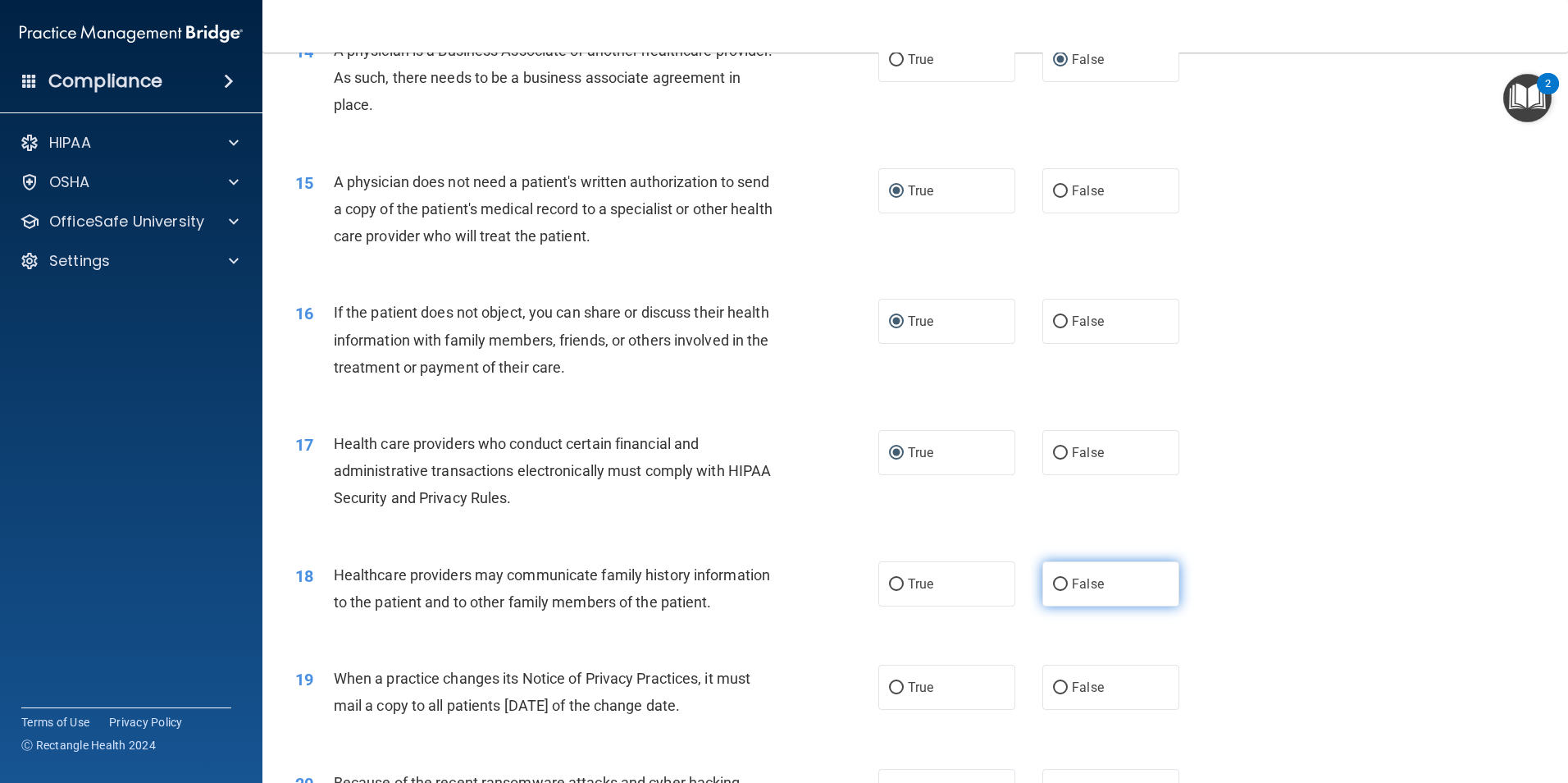
click at [1054, 586] on input "False" at bounding box center [1061, 585] width 15 height 12
radio input "true"
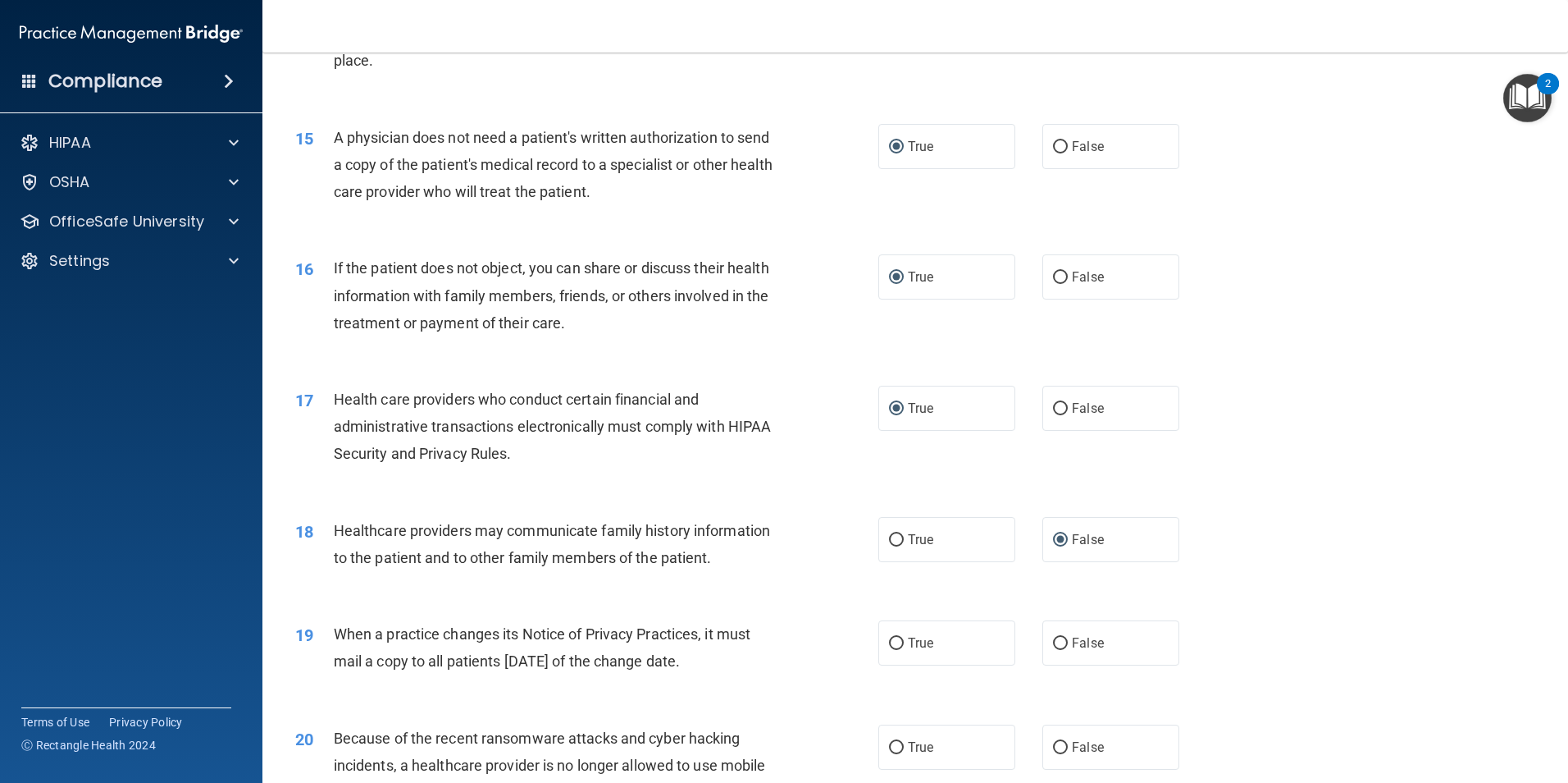
scroll to position [1851, 0]
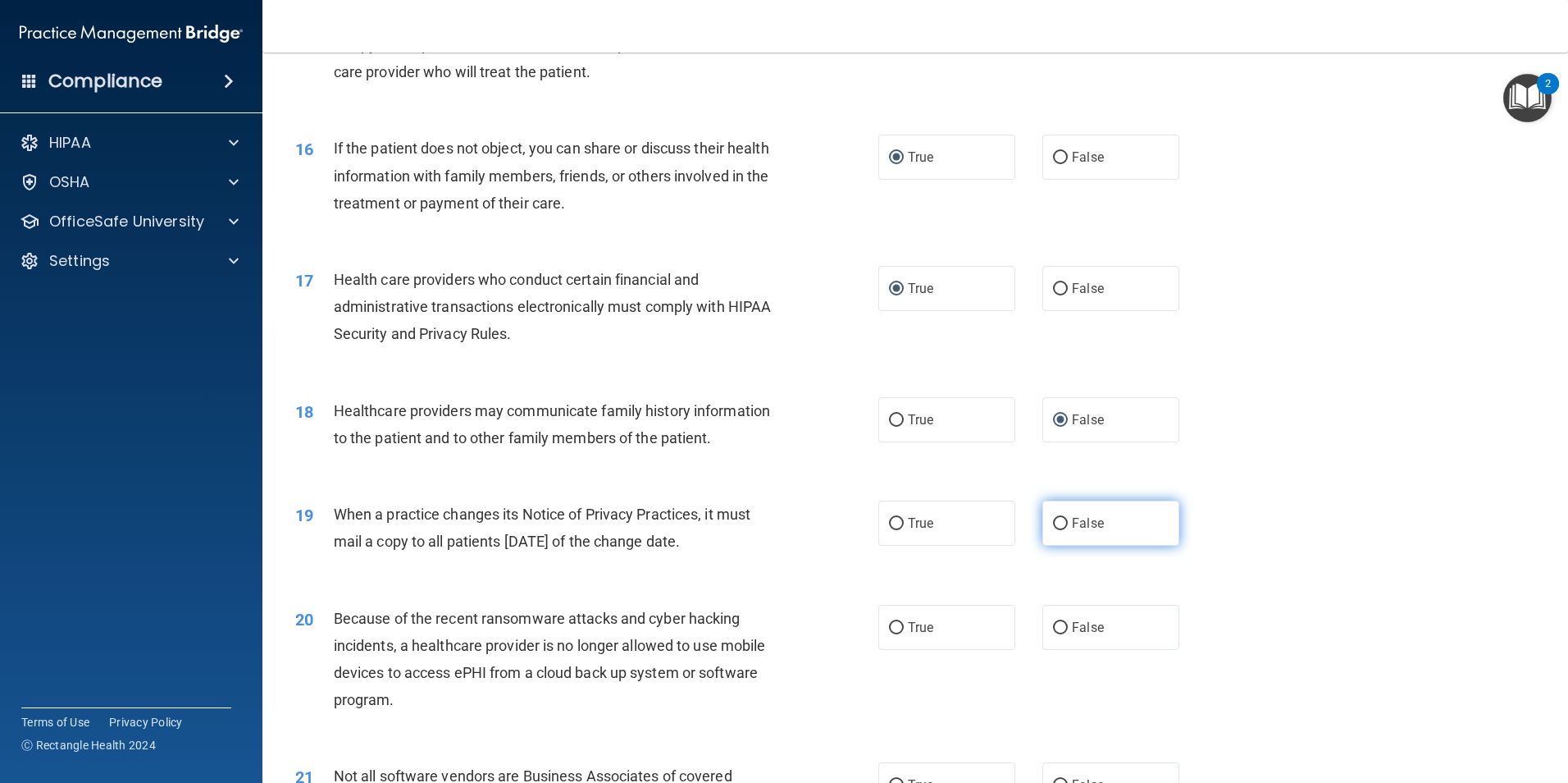
click at [1054, 523] on input "False" at bounding box center [1061, 523] width 15 height 12
radio input "true"
click at [1057, 626] on input "False" at bounding box center [1061, 628] width 15 height 12
radio input "true"
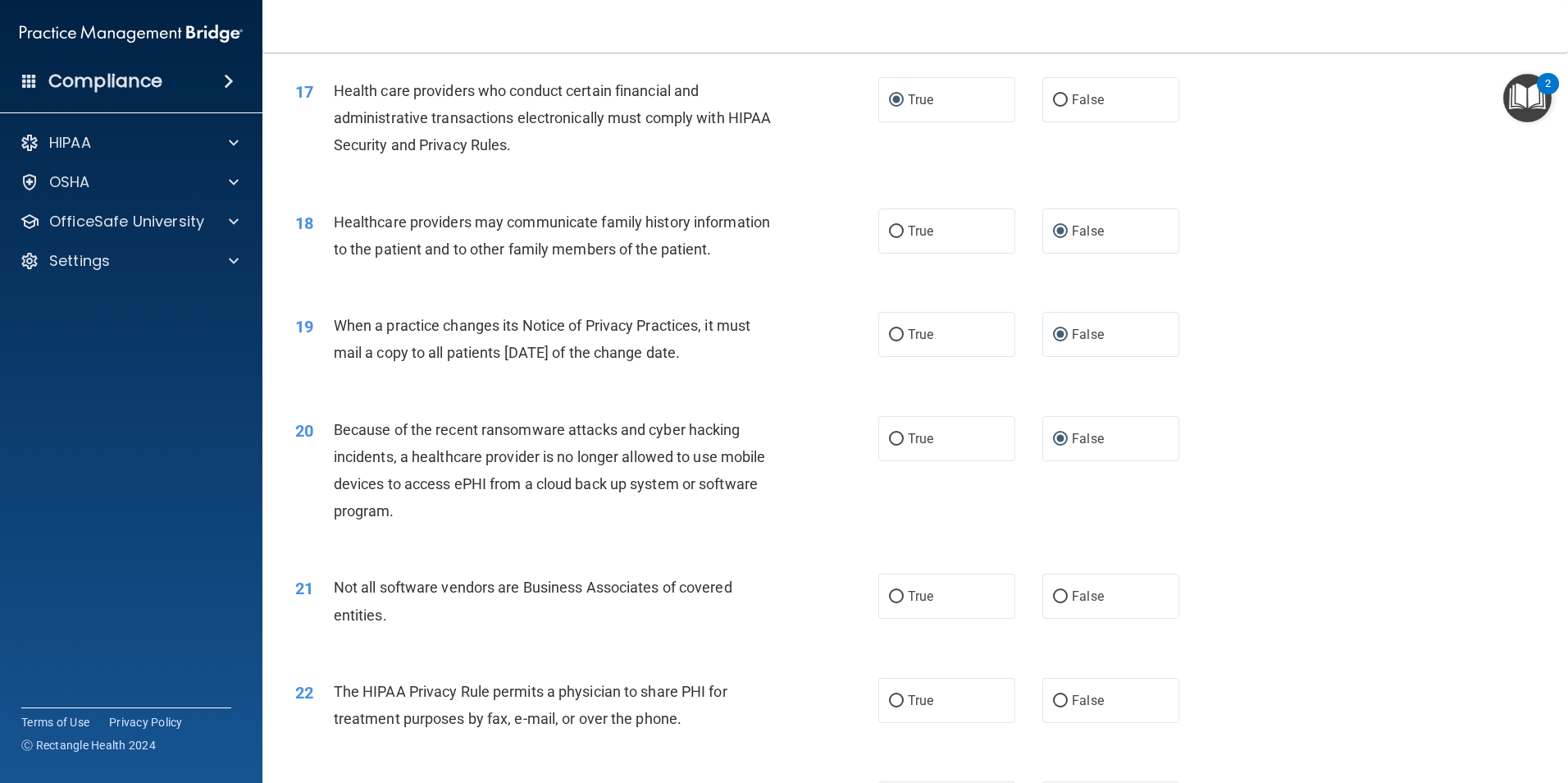
scroll to position [2097, 0]
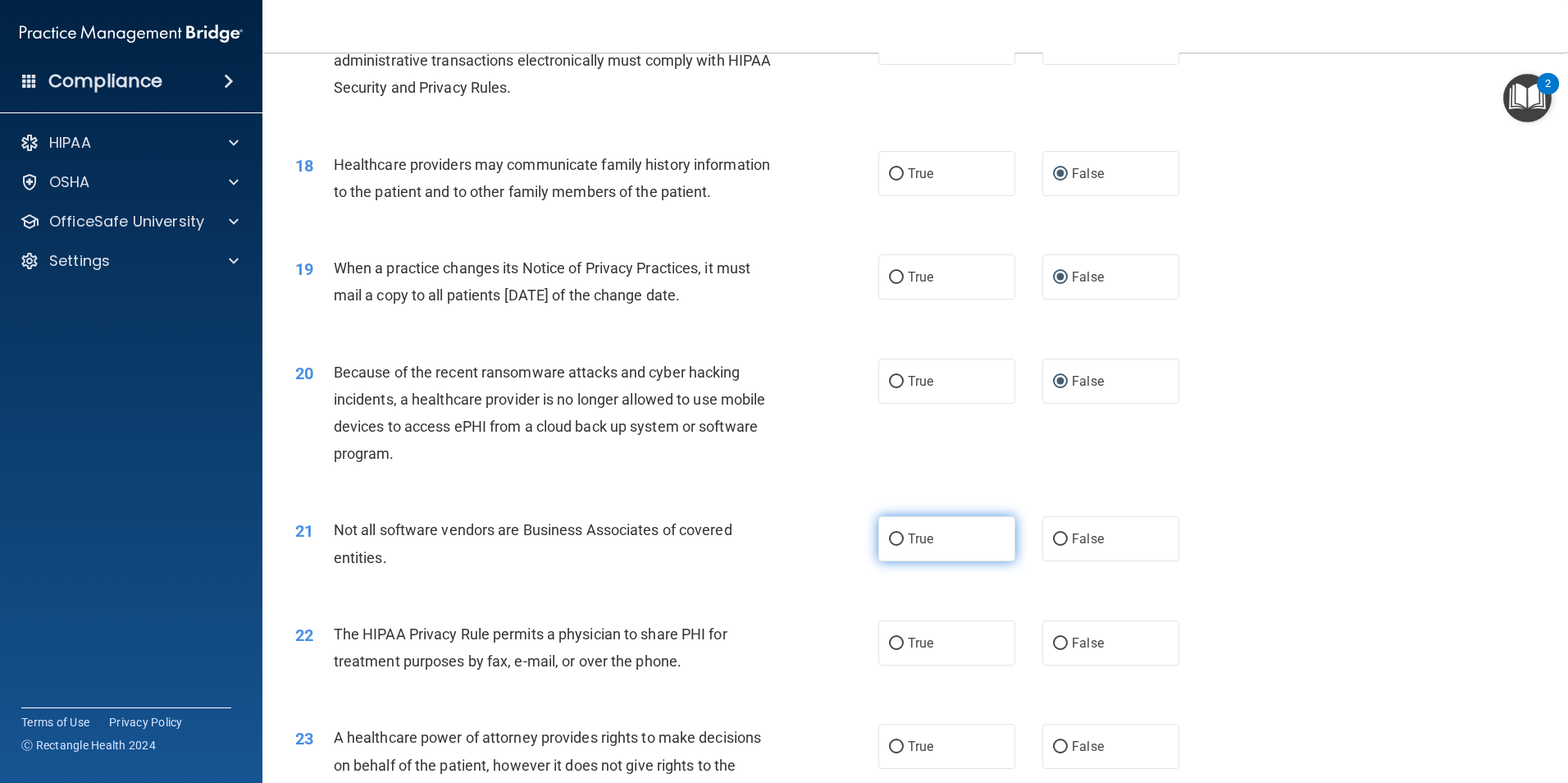
click at [892, 539] on input "True" at bounding box center [896, 539] width 15 height 12
radio input "true"
click at [895, 641] on input "True" at bounding box center [896, 644] width 15 height 12
radio input "true"
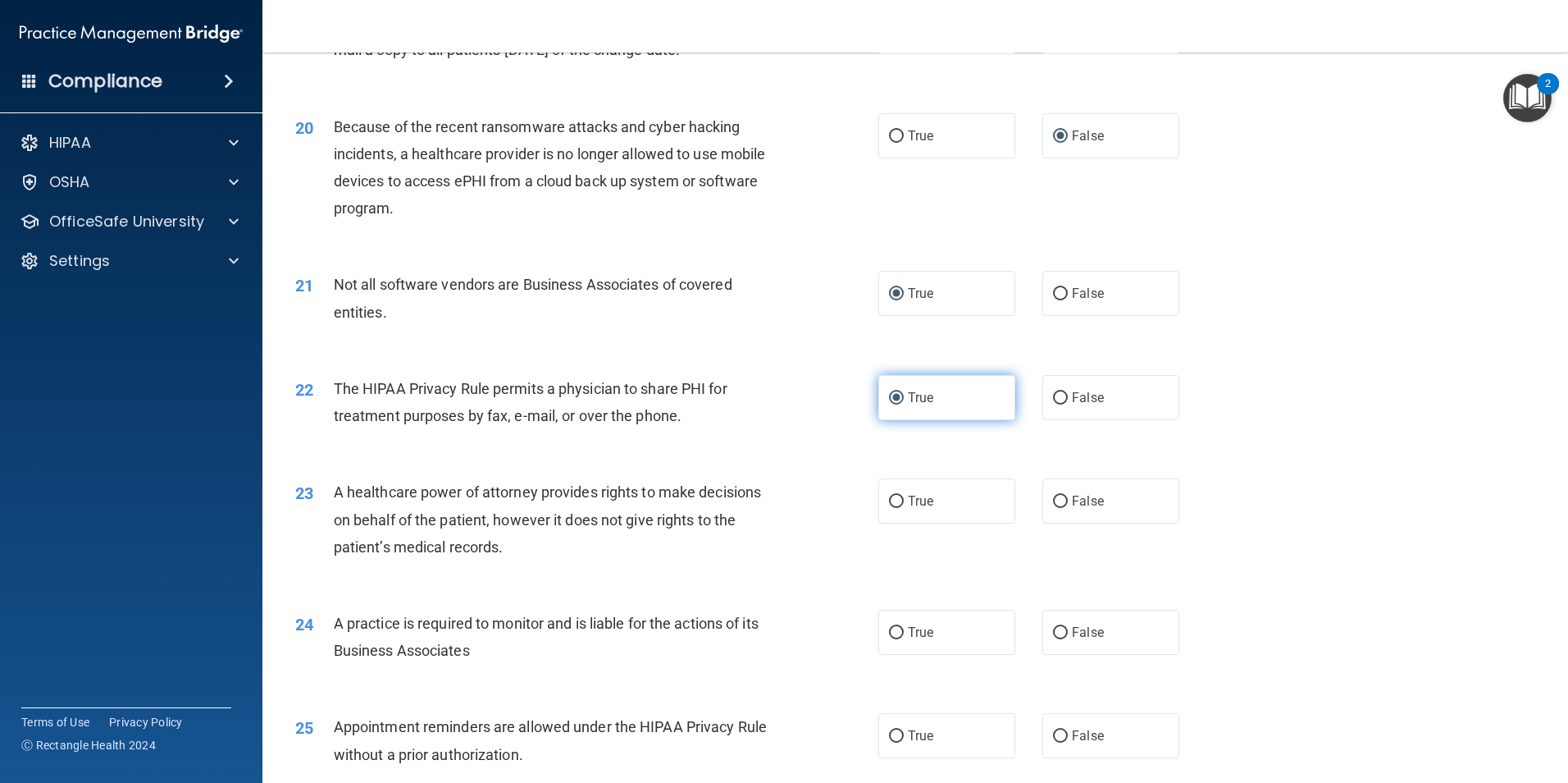
scroll to position [2343, 0]
click at [1054, 505] on input "False" at bounding box center [1061, 501] width 15 height 12
radio input "true"
click at [1057, 630] on input "False" at bounding box center [1061, 632] width 15 height 12
radio input "true"
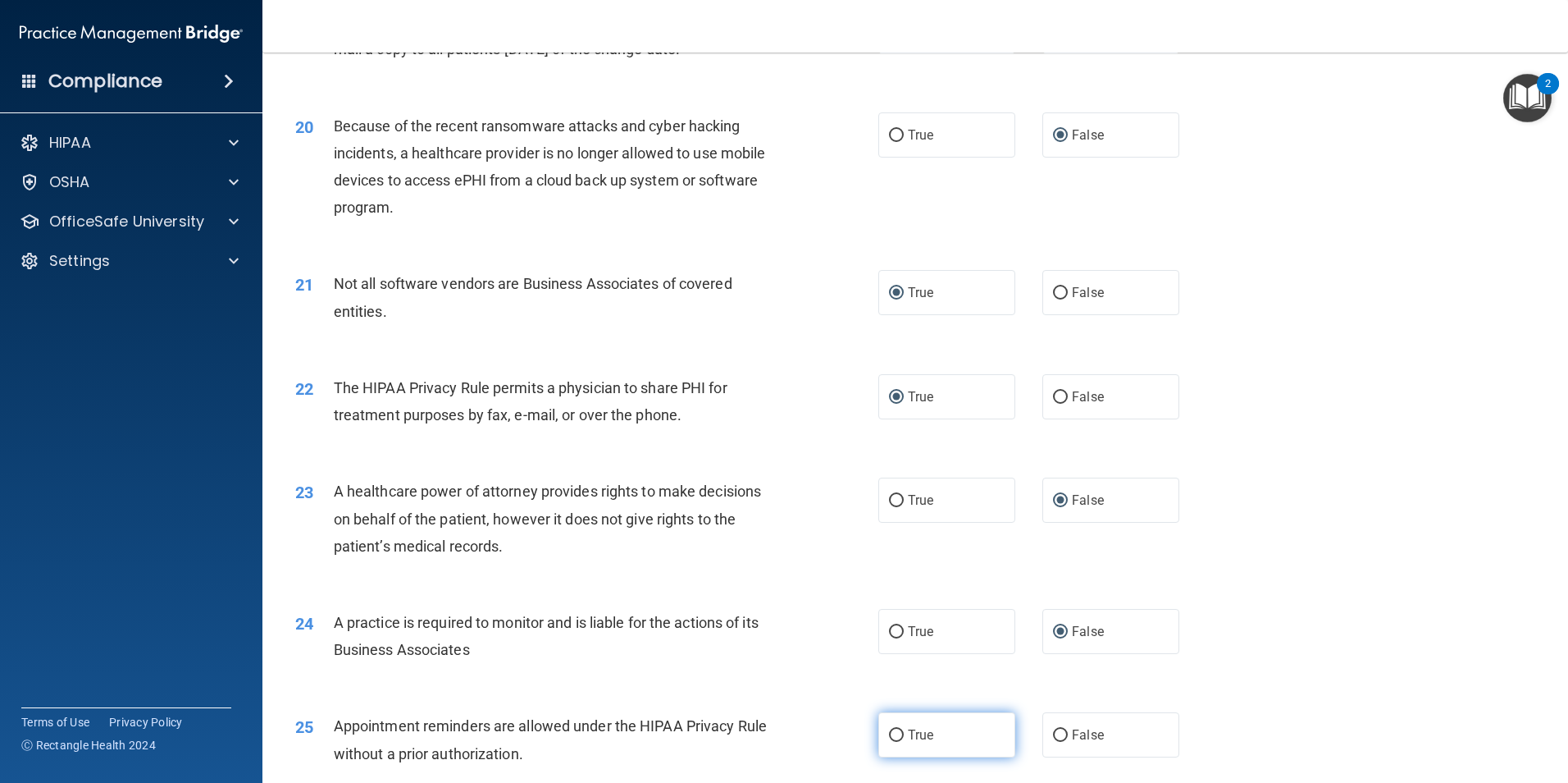
click at [890, 740] on input "True" at bounding box center [896, 736] width 15 height 12
radio input "true"
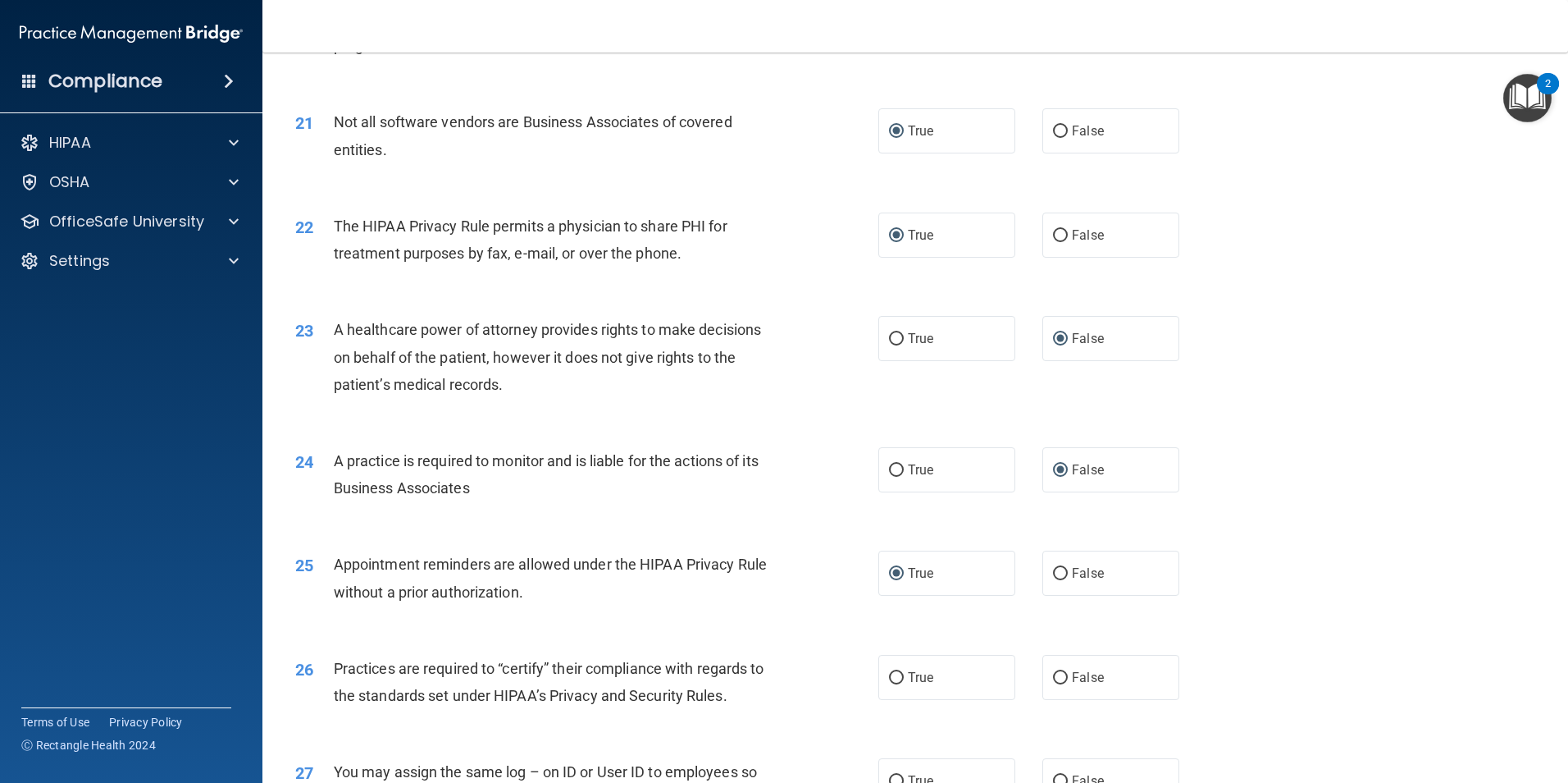
scroll to position [2589, 0]
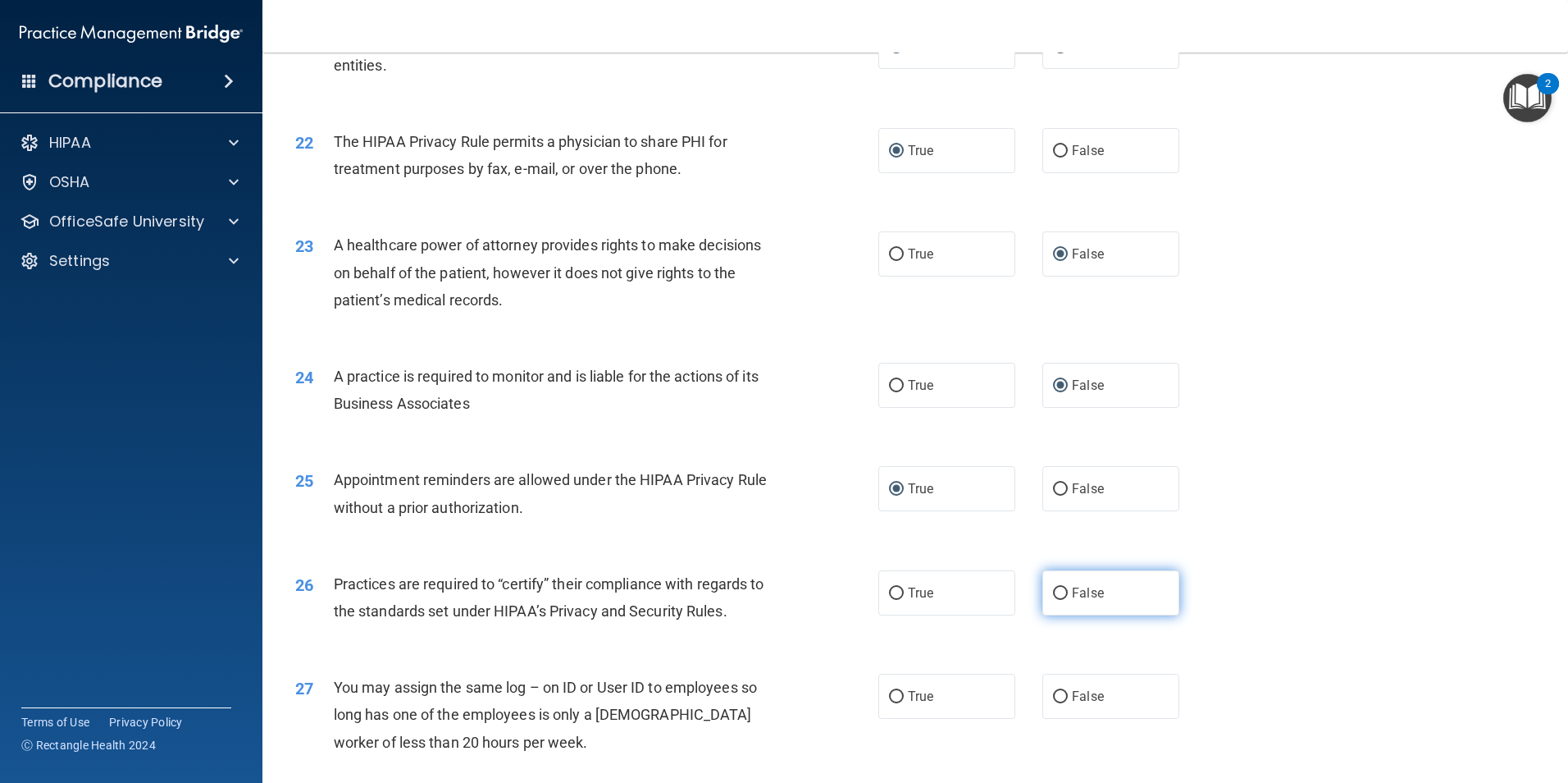
click at [1055, 594] on input "False" at bounding box center [1061, 594] width 15 height 12
radio input "true"
click at [1056, 692] on input "False" at bounding box center [1061, 697] width 15 height 12
radio input "true"
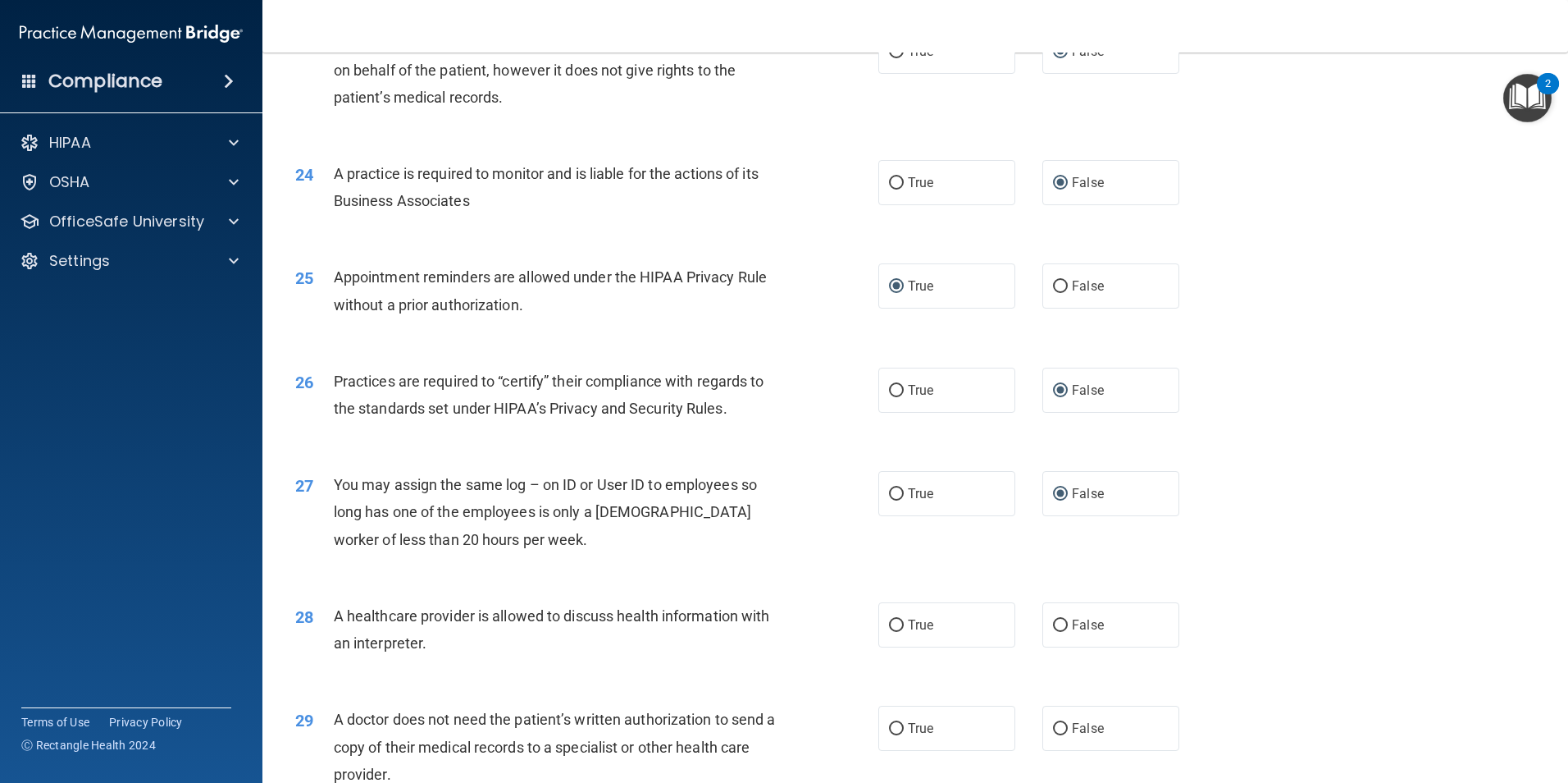
scroll to position [2836, 0]
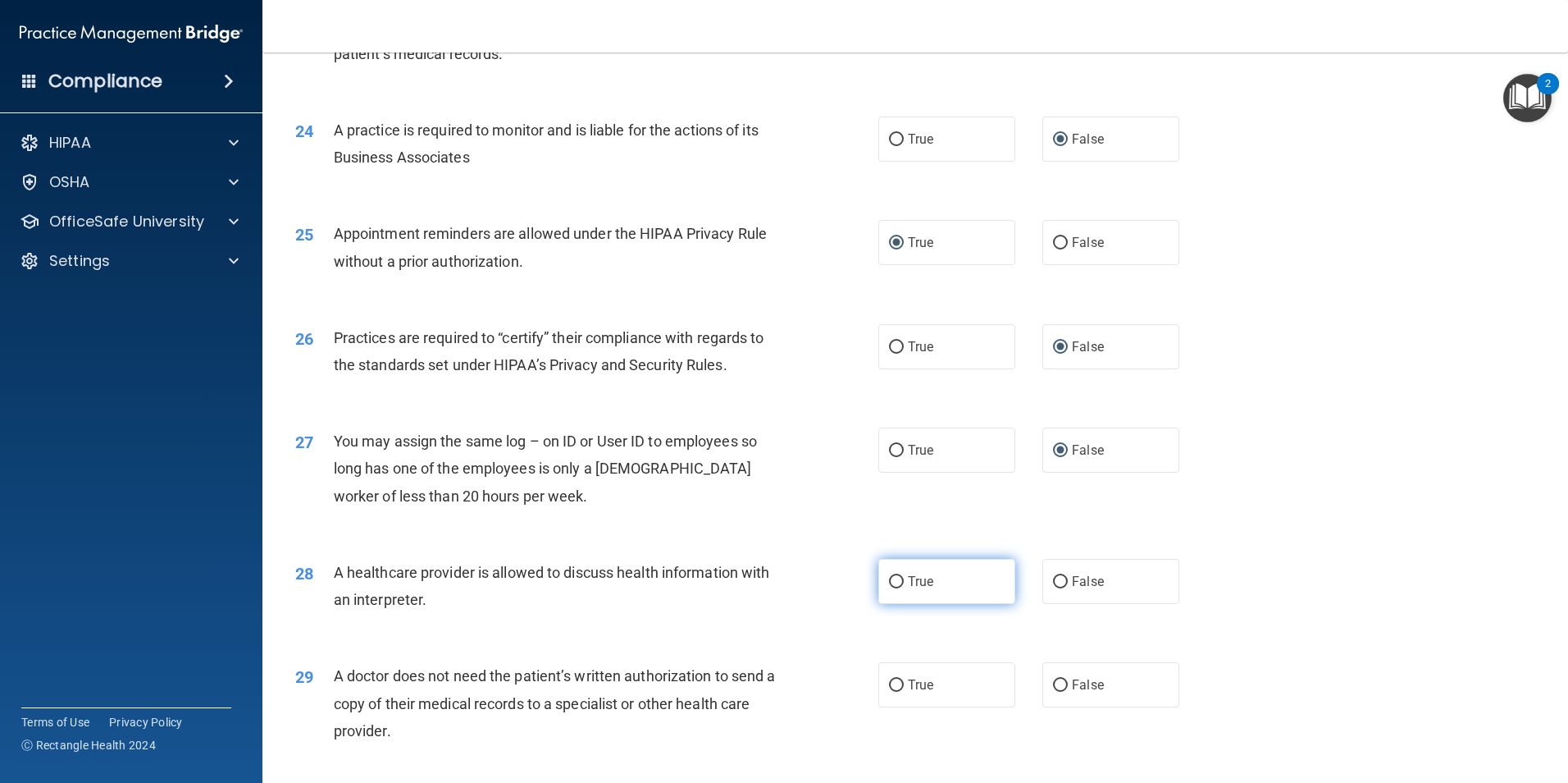
click at [893, 585] on input "True" at bounding box center [896, 582] width 15 height 12
radio input "true"
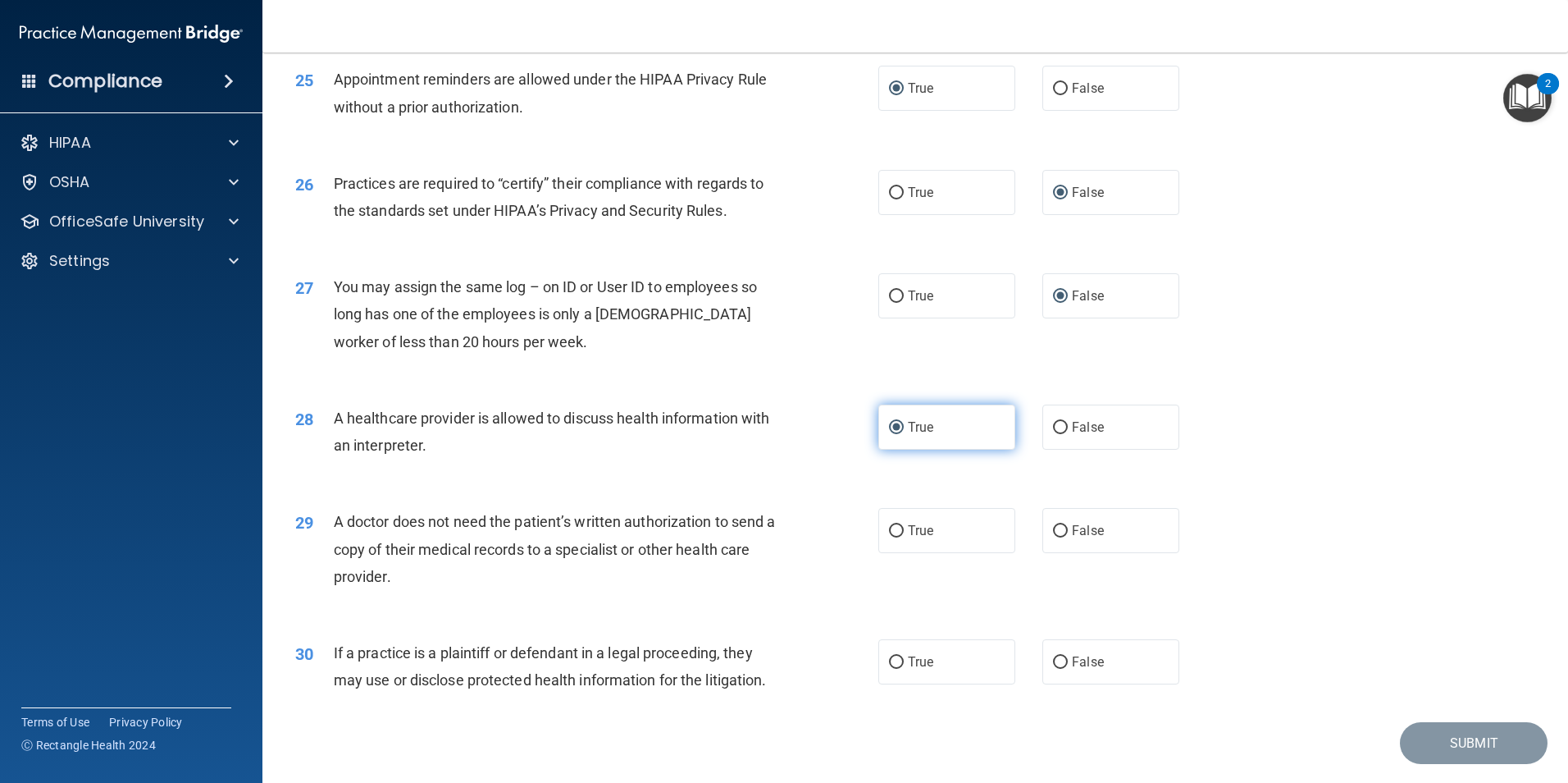
scroll to position [3000, 0]
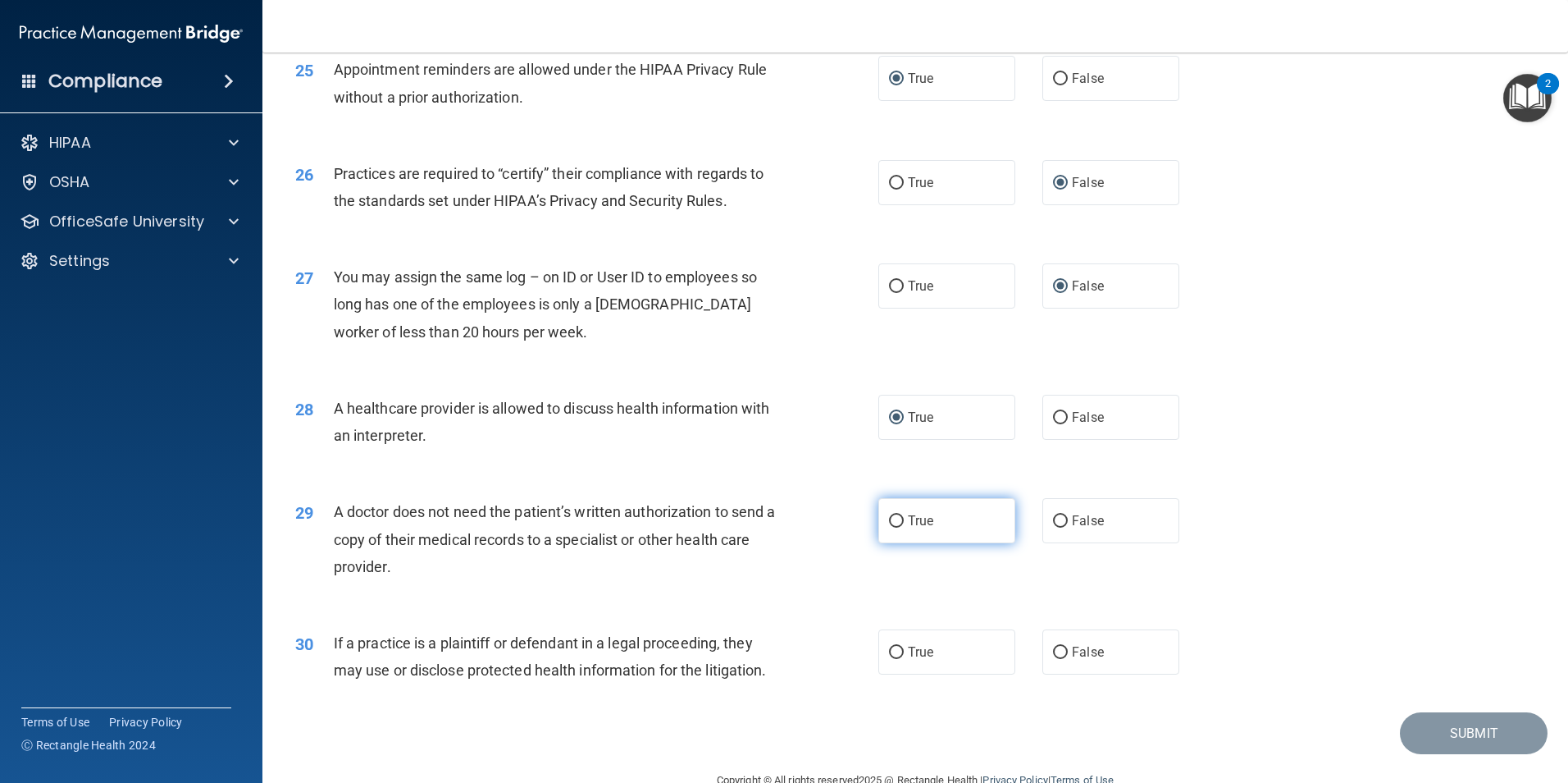
click at [897, 521] on input "True" at bounding box center [896, 522] width 15 height 12
radio input "true"
click at [890, 646] on input "True" at bounding box center [896, 652] width 15 height 12
radio input "true"
click at [1448, 729] on button "Submit" at bounding box center [1473, 733] width 147 height 42
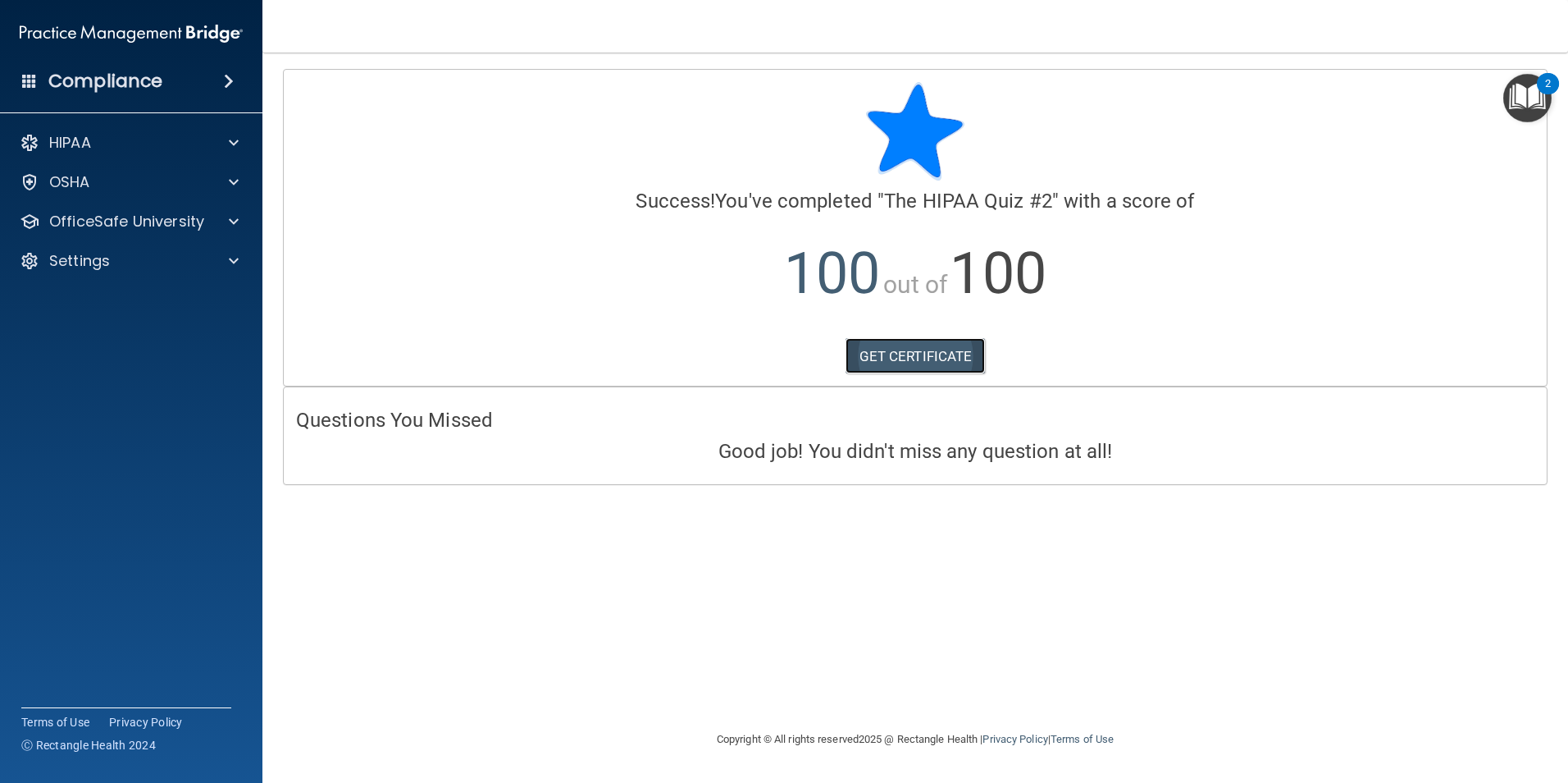
click at [909, 360] on link "GET CERTIFICATE" at bounding box center [916, 356] width 140 height 36
click at [238, 222] on span at bounding box center [233, 221] width 10 height 19
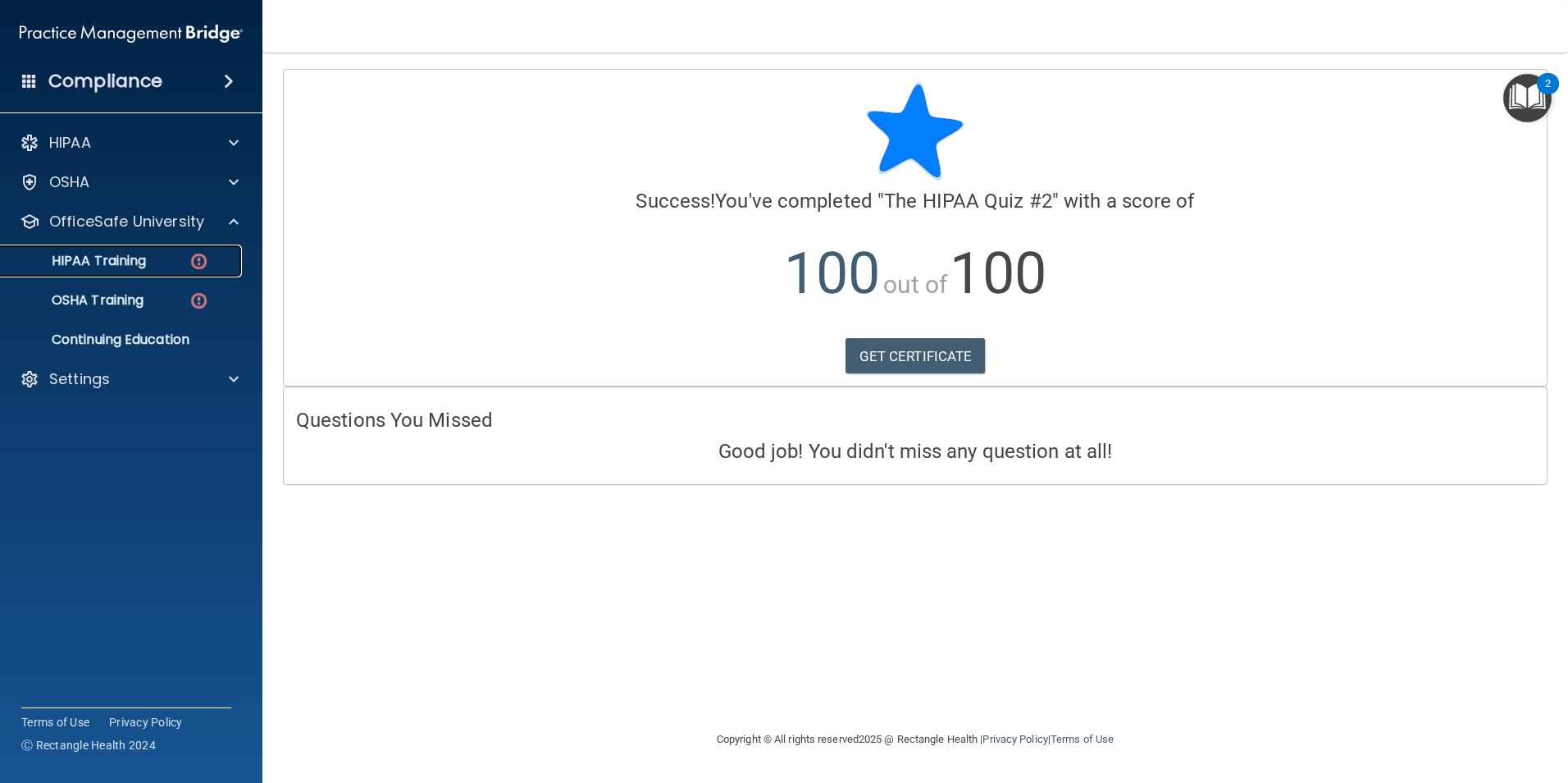
click at [196, 254] on img at bounding box center [198, 260] width 20 height 20
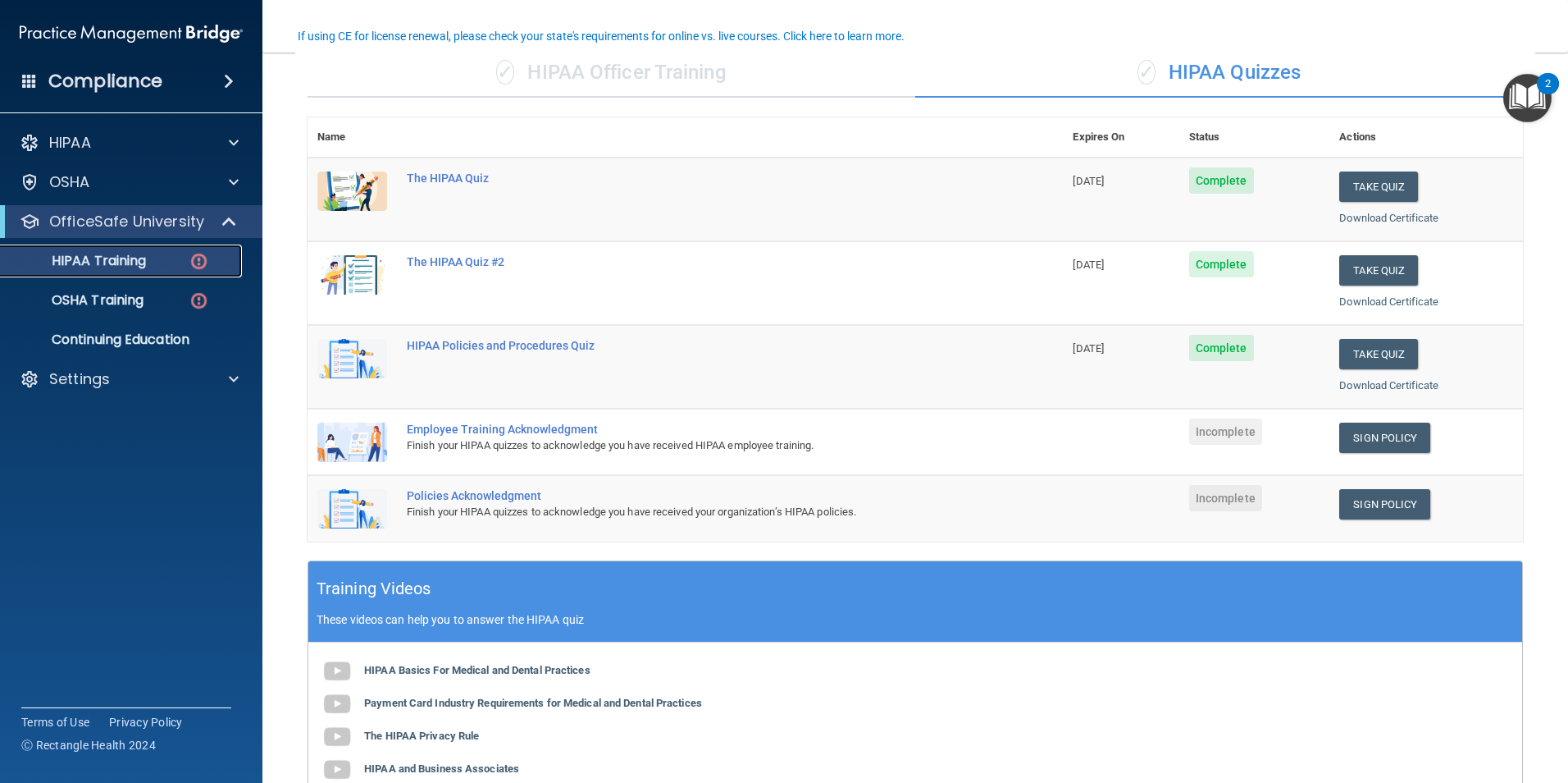
scroll to position [164, 0]
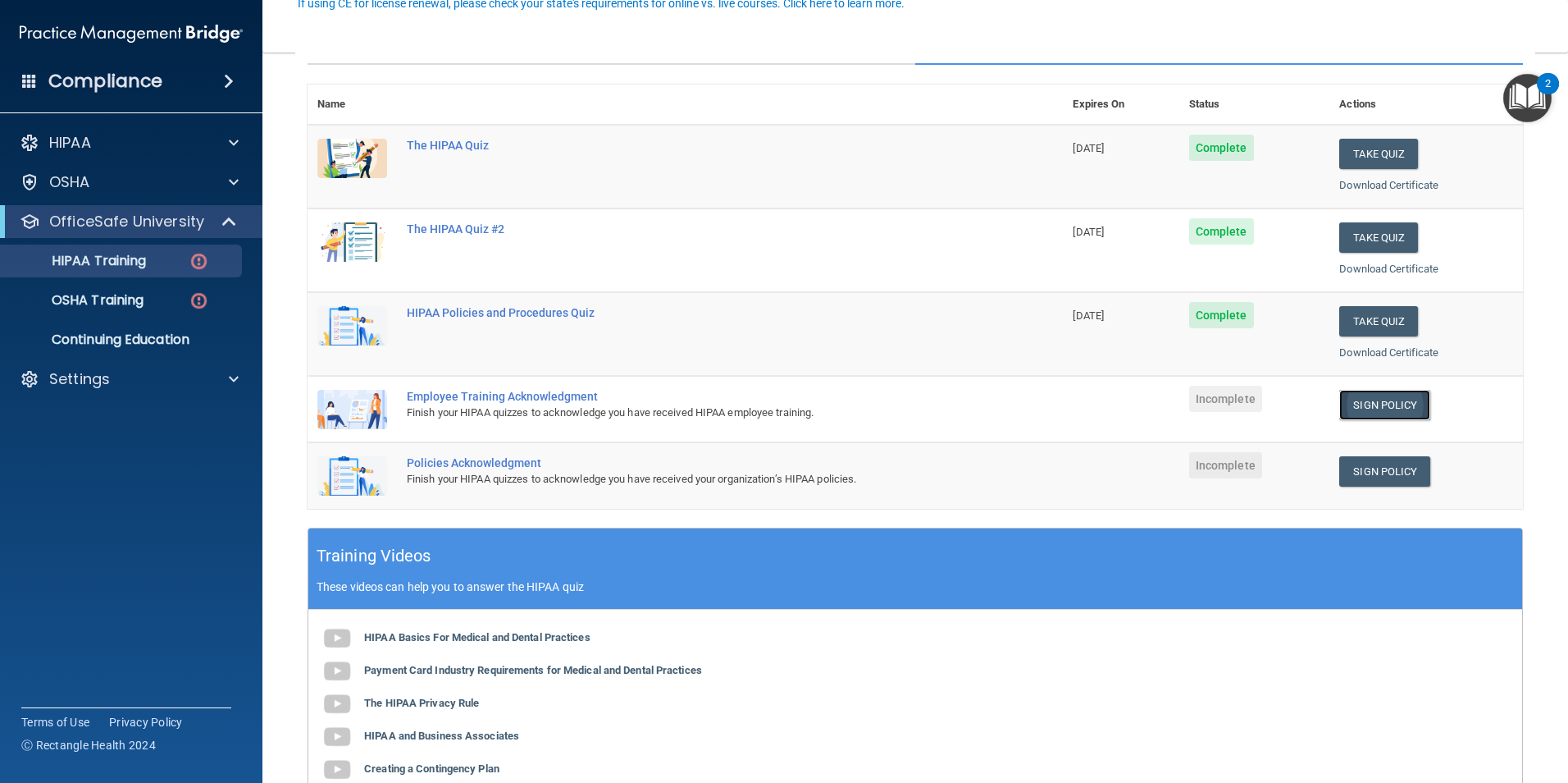
click at [1365, 409] on link "Sign Policy" at bounding box center [1385, 404] width 91 height 31
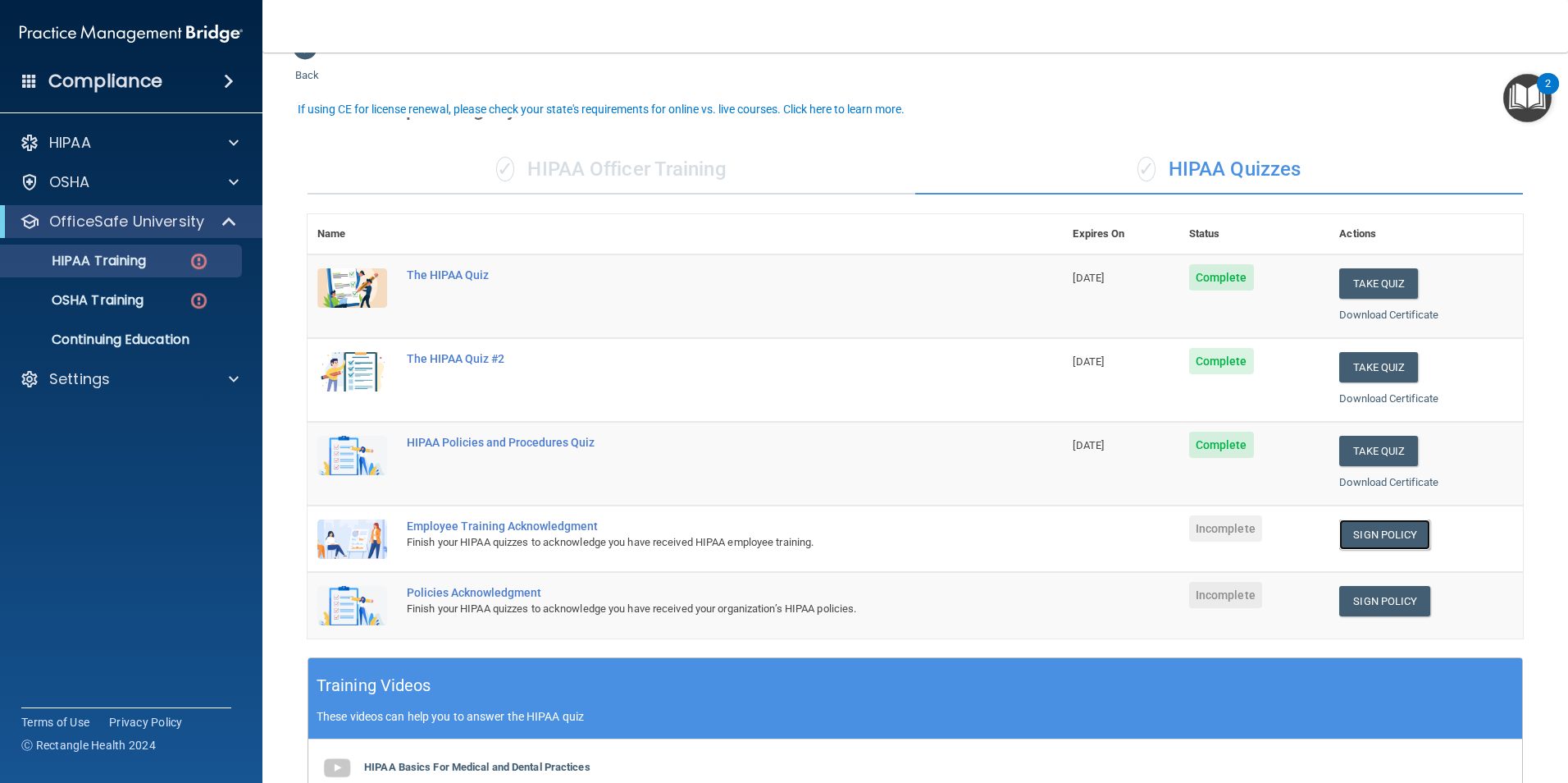
scroll to position [0, 0]
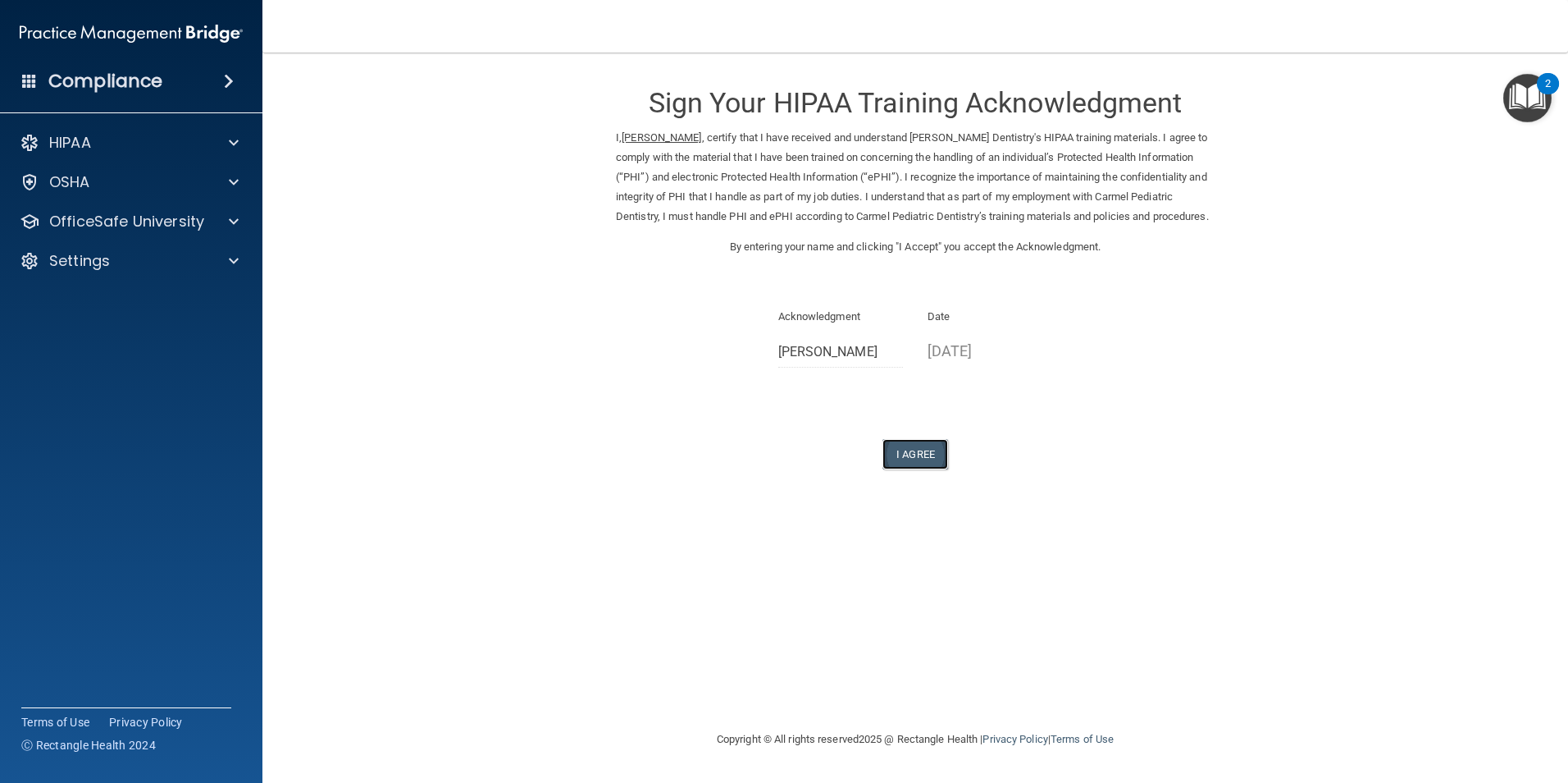
click at [911, 469] on button "I Agree" at bounding box center [915, 454] width 66 height 31
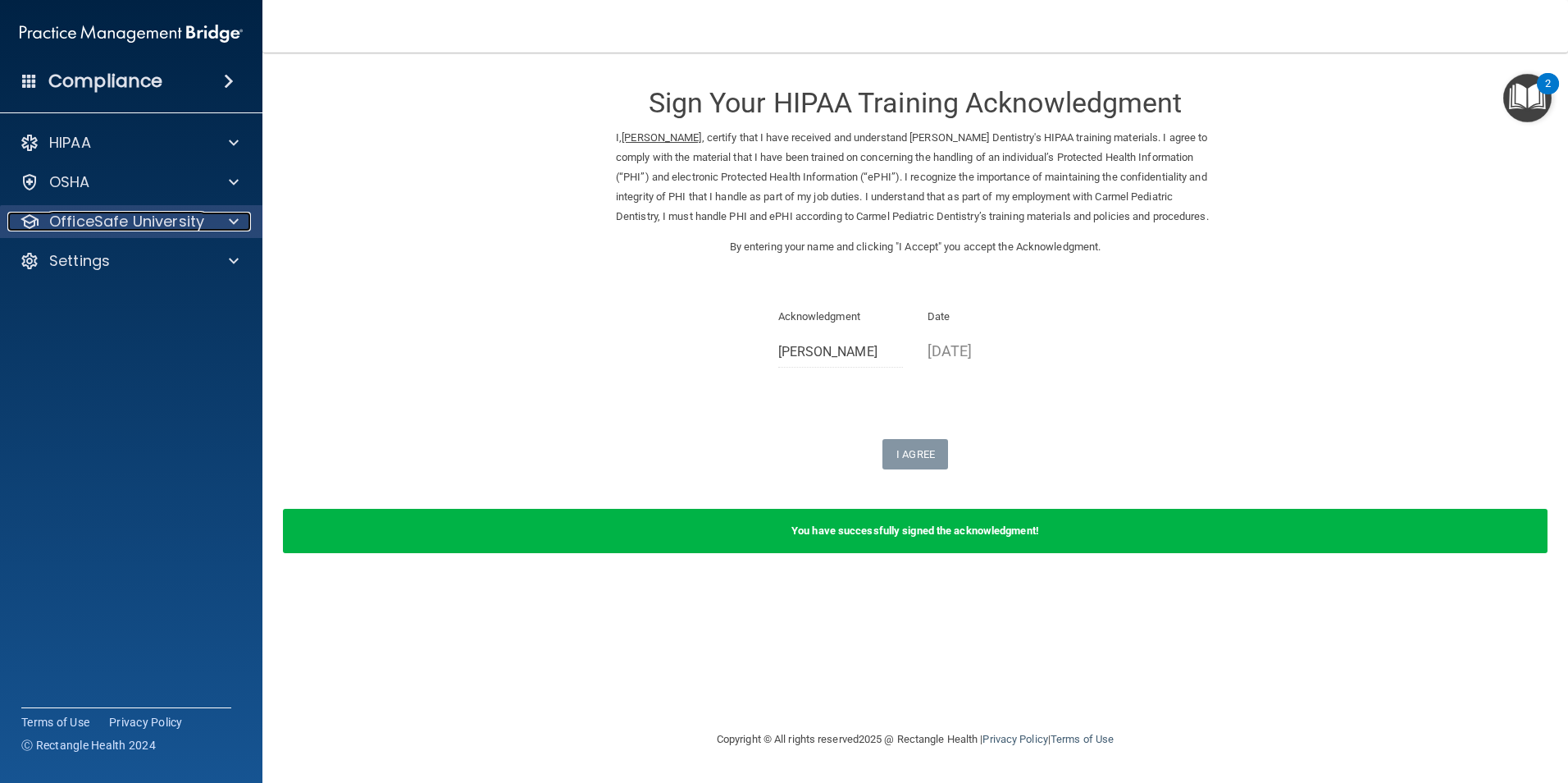
click at [230, 219] on span at bounding box center [233, 221] width 10 height 19
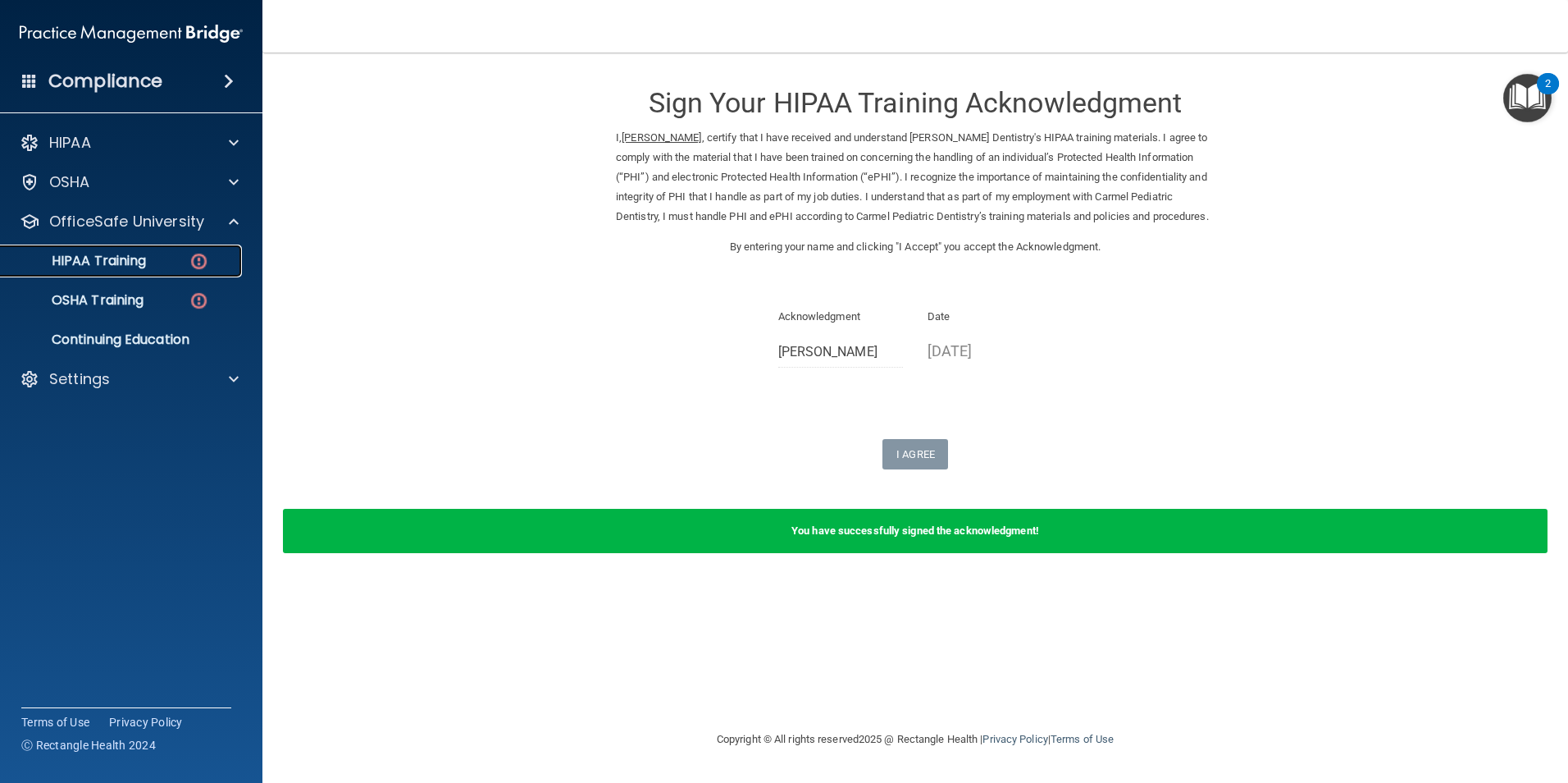
click at [202, 257] on img at bounding box center [198, 260] width 20 height 20
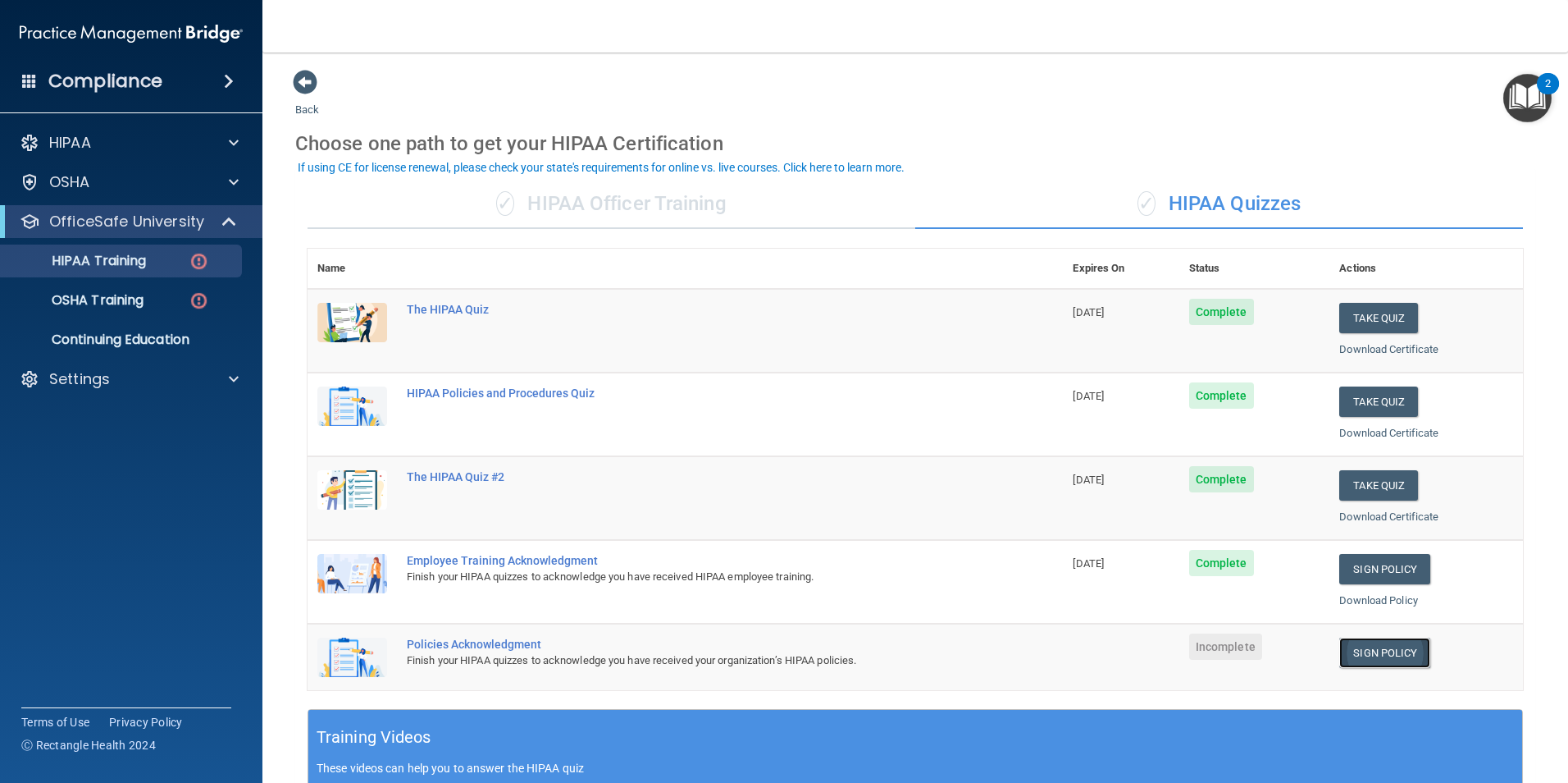
click at [1395, 650] on link "Sign Policy" at bounding box center [1385, 652] width 91 height 31
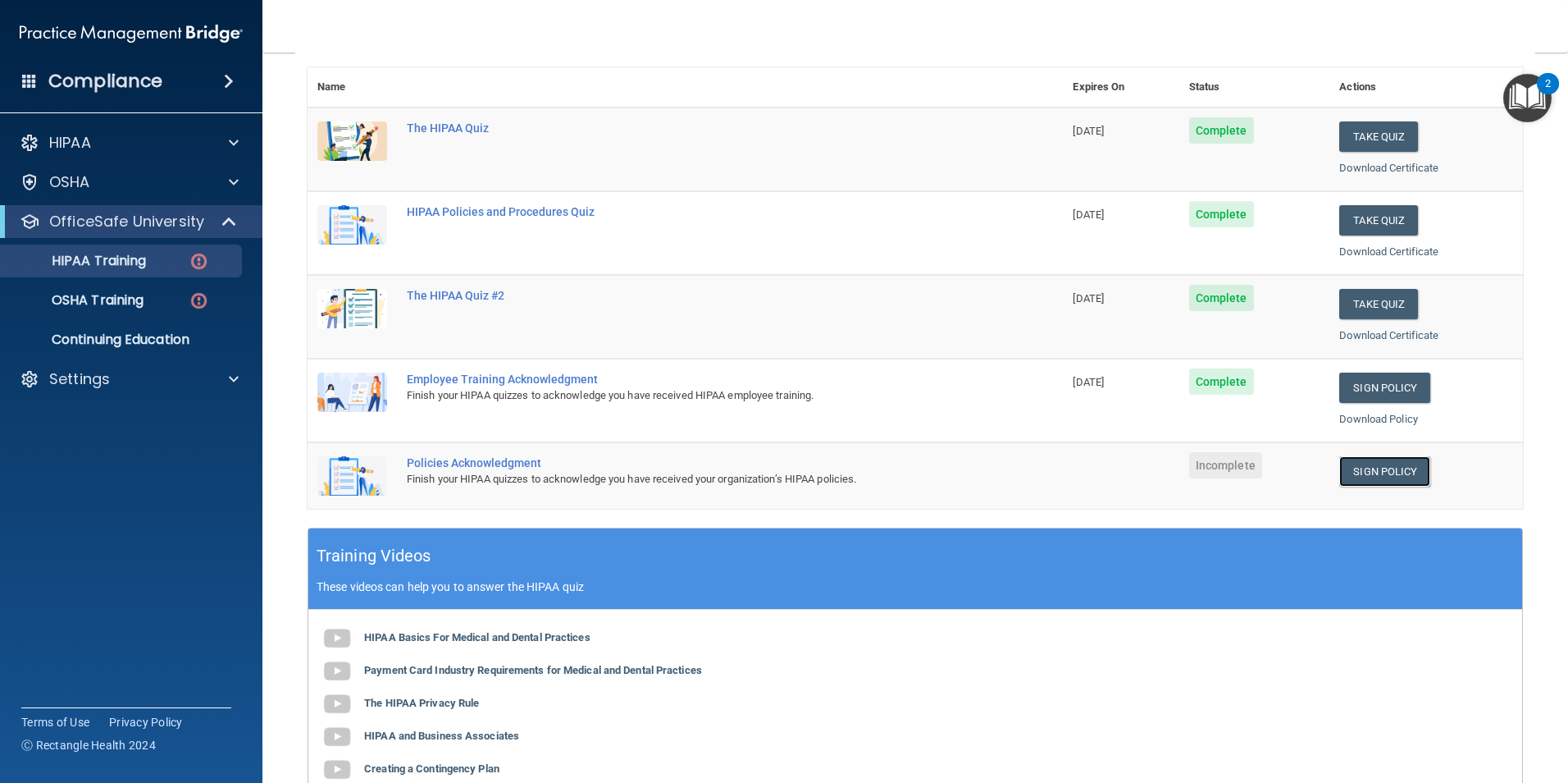
scroll to position [246, 0]
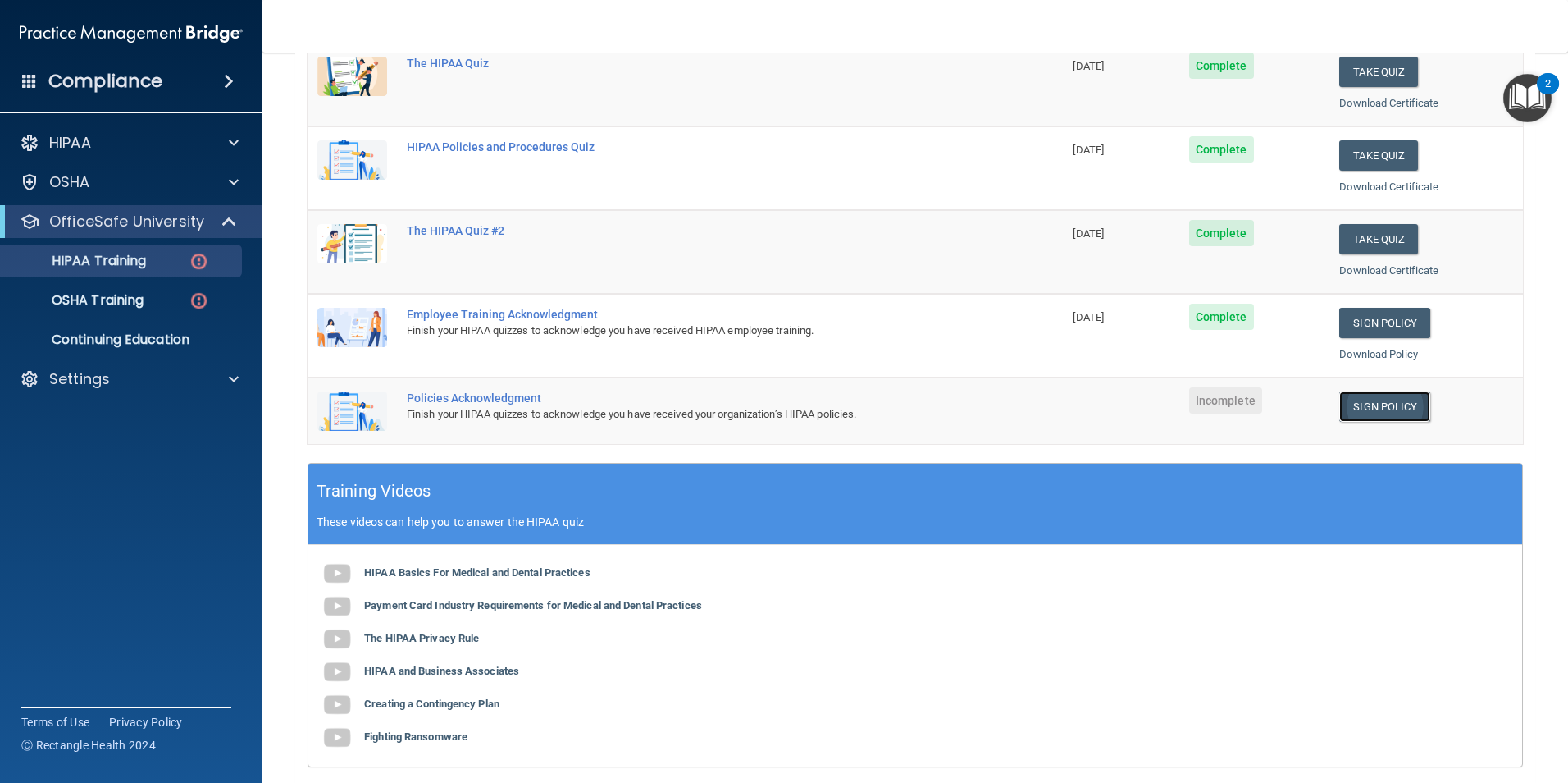
click at [1369, 413] on link "Sign Policy" at bounding box center [1385, 406] width 91 height 31
click at [1360, 404] on link "Sign Policy" at bounding box center [1385, 406] width 91 height 31
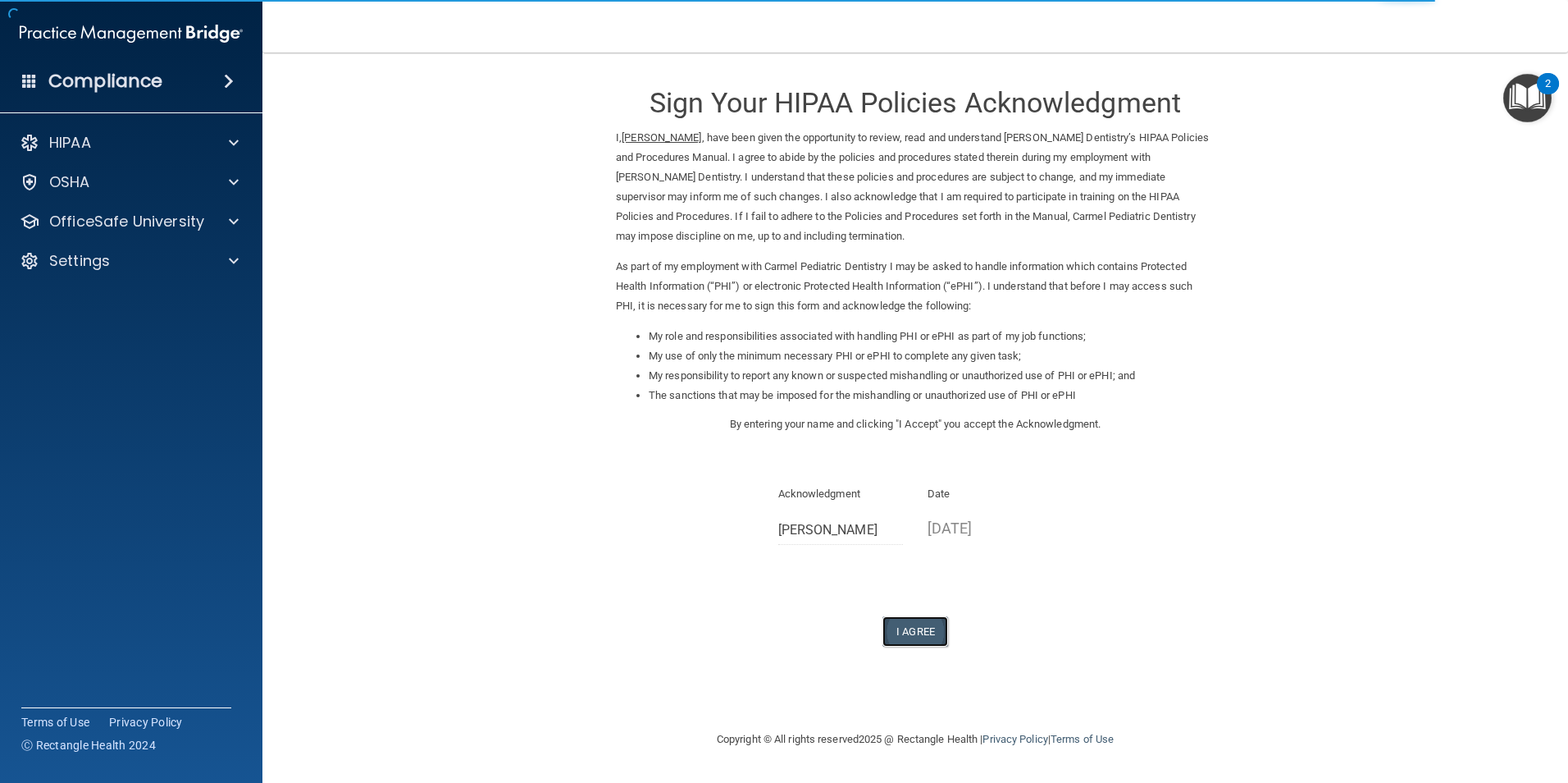
click at [903, 632] on button "I Agree" at bounding box center [915, 631] width 66 height 31
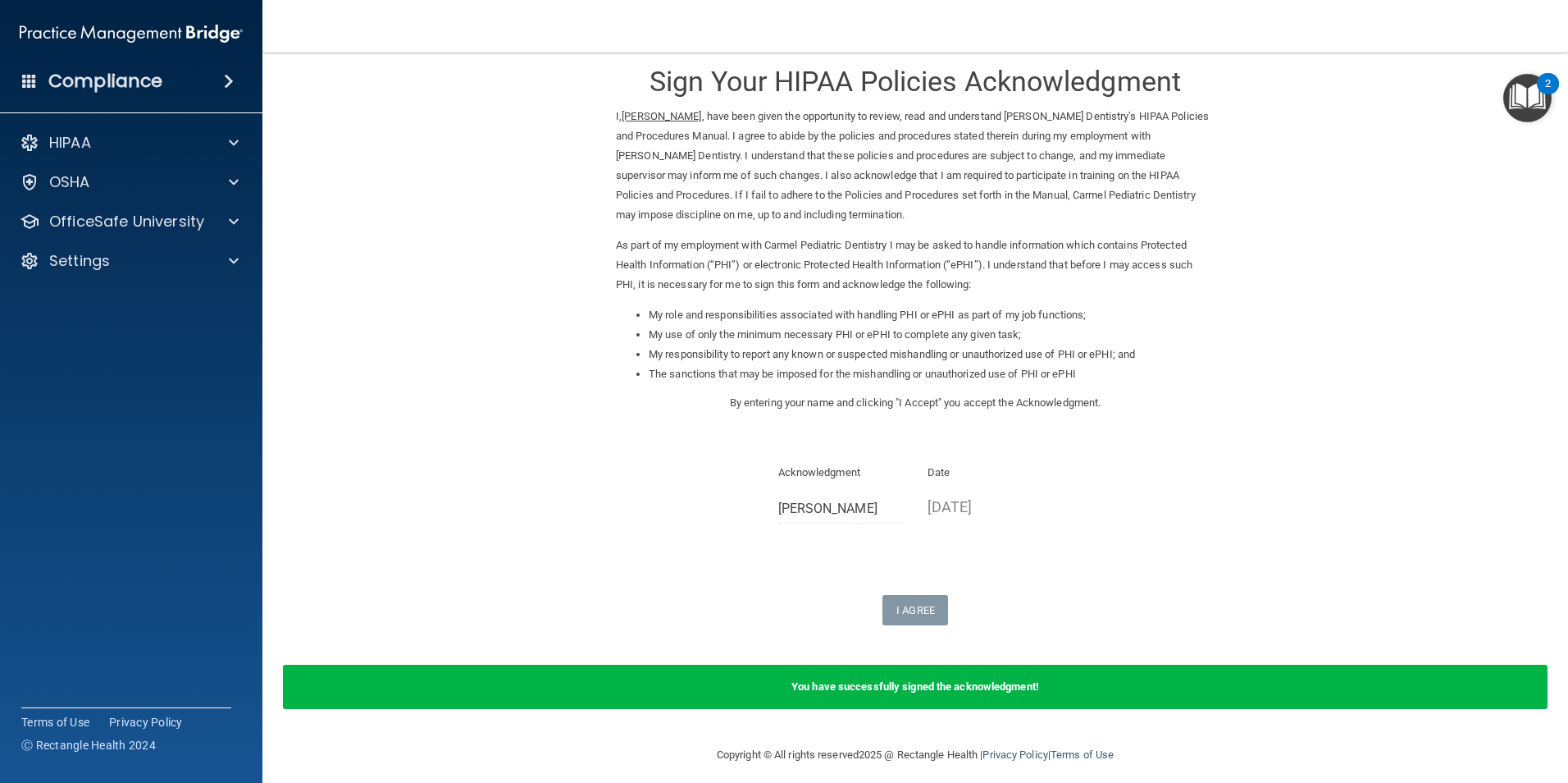
scroll to position [32, 0]
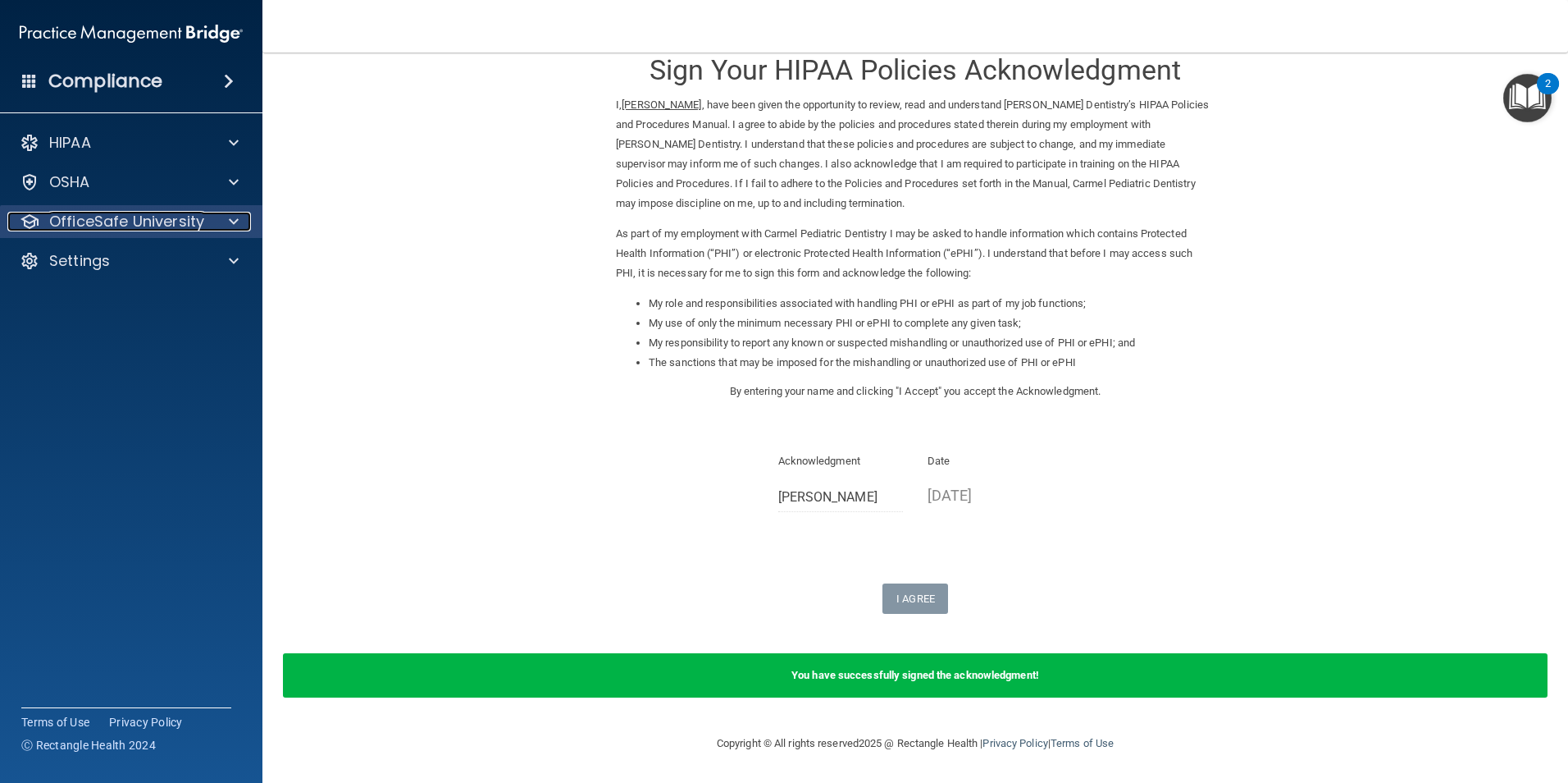
click at [239, 221] on div at bounding box center [231, 221] width 41 height 19
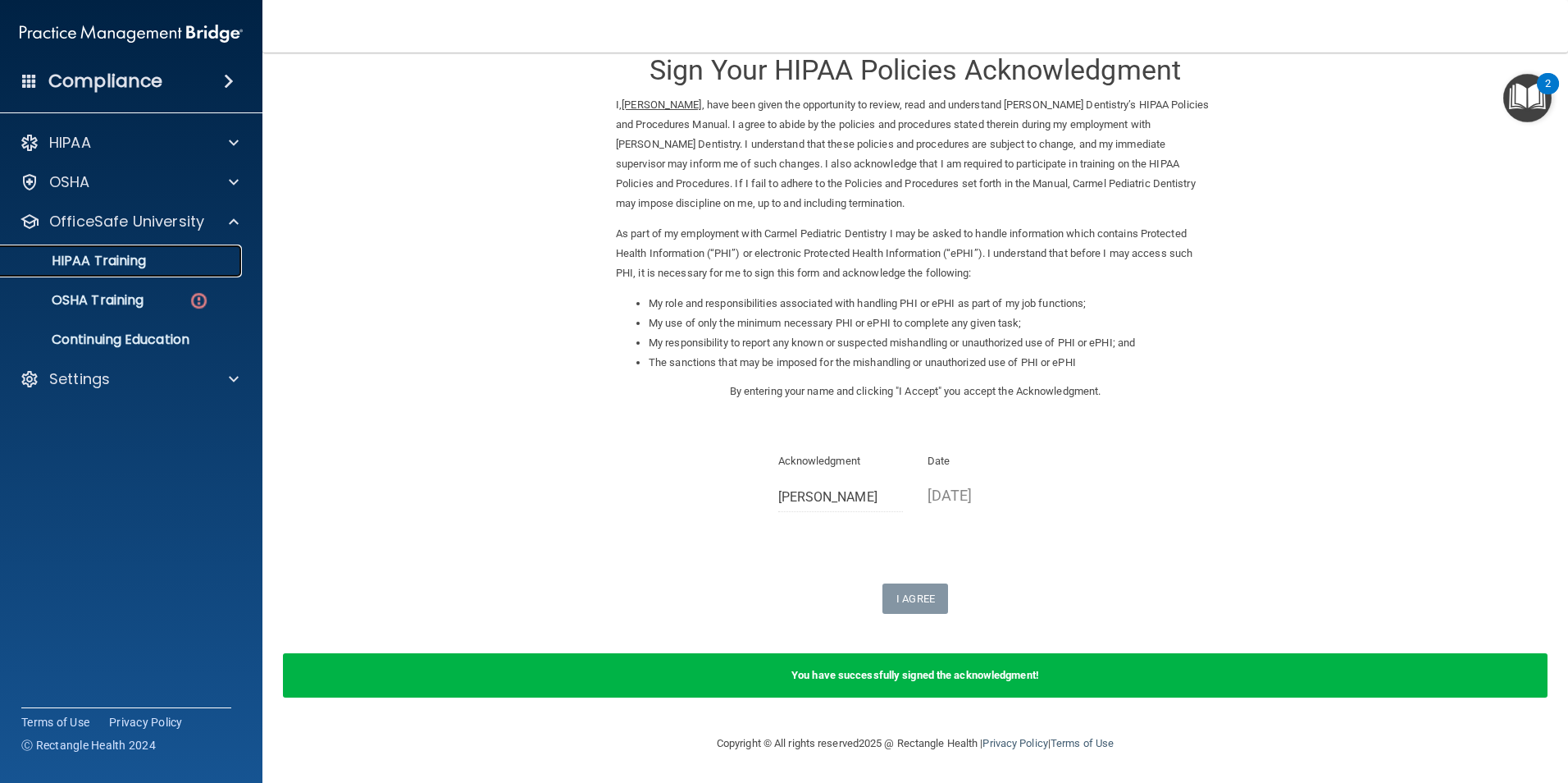
click at [159, 253] on div "HIPAA Training" at bounding box center [122, 260] width 223 height 17
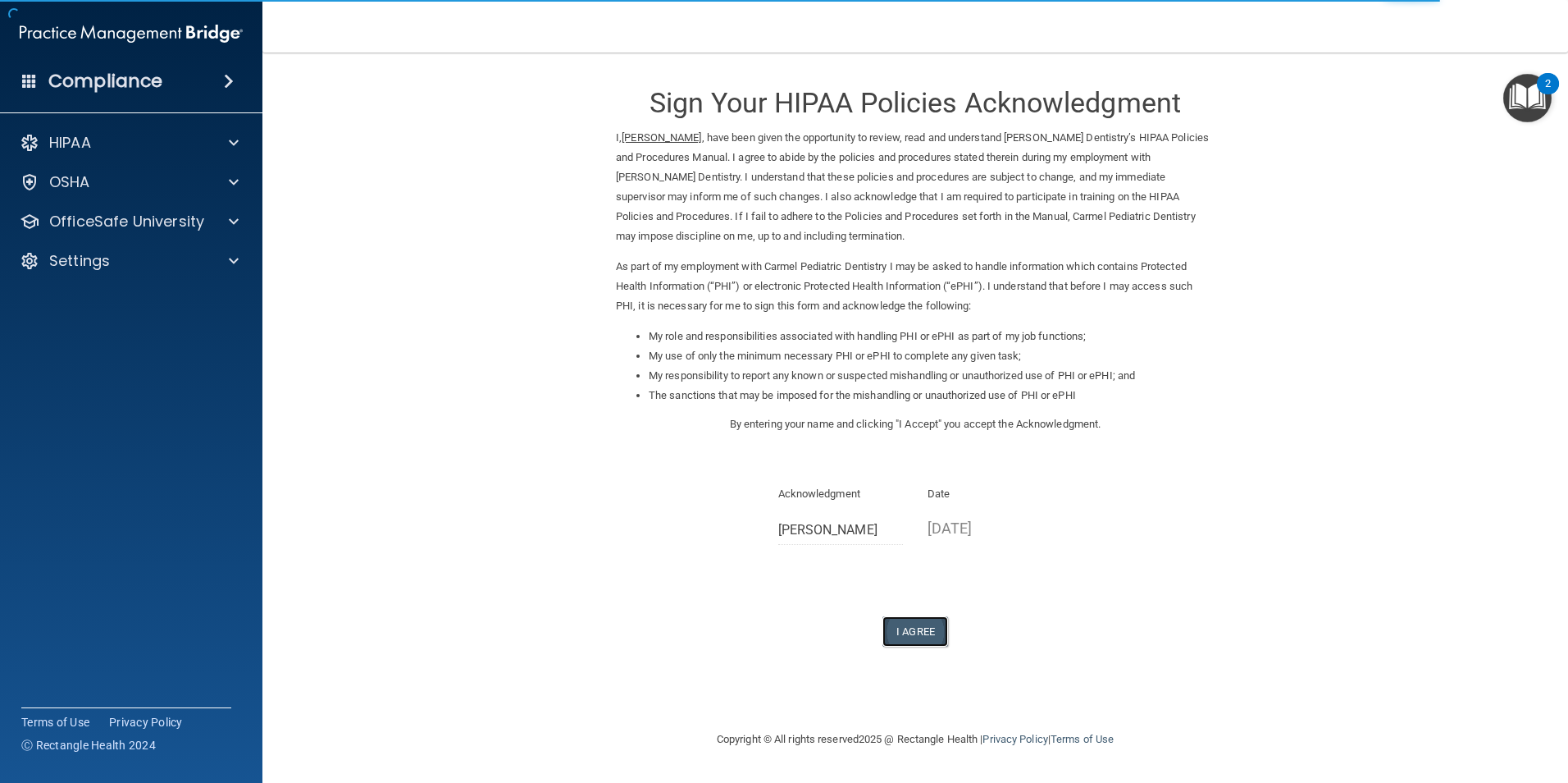
click at [916, 634] on button "I Agree" at bounding box center [915, 631] width 66 height 31
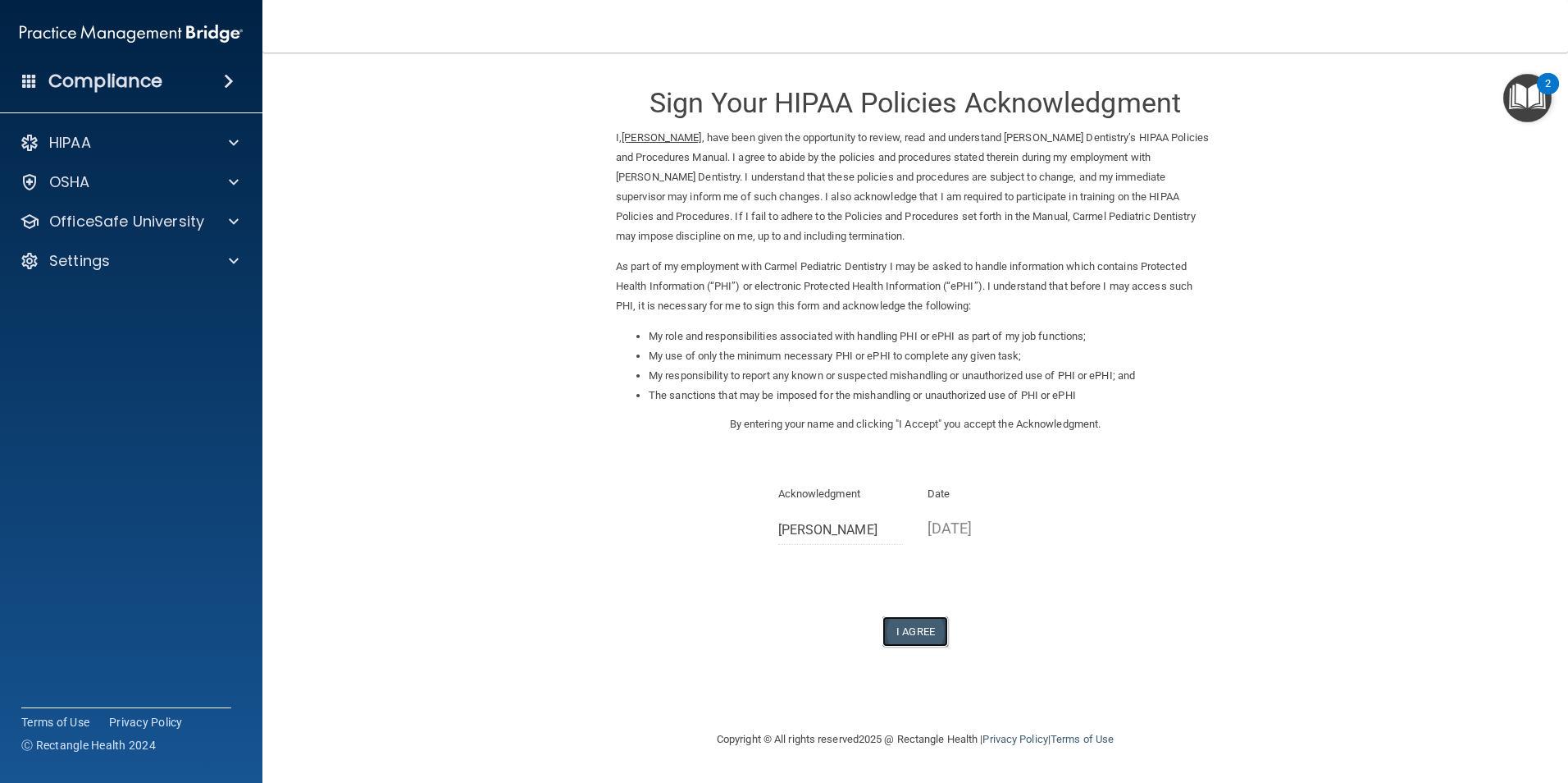
click at [912, 635] on button "I Agree" at bounding box center [915, 631] width 66 height 31
